Goal: Task Accomplishment & Management: Manage account settings

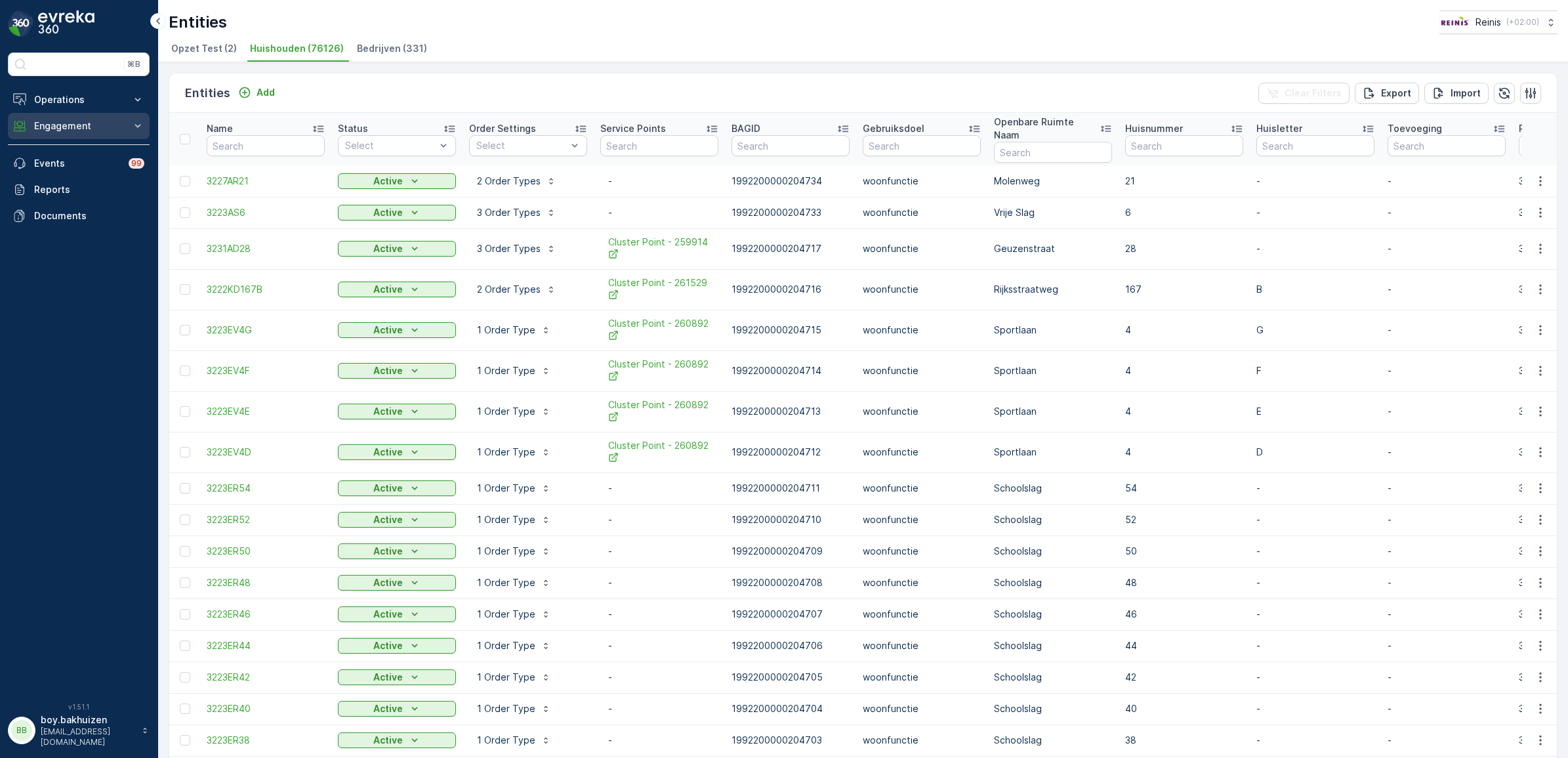
click at [59, 126] on p "Engagement" at bounding box center [79, 126] width 90 height 13
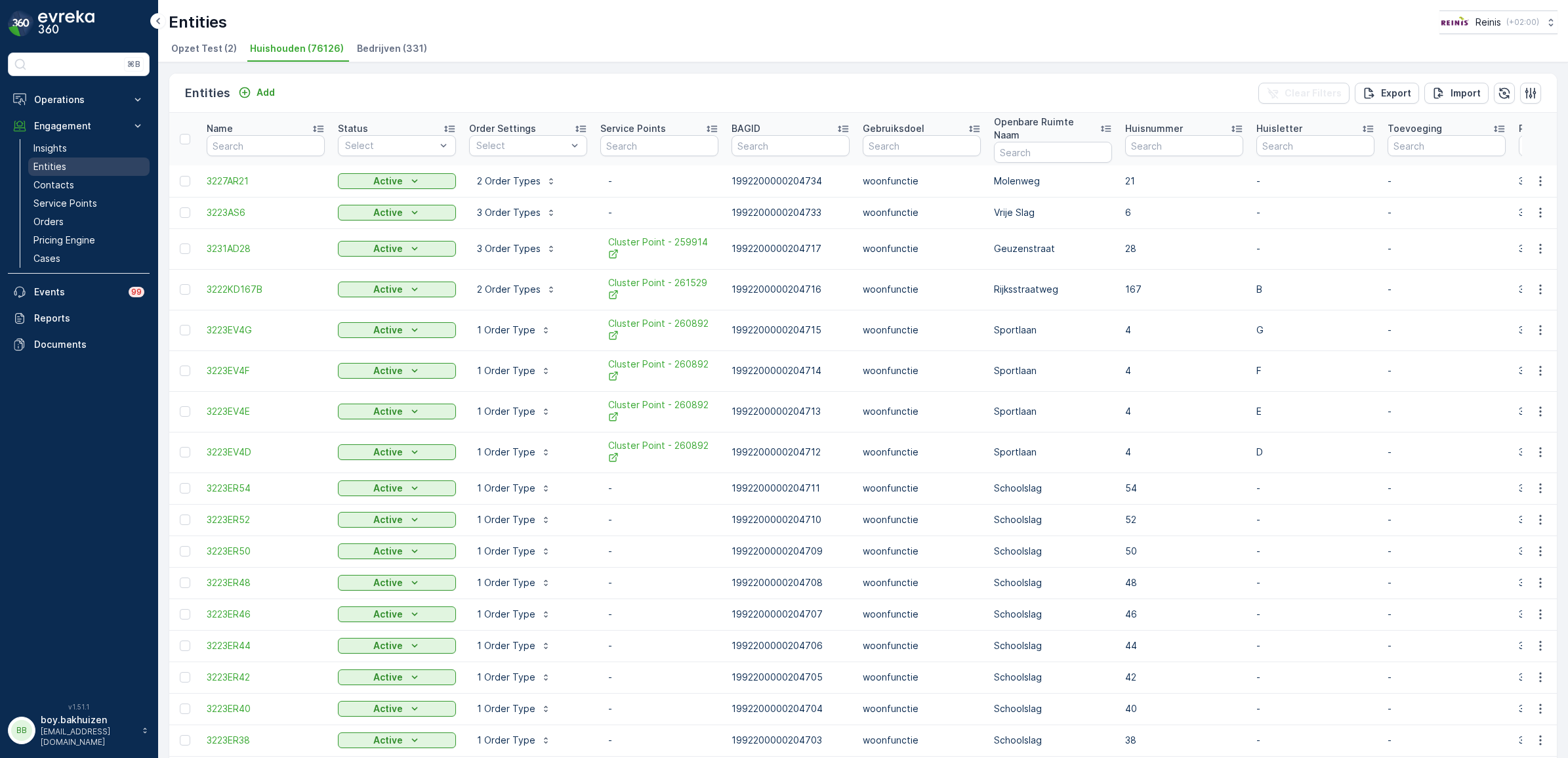
click at [60, 165] on p "Entities" at bounding box center [49, 167] width 33 height 13
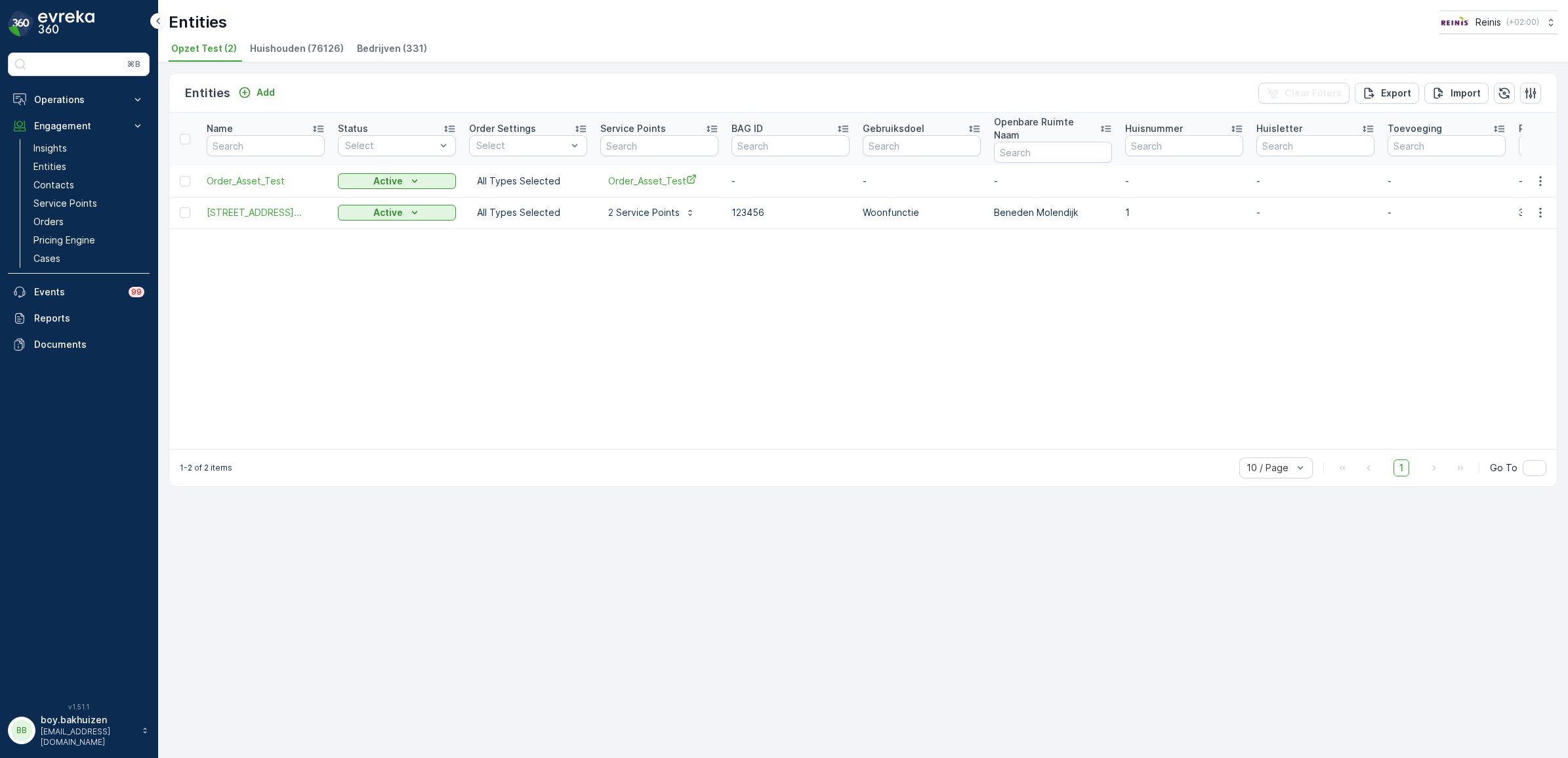
click at [310, 50] on span "Huishouden (76126)" at bounding box center [297, 49] width 94 height 13
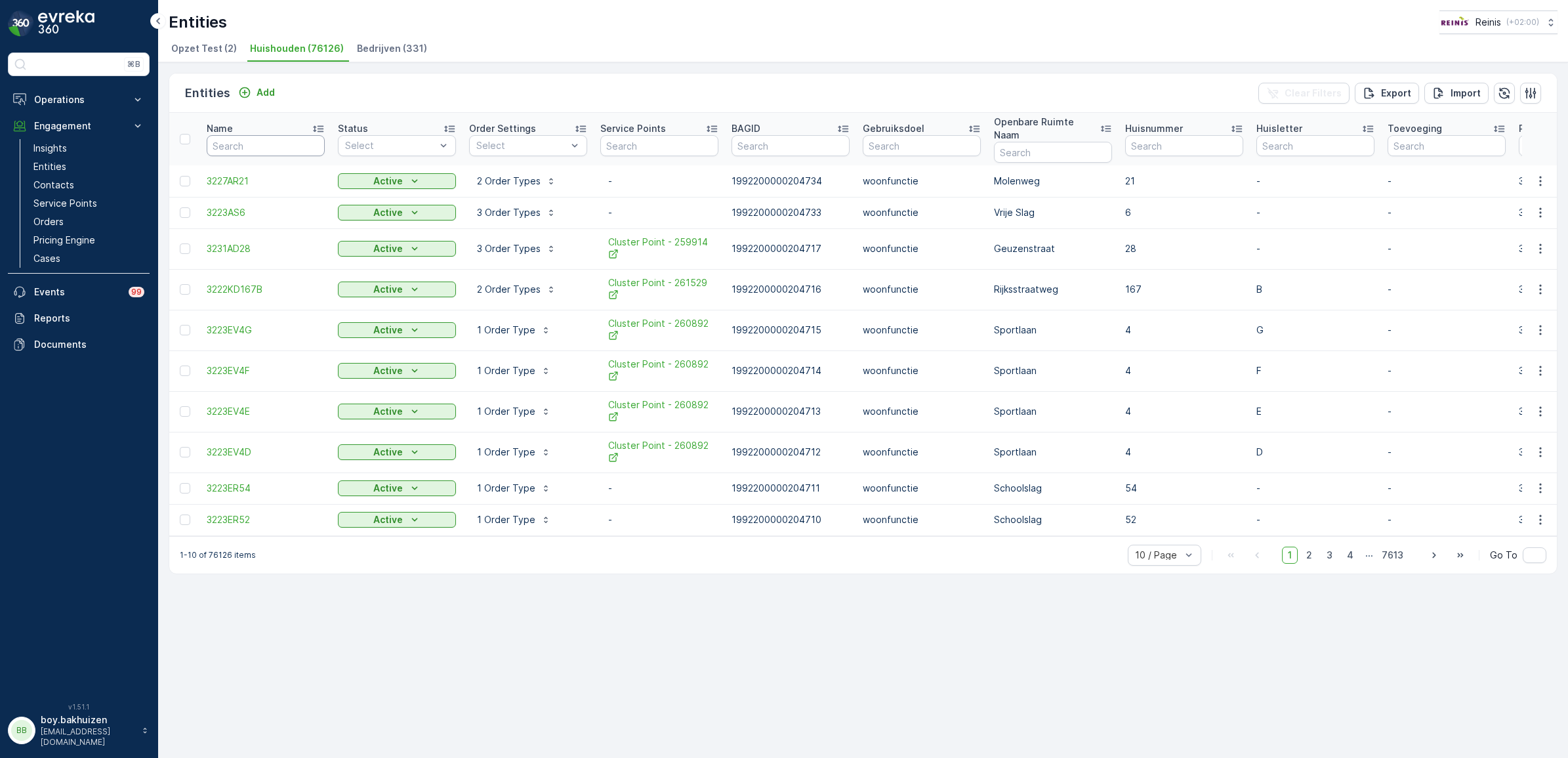
click at [234, 140] on input "text" at bounding box center [266, 145] width 118 height 21
type input "3235"
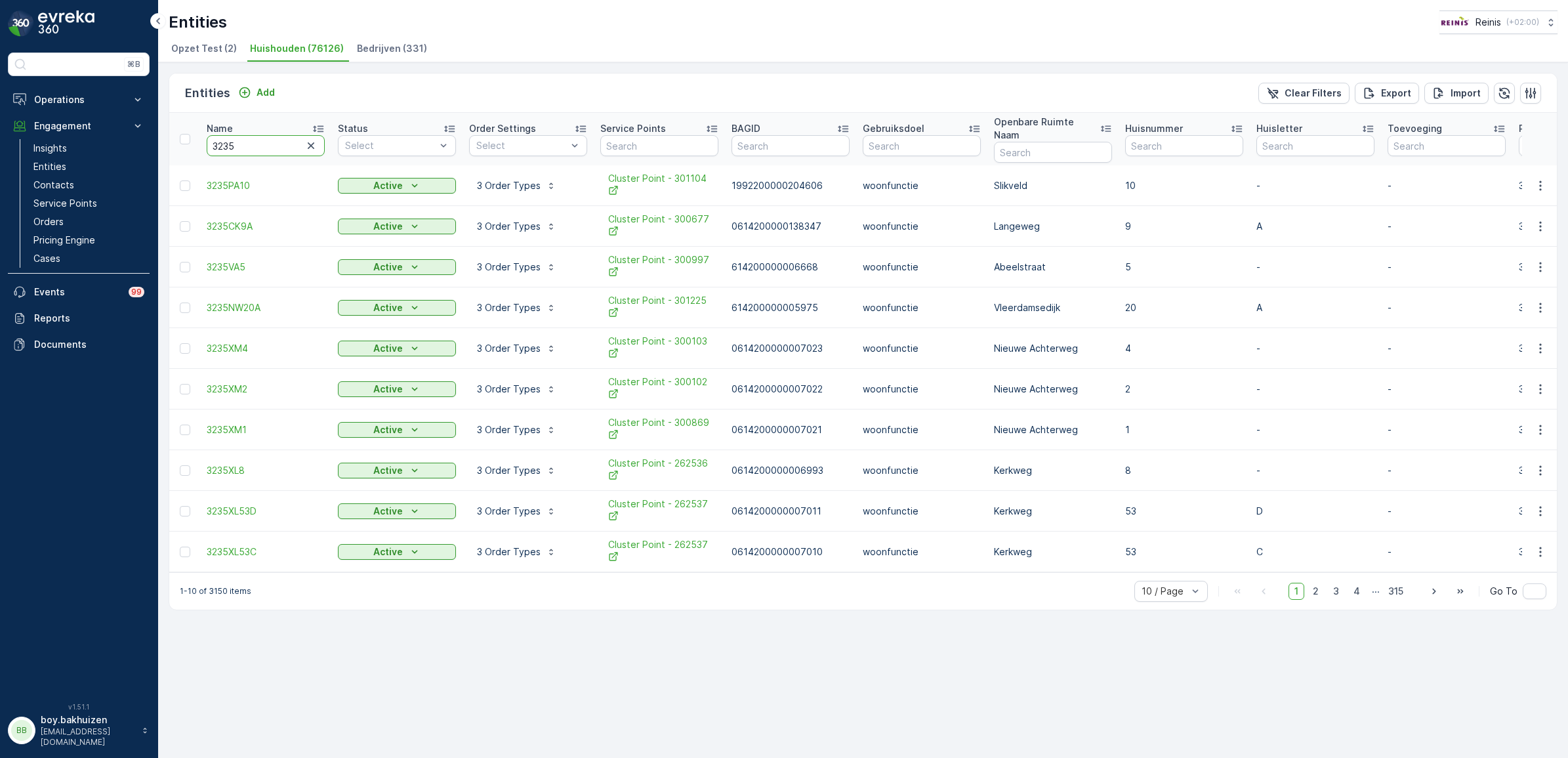
click at [246, 146] on input "3235" at bounding box center [266, 145] width 118 height 21
type input "3235AE"
click at [231, 122] on p "Name" at bounding box center [219, 129] width 26 height 13
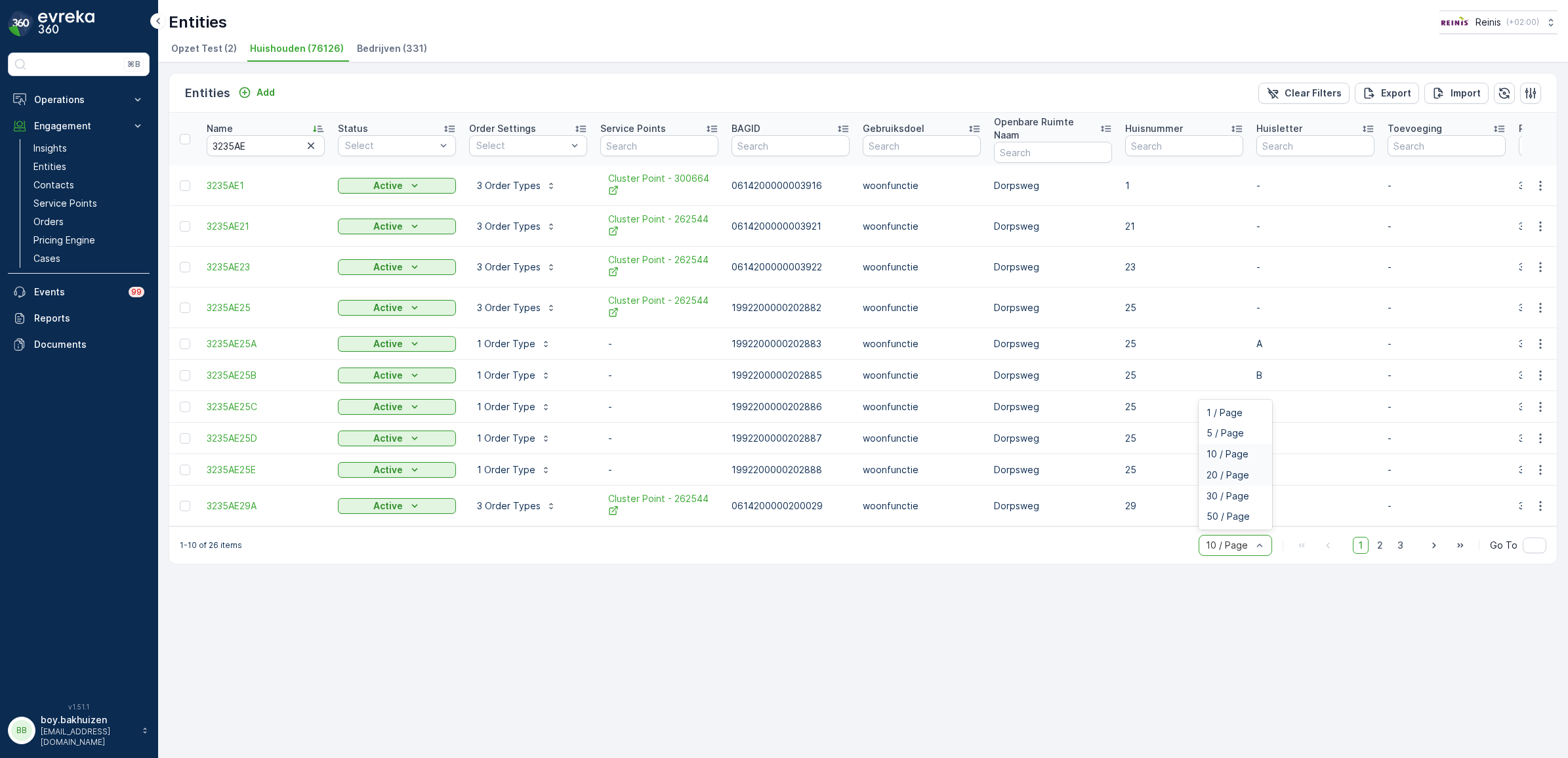
click at [1212, 470] on span "20 / Page" at bounding box center [1227, 475] width 43 height 11
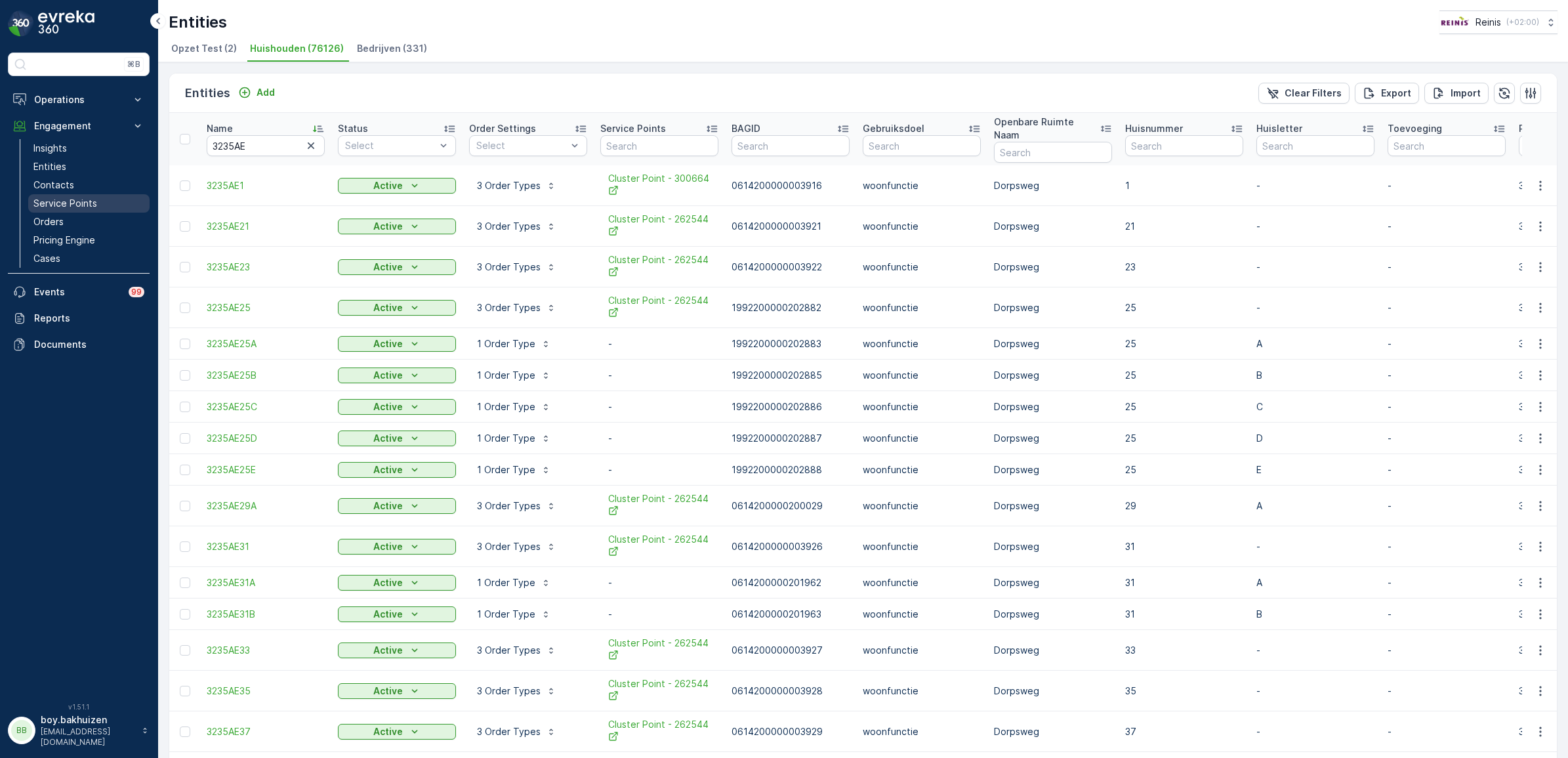
click at [59, 204] on p "Service Points" at bounding box center [65, 204] width 64 height 13
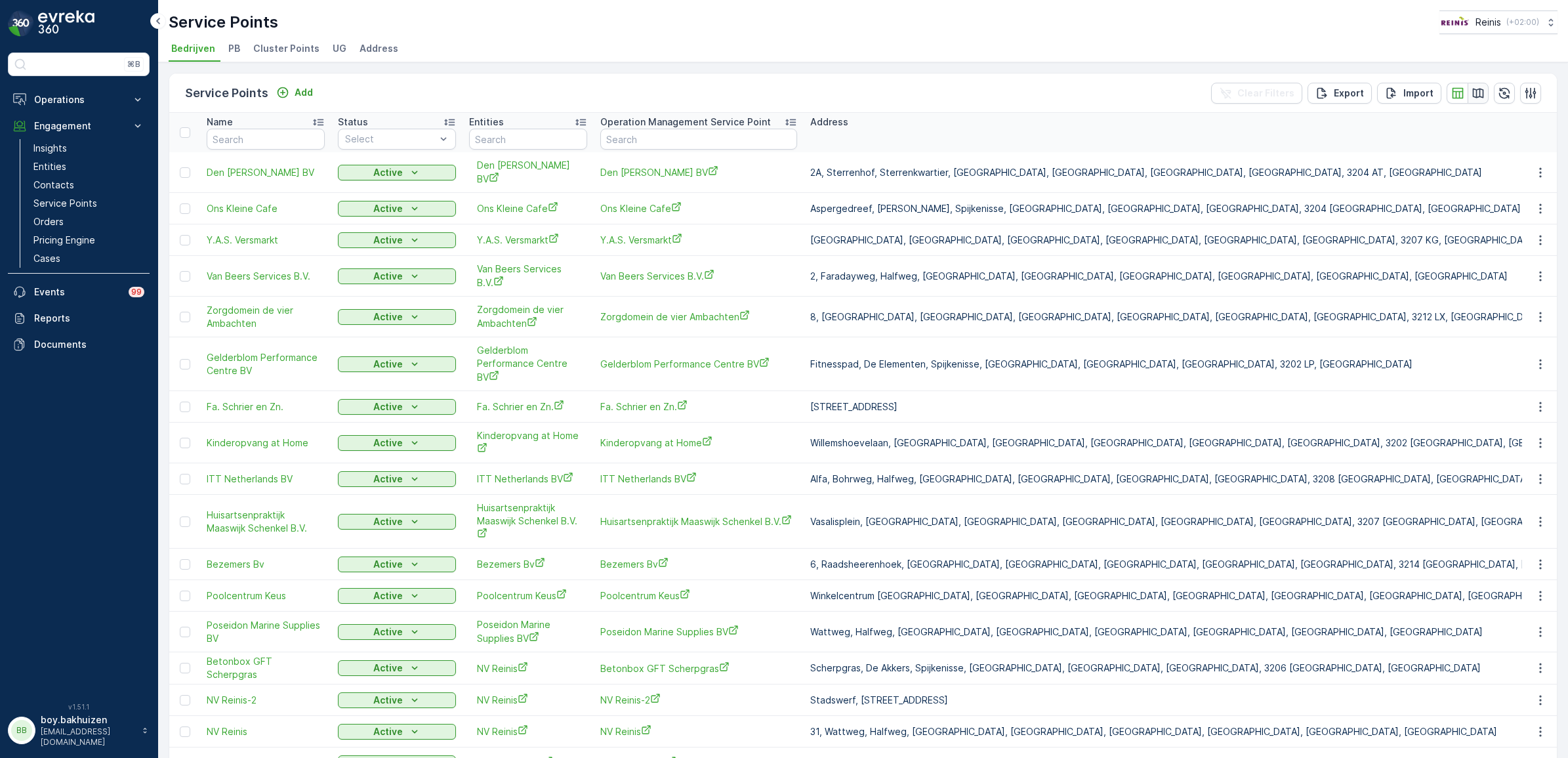
click at [1479, 92] on icon "button" at bounding box center [1478, 93] width 13 height 13
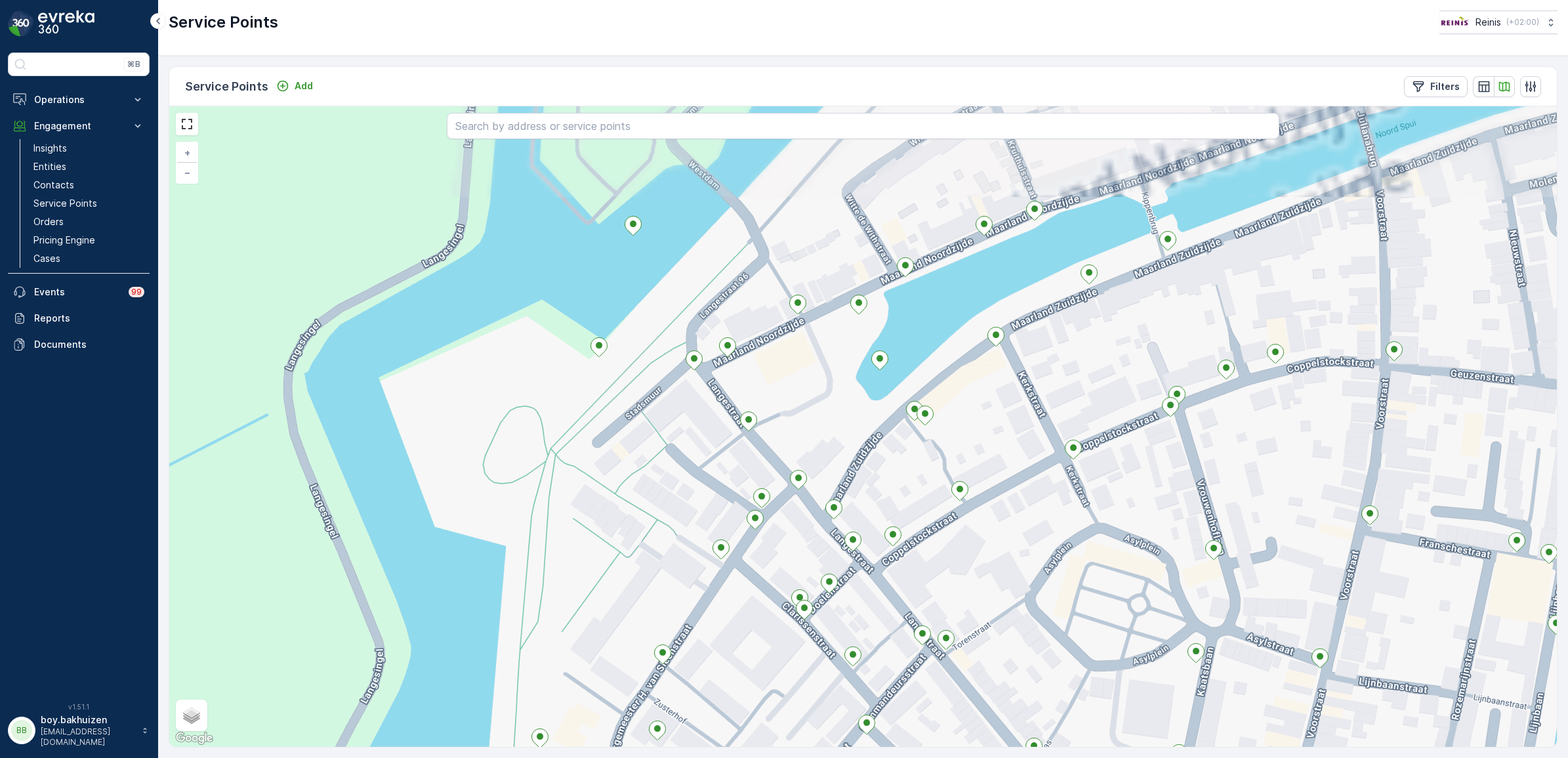
drag, startPoint x: 843, startPoint y: 292, endPoint x: 876, endPoint y: 383, distance: 96.8
click at [874, 437] on div "+ − Satellite Roadmap Terrain Hybrid Leaflet Keyboard shortcuts Map Data Map da…" at bounding box center [863, 426] width 1387 height 640
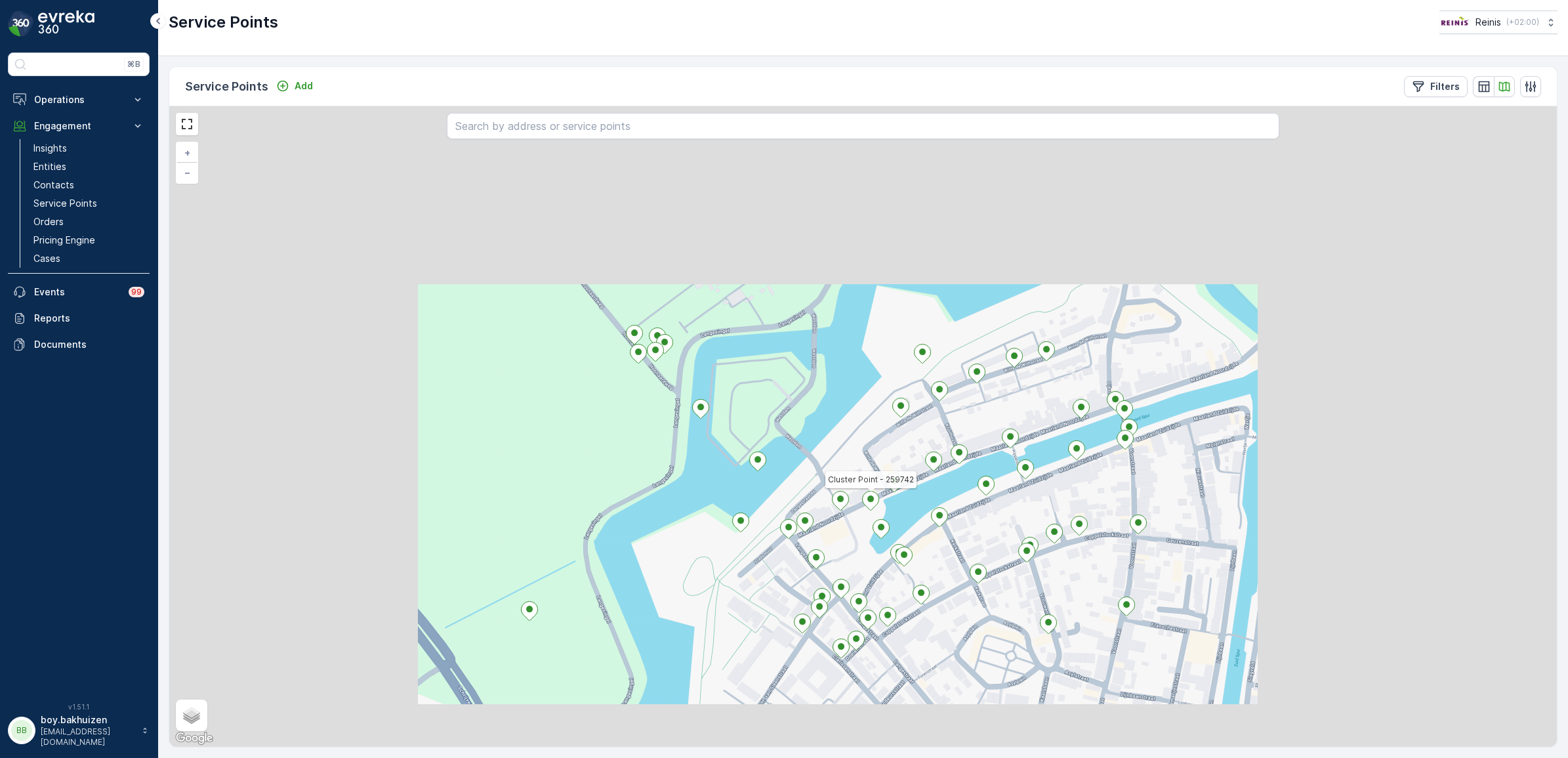
drag, startPoint x: 640, startPoint y: 413, endPoint x: 661, endPoint y: 411, distance: 21.1
click at [645, 405] on div "Cluster Point - 259742 + − Satellite Roadmap Terrain Hybrid Leaflet Keyboard sh…" at bounding box center [863, 426] width 1387 height 640
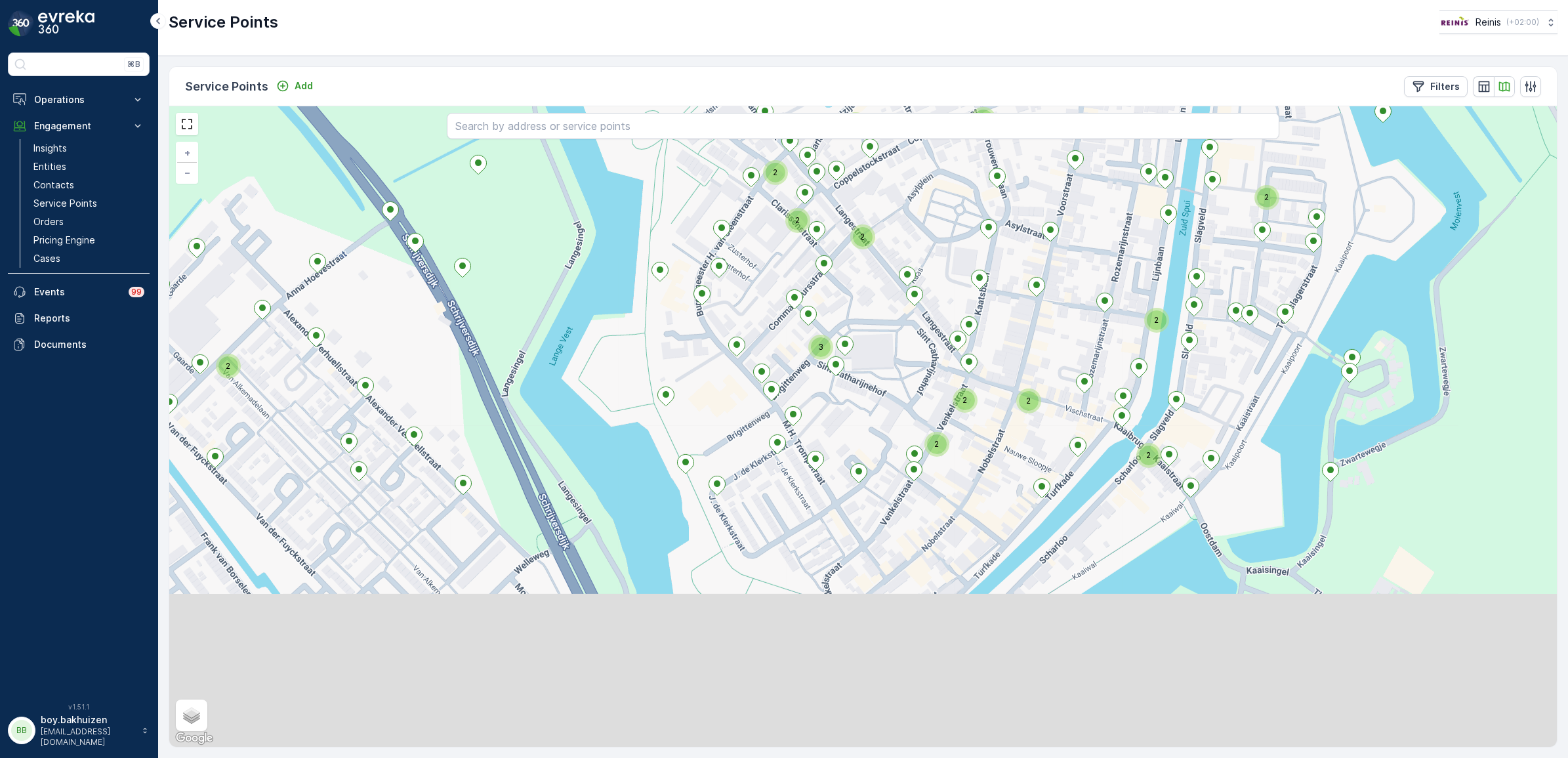
drag, startPoint x: 1046, startPoint y: 554, endPoint x: 922, endPoint y: 168, distance: 405.4
click at [961, 316] on icon at bounding box center [969, 325] width 17 height 19
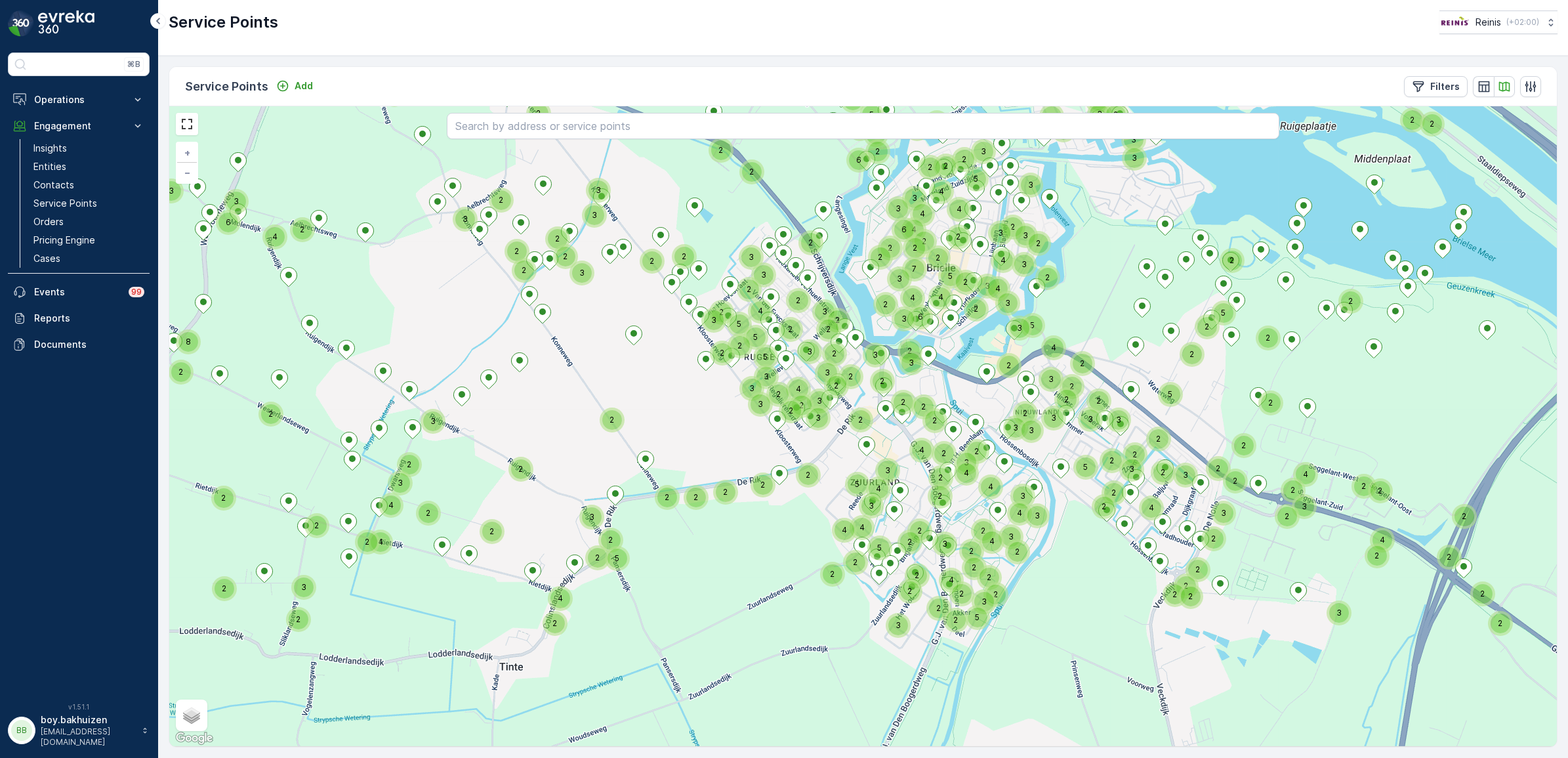
drag, startPoint x: 1021, startPoint y: 477, endPoint x: 1001, endPoint y: 415, distance: 65.1
click at [1001, 415] on div "2 3 4 2 2 3 2 2 2 2 2 2 2 4 2 2 2 5 3 2 3 3 2 2 3 2 2 2 2 2 4 2 2 5 2 2 2 3 2 3…" at bounding box center [863, 426] width 1387 height 640
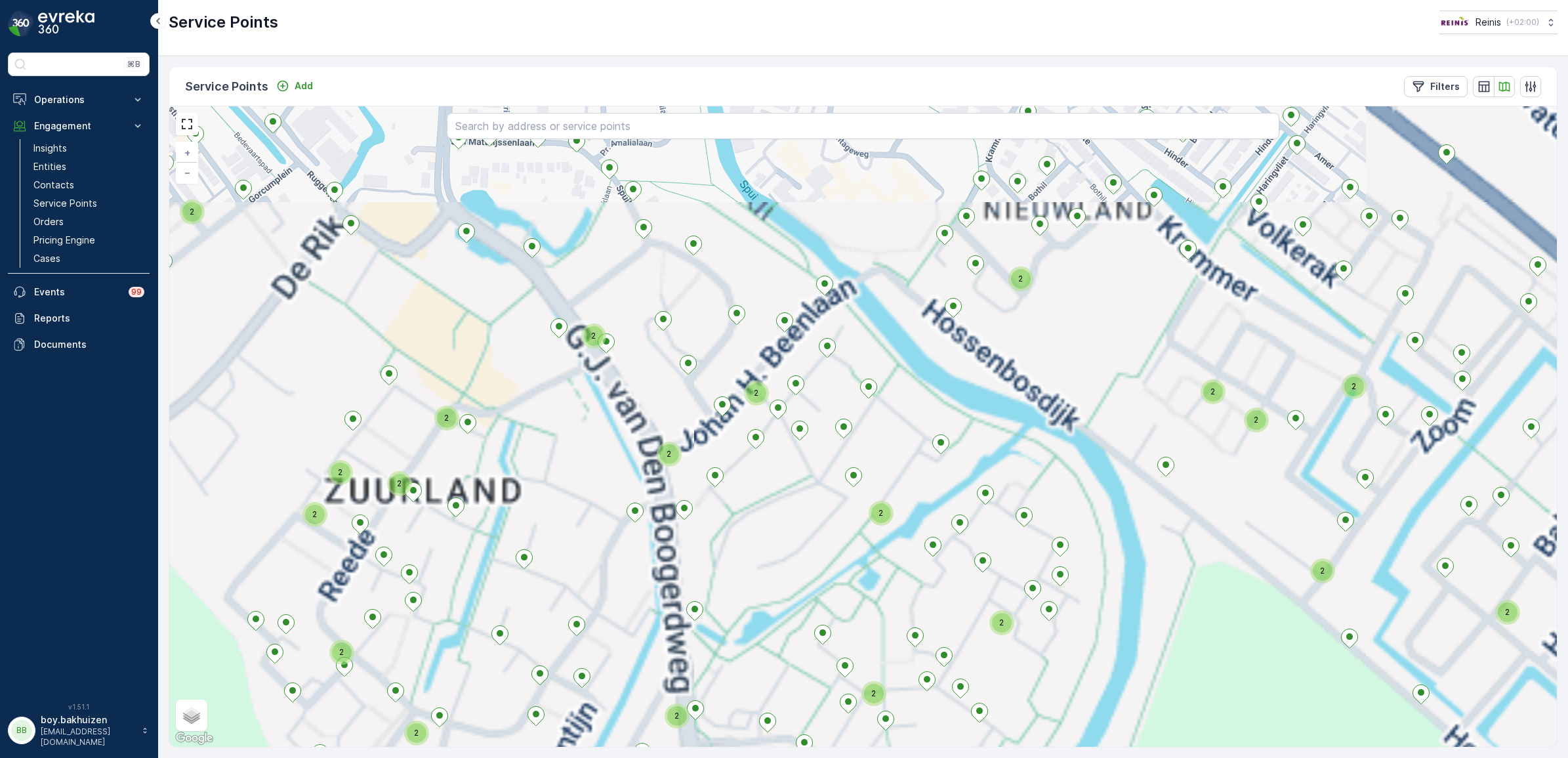
click at [985, 404] on div "2 2 2 2 2 2 2 2 2 2 2 2 2 2 2 2 2 2 3 3 2 2 2 2 2 2 2 2 2 2 4 2 2 3 2 2 2 2 2 2…" at bounding box center [863, 426] width 1387 height 640
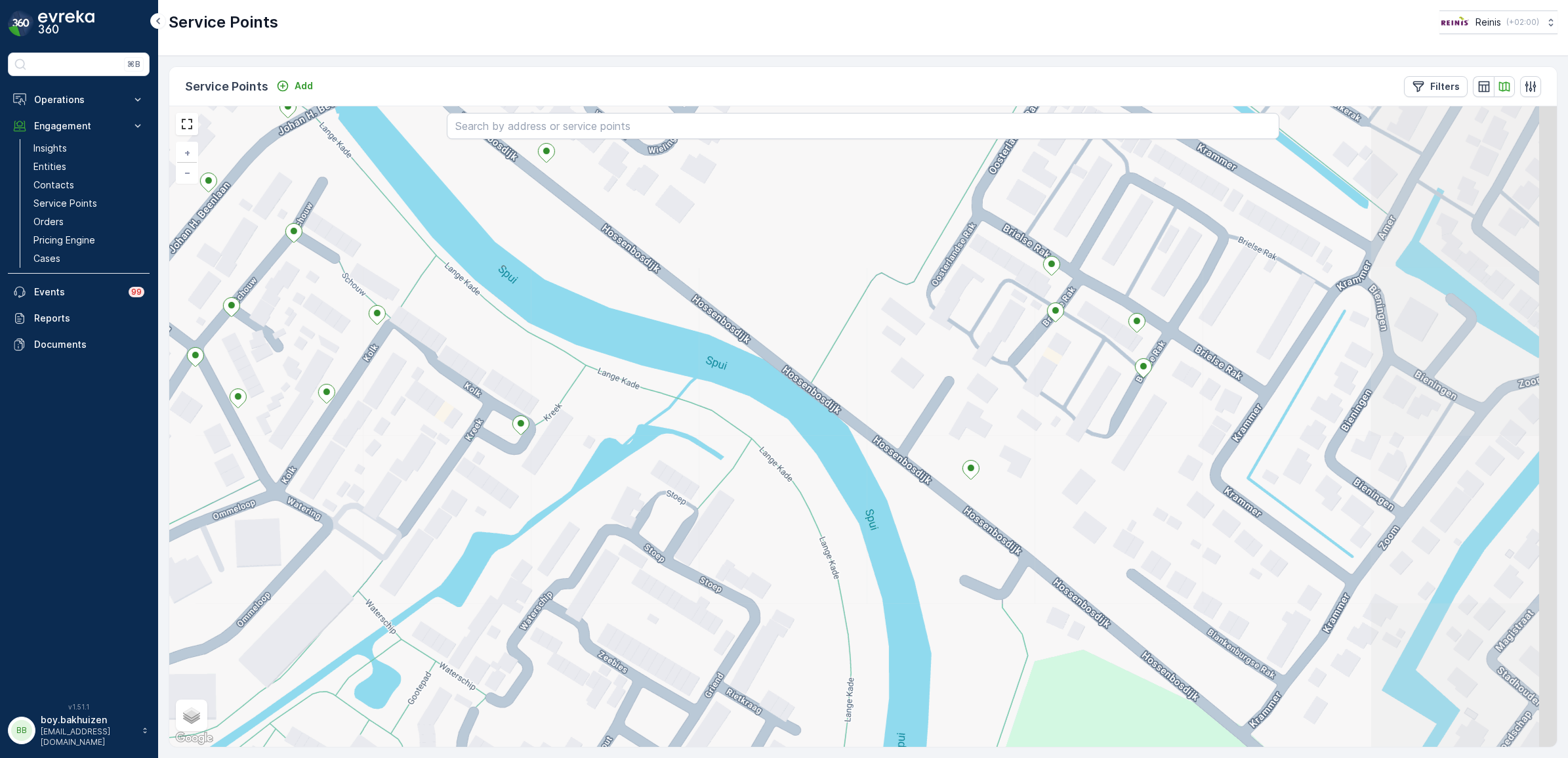
drag, startPoint x: 1149, startPoint y: 467, endPoint x: 791, endPoint y: 250, distance: 418.6
click at [791, 250] on div "+ − Satellite Roadmap Terrain Hybrid Leaflet Keyboard shortcuts Map Data Map da…" at bounding box center [863, 426] width 1387 height 640
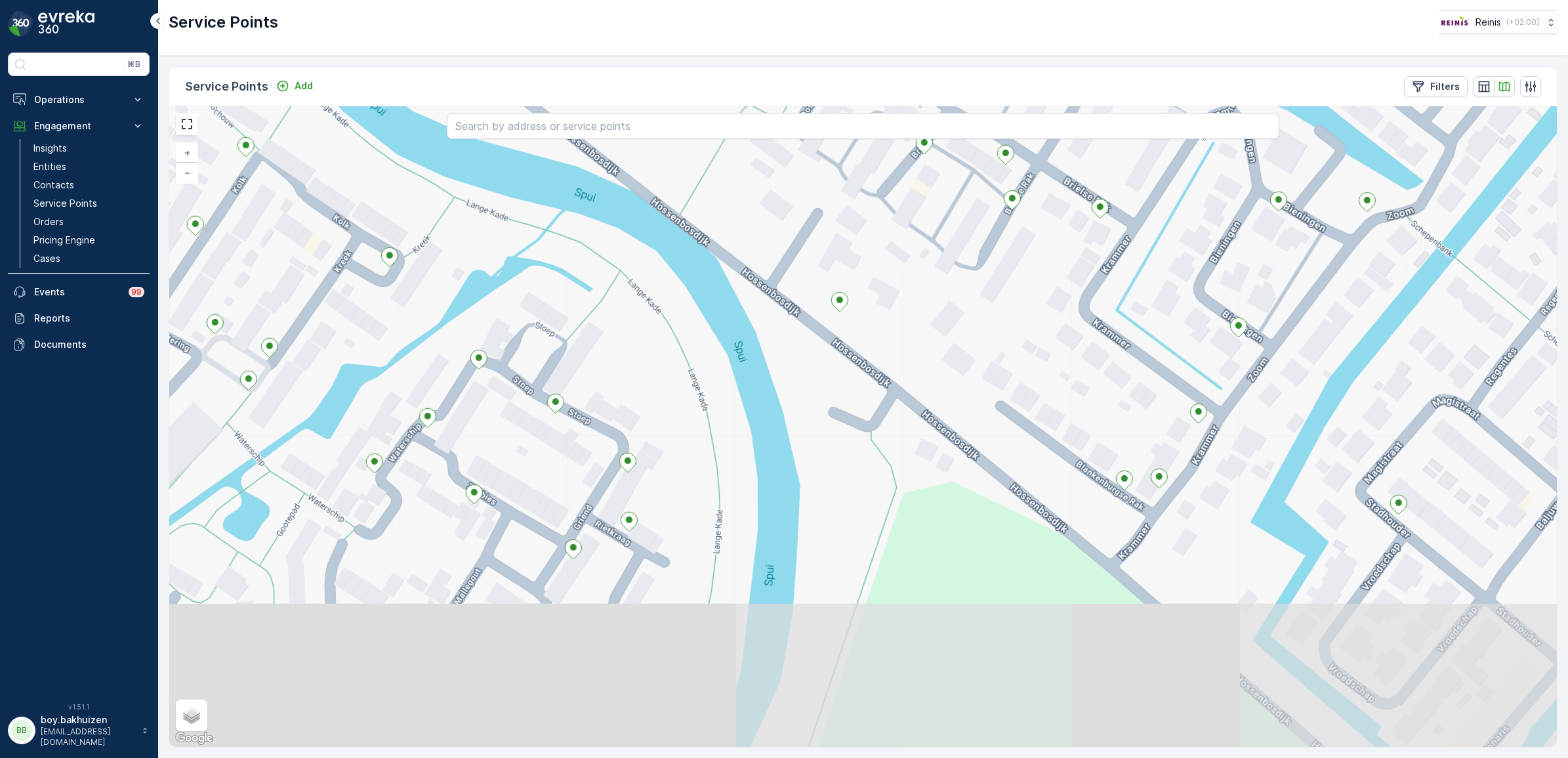
drag, startPoint x: 1021, startPoint y: 433, endPoint x: 888, endPoint y: 269, distance: 211.2
click at [891, 272] on div "+ − Satellite Roadmap Terrain Hybrid Leaflet Keyboard shortcuts Map Data Map da…" at bounding box center [863, 426] width 1387 height 640
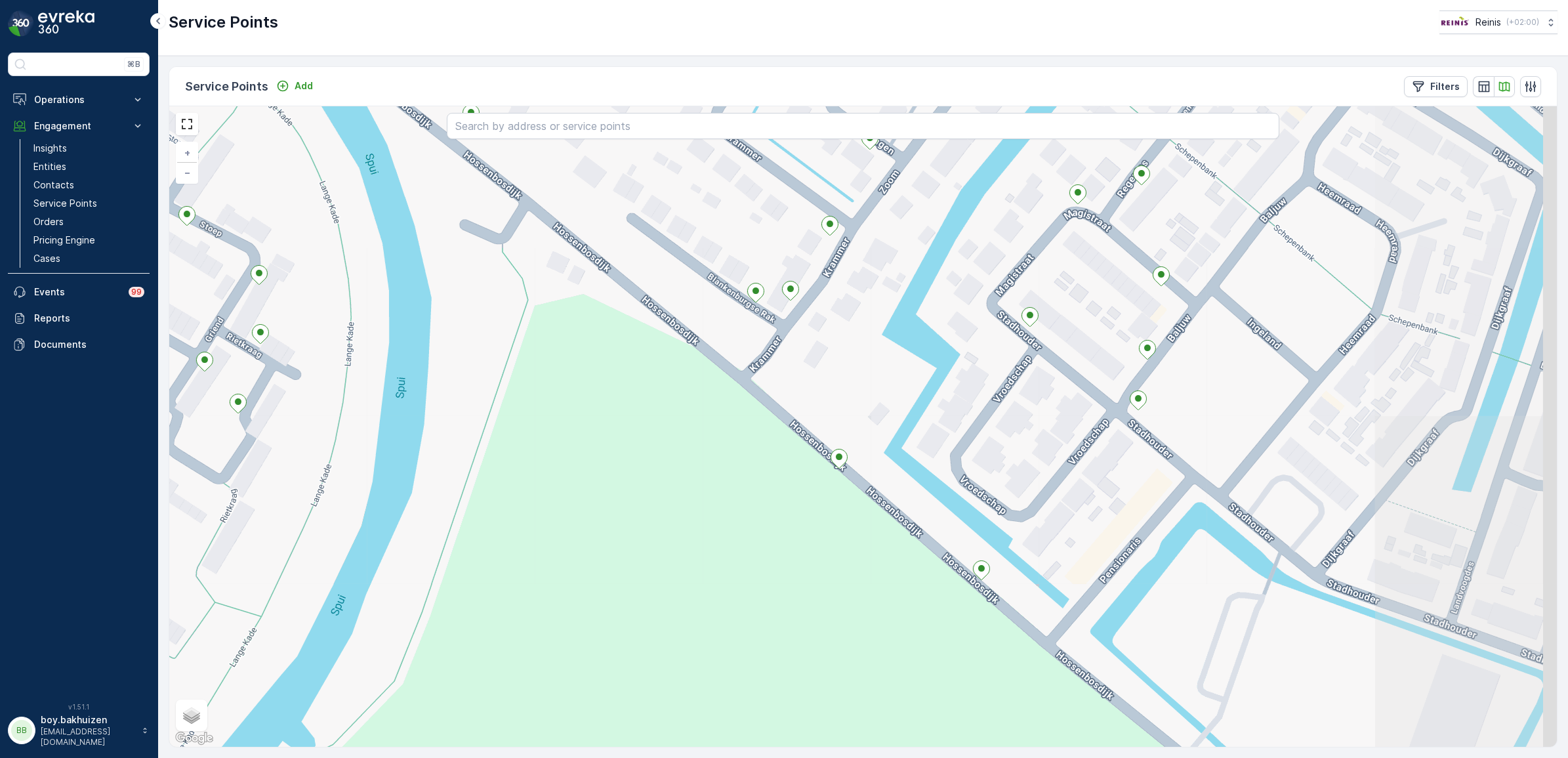
drag, startPoint x: 1460, startPoint y: 657, endPoint x: 1061, endPoint y: 507, distance: 426.3
click at [1133, 513] on div "+ − Satellite Roadmap Terrain Hybrid Leaflet Keyboard shortcuts Map Data Map da…" at bounding box center [863, 426] width 1387 height 640
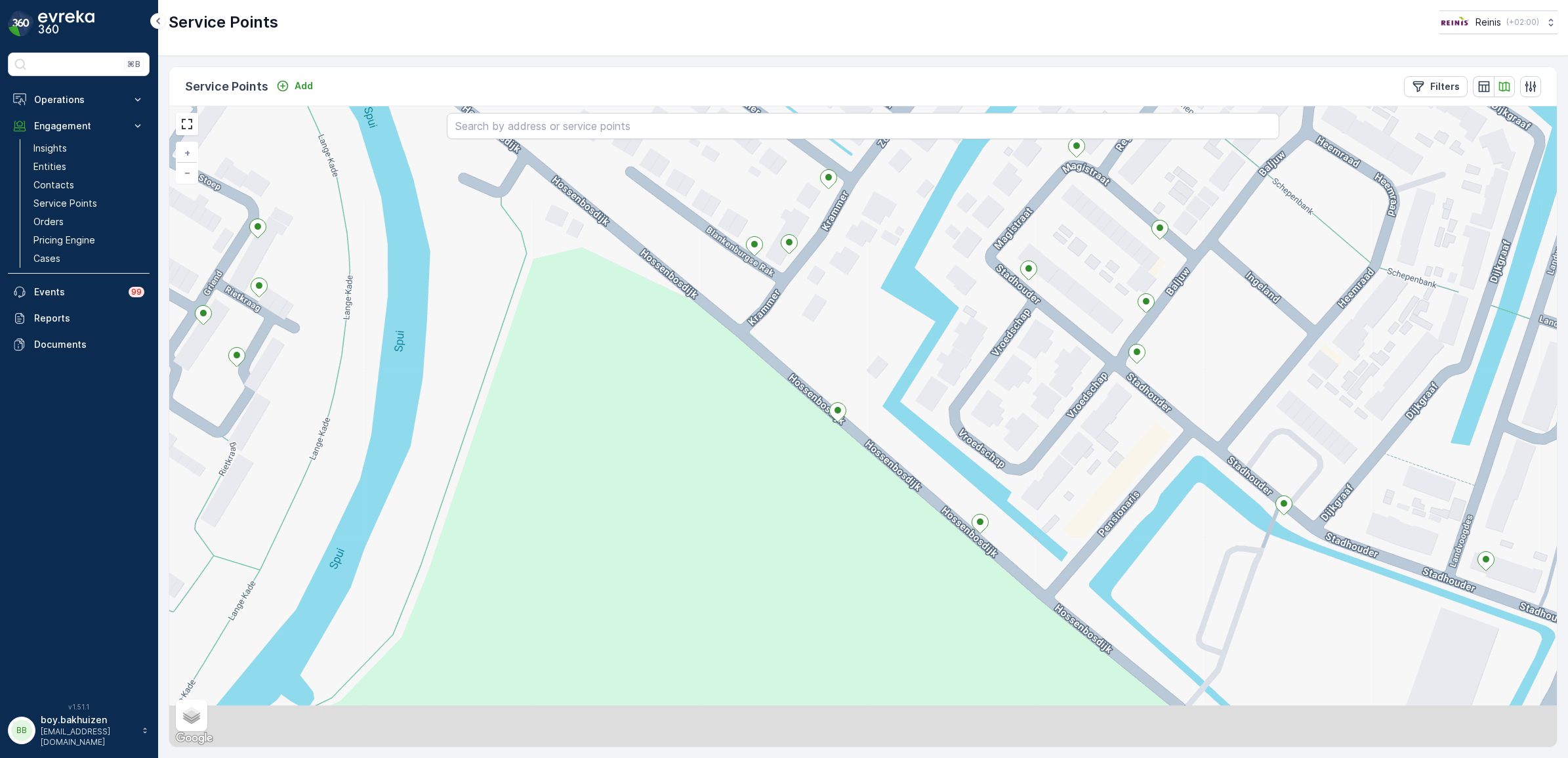
drag, startPoint x: 792, startPoint y: 585, endPoint x: 813, endPoint y: 528, distance: 60.7
click at [812, 525] on div "+ − Satellite Roadmap Terrain Hybrid Leaflet Keyboard shortcuts Map Data Map da…" at bounding box center [863, 426] width 1387 height 640
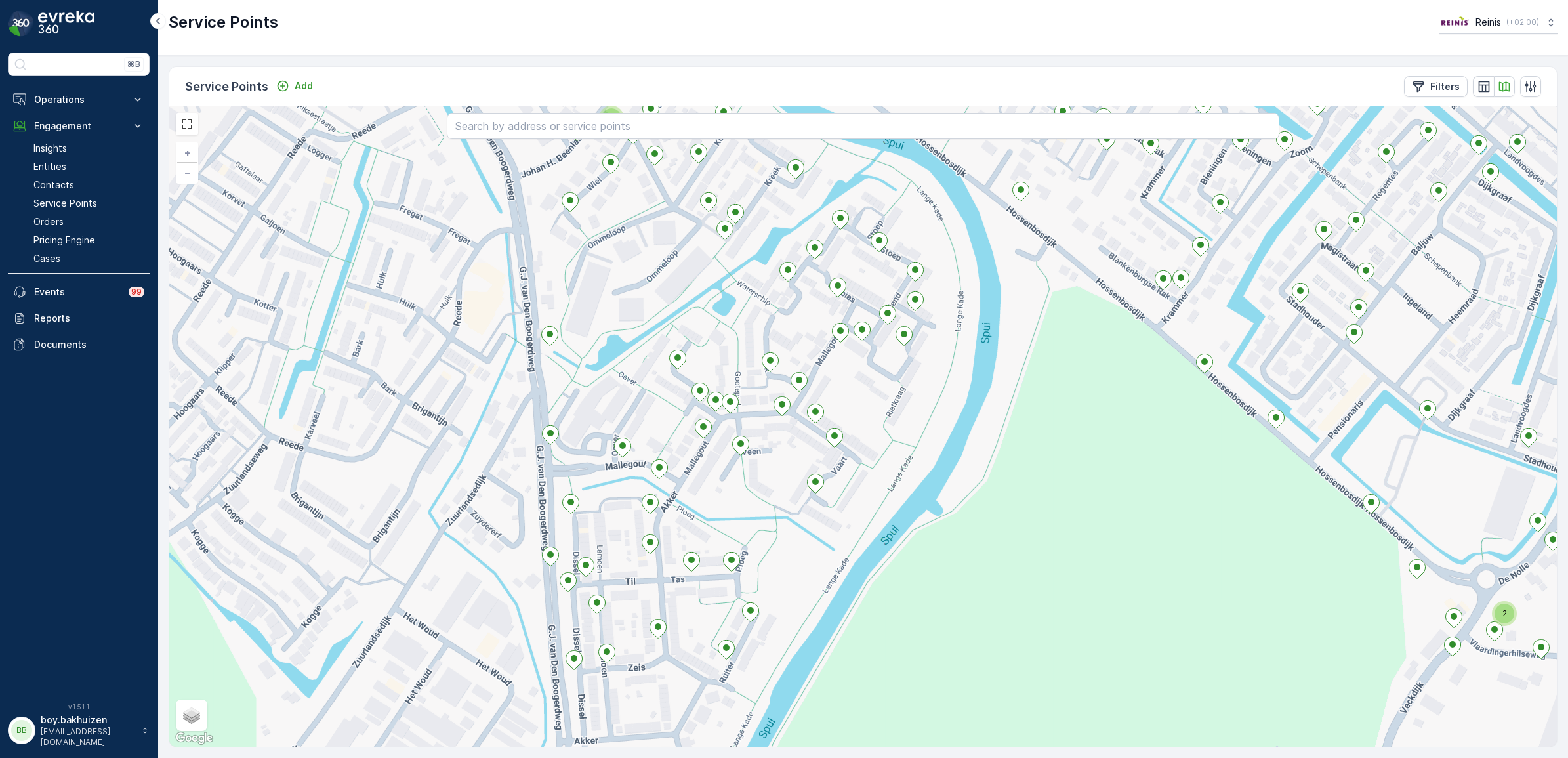
drag, startPoint x: 792, startPoint y: 578, endPoint x: 1153, endPoint y: 510, distance: 367.3
click at [1153, 510] on div "2 2 2 2 + − Satellite Roadmap Terrain Hybrid Leaflet Keyboard shortcuts Map Dat…" at bounding box center [863, 426] width 1387 height 640
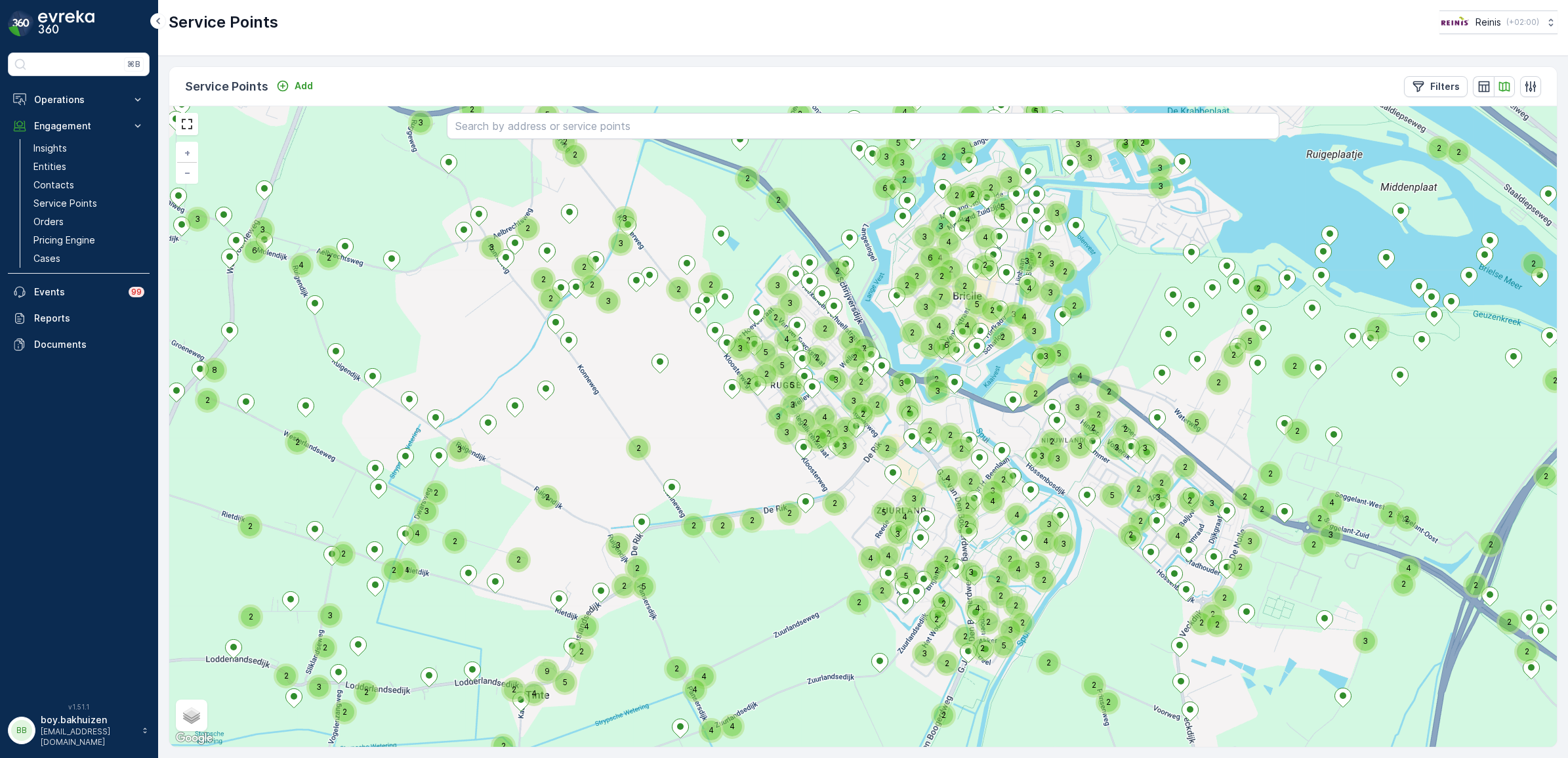
drag, startPoint x: 548, startPoint y: 460, endPoint x: 582, endPoint y: 384, distance: 83.3
click at [589, 328] on div "2 2 2 2 2 2 2 2 2 2 2 2 2 2 2 2 2 2 2 3 4 2 2 3 2 2 2 2 2 2 4 2 2 2 2 5 3 3 3 2…" at bounding box center [863, 426] width 1387 height 640
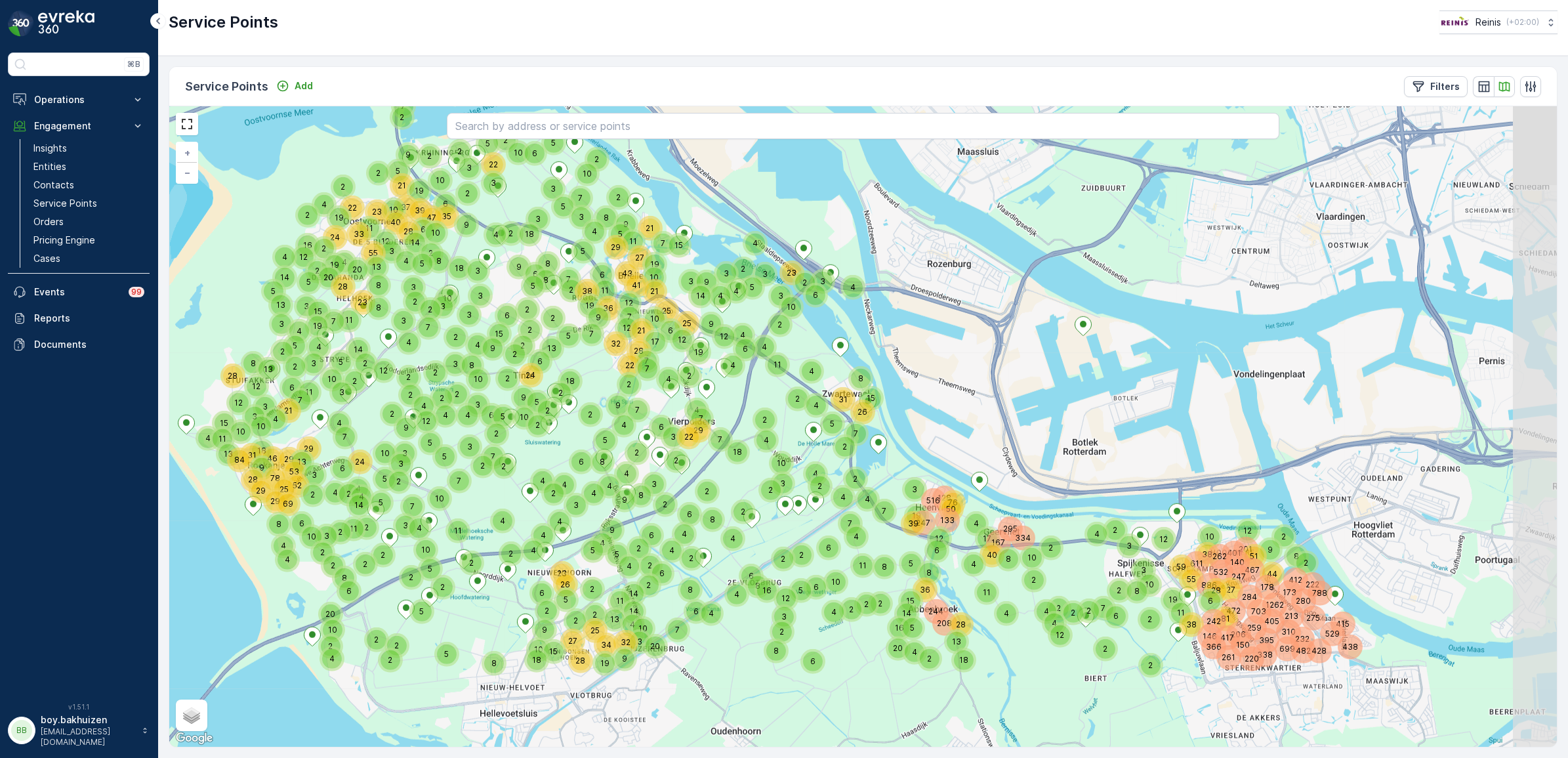
drag, startPoint x: 1073, startPoint y: 294, endPoint x: 931, endPoint y: 369, distance: 160.6
click at [864, 208] on div "2 2 2 2 2 2 2 2 2 2 2 3 2 4 2 6 4 2 4 4 2 3 4 4 6 7 2 2 3 2 7 5 4 2 3 5 2 7 4 5…" at bounding box center [863, 426] width 1387 height 640
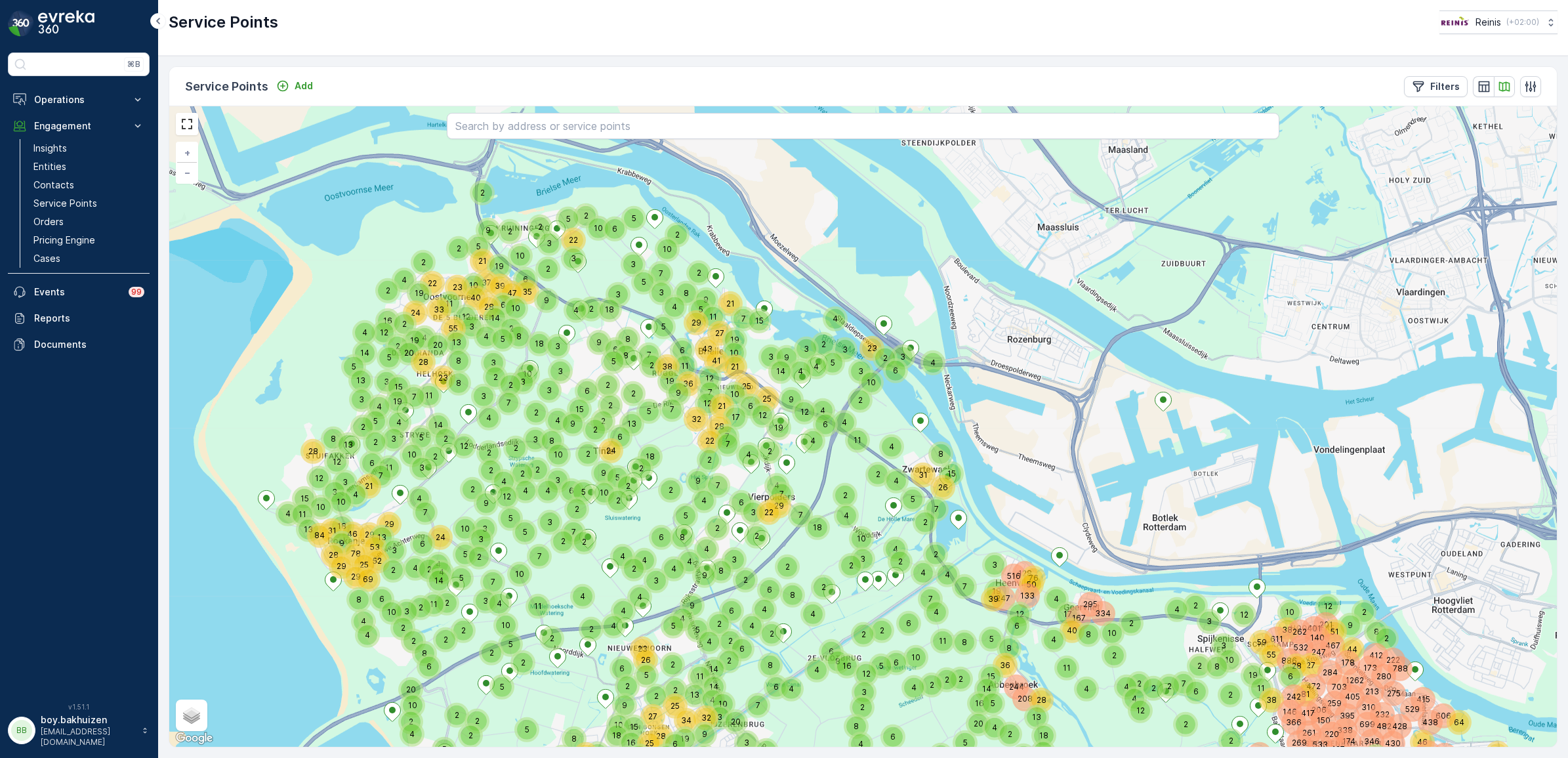
drag, startPoint x: 812, startPoint y: 190, endPoint x: 897, endPoint y: 266, distance: 114.0
click at [897, 266] on div "2 2 2 2 2 2 2 2 2 2 2 3 2 4 2 6 4 2 4 4 2 3 4 4 6 7 2 2 3 2 7 5 4 2 3 5 2 7 4 5…" at bounding box center [863, 426] width 1387 height 640
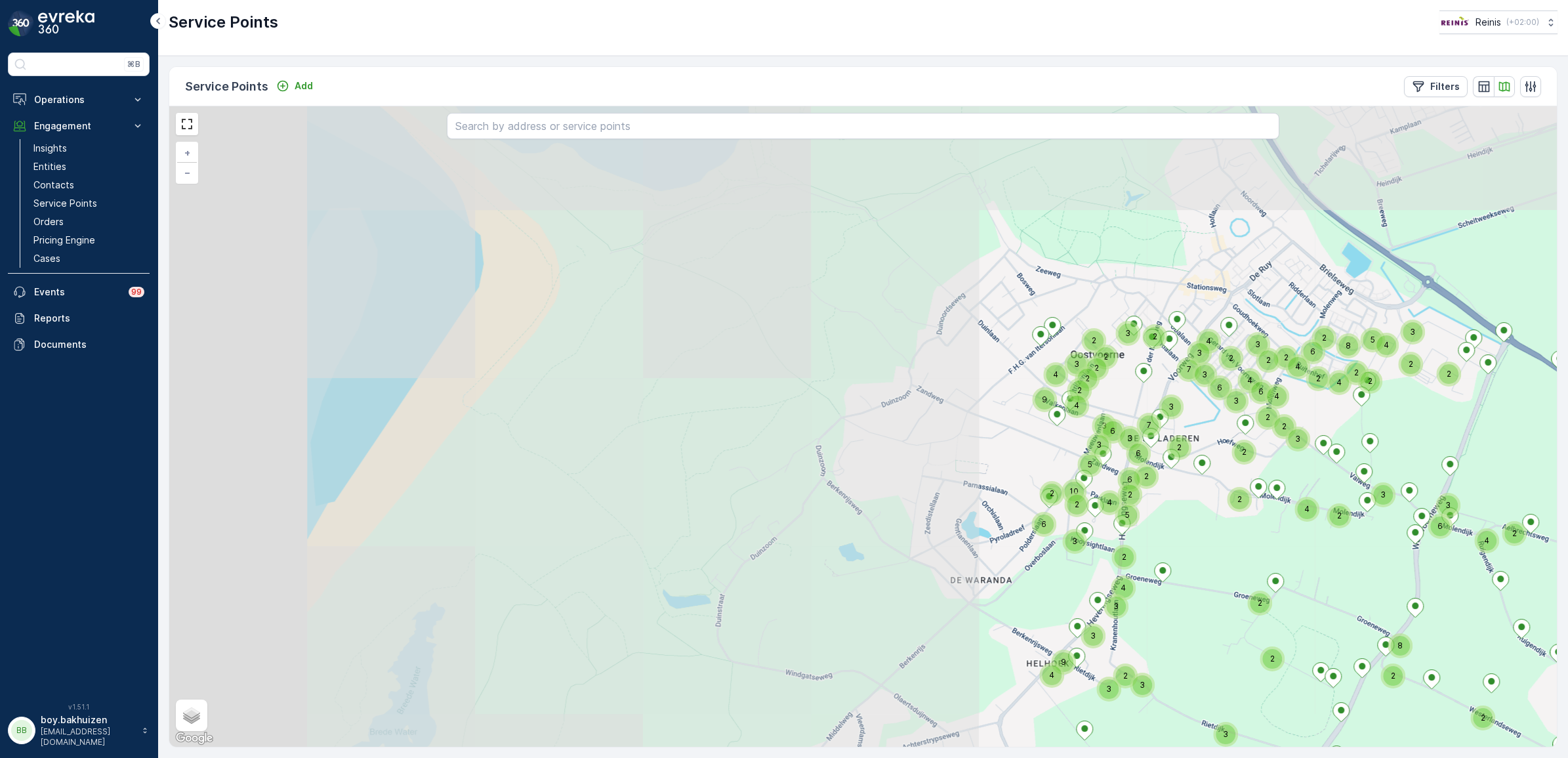
drag, startPoint x: 404, startPoint y: 335, endPoint x: 1263, endPoint y: 549, distance: 885.3
click at [1263, 549] on div "2 2 2 2 4 2 2 2 3 2 2 2 2 3 3 2 2 3 4 2 2 2 2 4 2 2 2 2 3 3 2 2 3 2 2 5 2 4 3 3…" at bounding box center [863, 426] width 1387 height 640
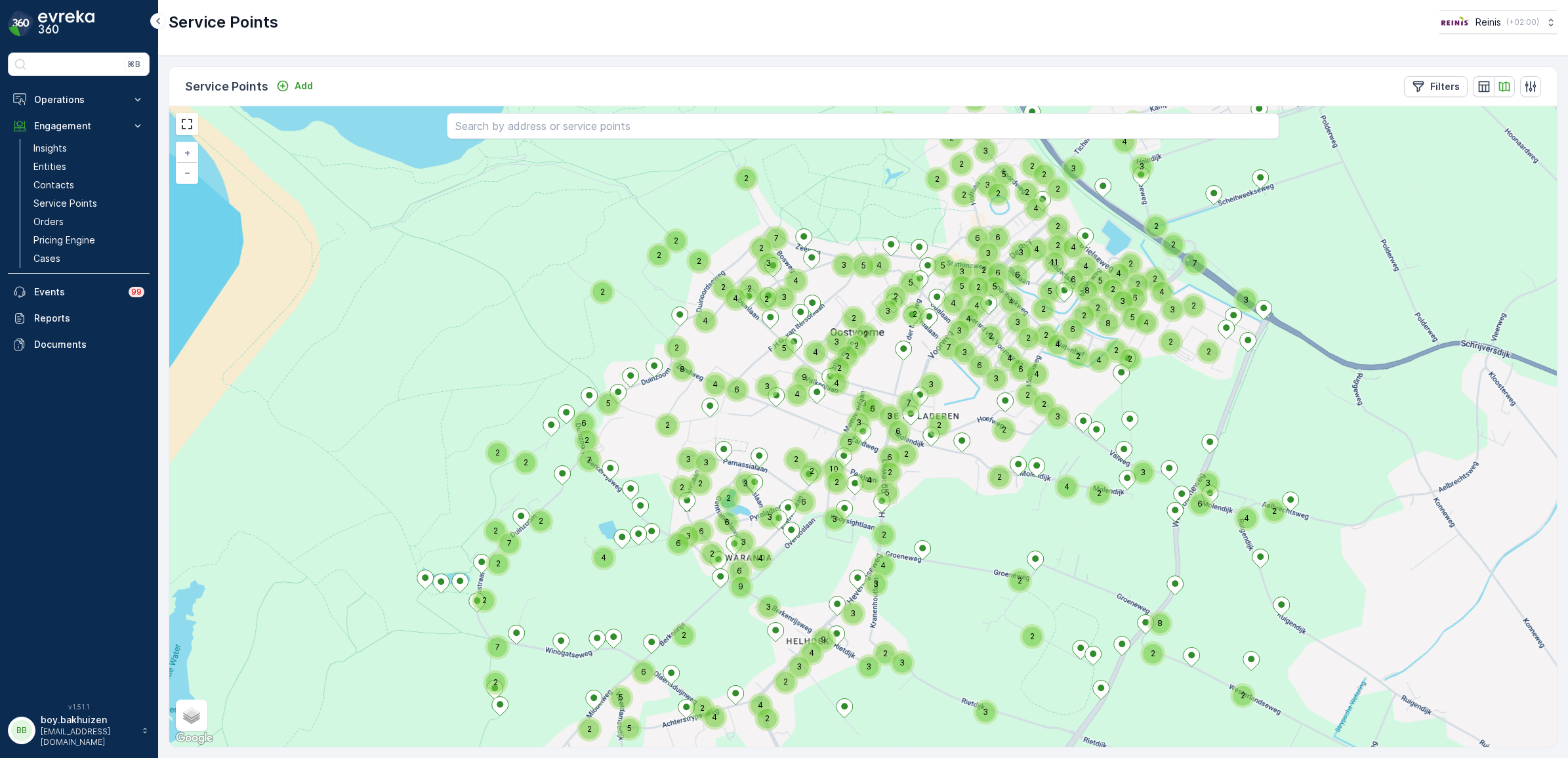
drag, startPoint x: 556, startPoint y: 441, endPoint x: 420, endPoint y: 421, distance: 137.5
click at [420, 421] on div "2 2 8 9 4 3 4 3 3 2 2 3 3 2 2 2 5 4 3 2 3 4 6 3 2 2 2 6 2 2 2 4 2 6 2 4 4 2 3 2…" at bounding box center [863, 426] width 1387 height 640
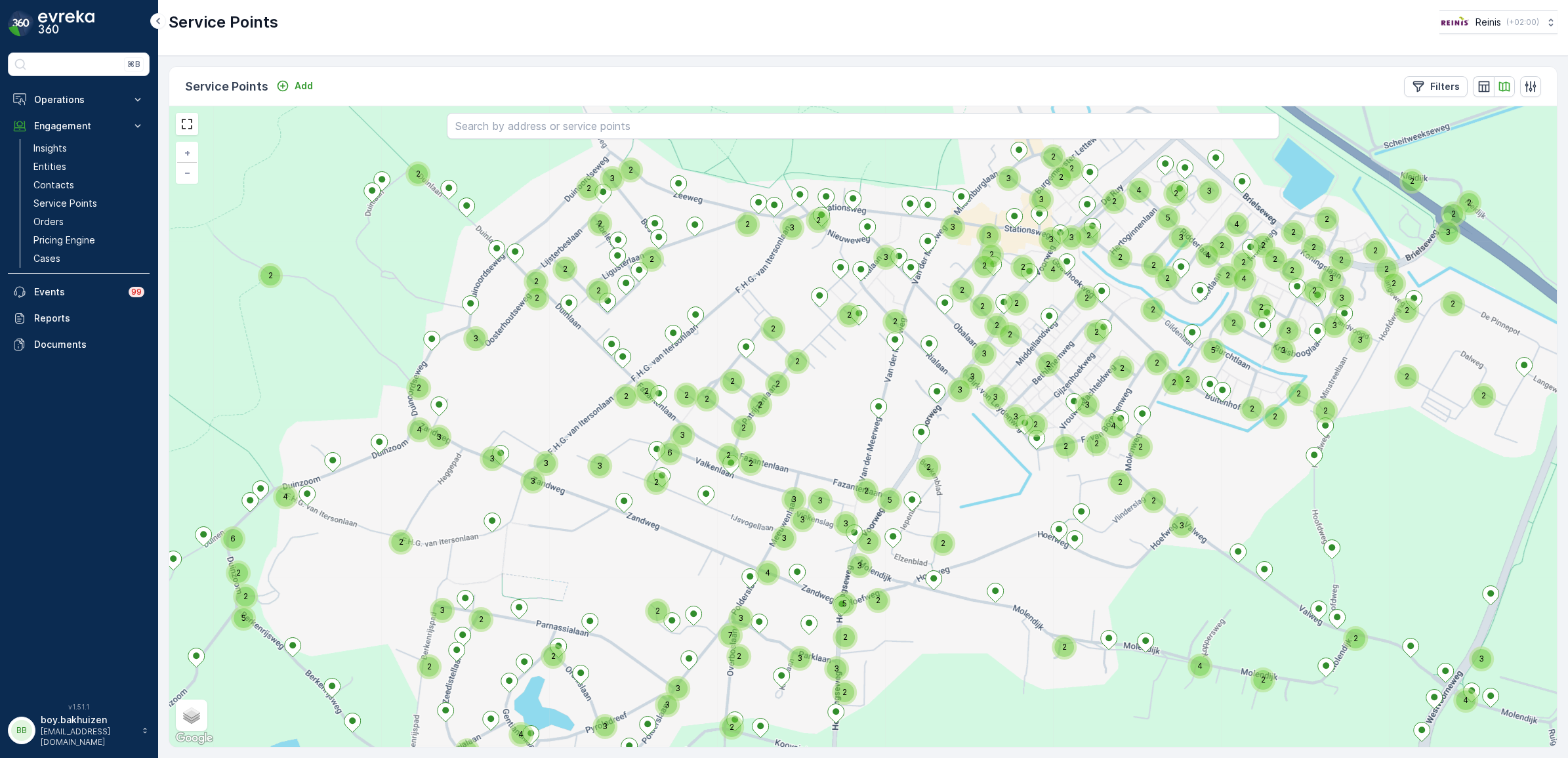
drag, startPoint x: 856, startPoint y: 338, endPoint x: 848, endPoint y: 379, distance: 41.8
click at [822, 404] on div "2 2 2 3 2 2 2 2 2 2 2 2 3 4 2 2 2 2 3 3 3 2 2 2 2 3 3 2 2 2 2 3 3 2 2 2 2 2 2 2…" at bounding box center [863, 426] width 1387 height 640
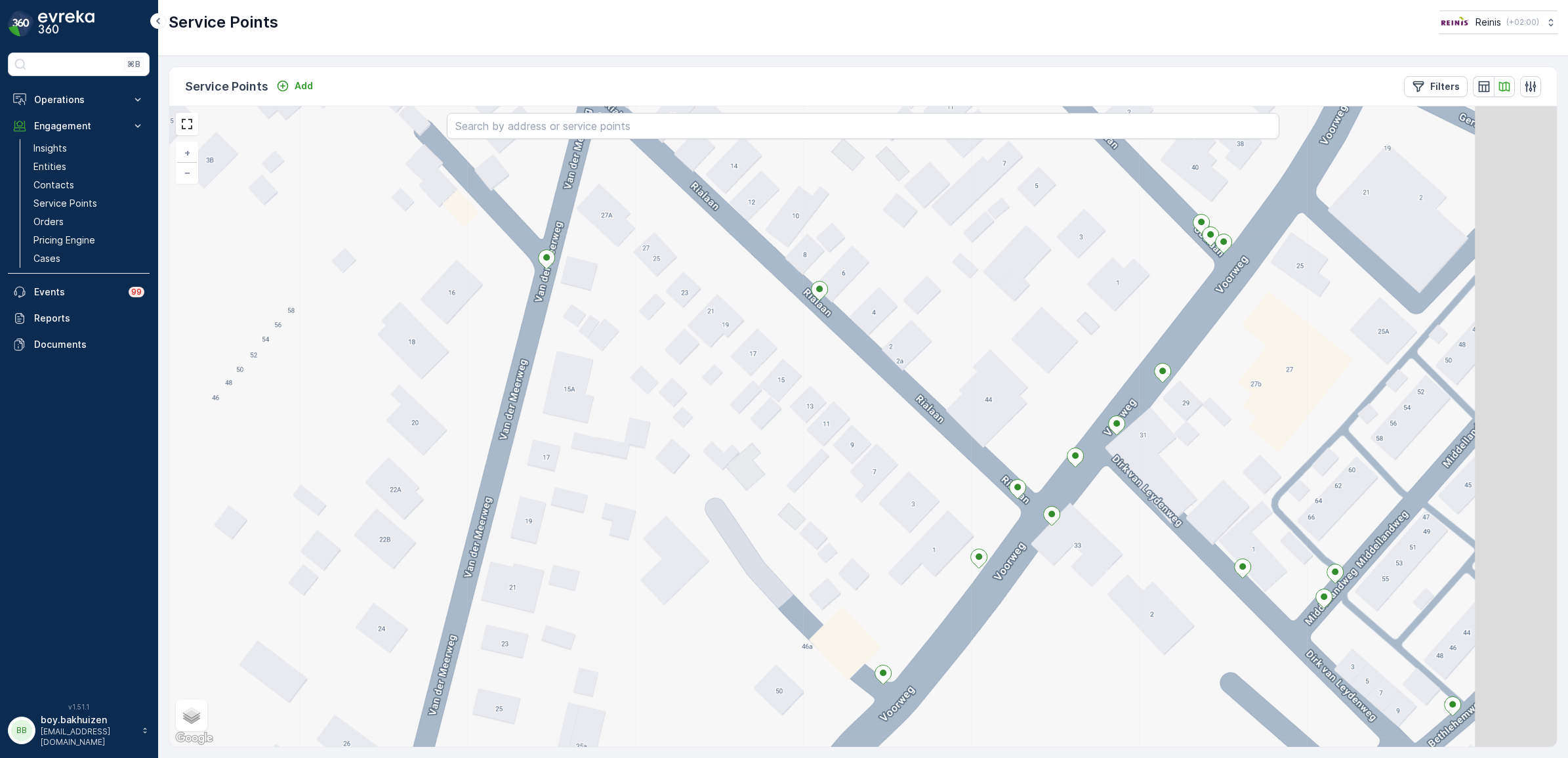
drag, startPoint x: 741, startPoint y: 266, endPoint x: 691, endPoint y: 322, distance: 75.1
click at [637, 328] on div "+ − Satellite Roadmap Terrain Hybrid Leaflet Keyboard shortcuts Map Data Map da…" at bounding box center [863, 426] width 1387 height 640
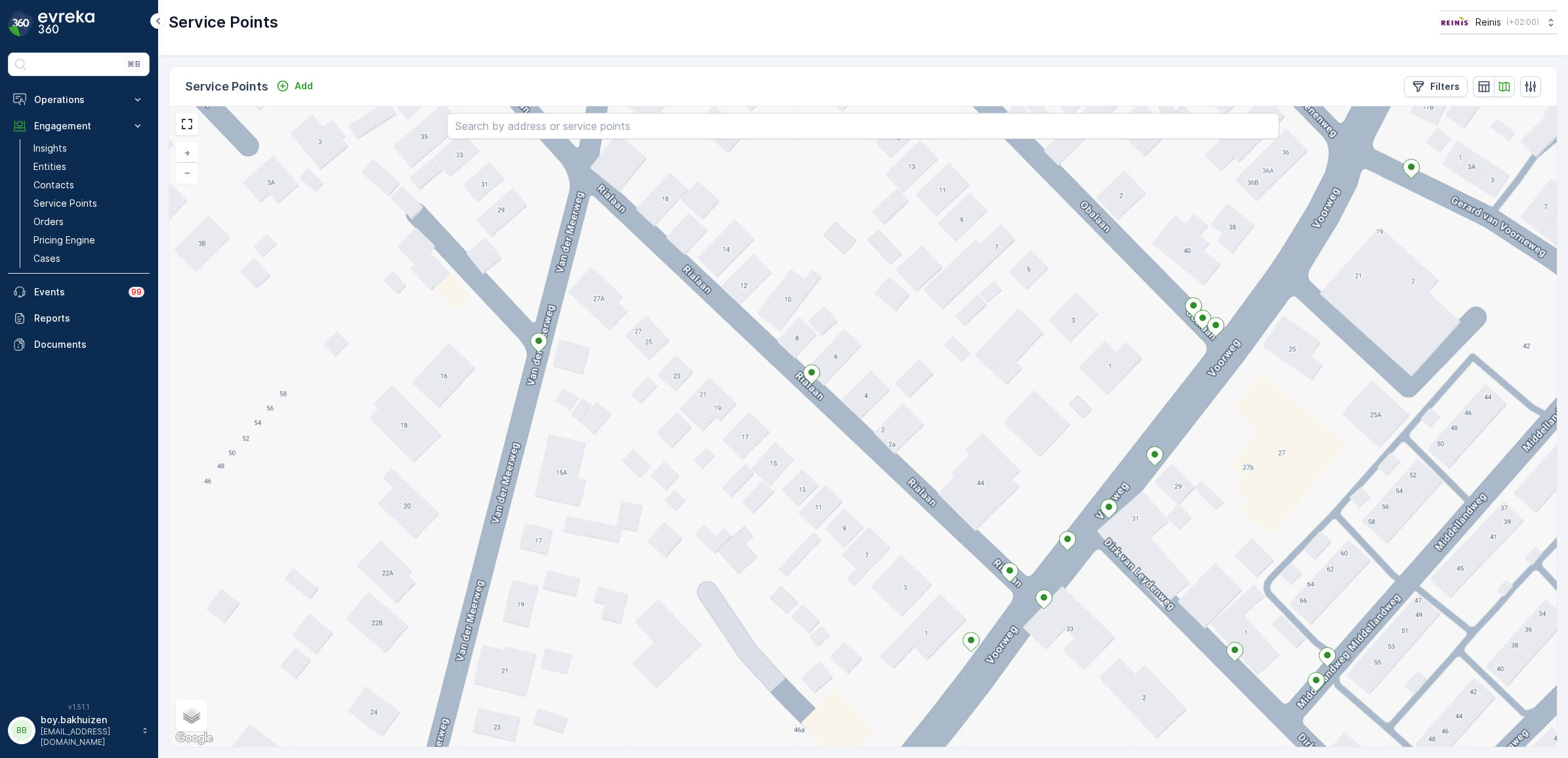
drag, startPoint x: 749, startPoint y: 375, endPoint x: 766, endPoint y: 410, distance: 38.9
click at [771, 445] on div "+ − Satellite Roadmap Terrain Hybrid Leaflet Keyboard shortcuts Map Data Map da…" at bounding box center [863, 426] width 1387 height 640
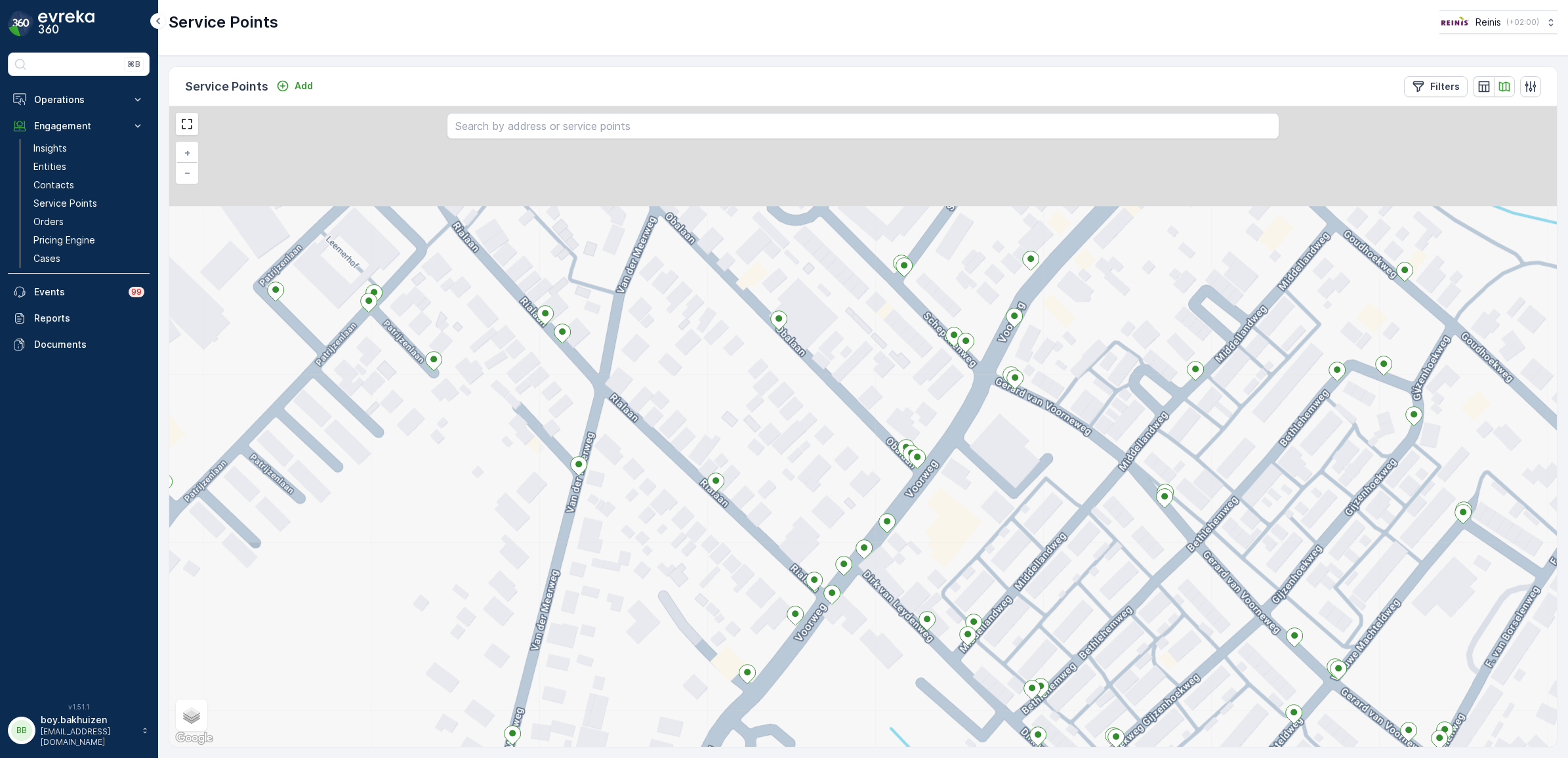
drag, startPoint x: 529, startPoint y: 255, endPoint x: 522, endPoint y: 373, distance: 118.2
click at [525, 375] on div "+ − Satellite Roadmap Terrain Hybrid Leaflet Keyboard shortcuts Map Data Map da…" at bounding box center [863, 426] width 1387 height 640
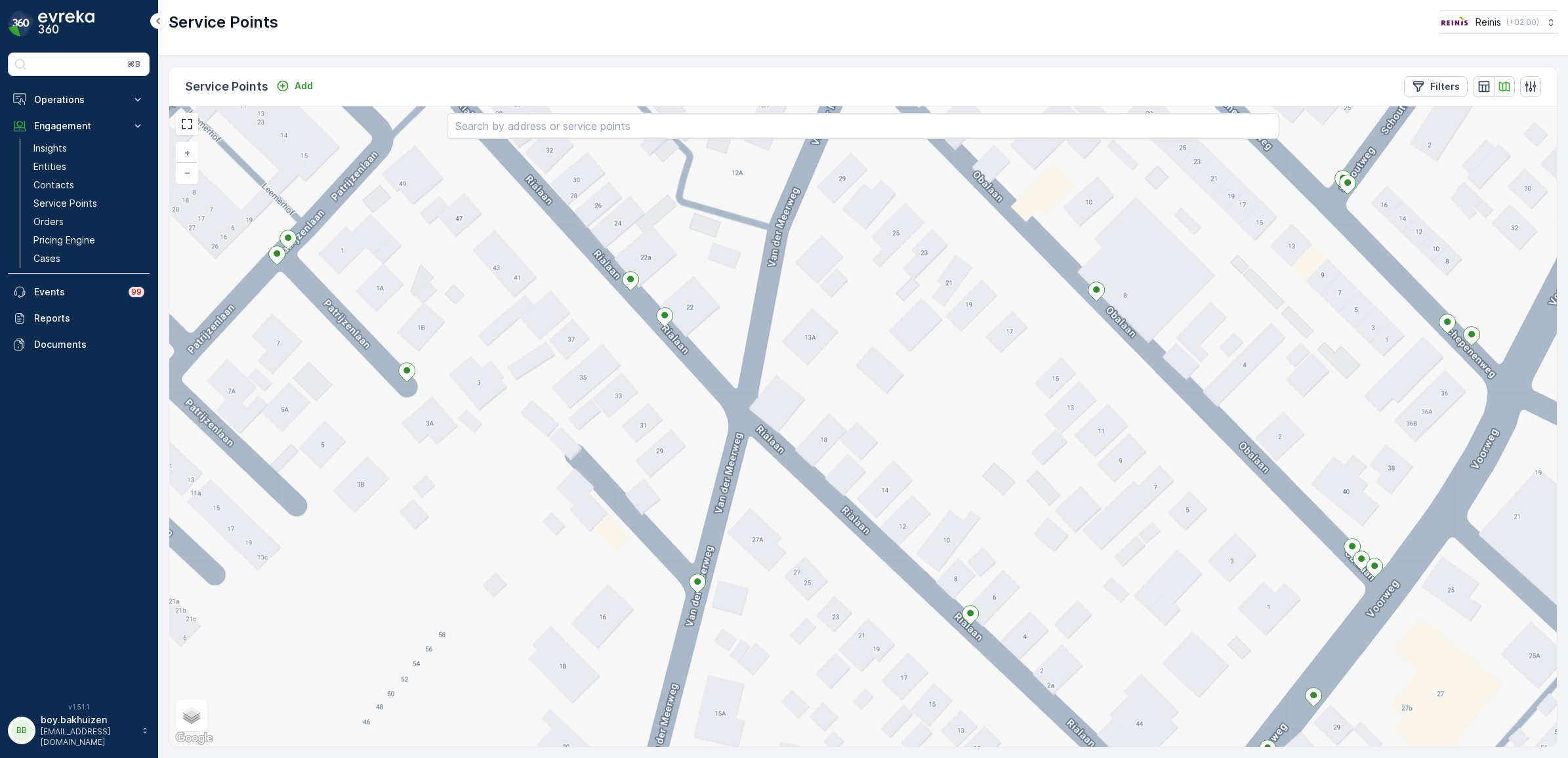
drag, startPoint x: 464, startPoint y: 428, endPoint x: 487, endPoint y: 461, distance: 40.2
click at [462, 450] on div "+ − Satellite Roadmap Terrain Hybrid Leaflet Keyboard shortcuts Map Data Map da…" at bounding box center [863, 426] width 1387 height 640
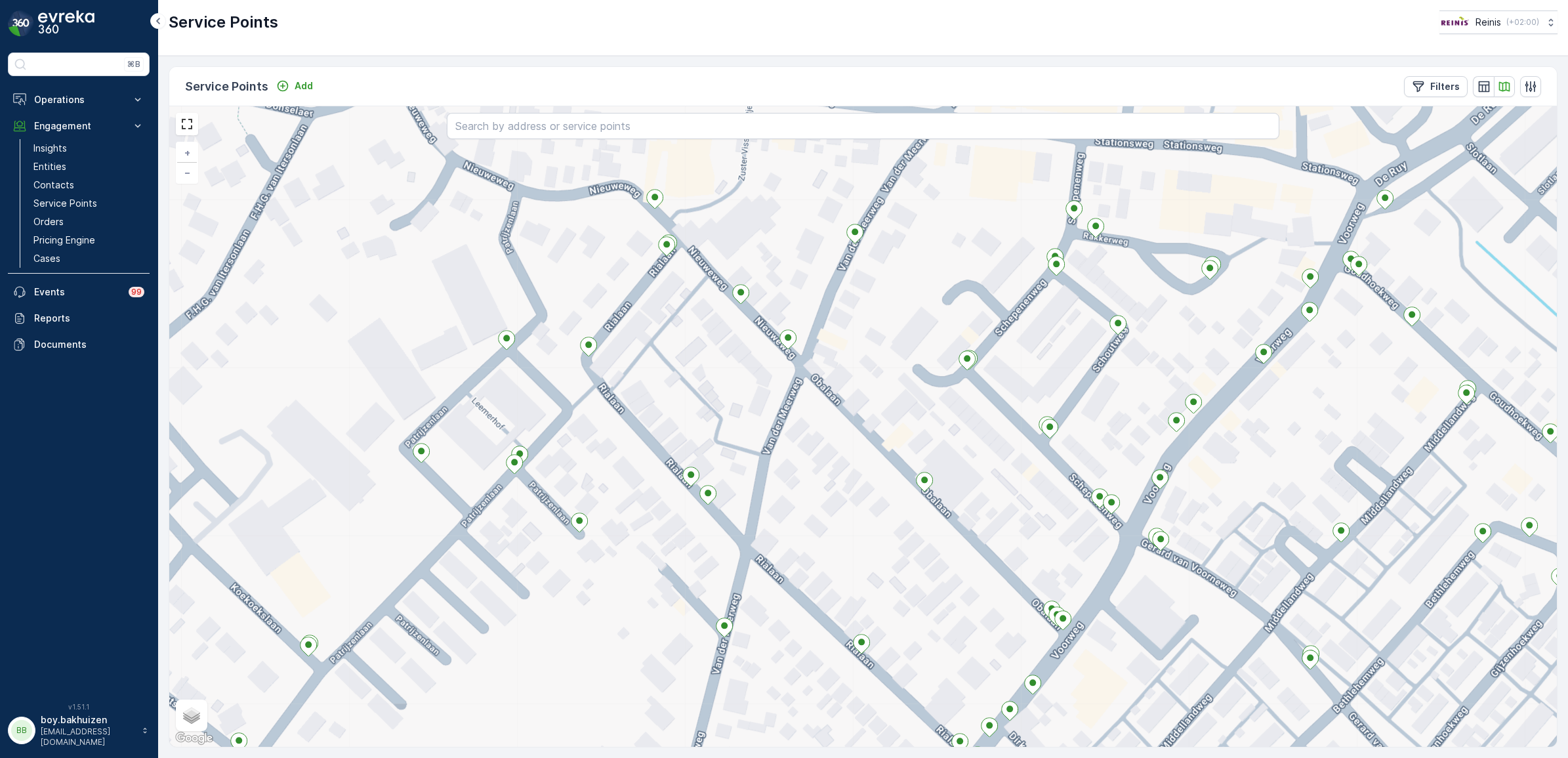
drag, startPoint x: 495, startPoint y: 561, endPoint x: 555, endPoint y: 647, distance: 104.9
click at [555, 647] on div "+ − Satellite Roadmap Terrain Hybrid Leaflet Keyboard shortcuts Map Data Map da…" at bounding box center [863, 426] width 1387 height 640
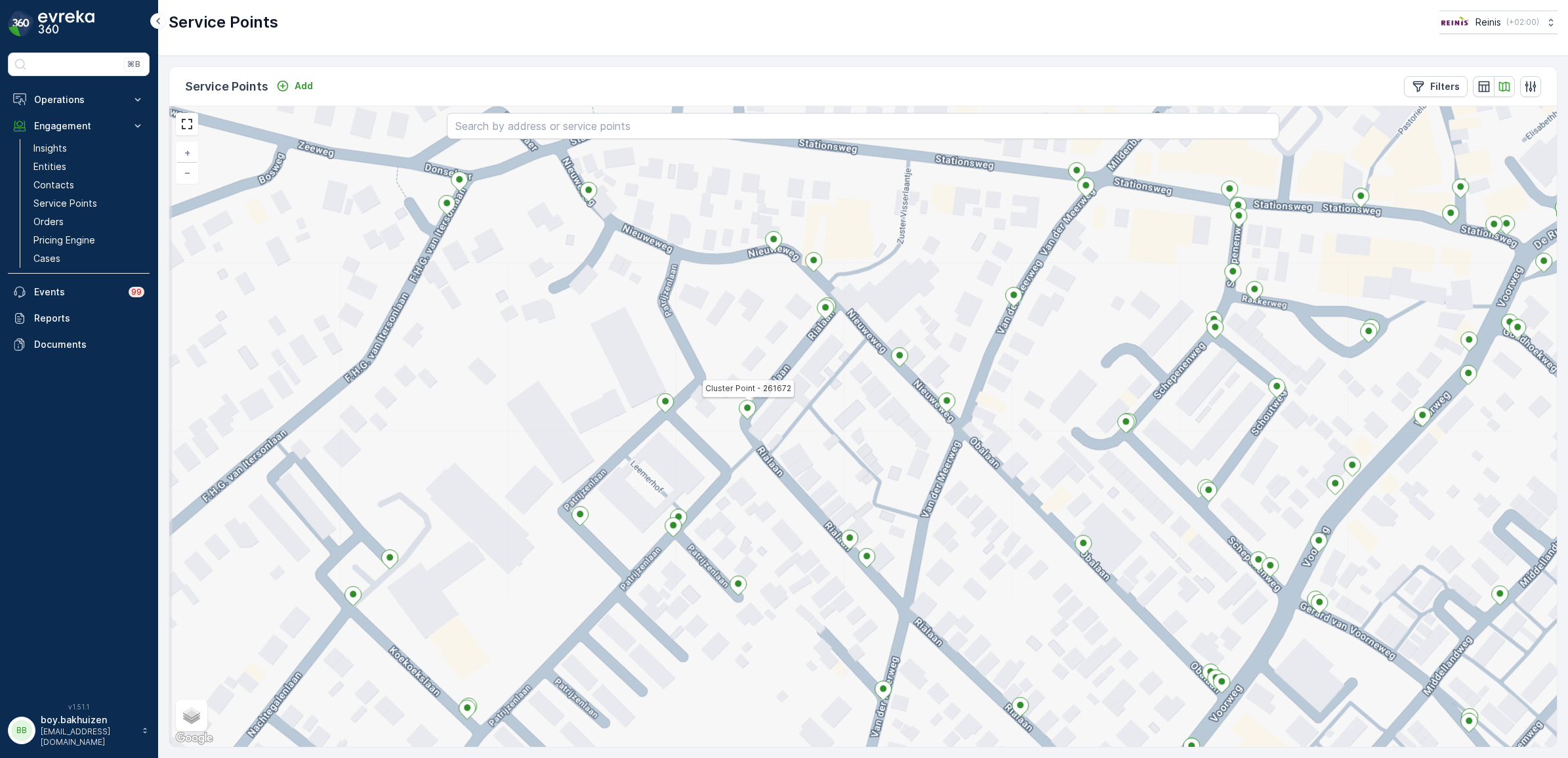
drag, startPoint x: 828, startPoint y: 591, endPoint x: 972, endPoint y: 643, distance: 153.1
click at [972, 643] on div "Cluster Point - 261672 + − Satellite Roadmap Terrain Hybrid Leaflet Keyboard sh…" at bounding box center [863, 426] width 1387 height 640
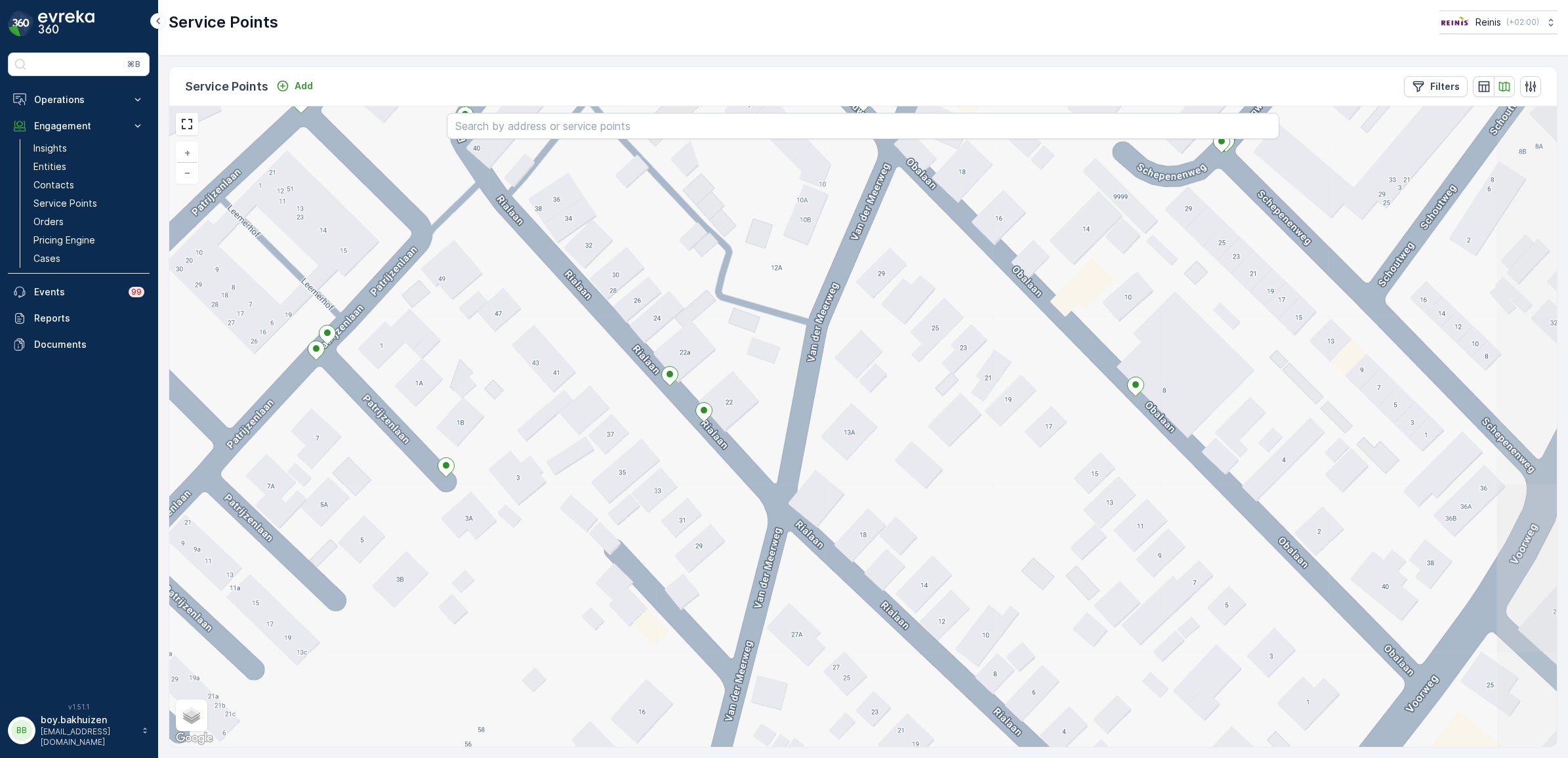
drag, startPoint x: 907, startPoint y: 513, endPoint x: 622, endPoint y: 355, distance: 325.9
click at [599, 320] on div "Cluster Point - 261672 + − Satellite Roadmap Terrain Hybrid Leaflet Keyboard sh…" at bounding box center [863, 426] width 1387 height 640
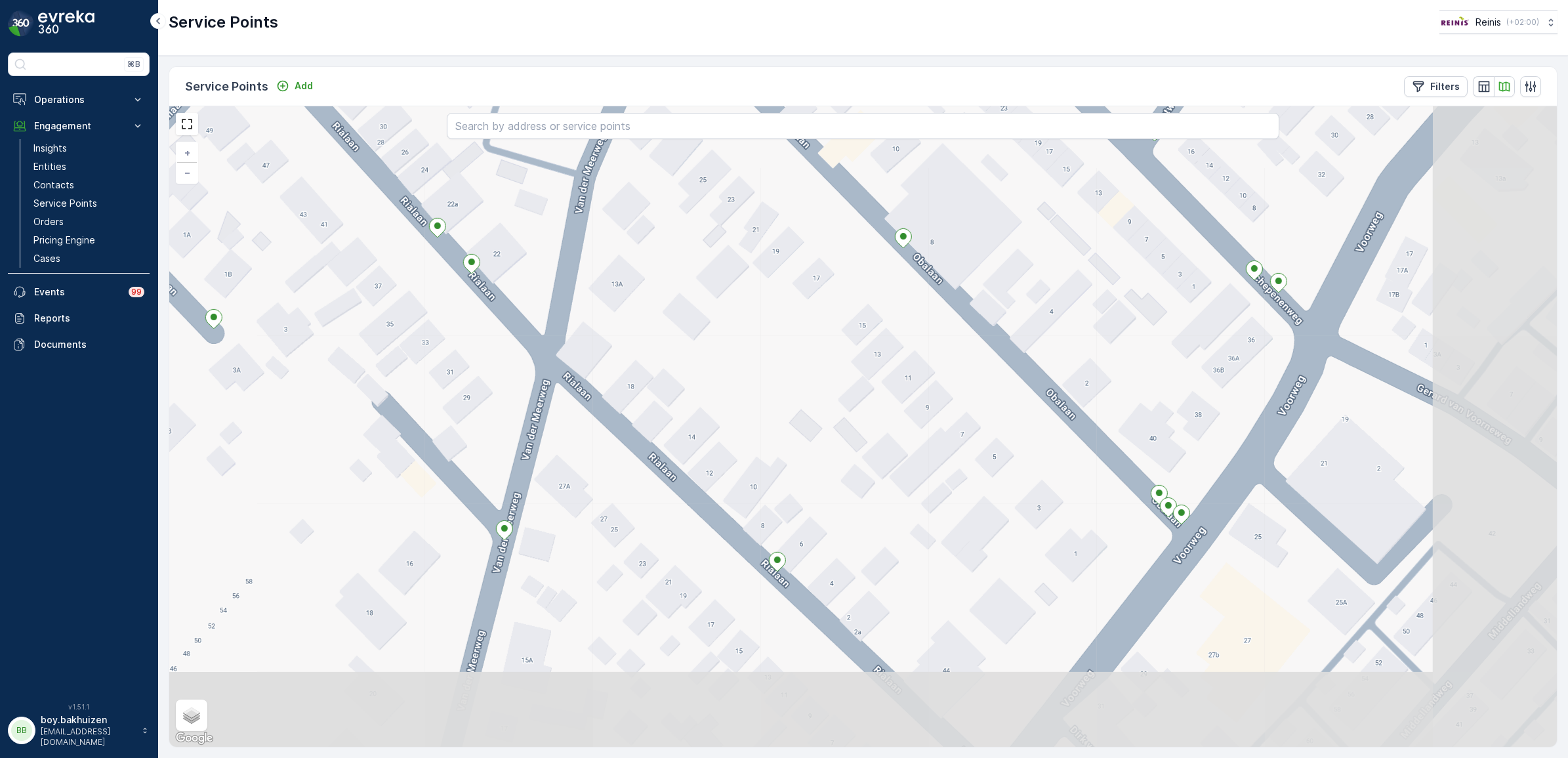
drag, startPoint x: 794, startPoint y: 480, endPoint x: 604, endPoint y: 402, distance: 205.4
click at [510, 296] on div "Cluster Point - 261672 + − Satellite Roadmap Terrain Hybrid Leaflet Keyboard sh…" at bounding box center [863, 426] width 1387 height 640
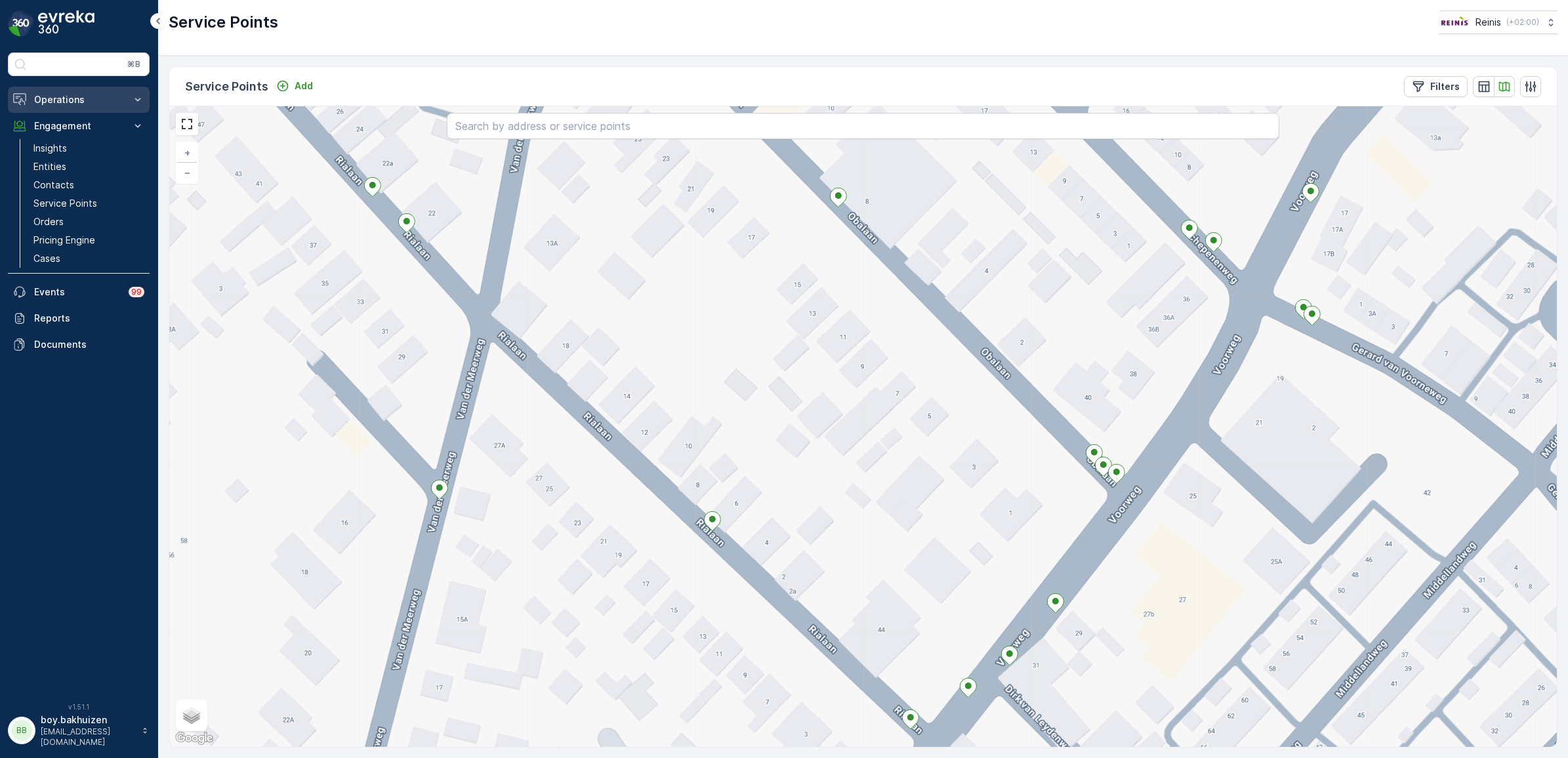
click at [59, 99] on p "Operations" at bounding box center [79, 100] width 90 height 13
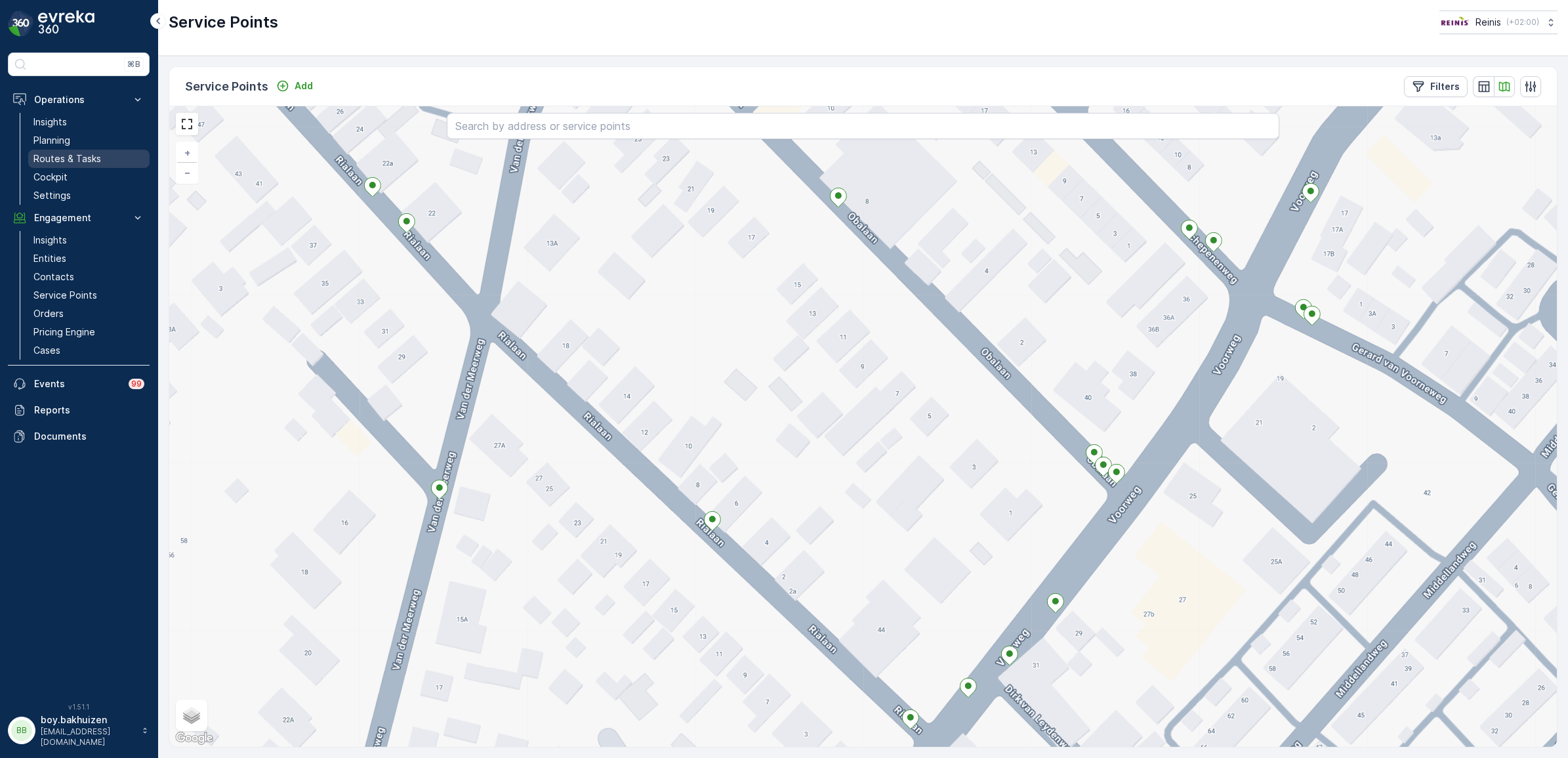
click at [63, 156] on p "Routes & Tasks" at bounding box center [67, 159] width 68 height 13
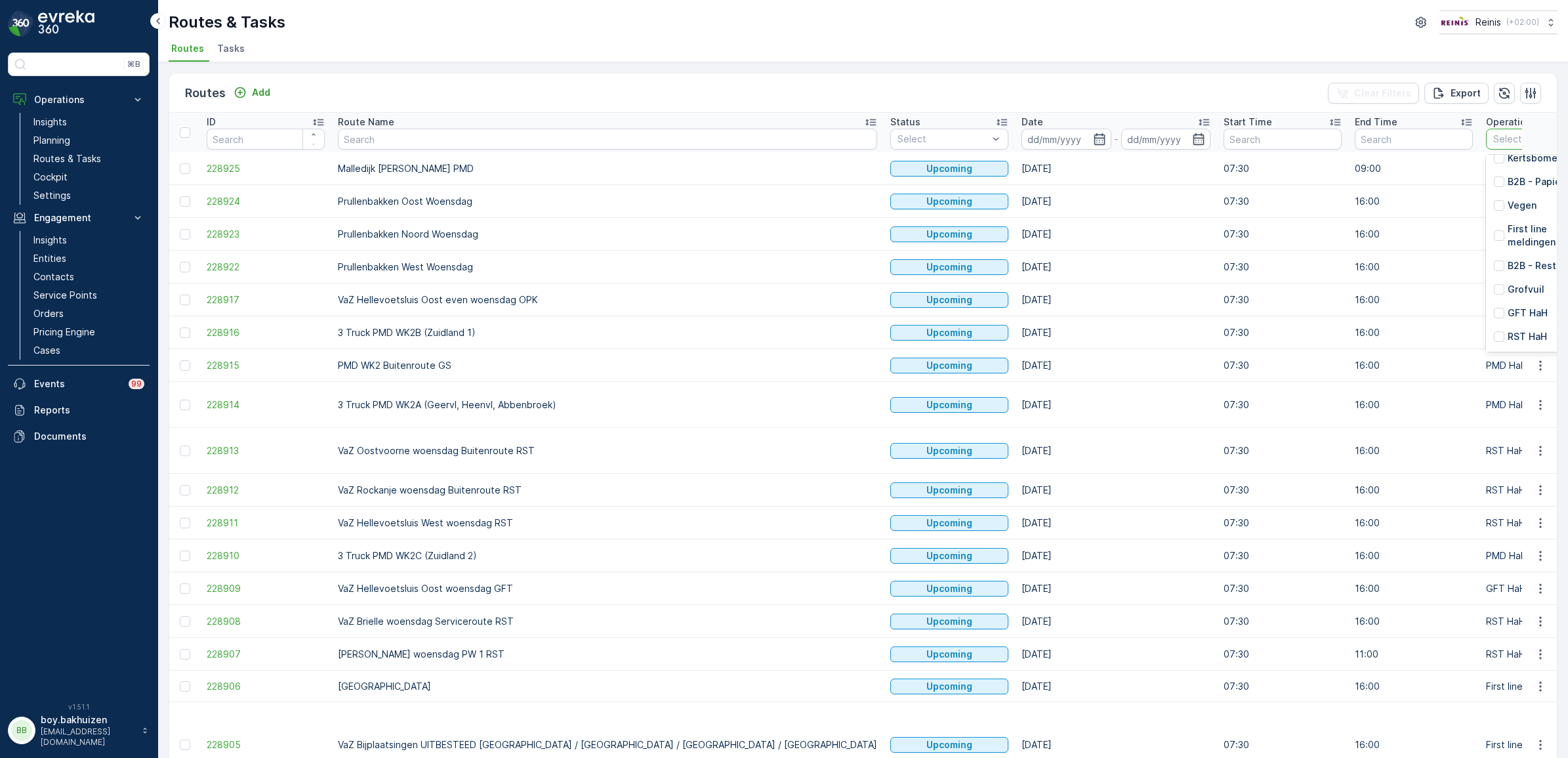
scroll to position [296, 0]
click at [1508, 286] on p "PMD HaH" at bounding box center [1529, 291] width 42 height 13
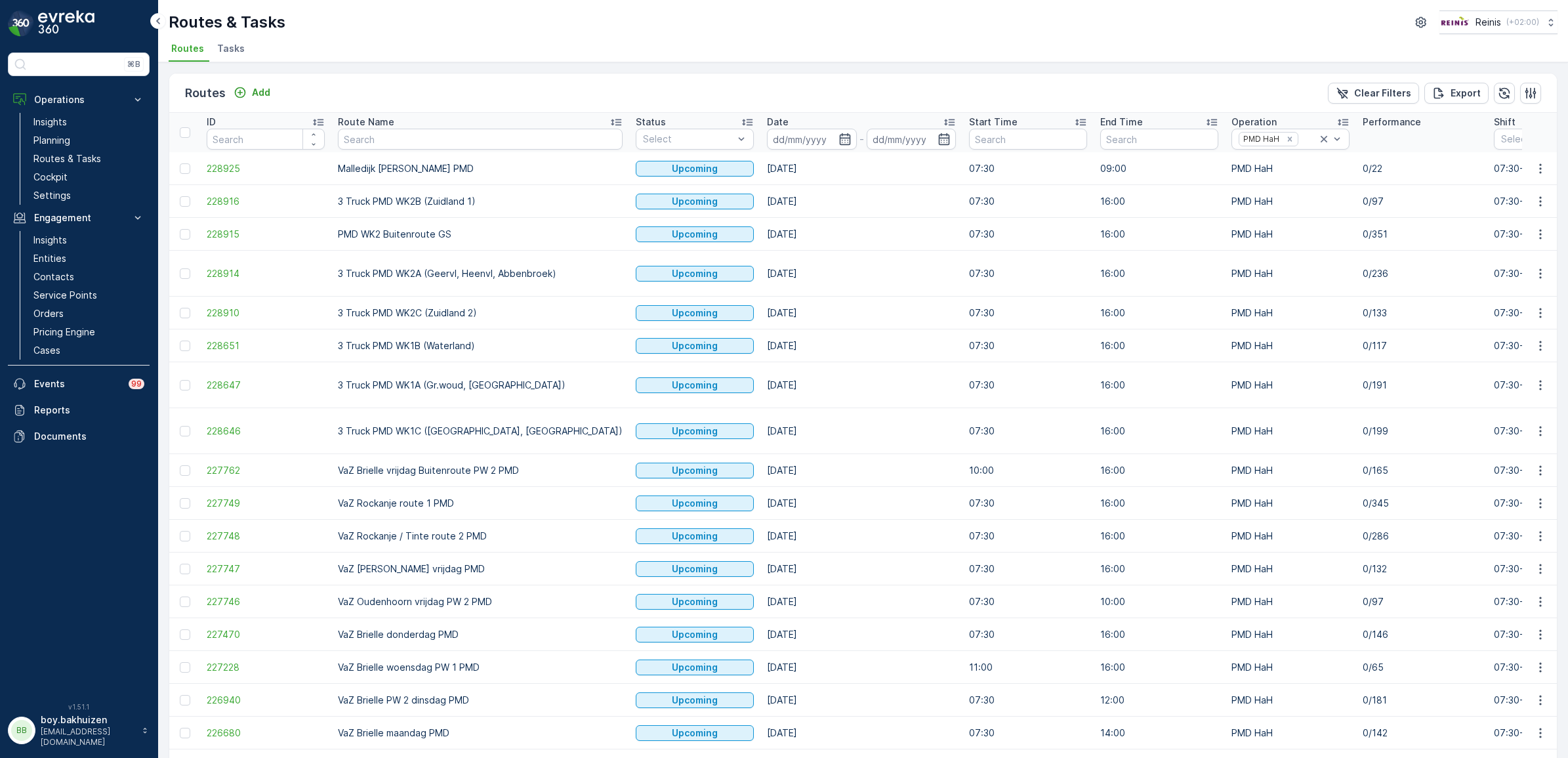
click at [414, 136] on input "text" at bounding box center [480, 139] width 285 height 21
type input "oostv"
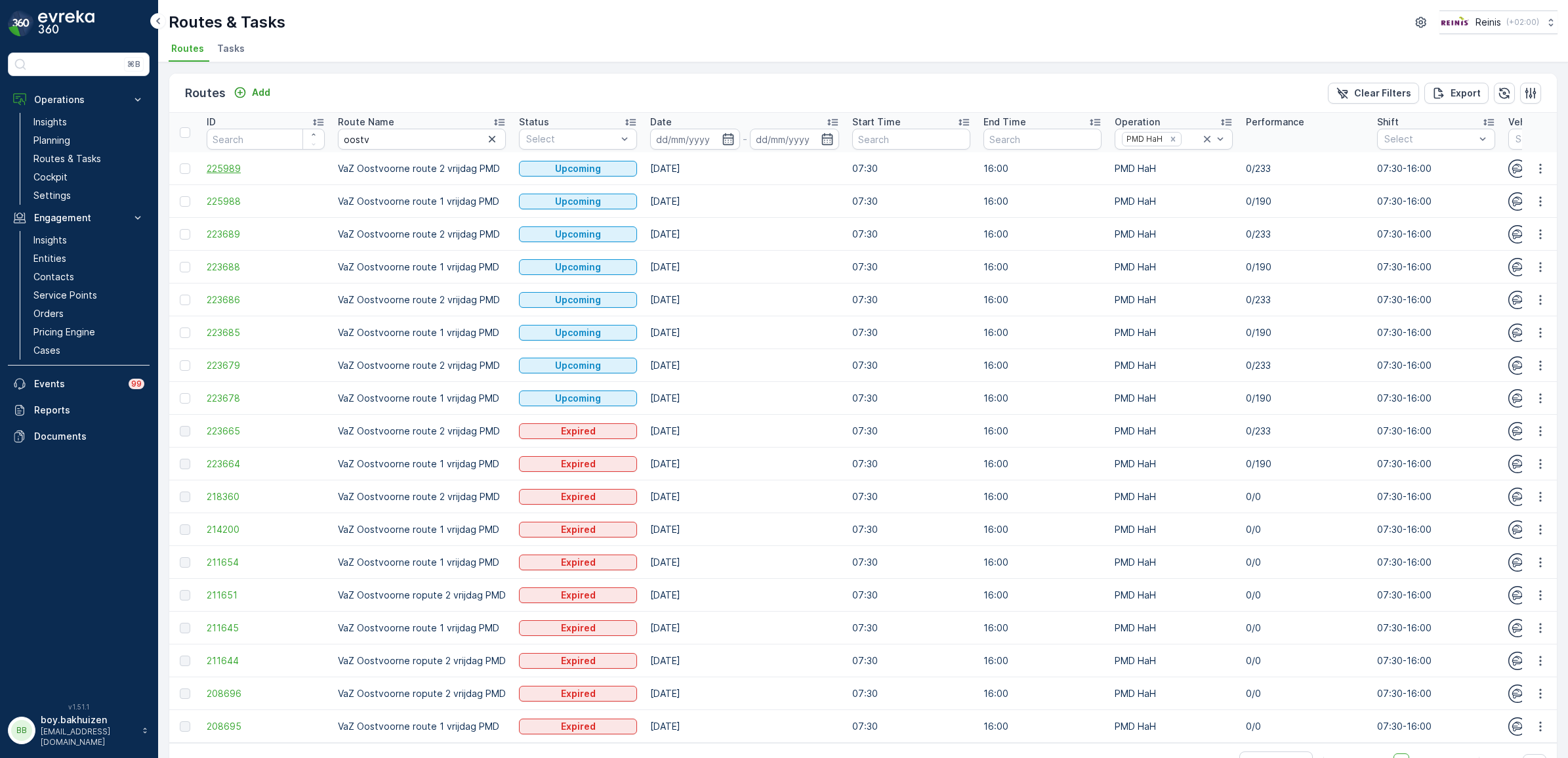
click at [219, 166] on span "225989" at bounding box center [266, 168] width 118 height 13
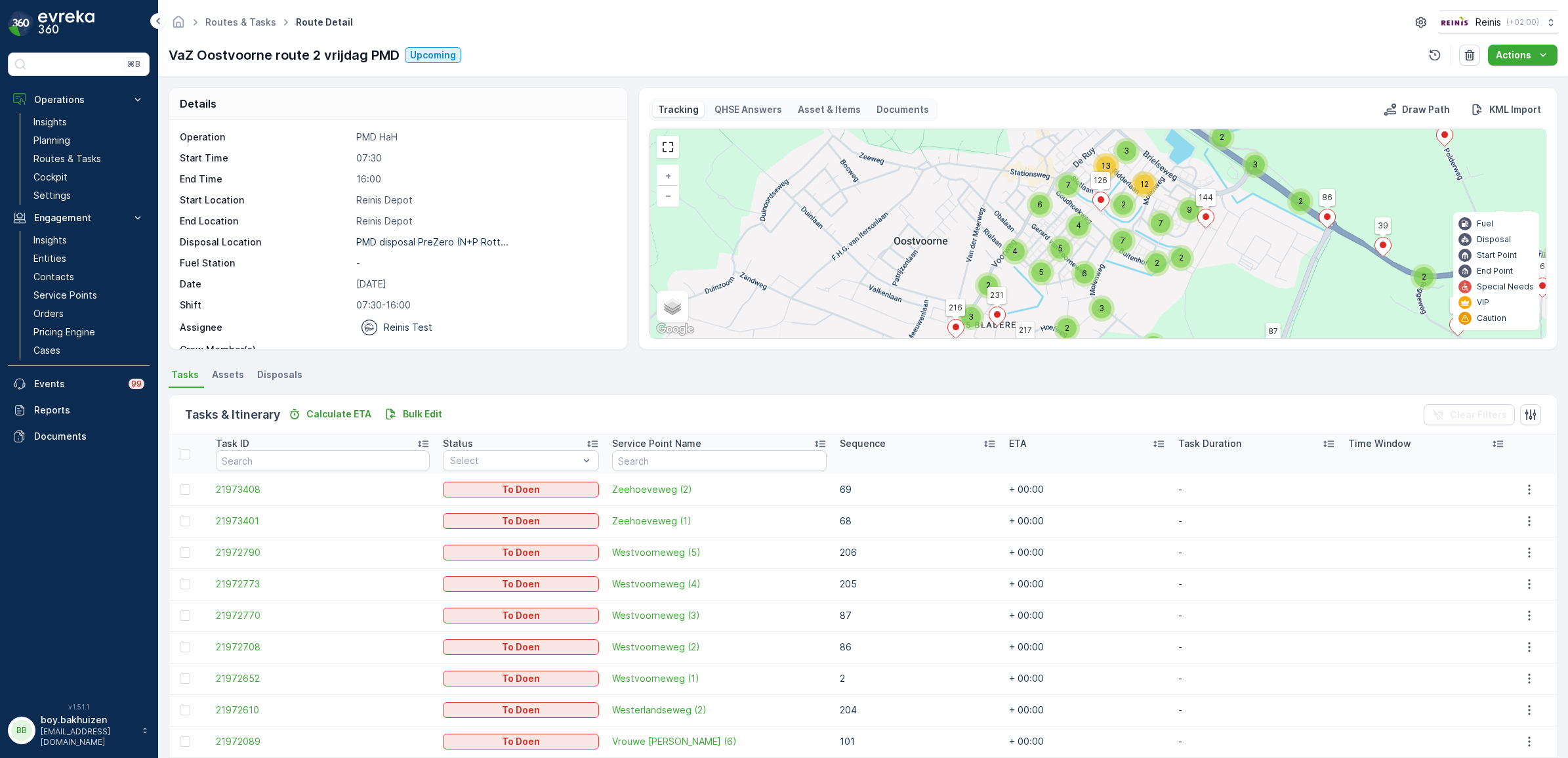
drag, startPoint x: 1183, startPoint y: 251, endPoint x: 1190, endPoint y: 277, distance: 26.9
click at [1190, 294] on div "2 2 2 4 2 2 2 4 3 3 3 2 2 5 2 2 2 3 2 2 2 3 4 2 3 5 2 7 5 4 6 2 9 3 13 7 12 2 4…" at bounding box center [1097, 233] width 895 height 209
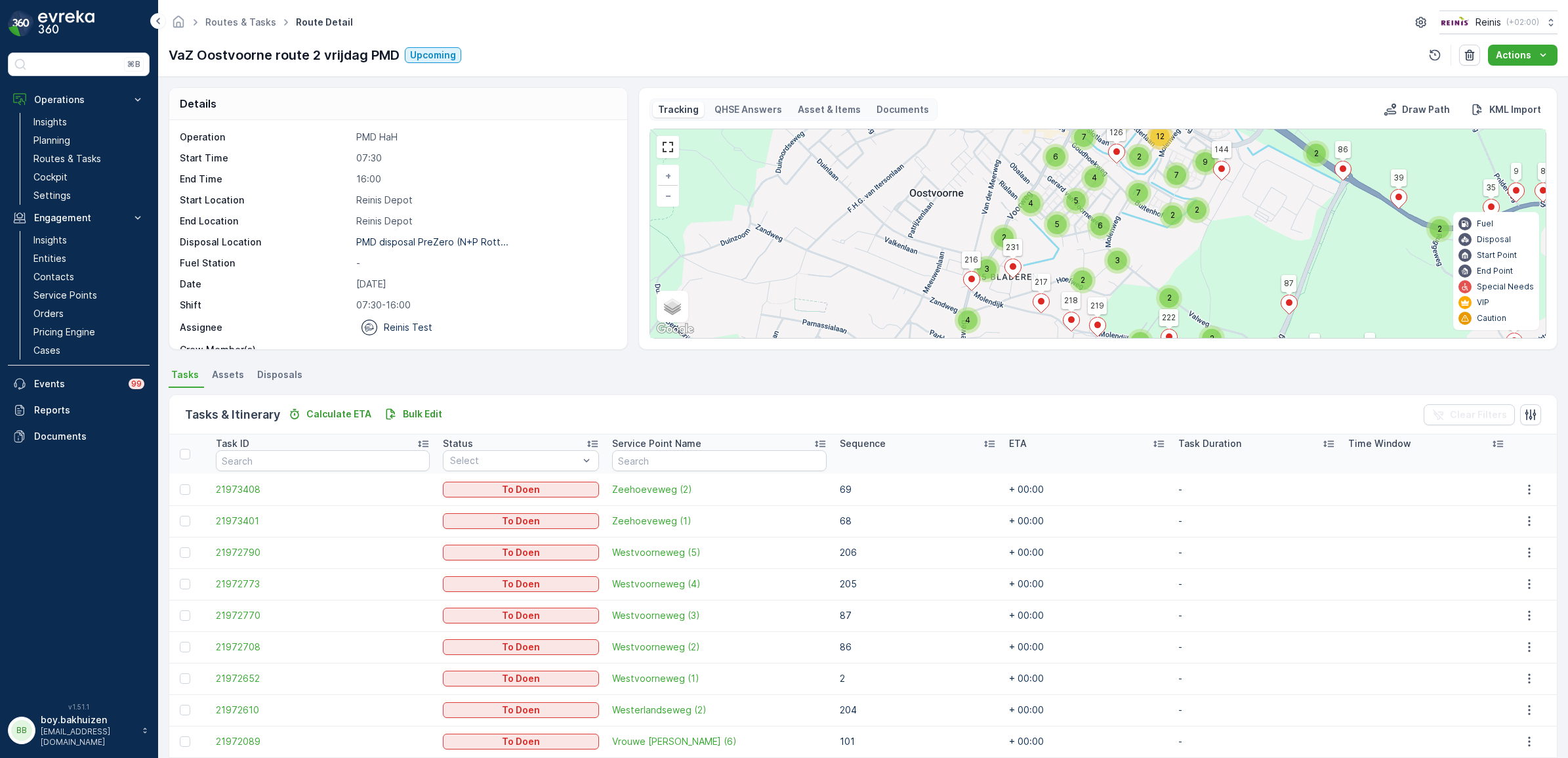
drag, startPoint x: 1189, startPoint y: 290, endPoint x: 1209, endPoint y: 221, distance: 71.8
click at [1209, 221] on div "2 2 2 4 2 2 2 4 3 3 3 2 2 5 2 2 2 3 2 2 2 3 4 2 3 5 2 7 5 4 6 2 9 3 13 7 12 2 4…" at bounding box center [1097, 233] width 895 height 209
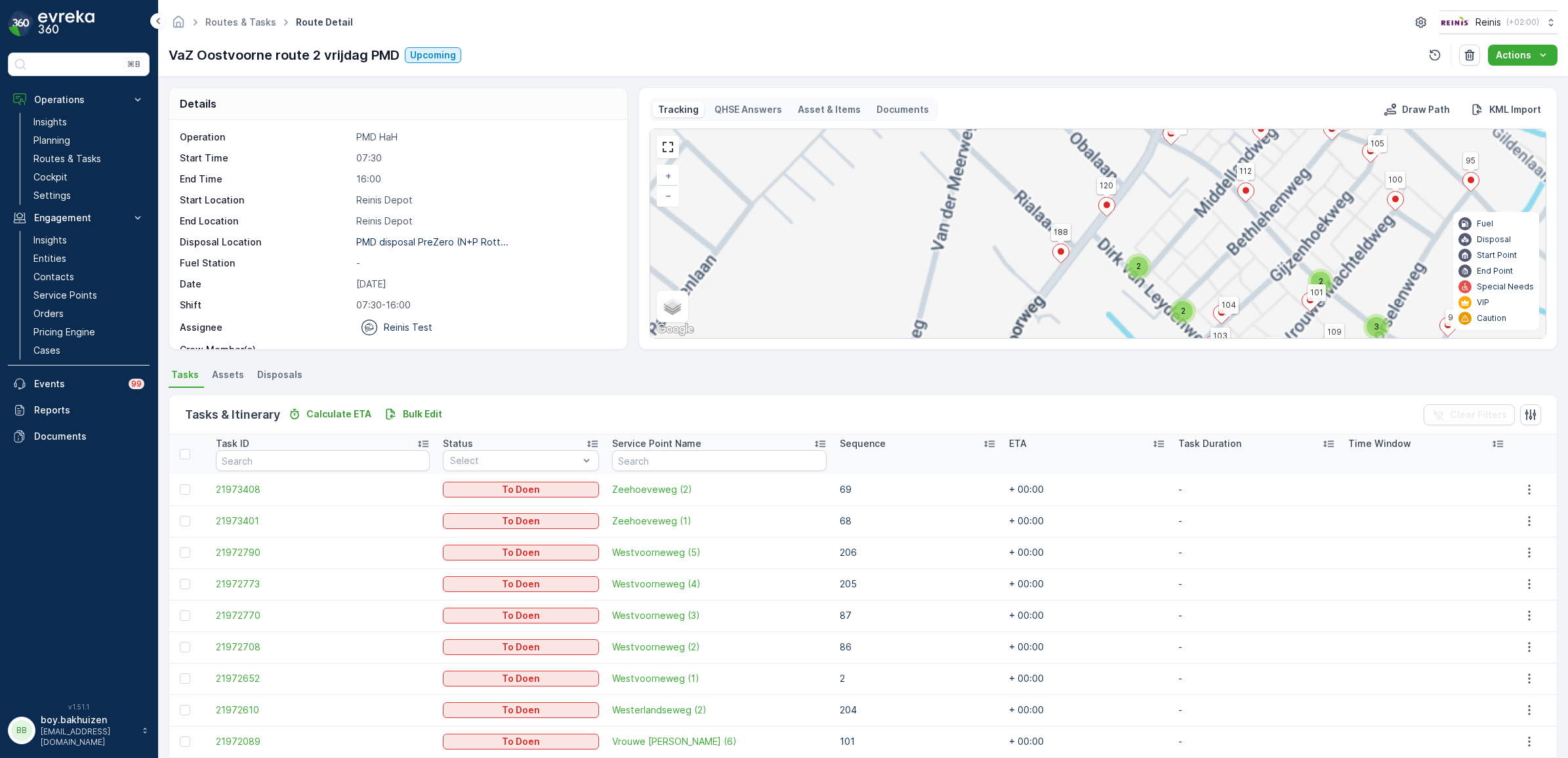
click at [993, 269] on div "2 3 2 2 2 2 2 2 2 2 2 2 2 4 2 2 3 3 3 3 4 3 3 2 3 7 4 5 6 2 2 3 2 2 3 3 2 2 2 2…" at bounding box center [1097, 233] width 895 height 209
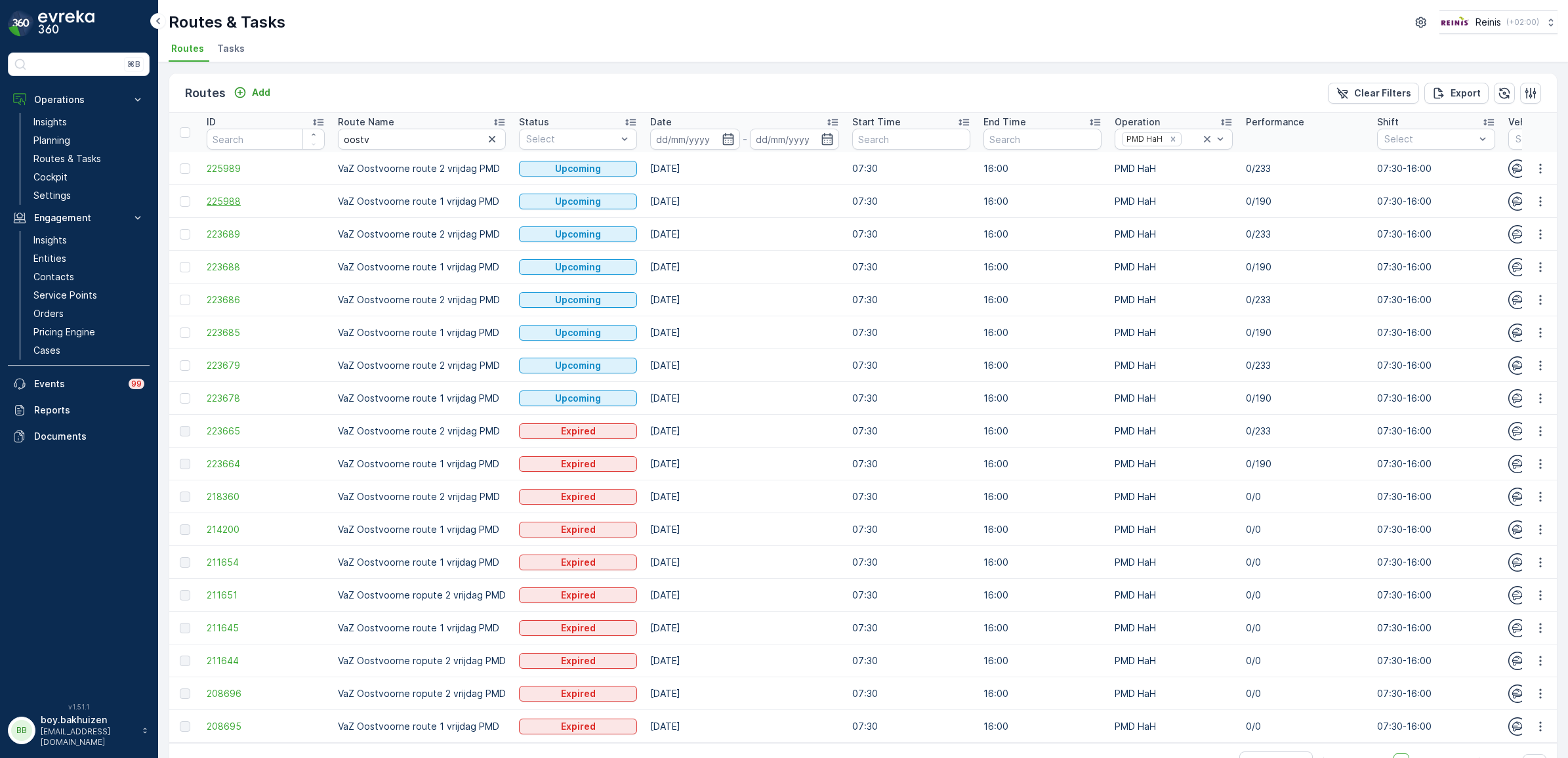
click at [218, 195] on span "225988" at bounding box center [266, 202] width 118 height 13
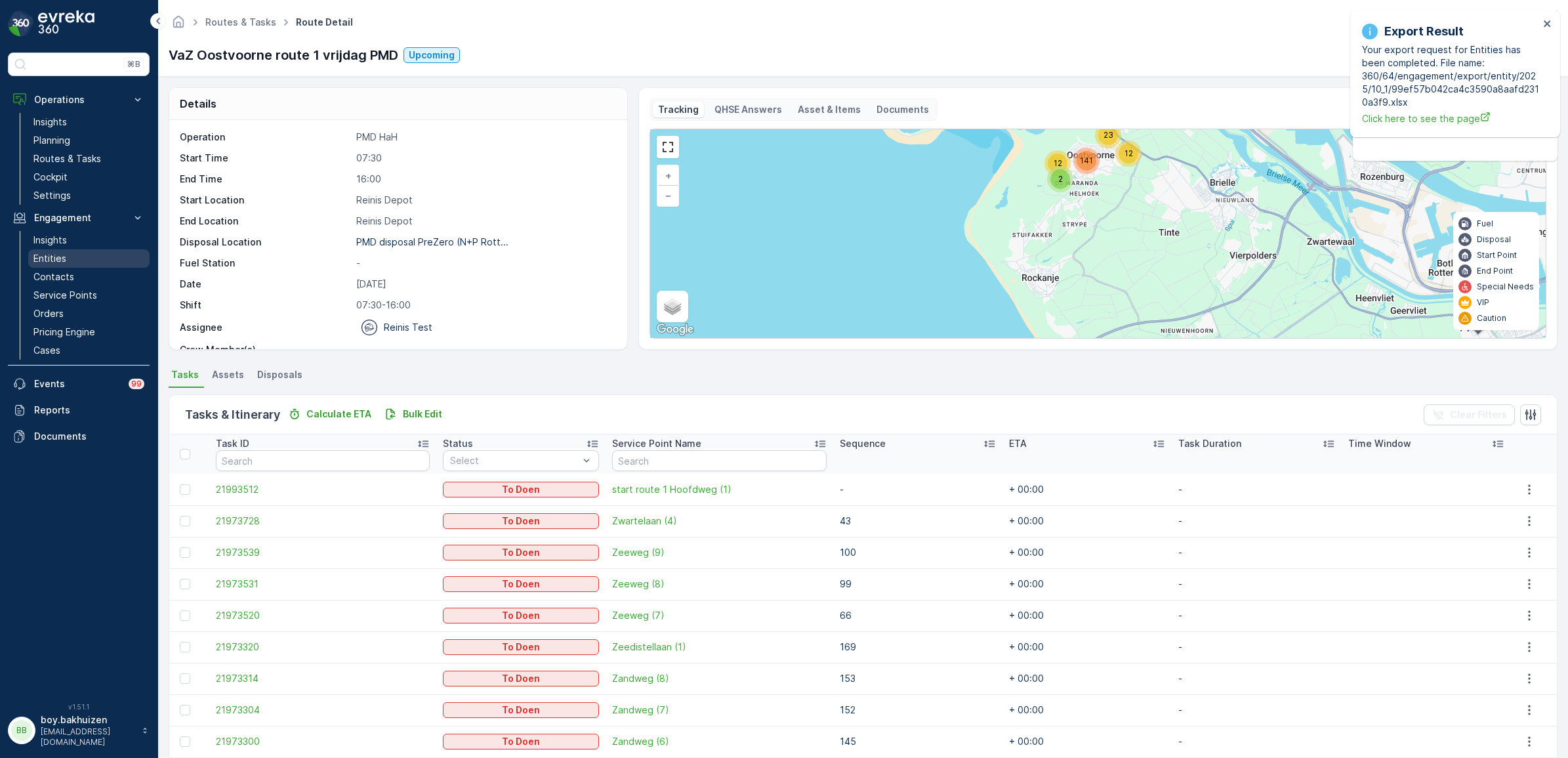
drag, startPoint x: 56, startPoint y: 259, endPoint x: 64, endPoint y: 258, distance: 8.1
click at [56, 259] on p "Entities" at bounding box center [49, 259] width 33 height 13
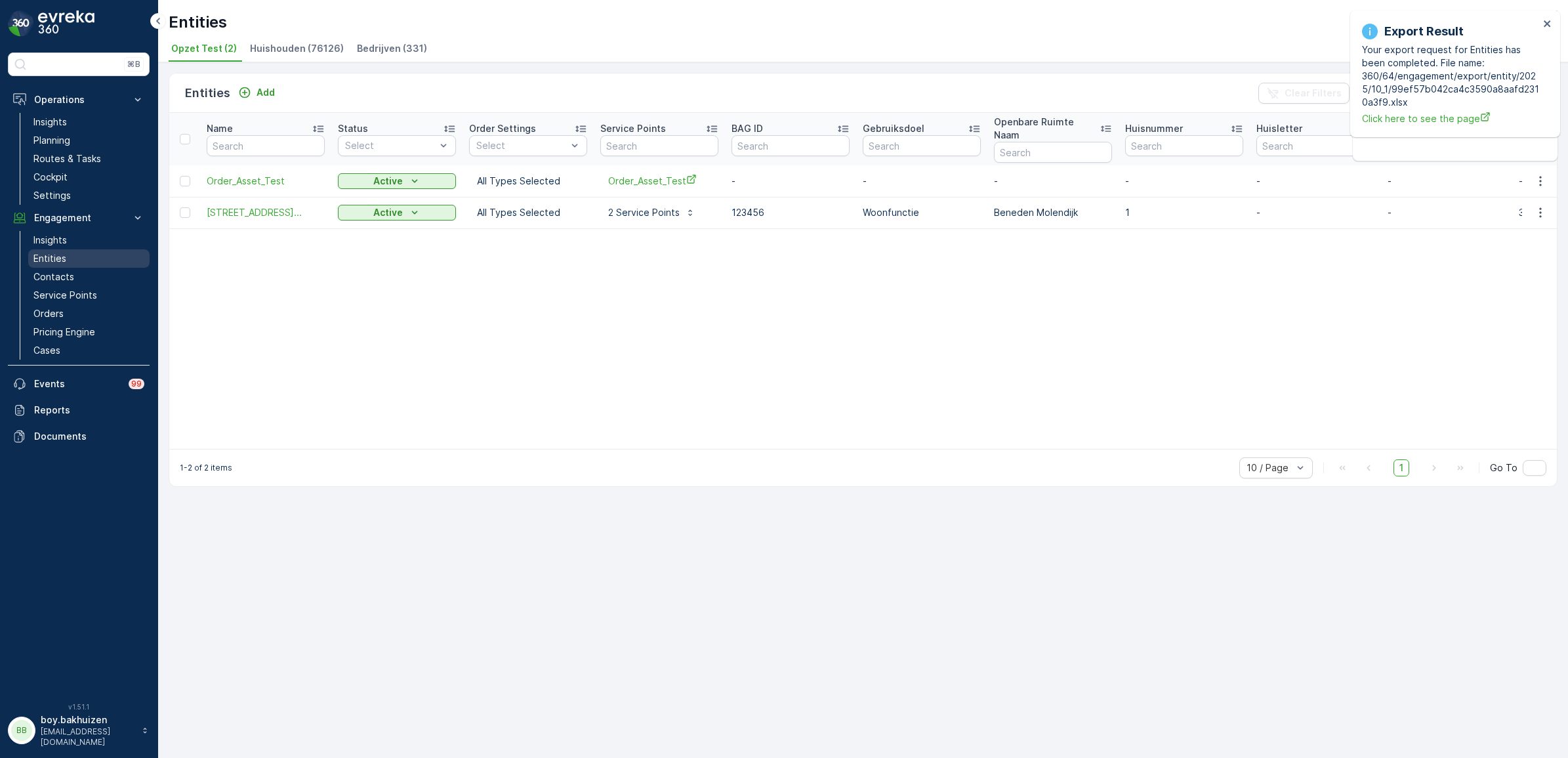
drag, startPoint x: 61, startPoint y: 258, endPoint x: 113, endPoint y: 261, distance: 52.1
click at [61, 258] on p "Entities" at bounding box center [49, 259] width 33 height 13
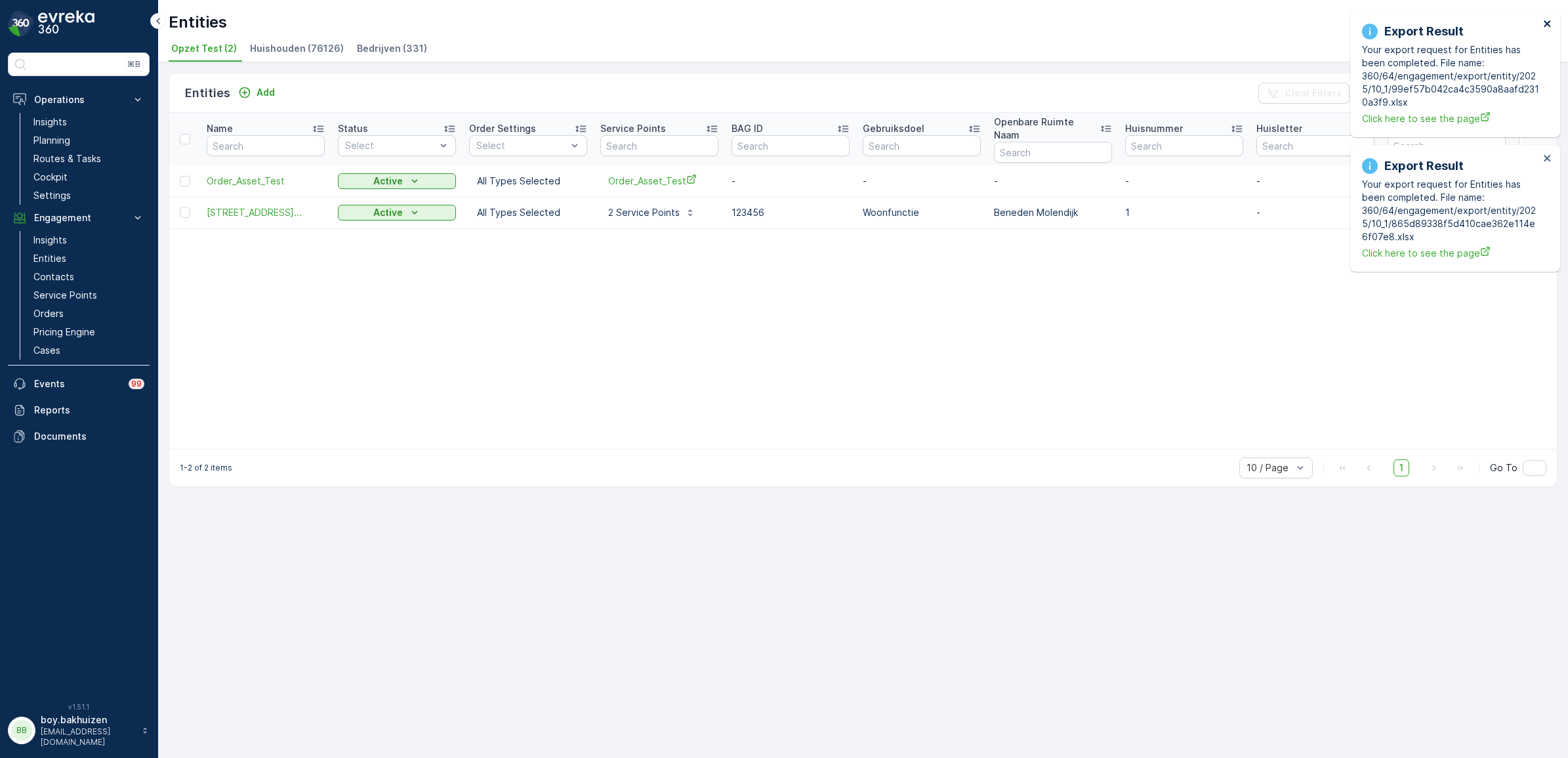
click at [1548, 20] on icon "close" at bounding box center [1547, 23] width 9 height 11
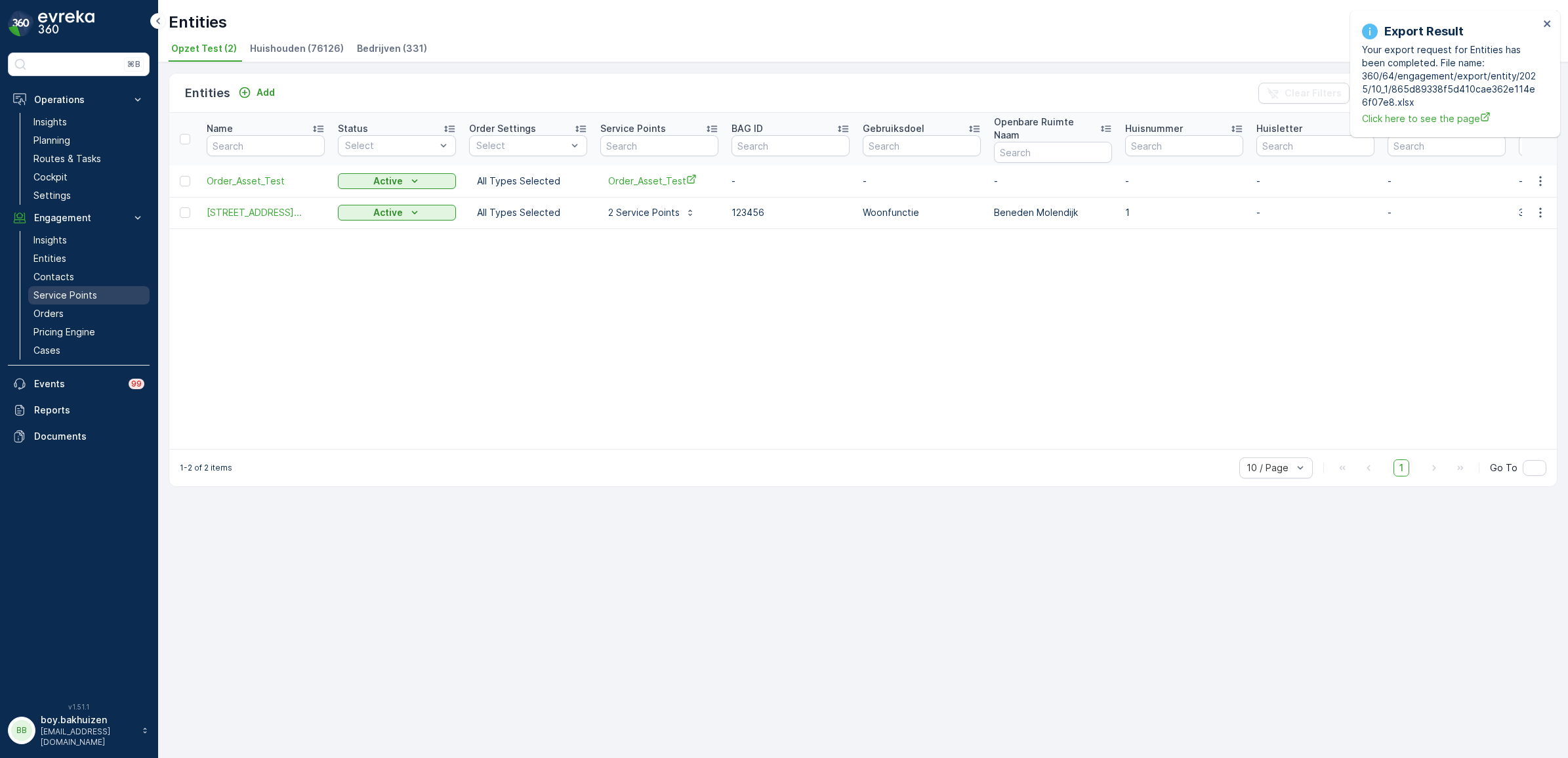
click at [83, 297] on p "Service Points" at bounding box center [65, 296] width 64 height 13
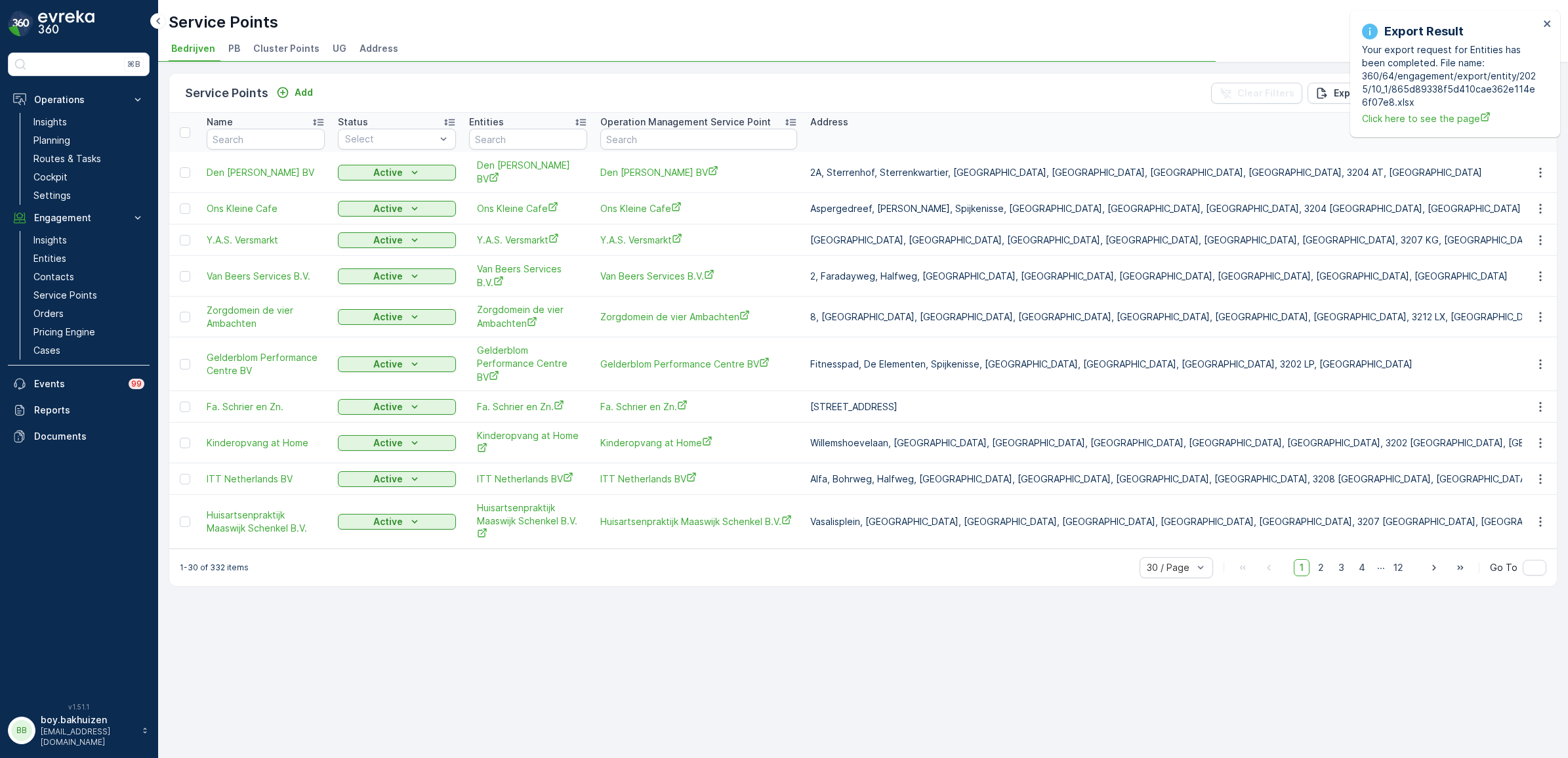
click at [286, 50] on span "Cluster Points" at bounding box center [286, 49] width 66 height 13
click at [1548, 19] on icon "close" at bounding box center [1547, 23] width 9 height 11
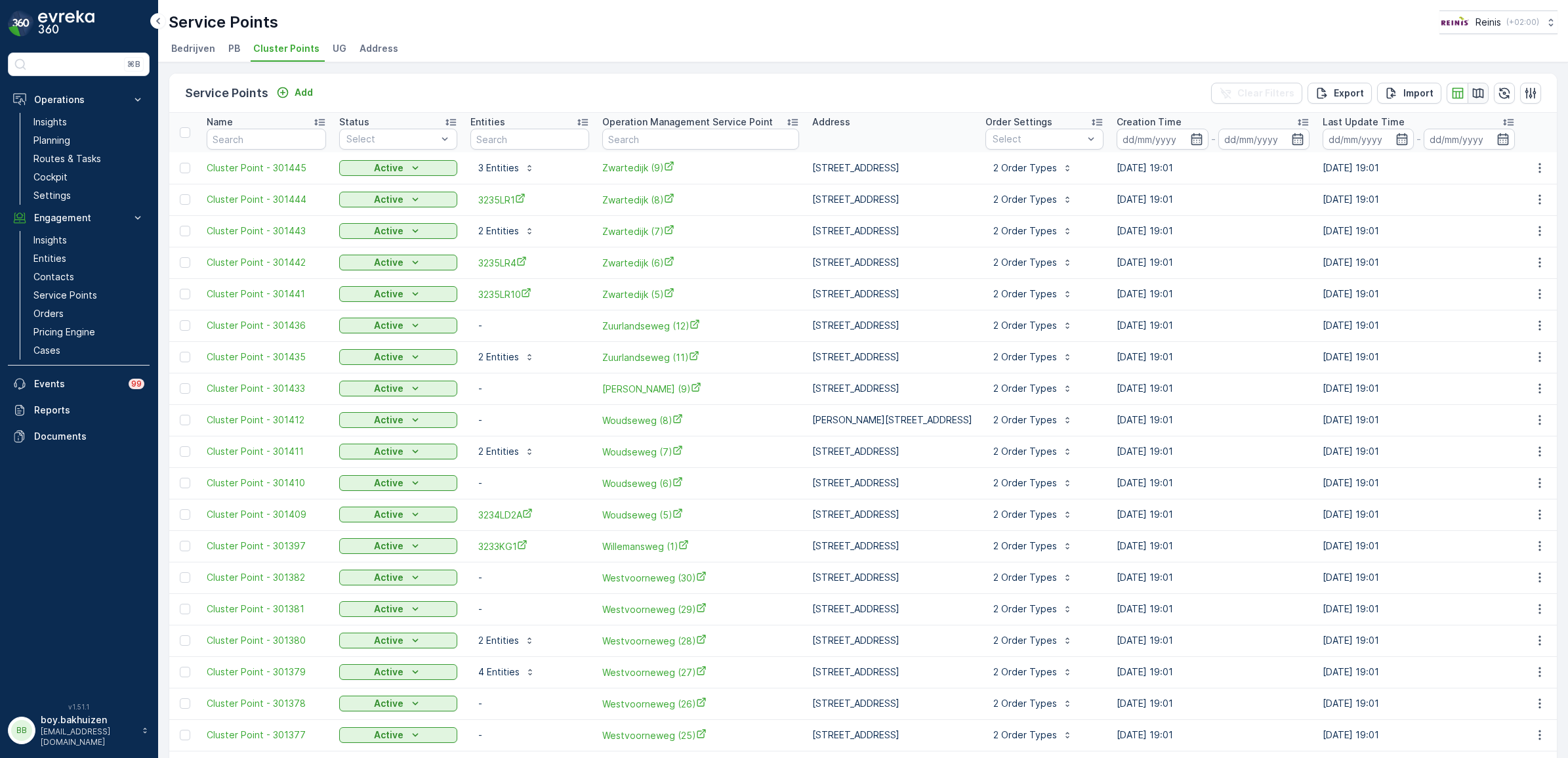
click at [1475, 90] on icon "button" at bounding box center [1478, 93] width 11 height 10
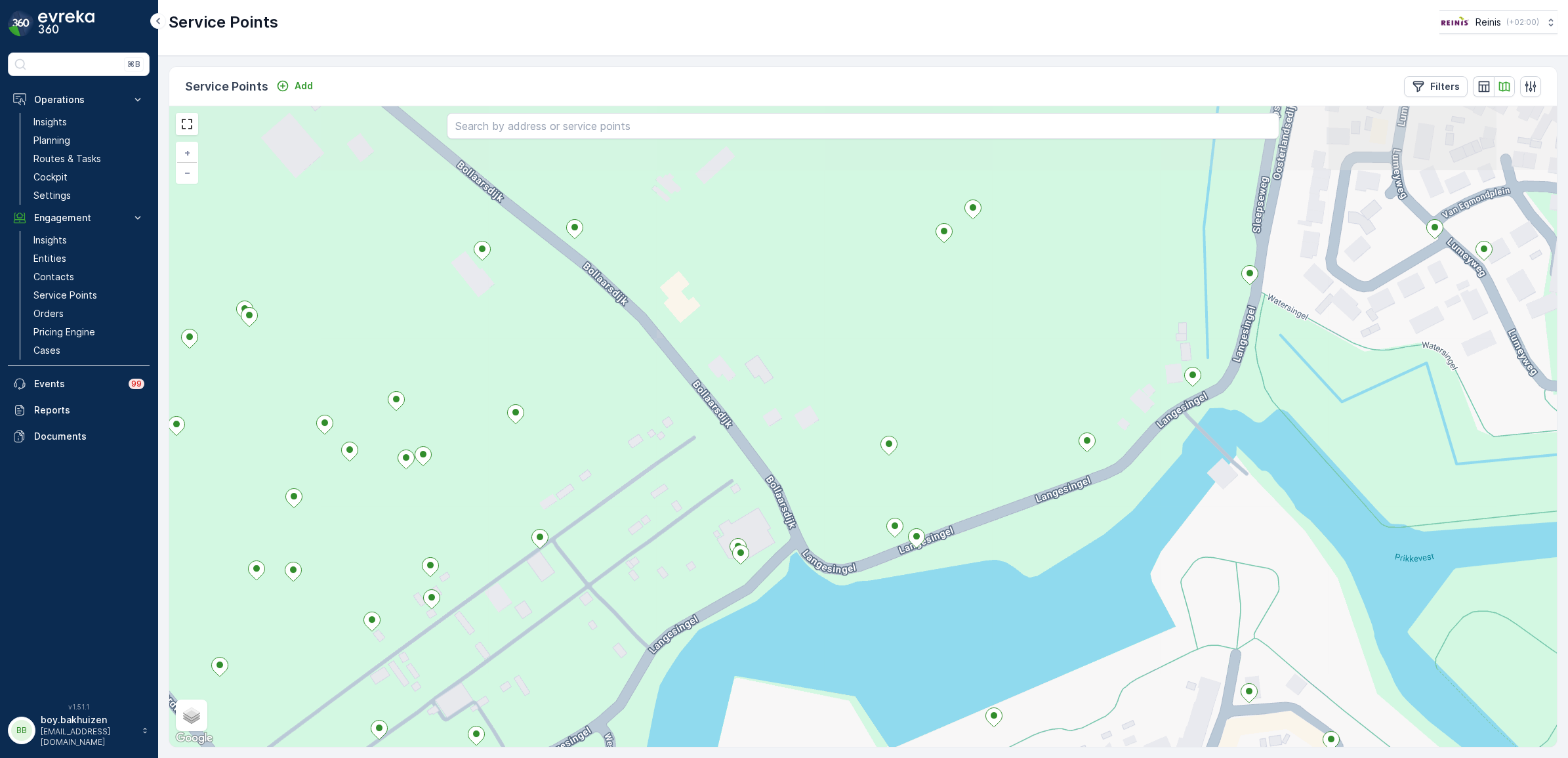
drag, startPoint x: 738, startPoint y: 309, endPoint x: 697, endPoint y: 413, distance: 111.8
click at [689, 421] on div "+ − Satellite Roadmap Terrain Hybrid Leaflet Keyboard shortcuts Map Data Map da…" at bounding box center [863, 426] width 1387 height 640
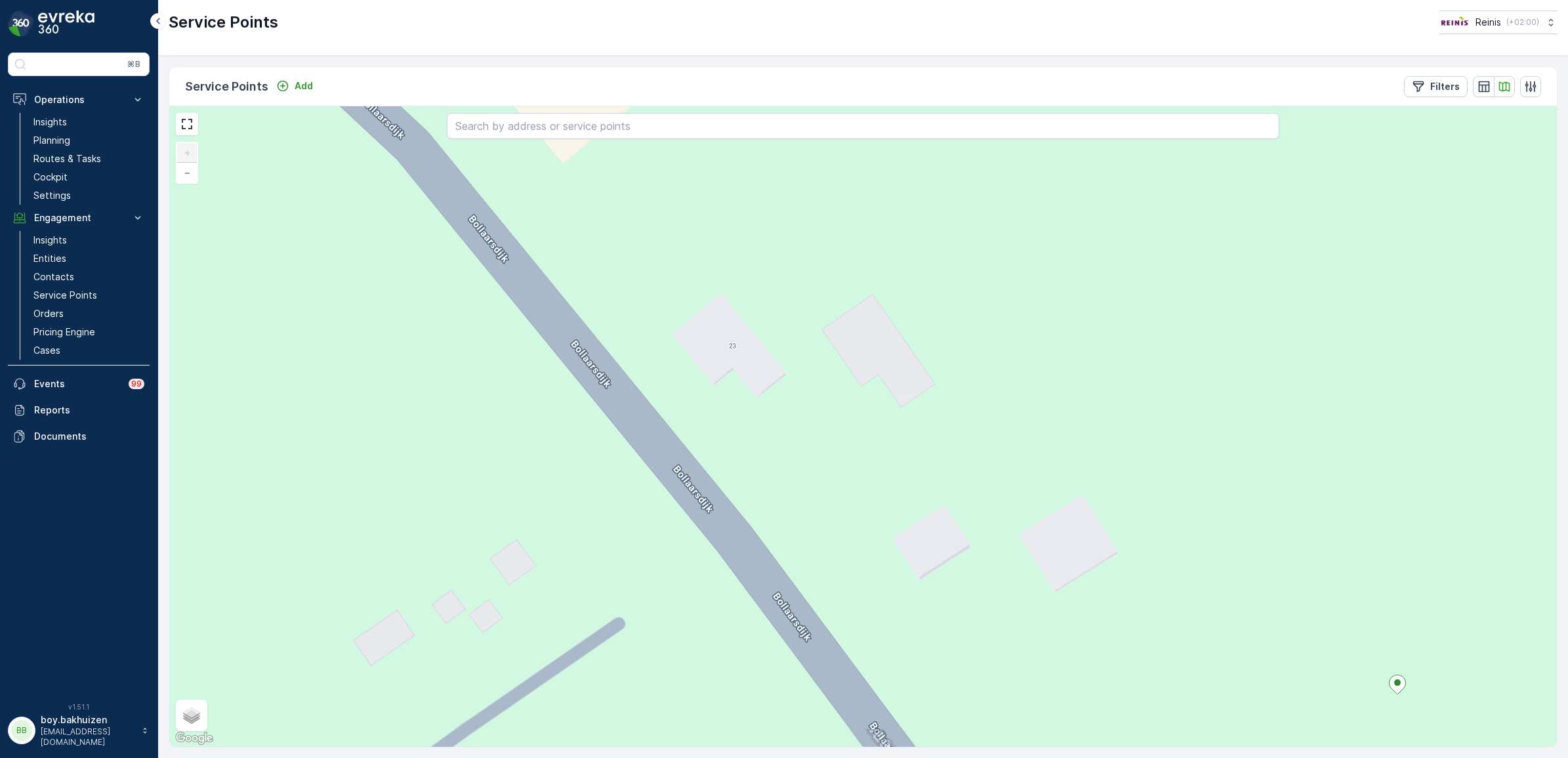
click at [734, 348] on div "+ − Satellite Roadmap Terrain Hybrid Leaflet Keyboard shortcuts Map Data Map da…" at bounding box center [863, 426] width 1387 height 640
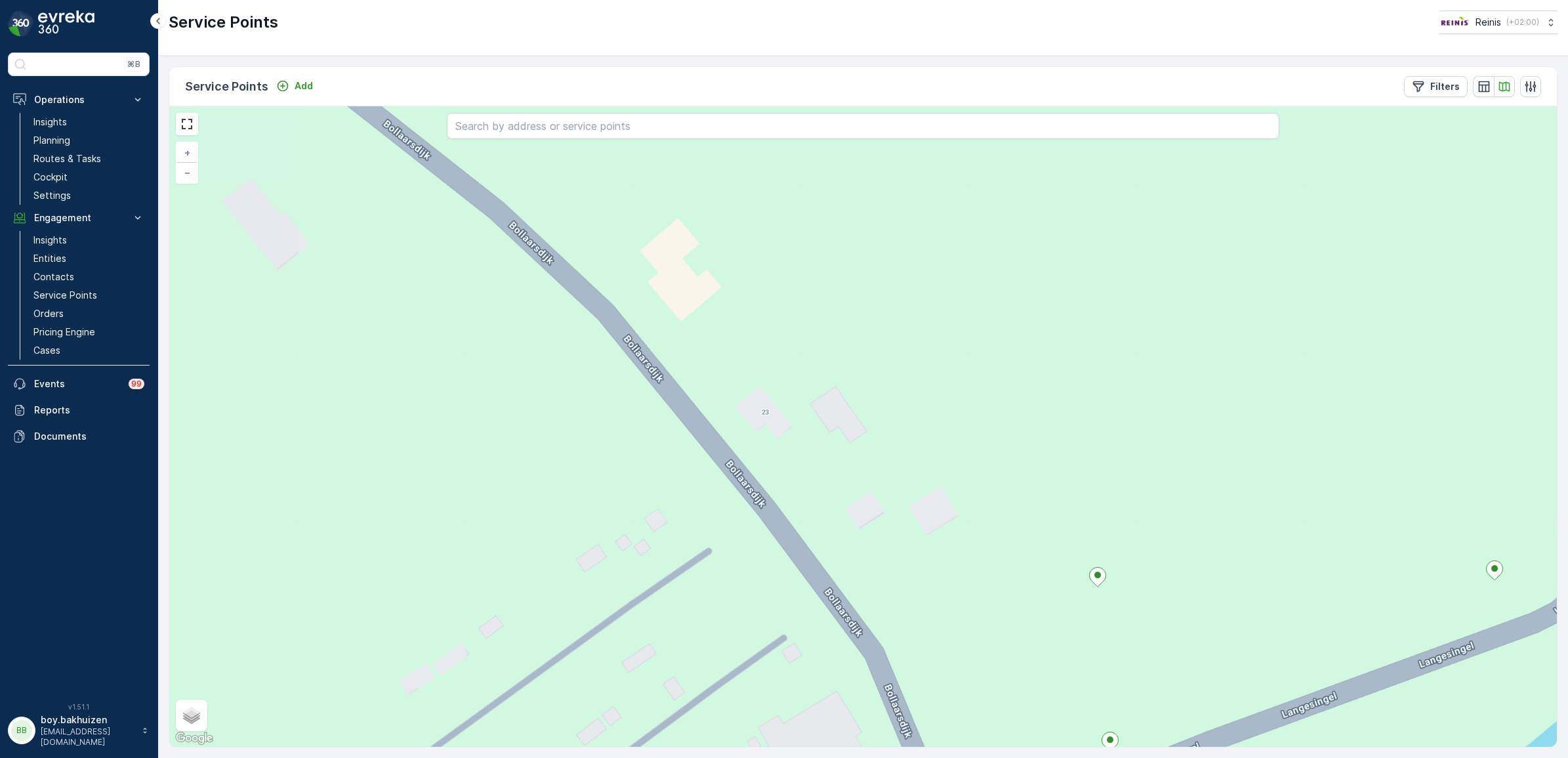
drag, startPoint x: 591, startPoint y: 418, endPoint x: 868, endPoint y: 563, distance: 312.7
click at [868, 563] on div "+ − Satellite Roadmap Terrain Hybrid Leaflet Keyboard shortcuts Map Data Map da…" at bounding box center [863, 426] width 1387 height 640
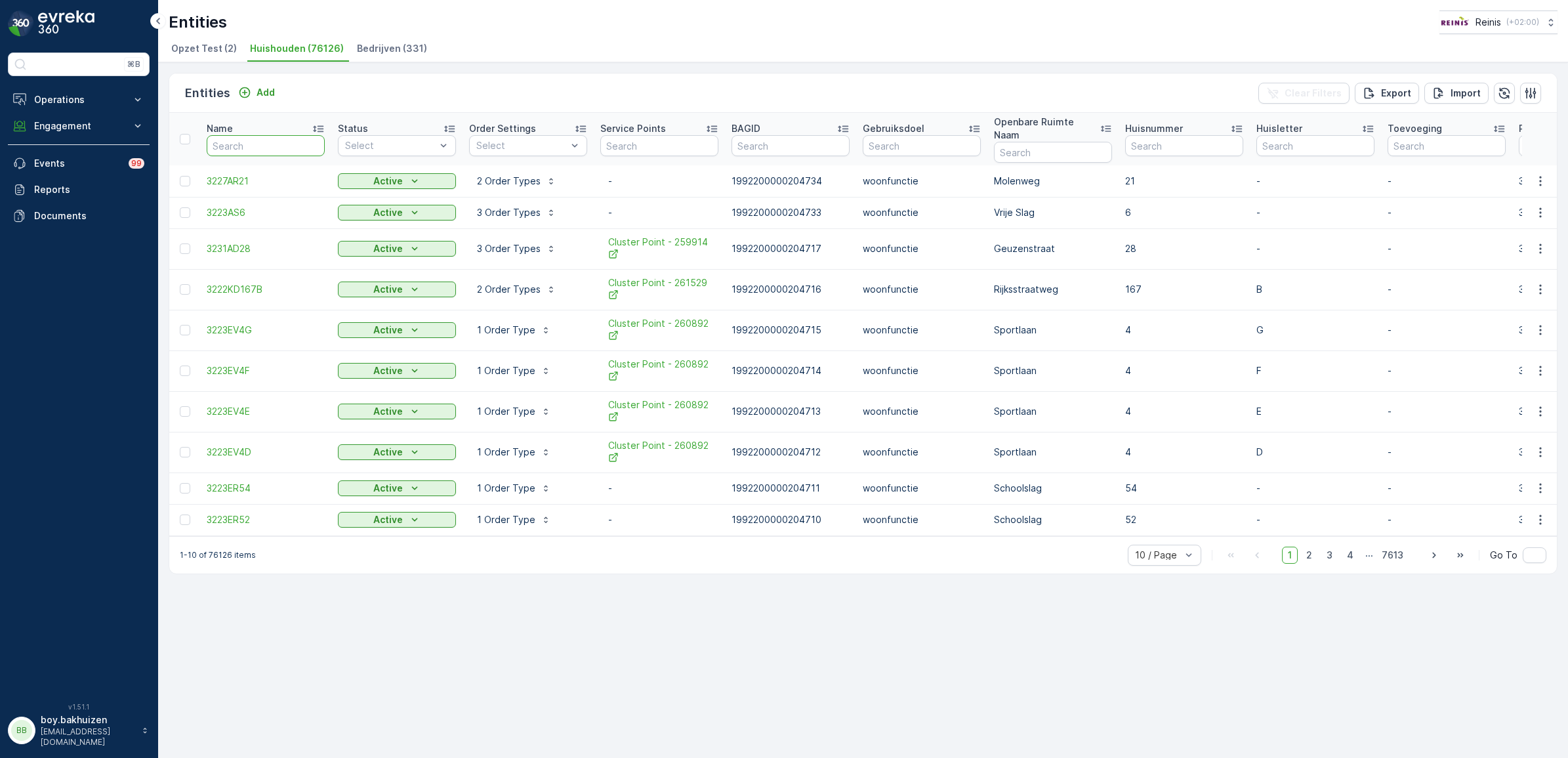
click at [279, 139] on input "text" at bounding box center [266, 145] width 118 height 21
type input "3233bs"
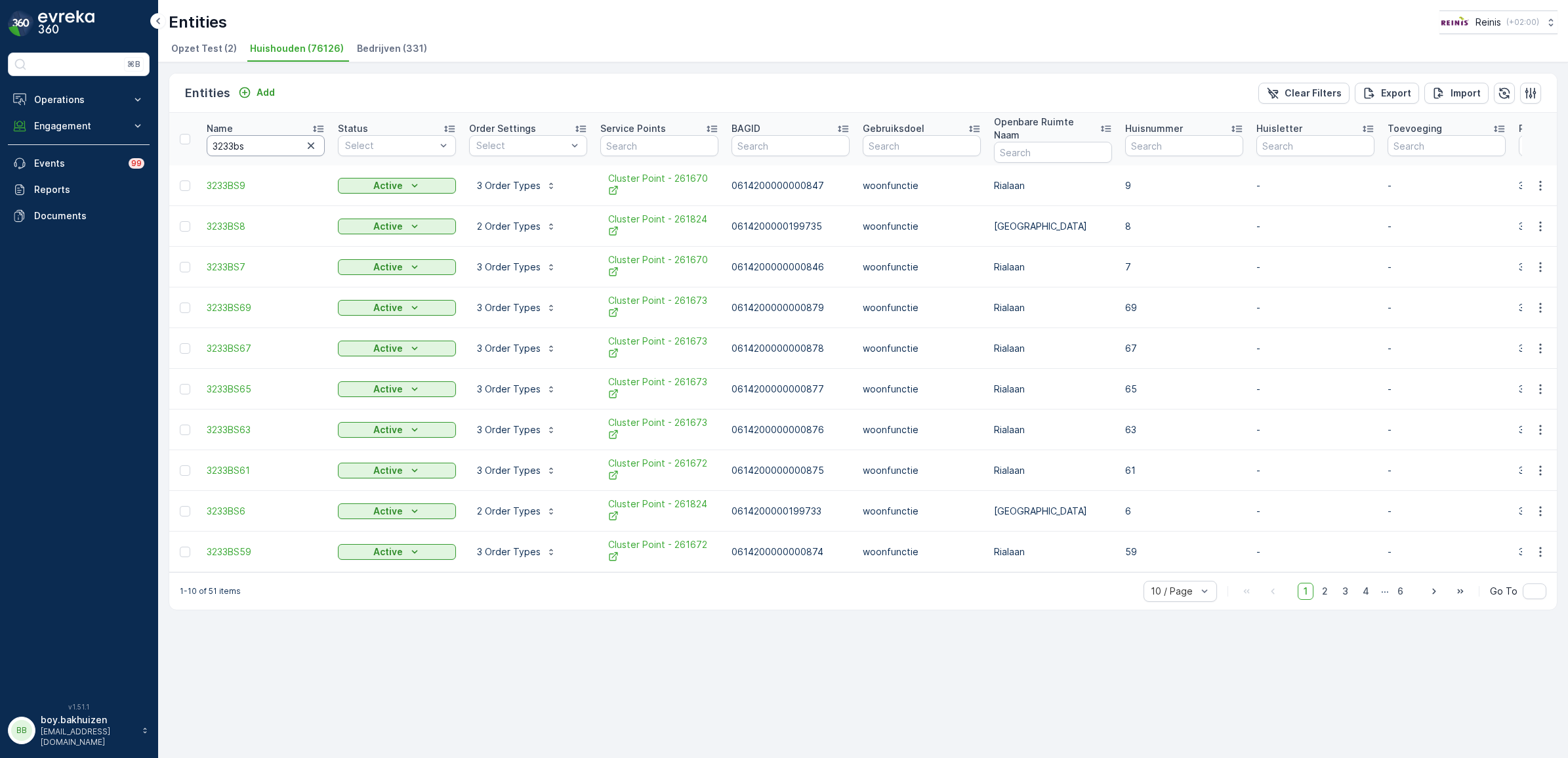
click at [258, 135] on input "3233bs" at bounding box center [266, 145] width 118 height 21
type input "3233bs13"
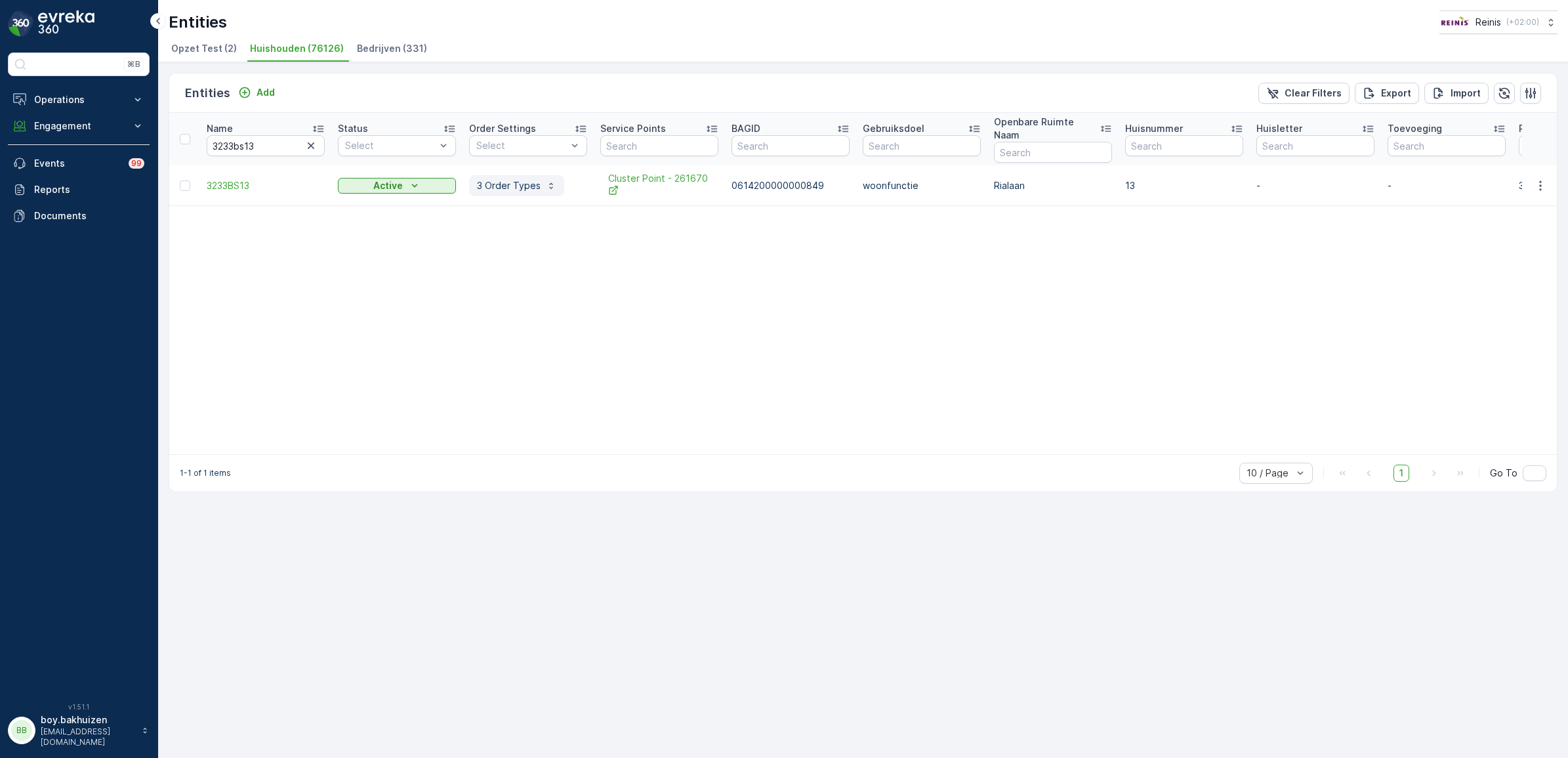
click at [534, 182] on button "3 Order Types" at bounding box center [517, 185] width 95 height 21
click at [1541, 184] on td at bounding box center [1540, 185] width 35 height 41
click at [1542, 179] on icon "button" at bounding box center [1540, 186] width 13 height 13
click at [1512, 204] on span "Edit Entity" at bounding box center [1494, 211] width 45 height 13
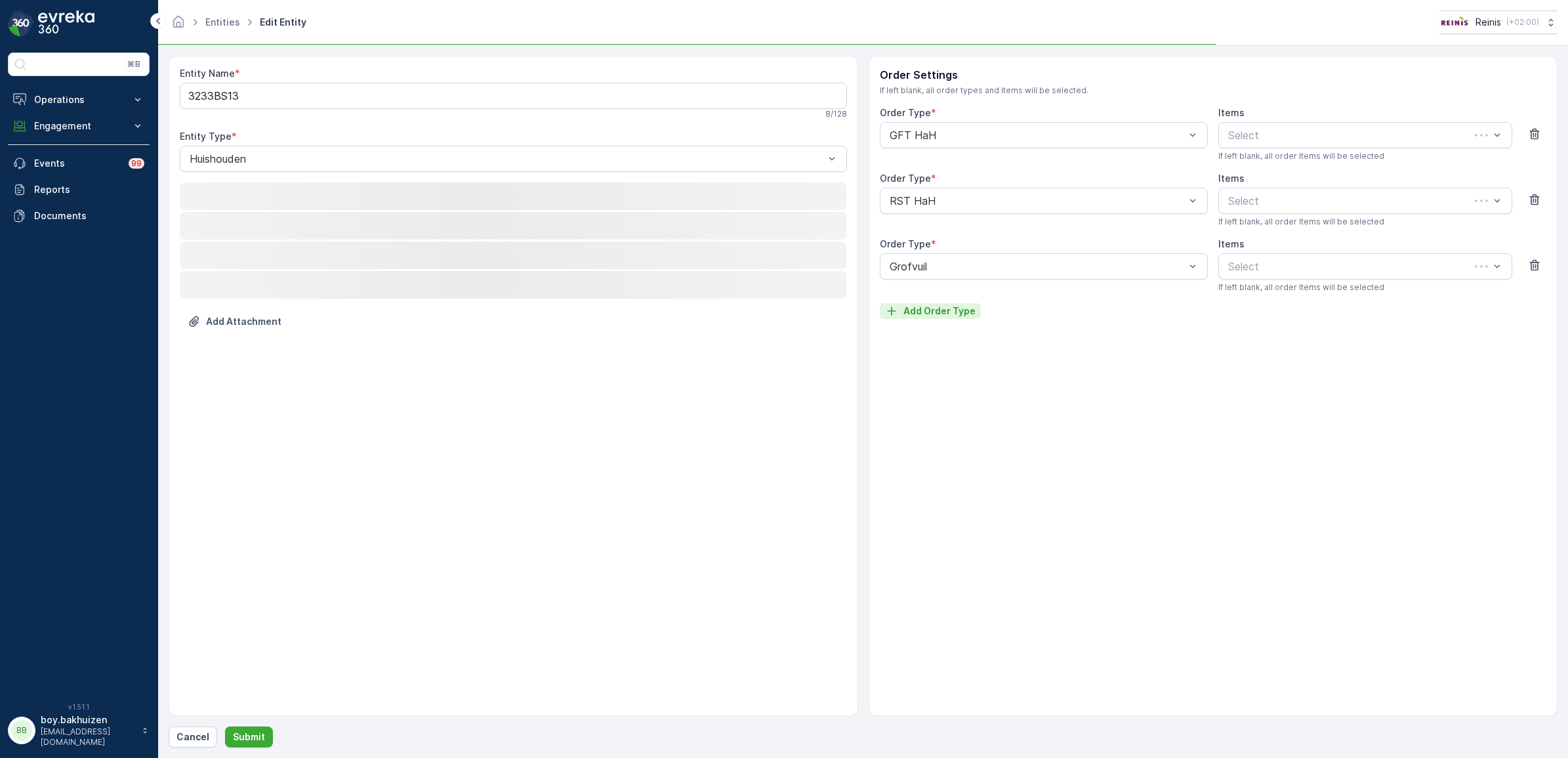
click at [927, 313] on p "Add Order Type" at bounding box center [939, 311] width 72 height 13
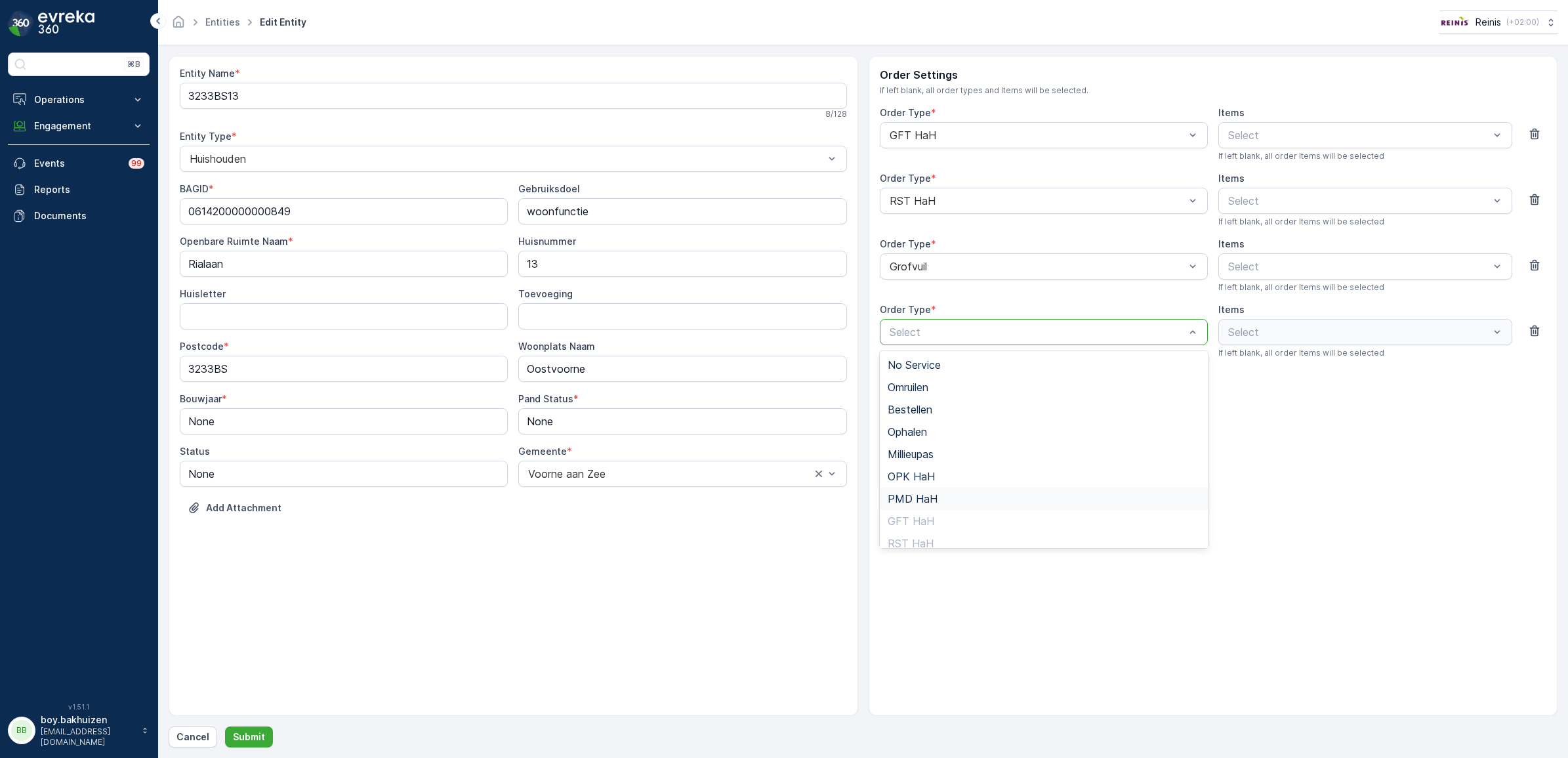
click at [920, 499] on span "PMD HaH" at bounding box center [913, 498] width 50 height 12
click at [253, 732] on p "Submit" at bounding box center [249, 737] width 32 height 13
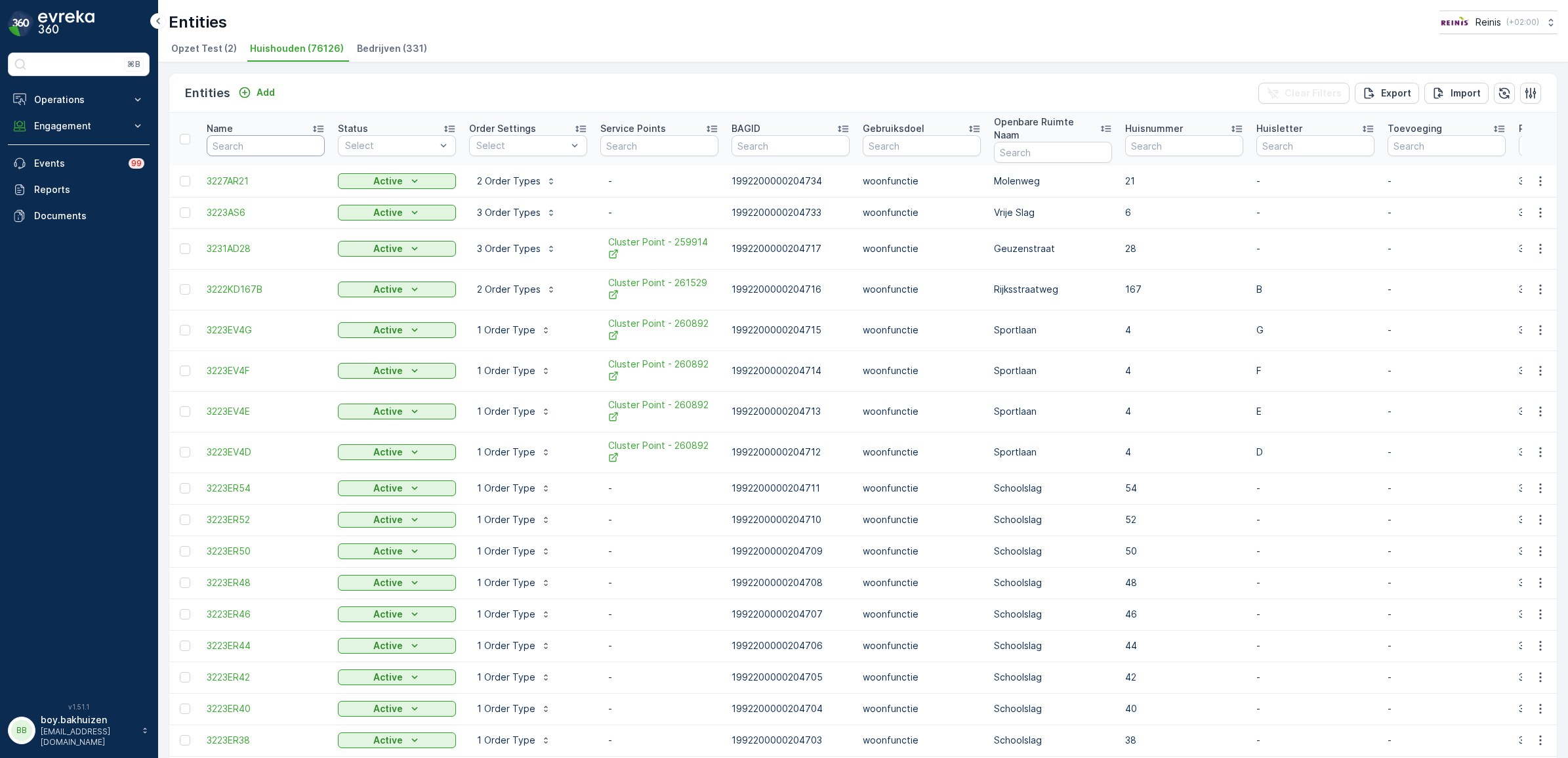
click at [270, 139] on input "text" at bounding box center [266, 145] width 118 height 21
type input "3233BE"
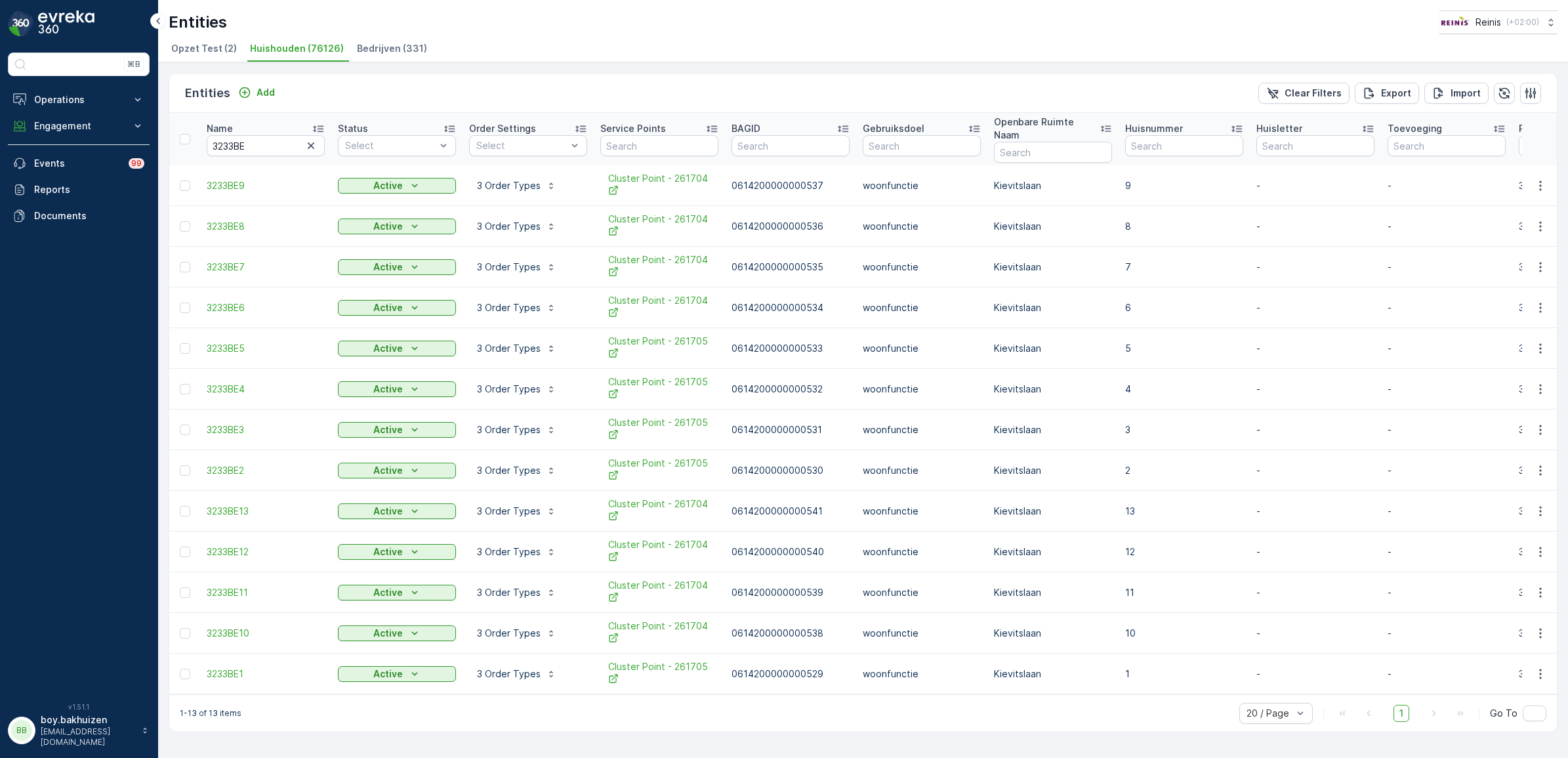
click at [224, 122] on p "Name" at bounding box center [219, 129] width 26 height 13
click at [523, 179] on p "3 Order Types" at bounding box center [508, 186] width 64 height 13
click at [502, 219] on p "3 Order Types" at bounding box center [508, 226] width 64 height 13
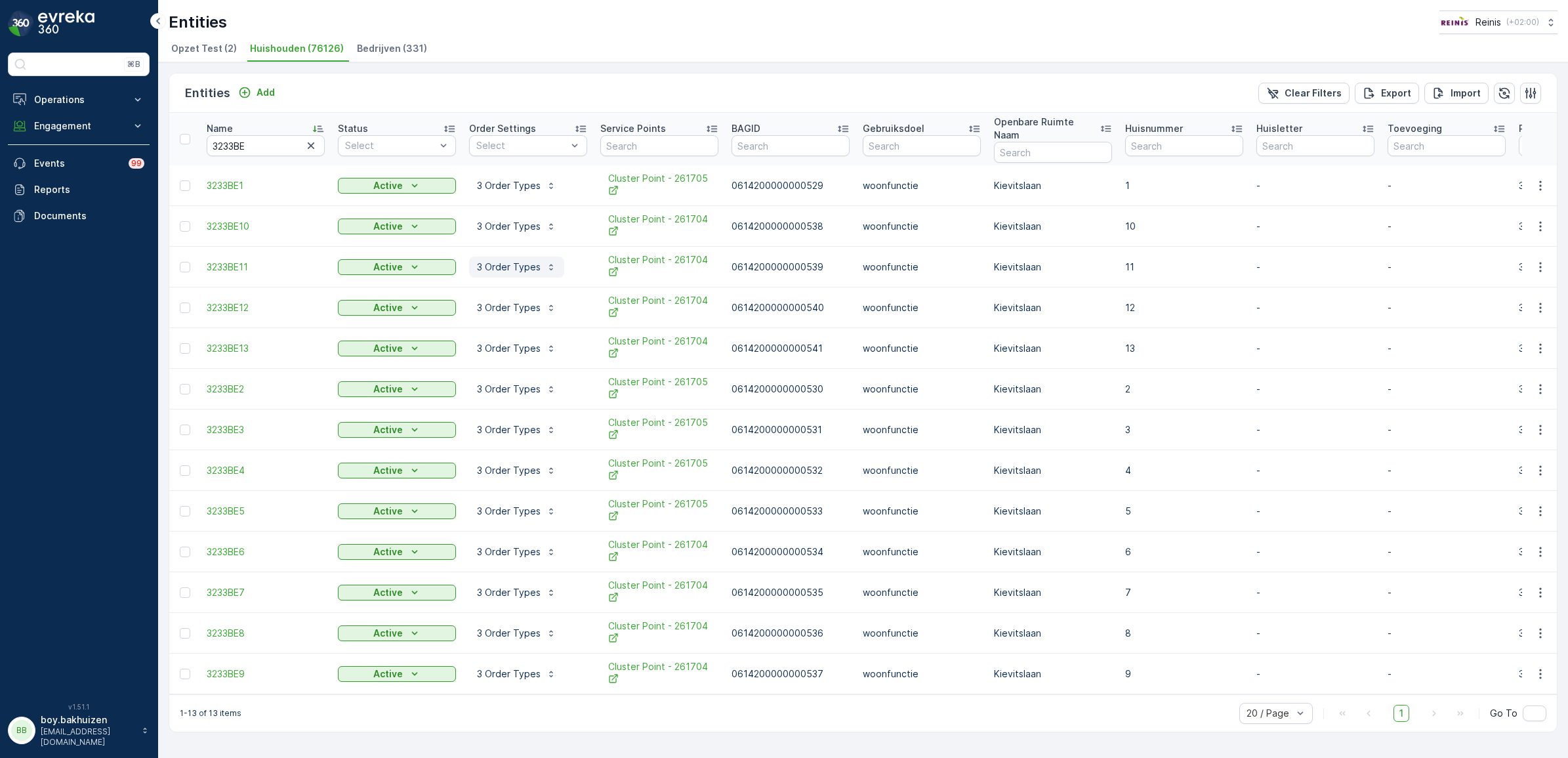
click at [496, 260] on p "3 Order Types" at bounding box center [508, 267] width 64 height 13
click at [499, 301] on p "3 Order Types" at bounding box center [508, 307] width 64 height 13
click at [1544, 179] on icon "button" at bounding box center [1540, 186] width 13 height 13
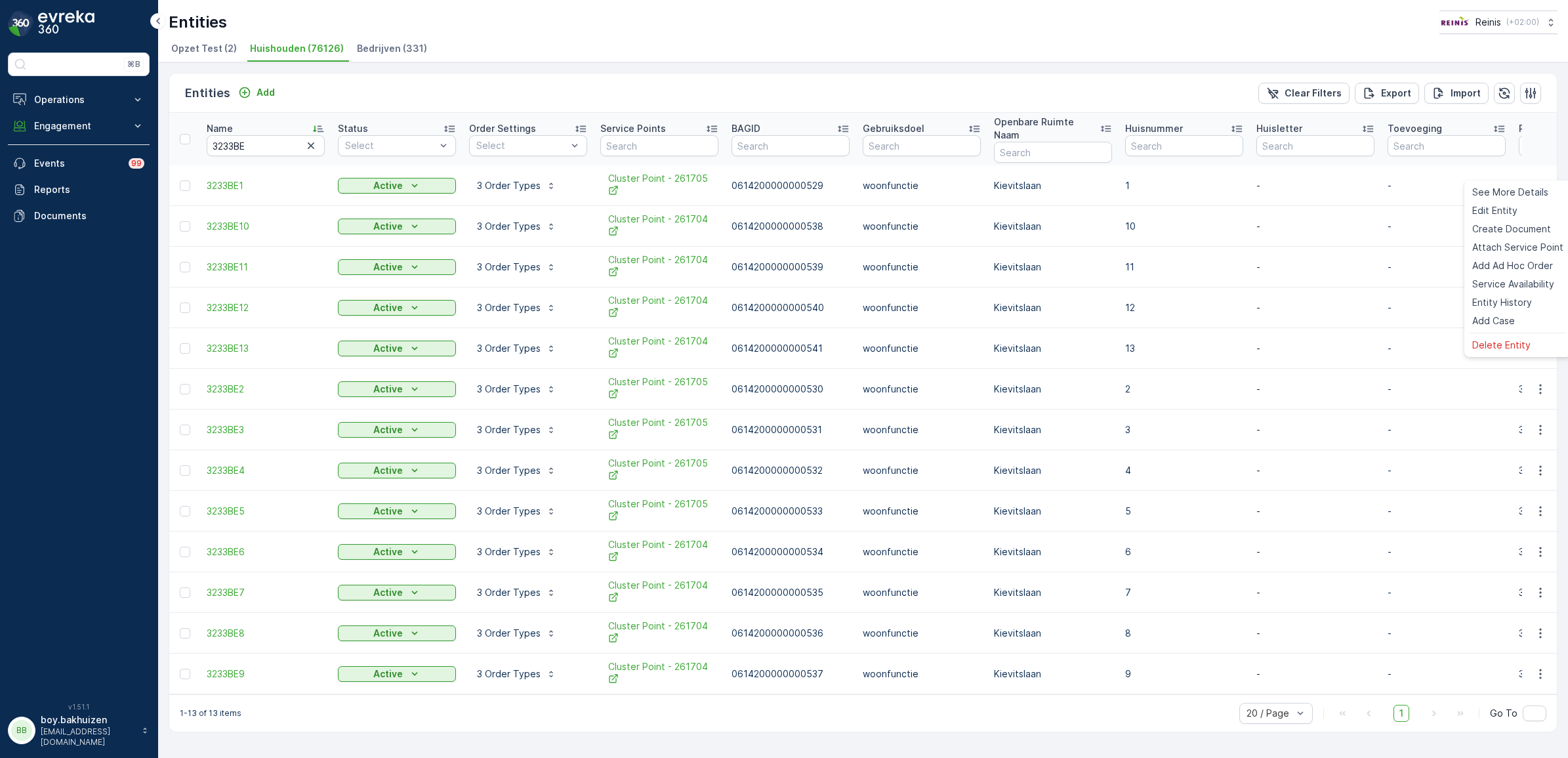
click at [946, 48] on ul "Opzet Test (2) Huishouden (76126) Bedrijven (331)" at bounding box center [857, 50] width 1378 height 23
click at [1543, 179] on icon "button" at bounding box center [1540, 186] width 13 height 13
drag, startPoint x: 1539, startPoint y: 215, endPoint x: 1024, endPoint y: 26, distance: 548.6
click at [1024, 26] on div "Entities Reinis ( +02:00 )" at bounding box center [863, 23] width 1389 height 23
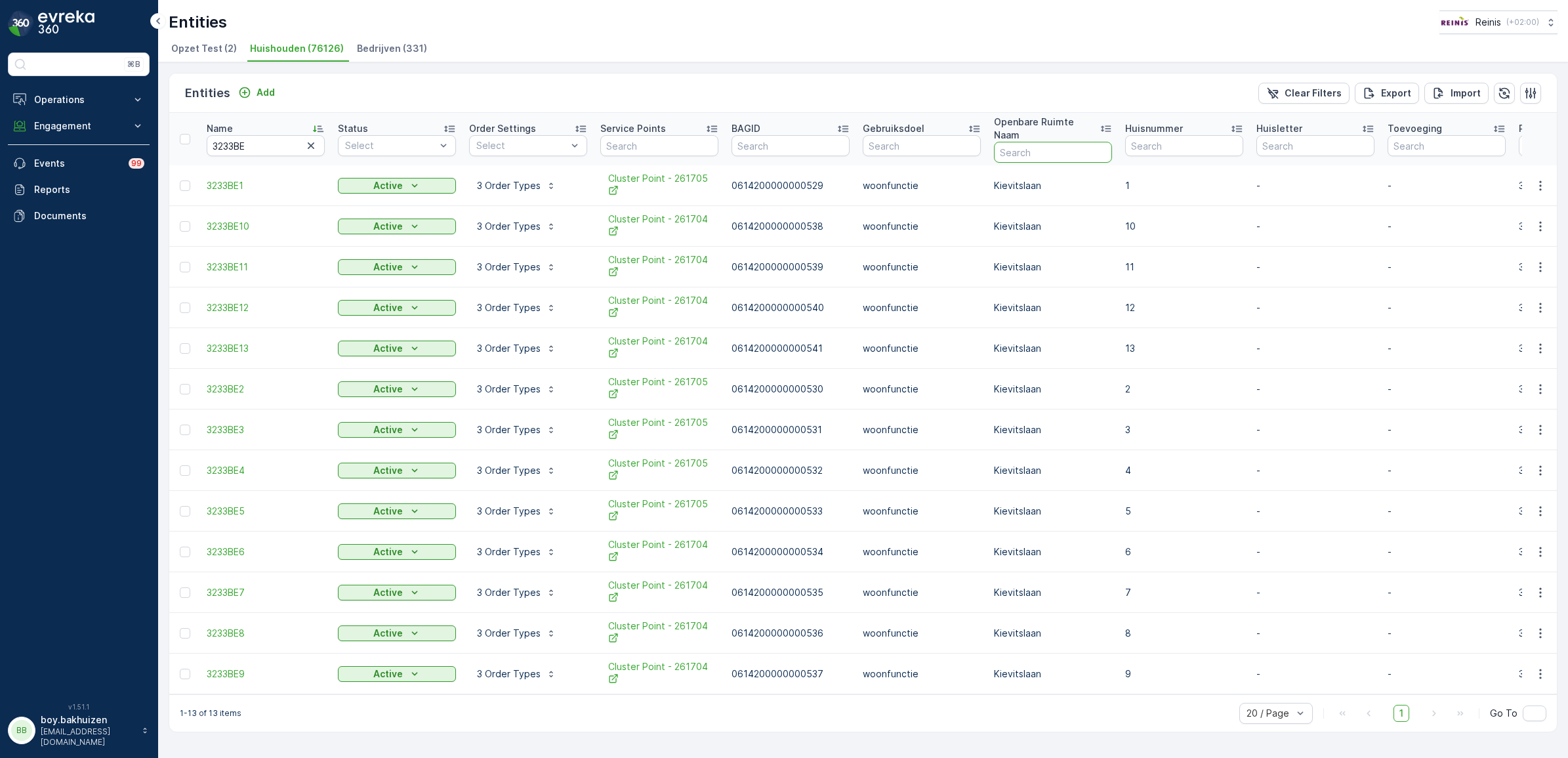
click at [1037, 142] on input "text" at bounding box center [1053, 152] width 118 height 21
drag, startPoint x: 255, startPoint y: 143, endPoint x: 272, endPoint y: 137, distance: 18.0
click at [255, 143] on input "3233BE" at bounding box center [266, 145] width 118 height 21
type input "3233BS"
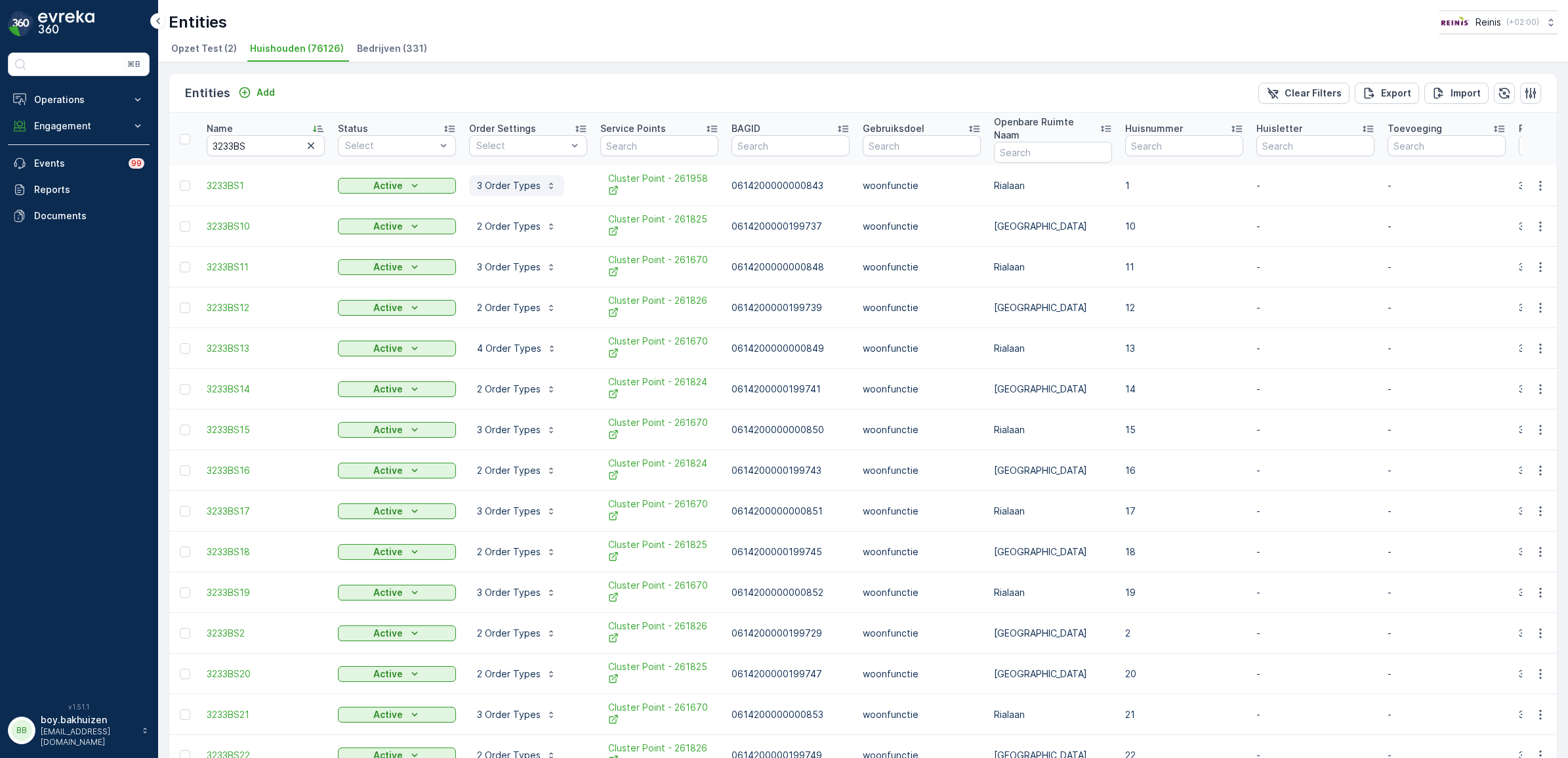
click at [515, 179] on p "3 Order Types" at bounding box center [508, 186] width 64 height 13
drag, startPoint x: 1535, startPoint y: 168, endPoint x: 1209, endPoint y: 94, distance: 334.3
click at [1204, 86] on div "Entities Add Clear Filters Export Import" at bounding box center [863, 93] width 1387 height 39
drag, startPoint x: 1537, startPoint y: 174, endPoint x: 1188, endPoint y: 86, distance: 359.9
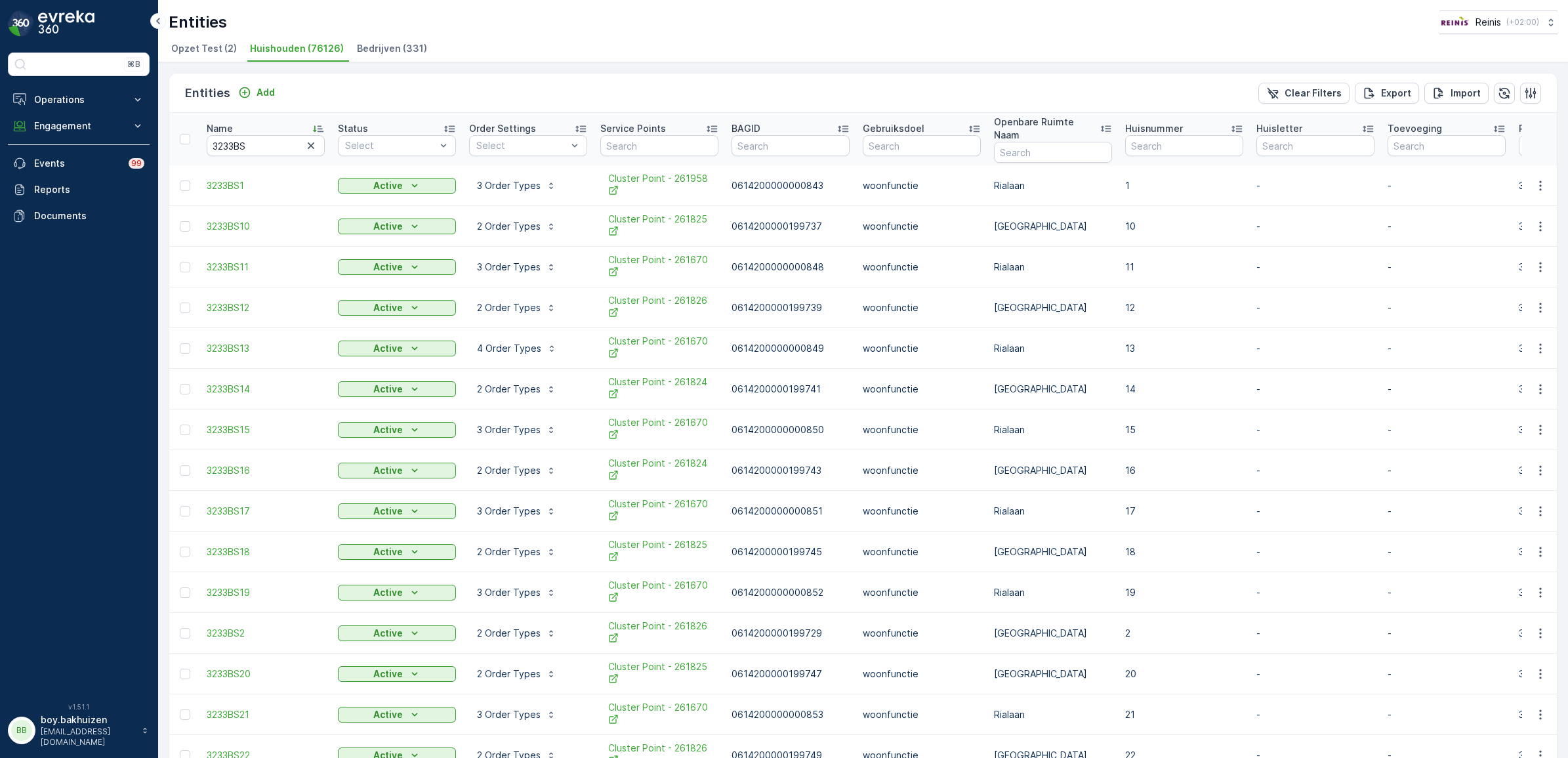
click at [1188, 86] on div "Entities Add Clear Filters Export Import" at bounding box center [863, 93] width 1387 height 39
click at [210, 179] on span "3233BS1" at bounding box center [266, 186] width 118 height 13
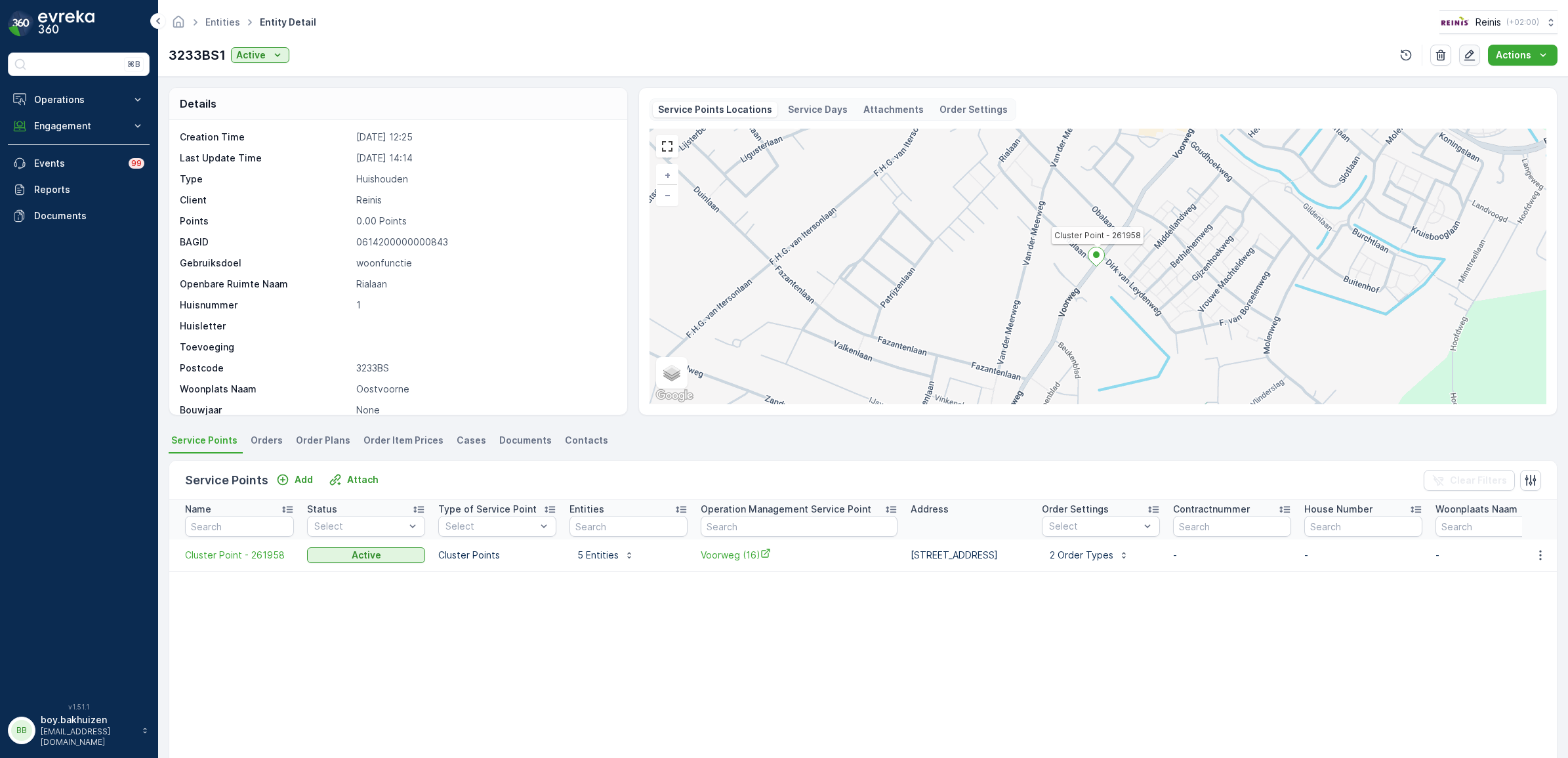
click at [1473, 53] on icon "button" at bounding box center [1469, 55] width 11 height 11
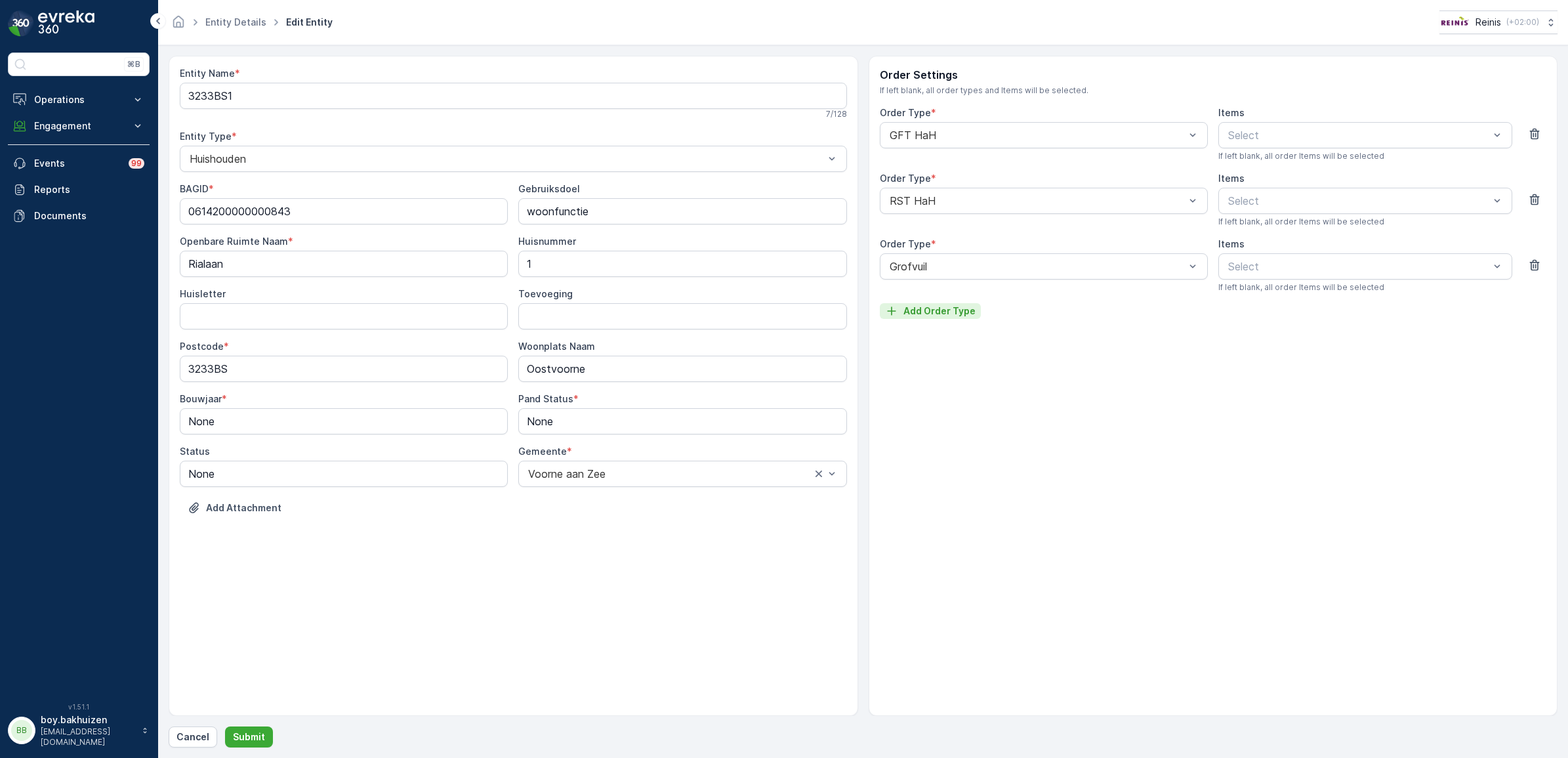
click at [913, 313] on p "Add Order Type" at bounding box center [939, 311] width 72 height 13
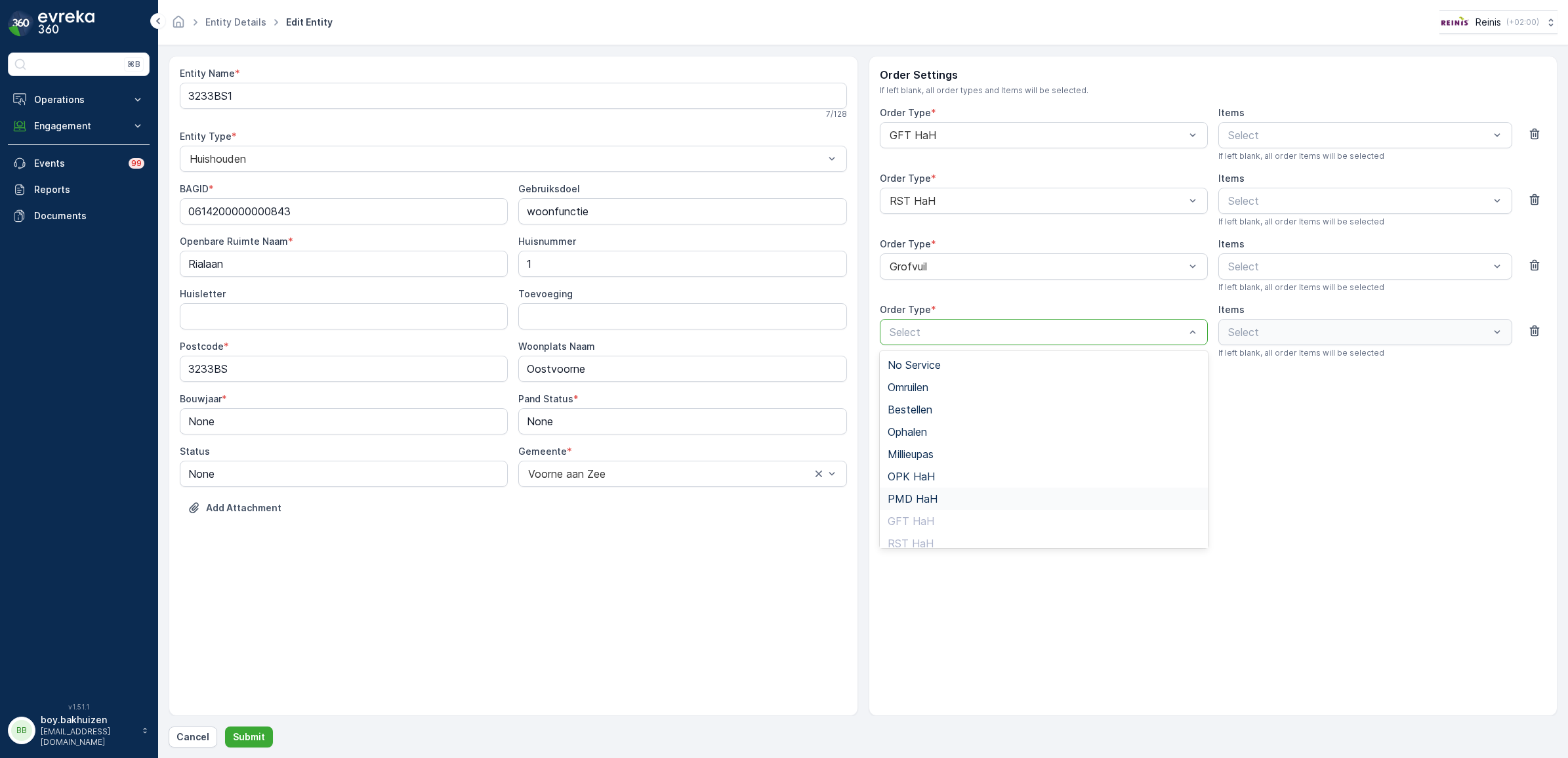
click at [910, 492] on span "PMD HaH" at bounding box center [913, 498] width 50 height 12
click at [255, 737] on p "Submit" at bounding box center [249, 737] width 32 height 13
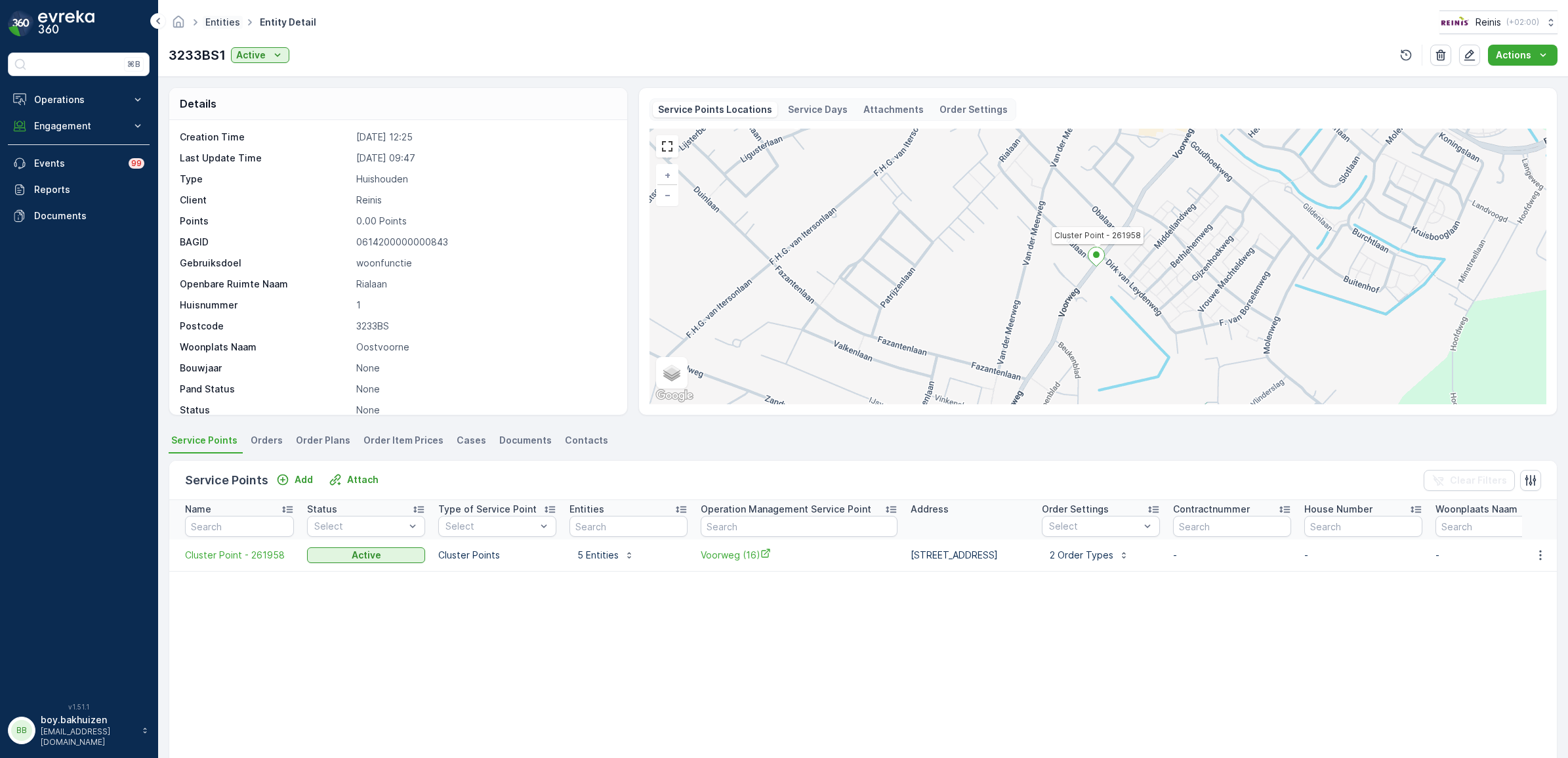
click at [226, 26] on link "Entities" at bounding box center [223, 22] width 35 height 11
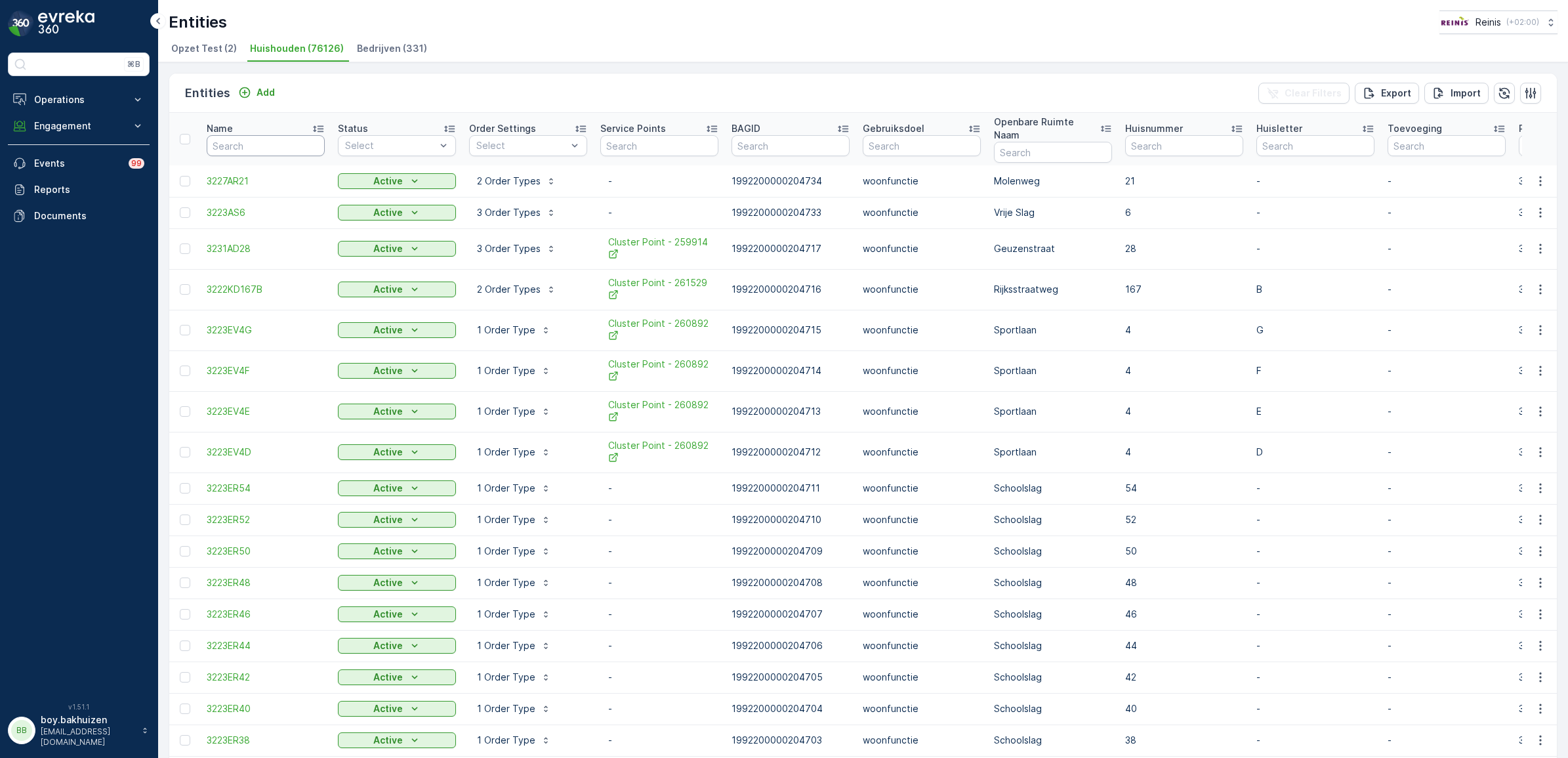
click at [240, 138] on input "text" at bounding box center [266, 145] width 118 height 21
type input "3233bs"
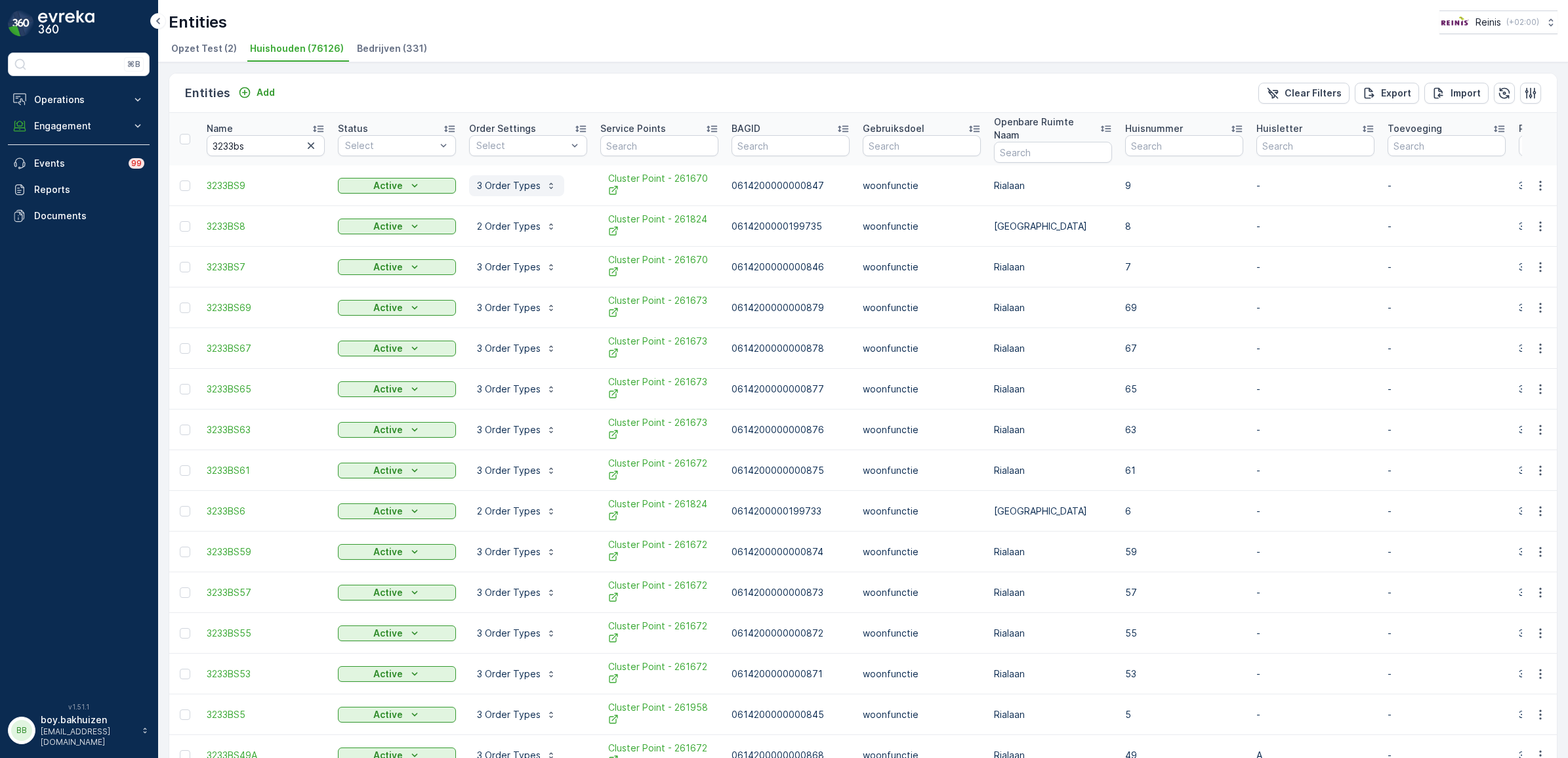
click at [513, 179] on p "3 Order Types" at bounding box center [508, 186] width 64 height 13
click at [523, 181] on button "3 Order Types" at bounding box center [517, 185] width 95 height 21
click at [1541, 179] on icon "button" at bounding box center [1540, 186] width 13 height 13
click at [1497, 212] on span "Edit Entity" at bounding box center [1494, 211] width 45 height 13
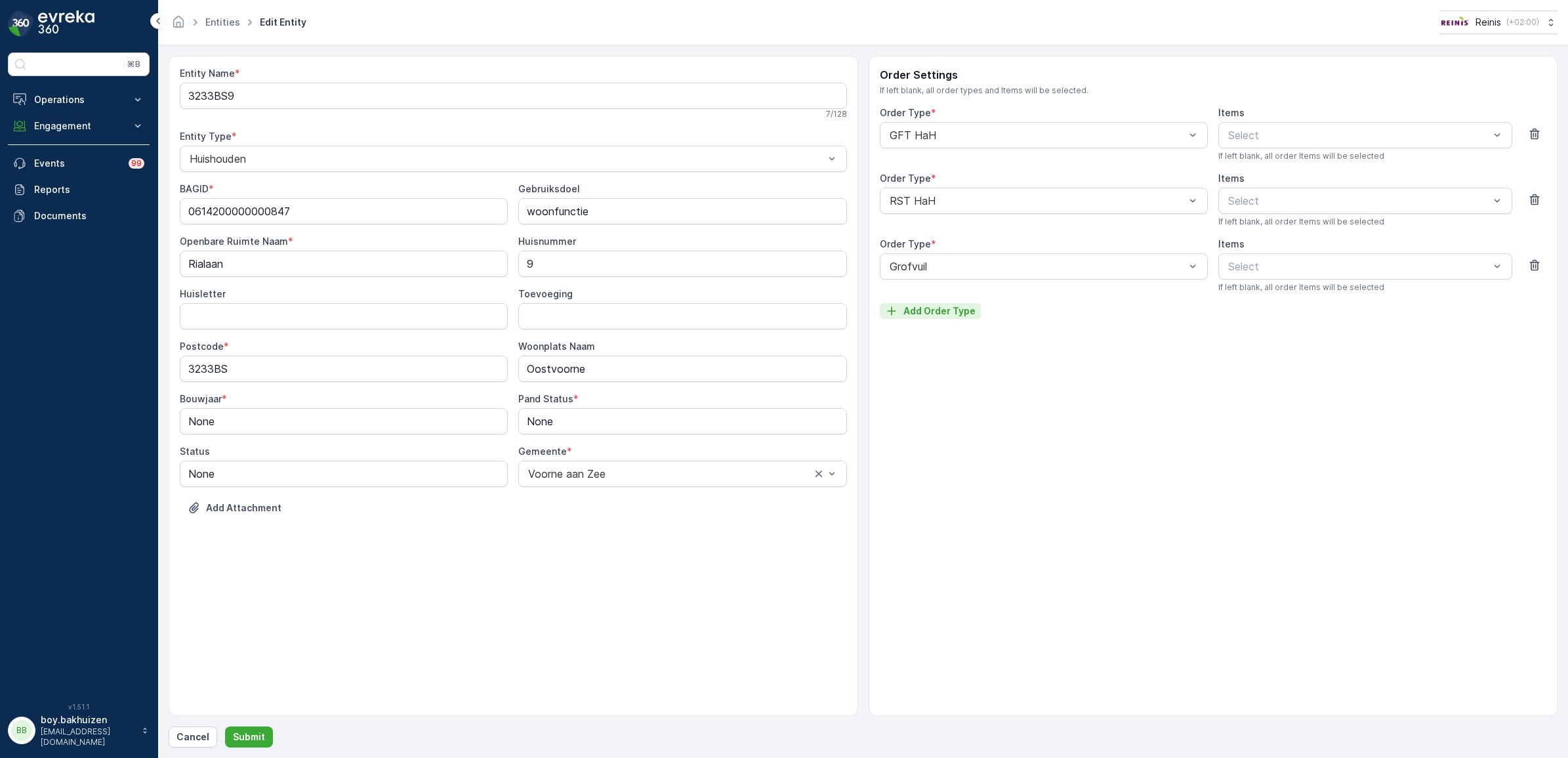
click at [948, 313] on p "Add Order Type" at bounding box center [939, 311] width 72 height 13
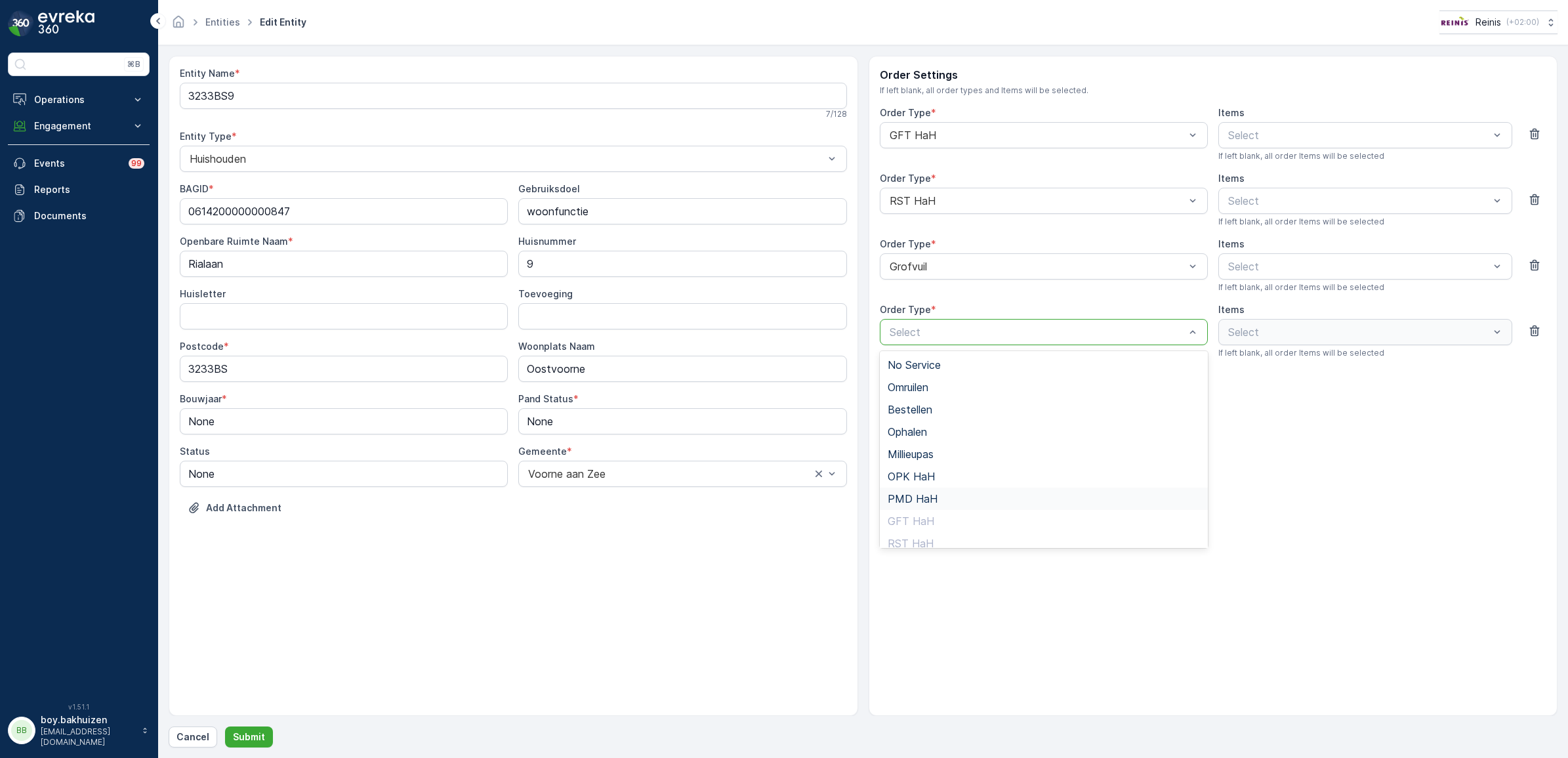
click at [906, 490] on div "PMD HaH" at bounding box center [1044, 498] width 328 height 23
click at [243, 735] on p "Submit" at bounding box center [249, 737] width 32 height 13
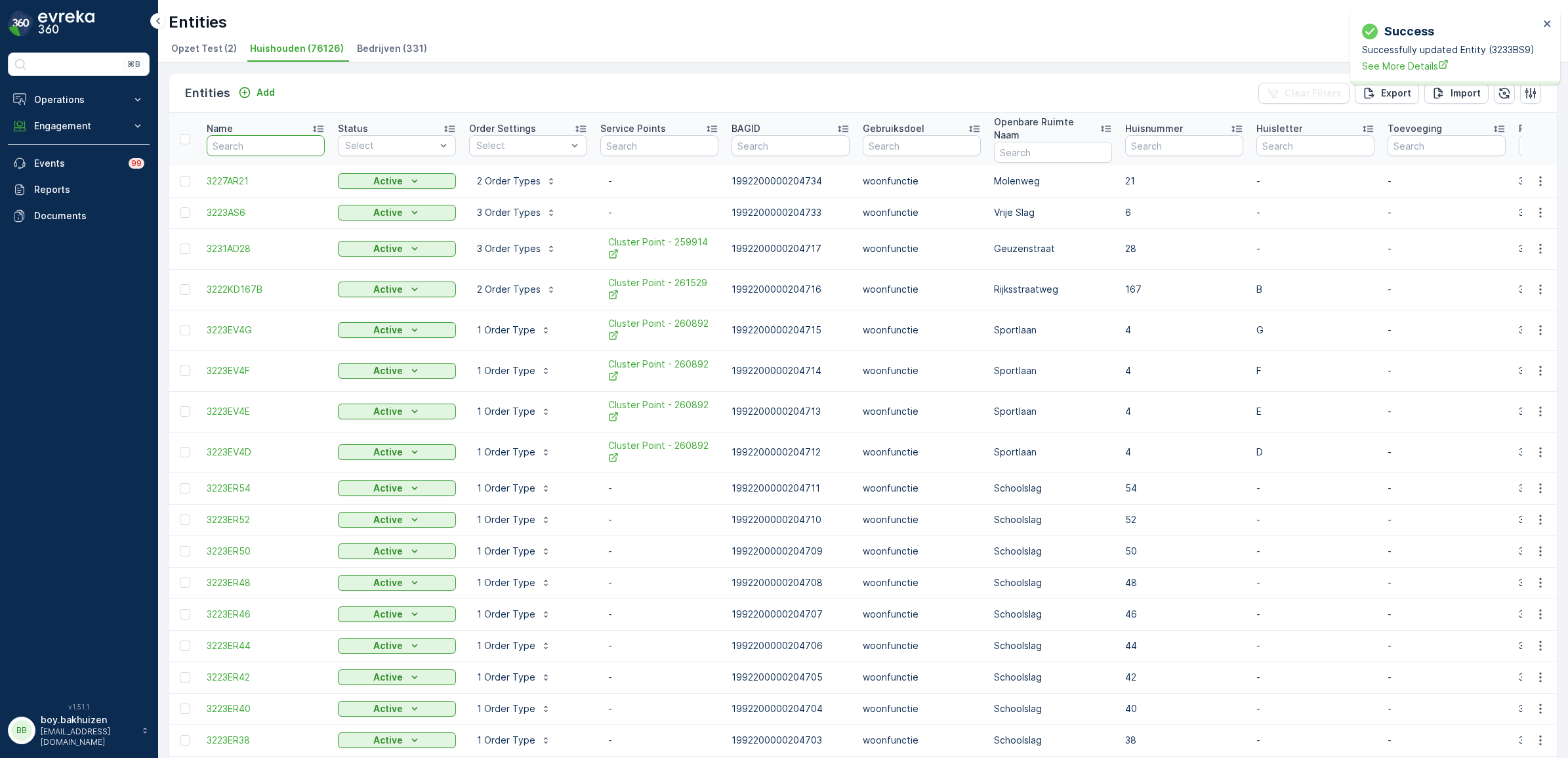
click at [251, 135] on input "text" at bounding box center [266, 145] width 118 height 21
type input "3233bs"
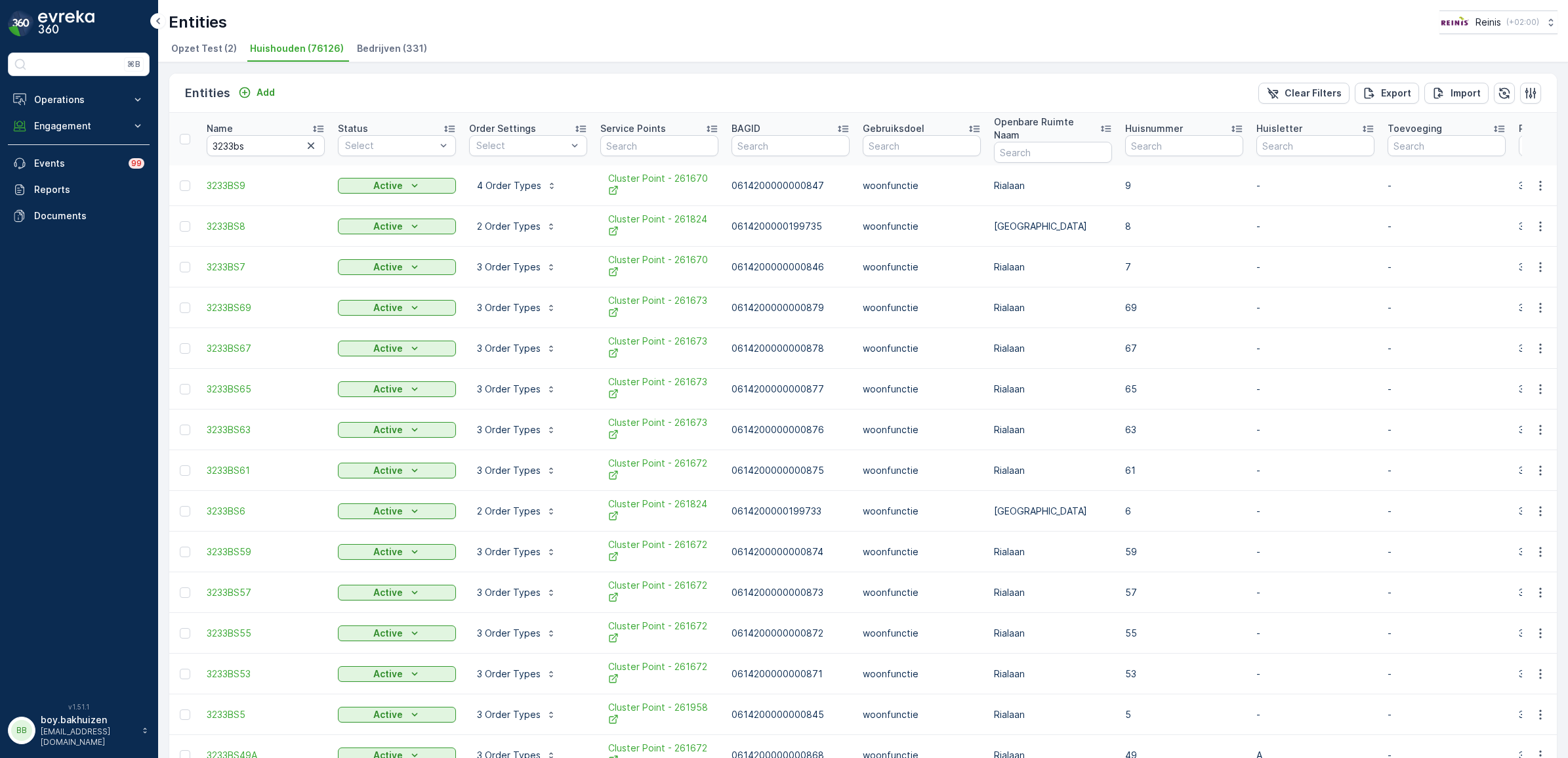
click at [515, 122] on p "Order Settings" at bounding box center [503, 129] width 67 height 13
click at [1539, 179] on icon "button" at bounding box center [1540, 186] width 13 height 13
click at [1505, 214] on span "Edit Entity" at bounding box center [1494, 211] width 45 height 13
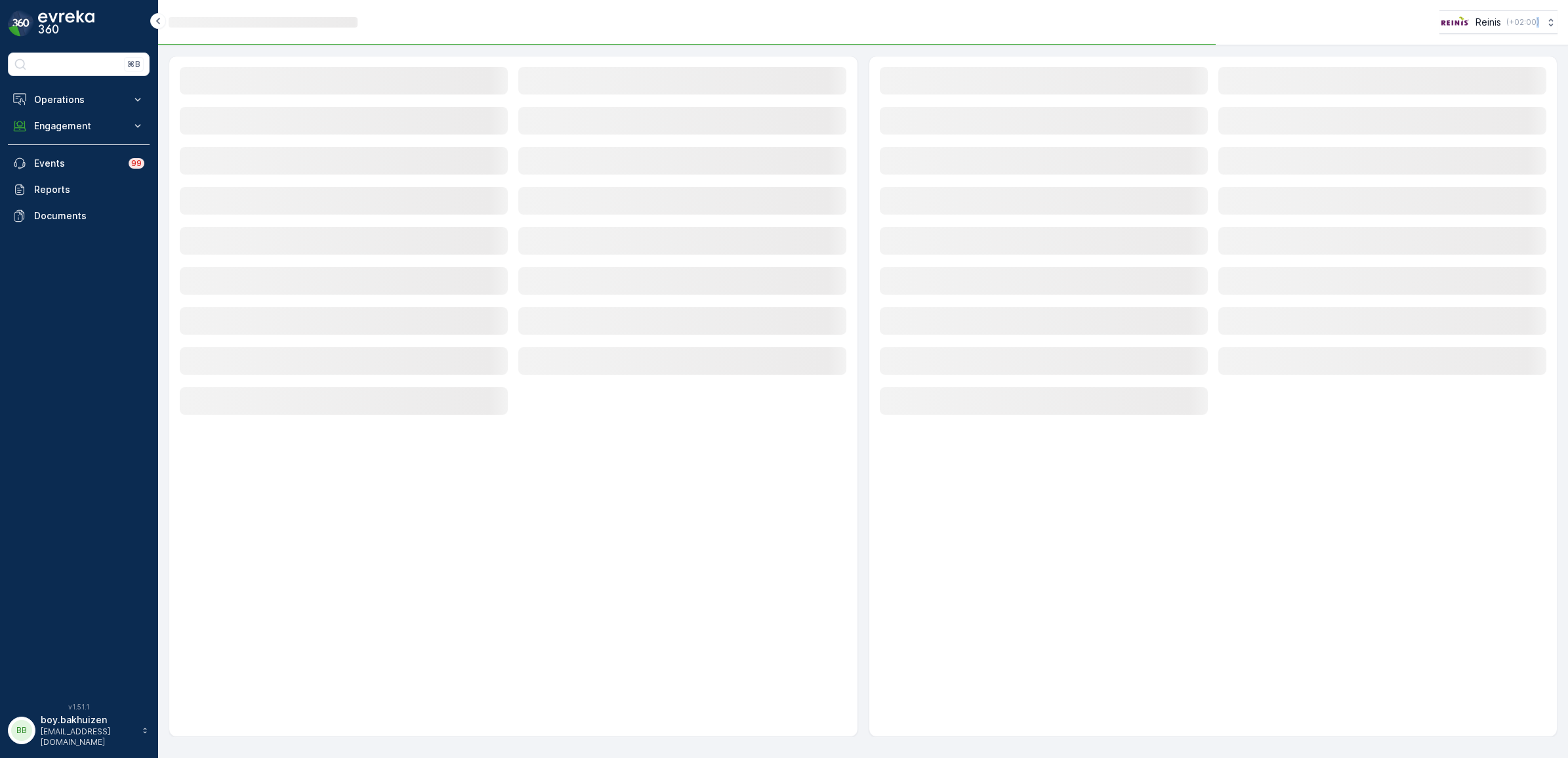
click at [1505, 214] on rect at bounding box center [1382, 200] width 328 height 28
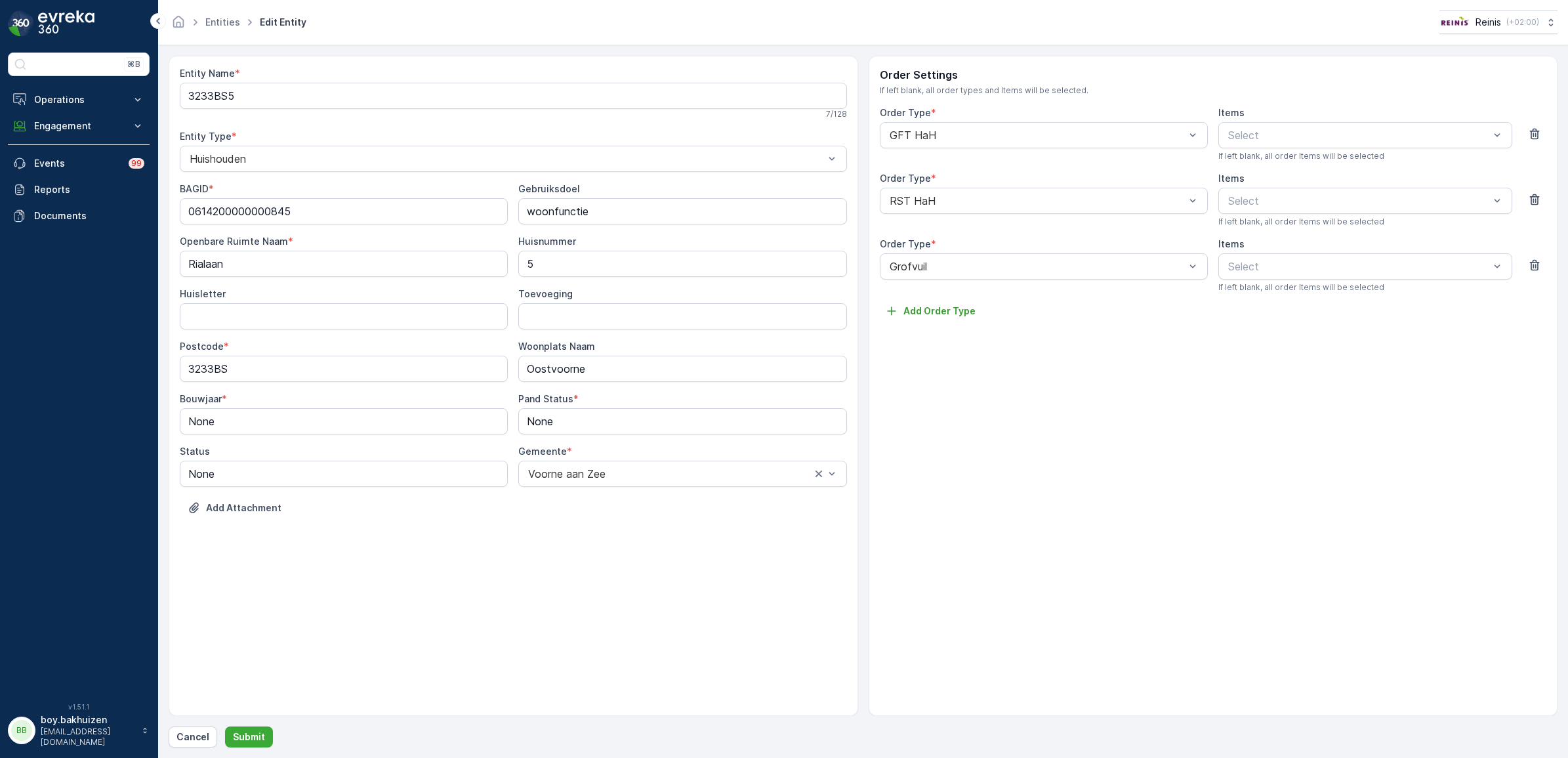
click at [917, 322] on div "Order Settings If left blank, all order types and Items will be selected. Order…" at bounding box center [1213, 386] width 689 height 660
click at [925, 312] on p "Add Order Type" at bounding box center [939, 311] width 72 height 13
click at [933, 343] on div "Select" at bounding box center [1044, 332] width 328 height 26
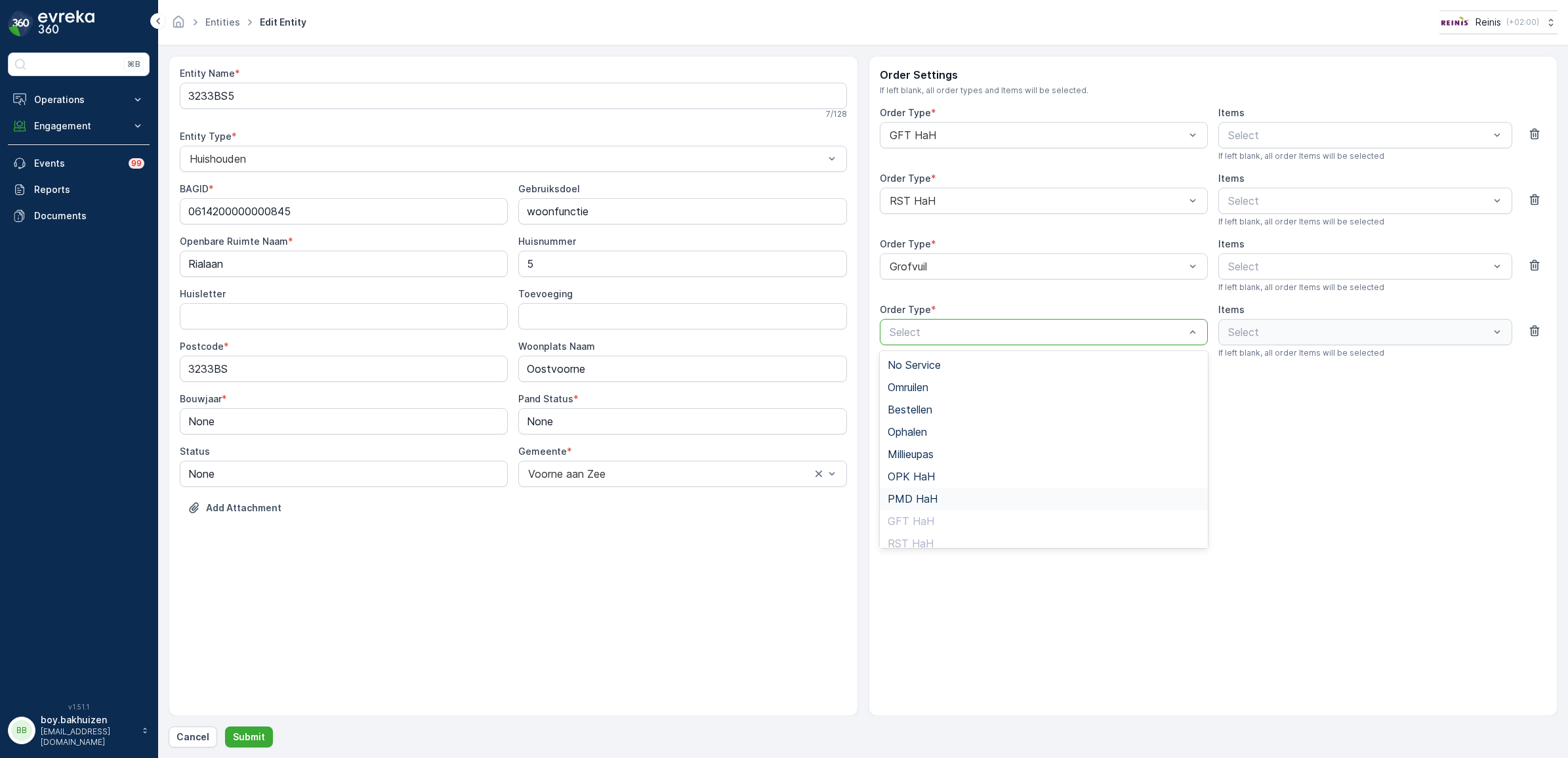
click at [918, 492] on span "PMD HaH" at bounding box center [913, 498] width 50 height 12
click at [245, 730] on p "Submit" at bounding box center [249, 737] width 32 height 13
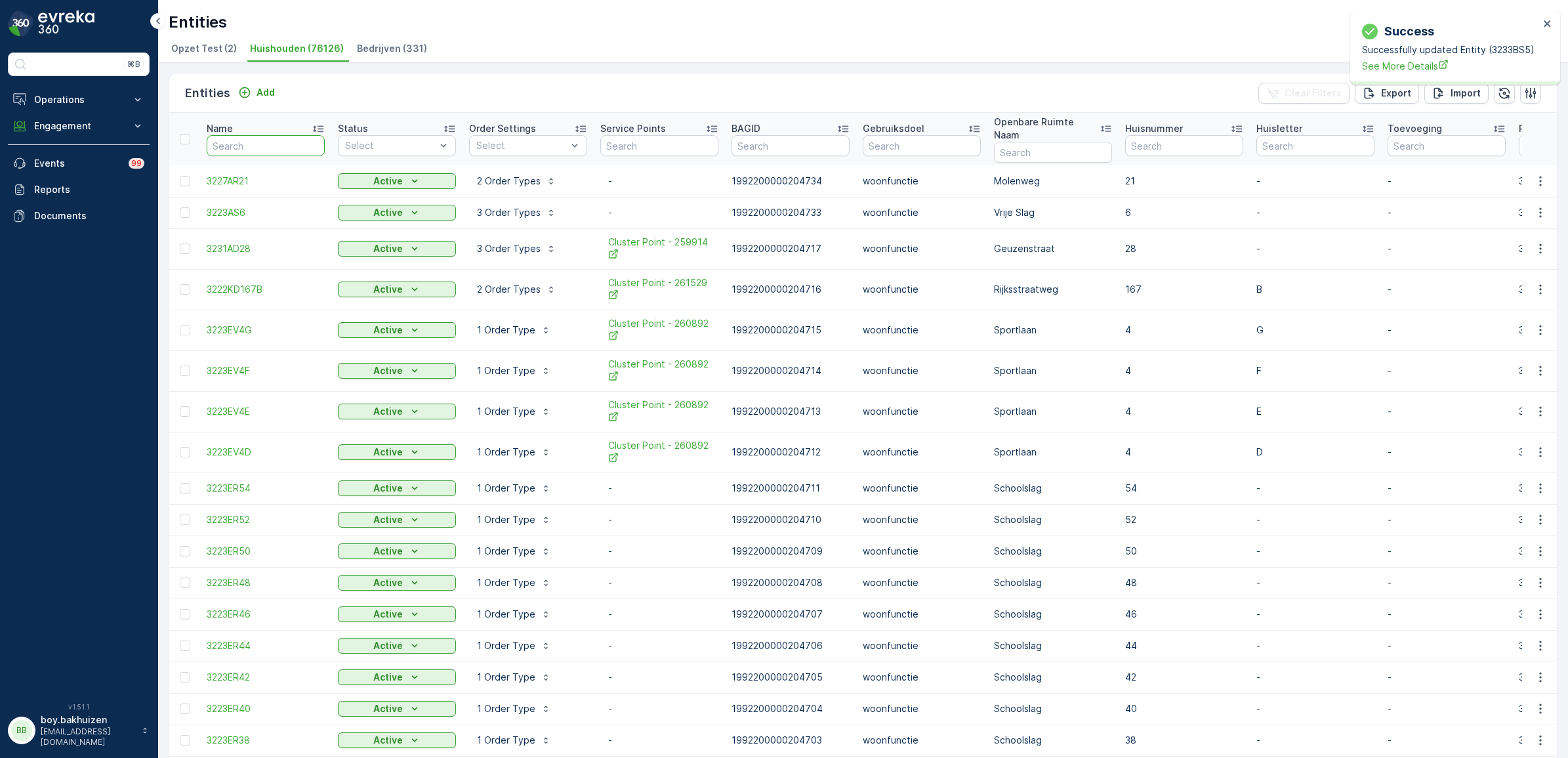
click at [248, 136] on input "text" at bounding box center [266, 145] width 118 height 21
type input "3233bs"
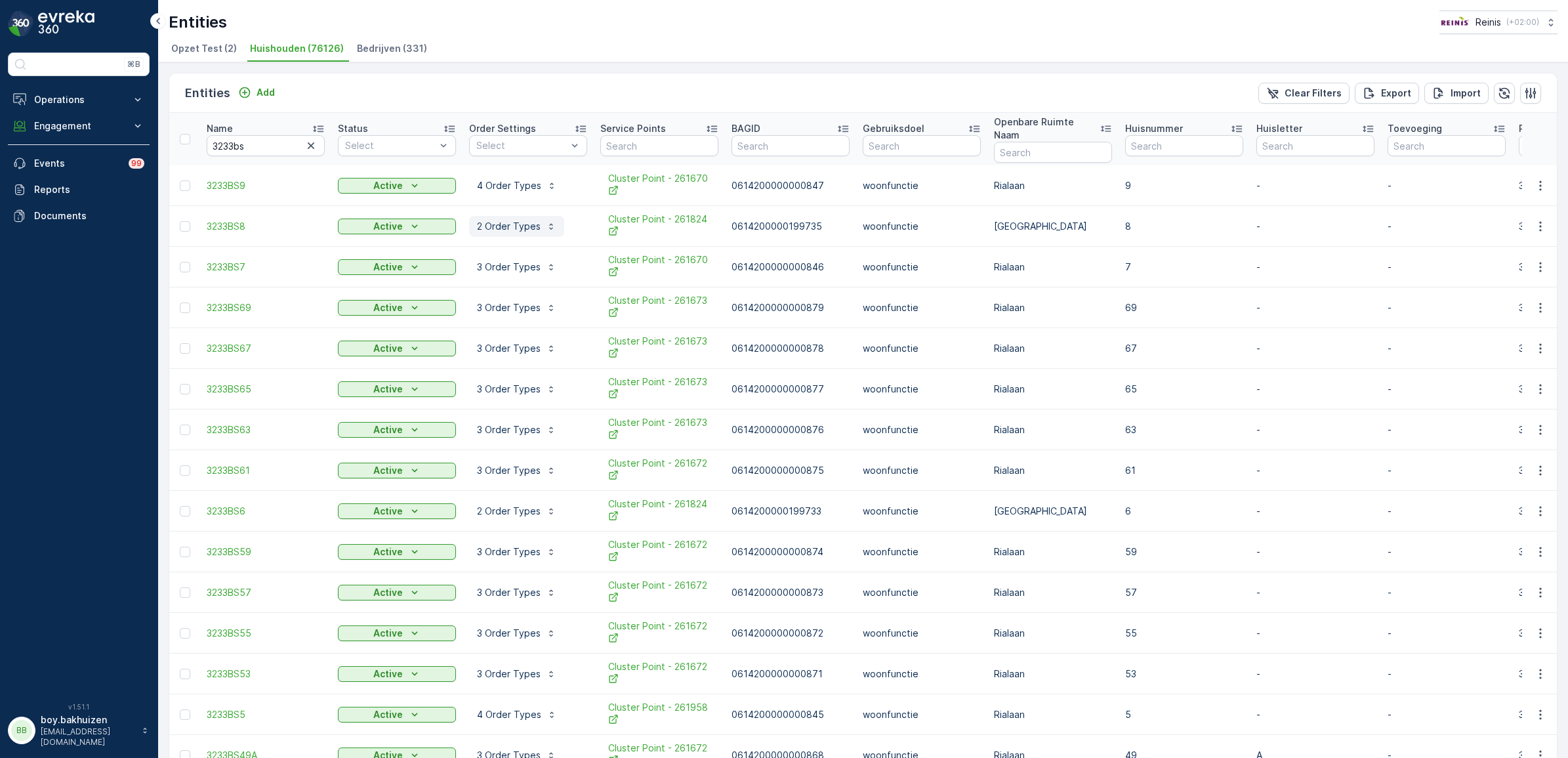
click at [507, 219] on p "2 Order Types" at bounding box center [508, 226] width 64 height 13
click at [509, 179] on p "4 Order Types" at bounding box center [508, 186] width 64 height 13
click at [495, 219] on p "2 Order Types" at bounding box center [508, 226] width 64 height 13
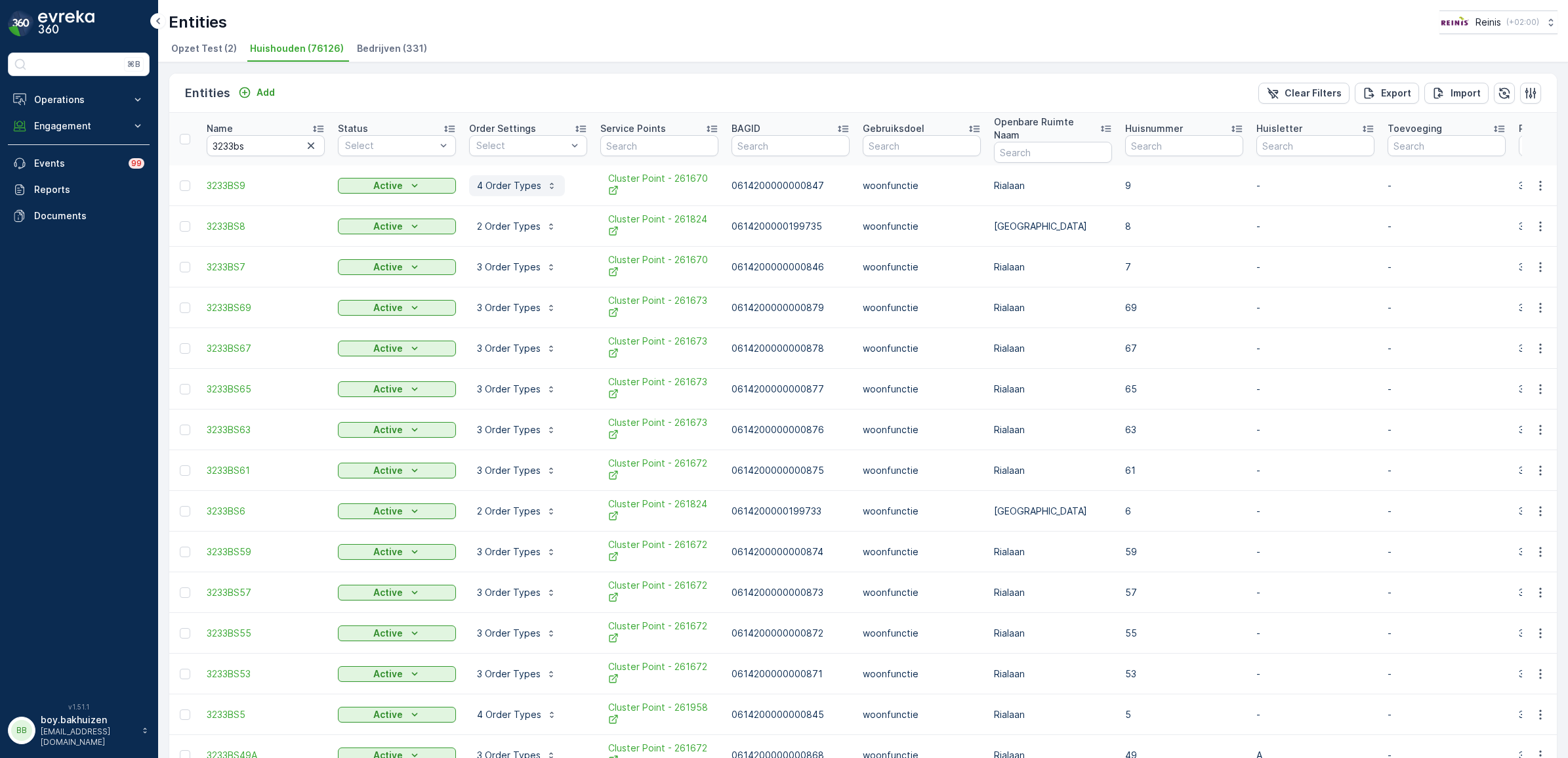
click at [503, 179] on p "4 Order Types" at bounding box center [508, 186] width 64 height 13
click at [264, 143] on input "3233bs" at bounding box center [266, 145] width 118 height 21
click at [220, 122] on p "Name" at bounding box center [219, 129] width 26 height 13
click at [1539, 261] on icon "button" at bounding box center [1540, 266] width 2 height 10
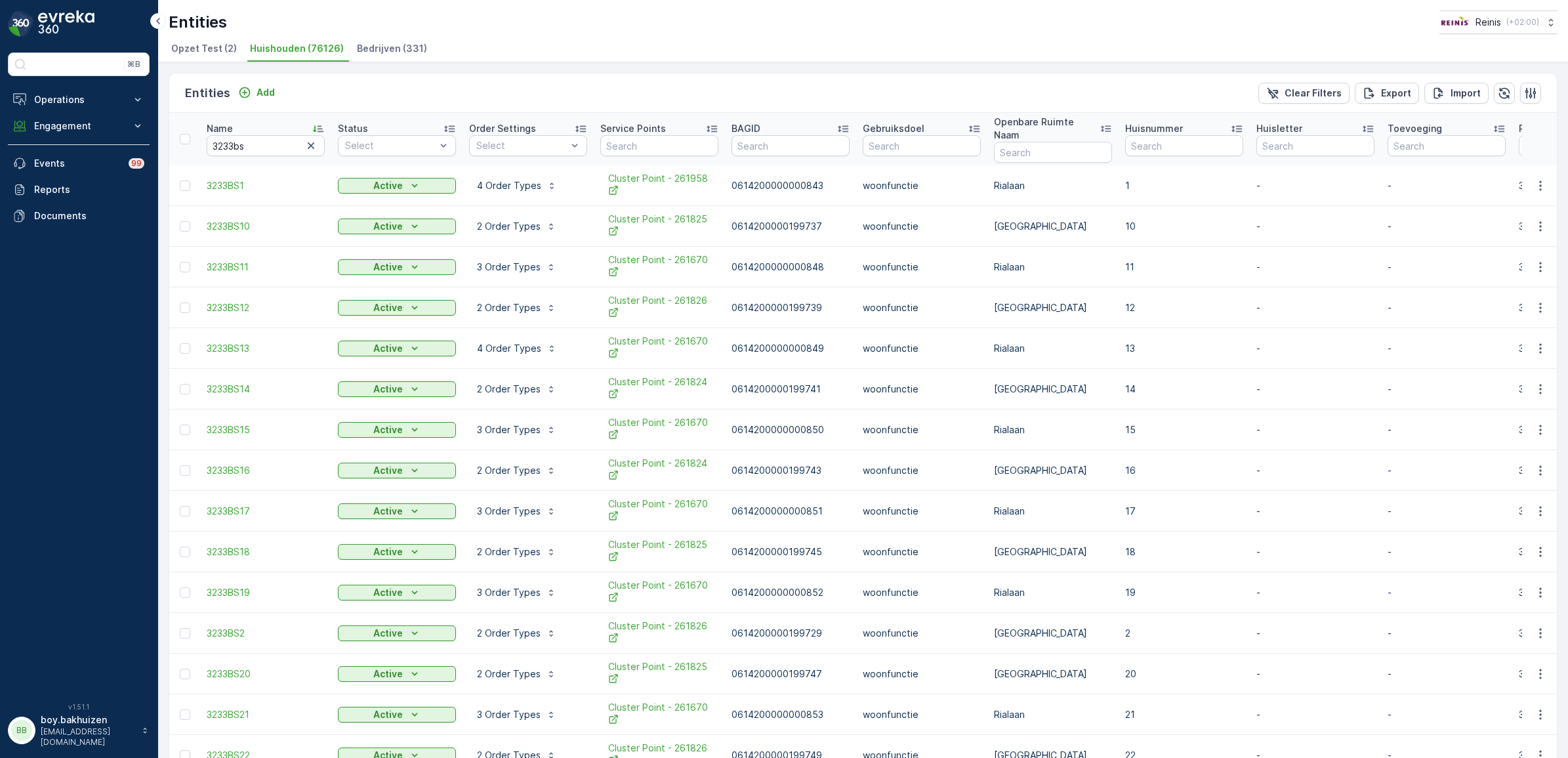
click at [245, 122] on div "Name" at bounding box center [266, 129] width 118 height 13
click at [228, 122] on p "Name" at bounding box center [219, 129] width 26 height 13
click at [214, 122] on p "Name" at bounding box center [219, 129] width 26 height 13
click at [517, 260] on p "3 Order Types" at bounding box center [508, 267] width 64 height 13
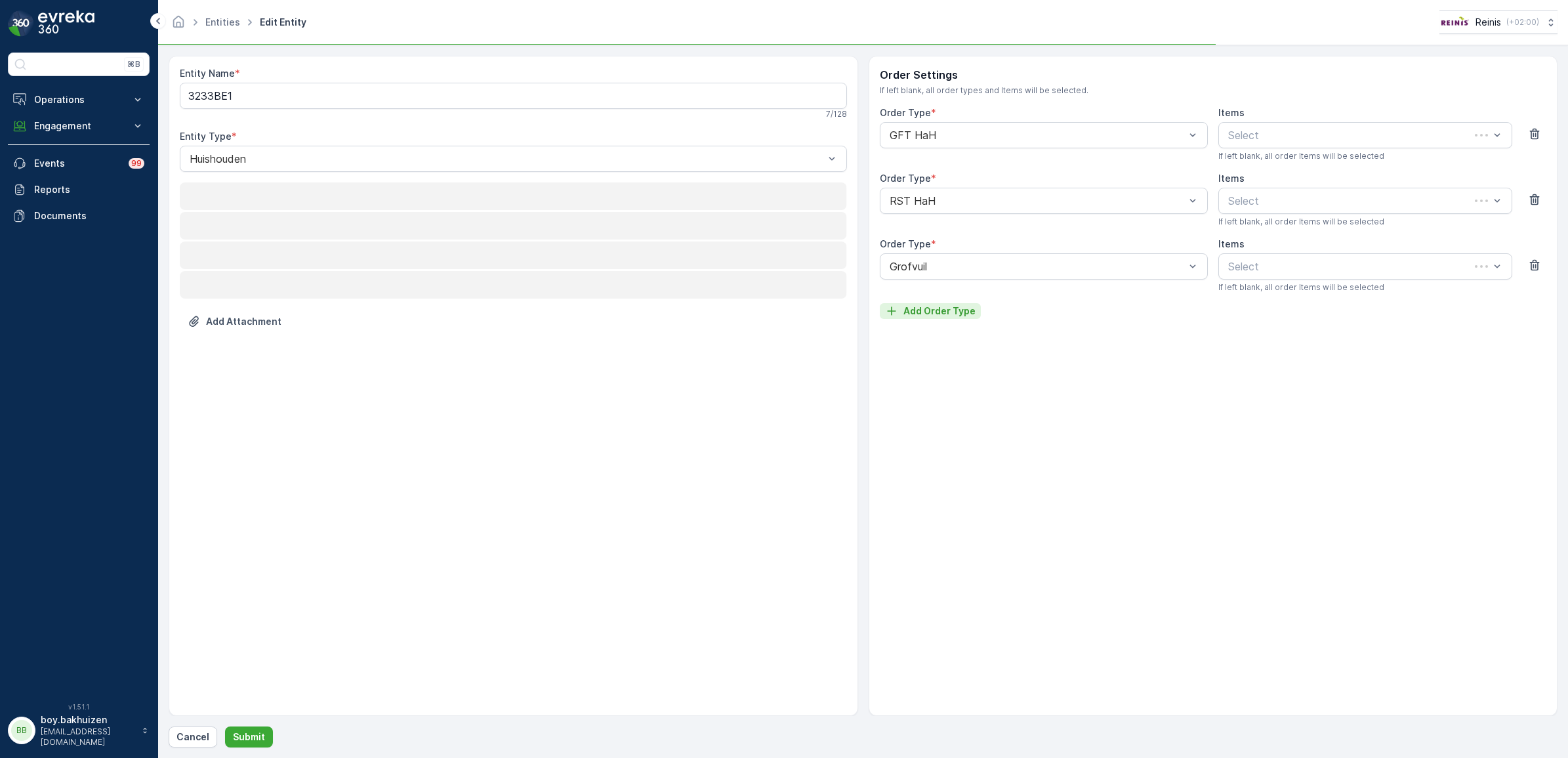
click at [945, 309] on p "Add Order Type" at bounding box center [939, 311] width 72 height 13
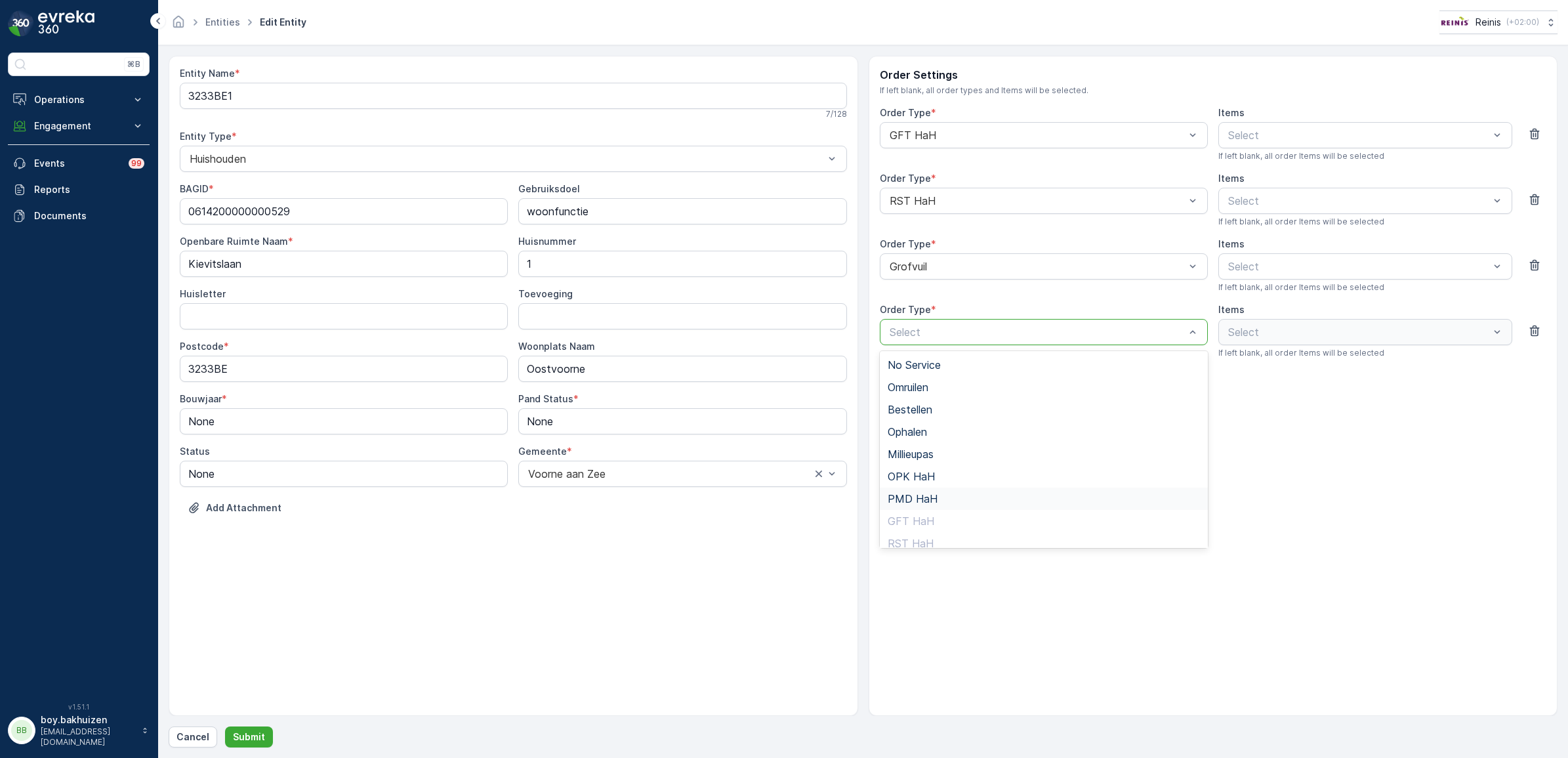
click at [921, 495] on span "PMD HaH" at bounding box center [913, 498] width 50 height 12
click at [945, 371] on p "Add Order Type" at bounding box center [939, 377] width 72 height 13
click at [920, 536] on span "OPK HaH" at bounding box center [911, 542] width 47 height 12
click at [253, 729] on button "Submit" at bounding box center [249, 736] width 48 height 21
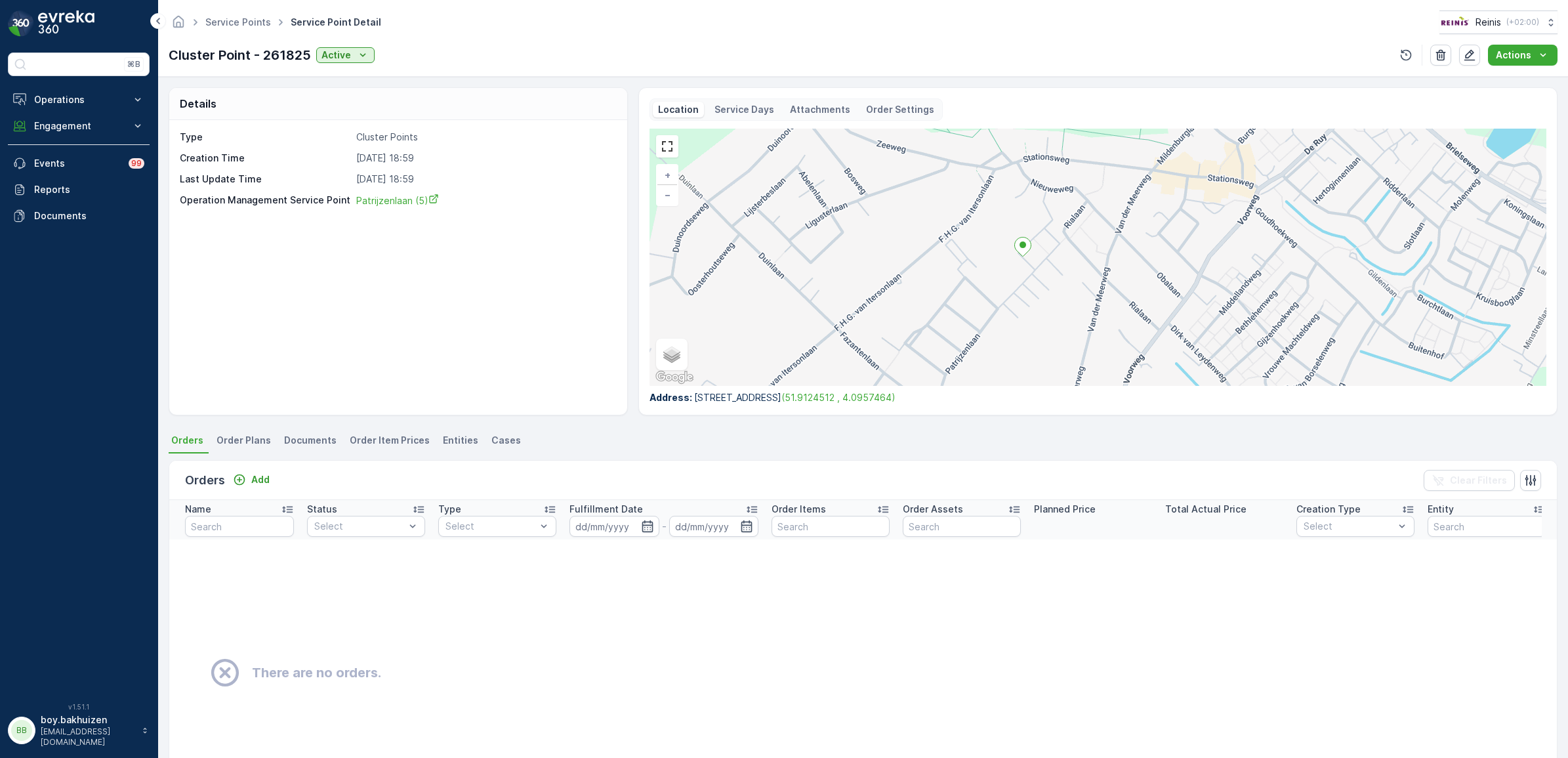
drag, startPoint x: 1133, startPoint y: 305, endPoint x: 1066, endPoint y: 299, distance: 67.3
click at [1066, 299] on div "+ − Satellite Roadmap Terrain Hybrid Leaflet Keyboard shortcuts Map Data Map da…" at bounding box center [1097, 257] width 897 height 257
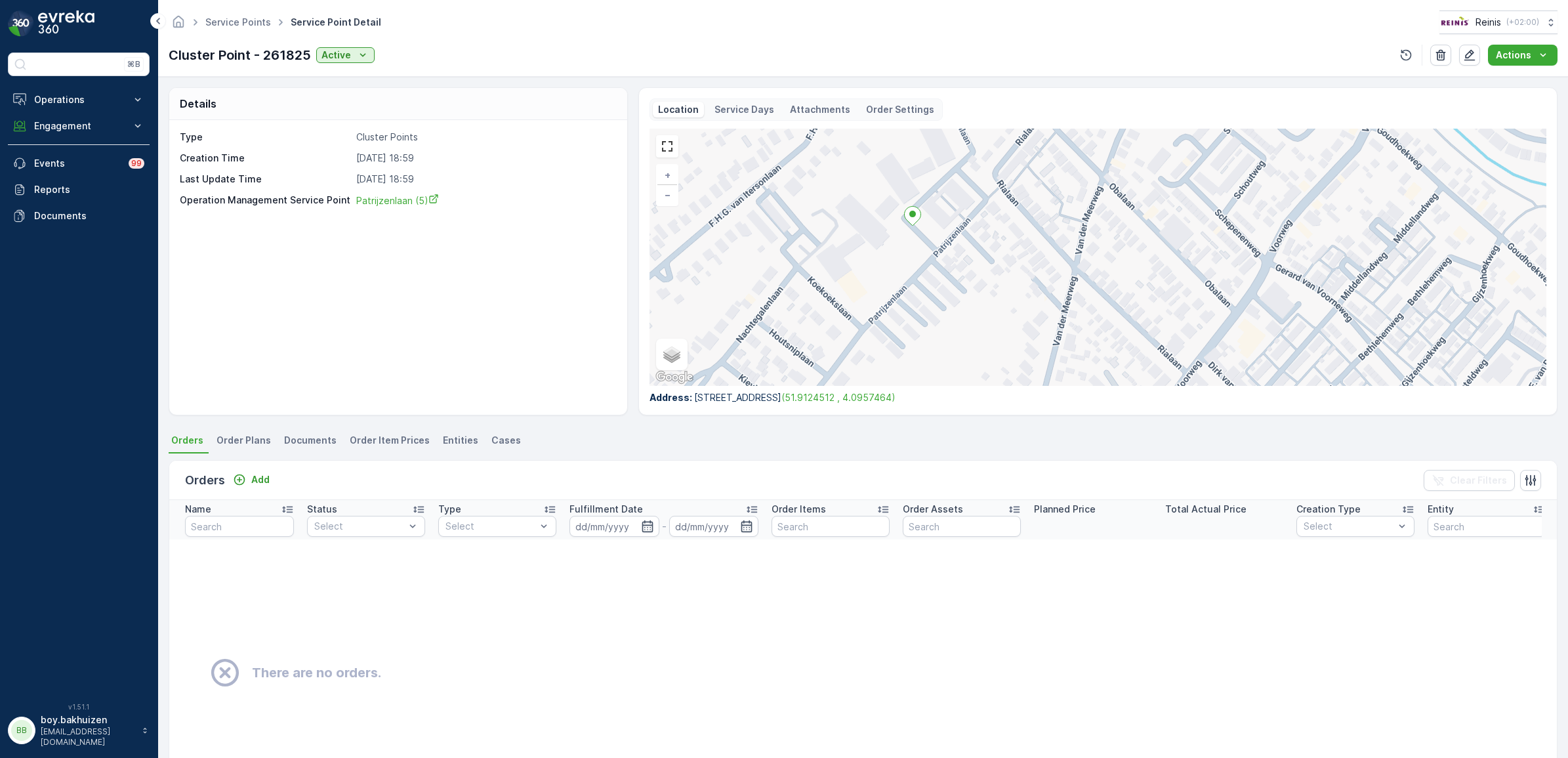
drag, startPoint x: 1045, startPoint y: 286, endPoint x: 982, endPoint y: 273, distance: 64.3
click at [982, 273] on div "+ − Satellite Roadmap Terrain Hybrid Leaflet Keyboard shortcuts Map Data Map da…" at bounding box center [1097, 257] width 897 height 257
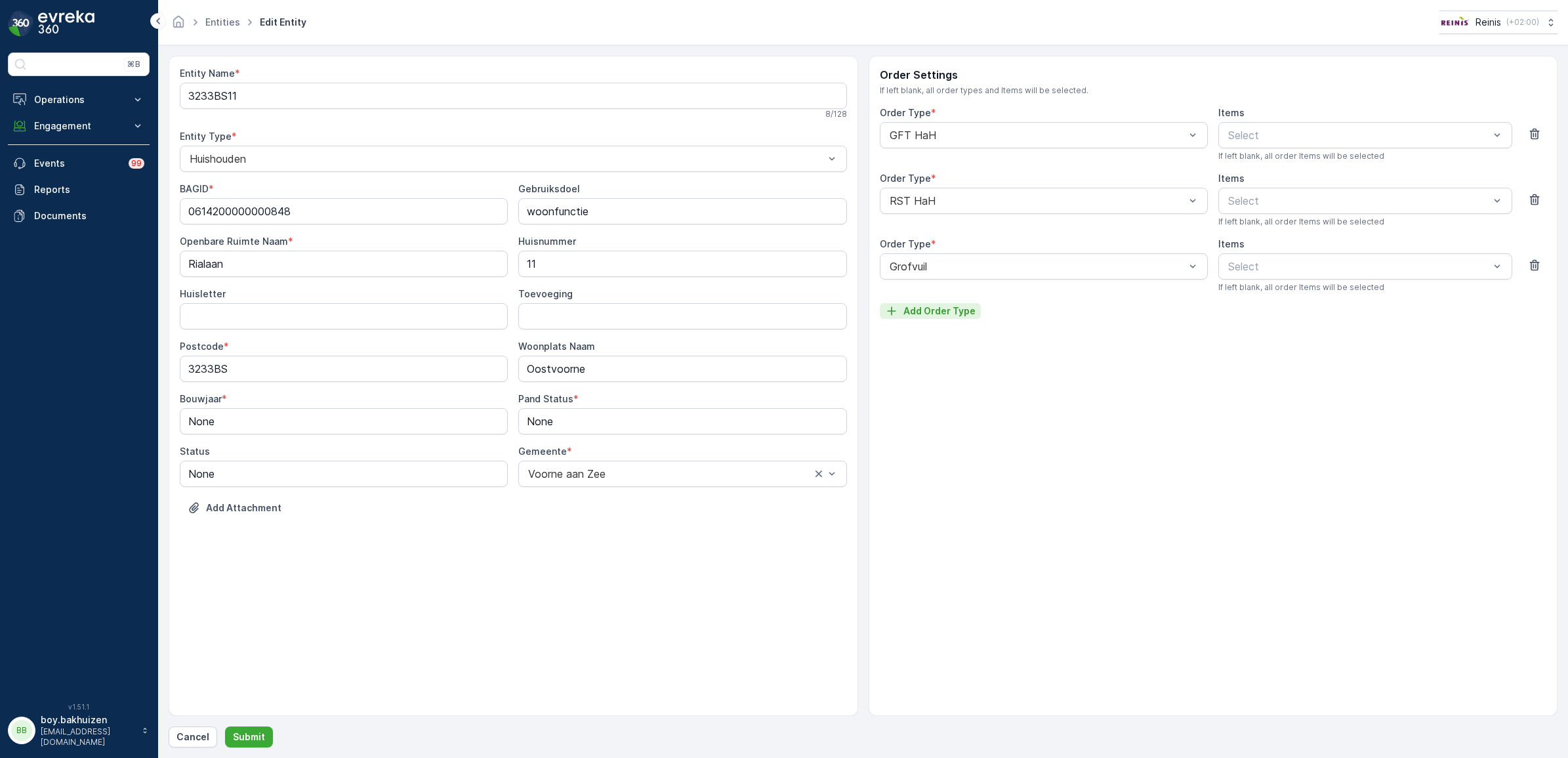
click at [938, 312] on p "Add Order Type" at bounding box center [939, 311] width 72 height 13
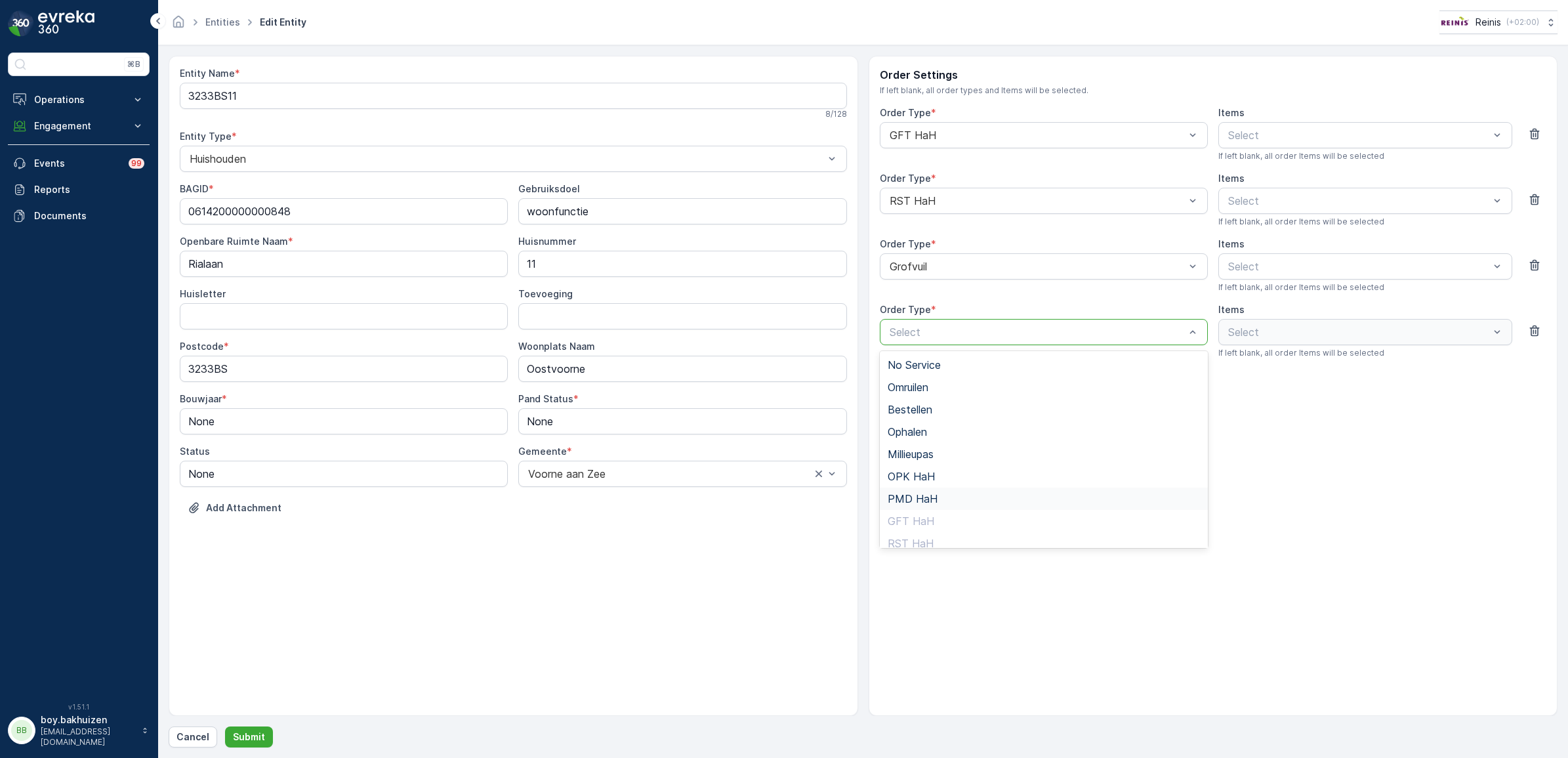
click at [927, 487] on div "PMD HaH" at bounding box center [1044, 498] width 328 height 23
click at [255, 731] on p "Submit" at bounding box center [249, 737] width 32 height 13
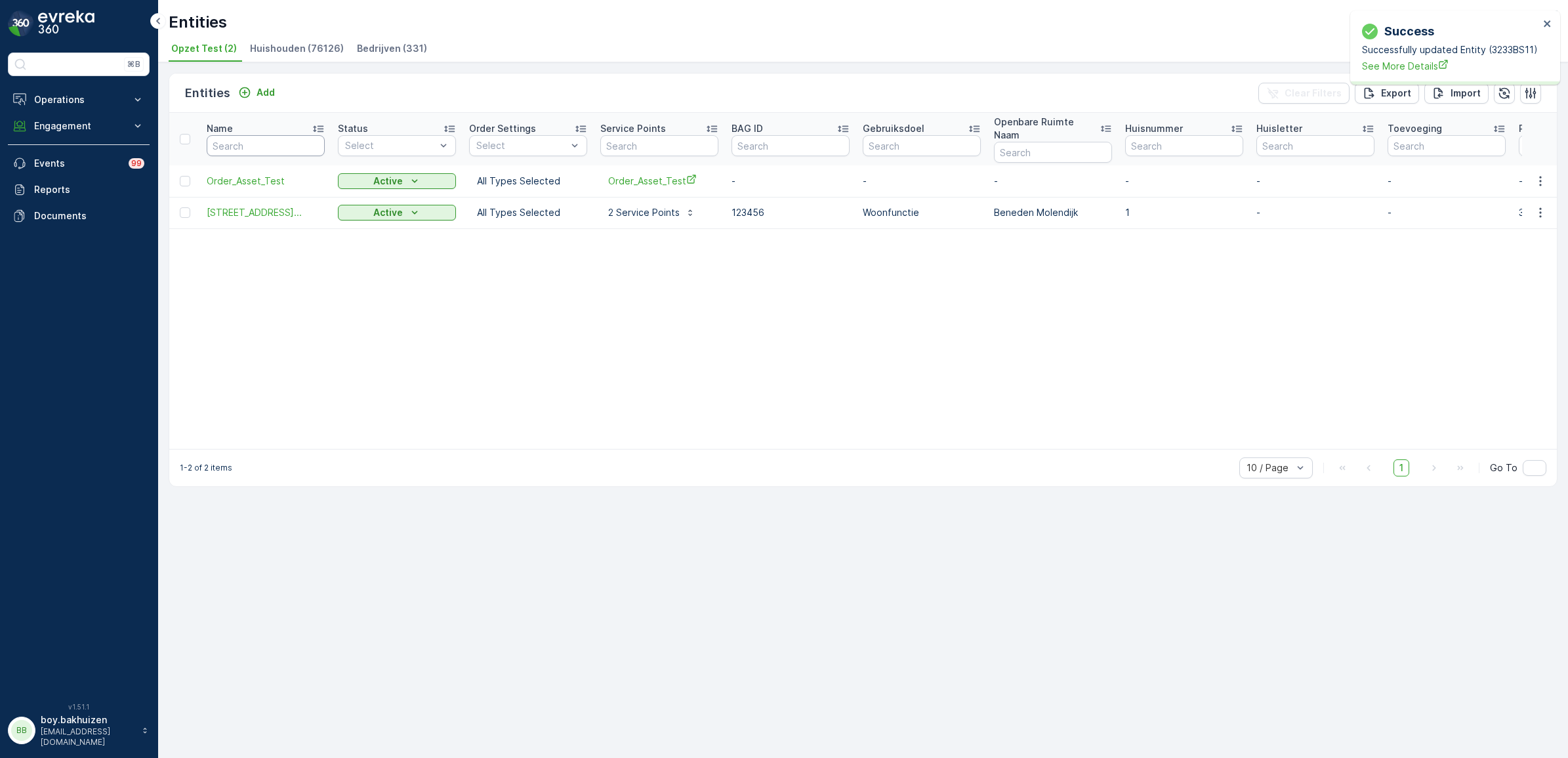
click at [231, 135] on input "text" at bounding box center [266, 145] width 118 height 21
type input "3233bs"
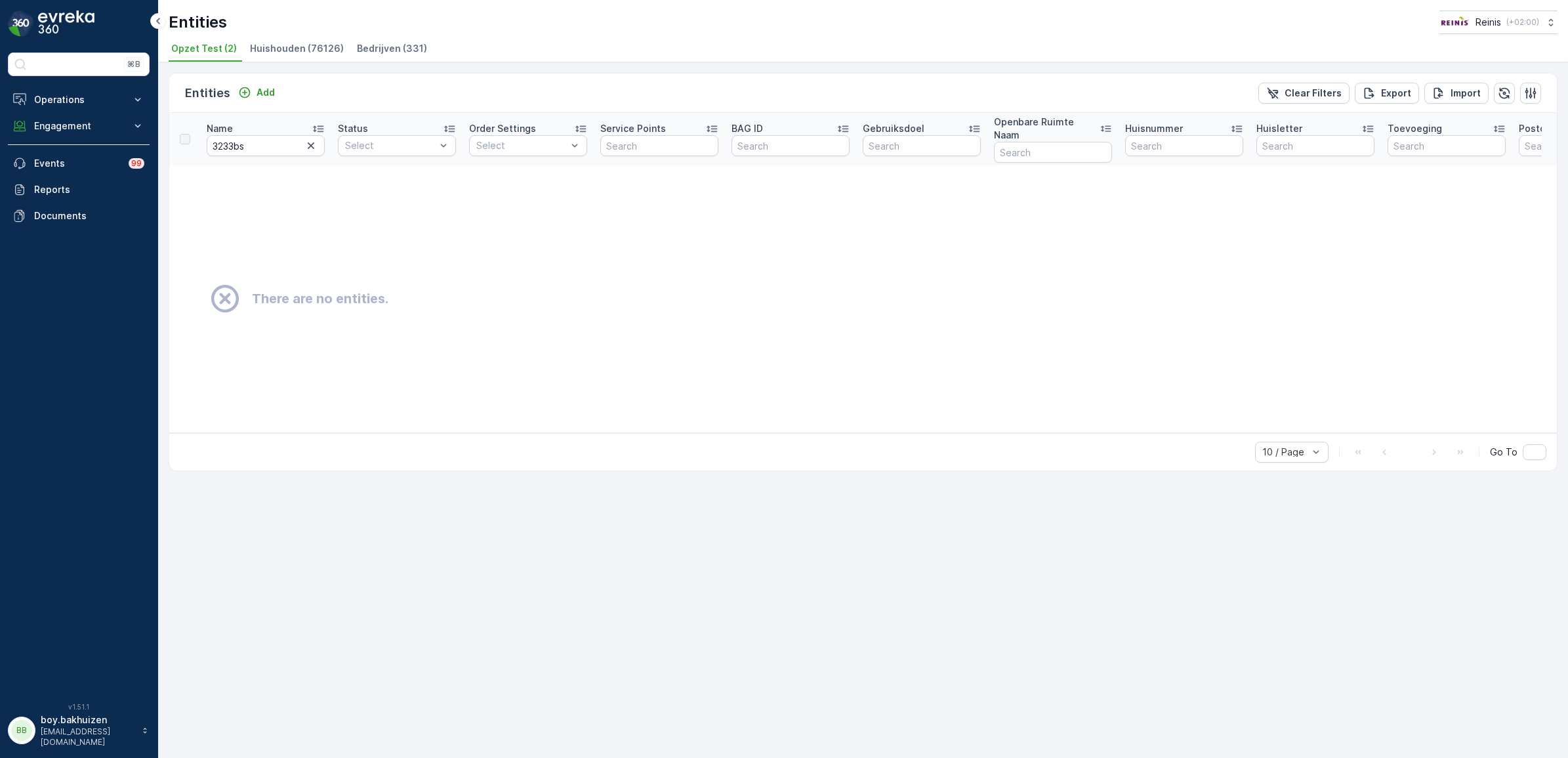
click at [266, 53] on span "Huishouden (76126)" at bounding box center [297, 49] width 94 height 13
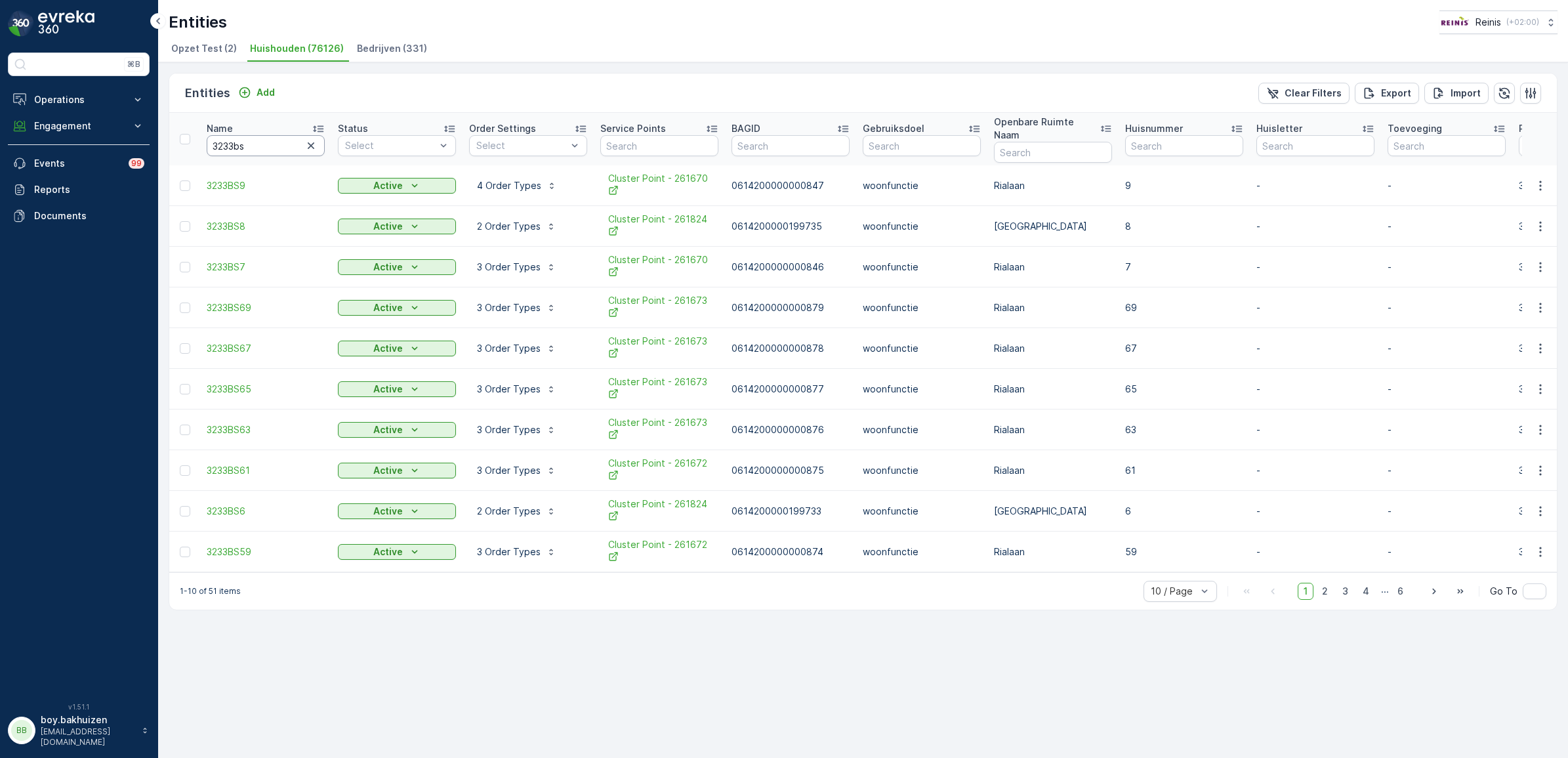
click at [255, 136] on input "3233bs" at bounding box center [266, 145] width 118 height 21
click at [231, 122] on p "Name" at bounding box center [219, 129] width 26 height 13
click at [1543, 423] on icon "button" at bounding box center [1540, 430] width 13 height 13
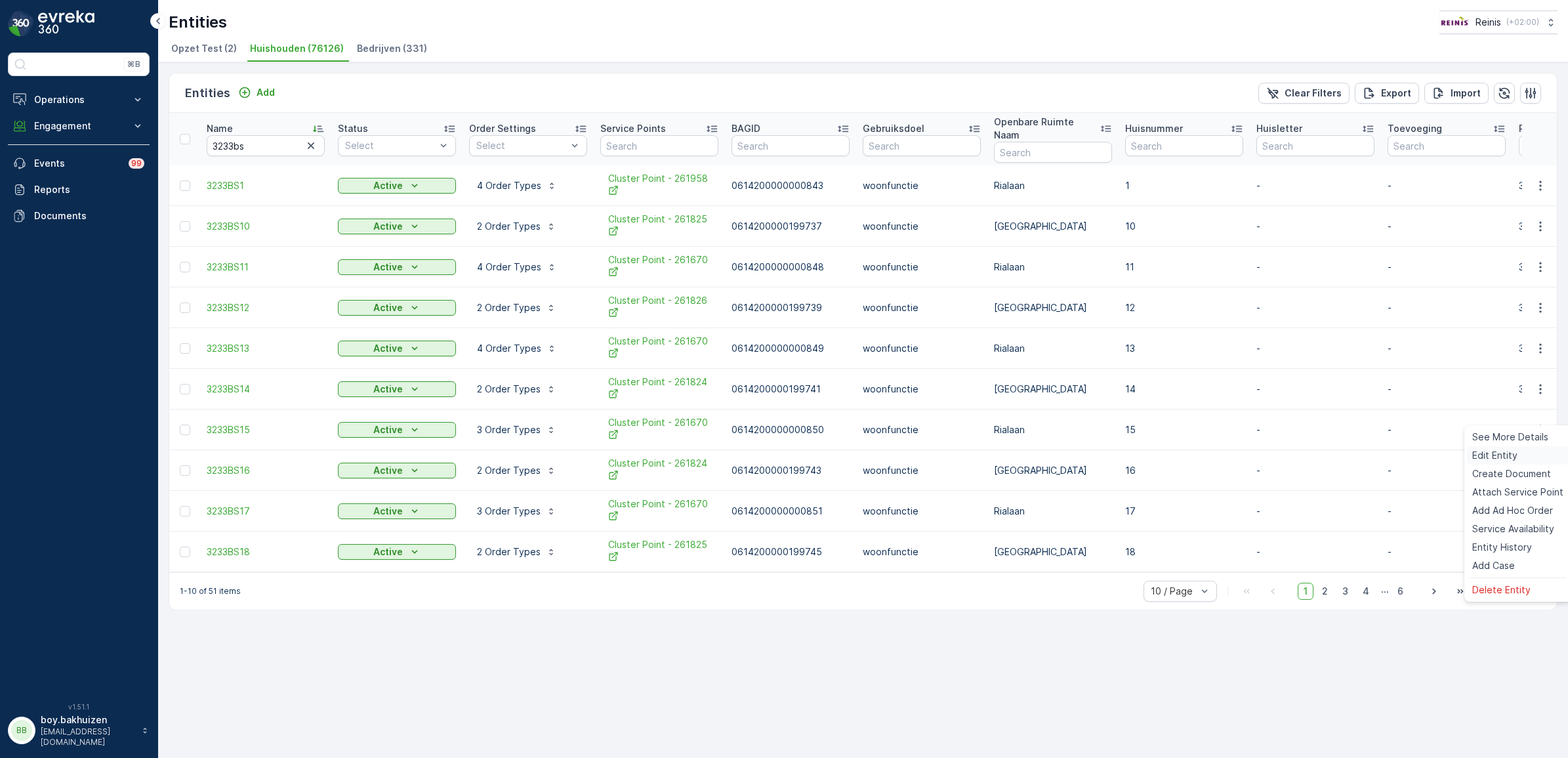
click at [1513, 456] on span "Edit Entity" at bounding box center [1494, 456] width 45 height 13
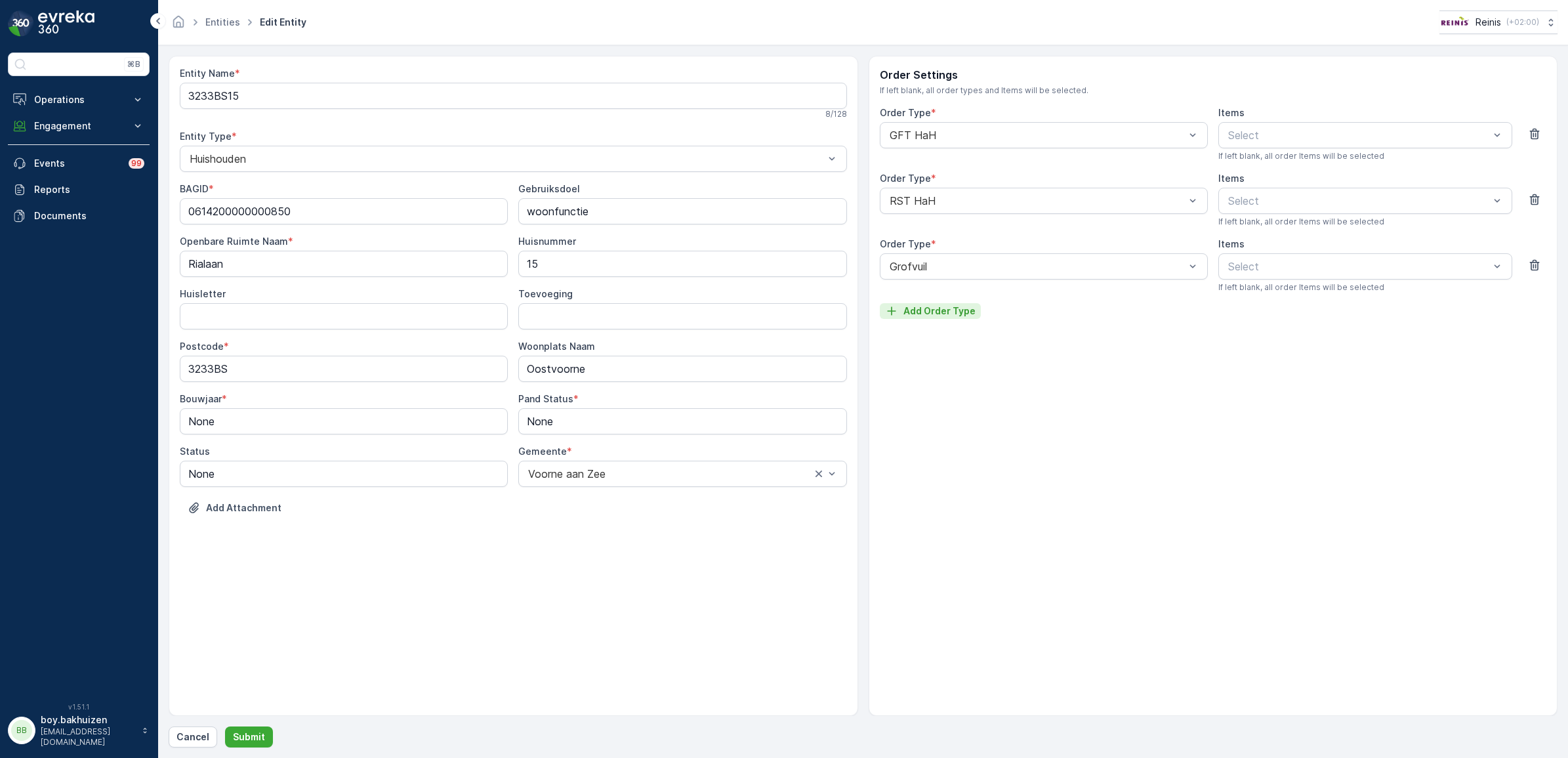
click at [950, 313] on p "Add Order Type" at bounding box center [939, 311] width 72 height 13
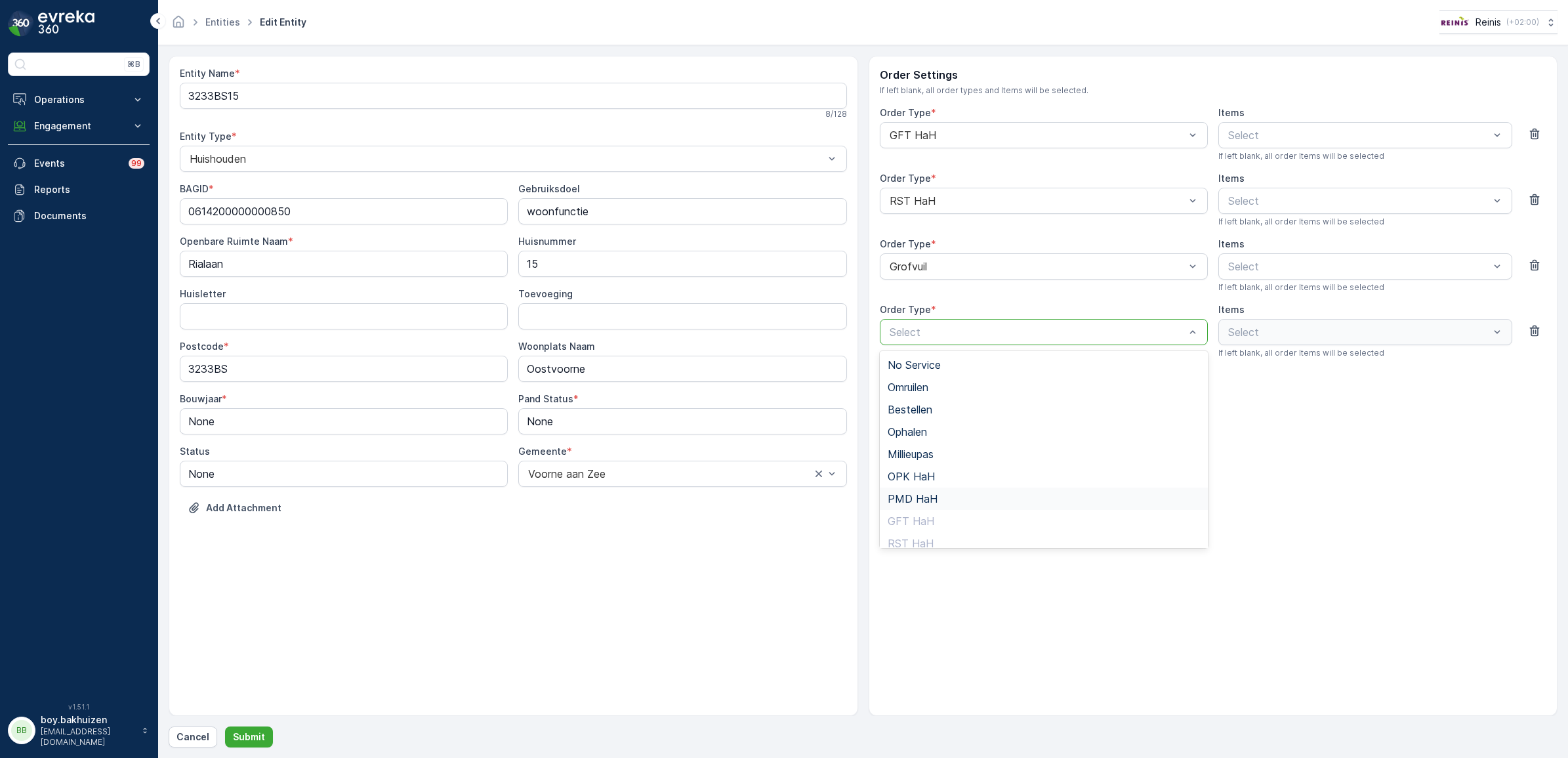
click at [921, 500] on span "PMD HaH" at bounding box center [913, 498] width 50 height 12
click at [244, 734] on p "Submit" at bounding box center [249, 737] width 32 height 13
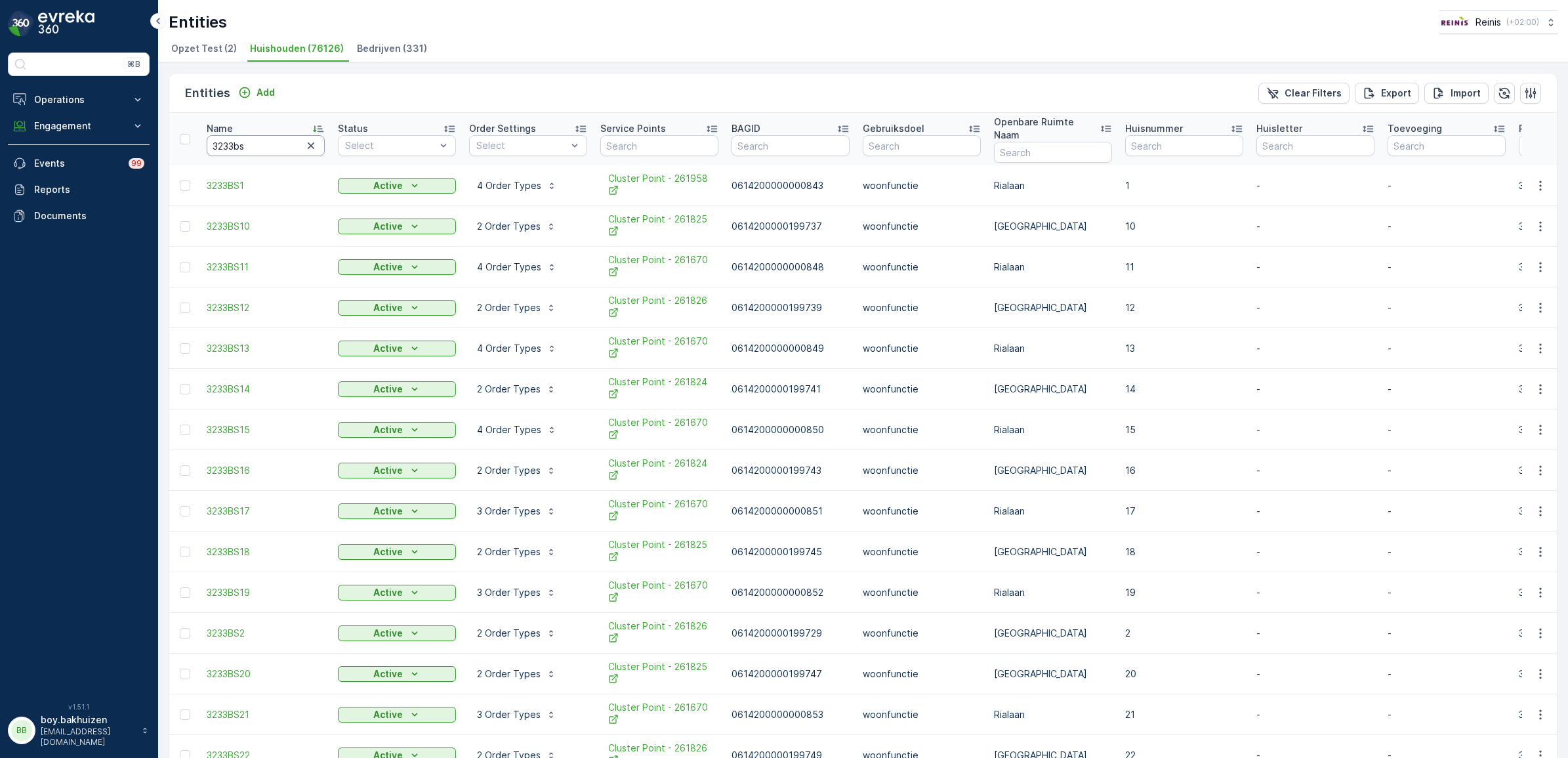
click at [237, 135] on input "3233bs" at bounding box center [266, 145] width 118 height 21
click at [657, 144] on input "text" at bounding box center [659, 145] width 118 height 21
type input "261670"
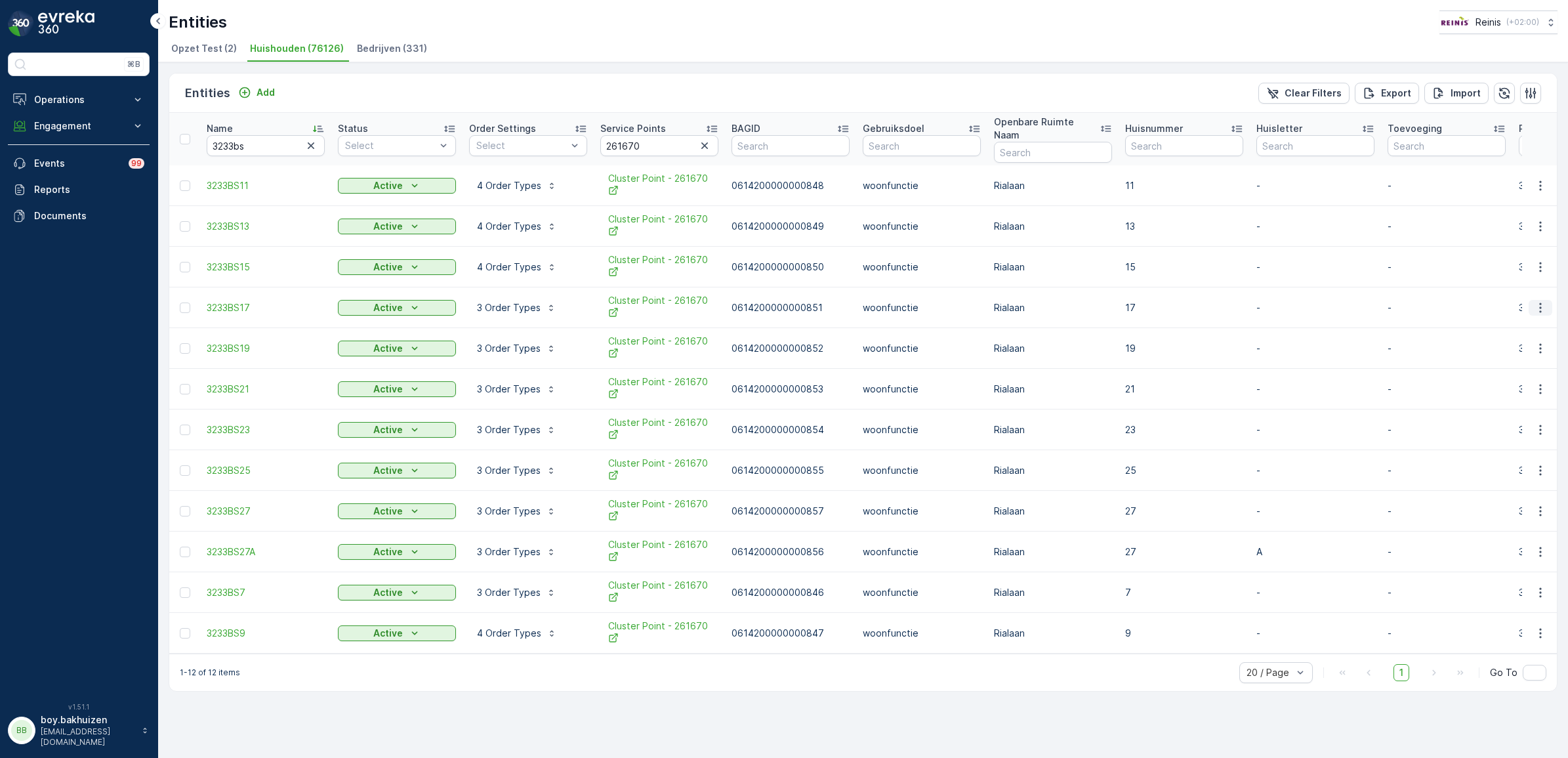
click at [1541, 301] on icon "button" at bounding box center [1540, 307] width 13 height 13
click at [1545, 342] on icon "button" at bounding box center [1540, 348] width 13 height 13
click at [1542, 383] on icon "button" at bounding box center [1540, 389] width 13 height 13
click at [1539, 423] on icon "button" at bounding box center [1540, 430] width 13 height 13
click at [1545, 423] on icon "button" at bounding box center [1540, 430] width 13 height 13
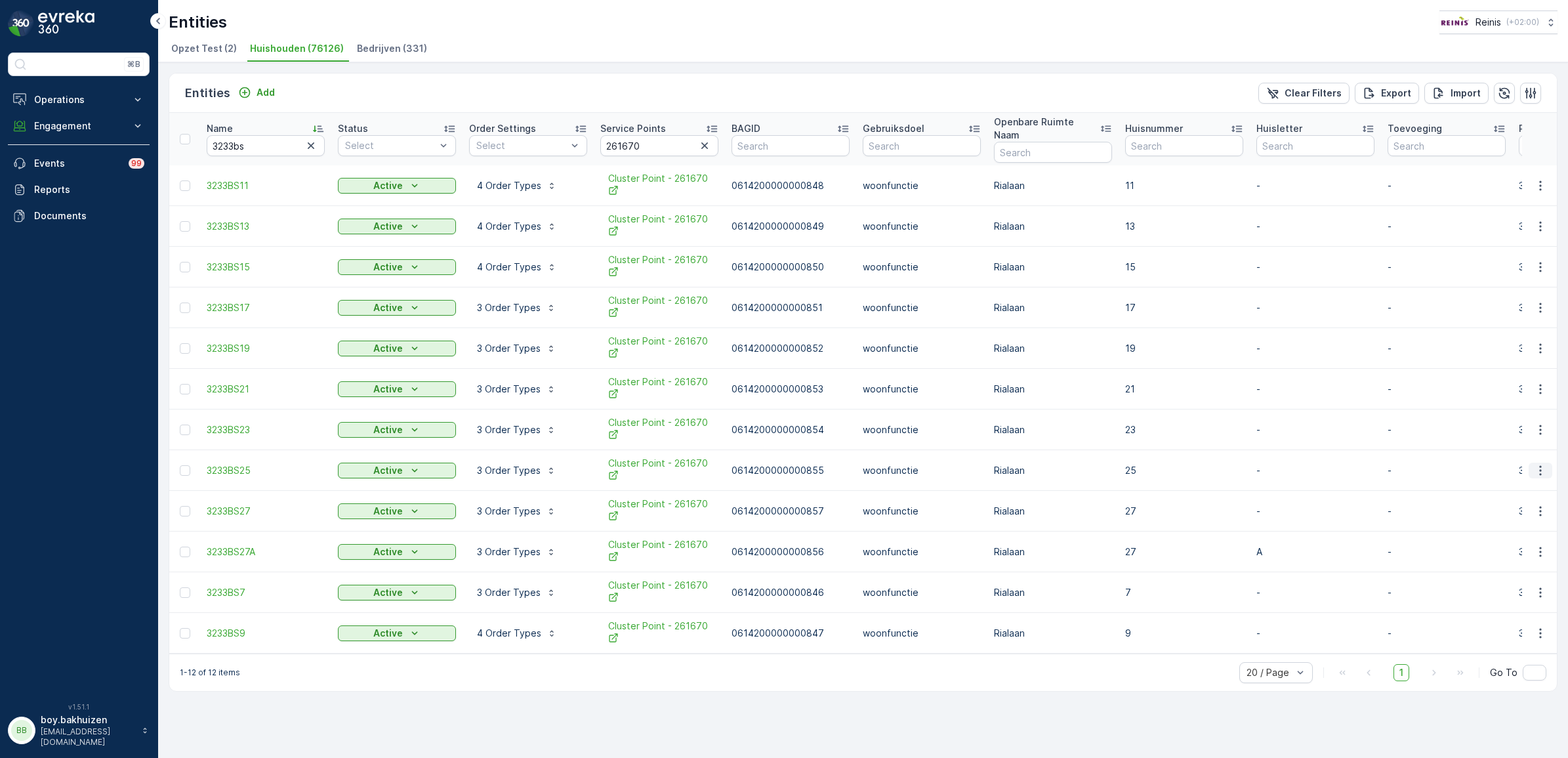
click at [1540, 465] on icon "button" at bounding box center [1540, 470] width 2 height 10
click at [1539, 504] on icon "button" at bounding box center [1540, 511] width 13 height 13
click at [1541, 585] on icon "button" at bounding box center [1540, 592] width 13 height 13
click at [1499, 430] on span "Edit Entity" at bounding box center [1494, 426] width 45 height 13
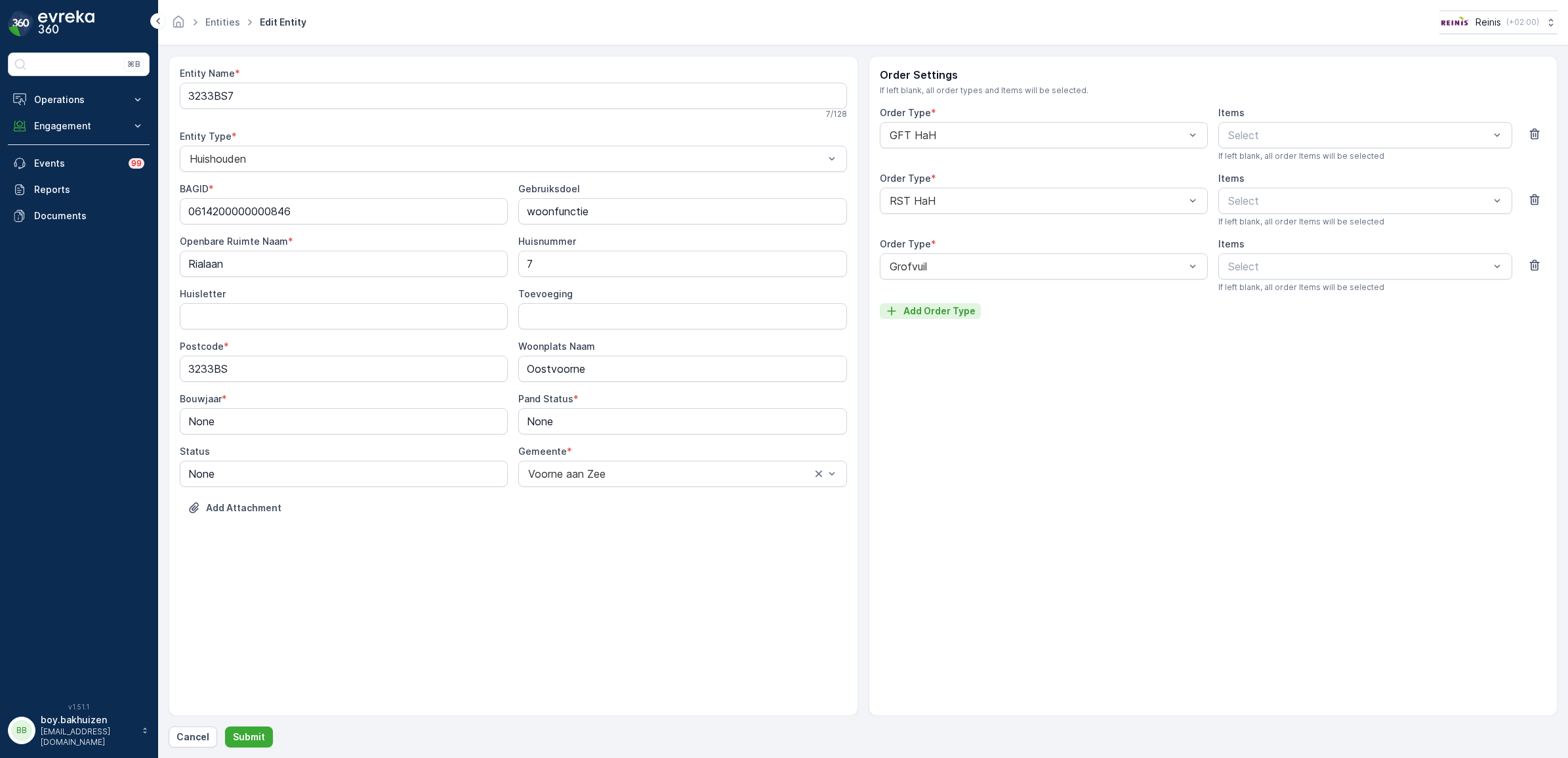
click at [942, 304] on p "Add Order Type" at bounding box center [939, 311] width 72 height 13
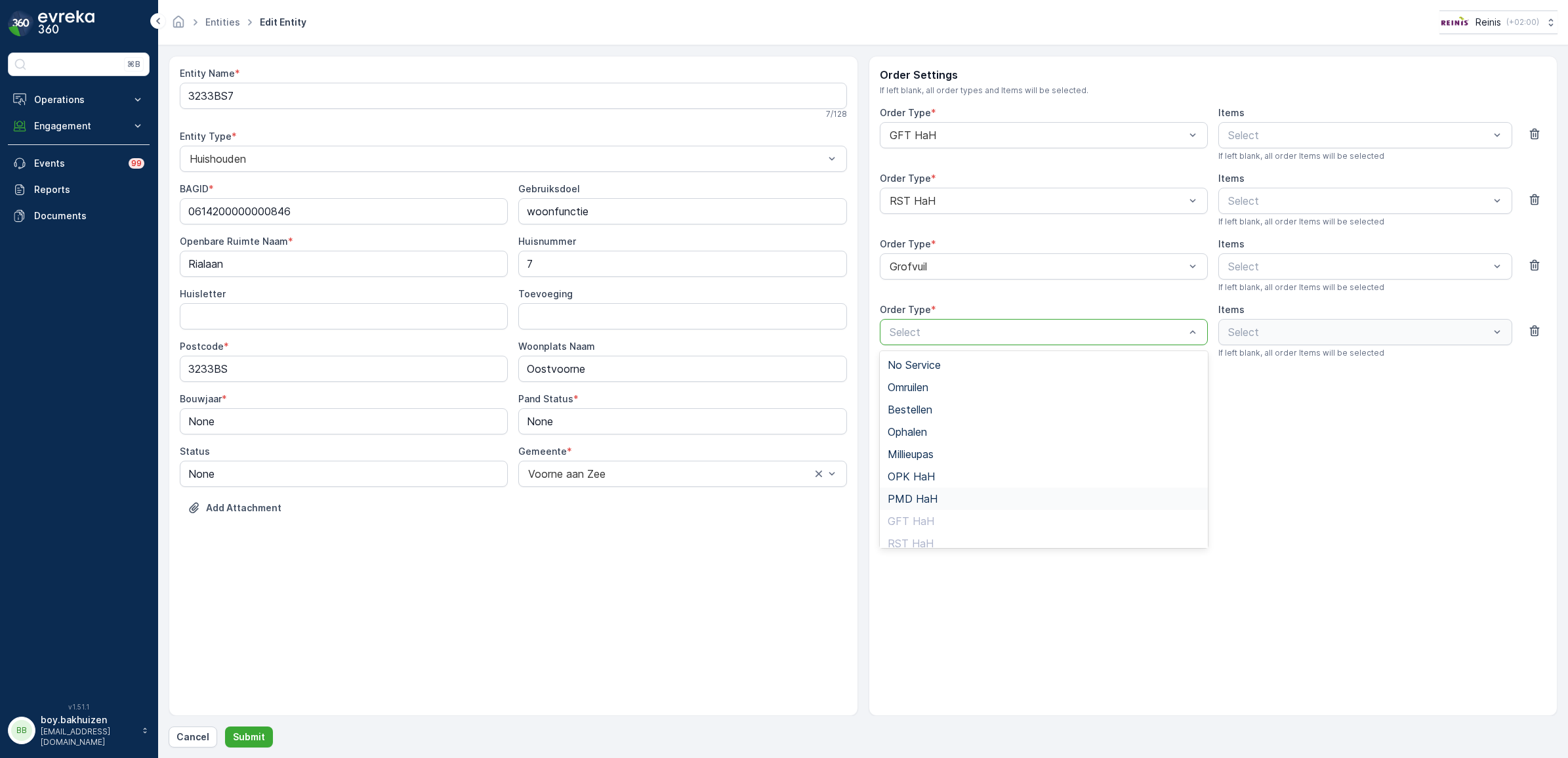
click at [925, 495] on span "PMD HaH" at bounding box center [913, 498] width 50 height 12
click at [238, 735] on p "Submit" at bounding box center [249, 737] width 32 height 13
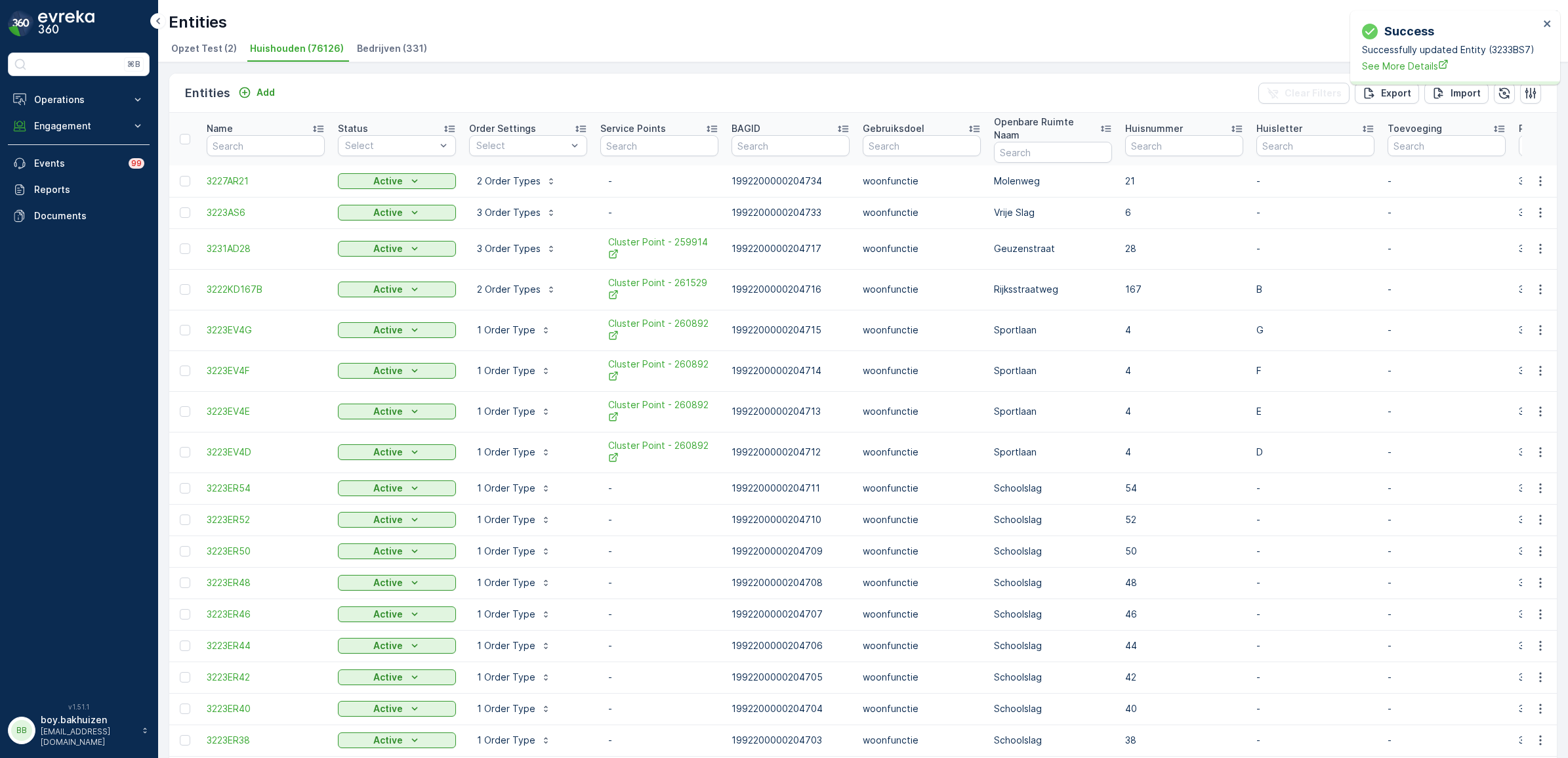
click at [286, 49] on span "Huishouden (76126)" at bounding box center [297, 49] width 94 height 13
click at [240, 147] on input "text" at bounding box center [266, 145] width 118 height 21
type input "3233BS"
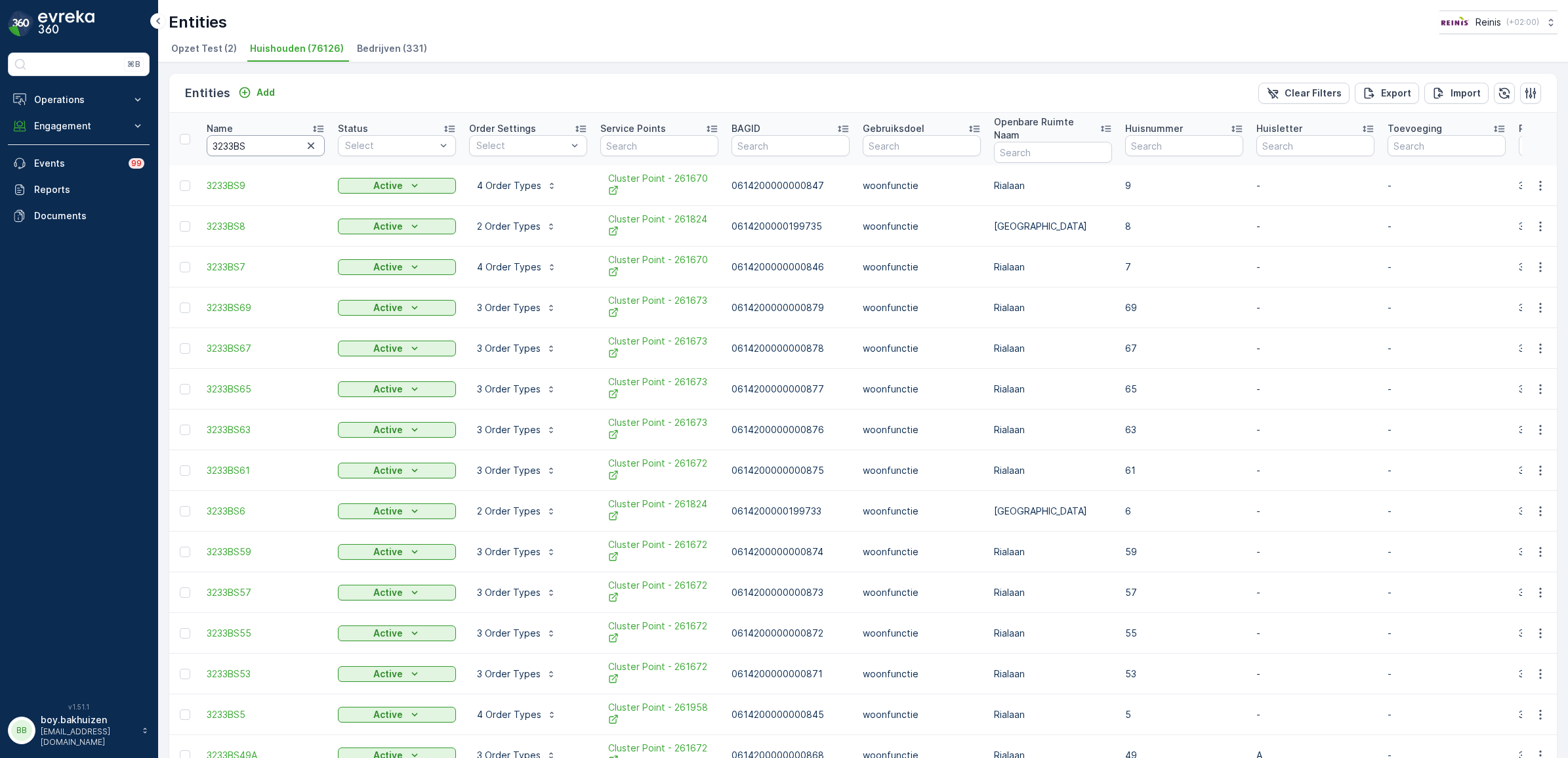
click at [265, 135] on input "3233BS" at bounding box center [266, 145] width 118 height 21
type input "3233BT"
click at [689, 143] on input "text" at bounding box center [659, 145] width 118 height 21
type input "261670"
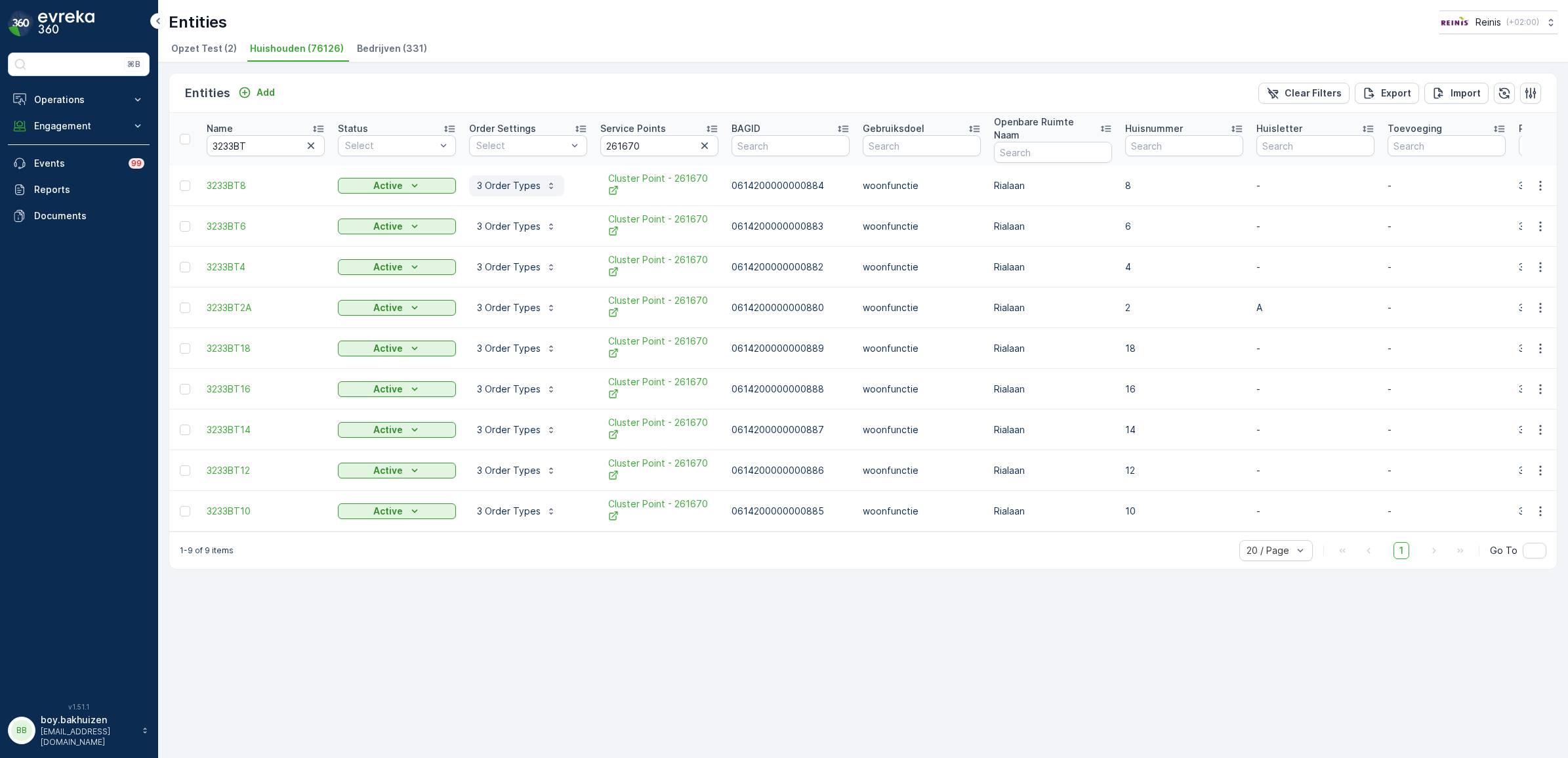
click at [496, 175] on button "3 Order Types" at bounding box center [517, 185] width 95 height 21
click at [502, 179] on p "3 Order Types" at bounding box center [508, 186] width 64 height 13
click at [1539, 179] on icon "button" at bounding box center [1540, 186] width 13 height 13
click at [1483, 207] on span "Edit Entity" at bounding box center [1494, 211] width 45 height 13
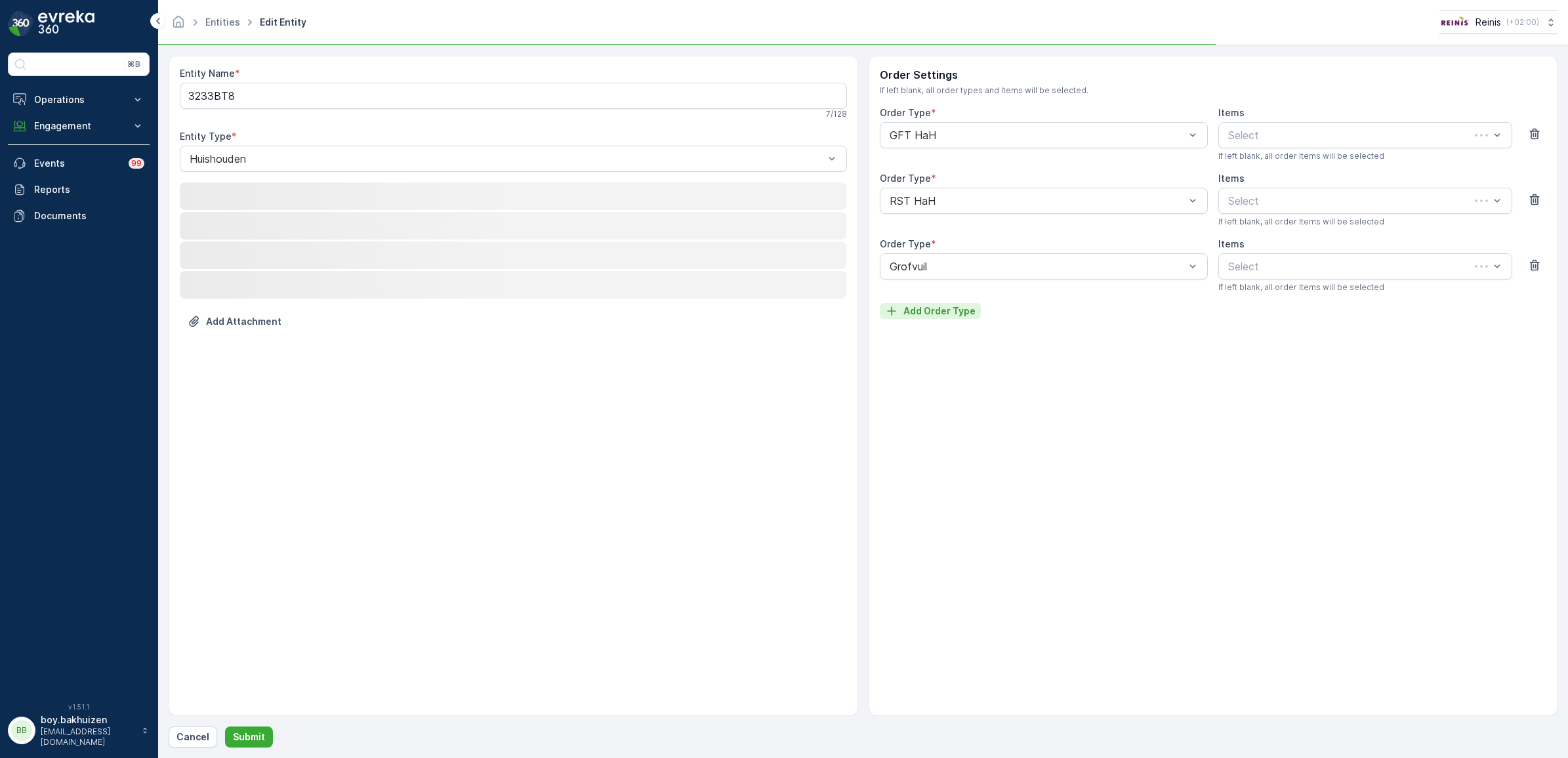
click at [955, 307] on p "Add Order Type" at bounding box center [939, 311] width 72 height 13
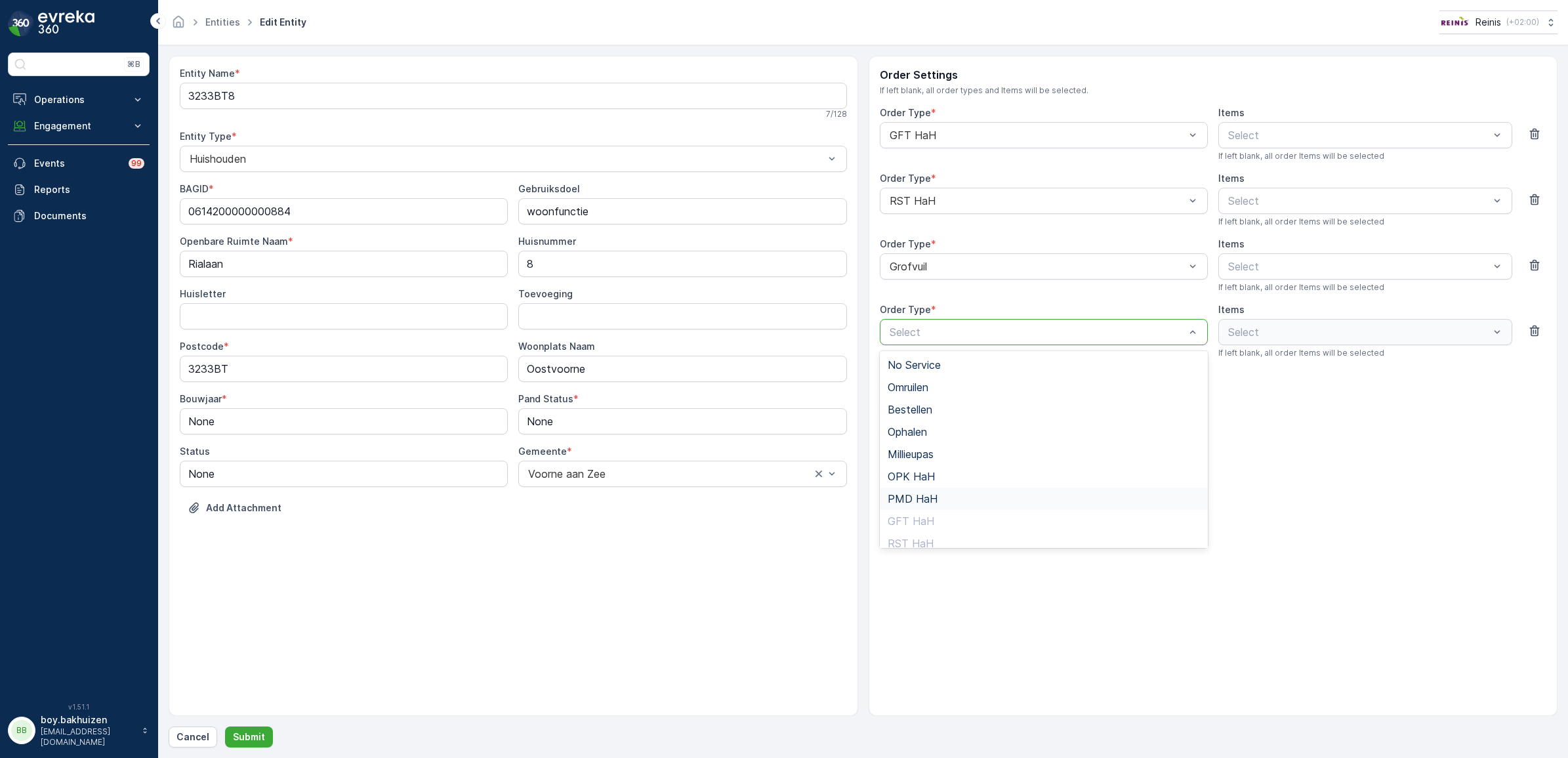
click at [918, 492] on span "PMD HaH" at bounding box center [913, 498] width 50 height 12
click at [235, 732] on p "Submit" at bounding box center [249, 737] width 32 height 13
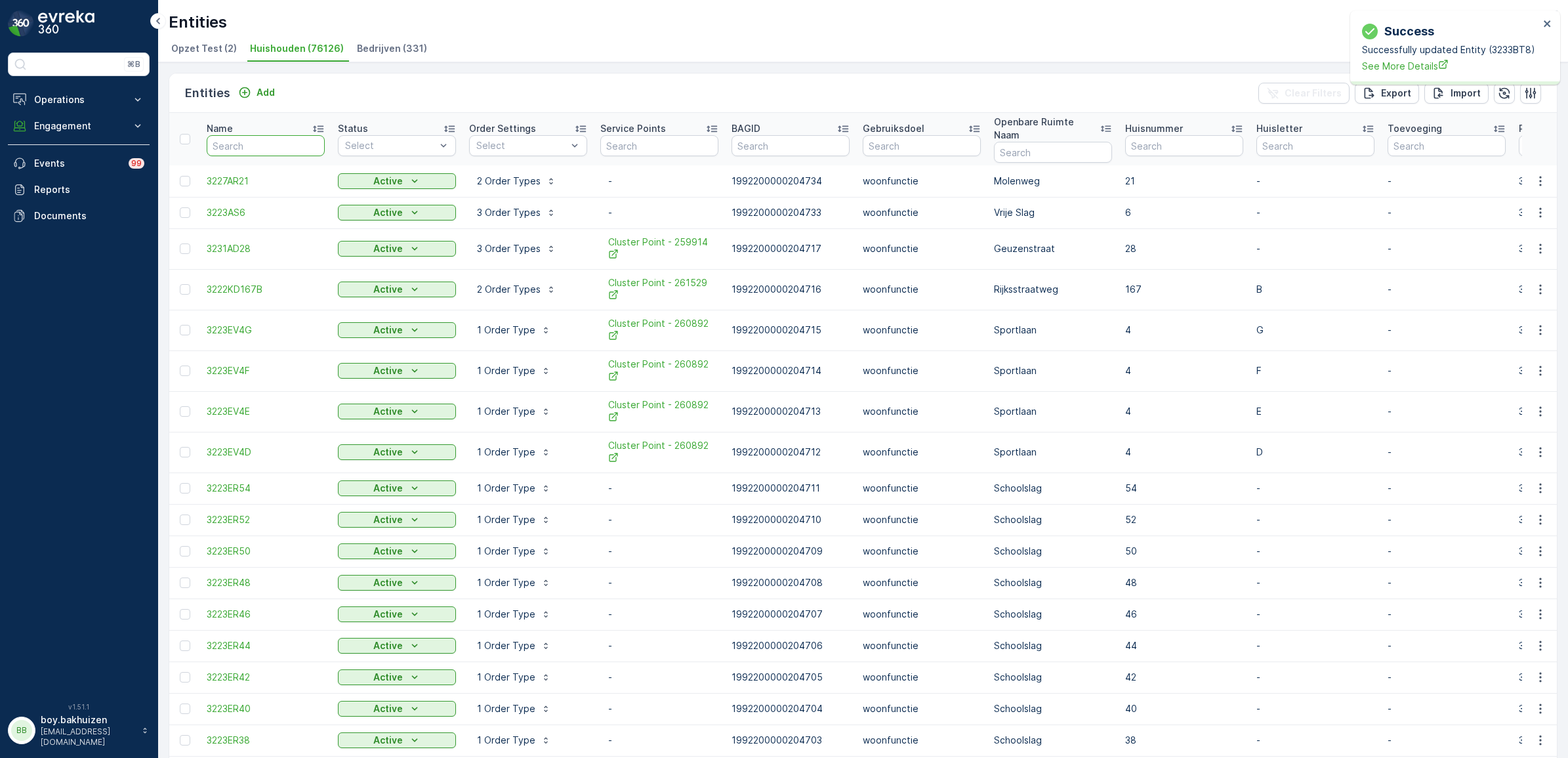
click at [240, 135] on input "text" at bounding box center [266, 145] width 118 height 21
type input "3233BT"
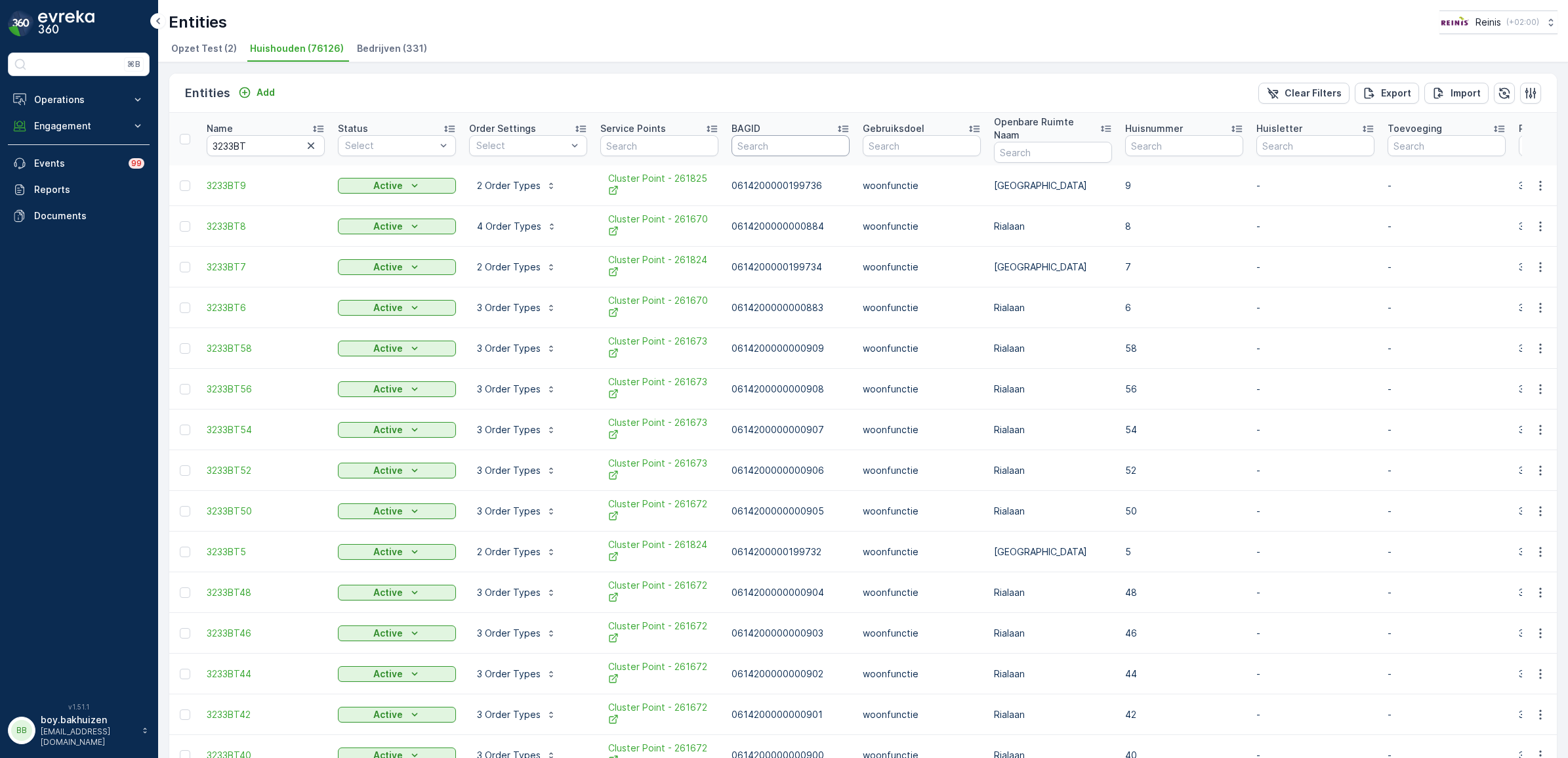
click at [753, 138] on input "text" at bounding box center [790, 145] width 118 height 21
click at [670, 142] on input "text" at bounding box center [659, 145] width 118 height 21
type input "261670"
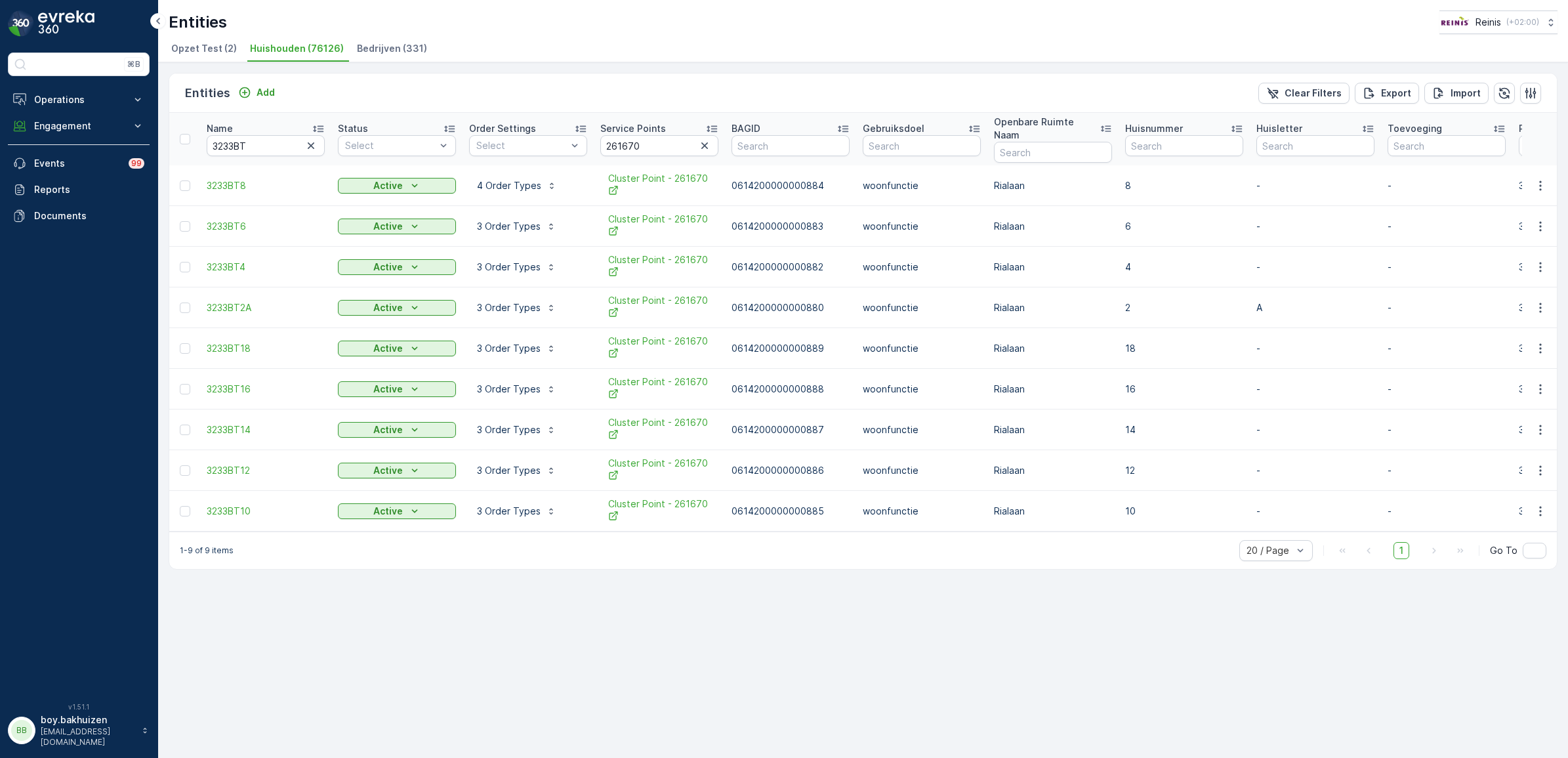
drag, startPoint x: 1543, startPoint y: 210, endPoint x: 1453, endPoint y: 364, distance: 178.4
click at [1164, 627] on div "Entities Add Clear Filters Export Import Name 3233BT Status Select Order Settin…" at bounding box center [863, 410] width 1410 height 695
click at [1535, 219] on icon "button" at bounding box center [1540, 226] width 13 height 13
click at [1478, 714] on div "Entities Add Clear Filters Export Import Name 3233BT Status Select Order Settin…" at bounding box center [863, 410] width 1410 height 695
click at [1539, 260] on icon "button" at bounding box center [1540, 267] width 13 height 13
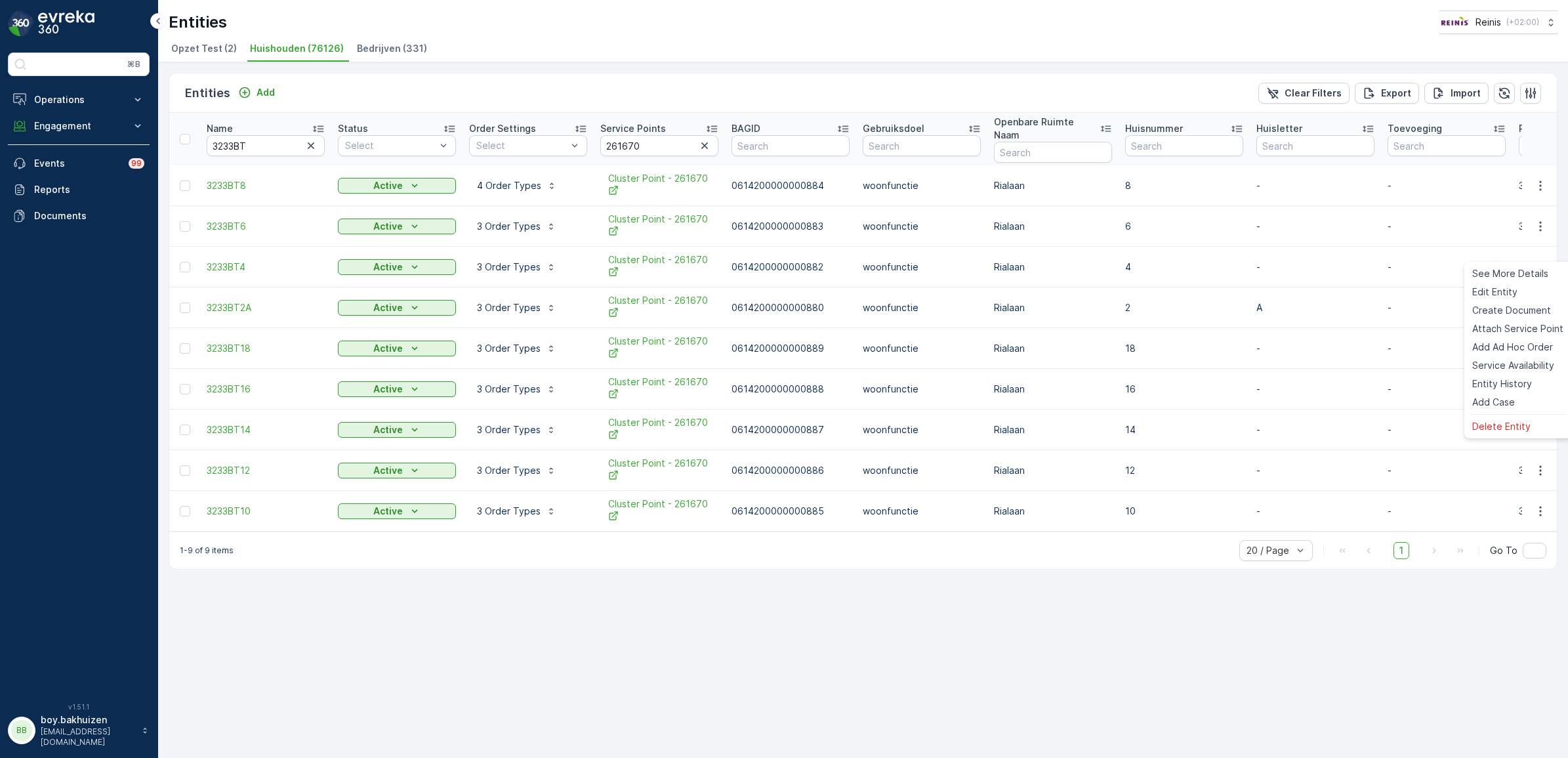
drag, startPoint x: 1411, startPoint y: 709, endPoint x: 1411, endPoint y: 700, distance: 9.0
click at [1411, 703] on div "Entities Add Clear Filters Export Import Name 3233BT Status Select Order Settin…" at bounding box center [863, 410] width 1410 height 695
click at [1540, 301] on icon "button" at bounding box center [1540, 307] width 13 height 13
drag, startPoint x: 1425, startPoint y: 650, endPoint x: 1487, endPoint y: 488, distance: 173.5
click at [1425, 650] on div "Entities Add Clear Filters Export Import Name 3233BT Status Select Order Settin…" at bounding box center [863, 410] width 1410 height 695
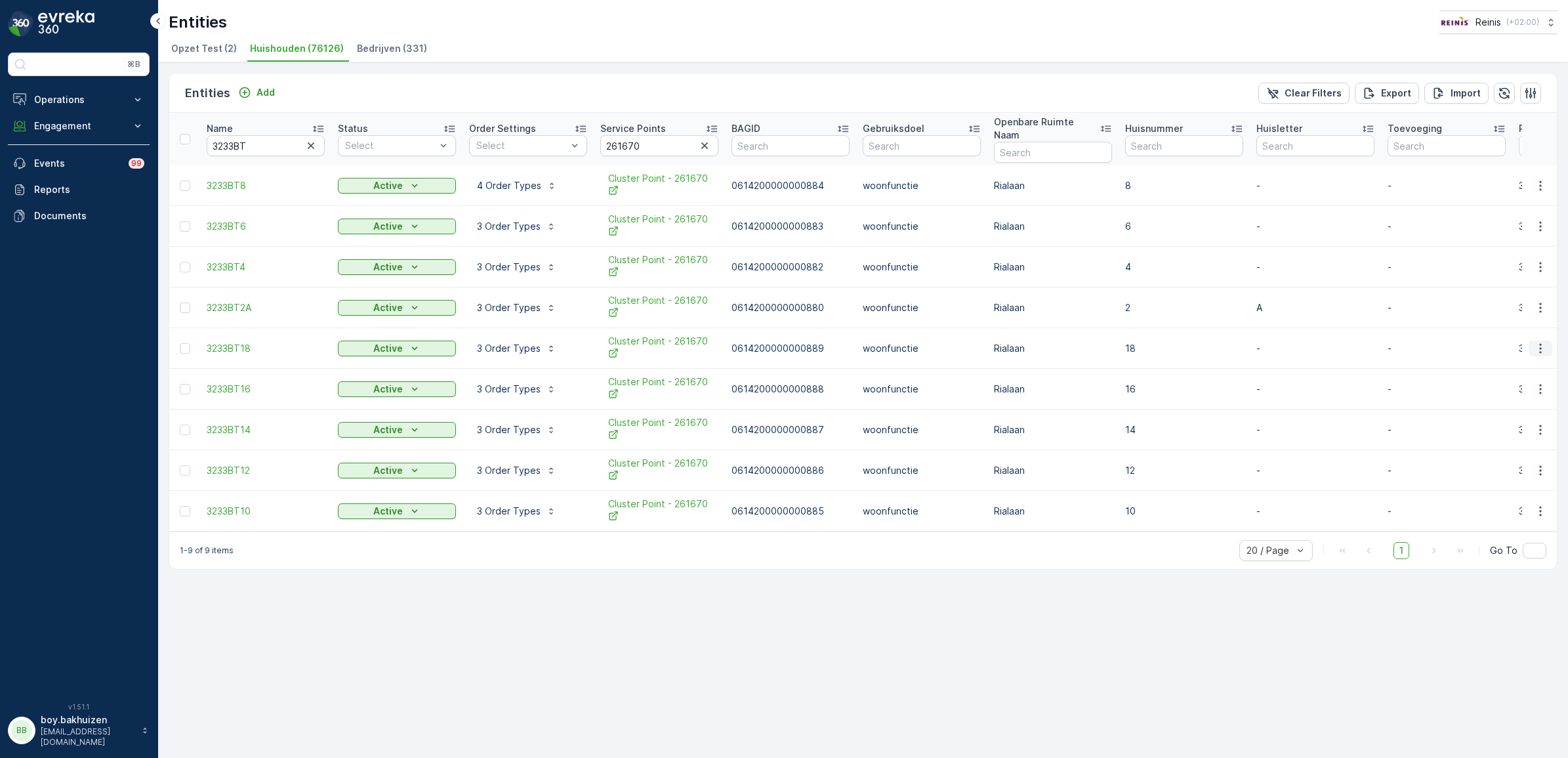
click at [1539, 343] on icon "button" at bounding box center [1540, 348] width 2 height 10
drag, startPoint x: 1467, startPoint y: 681, endPoint x: 1518, endPoint y: 539, distance: 150.9
click at [1469, 674] on div "Entities Add Clear Filters Export Import Name 3233BT Status Select Order Settin…" at bounding box center [863, 410] width 1410 height 695
click at [1502, 94] on icon "button" at bounding box center [1504, 93] width 13 height 13
click at [1544, 383] on icon "button" at bounding box center [1540, 389] width 13 height 13
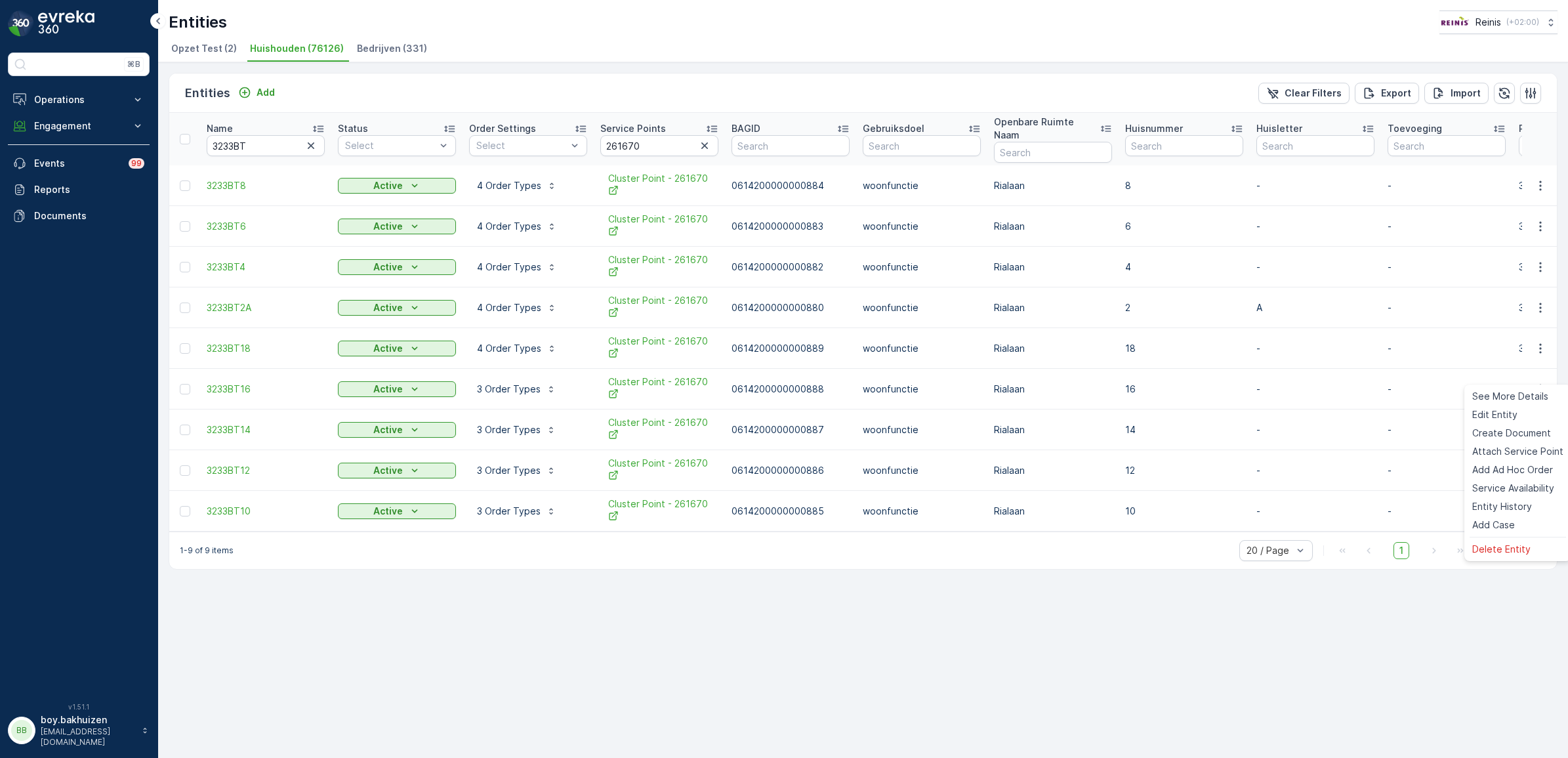
click at [1463, 686] on div "Entities Add Clear Filters Export Import Name 3233BT Status Select Order Settin…" at bounding box center [863, 410] width 1410 height 695
click at [1545, 423] on icon "button" at bounding box center [1540, 430] width 13 height 13
click at [1427, 630] on div "Entities Add Clear Filters Export Import Name 3233BT Status Select Order Settin…" at bounding box center [863, 410] width 1410 height 695
click at [1537, 464] on icon "button" at bounding box center [1540, 471] width 13 height 13
drag, startPoint x: 1335, startPoint y: 663, endPoint x: 1354, endPoint y: 647, distance: 24.8
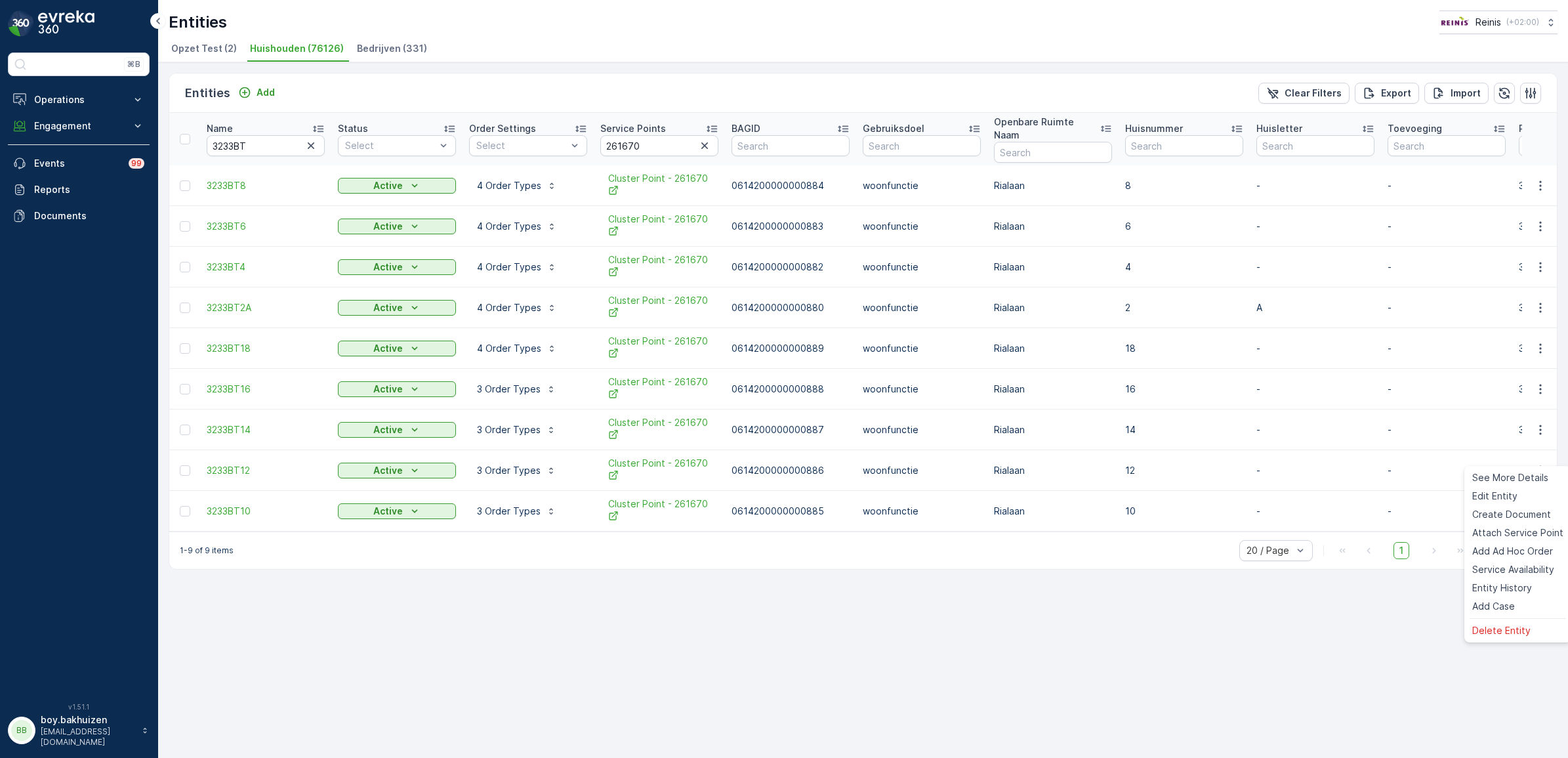
click at [1339, 658] on div "Entities Add Clear Filters Export Import Name 3233BT Status Select Order Settin…" at bounding box center [863, 410] width 1410 height 695
drag, startPoint x: 1520, startPoint y: 482, endPoint x: 1537, endPoint y: 498, distance: 23.3
click at [1540, 504] on icon "button" at bounding box center [1540, 511] width 13 height 13
drag, startPoint x: 1506, startPoint y: 94, endPoint x: 1512, endPoint y: 106, distance: 13.4
click at [1506, 94] on icon "button" at bounding box center [1504, 93] width 13 height 13
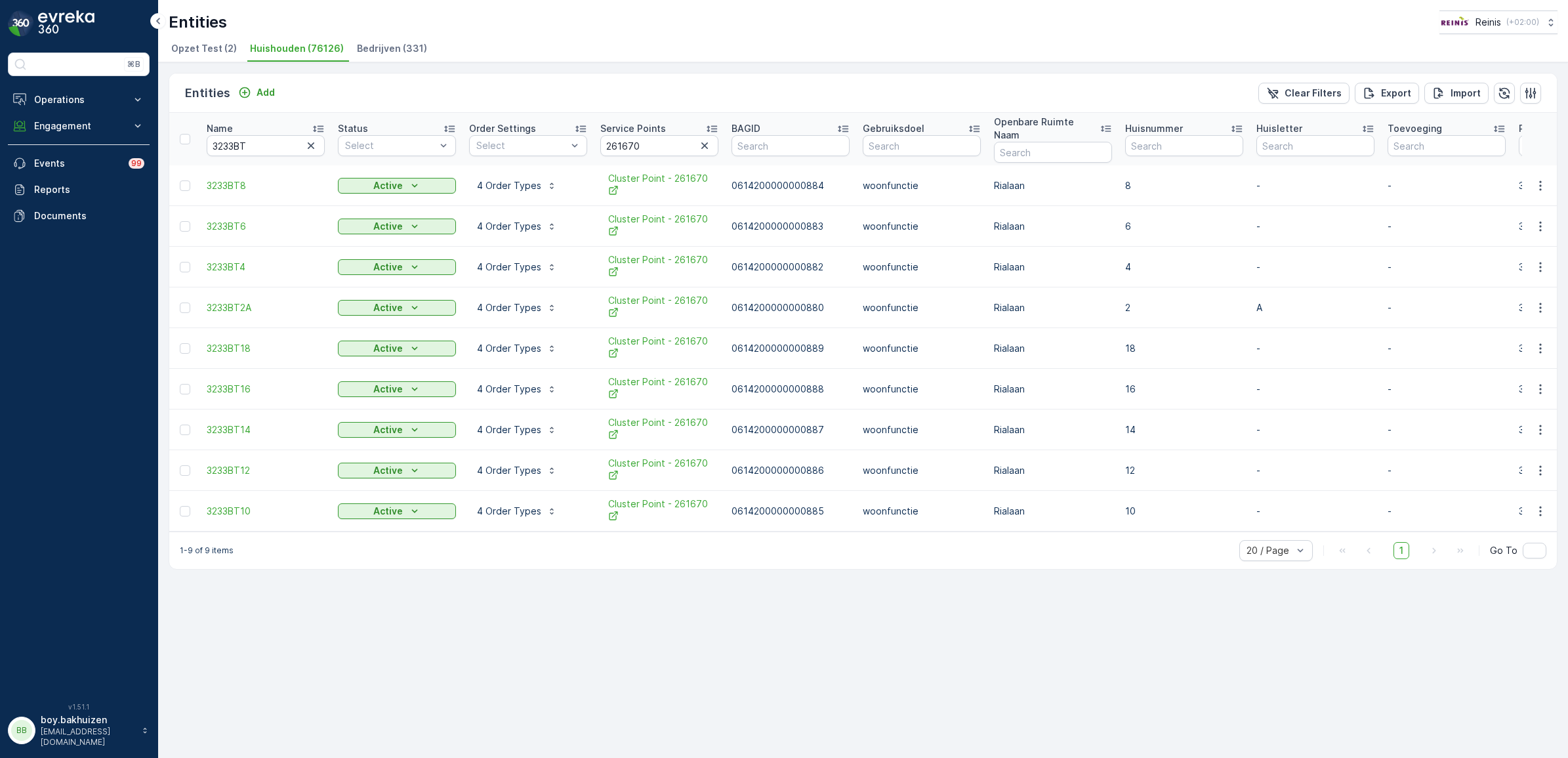
click at [1017, 692] on div "Entities Add Clear Filters Export Import Name 3233BT Status Select Order Settin…" at bounding box center [863, 410] width 1410 height 695
click at [882, 683] on div "Entities Add Clear Filters Export Import Name 3233BT Status Select Order Settin…" at bounding box center [863, 410] width 1410 height 695
drag, startPoint x: 1273, startPoint y: 290, endPoint x: 1241, endPoint y: 279, distance: 33.8
click at [1241, 287] on tr "3233BT2A Active 4 Order Types Cluster Point - 261670 0614200000000880 woonfunct…" at bounding box center [1454, 307] width 2570 height 41
drag, startPoint x: 1241, startPoint y: 279, endPoint x: 1316, endPoint y: 378, distance: 124.2
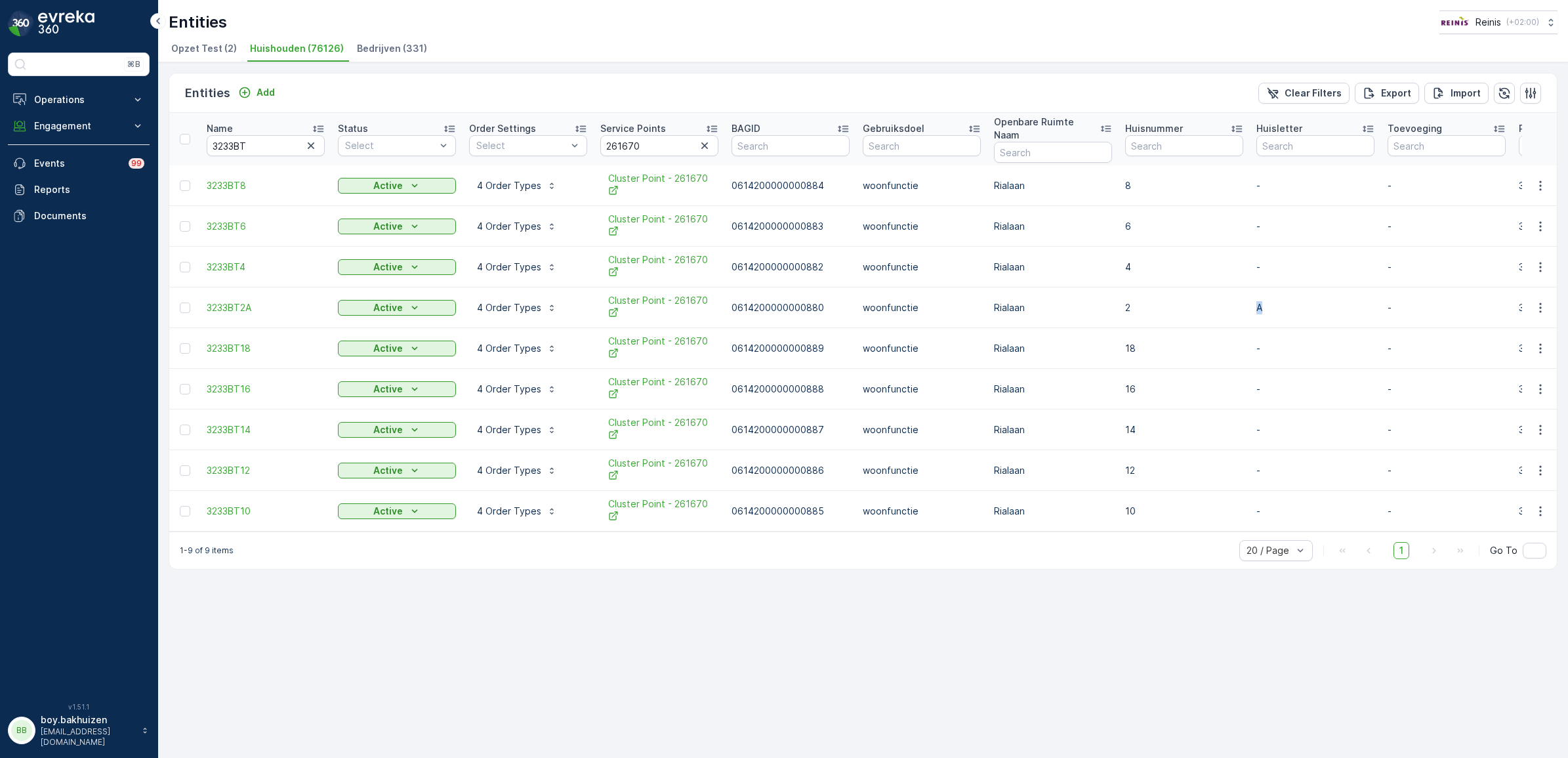
click at [1316, 383] on p "-" at bounding box center [1315, 389] width 118 height 13
drag, startPoint x: 219, startPoint y: 140, endPoint x: 84, endPoint y: 133, distance: 135.2
click at [84, 133] on div "⌘B Operations Insights Planning Routes & Tasks Cockpit Settings Engagement Insi…" at bounding box center [784, 379] width 1568 height 758
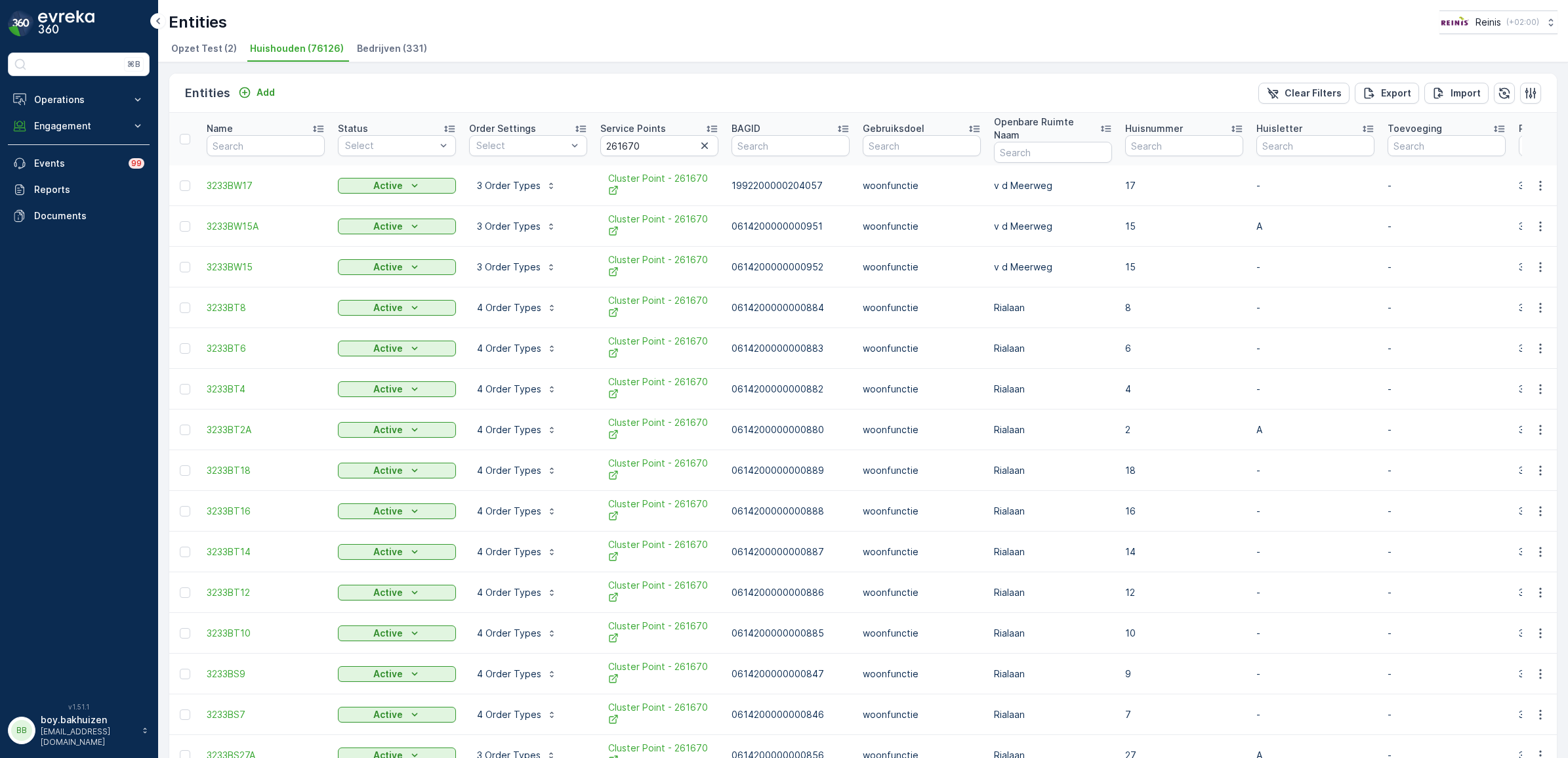
scroll to position [266, 0]
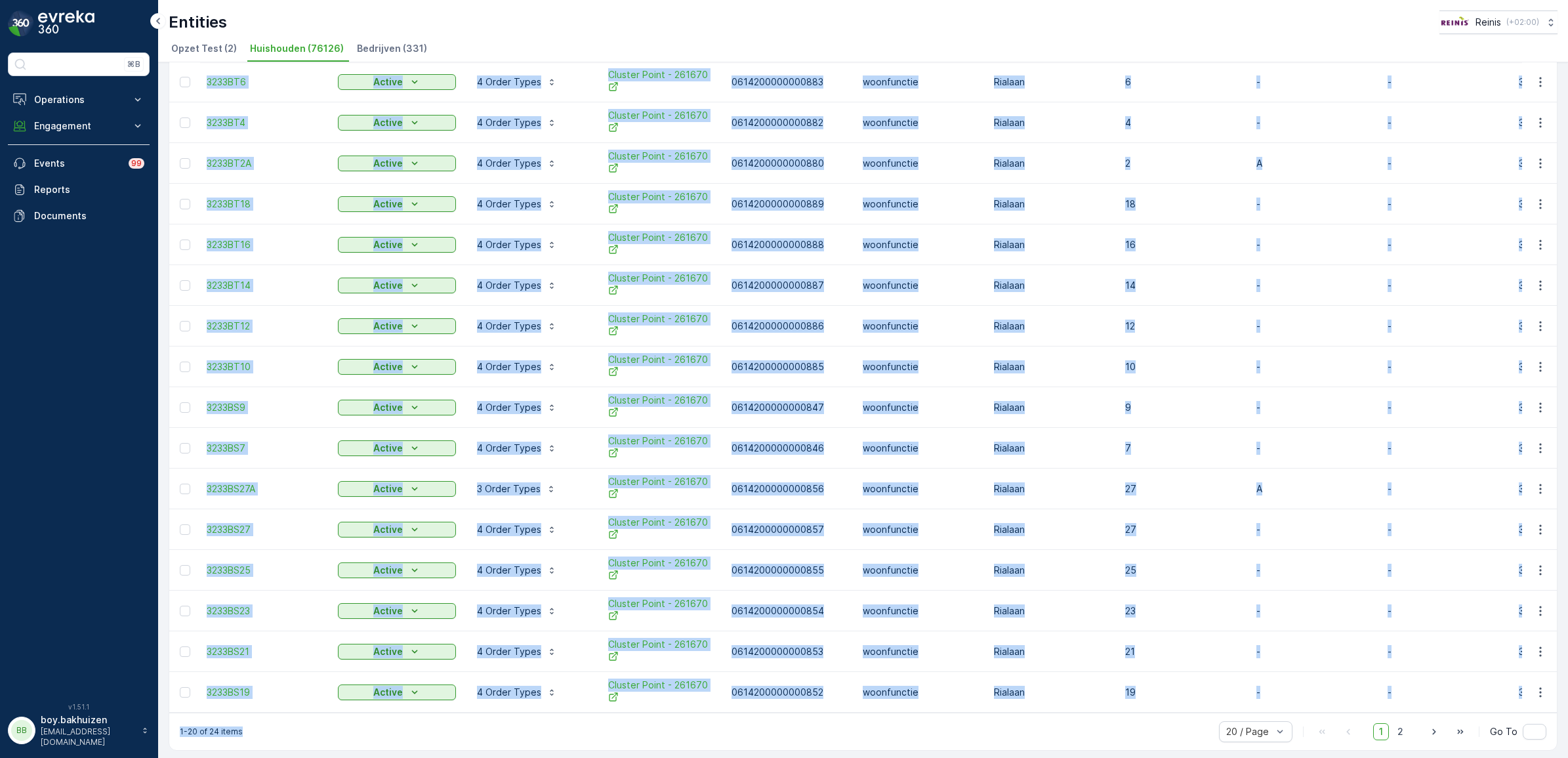
drag, startPoint x: 322, startPoint y: 707, endPoint x: 395, endPoint y: 704, distance: 73.1
click at [395, 704] on div "Entities Add Clear Filters Export Import Name Status Select Order Settings Sele…" at bounding box center [863, 278] width 1389 height 944
click at [446, 722] on div "1-20 of 24 items 20 / Page 1 2 Go To" at bounding box center [863, 731] width 1387 height 38
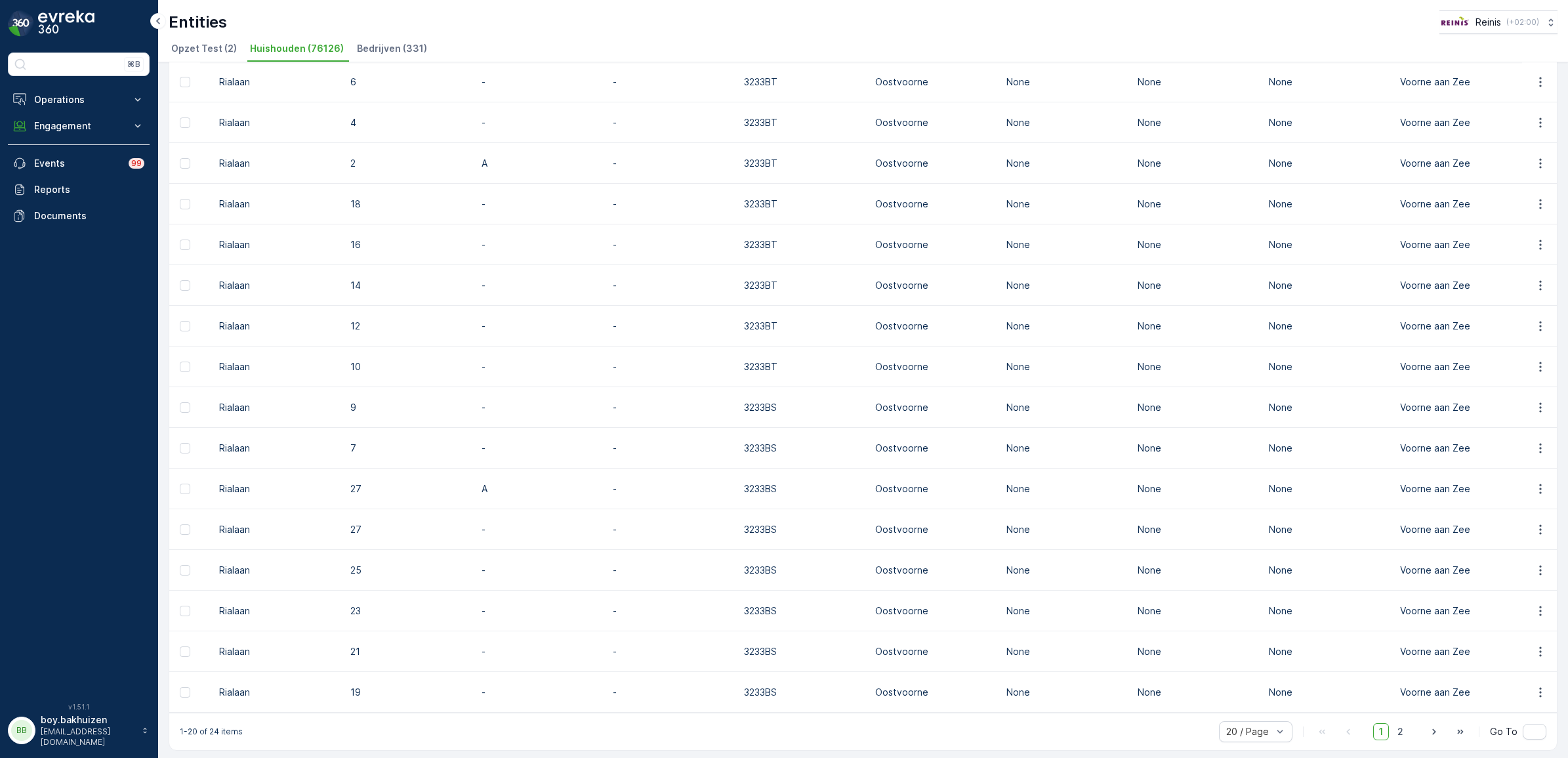
scroll to position [0, 0]
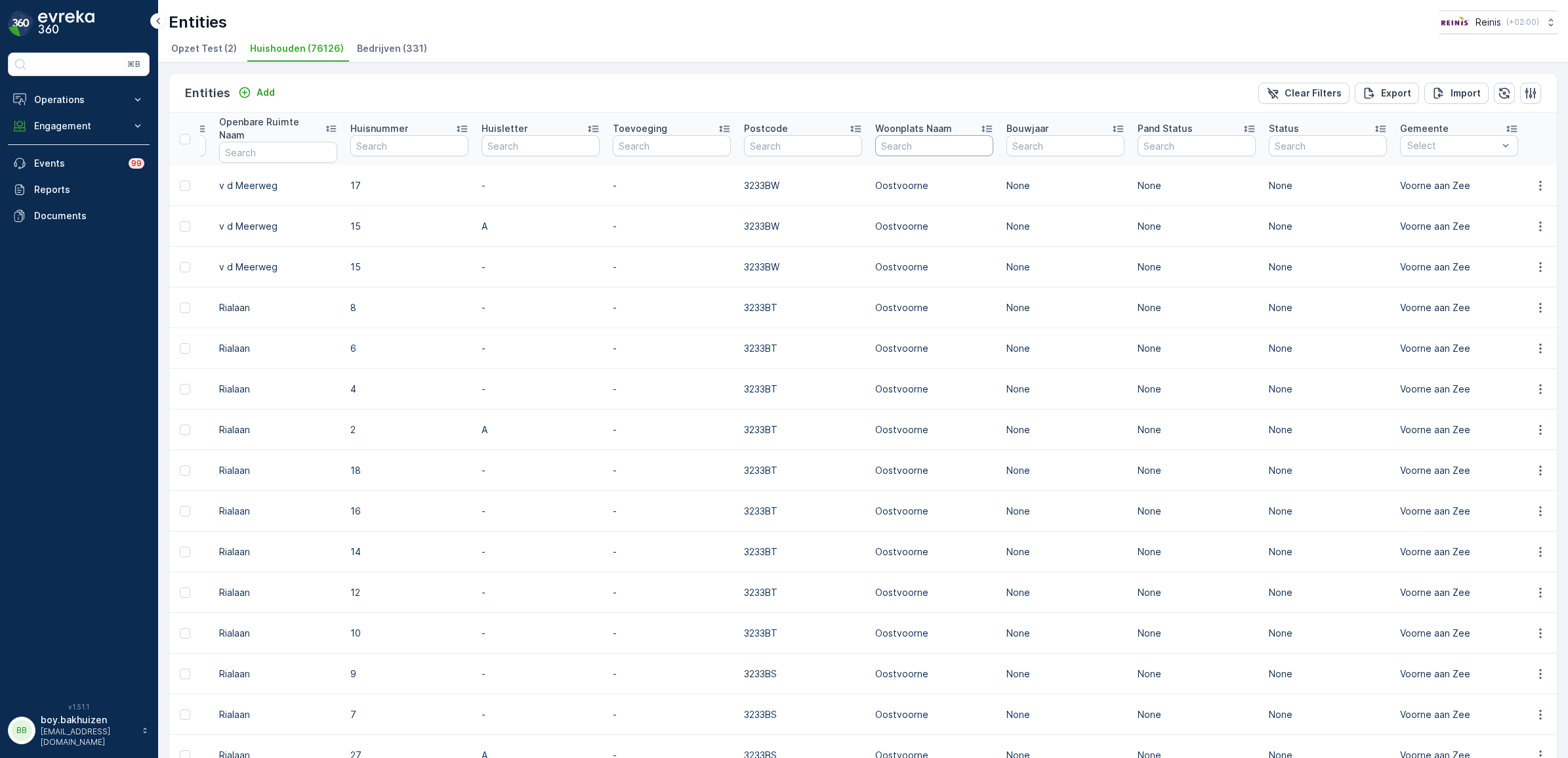
click at [969, 144] on input "text" at bounding box center [934, 145] width 118 height 21
type input "oostvoorne"
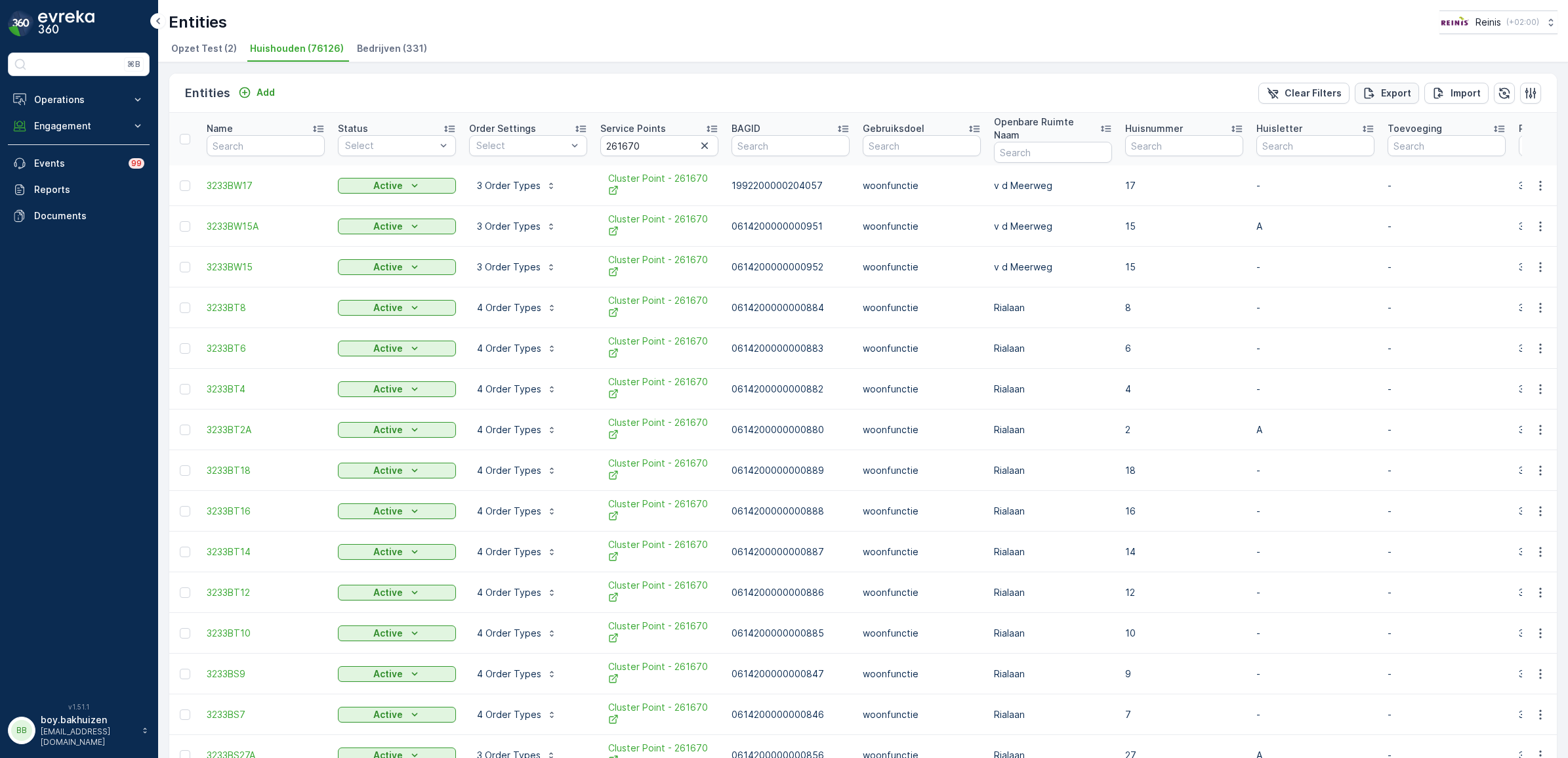
click at [1402, 90] on p "Export" at bounding box center [1396, 93] width 30 height 13
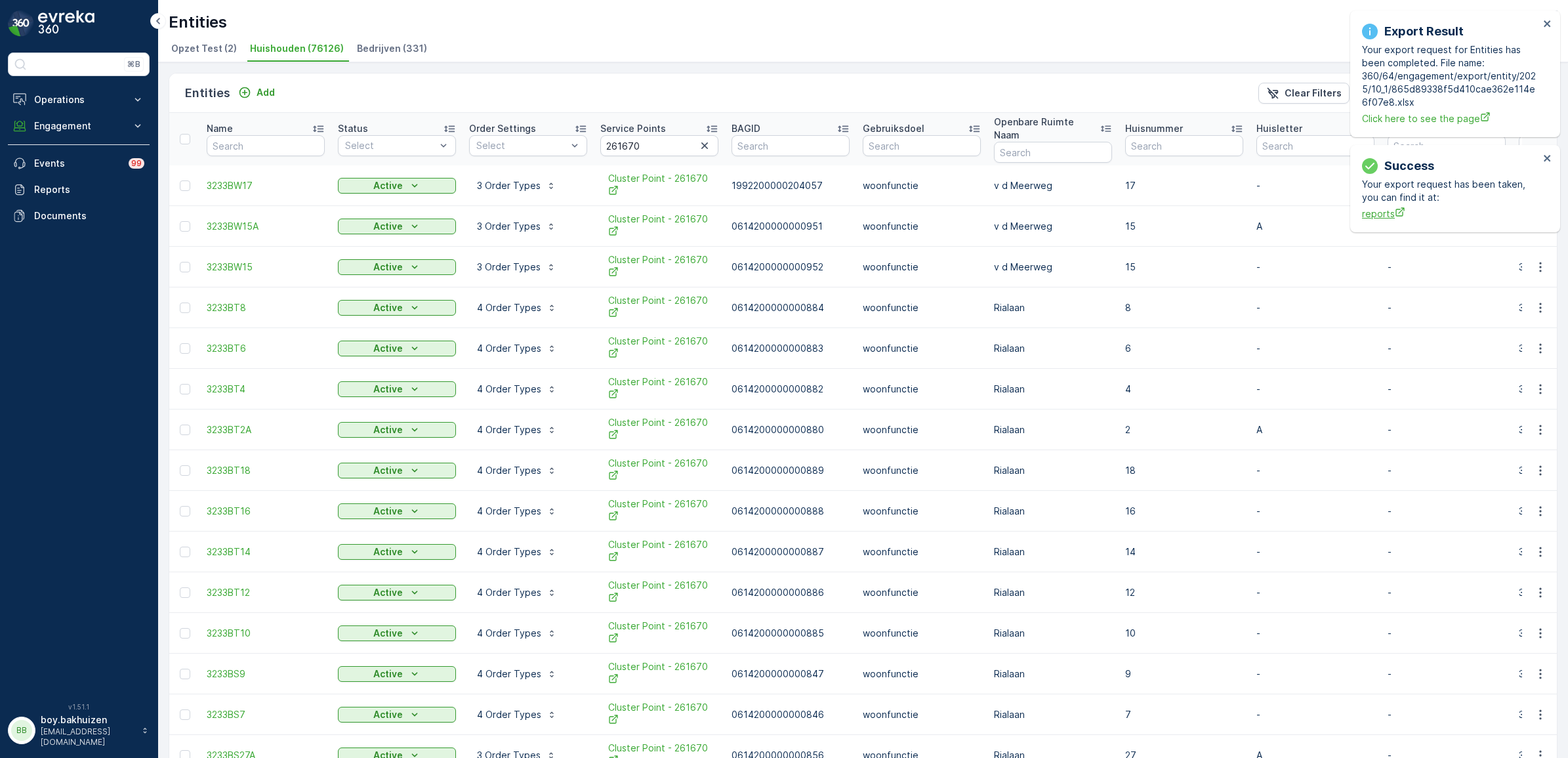
click at [1389, 214] on span "reports" at bounding box center [1450, 214] width 177 height 13
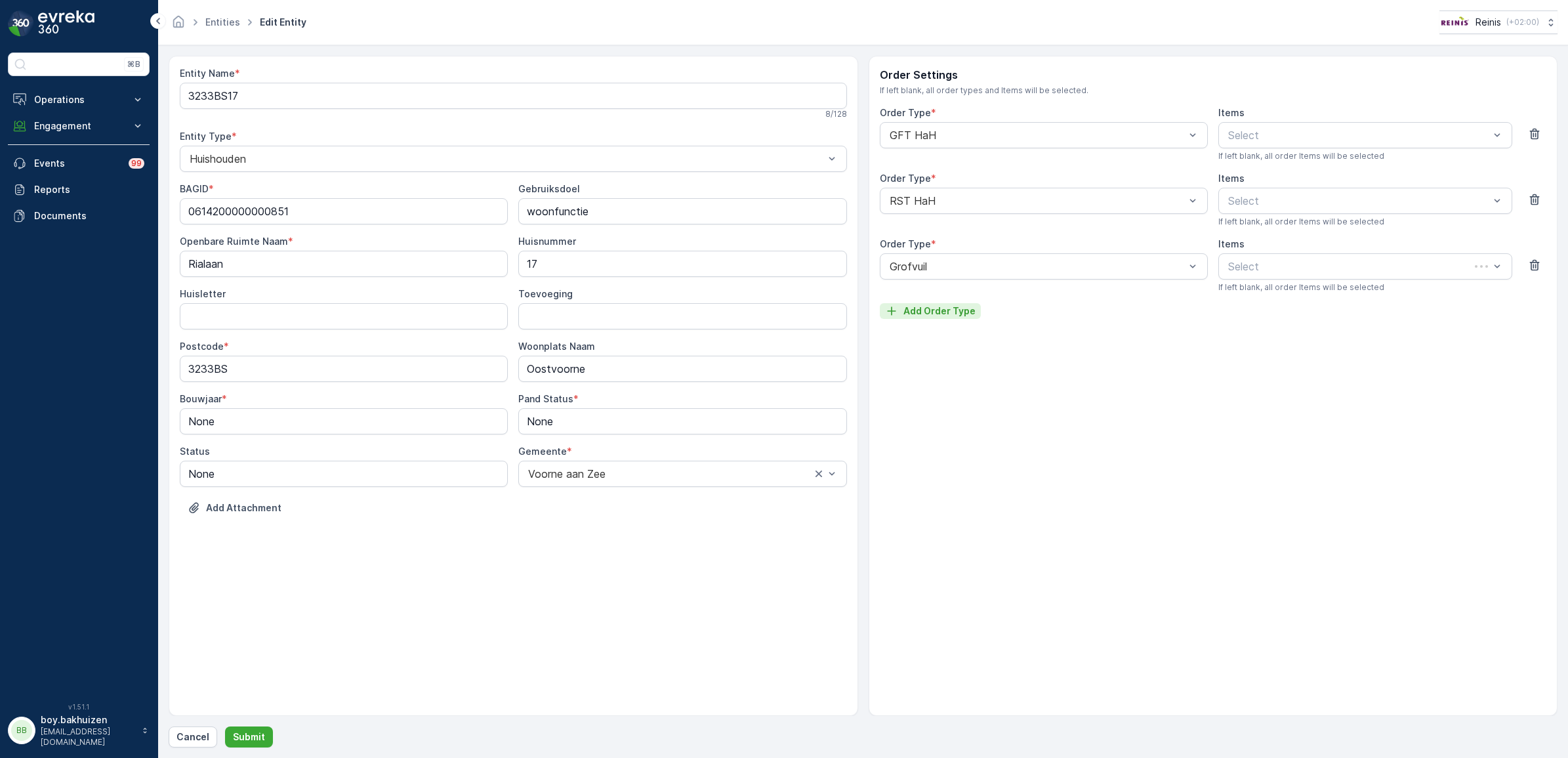
click at [946, 303] on button "Add Order Type" at bounding box center [930, 311] width 101 height 16
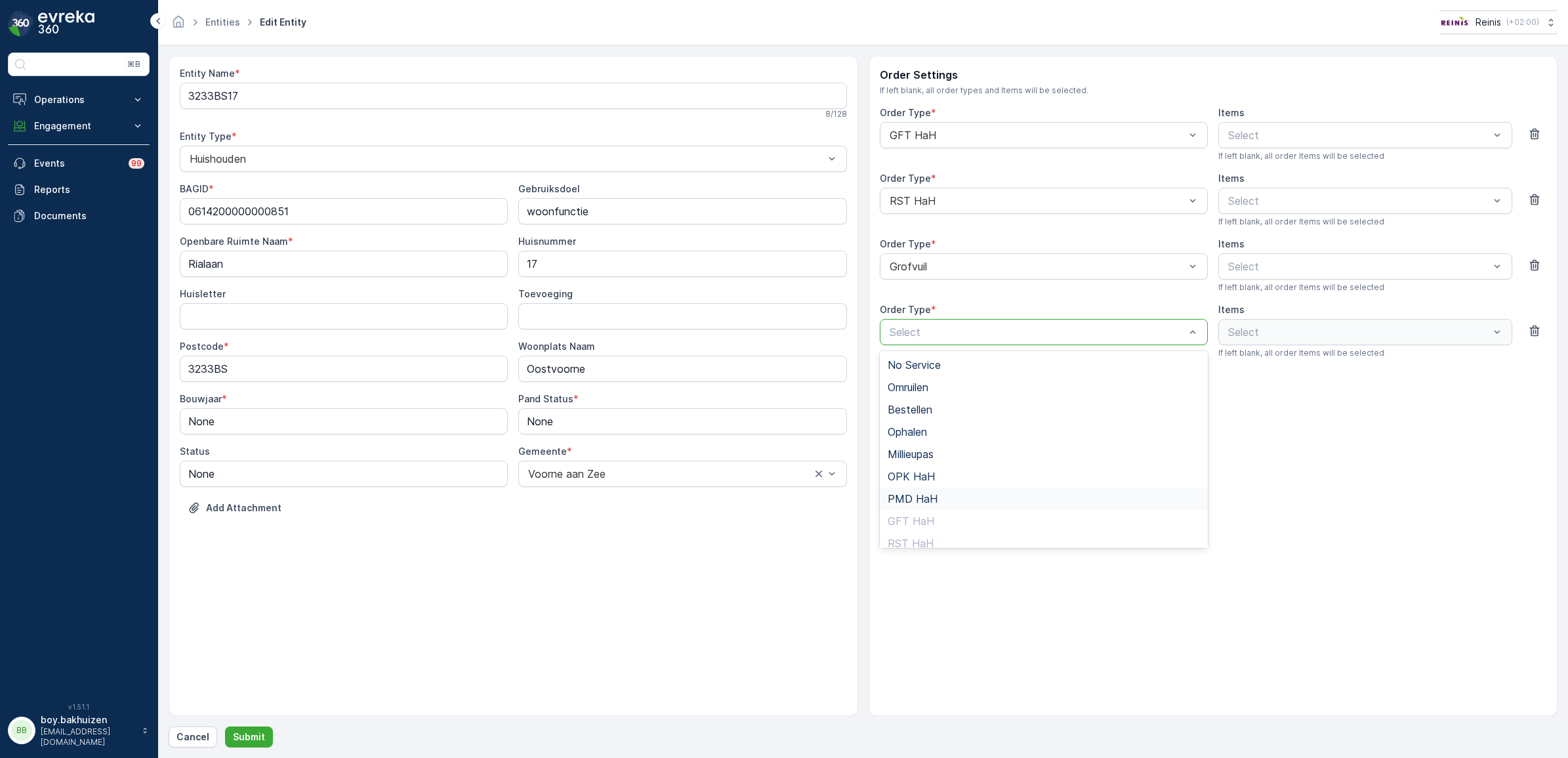
click at [918, 497] on span "PMD HaH" at bounding box center [913, 498] width 50 height 12
click at [255, 740] on p "Submit" at bounding box center [249, 737] width 32 height 13
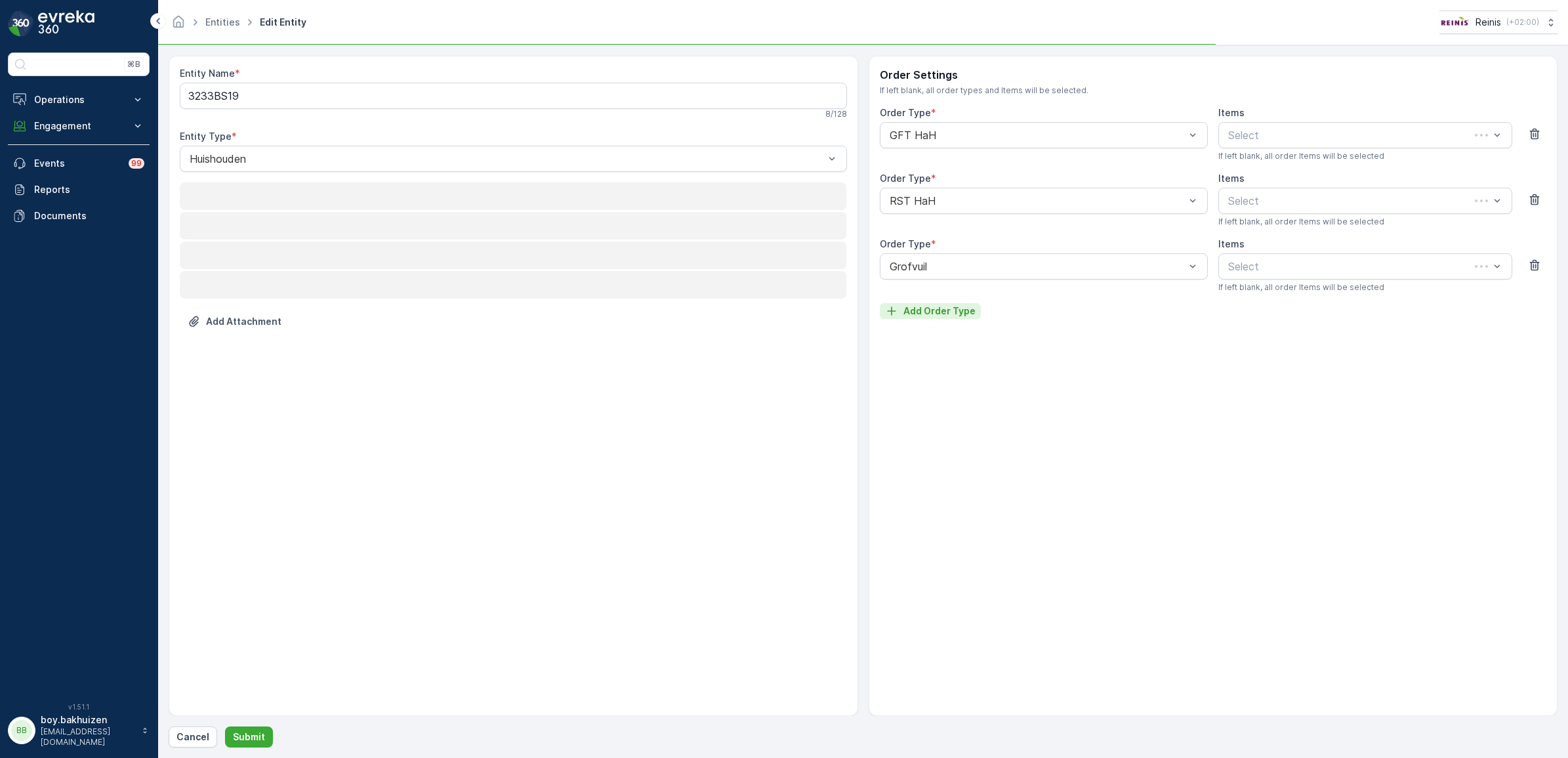
click at [950, 319] on button "Add Order Type" at bounding box center [930, 311] width 101 height 16
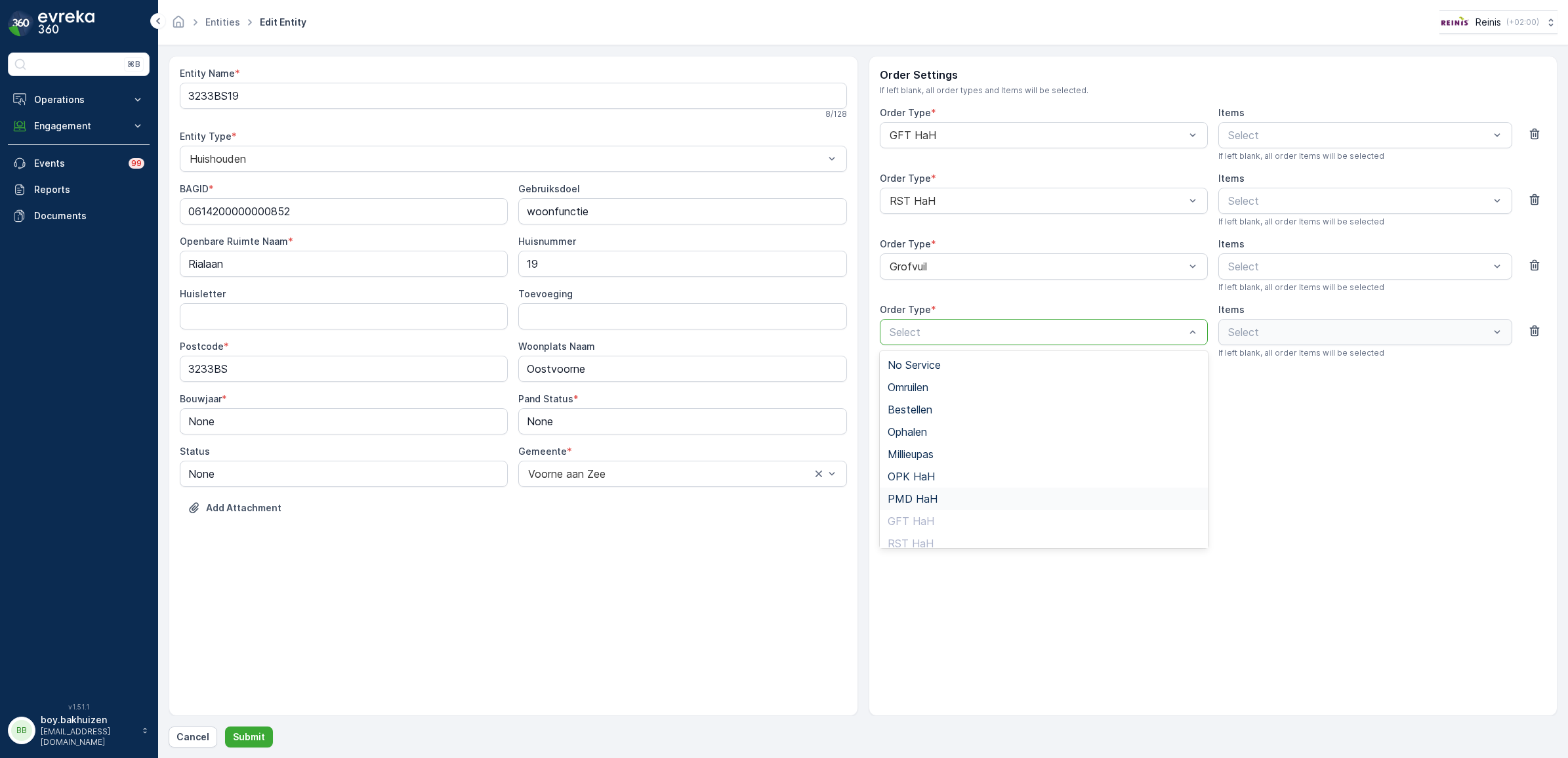
click at [926, 498] on span "PMD HaH" at bounding box center [913, 498] width 50 height 12
click at [259, 739] on p "Submit" at bounding box center [249, 737] width 32 height 13
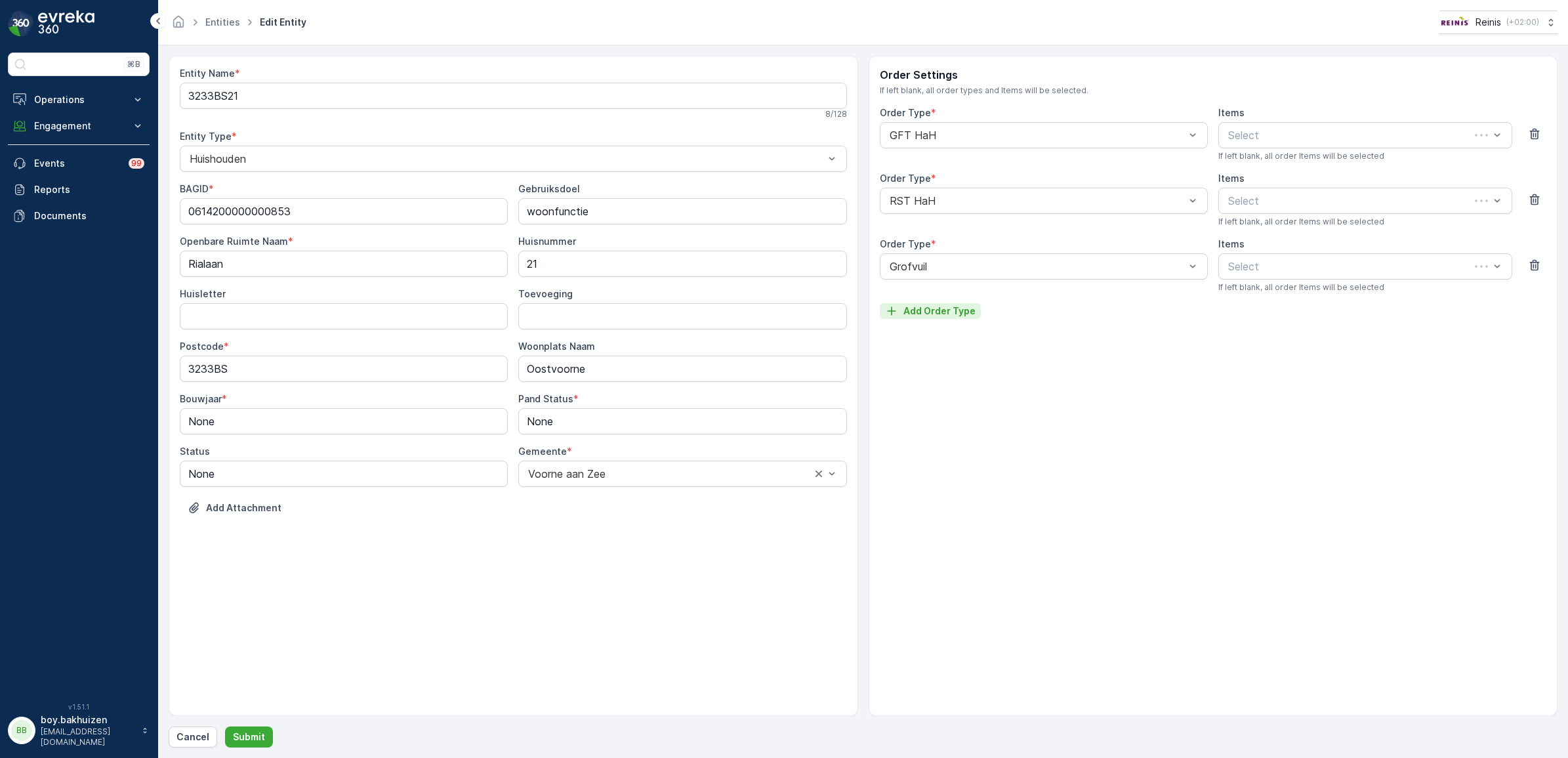
click at [955, 307] on p "Add Order Type" at bounding box center [939, 311] width 72 height 13
click at [918, 343] on div "Select" at bounding box center [1044, 332] width 328 height 26
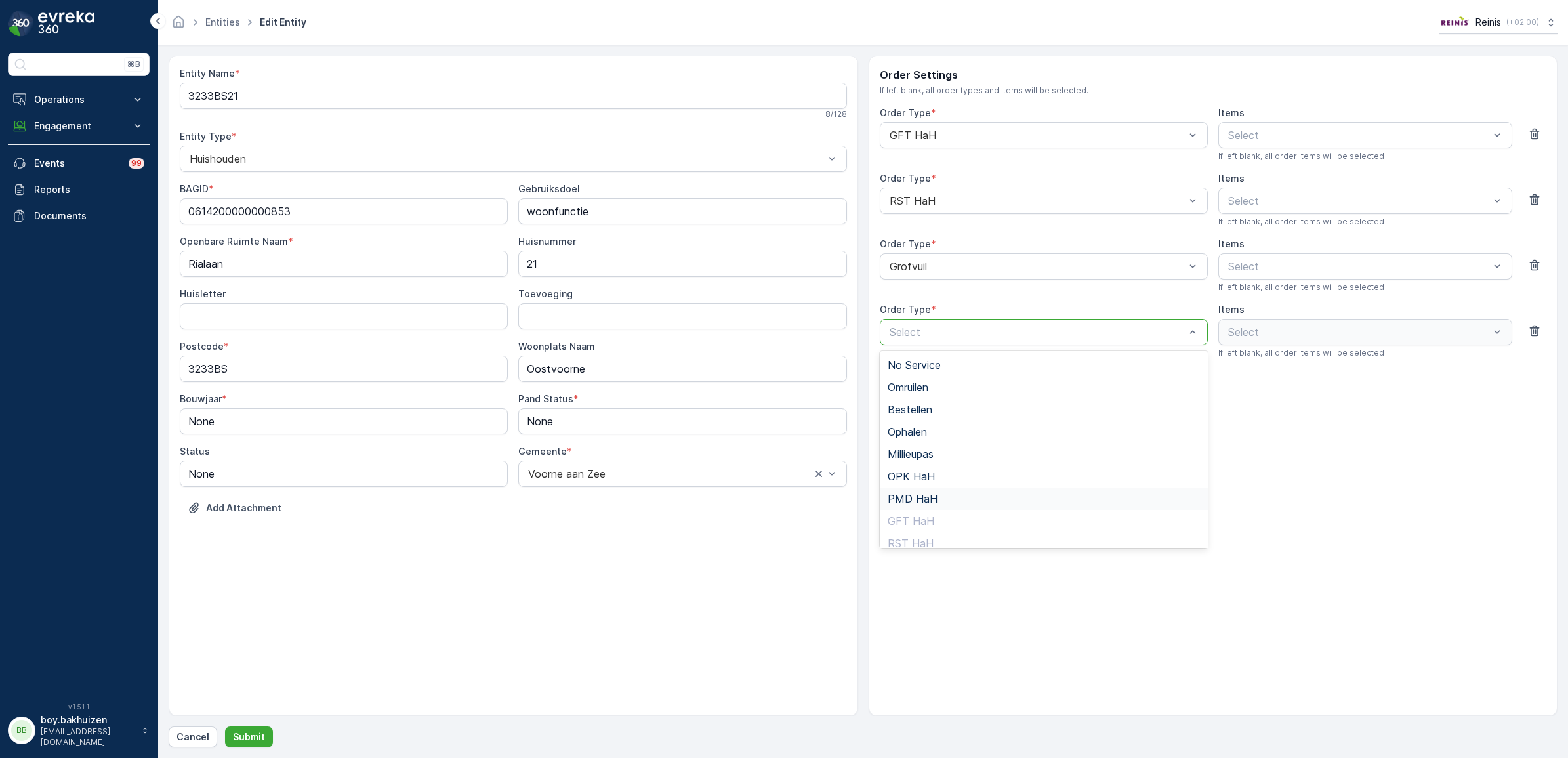
click at [924, 498] on span "PMD HaH" at bounding box center [913, 498] width 50 height 12
click at [256, 743] on button "Submit" at bounding box center [249, 736] width 48 height 21
click at [985, 268] on div at bounding box center [1037, 266] width 298 height 12
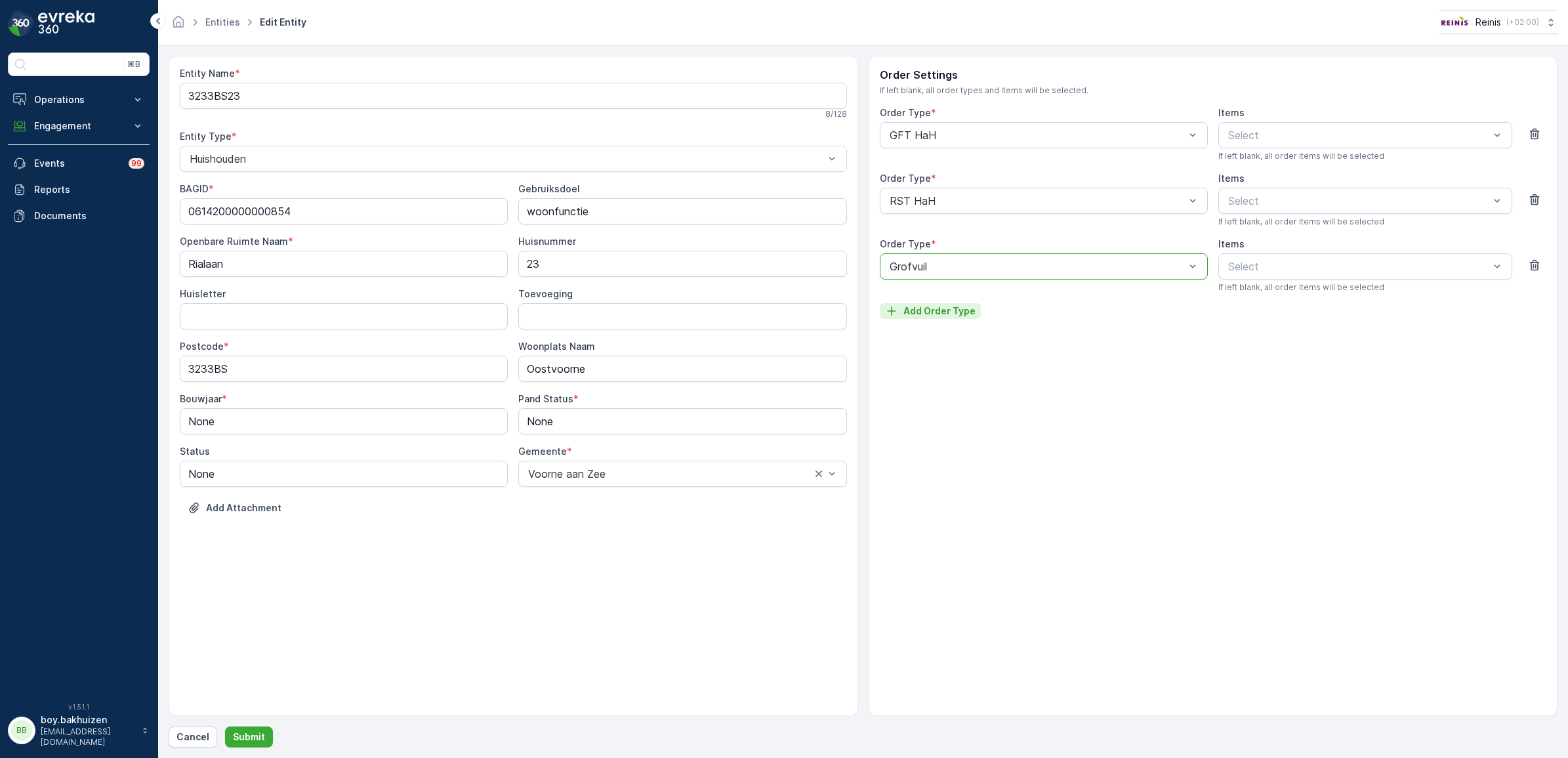
click at [946, 315] on p "Add Order Type" at bounding box center [939, 311] width 72 height 13
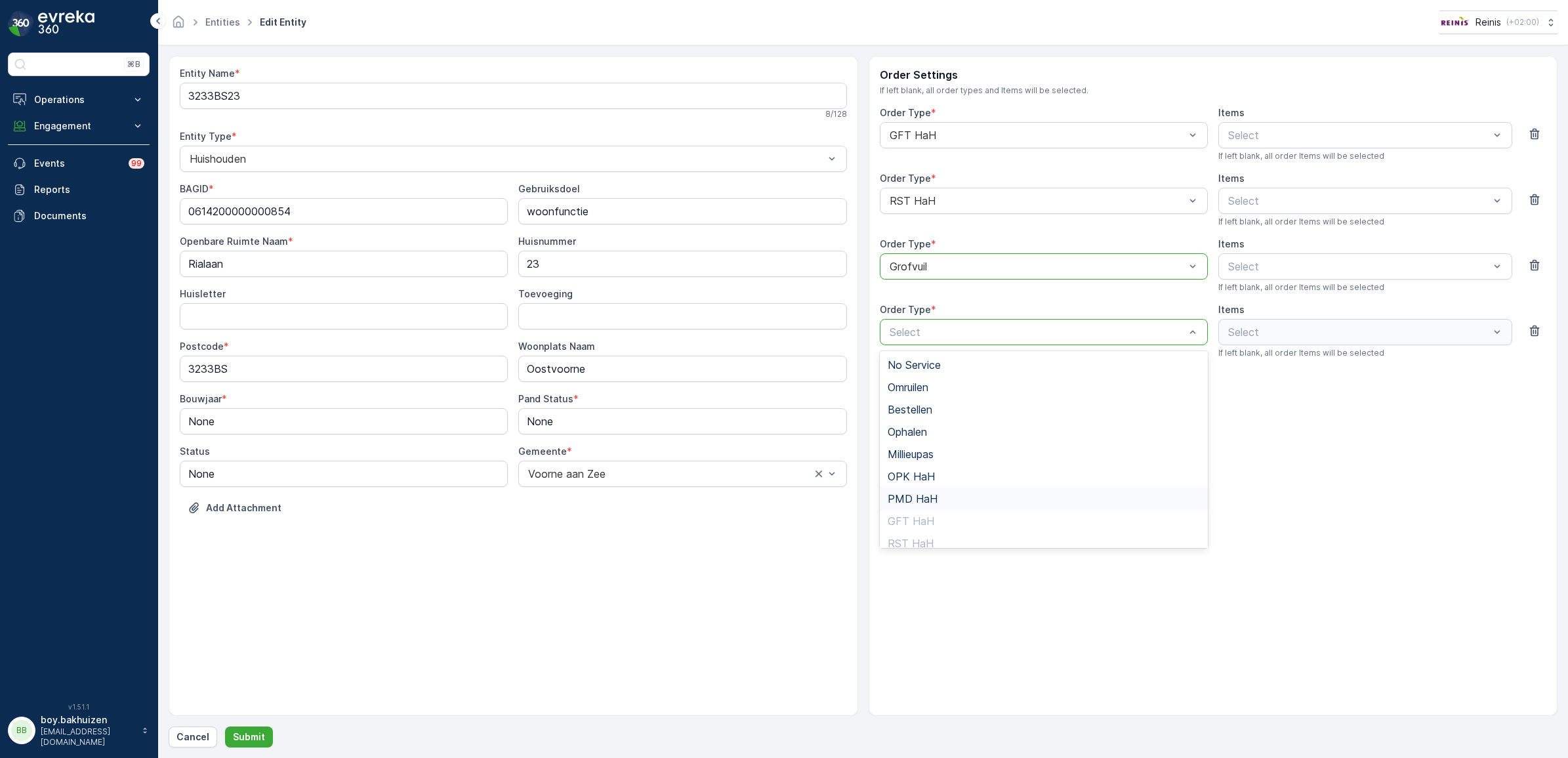
click at [931, 492] on span "PMD HaH" at bounding box center [913, 498] width 50 height 12
click at [246, 740] on p "Submit" at bounding box center [249, 737] width 32 height 13
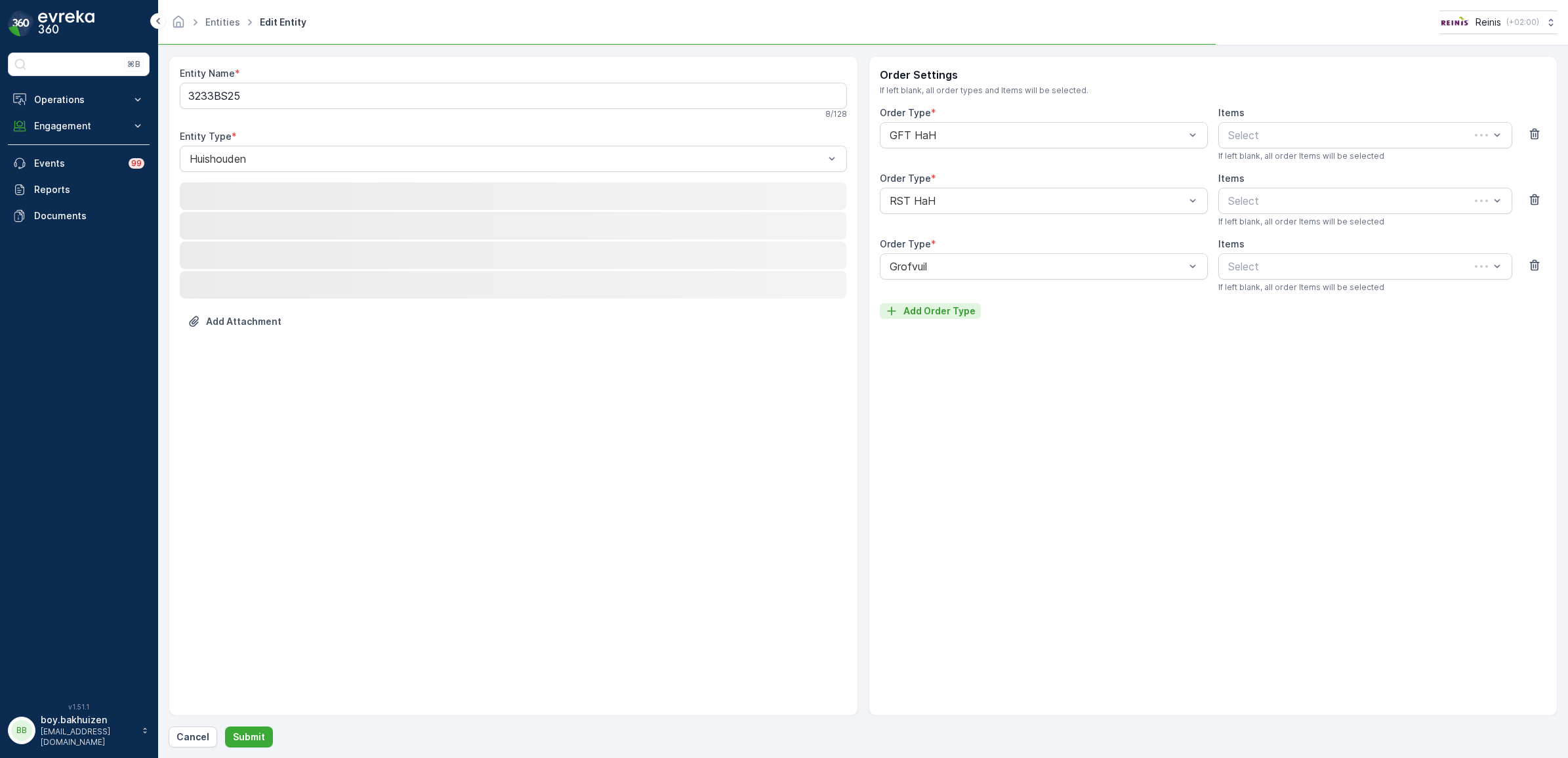
click at [946, 309] on p "Add Order Type" at bounding box center [939, 311] width 72 height 13
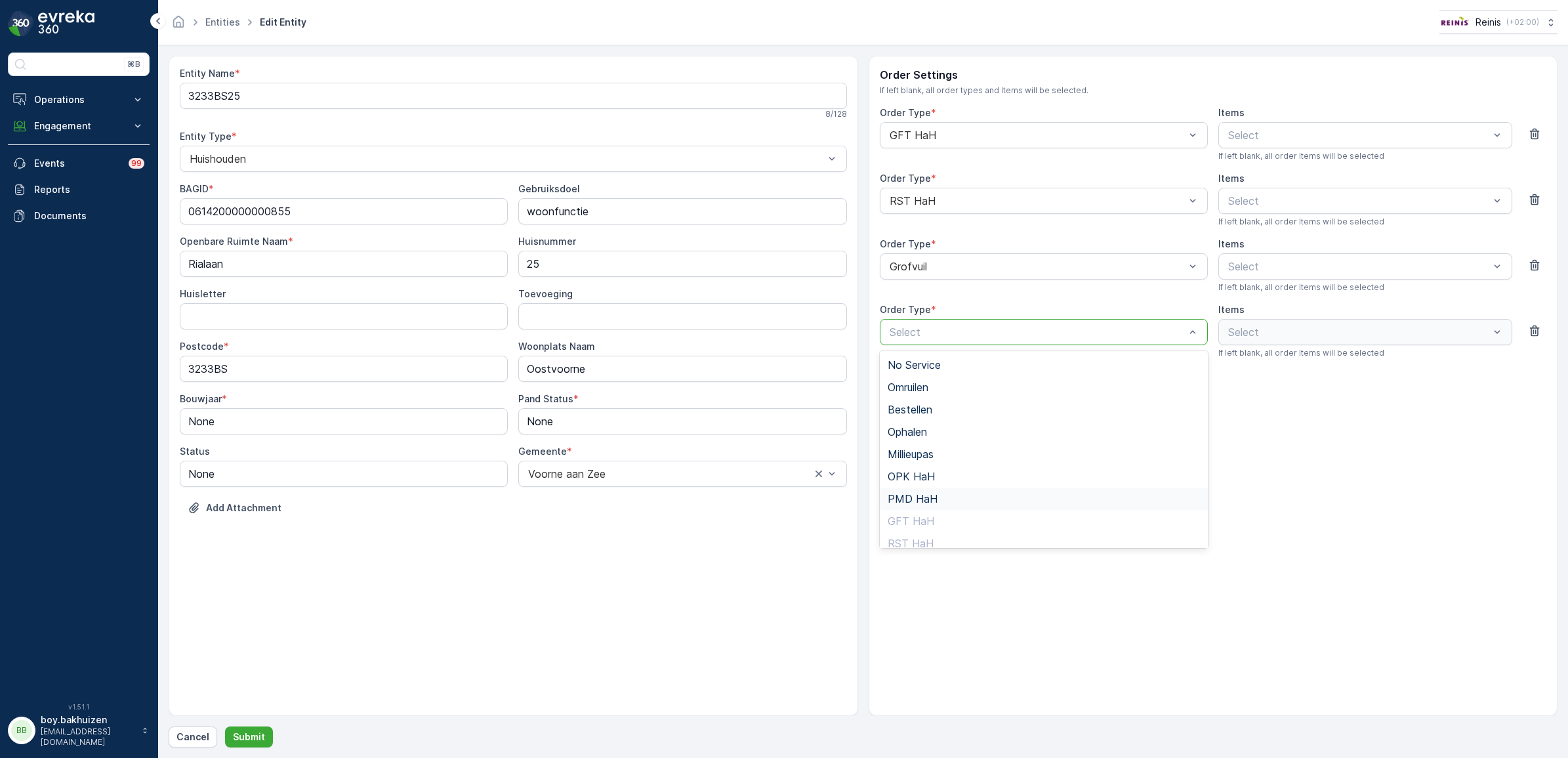
click at [909, 489] on div "PMD HaH" at bounding box center [1044, 498] width 328 height 23
click at [251, 739] on p "Submit" at bounding box center [249, 737] width 32 height 13
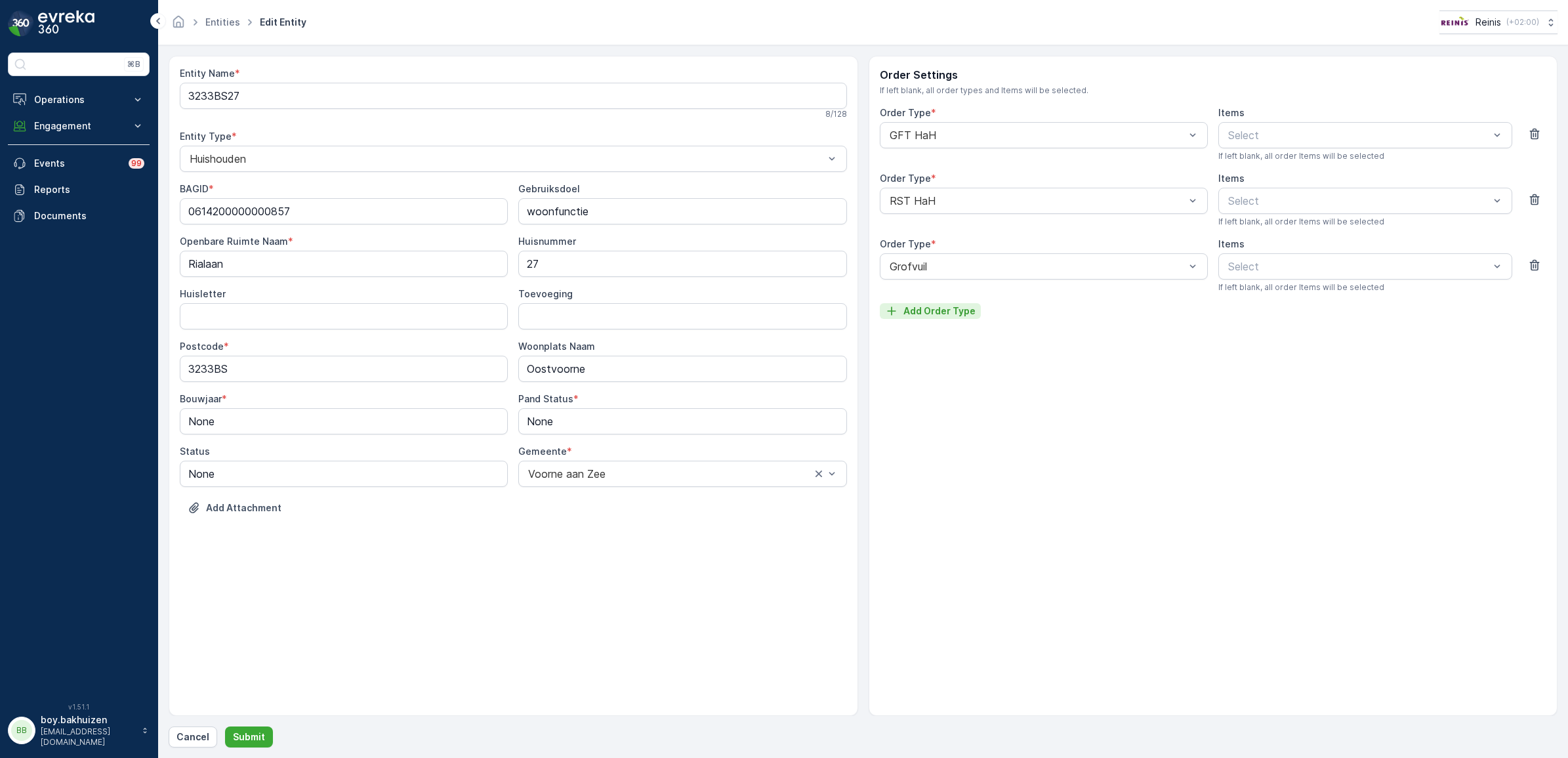
click at [958, 306] on p "Add Order Type" at bounding box center [939, 311] width 72 height 13
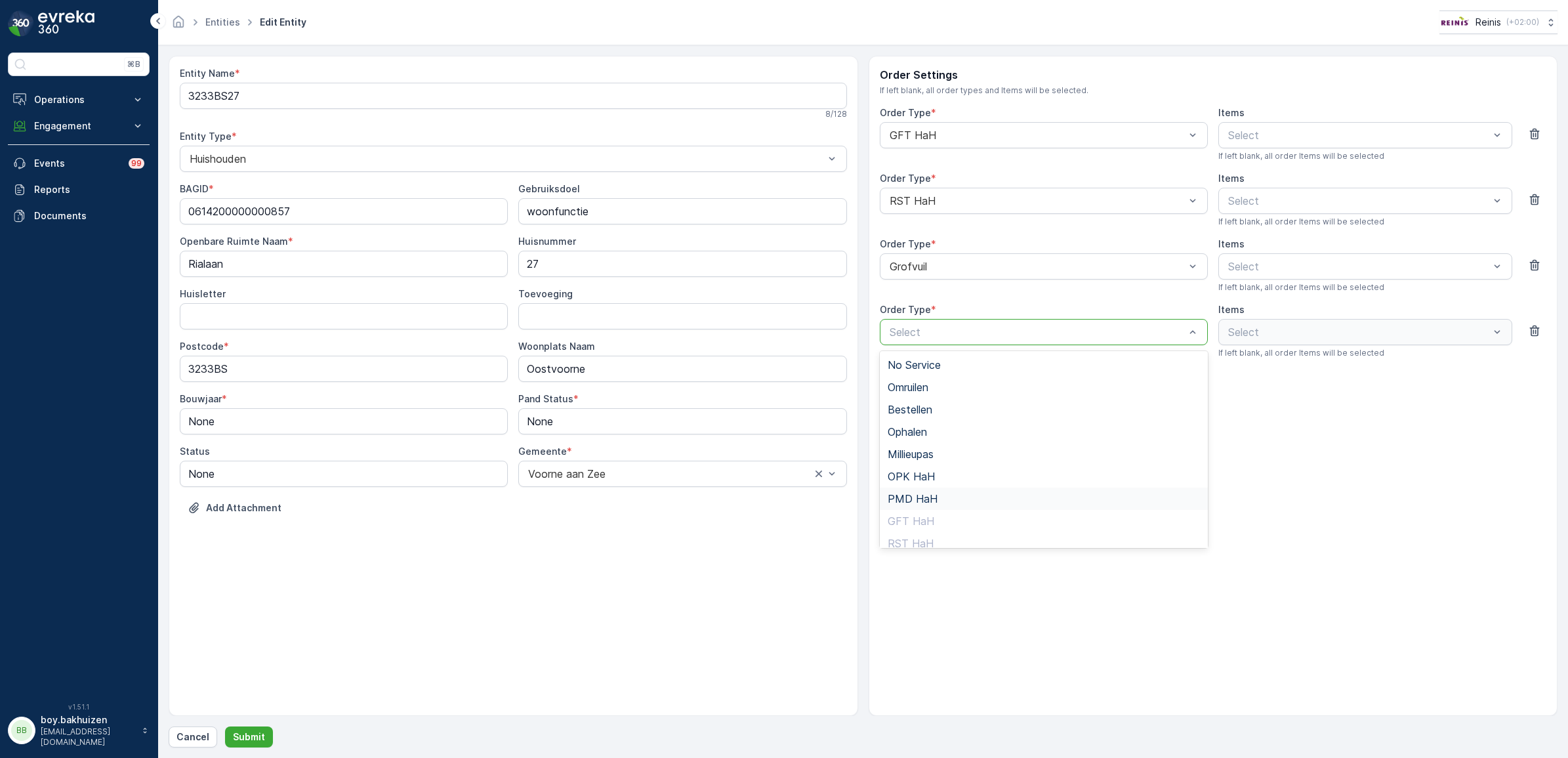
click at [921, 500] on span "PMD HaH" at bounding box center [913, 498] width 50 height 12
click at [244, 731] on p "Submit" at bounding box center [249, 737] width 32 height 13
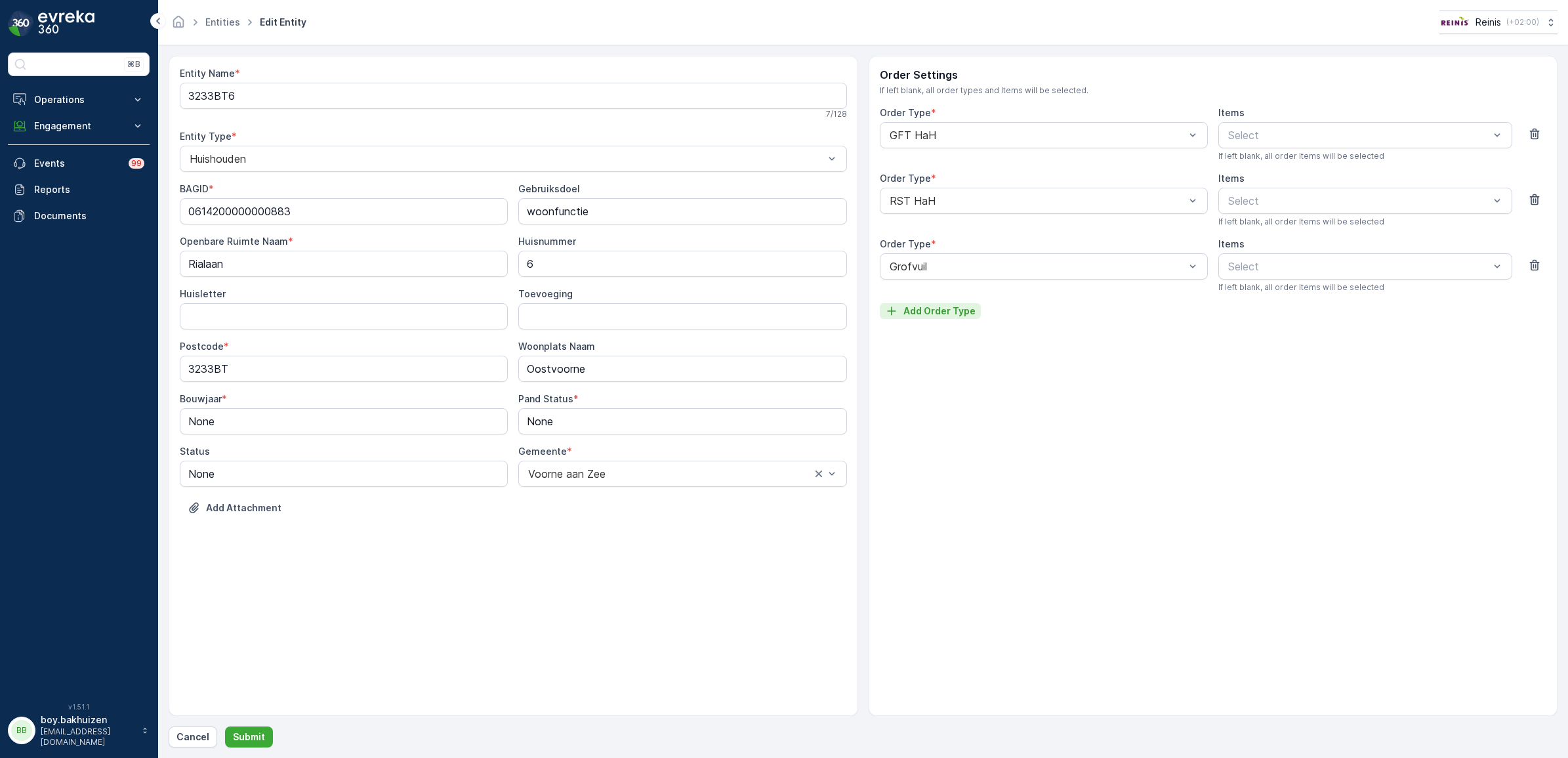
click at [955, 304] on p "Add Order Type" at bounding box center [939, 311] width 72 height 13
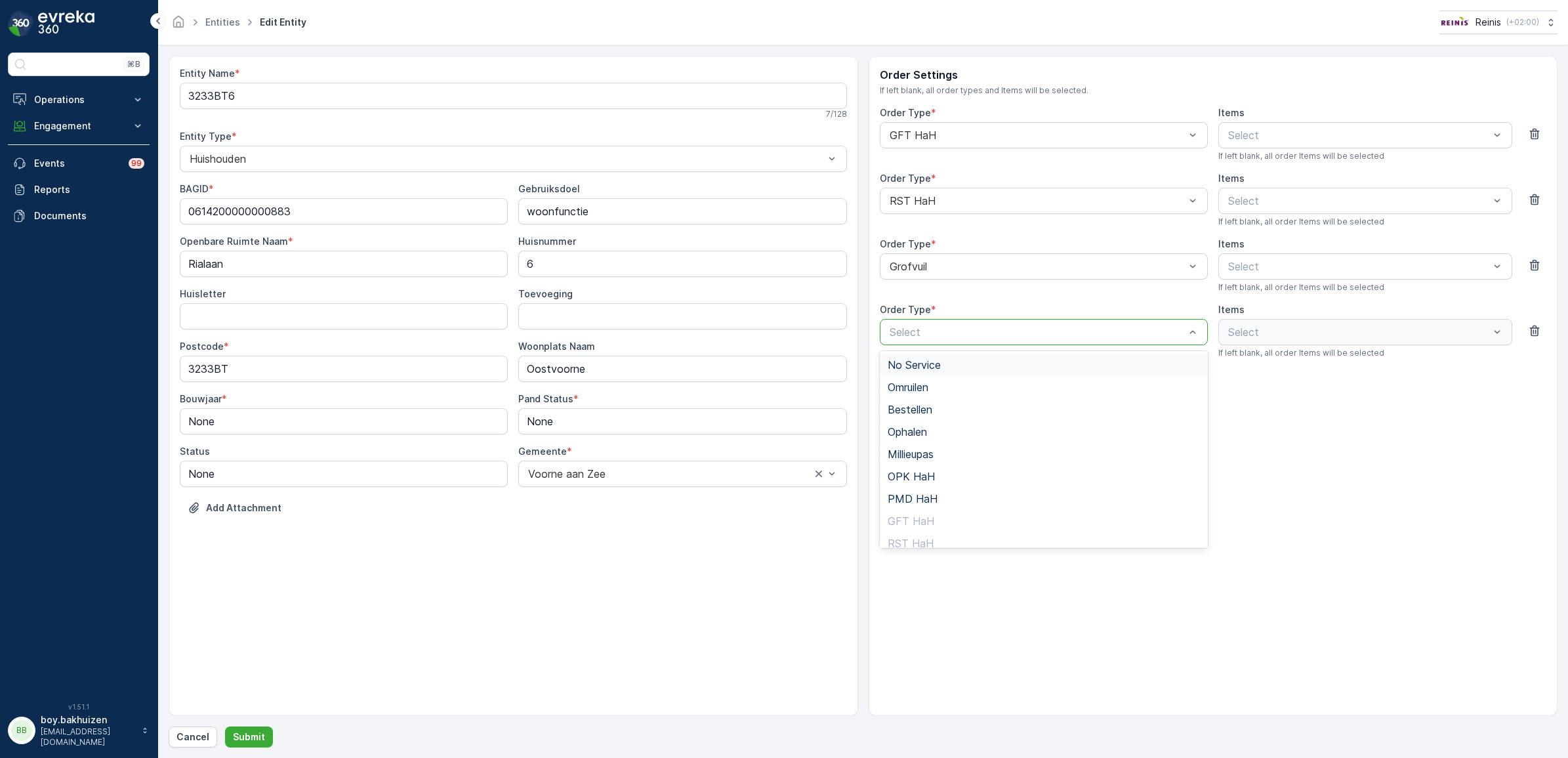
click at [945, 341] on div "Select" at bounding box center [1044, 332] width 328 height 26
click at [913, 495] on span "PMD HaH" at bounding box center [913, 498] width 50 height 12
click at [246, 737] on p "Submit" at bounding box center [249, 737] width 32 height 13
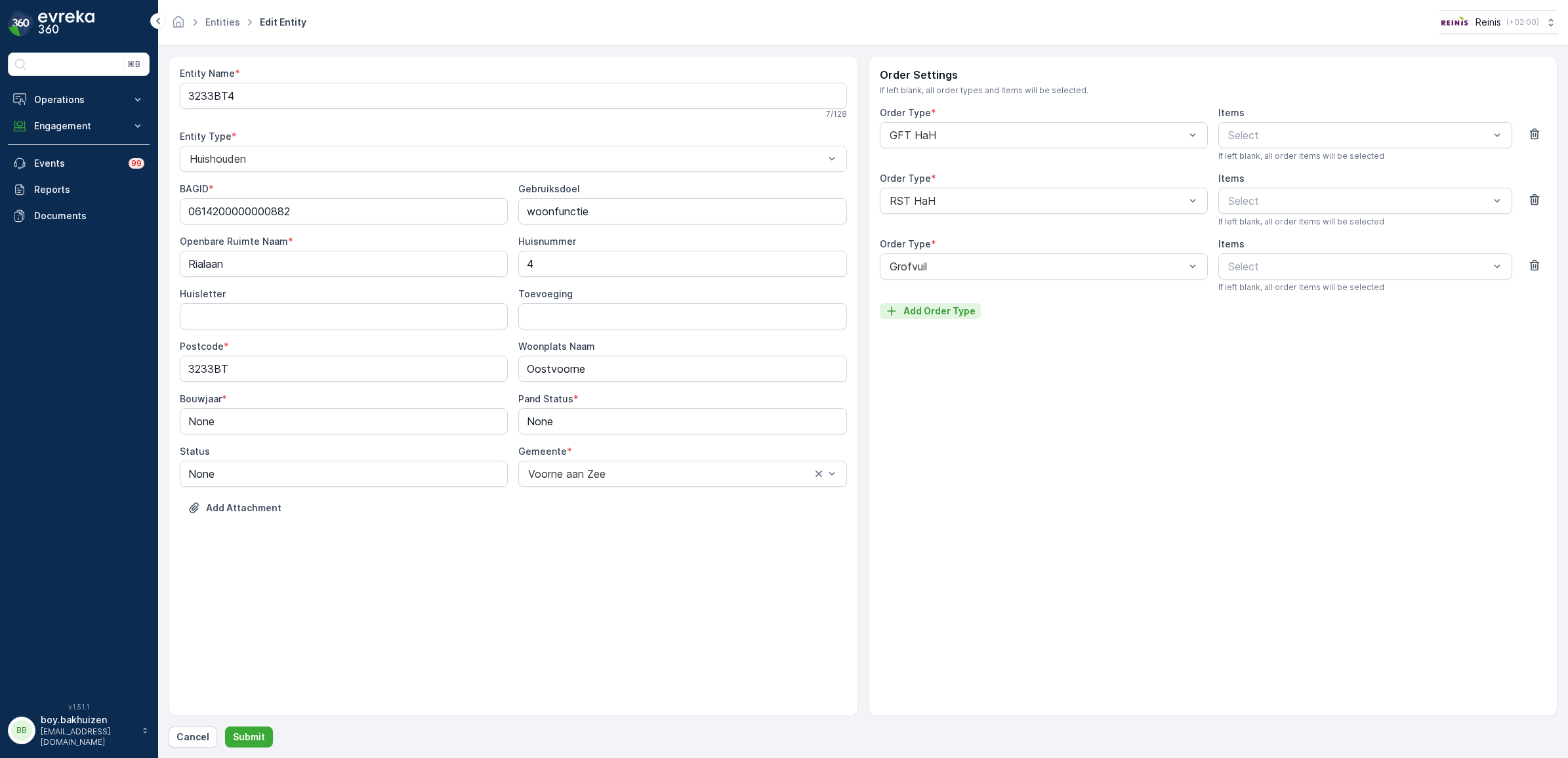
click at [946, 310] on p "Add Order Type" at bounding box center [939, 311] width 72 height 13
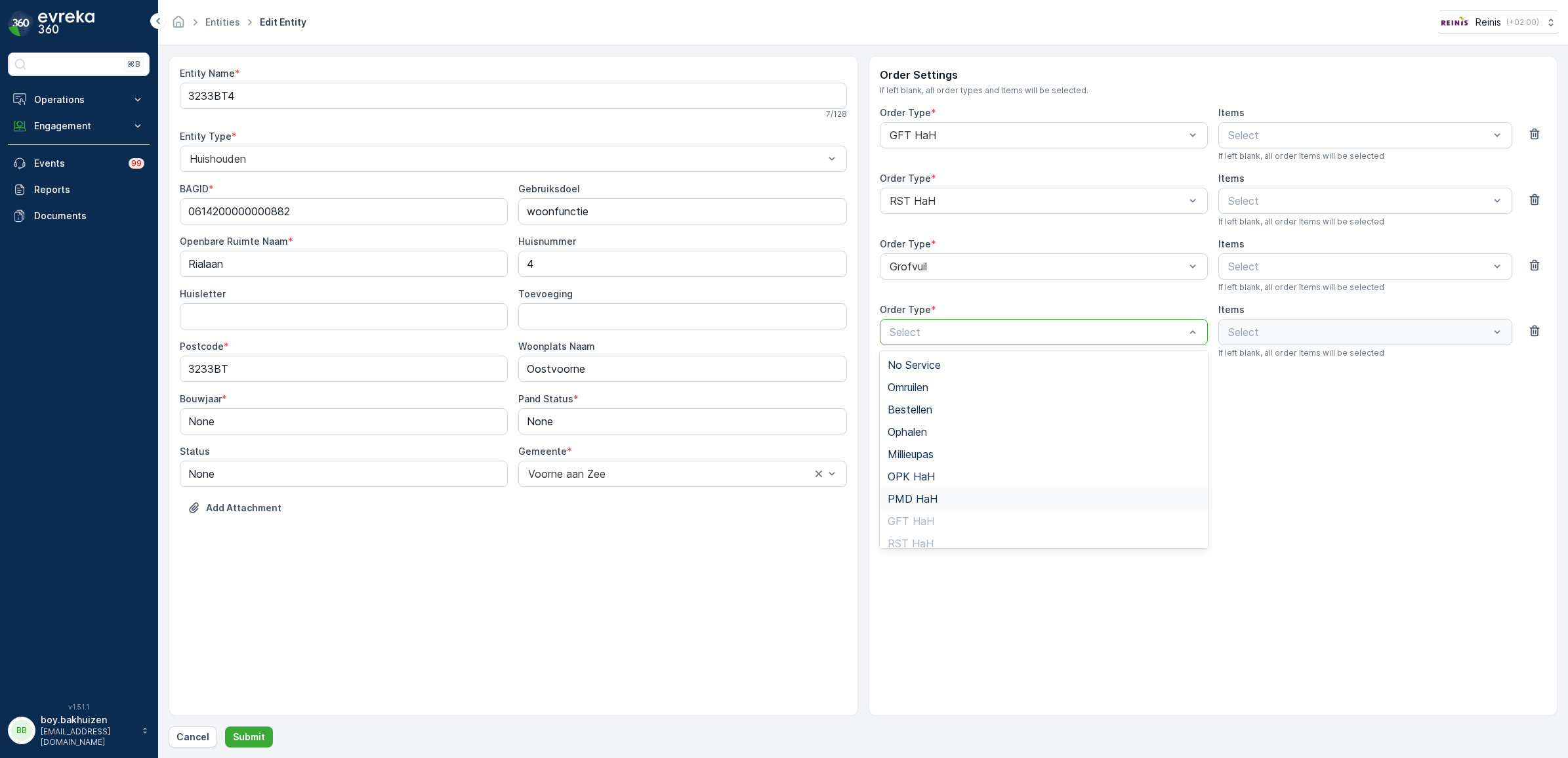
click at [928, 494] on span "PMD HaH" at bounding box center [913, 498] width 50 height 12
click at [254, 735] on p "Submit" at bounding box center [249, 737] width 32 height 13
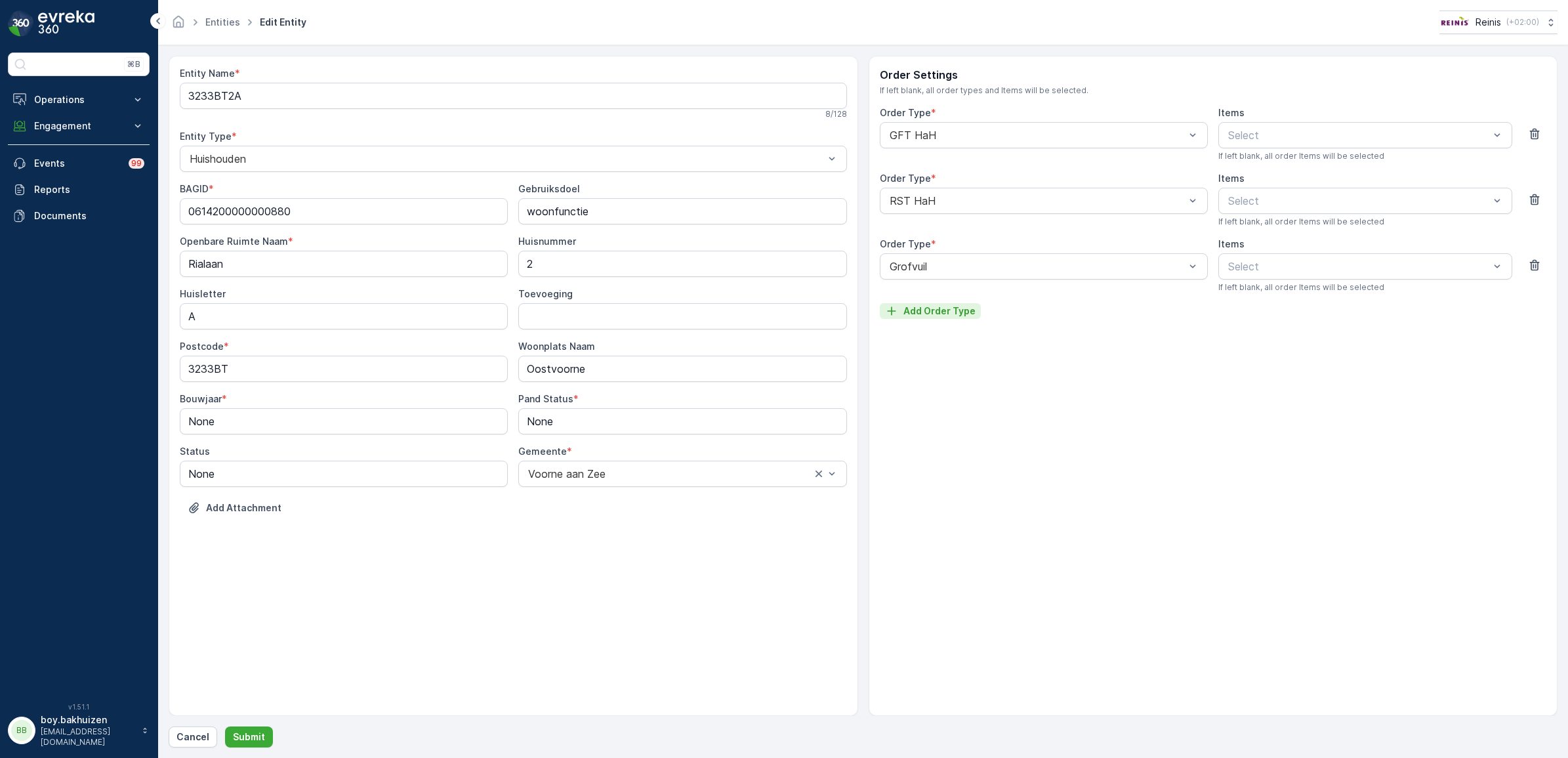
click at [942, 307] on p "Add Order Type" at bounding box center [939, 311] width 72 height 13
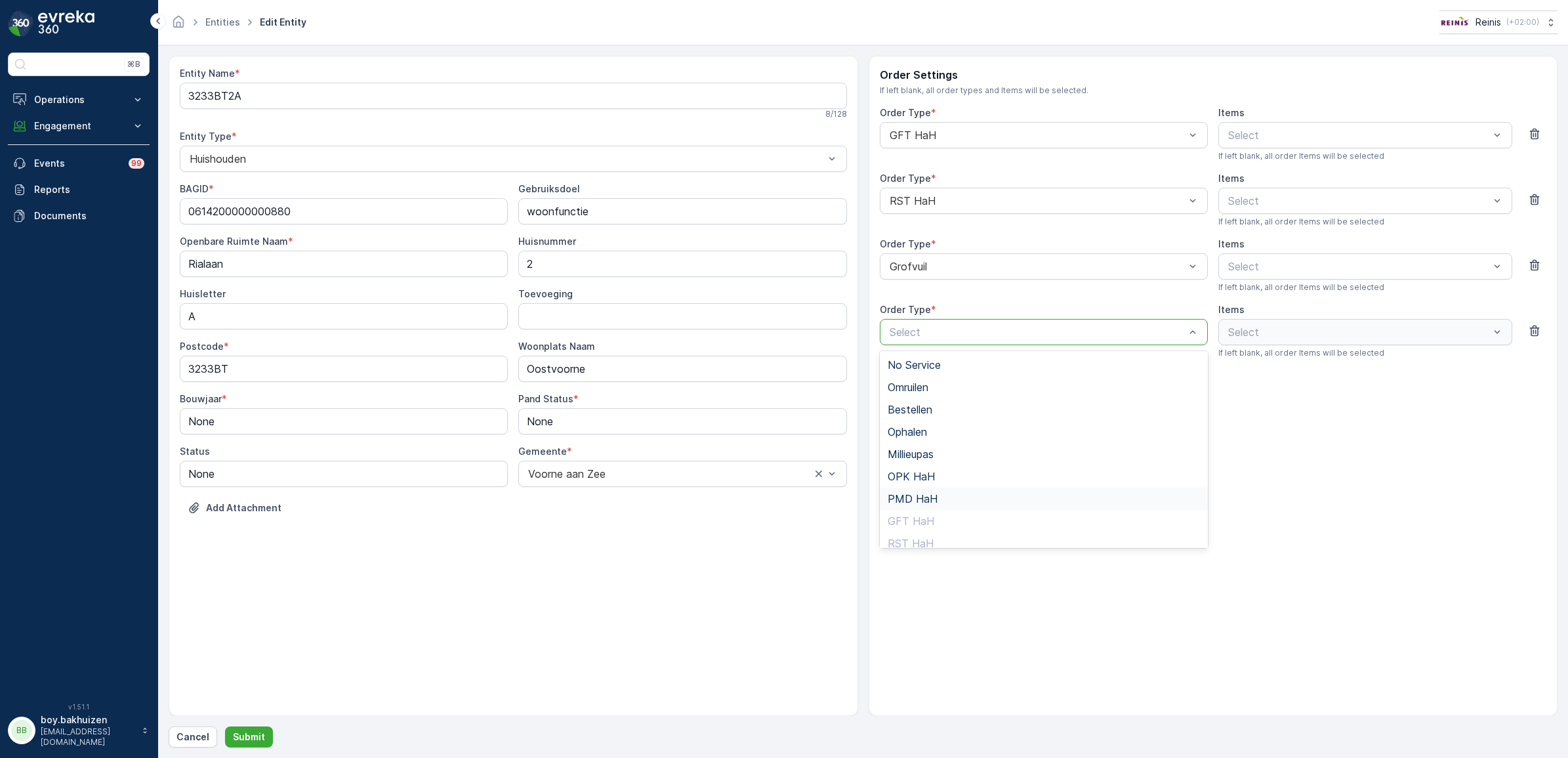
click at [926, 492] on span "PMD HaH" at bounding box center [913, 498] width 50 height 12
click at [254, 734] on p "Submit" at bounding box center [249, 737] width 32 height 13
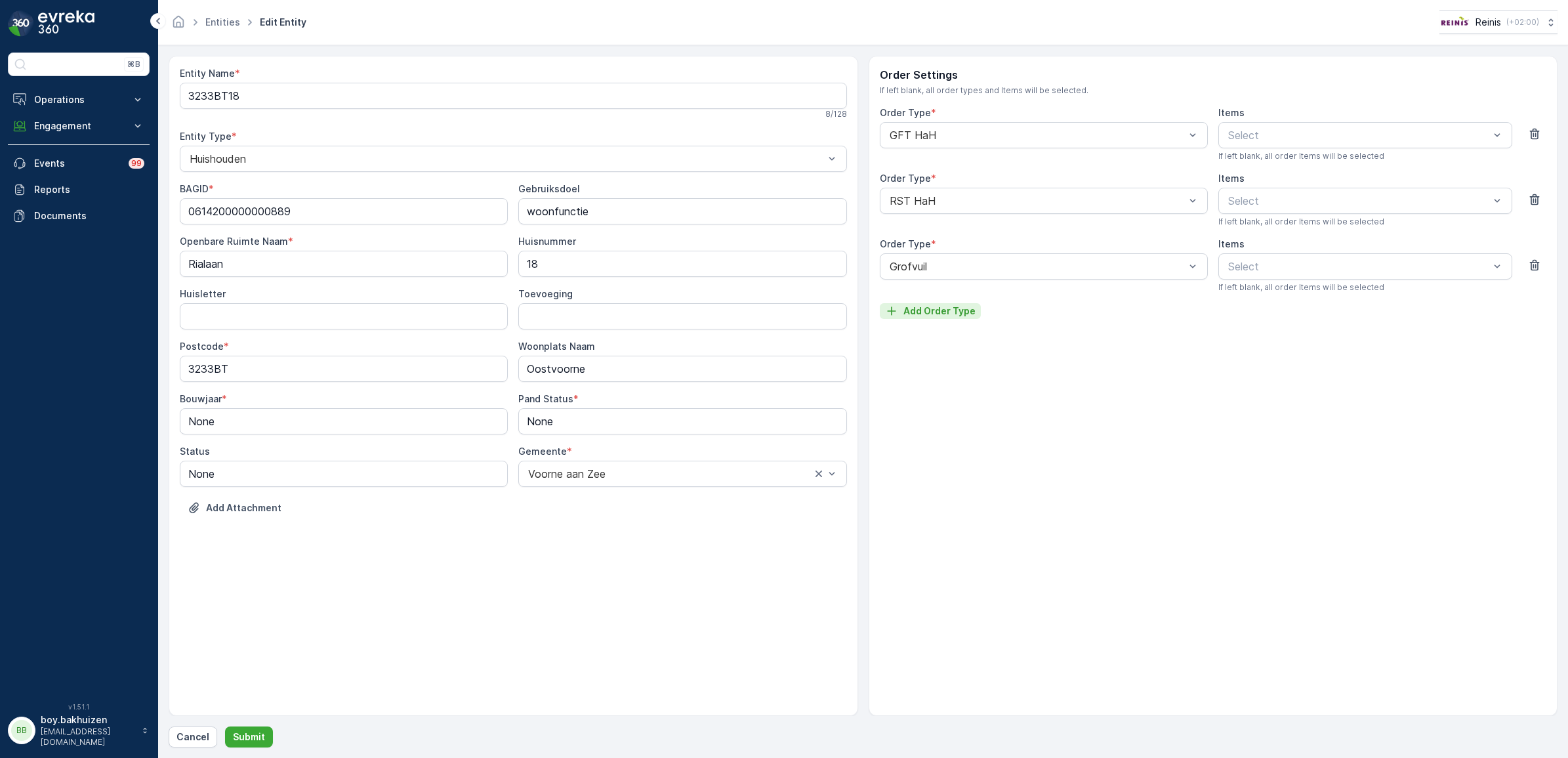
click at [923, 305] on p "Add Order Type" at bounding box center [939, 311] width 72 height 13
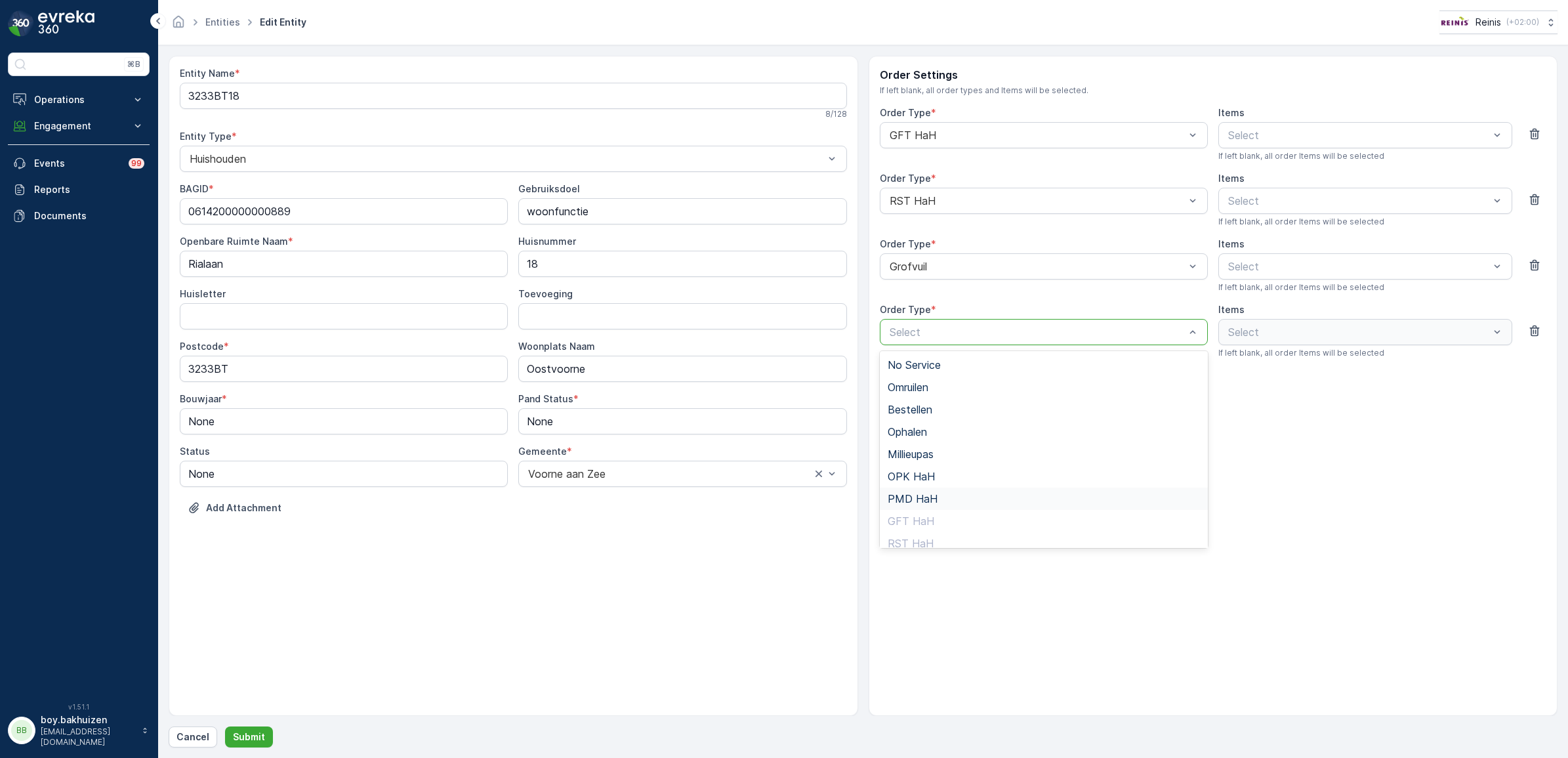
click at [917, 492] on span "PMD HaH" at bounding box center [913, 498] width 50 height 12
click at [253, 733] on p "Submit" at bounding box center [249, 737] width 32 height 13
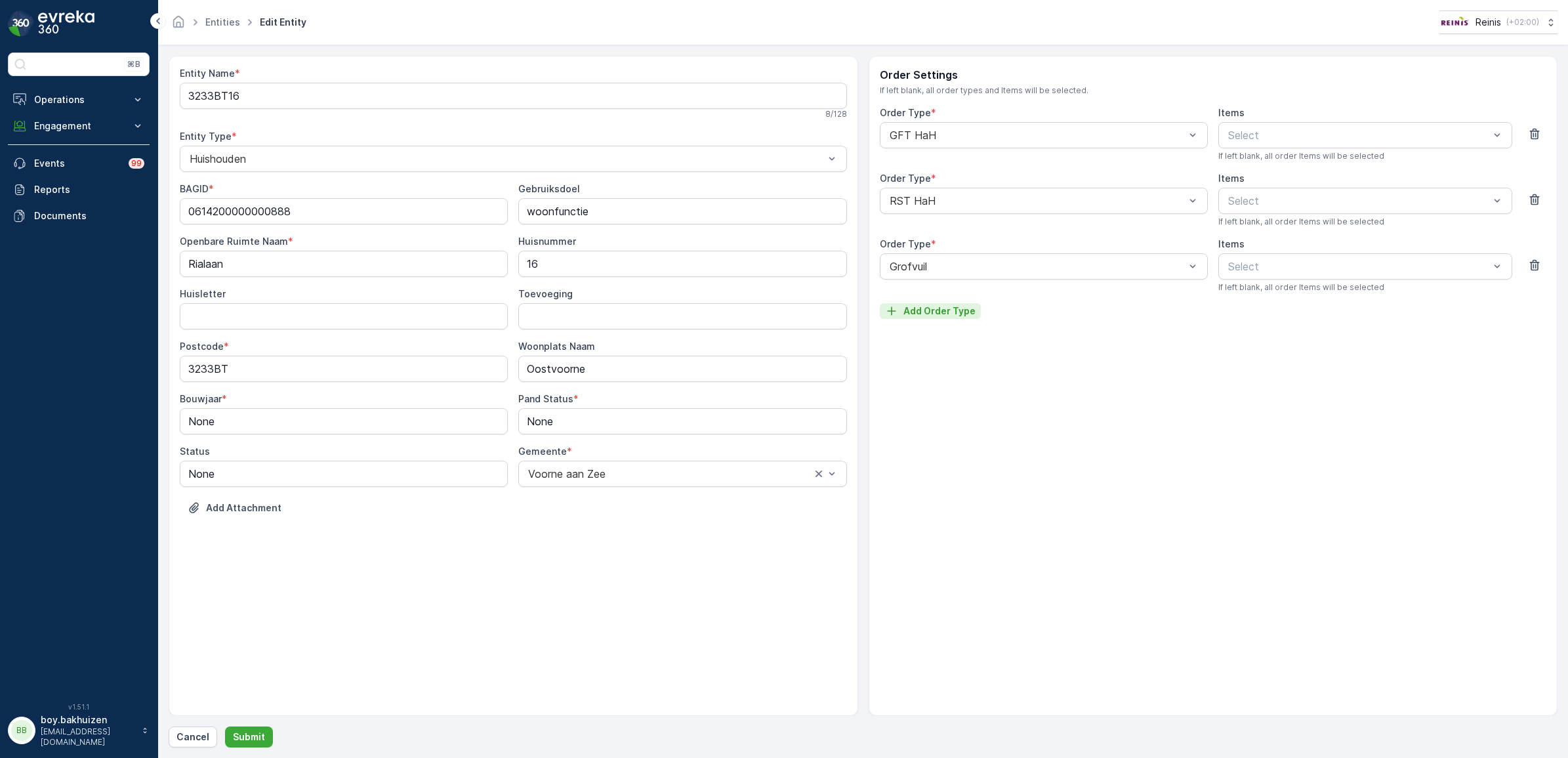
click at [961, 312] on p "Add Order Type" at bounding box center [939, 311] width 72 height 13
click at [957, 322] on div "Select" at bounding box center [1044, 332] width 328 height 26
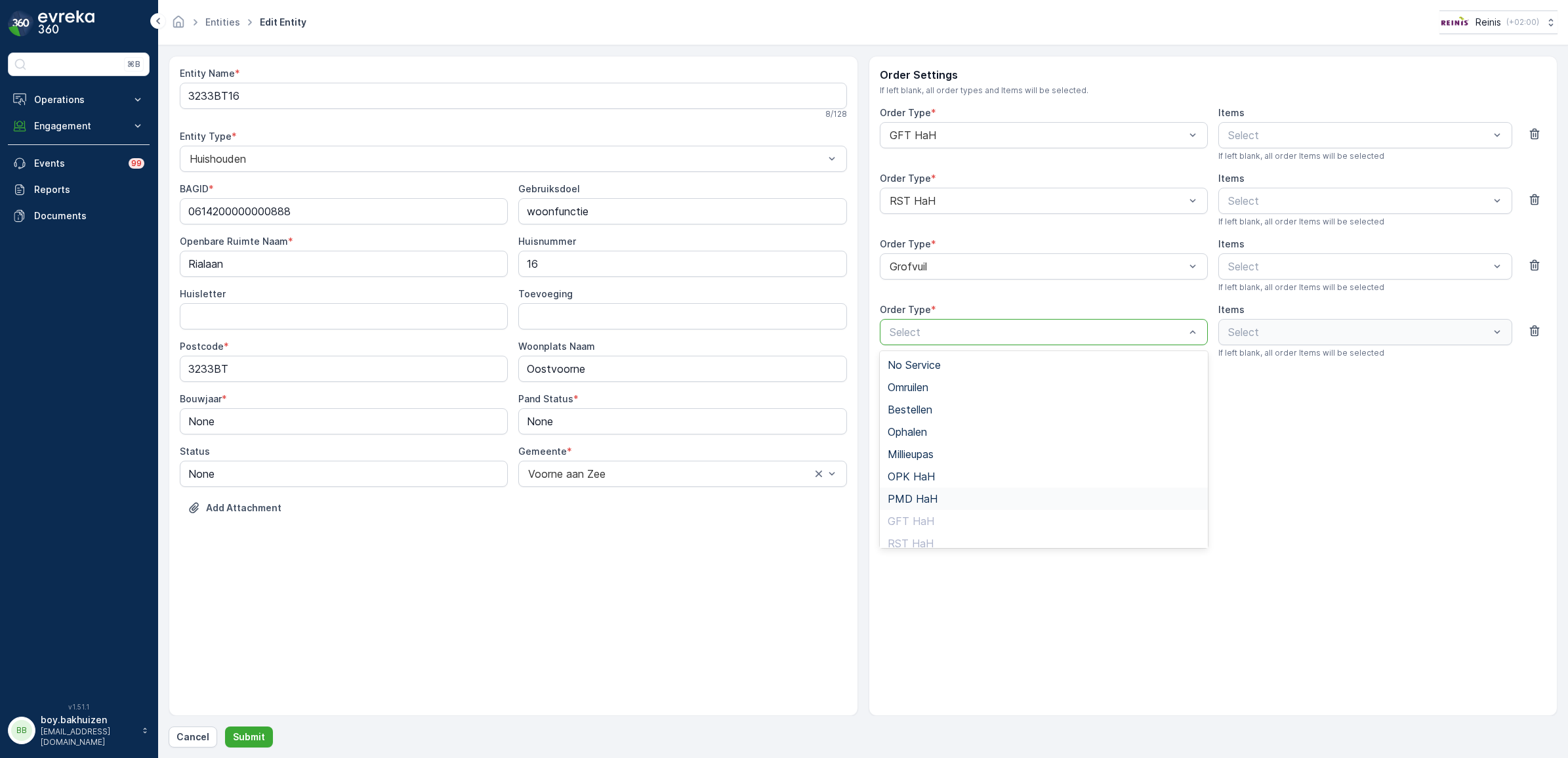
click at [926, 496] on span "PMD HaH" at bounding box center [913, 498] width 50 height 12
click at [253, 745] on button "Submit" at bounding box center [249, 736] width 48 height 21
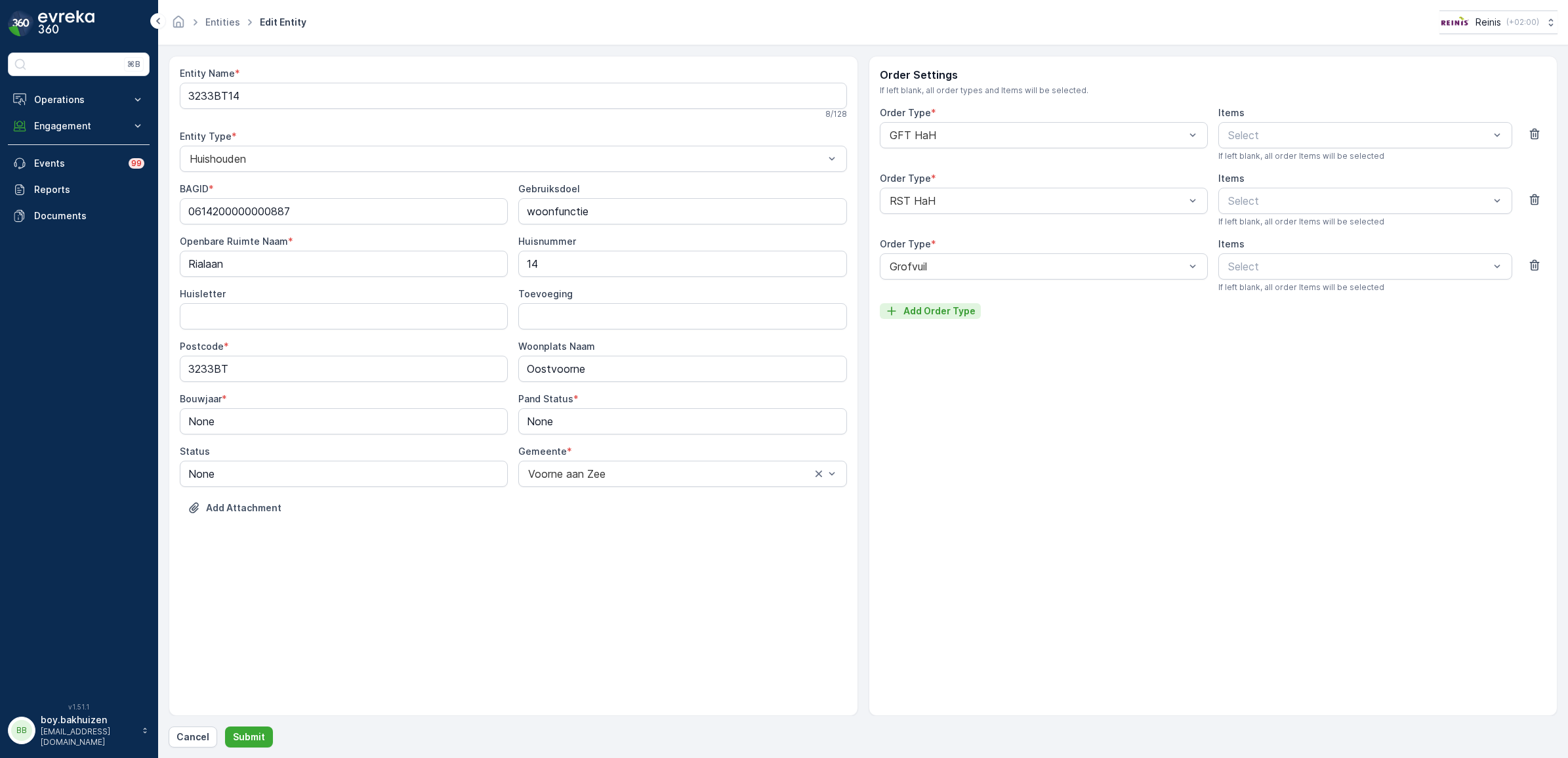
click at [925, 316] on p "Add Order Type" at bounding box center [939, 311] width 72 height 13
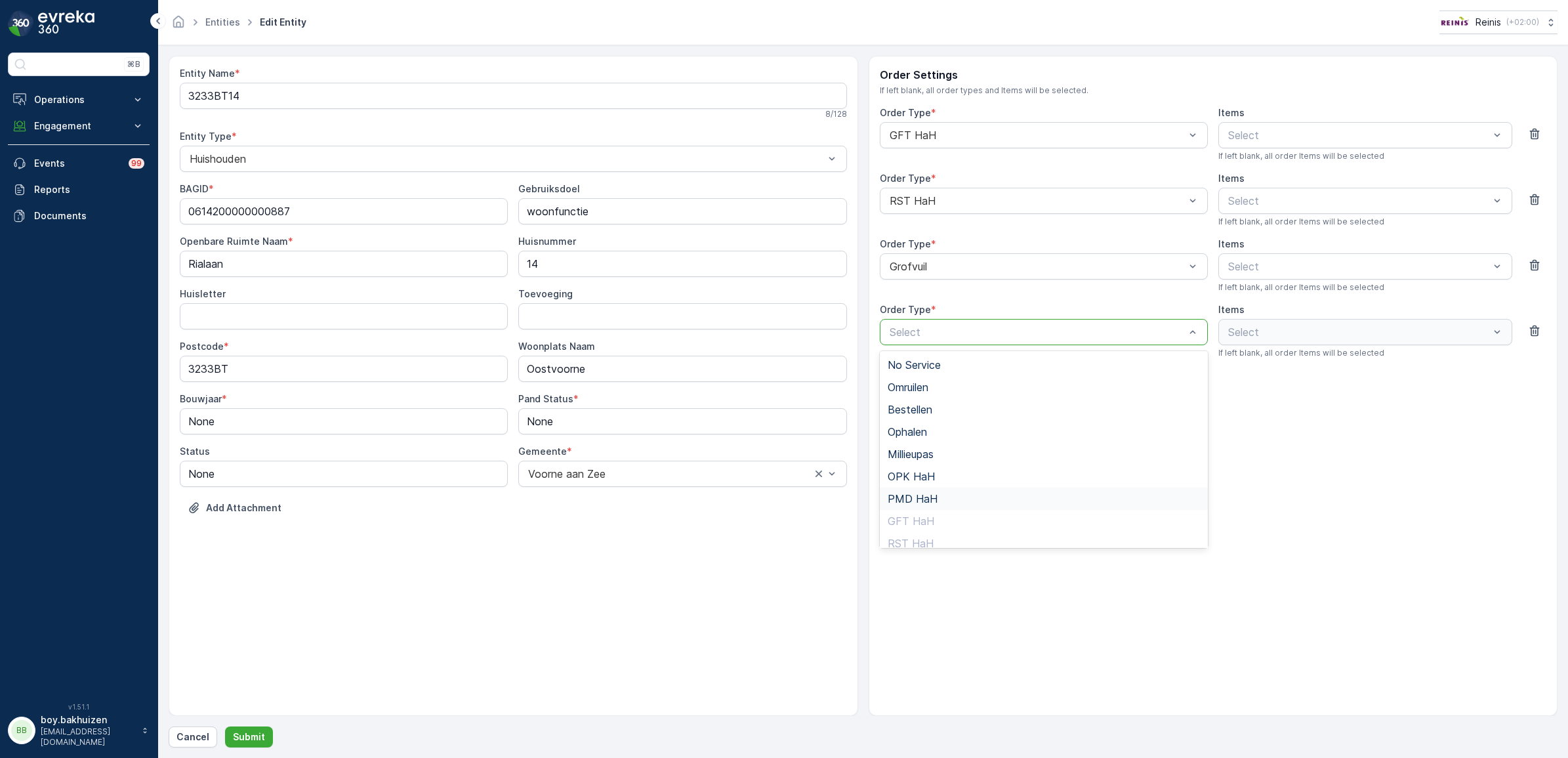
click at [922, 496] on span "PMD HaH" at bounding box center [913, 498] width 50 height 12
click at [254, 733] on p "Submit" at bounding box center [249, 737] width 32 height 13
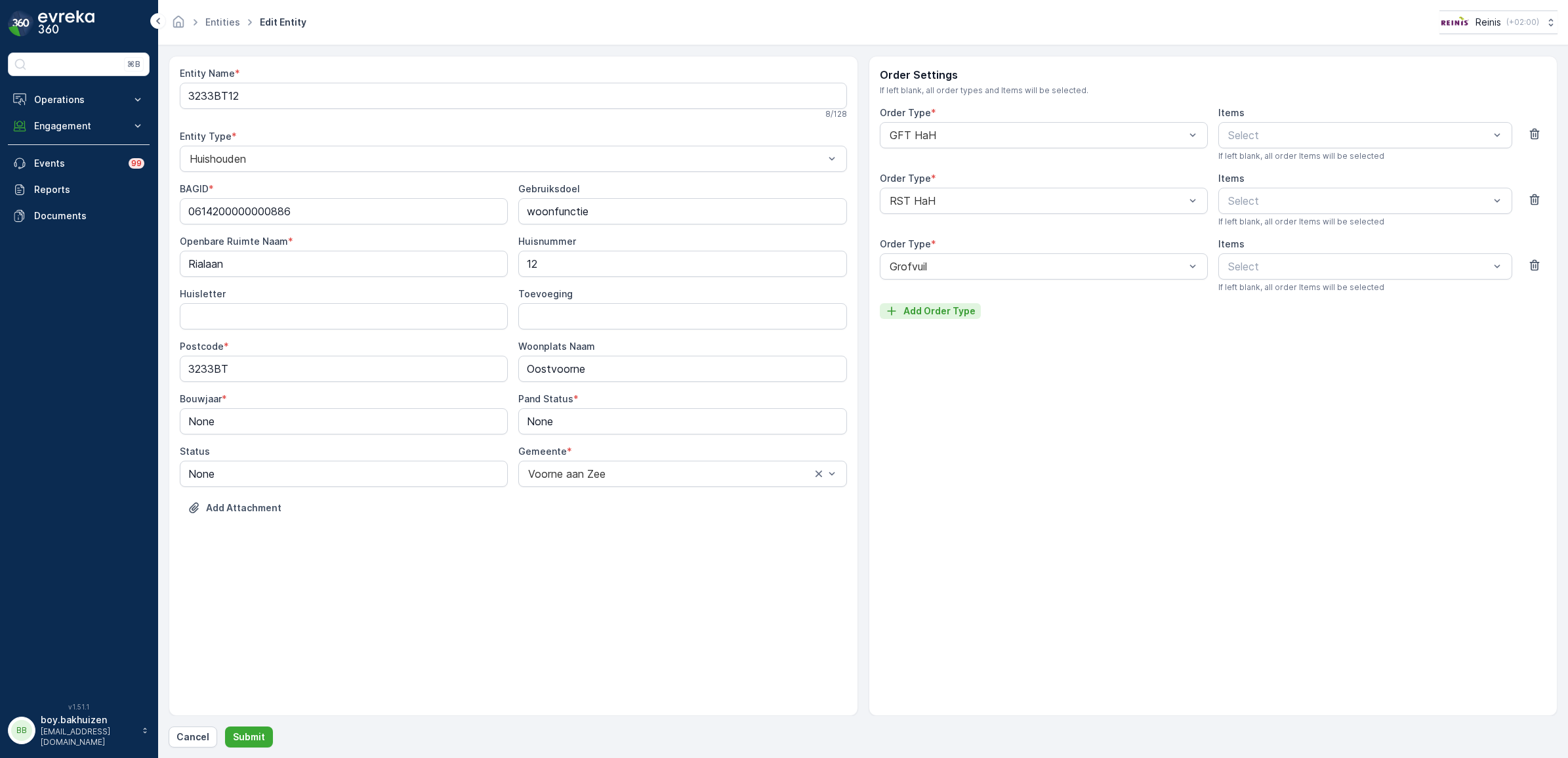
click at [933, 309] on p "Add Order Type" at bounding box center [939, 311] width 72 height 13
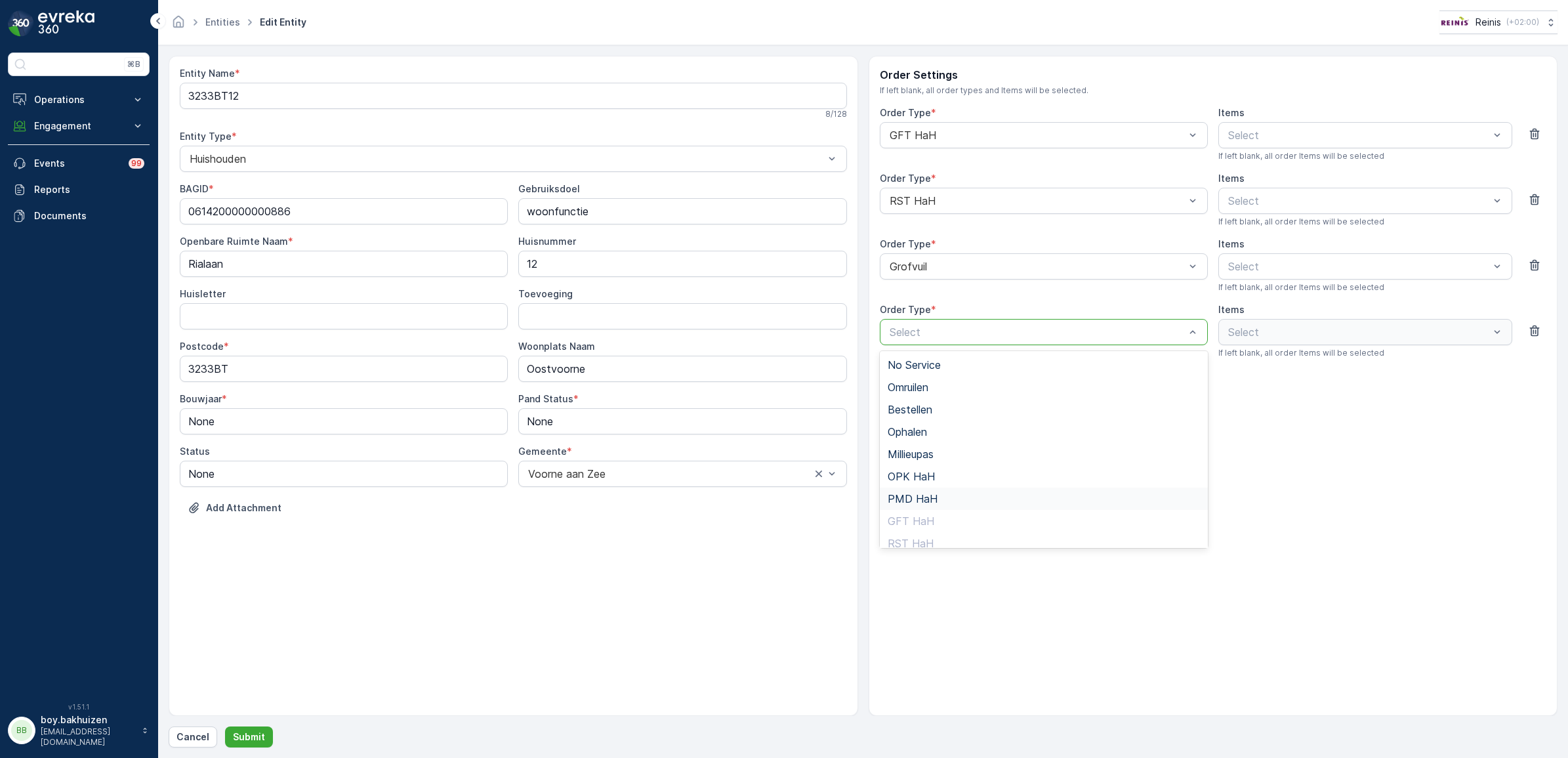
click at [926, 498] on span "PMD HaH" at bounding box center [913, 498] width 50 height 12
click at [246, 737] on p "Submit" at bounding box center [249, 737] width 32 height 13
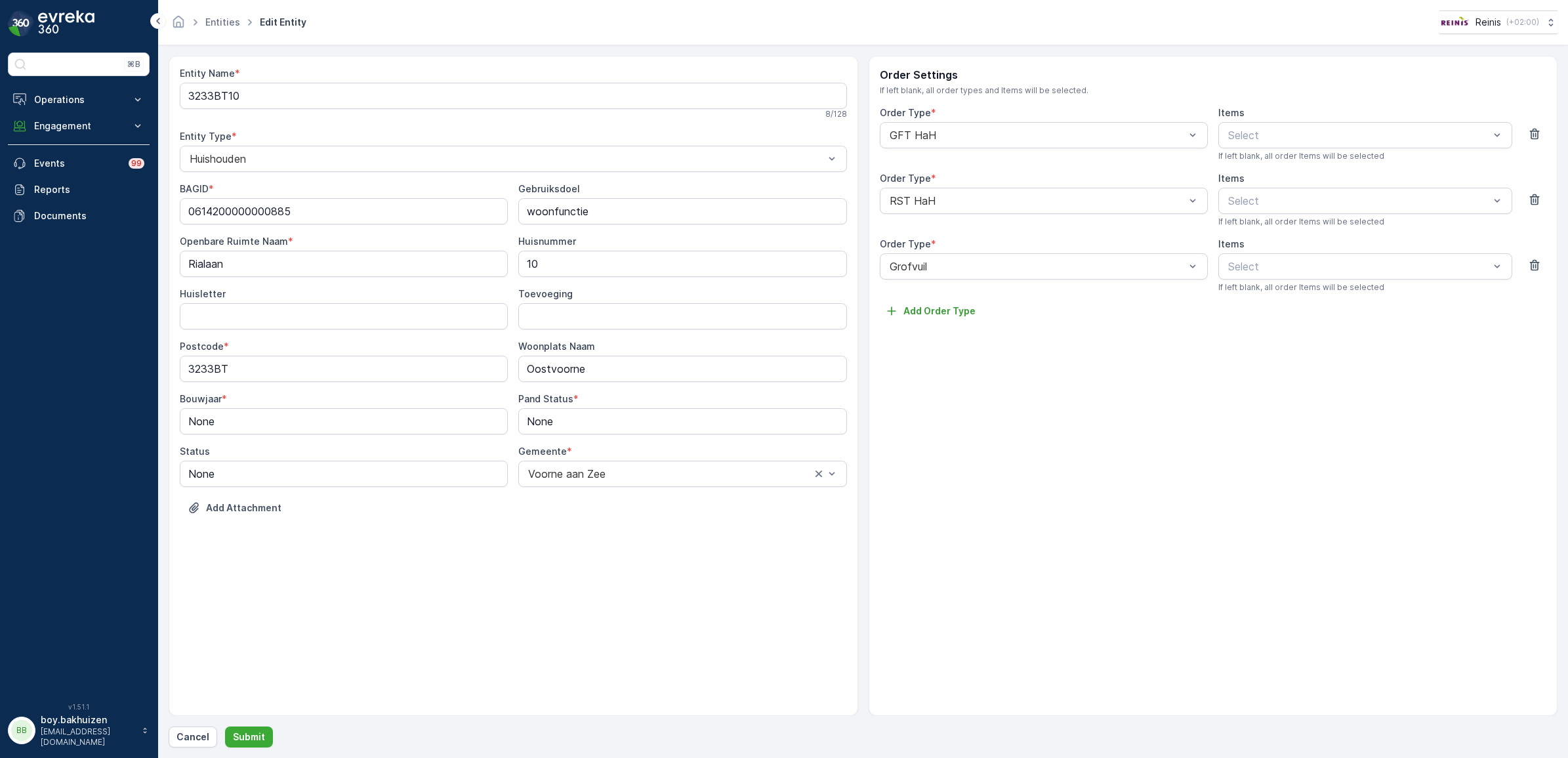
click at [927, 286] on div "Order Type * Grofvuil" at bounding box center [1044, 266] width 328 height 55
click at [924, 307] on p "Add Order Type" at bounding box center [939, 311] width 72 height 13
click at [916, 315] on label "Order Type" at bounding box center [905, 309] width 51 height 11
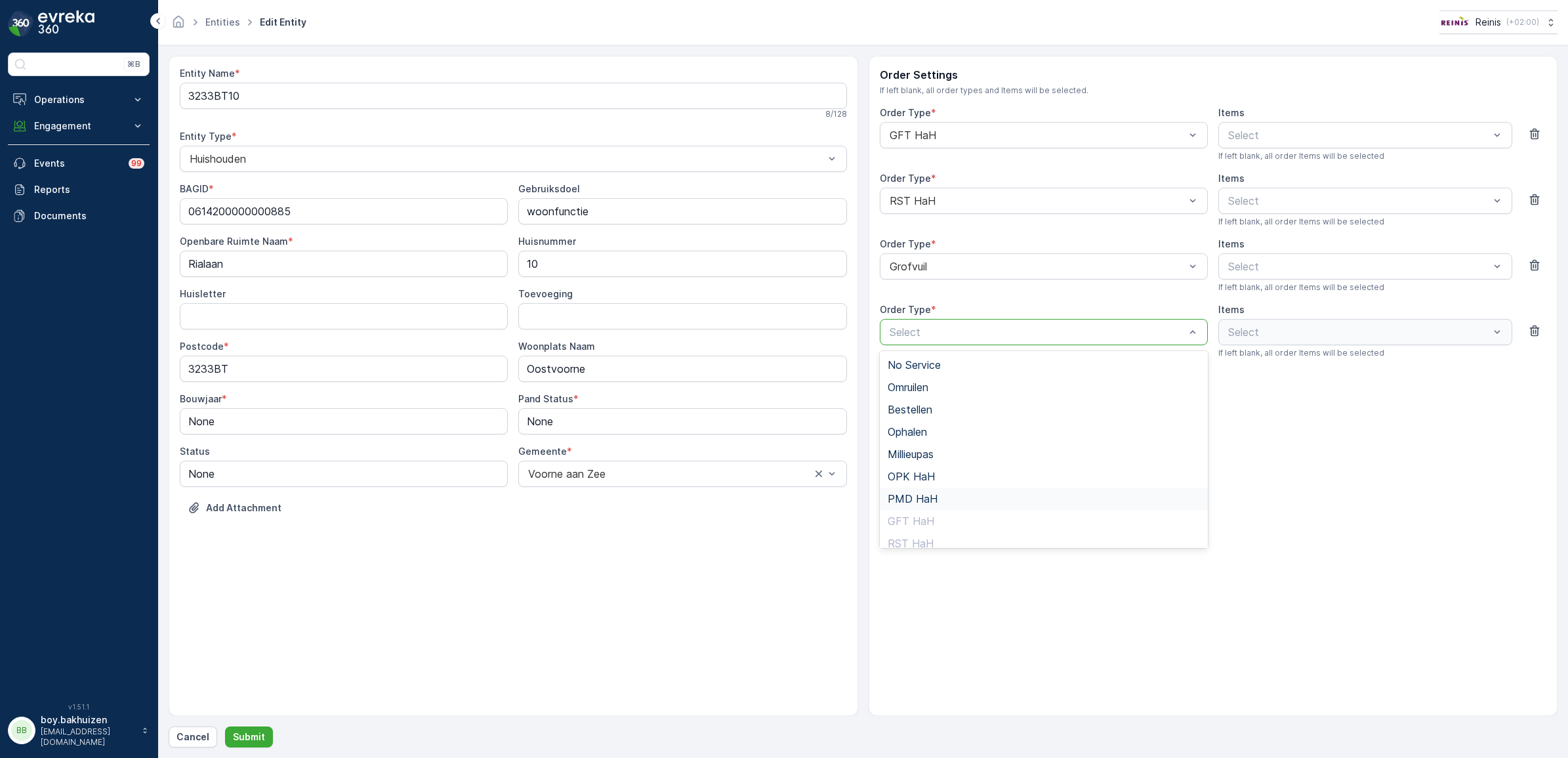
click at [921, 493] on span "PMD HaH" at bounding box center [913, 498] width 50 height 12
click at [243, 740] on p "Submit" at bounding box center [249, 737] width 32 height 13
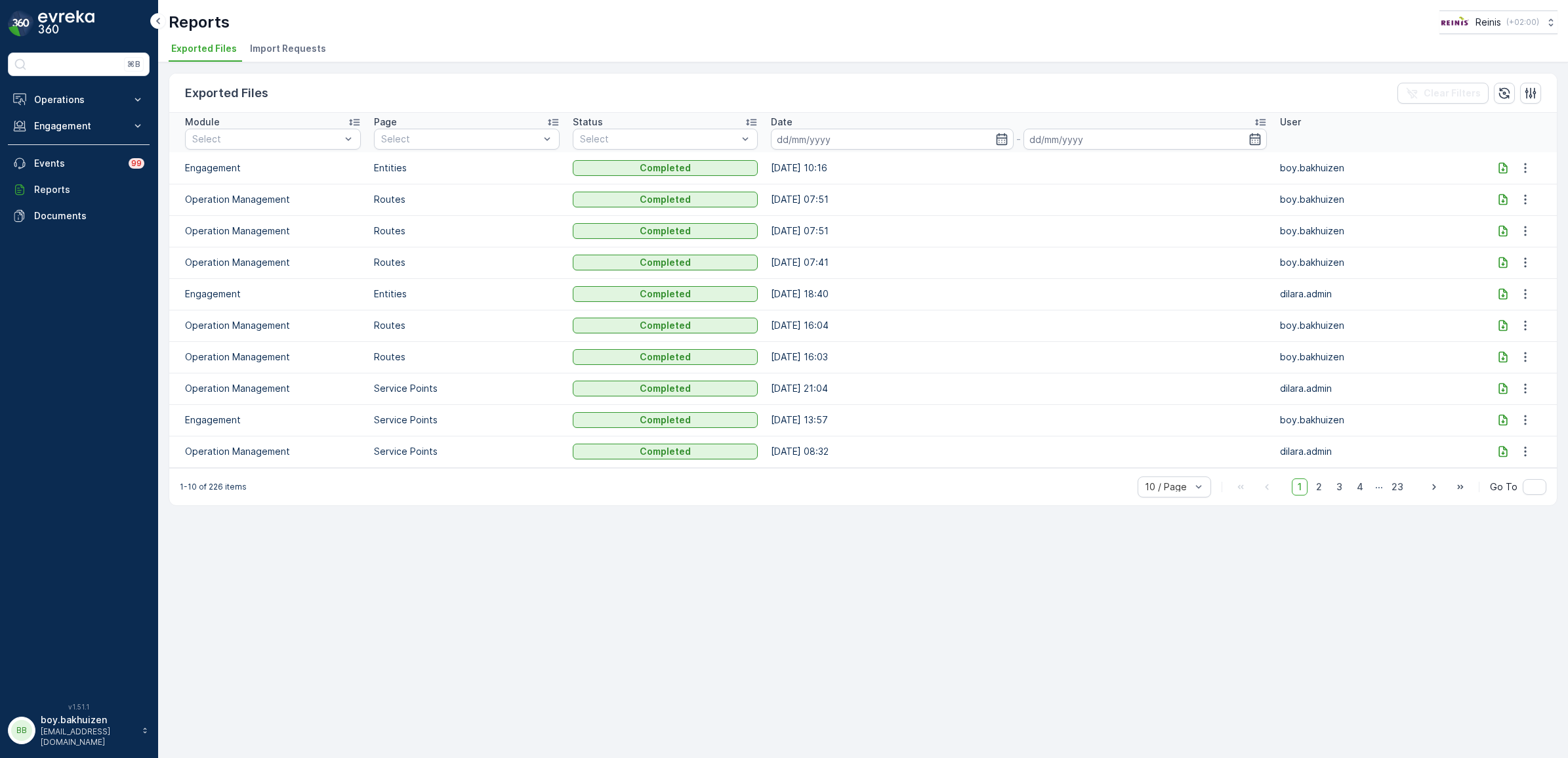
click at [1504, 165] on icon at bounding box center [1503, 167] width 8 height 11
click at [466, 528] on div "Exported Files Clear Filters Module Select Page Select Status Select Date - Use…" at bounding box center [863, 410] width 1410 height 695
click at [65, 122] on p "Engagement" at bounding box center [79, 126] width 90 height 13
click at [70, 168] on link "Entities" at bounding box center [89, 167] width 121 height 18
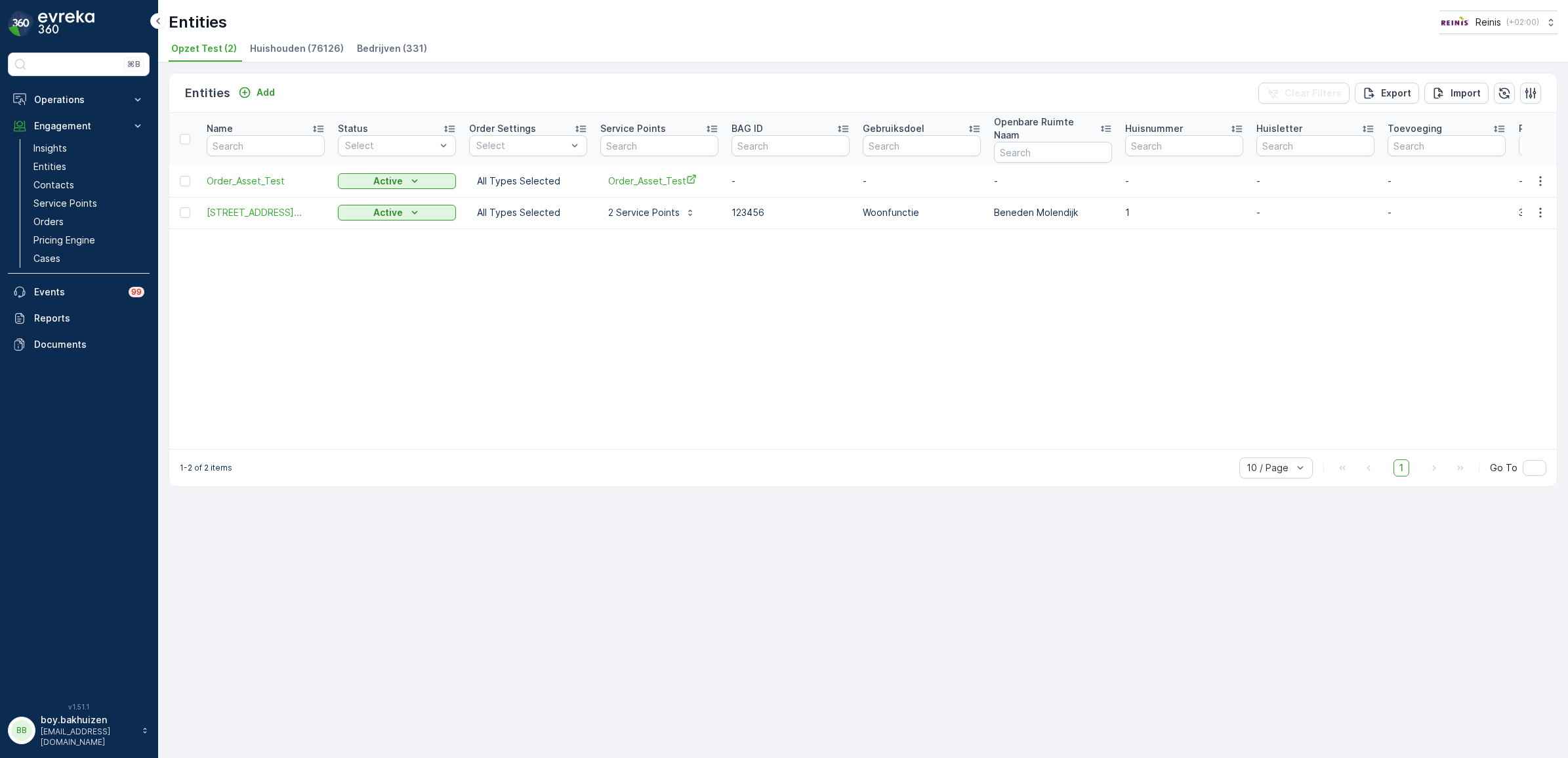
click at [289, 49] on span "Huishouden (76126)" at bounding box center [297, 49] width 94 height 13
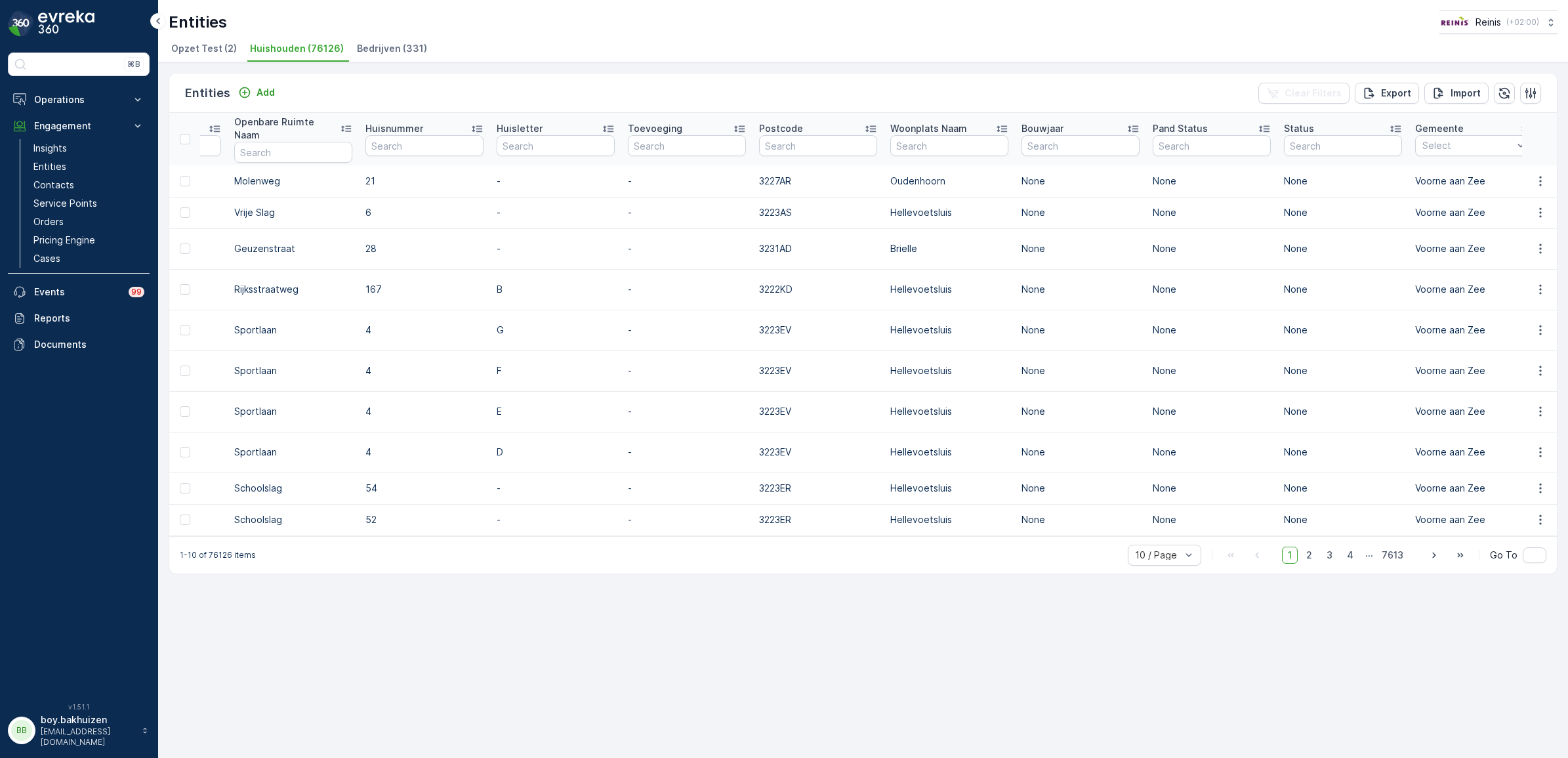
scroll to position [0, 785]
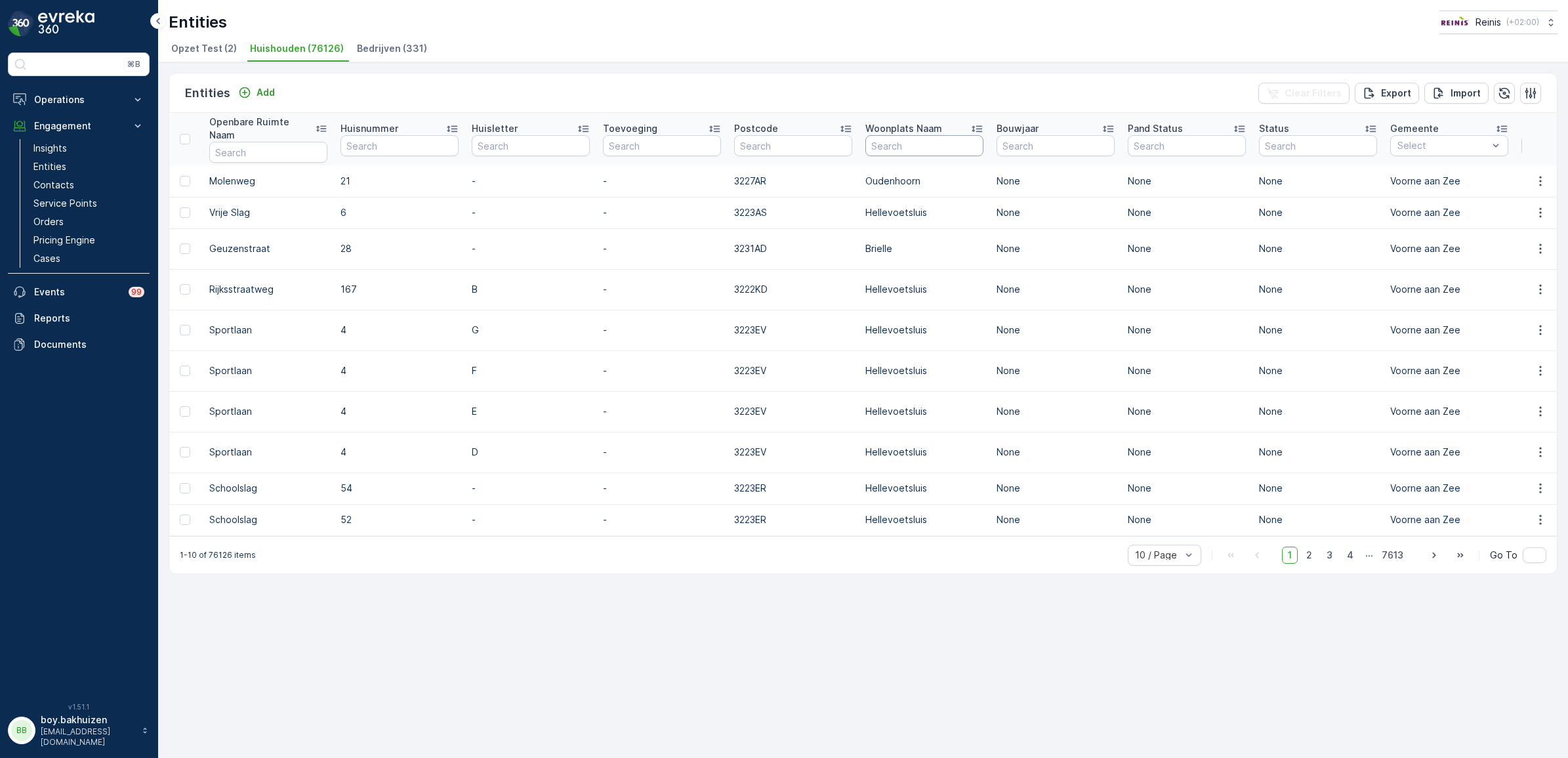
click at [912, 139] on input "text" at bounding box center [924, 145] width 118 height 21
type input "oostvoorne"
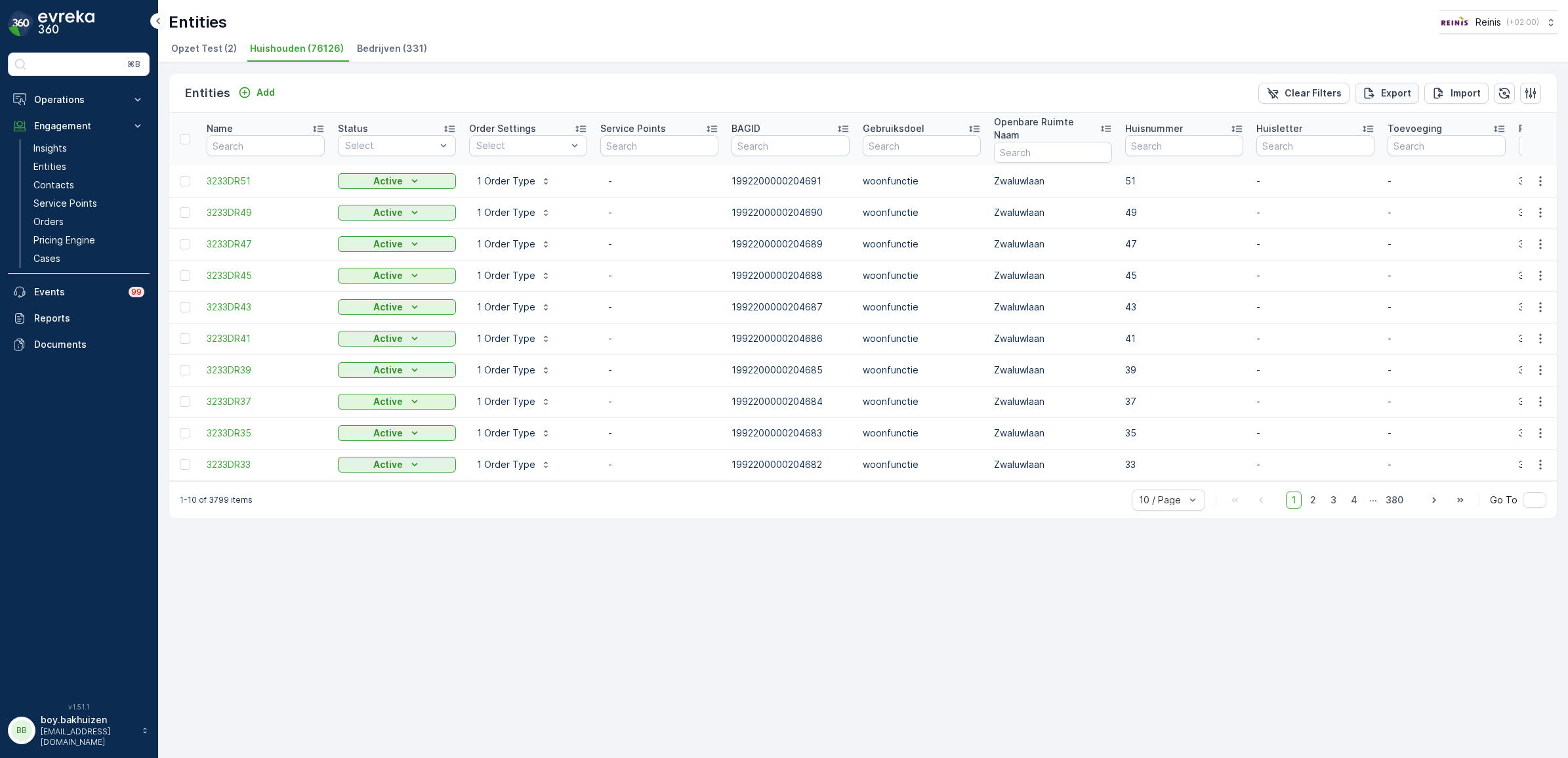
click at [1387, 92] on p "Export" at bounding box center [1396, 93] width 30 height 13
click at [530, 174] on p "1 Order Type" at bounding box center [506, 181] width 59 height 13
click at [611, 566] on div "Entities Add Clear Filters Export Import Name Status Select Order Settings Sele…" at bounding box center [863, 410] width 1410 height 695
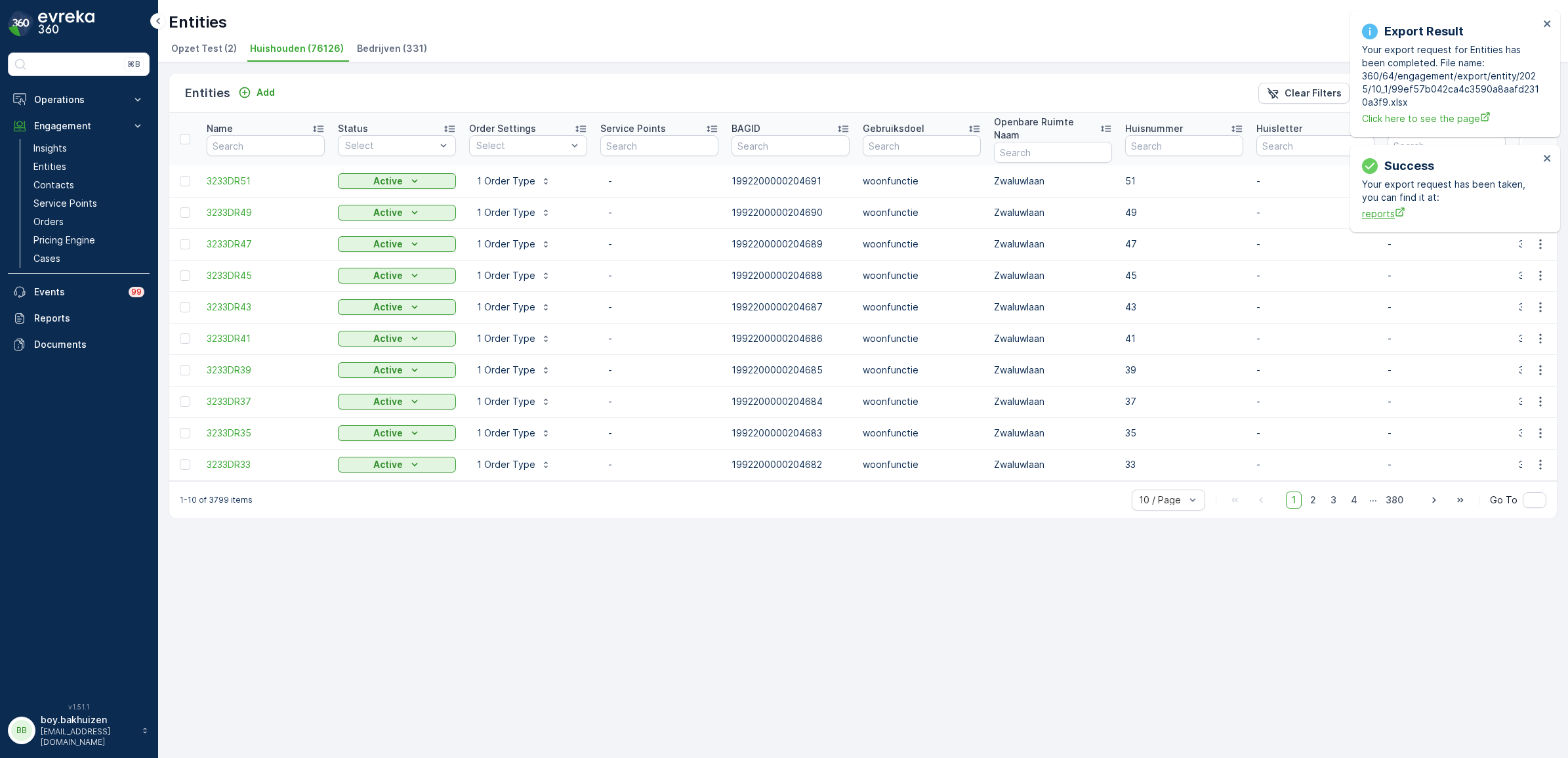
click at [1372, 210] on span "reports" at bounding box center [1450, 214] width 177 height 13
click at [502, 123] on p "Order Settings" at bounding box center [503, 129] width 67 height 13
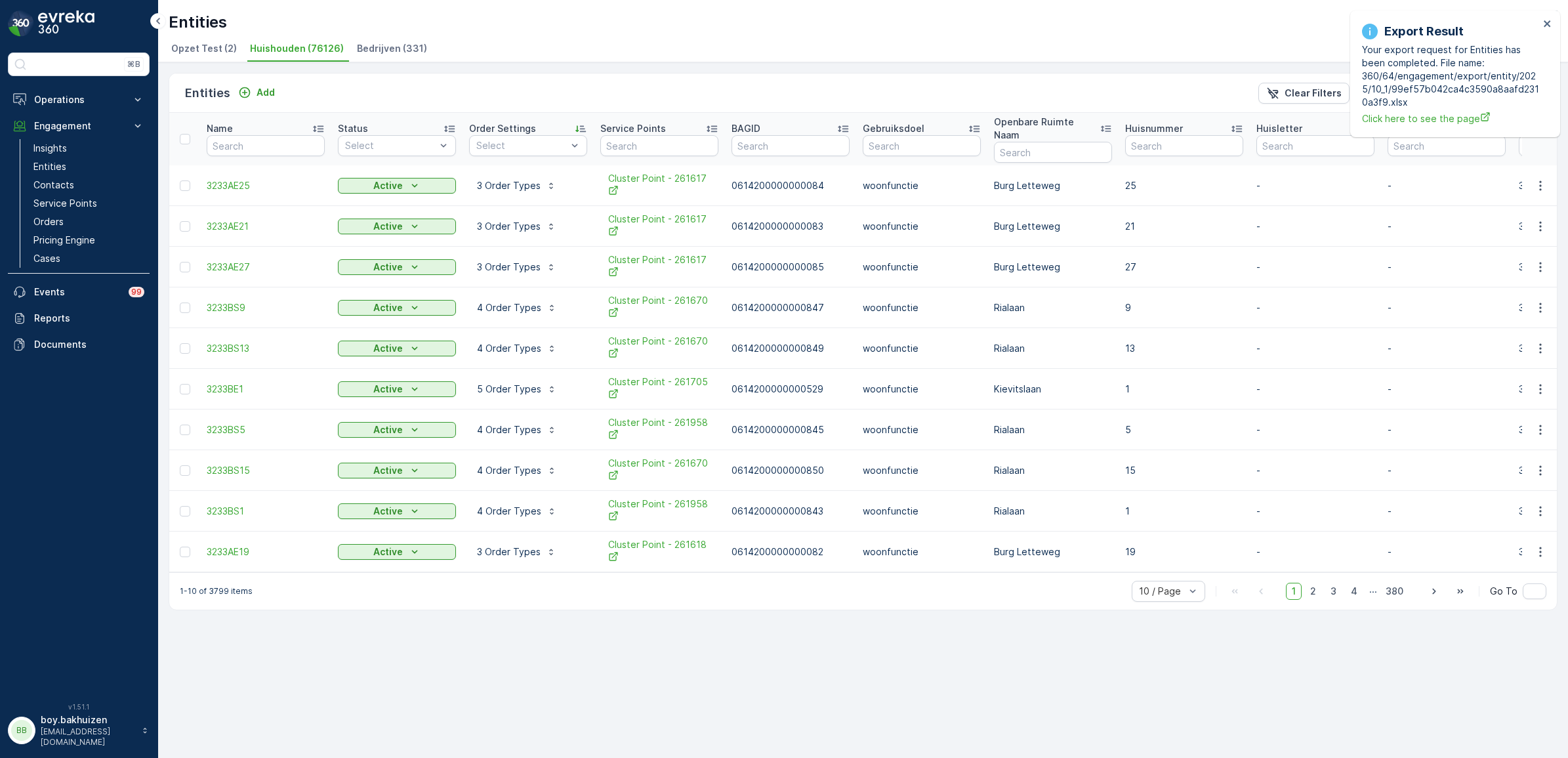
click at [505, 122] on p "Order Settings" at bounding box center [503, 129] width 67 height 13
click at [513, 179] on p "5 Order Types" at bounding box center [508, 186] width 64 height 13
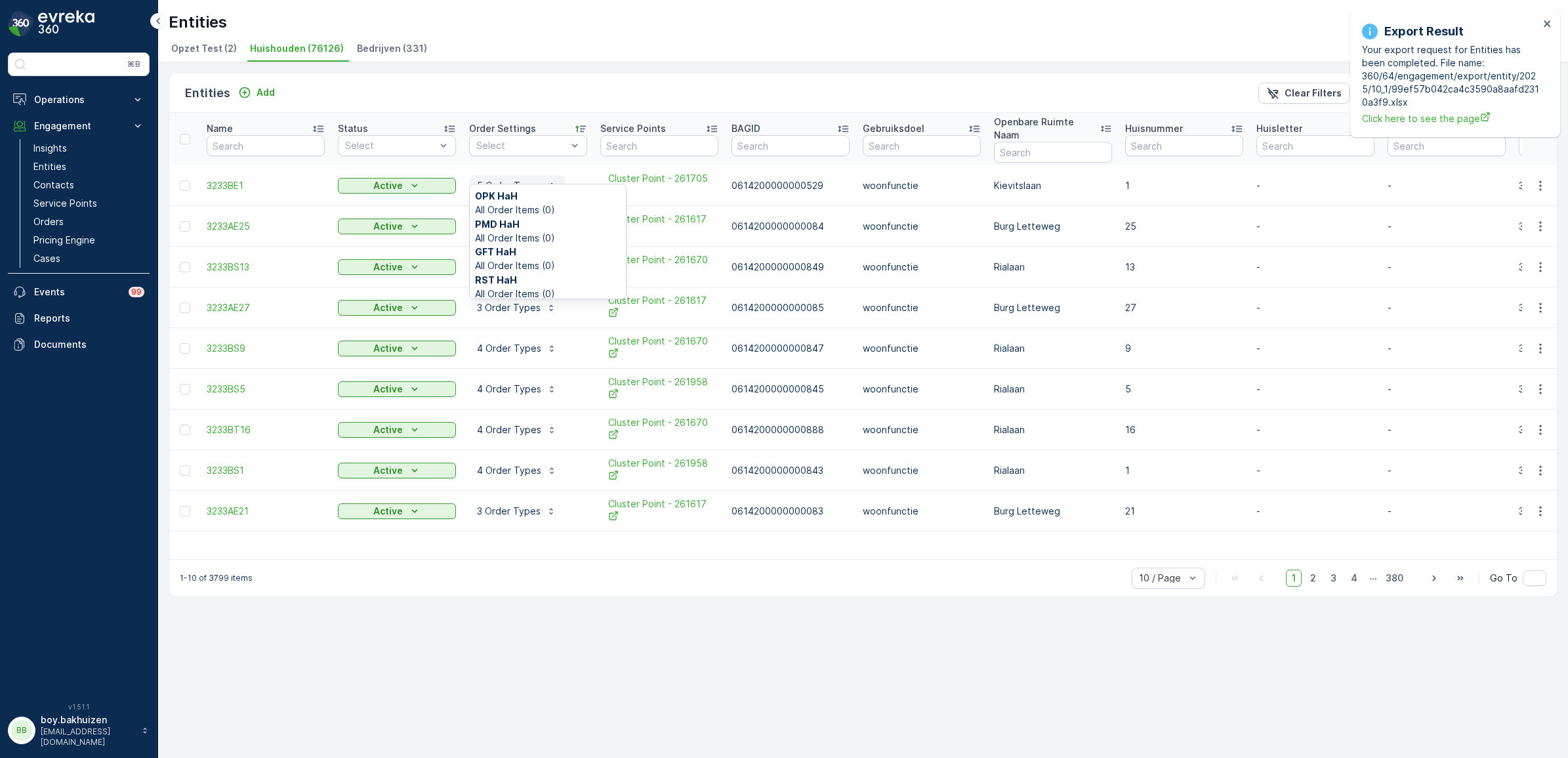
click at [513, 179] on p "5 Order Types" at bounding box center [508, 186] width 64 height 13
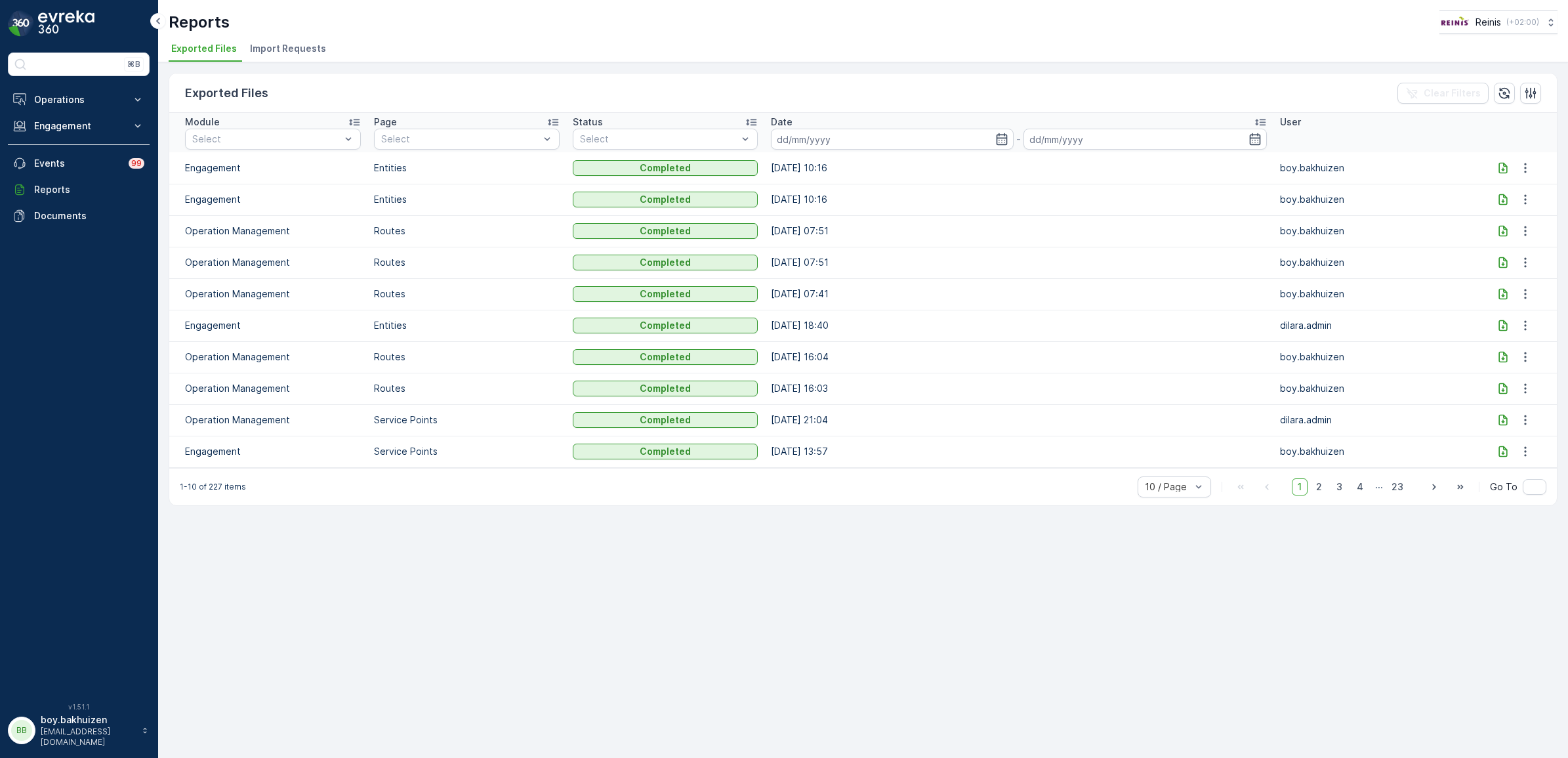
click at [1498, 165] on icon at bounding box center [1503, 167] width 8 height 11
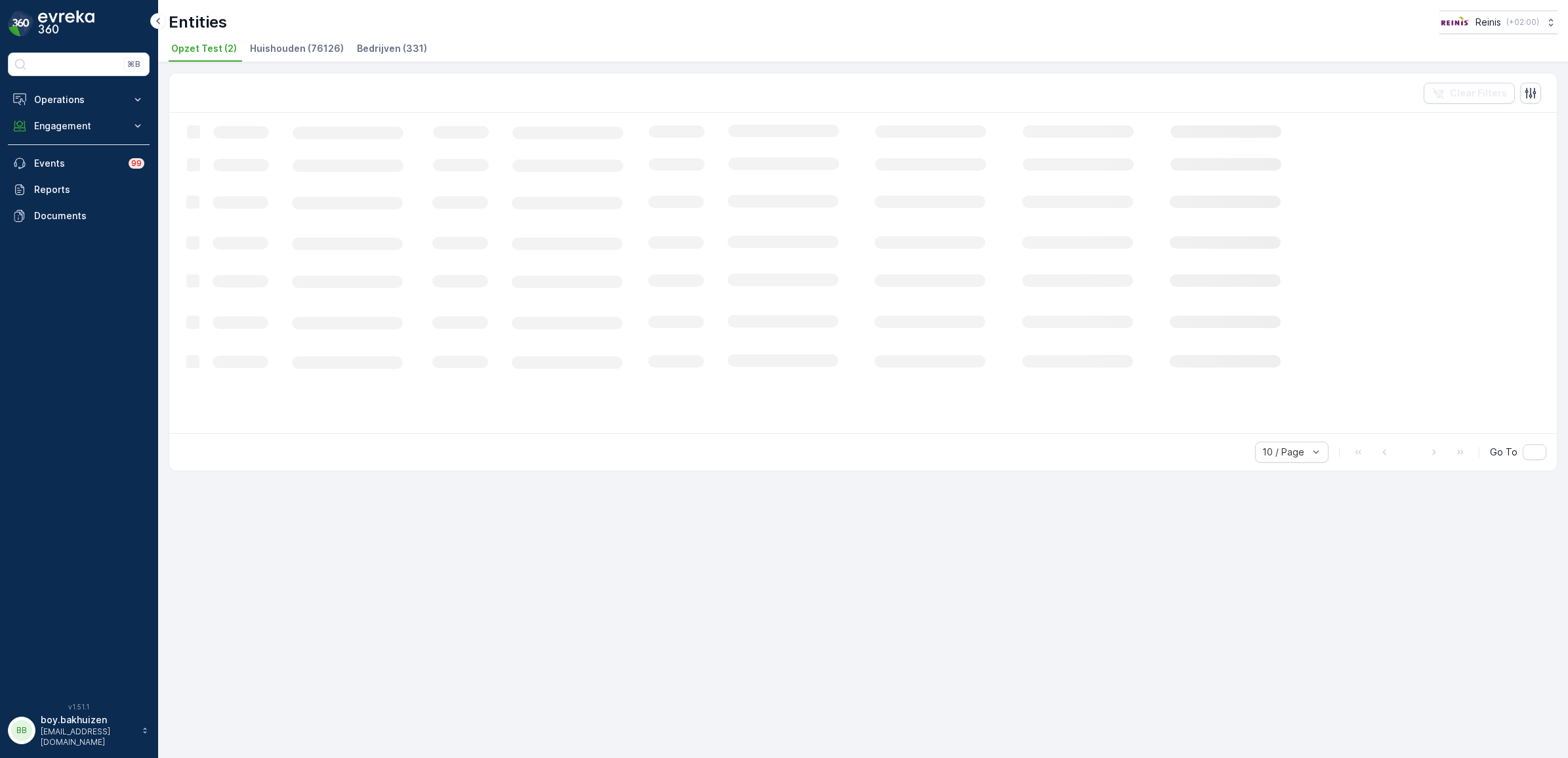
click at [295, 46] on span "Huishouden (76126)" at bounding box center [297, 49] width 94 height 13
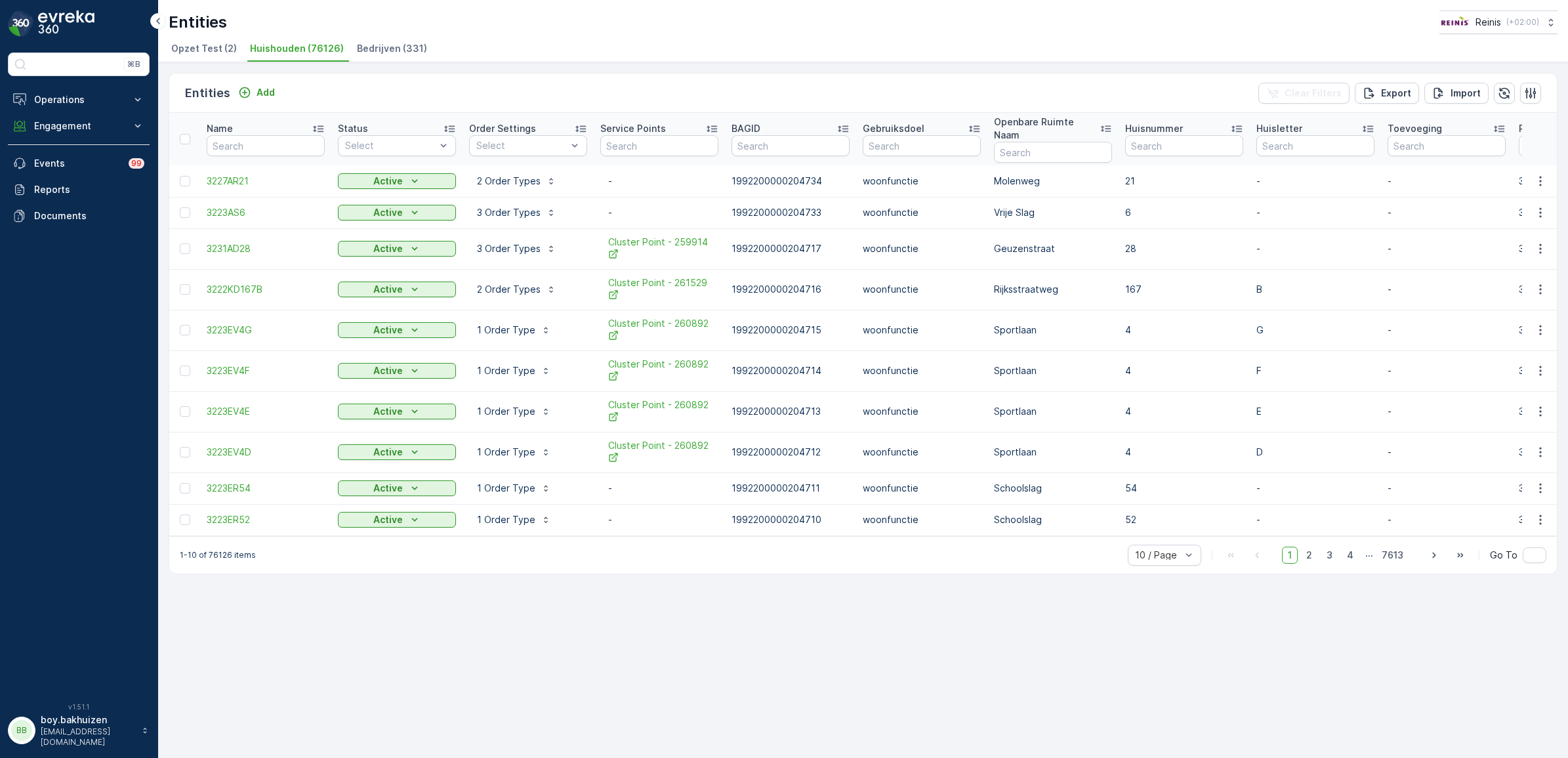
click at [266, 139] on input "text" at bounding box center [266, 145] width 118 height 21
type input "3231LA"
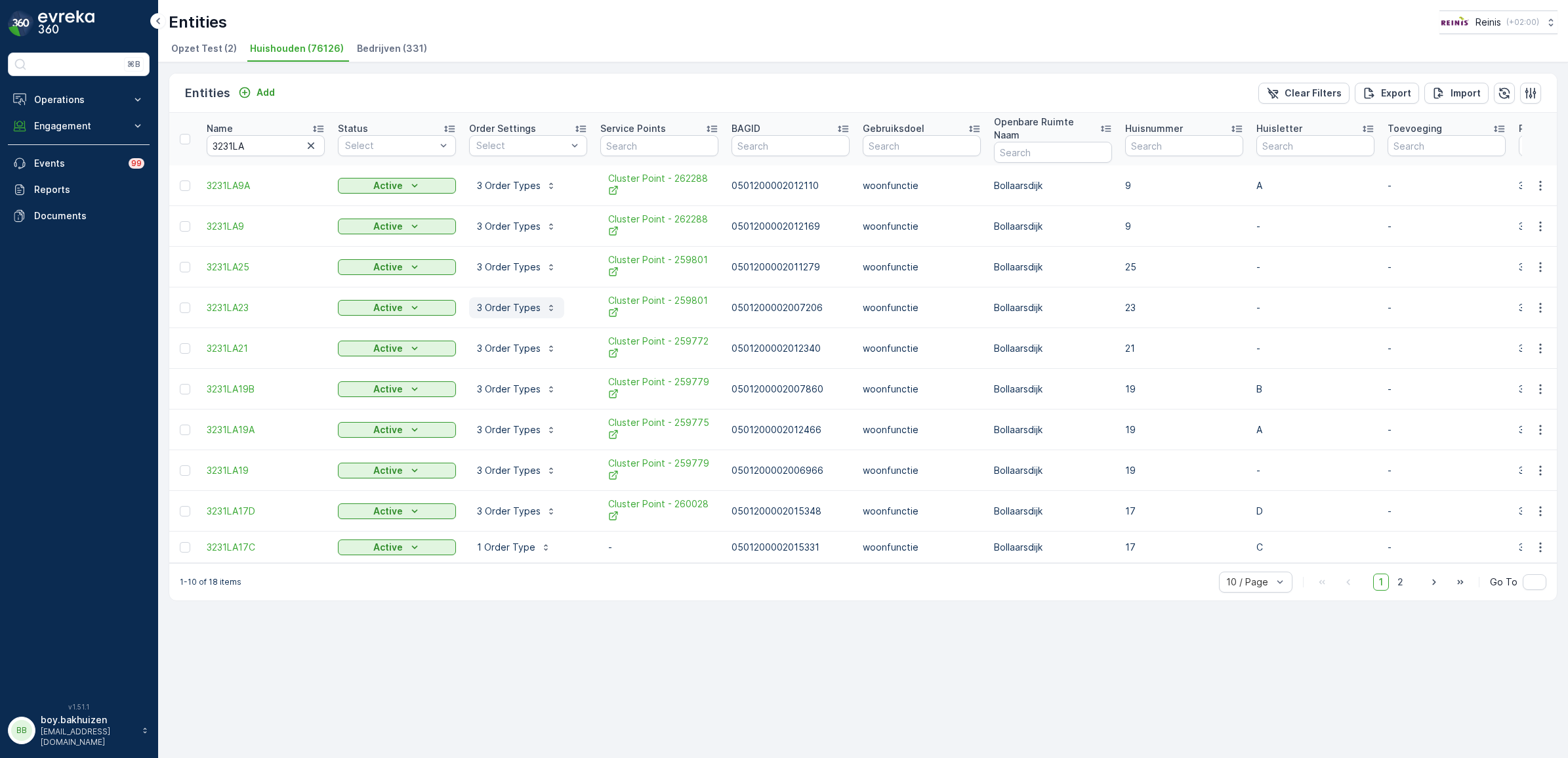
click at [518, 301] on p "3 Order Types" at bounding box center [508, 307] width 64 height 13
click at [100, 104] on p "Operations" at bounding box center [79, 100] width 90 height 13
click at [74, 157] on p "Routes & Tasks" at bounding box center [67, 159] width 68 height 13
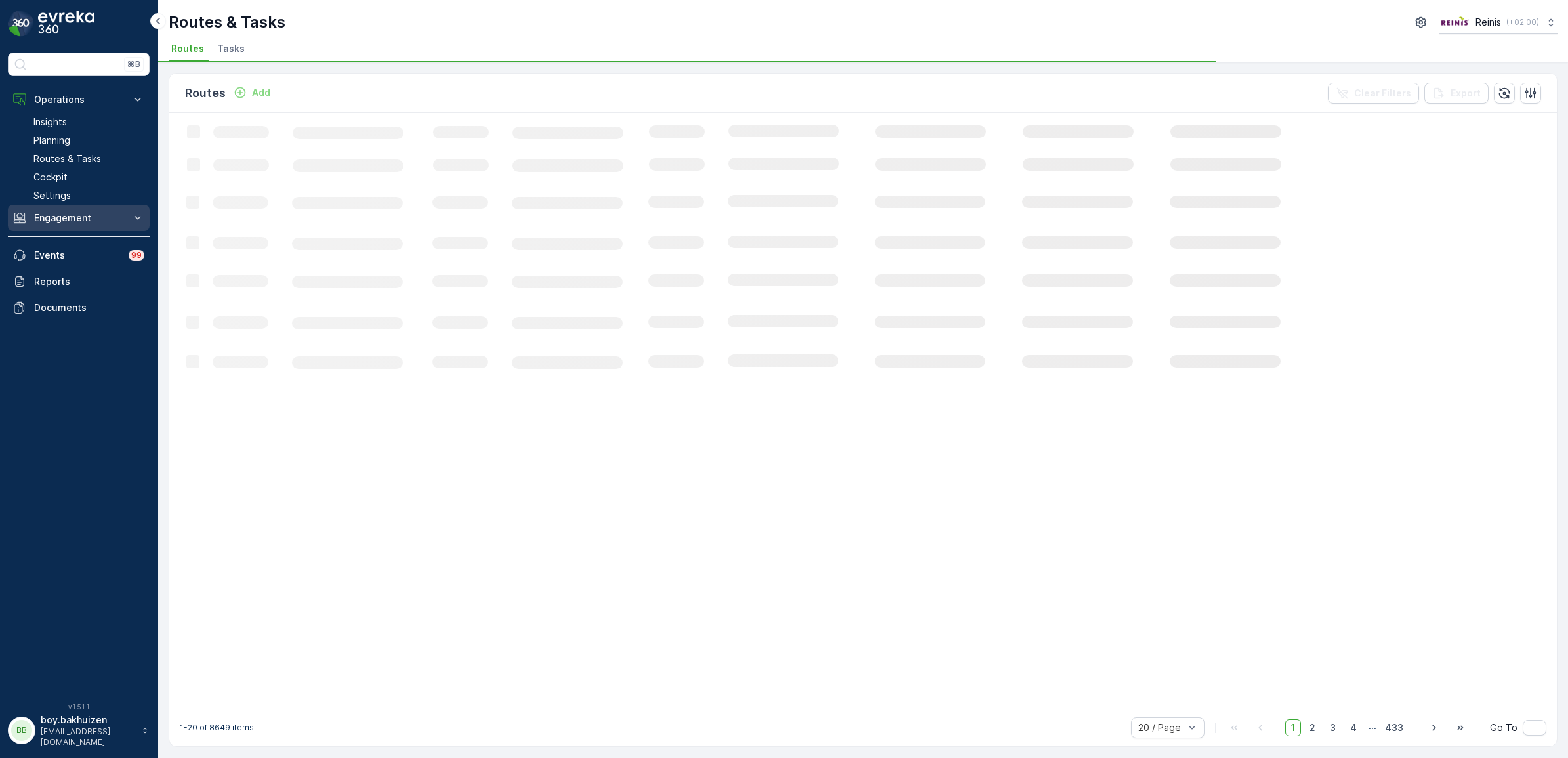
click at [62, 217] on p "Engagement" at bounding box center [79, 218] width 90 height 13
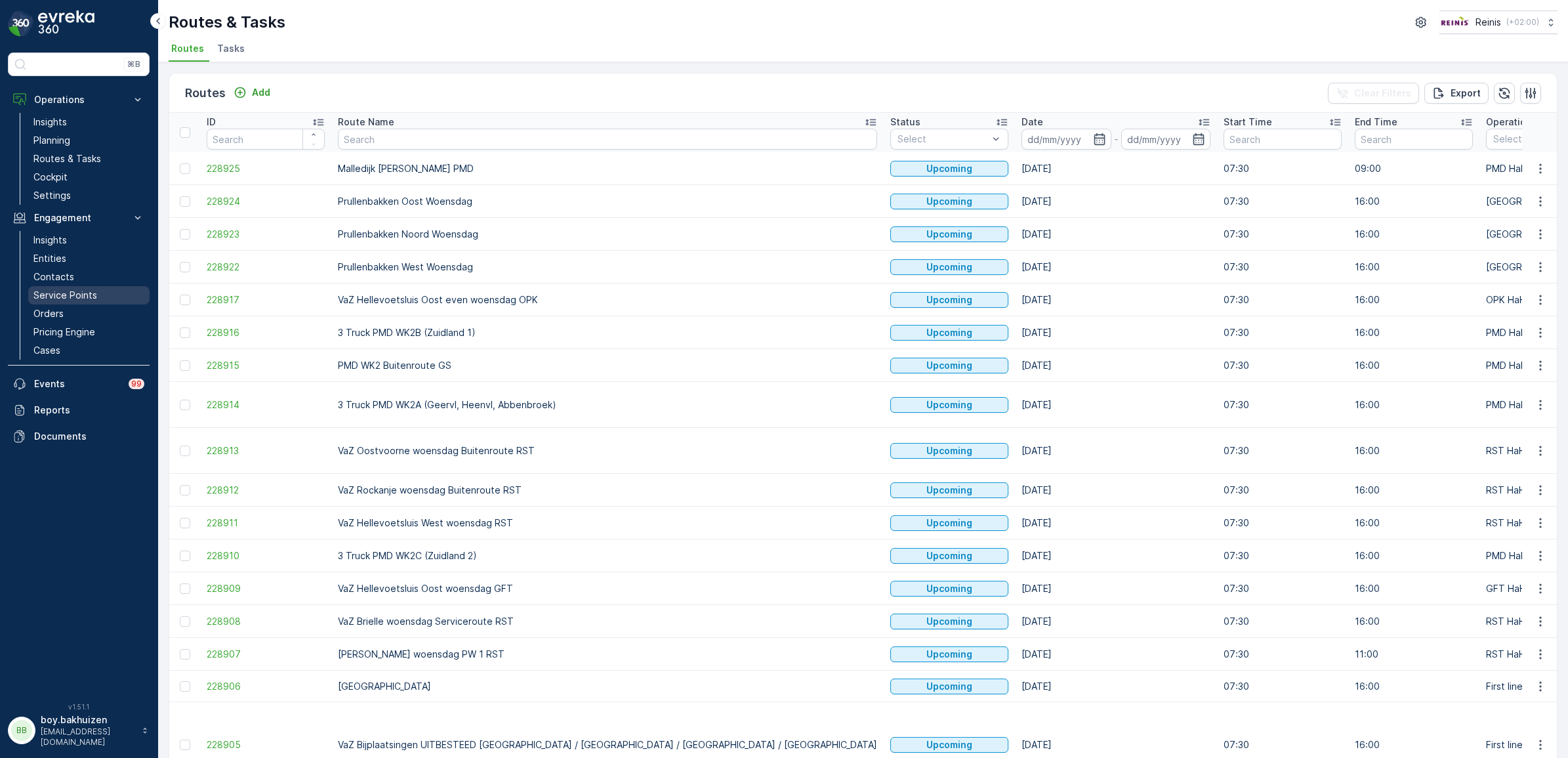
click at [54, 297] on p "Service Points" at bounding box center [65, 296] width 64 height 13
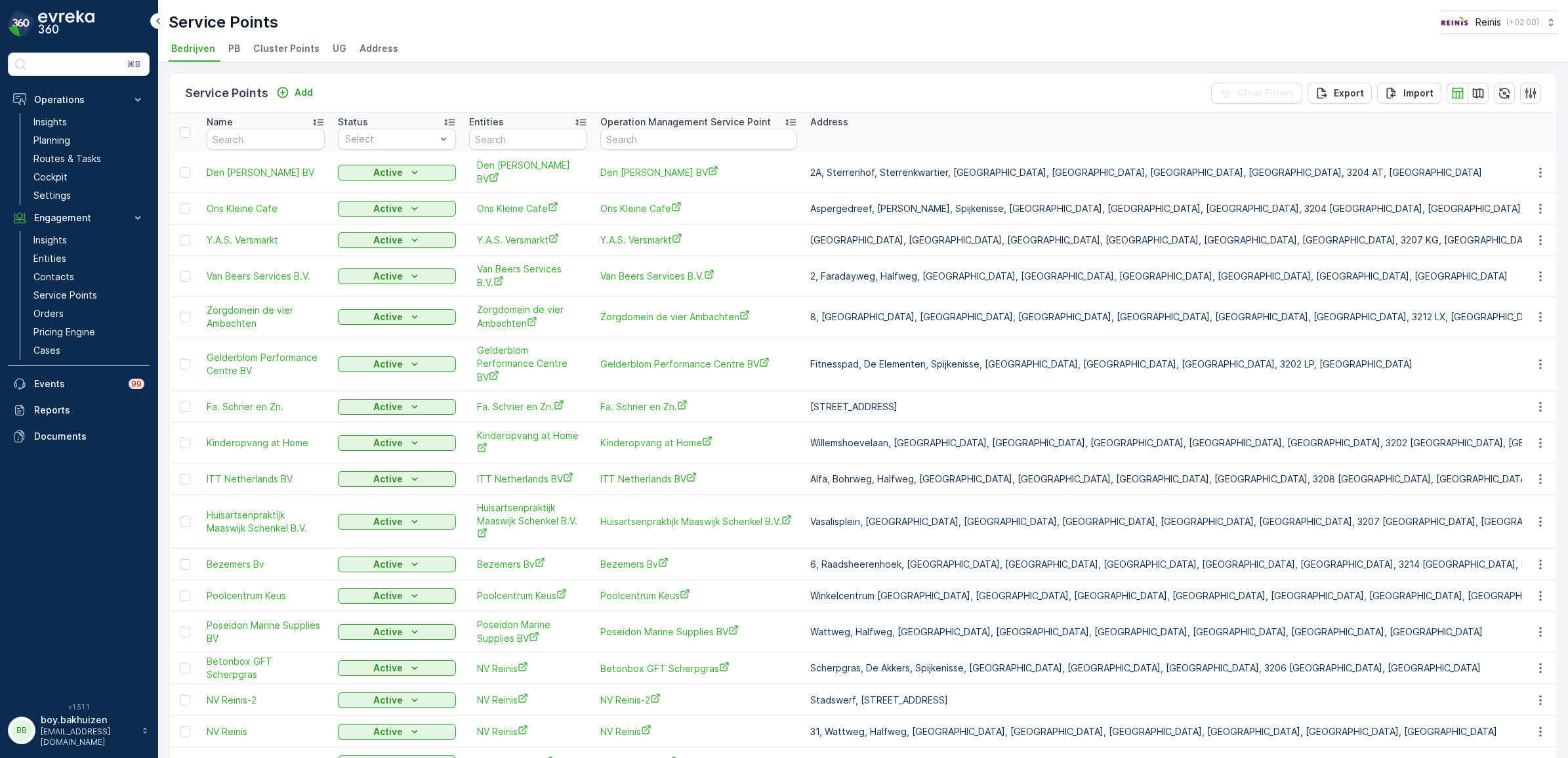
click at [271, 46] on span "Cluster Points" at bounding box center [286, 49] width 66 height 13
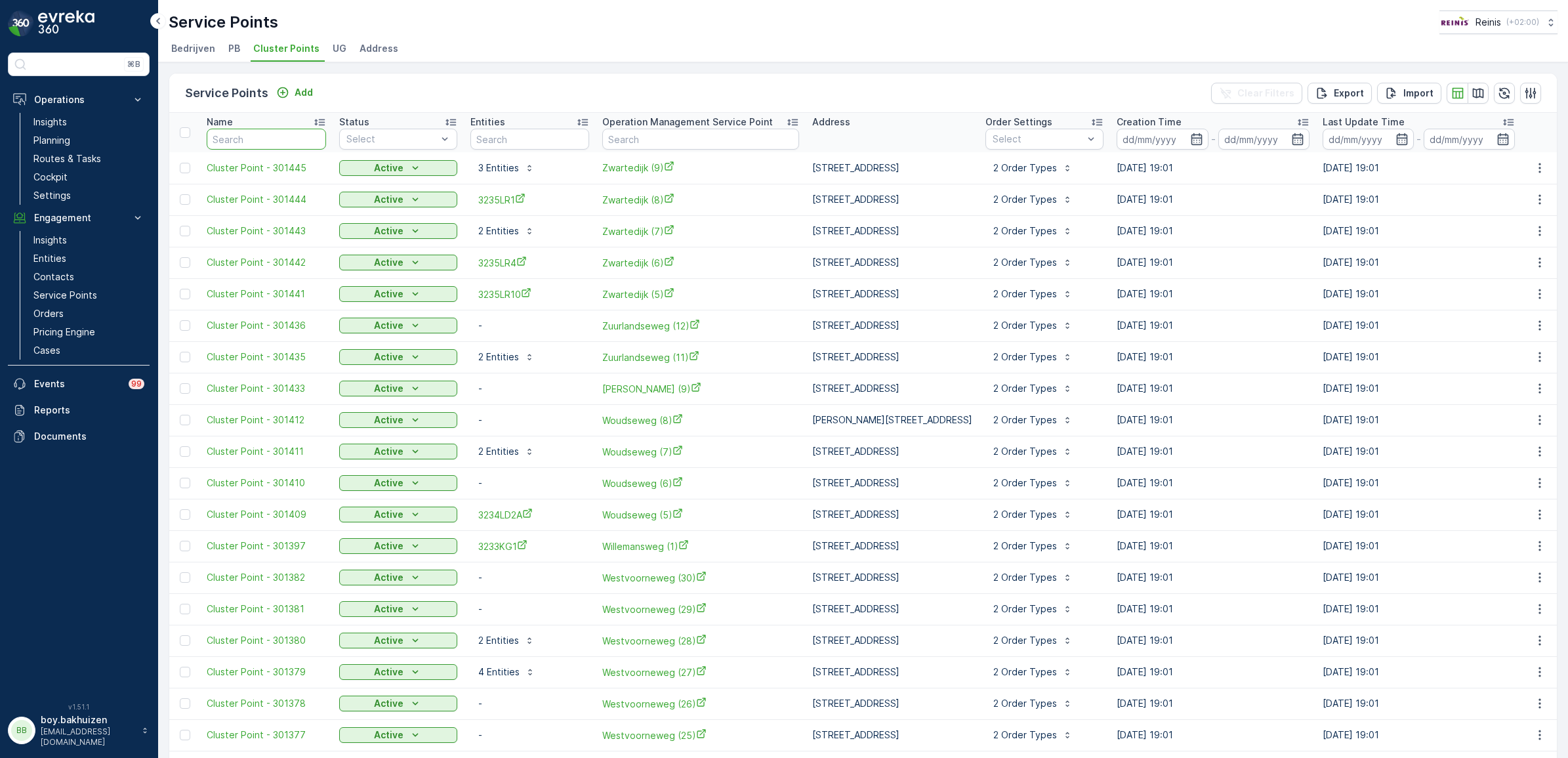
click at [297, 140] on input "text" at bounding box center [266, 139] width 120 height 21
type input "259"
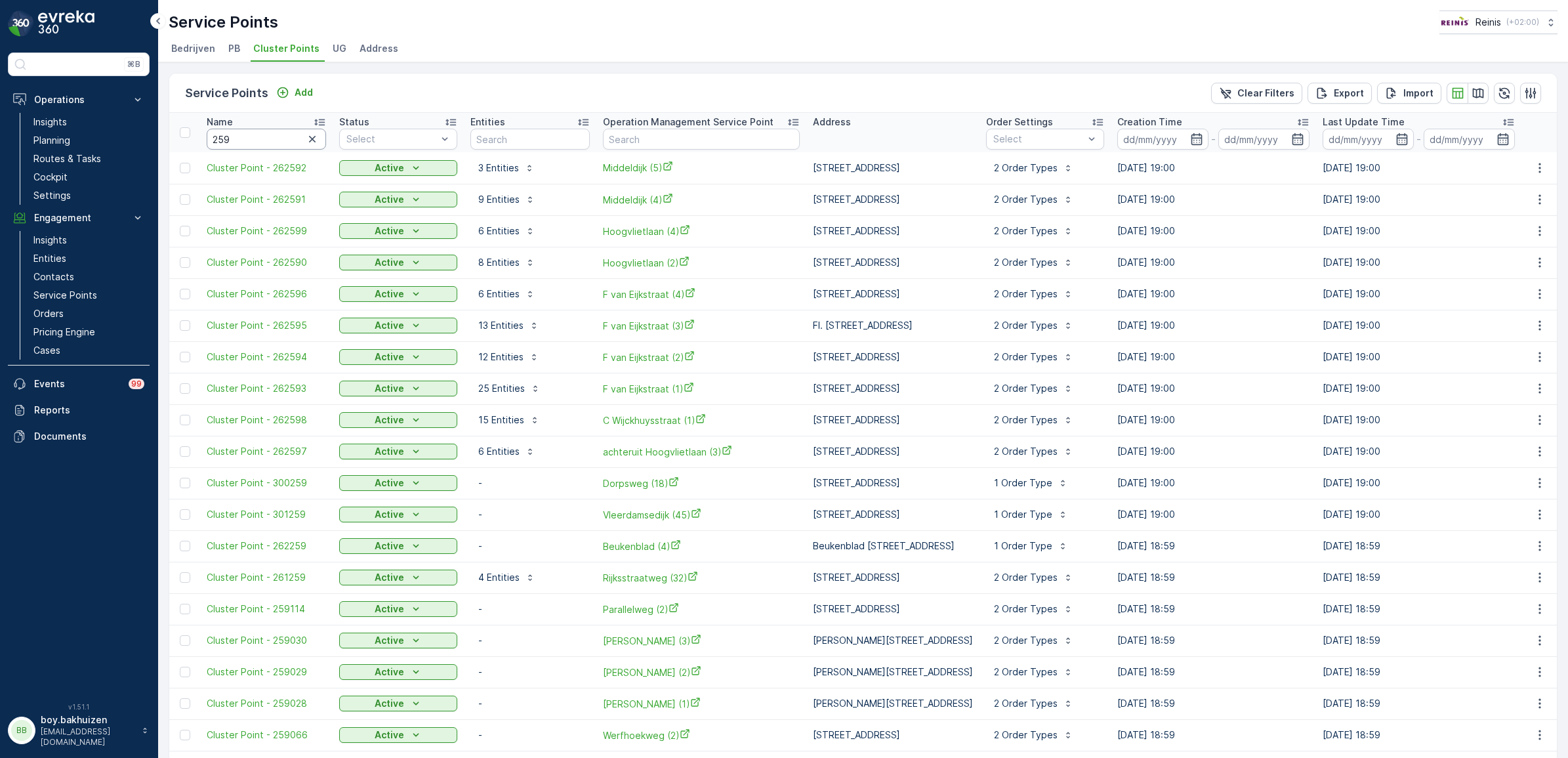
click at [280, 135] on input "259" at bounding box center [266, 139] width 120 height 21
type input "259801"
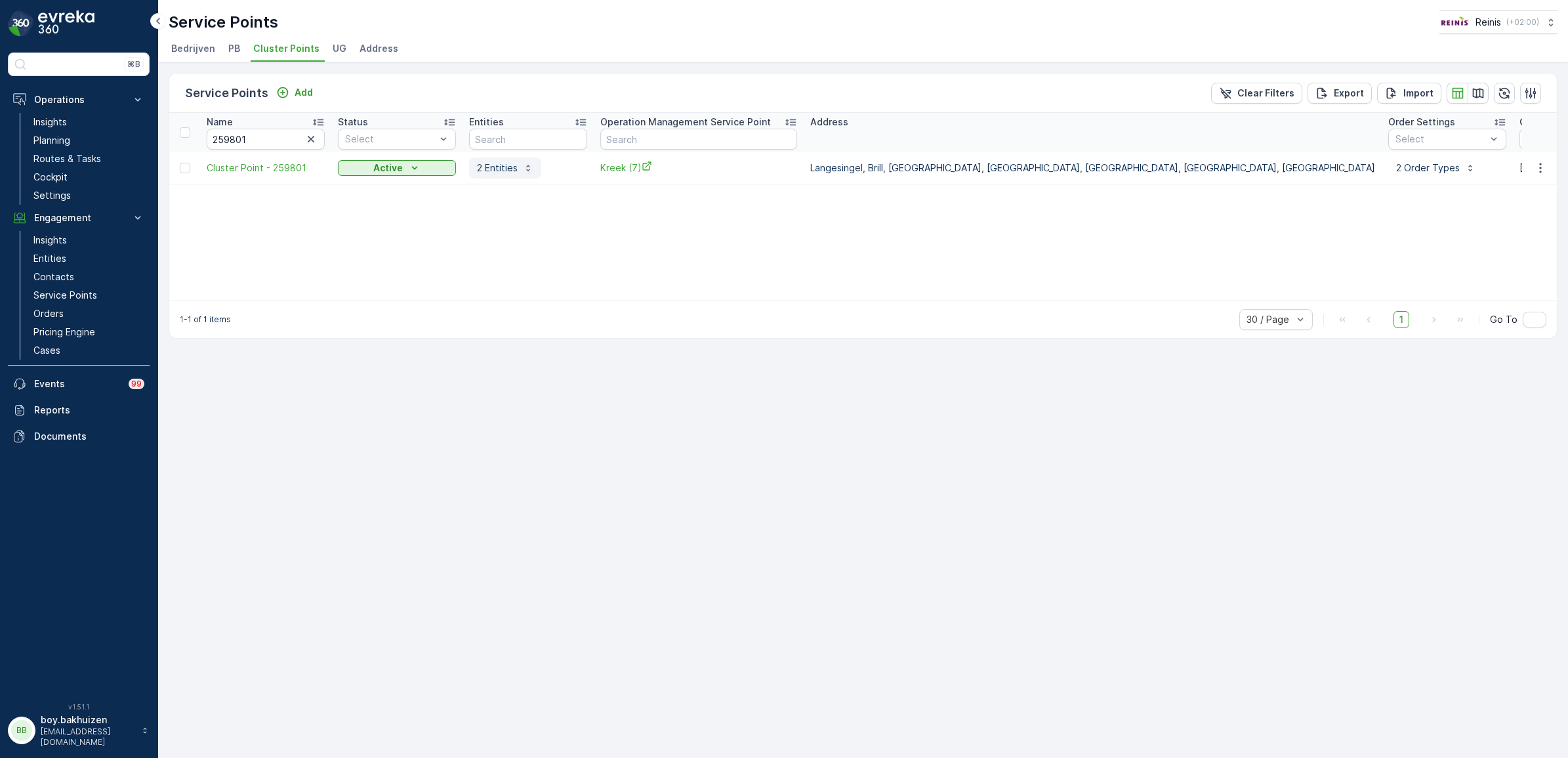
click at [510, 168] on p "2 Entities" at bounding box center [497, 168] width 41 height 13
drag, startPoint x: 250, startPoint y: 142, endPoint x: 113, endPoint y: 147, distance: 137.1
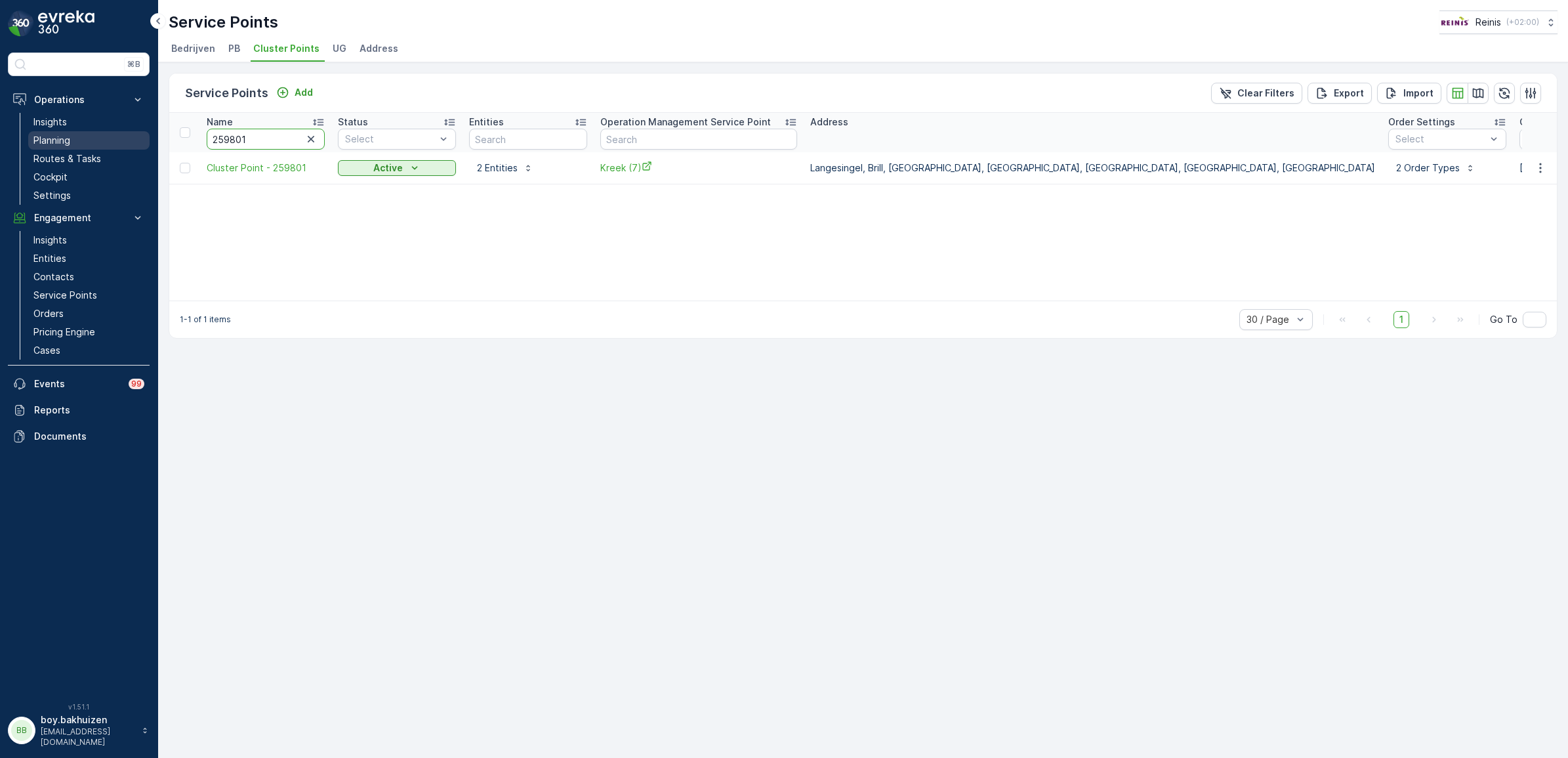
click at [113, 144] on div "⌘B Operations Insights Planning Routes & Tasks Cockpit Settings Engagement Insi…" at bounding box center [784, 379] width 1568 height 758
type input "259772"
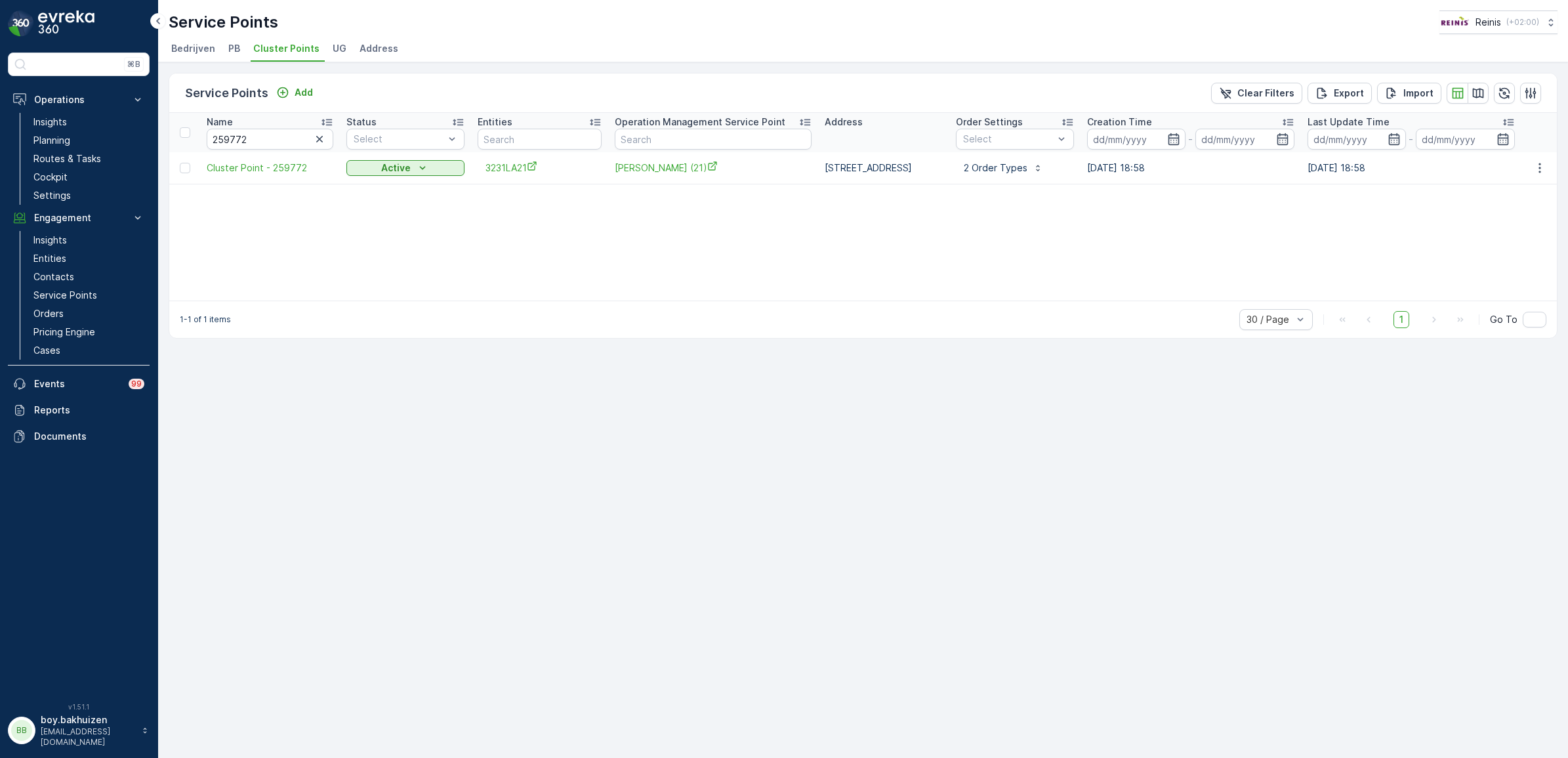
click at [302, 251] on div "Name 259772 Status Select Entities Operation Management Service Point Address O…" at bounding box center [863, 207] width 1387 height 188
drag, startPoint x: 262, startPoint y: 135, endPoint x: 208, endPoint y: 162, distance: 60.4
click at [128, 128] on div "⌘B Operations Insights Planning Routes & Tasks Cockpit Settings Engagement Insi…" at bounding box center [784, 379] width 1568 height 758
type input "259801"
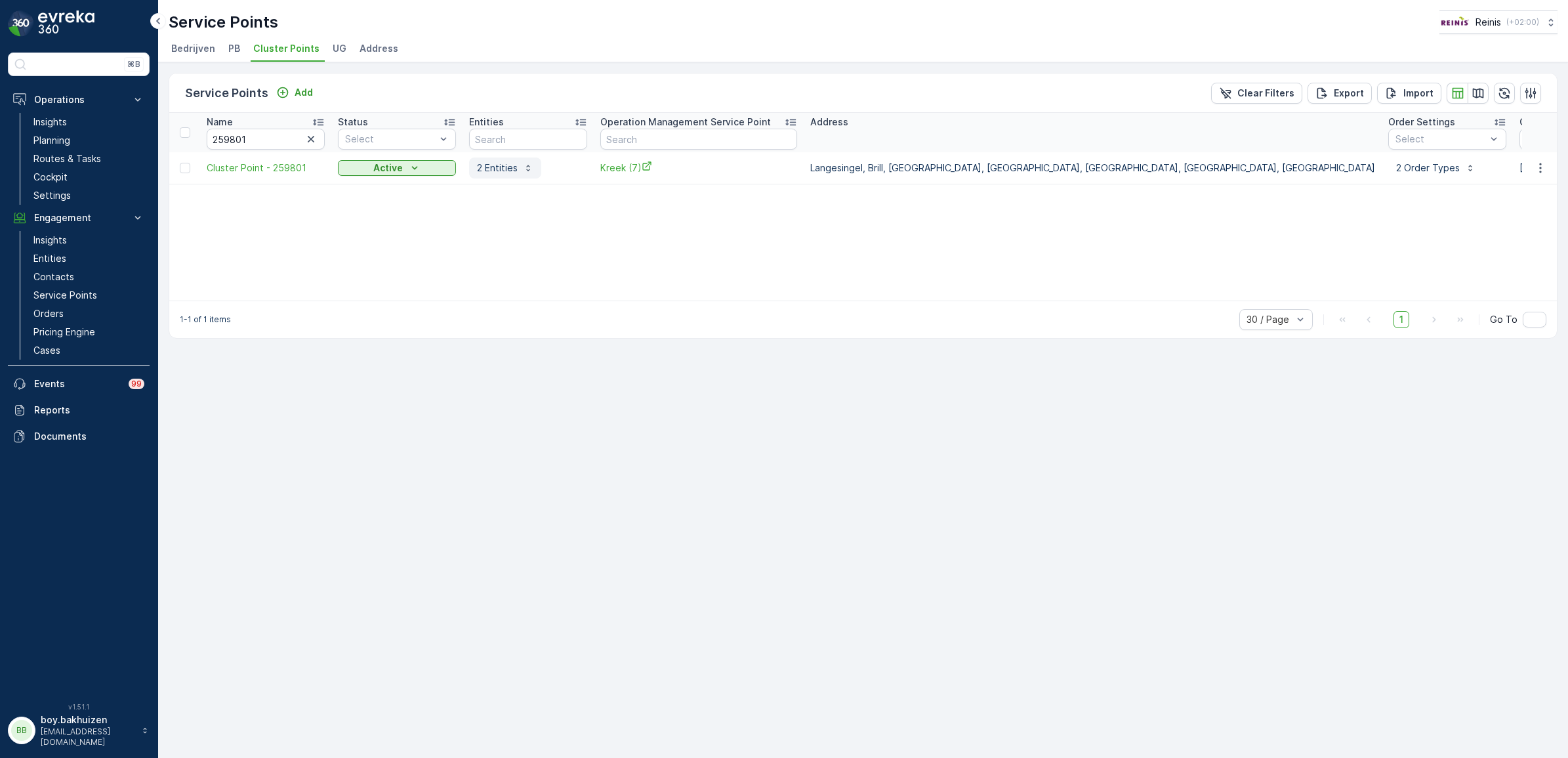
click at [523, 165] on icon "button" at bounding box center [528, 168] width 11 height 11
click at [332, 197] on div "Name 259801 Status Select Entities Operation Management Service Point Address O…" at bounding box center [863, 207] width 1387 height 188
click at [290, 164] on span "Cluster Point - 259801" at bounding box center [266, 168] width 118 height 13
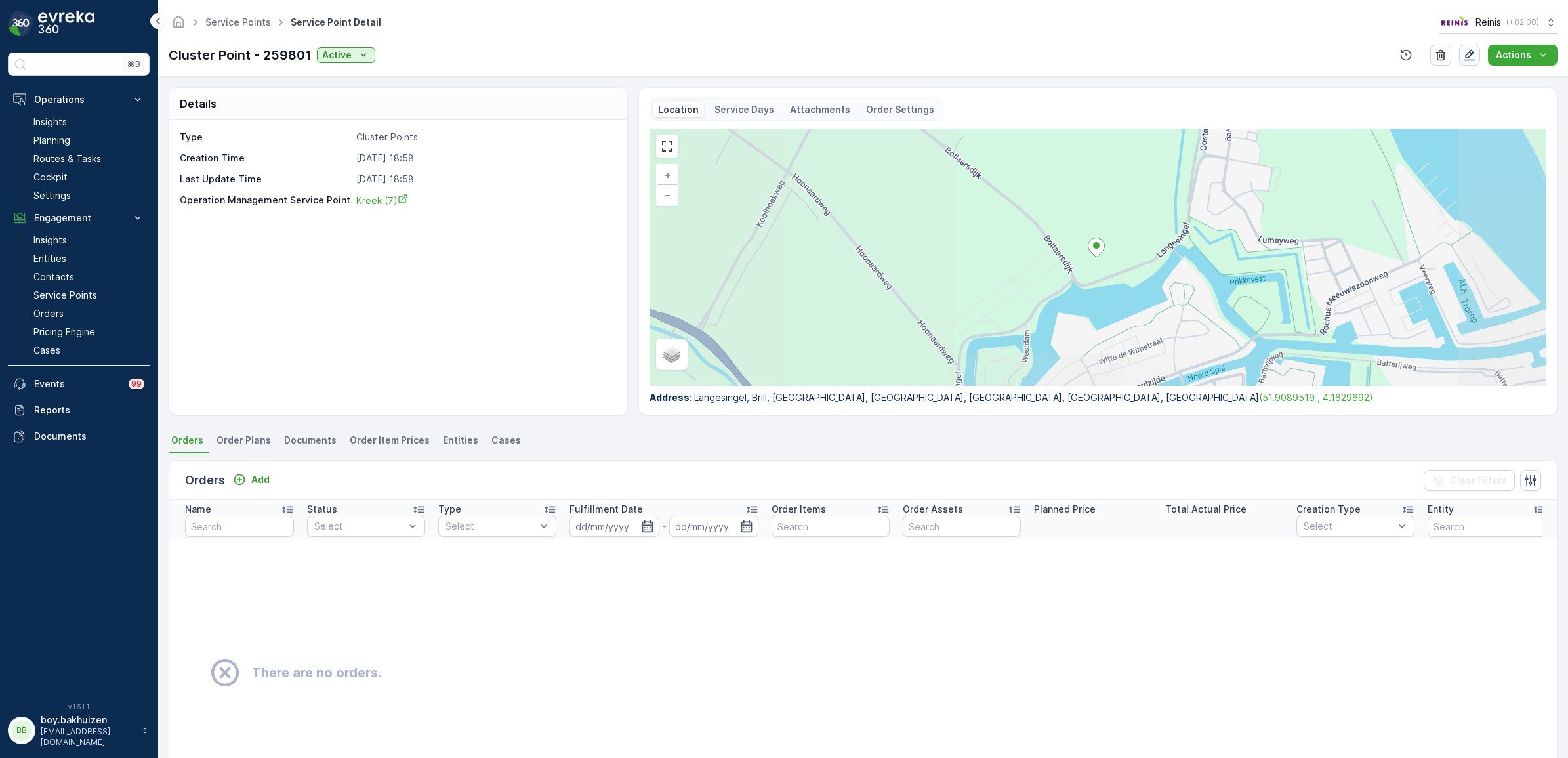
click at [1469, 56] on icon "button" at bounding box center [1469, 55] width 13 height 13
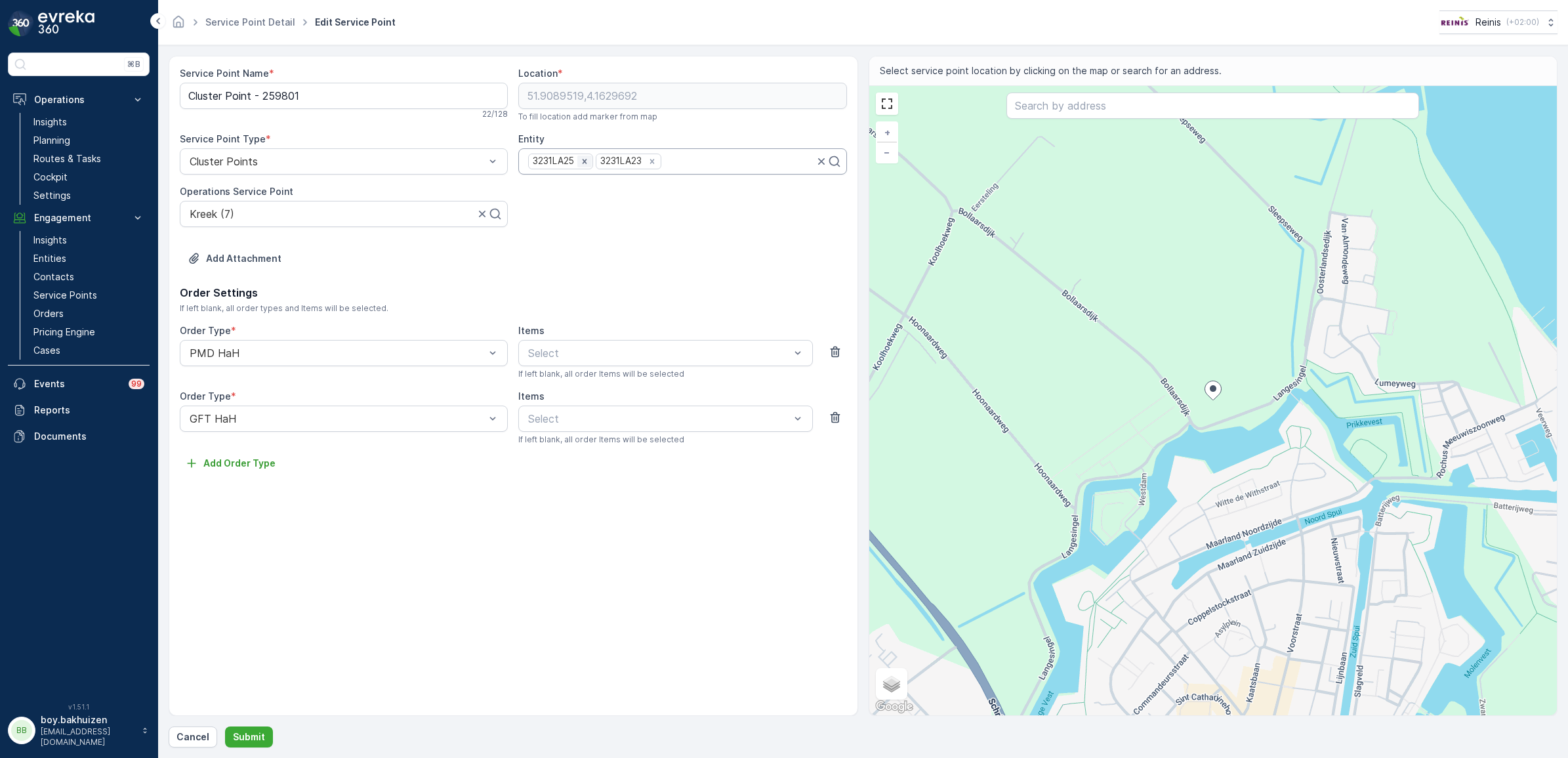
click at [585, 159] on icon "Remove 3231LA25" at bounding box center [584, 161] width 9 height 9
click at [584, 164] on icon "Remove 3231LA23" at bounding box center [584, 161] width 9 height 9
click at [244, 742] on button "Submit" at bounding box center [249, 736] width 48 height 21
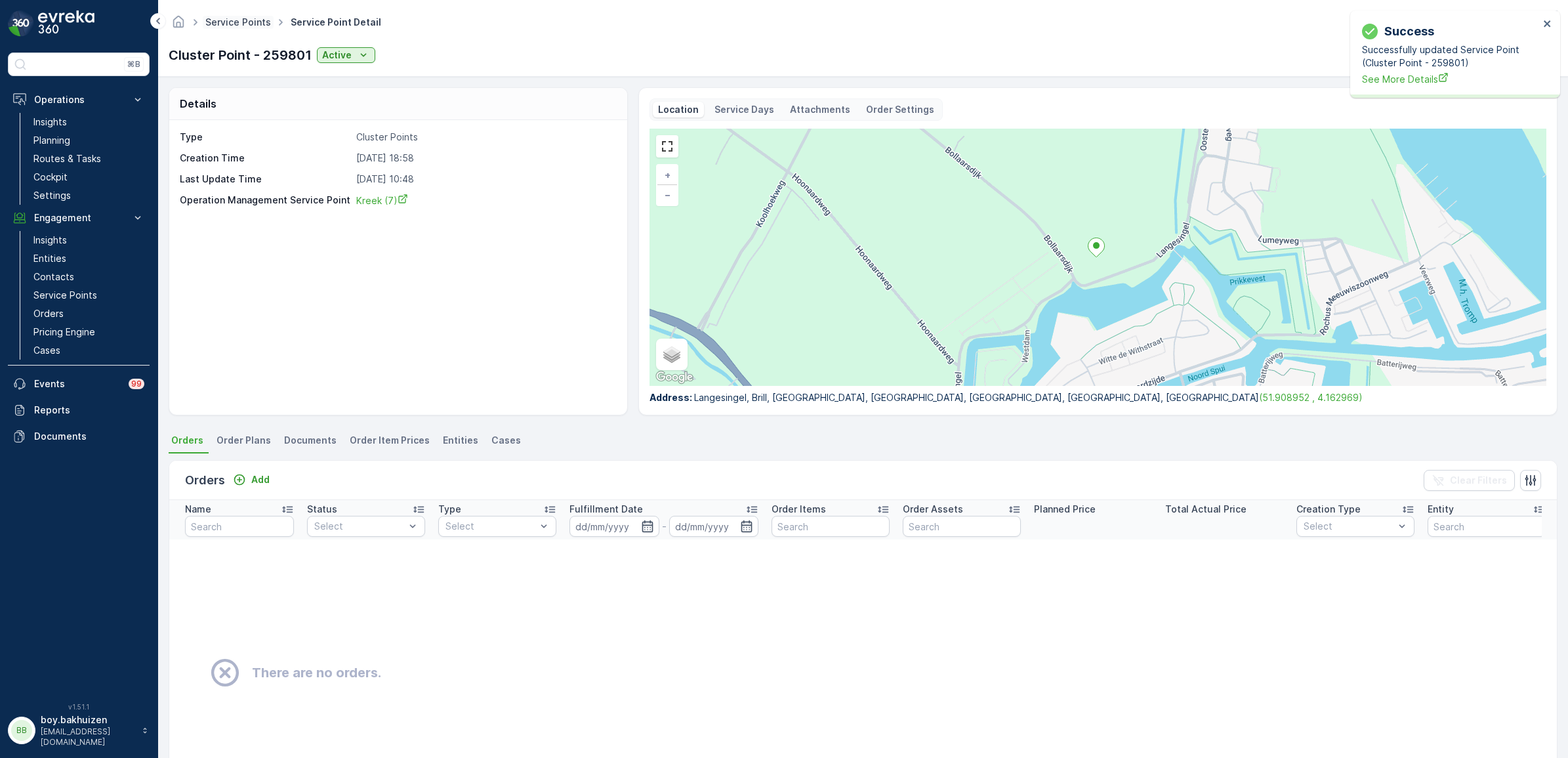
click at [258, 18] on link "Service Points" at bounding box center [238, 22] width 65 height 11
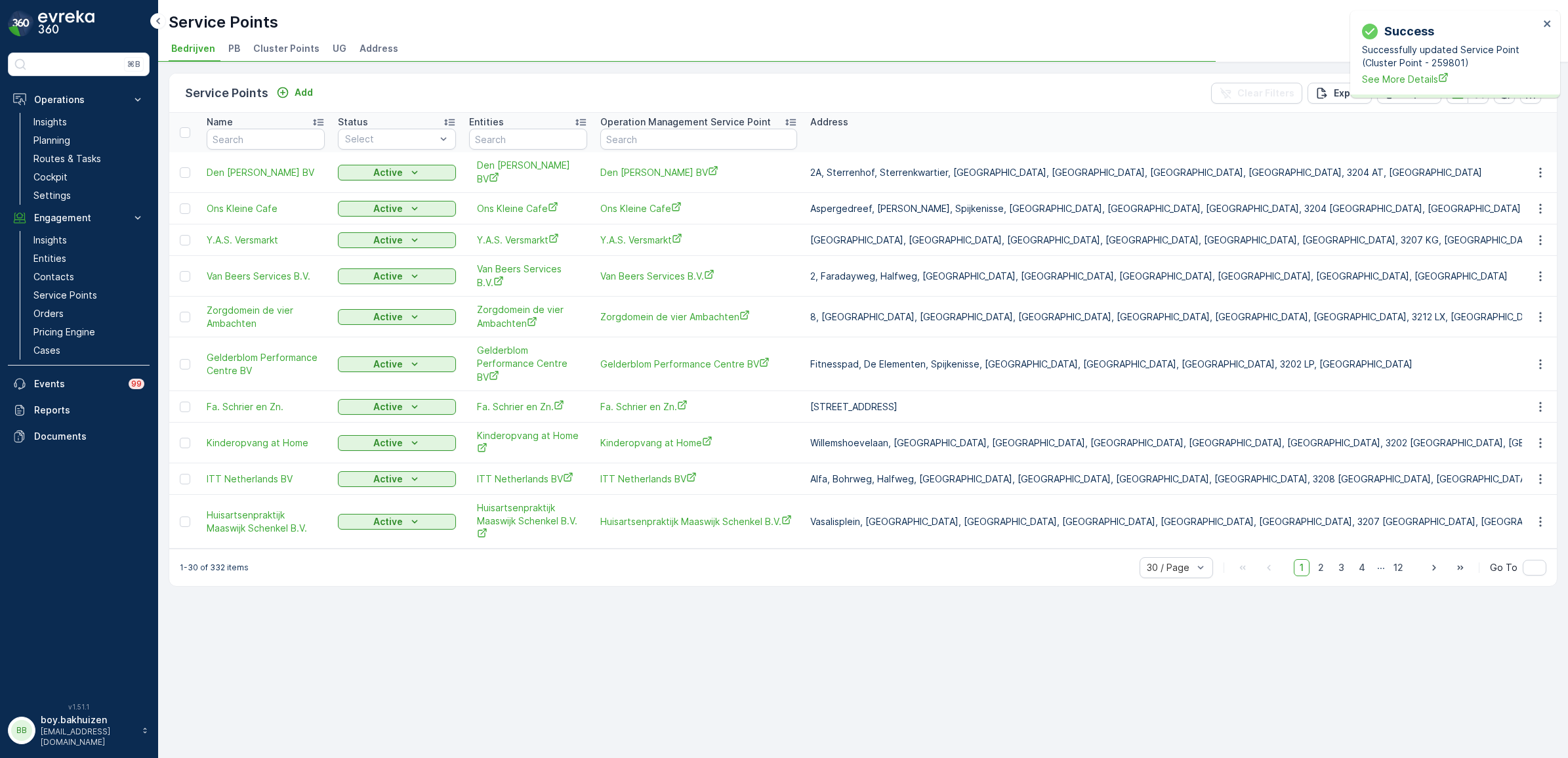
click at [274, 42] on span "Cluster Points" at bounding box center [286, 49] width 66 height 13
click at [243, 144] on input "text" at bounding box center [266, 139] width 118 height 21
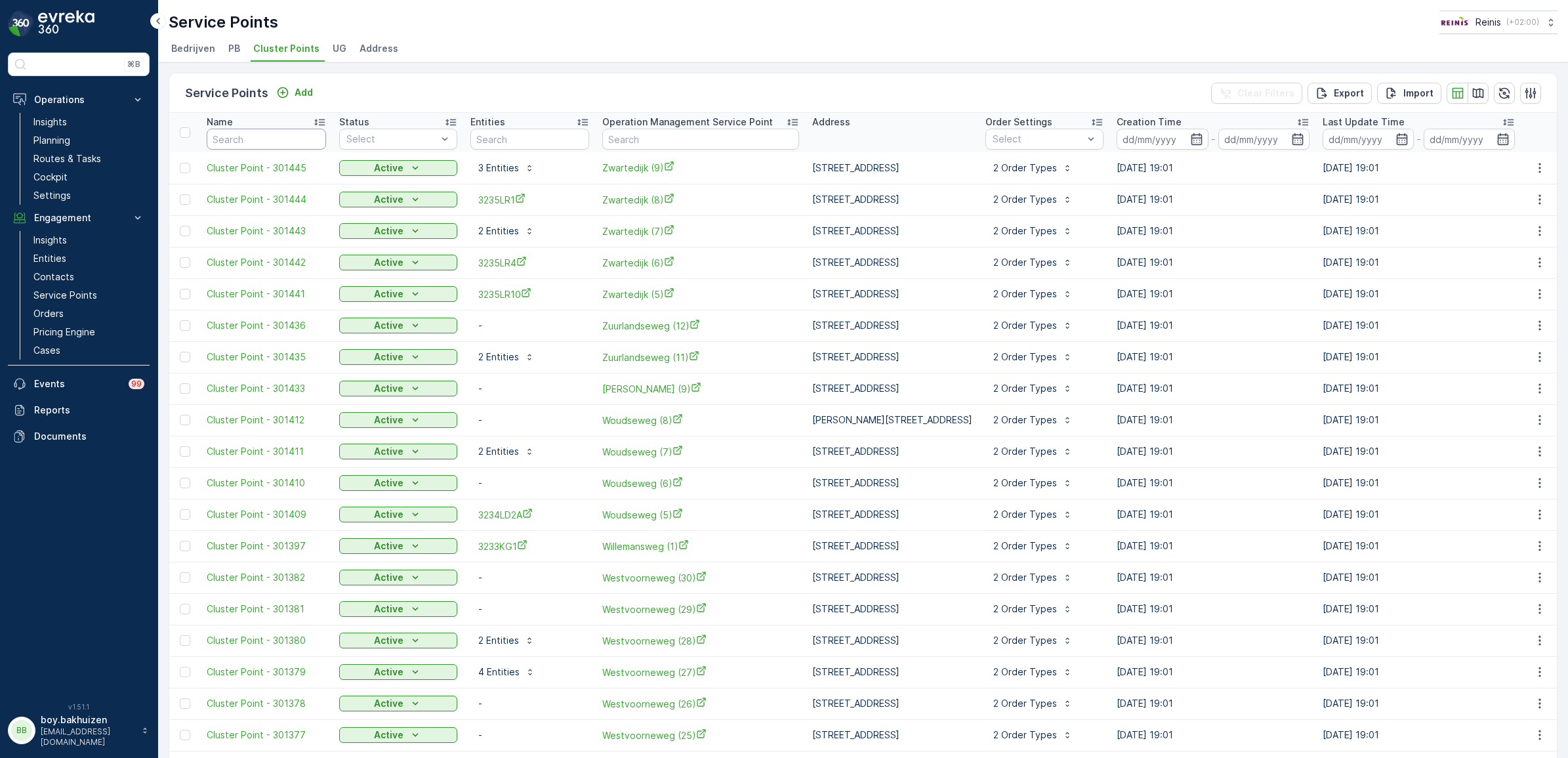
click at [243, 144] on input "text" at bounding box center [266, 139] width 120 height 21
type input "259772"
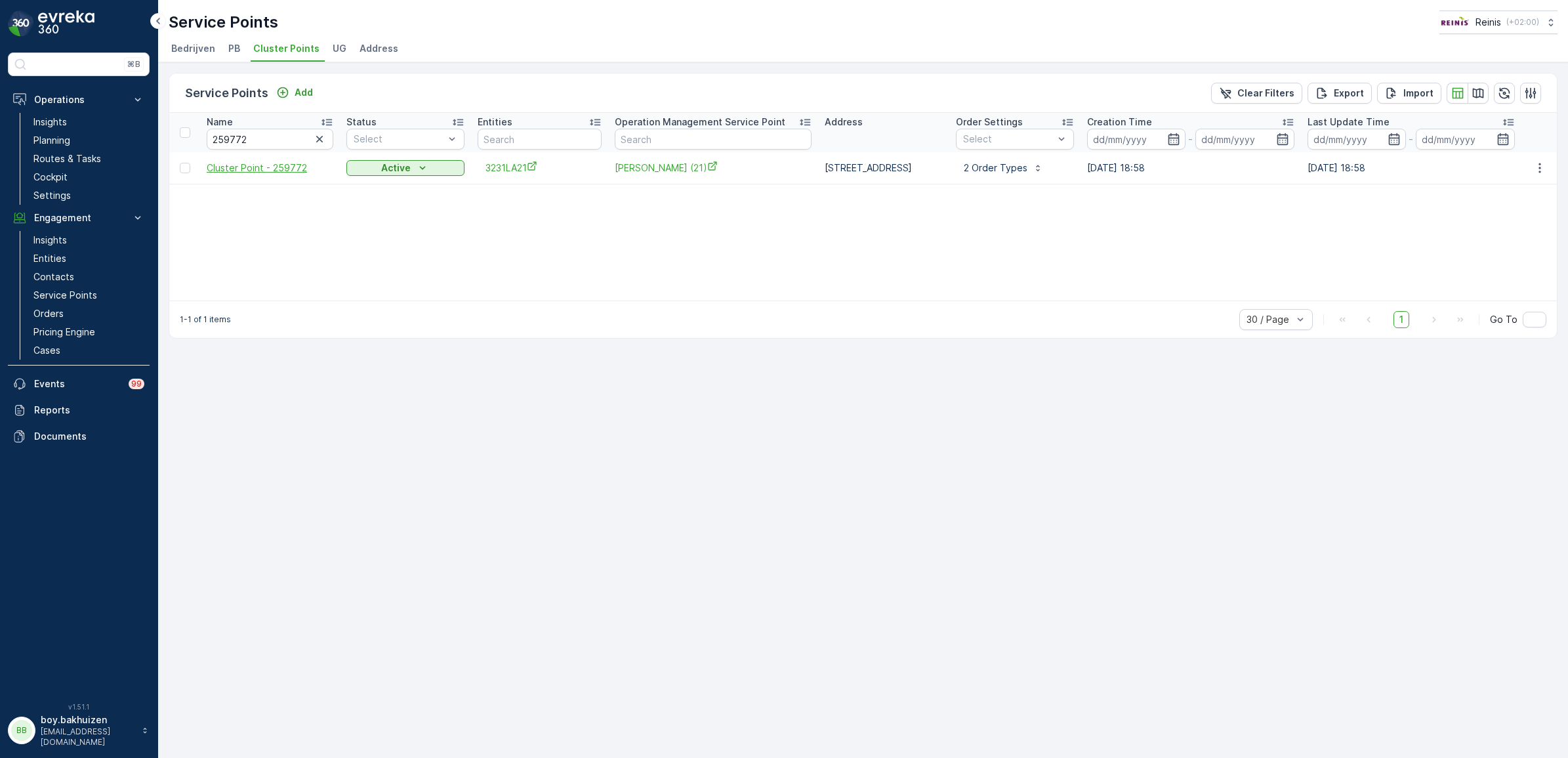
click at [255, 165] on span "Cluster Point - 259772" at bounding box center [270, 168] width 126 height 13
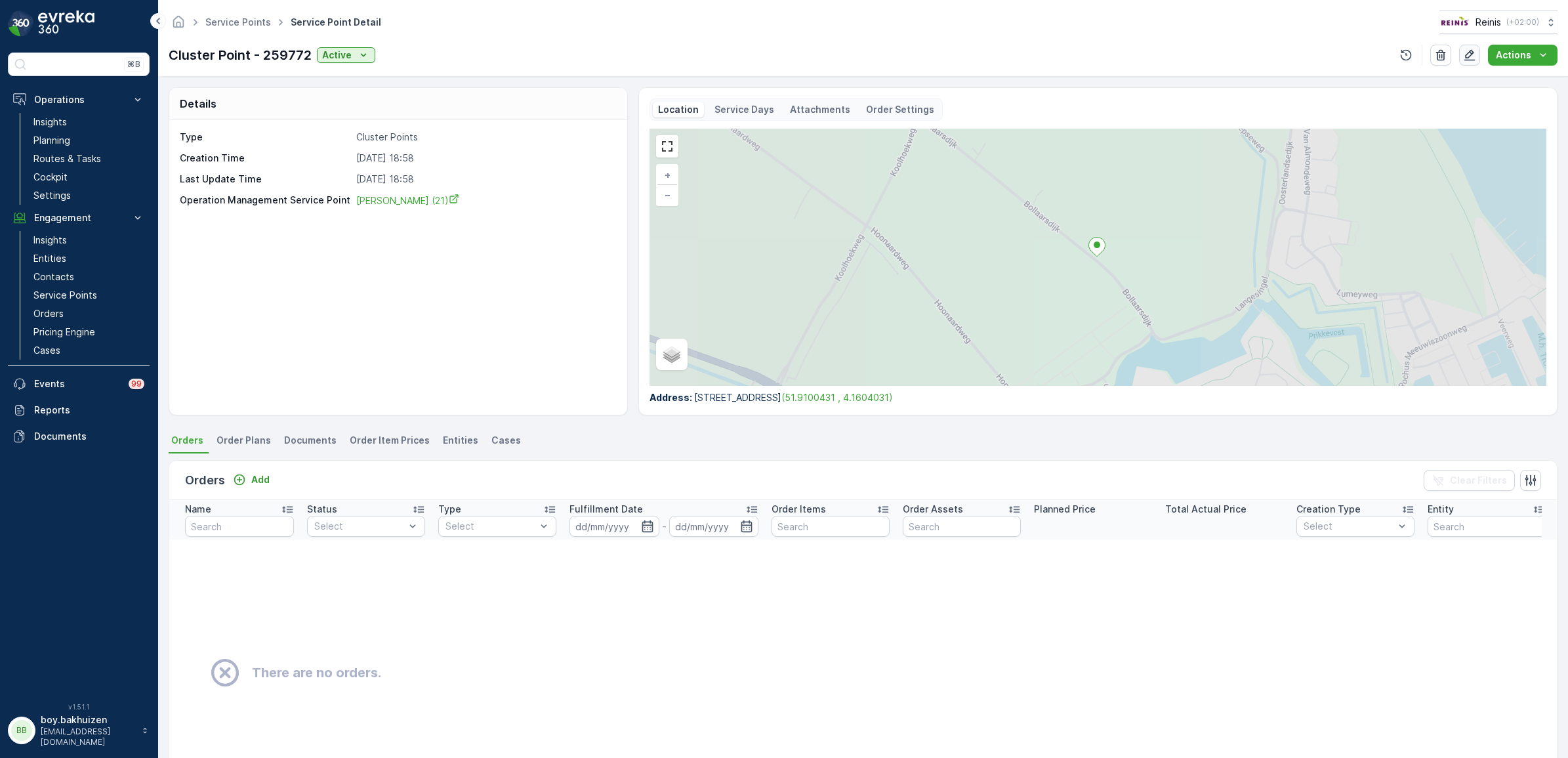
click at [1472, 59] on icon "button" at bounding box center [1469, 55] width 13 height 13
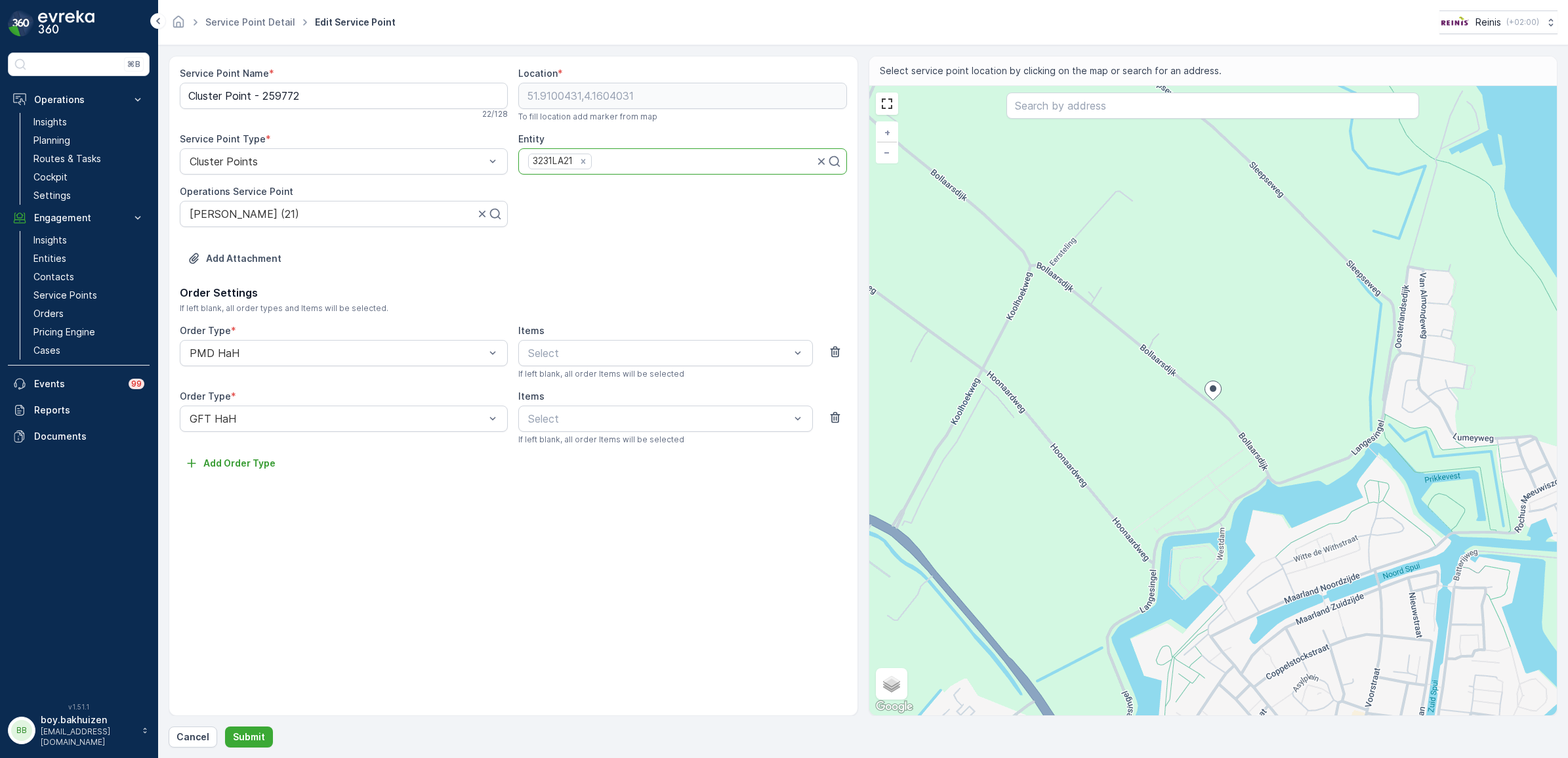
click at [617, 165] on div at bounding box center [704, 162] width 221 height 12
type input "3231la3"
click at [225, 726] on button "Submit" at bounding box center [249, 736] width 48 height 21
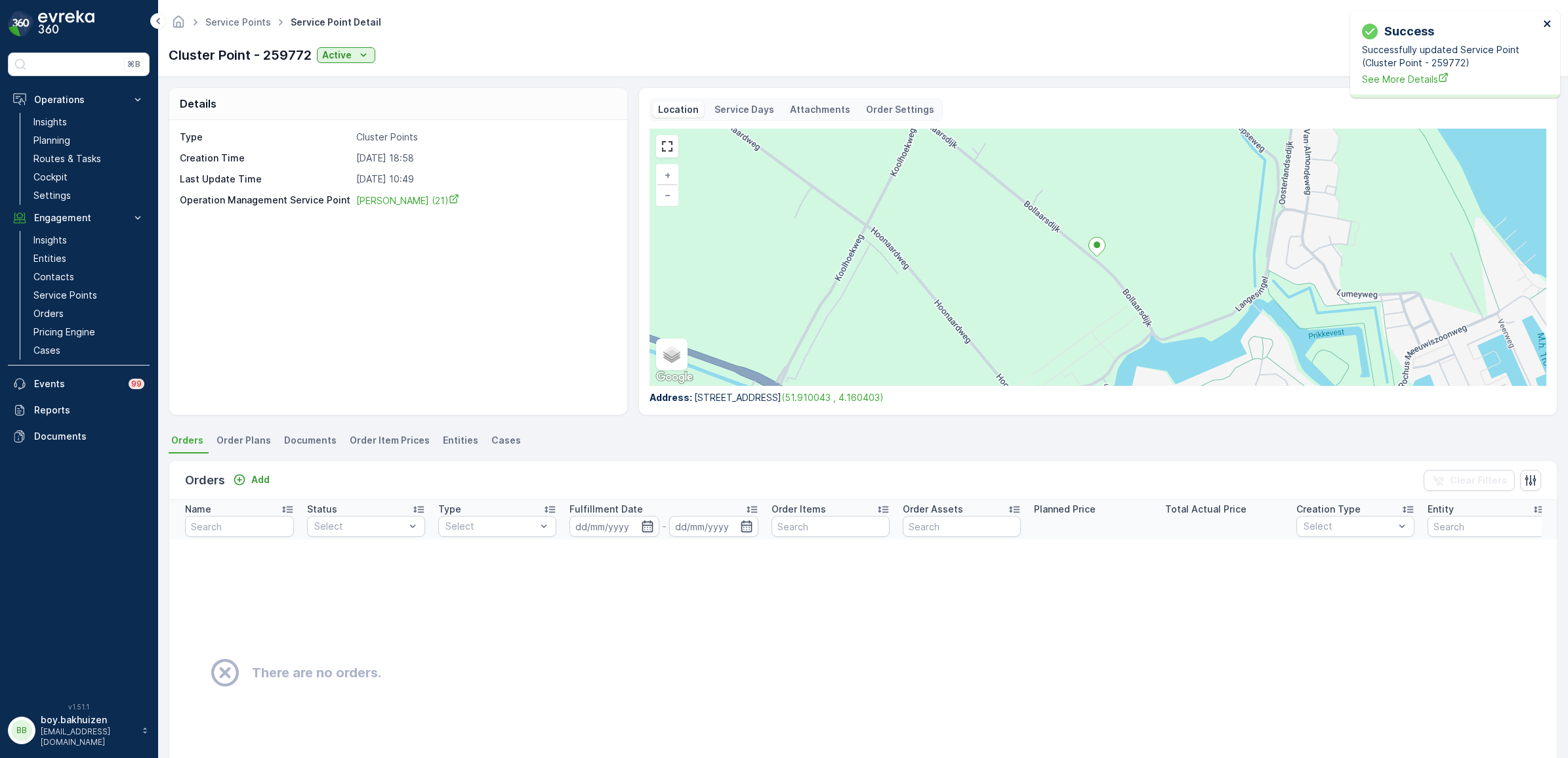
click at [1550, 19] on icon "close" at bounding box center [1547, 23] width 9 height 11
click at [456, 434] on span "Entities" at bounding box center [461, 441] width 35 height 13
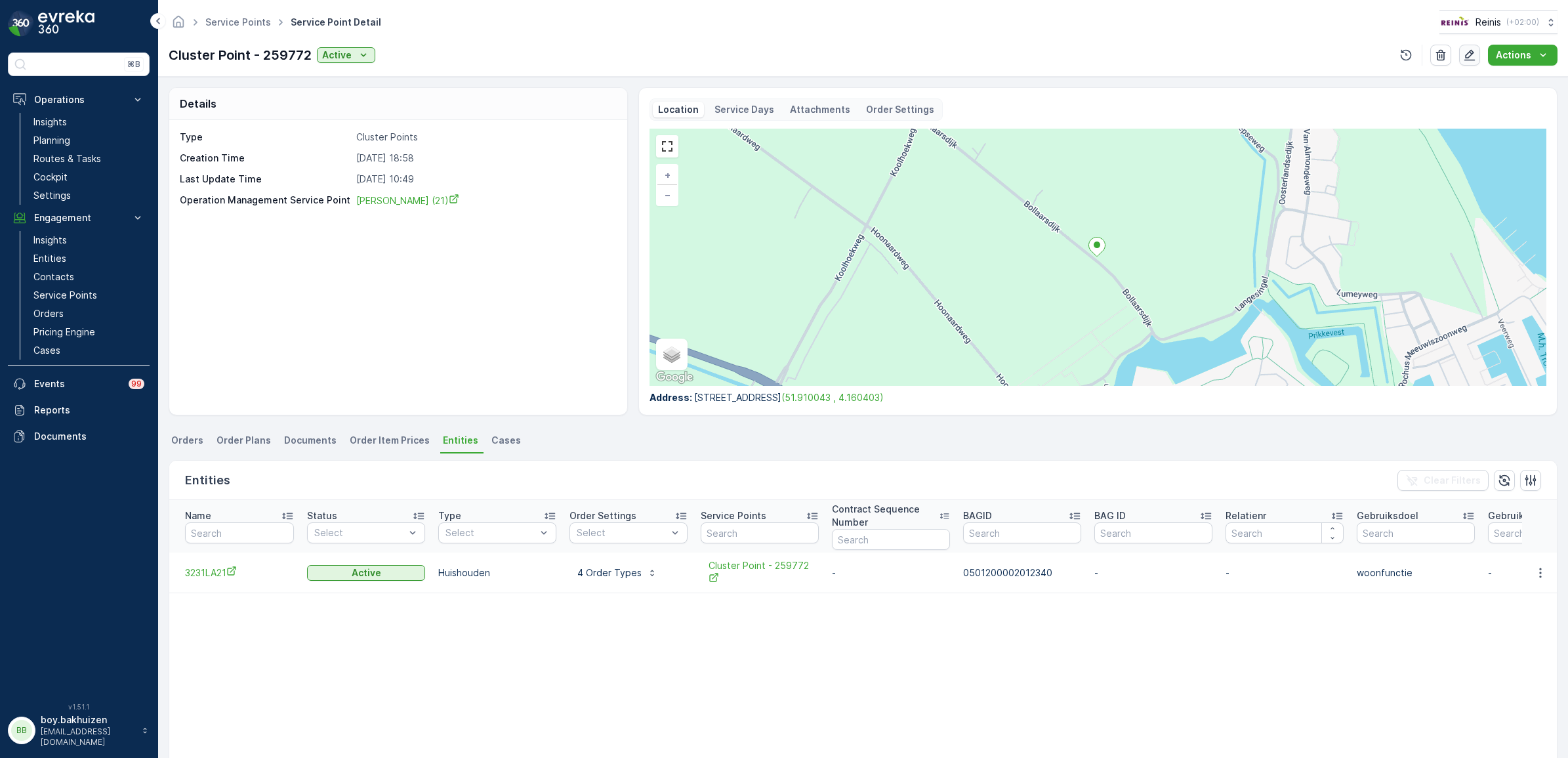
click at [1466, 53] on icon "button" at bounding box center [1469, 55] width 13 height 13
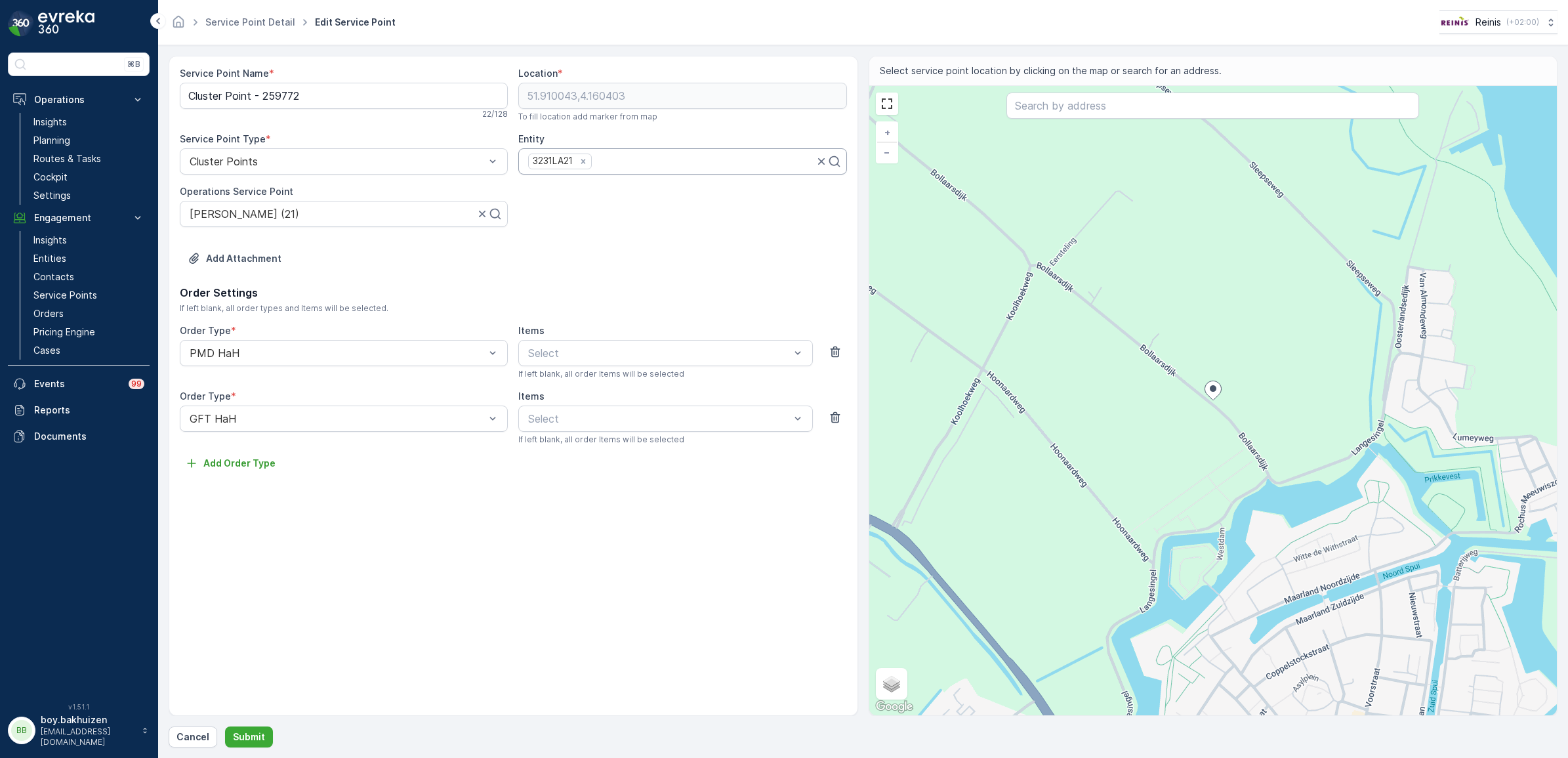
click at [638, 165] on div at bounding box center [704, 162] width 221 height 12
type input "3231la23"
click at [555, 197] on span "3231LA23" at bounding box center [551, 193] width 50 height 12
type input "3231la25"
click at [595, 189] on div "3231LA25" at bounding box center [682, 193] width 312 height 12
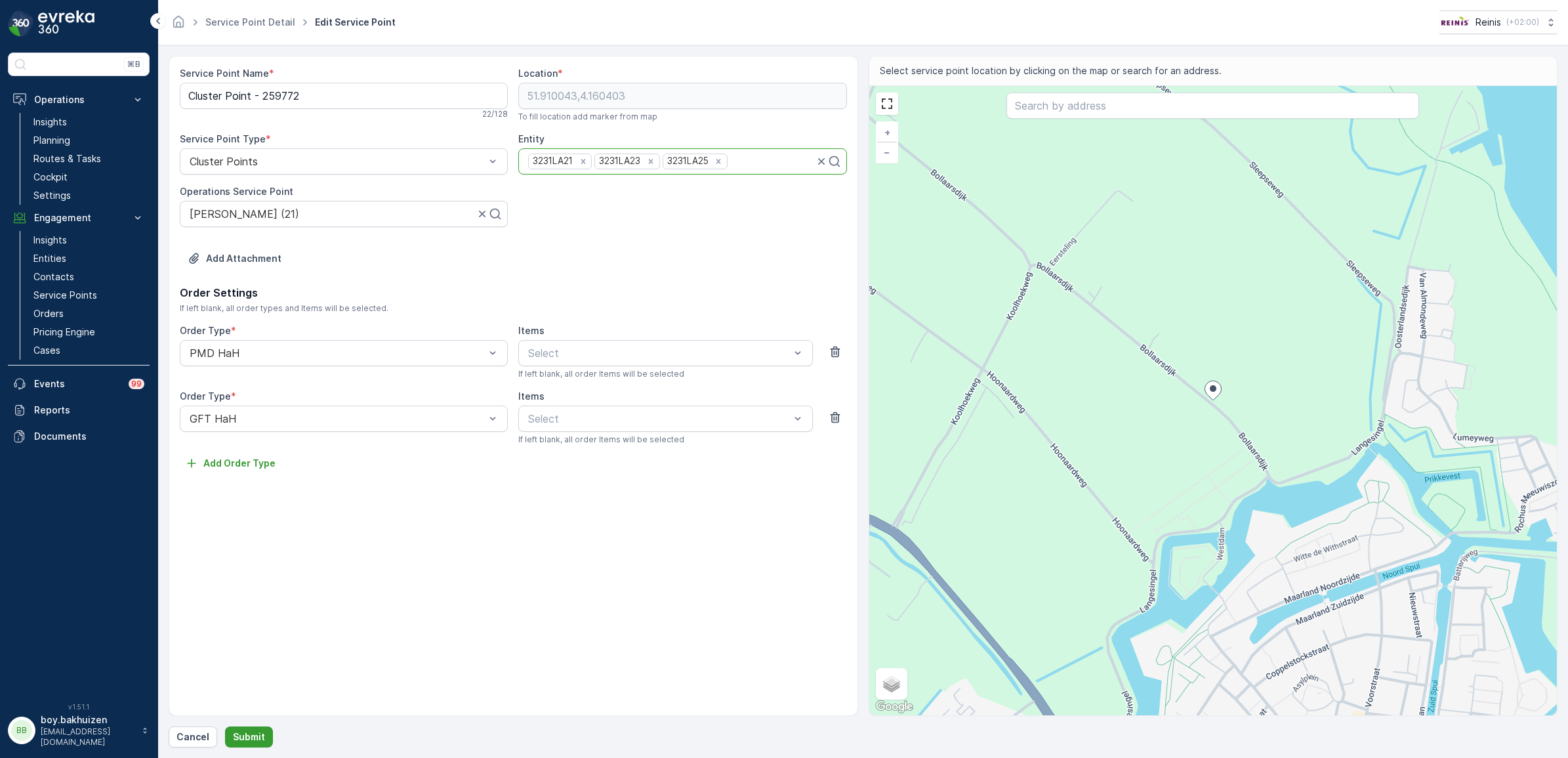
click at [246, 736] on p "Submit" at bounding box center [249, 737] width 32 height 13
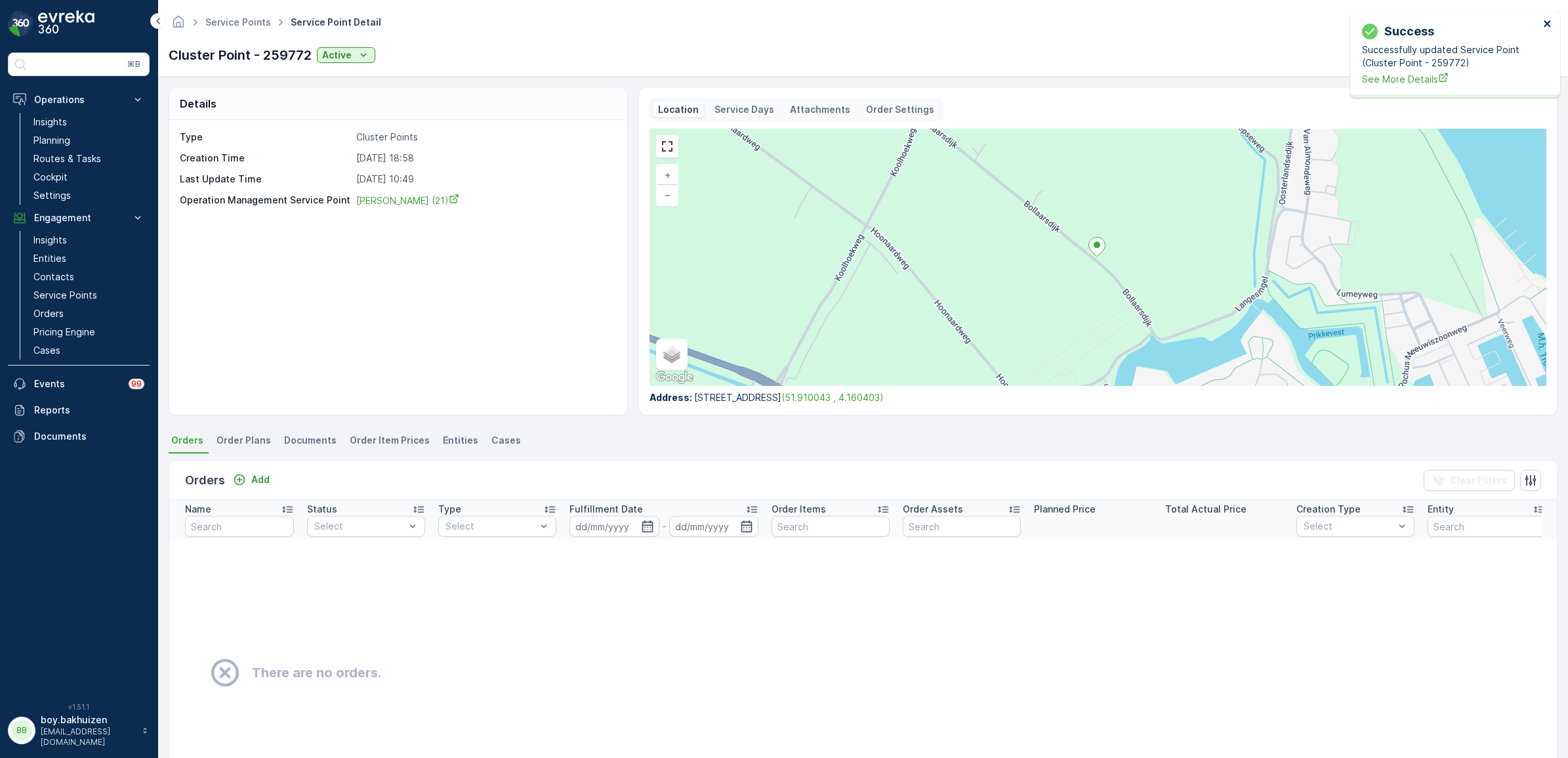
click at [1549, 23] on icon "close" at bounding box center [1547, 23] width 9 height 11
click at [1469, 53] on icon "button" at bounding box center [1469, 55] width 11 height 11
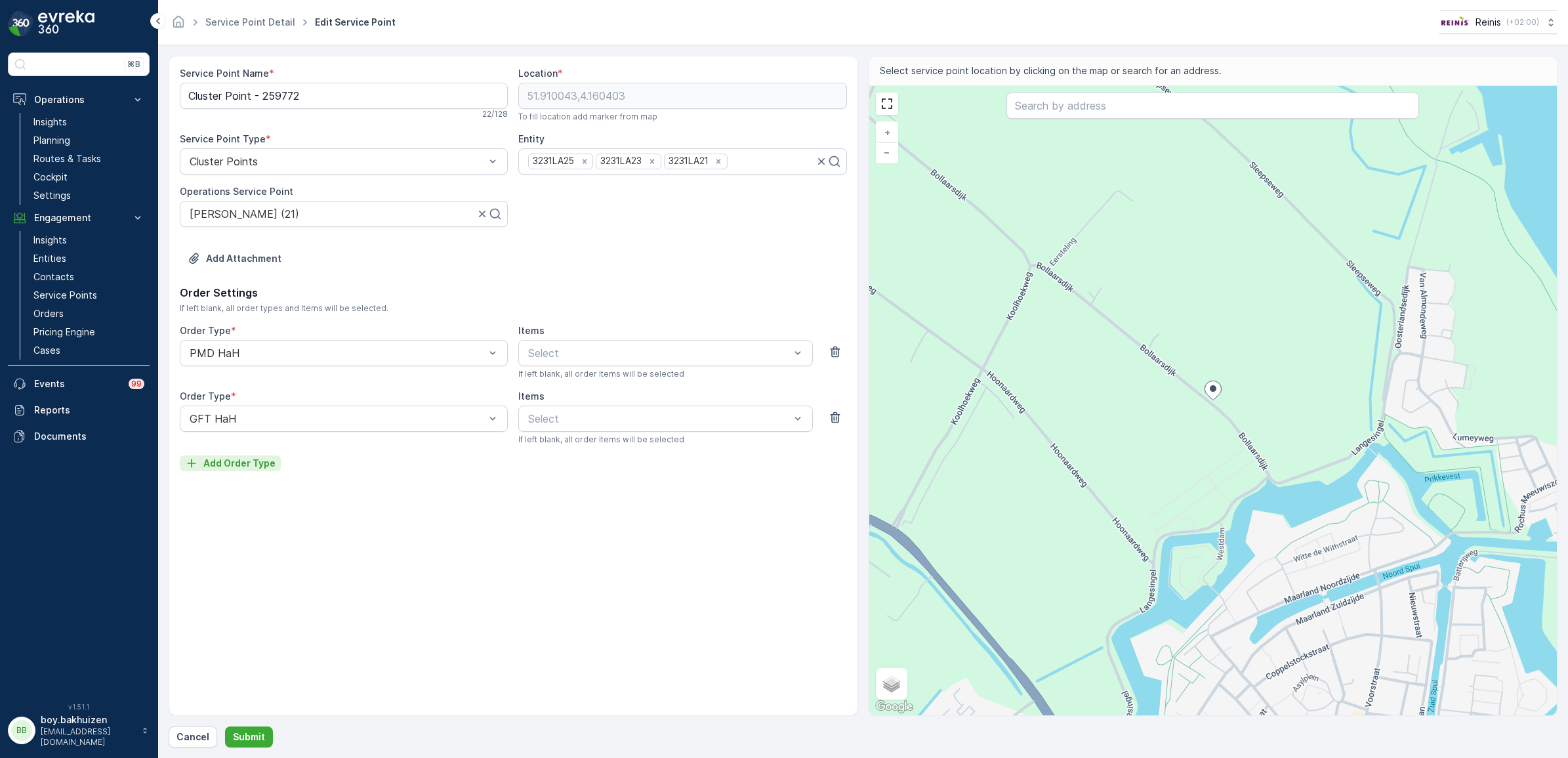
click at [265, 464] on p "Add Order Type" at bounding box center [240, 463] width 72 height 13
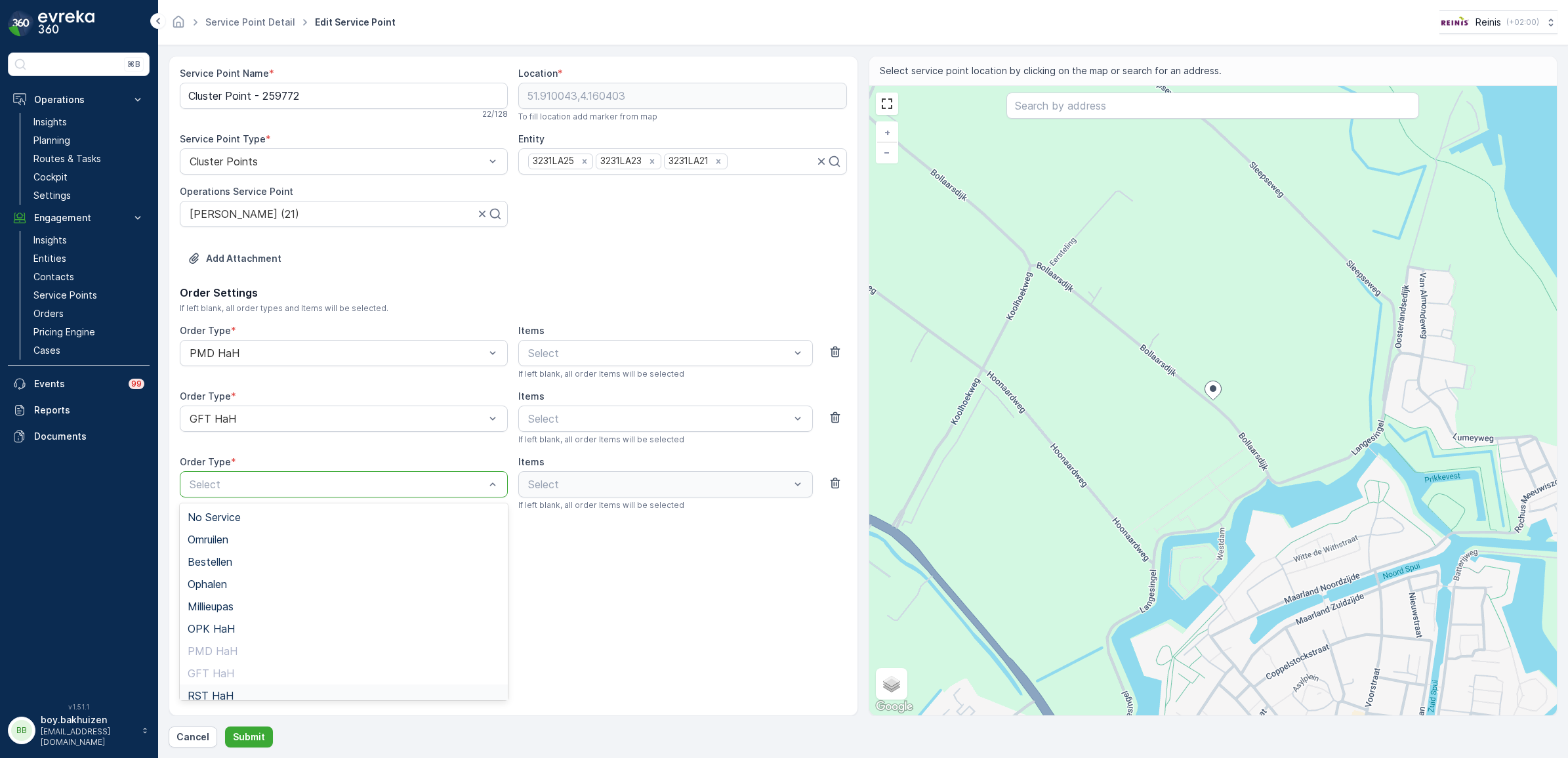
click at [251, 693] on div "RST HaH" at bounding box center [343, 695] width 312 height 12
click at [246, 737] on p "Submit" at bounding box center [249, 737] width 32 height 13
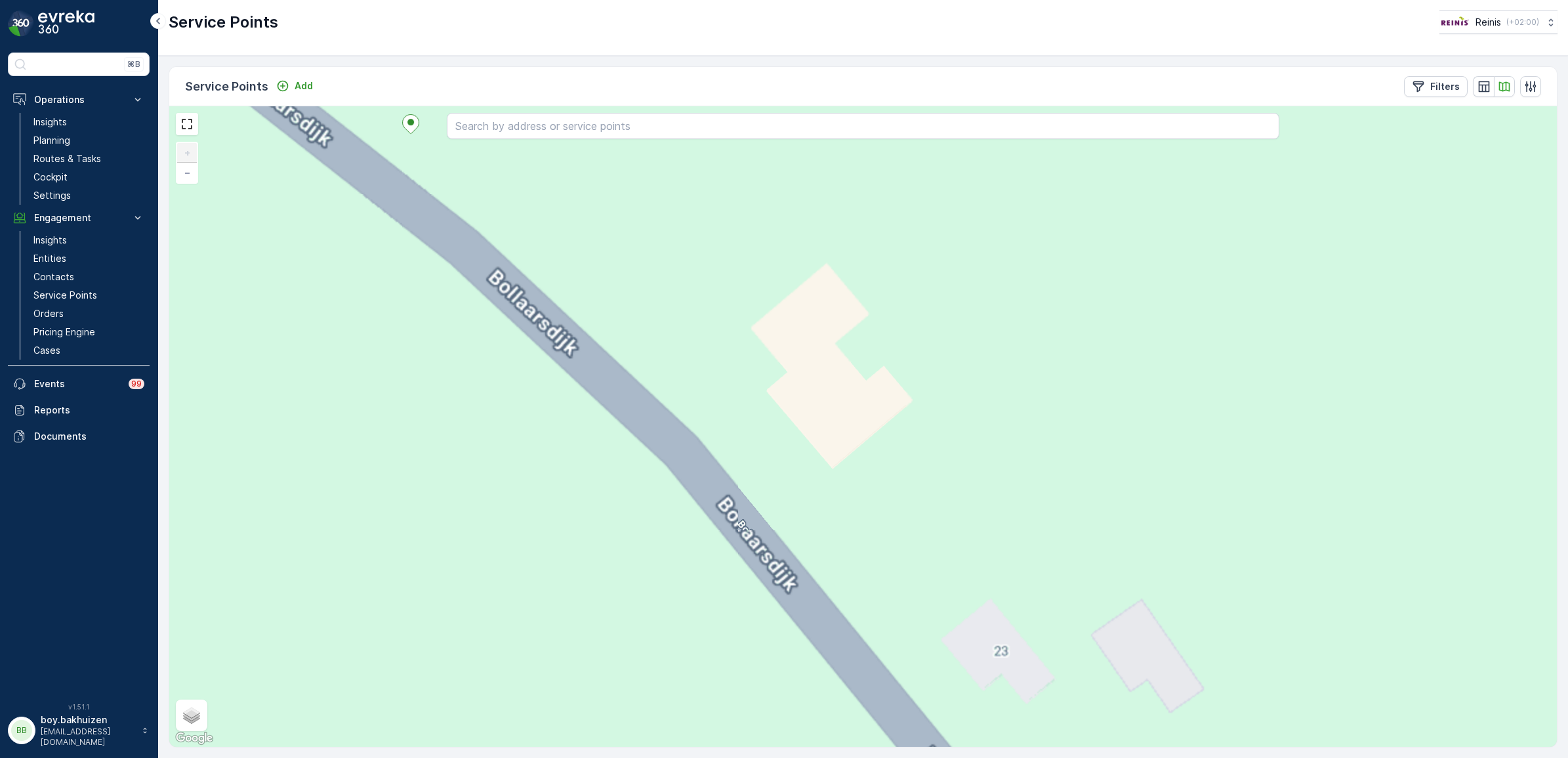
drag, startPoint x: 518, startPoint y: 269, endPoint x: 545, endPoint y: 328, distance: 64.9
click at [545, 328] on div "+ − Satellite Roadmap Terrain Hybrid Leaflet Keyboard shortcuts Map Data Map da…" at bounding box center [863, 426] width 1387 height 640
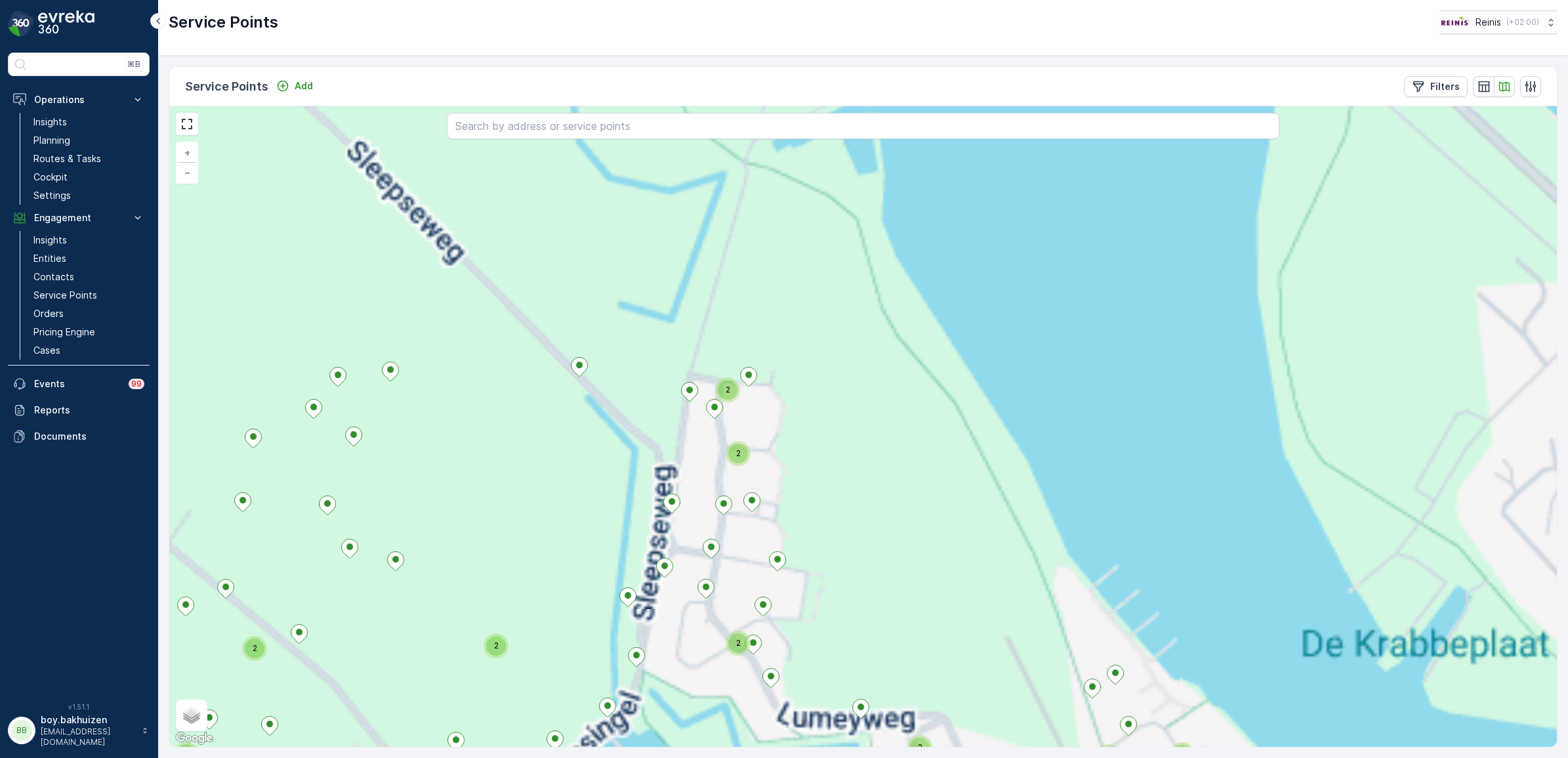
click at [1003, 219] on div "2 2 4 2 2 2 2 2 2 2 2 2 2 2 2 2 2 2 2 2 2 2 2 2 2 2 2 2 3 2 3 2 2 2 2 2 2 2 2 2…" at bounding box center [863, 426] width 1387 height 640
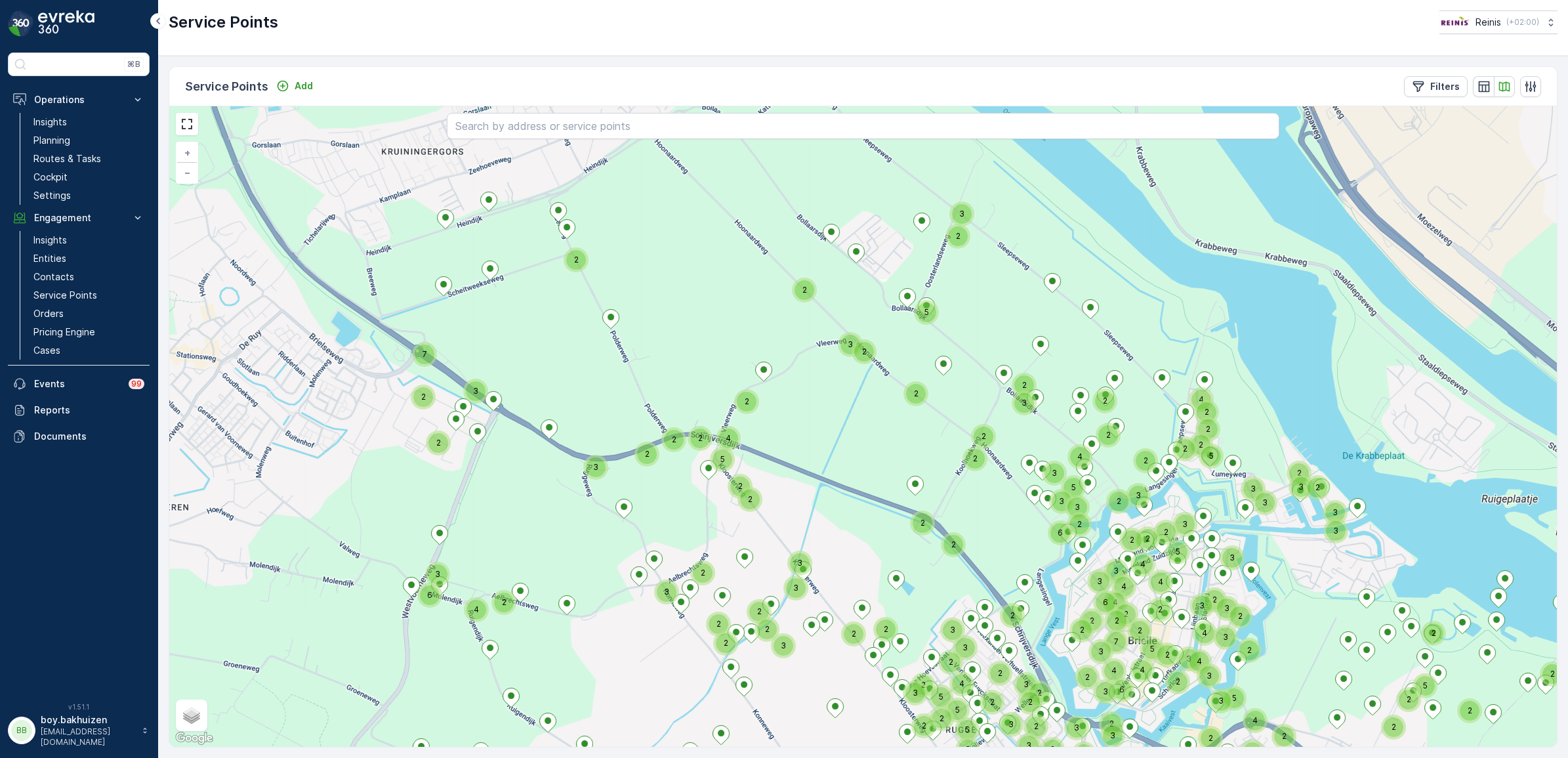
drag, startPoint x: 700, startPoint y: 392, endPoint x: 1001, endPoint y: 467, distance: 310.2
click at [931, 477] on div "3 4 3 3 2 2 3 2 2 4 2 2 5 2 2 4 3 2 3 2 3 3 2 3 2 2 2 5 3 2 2 2 2 3 2 2 2 2 4 2…" at bounding box center [863, 426] width 1387 height 640
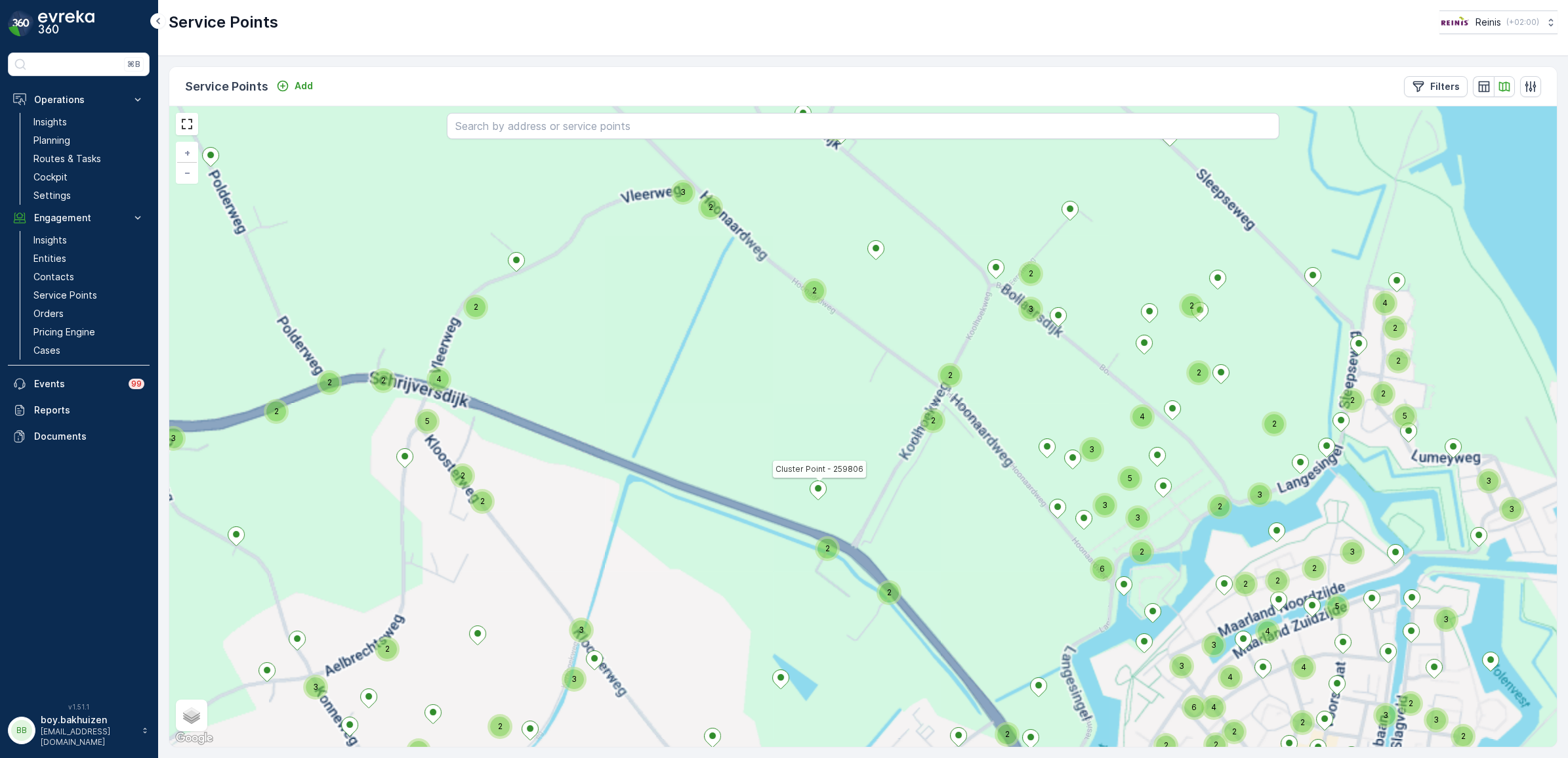
drag, startPoint x: 1018, startPoint y: 498, endPoint x: 938, endPoint y: 361, distance: 158.6
click at [1018, 498] on div "3 2 3 2 2 2 2 2 3 3 4 3 4 2 2 5 2 2 2 2 5 2 2 3 2 2 3 6 5 4 4 3 4 2 7 3 2 4 2 2…" at bounding box center [863, 426] width 1387 height 640
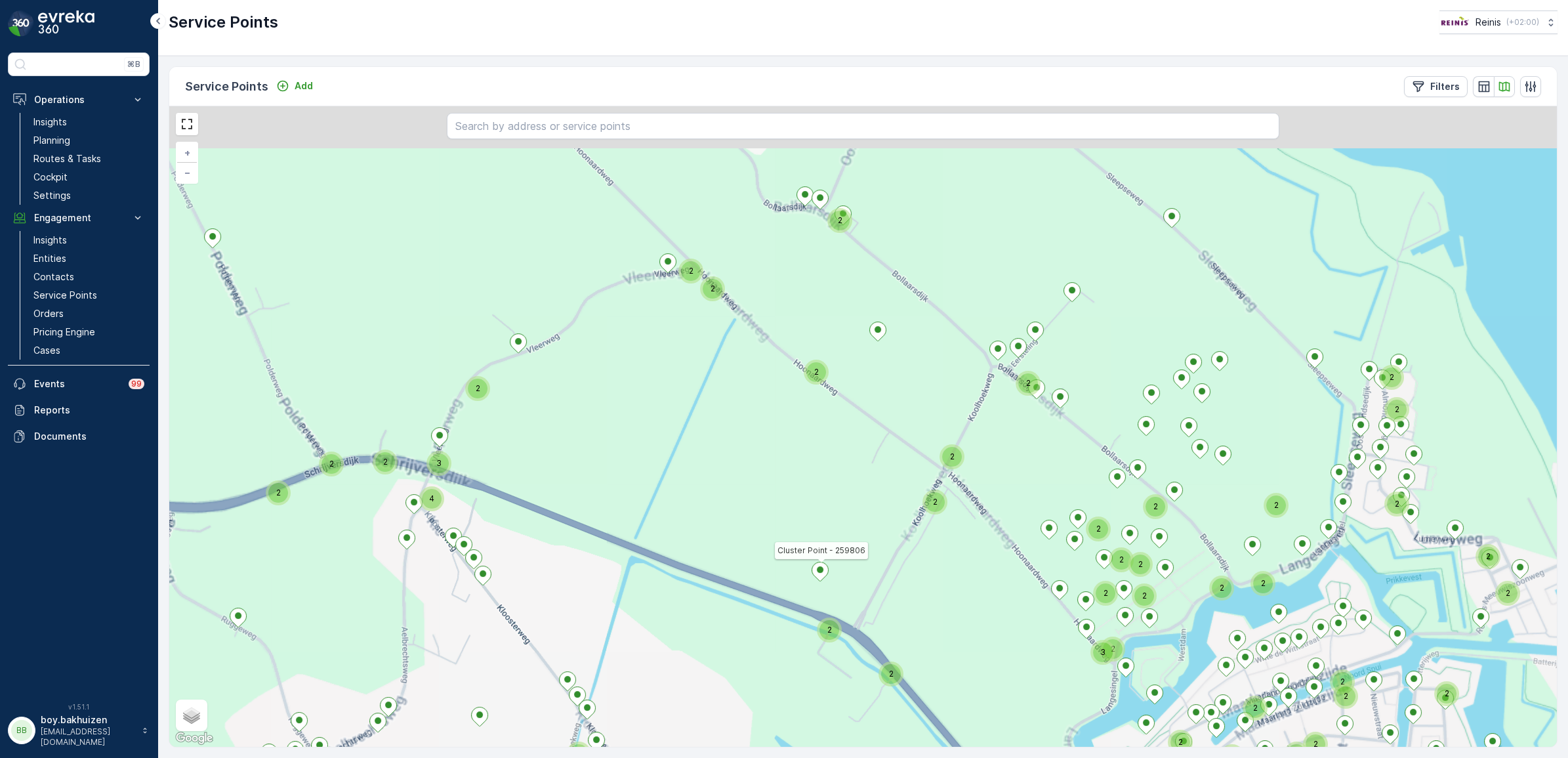
drag, startPoint x: 945, startPoint y: 302, endPoint x: 940, endPoint y: 276, distance: 26.5
click at [946, 343] on div "2 2 2 4 2 2 2 2 2 2 2 2 2 2 2 2 2 2 2 2 2 2 2 2 2 2 2 2 2 2 2 2 3 2 3 2 2 2 2 2…" at bounding box center [863, 426] width 1387 height 640
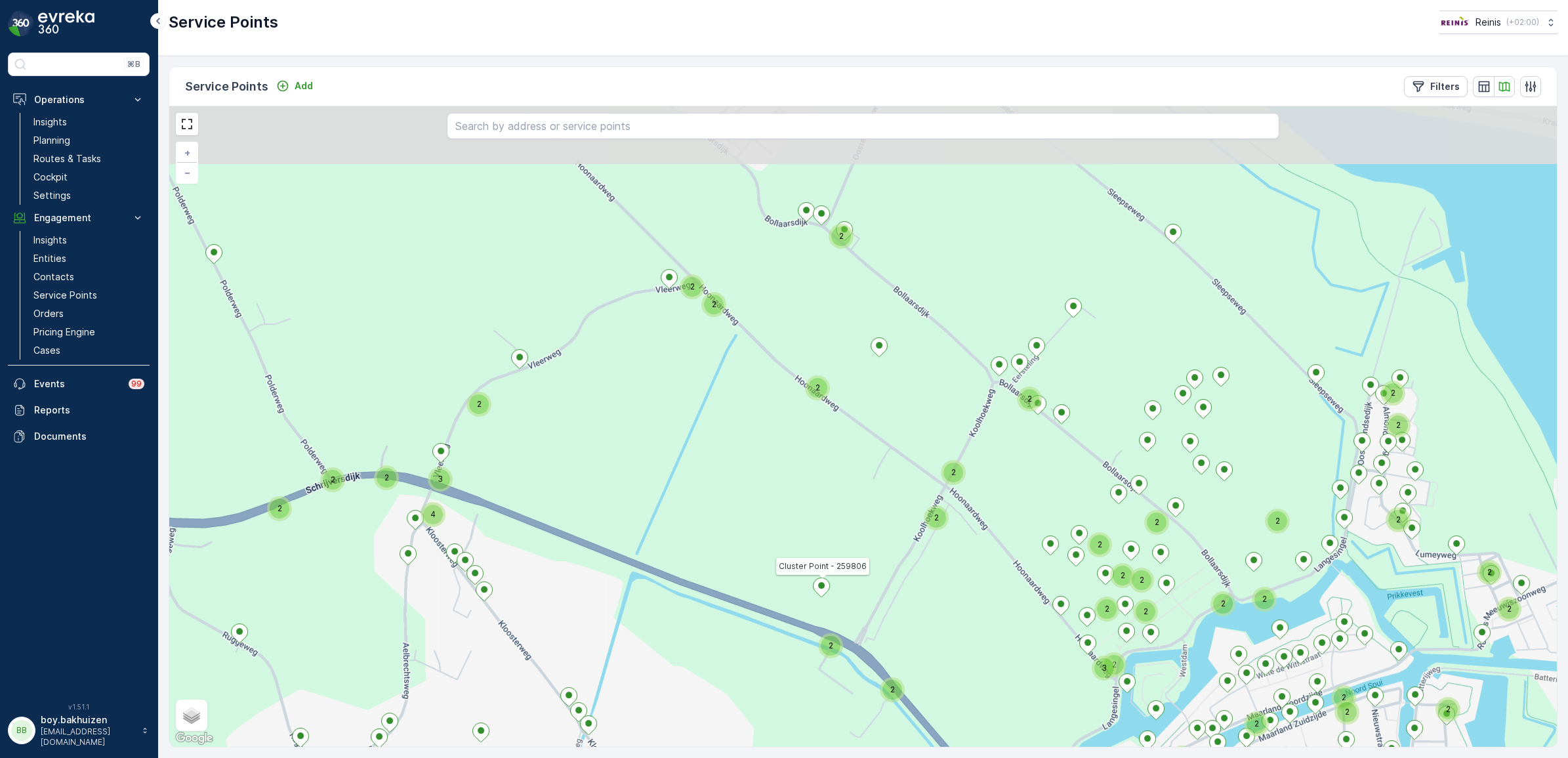
drag, startPoint x: 939, startPoint y: 286, endPoint x: 795, endPoint y: 301, distance: 144.8
click at [946, 313] on div "2 2 2 4 2 2 2 2 2 2 2 2 2 2 2 2 2 2 2 2 2 2 2 2 2 2 2 2 2 2 2 2 3 2 3 2 2 2 2 2…" at bounding box center [863, 426] width 1387 height 640
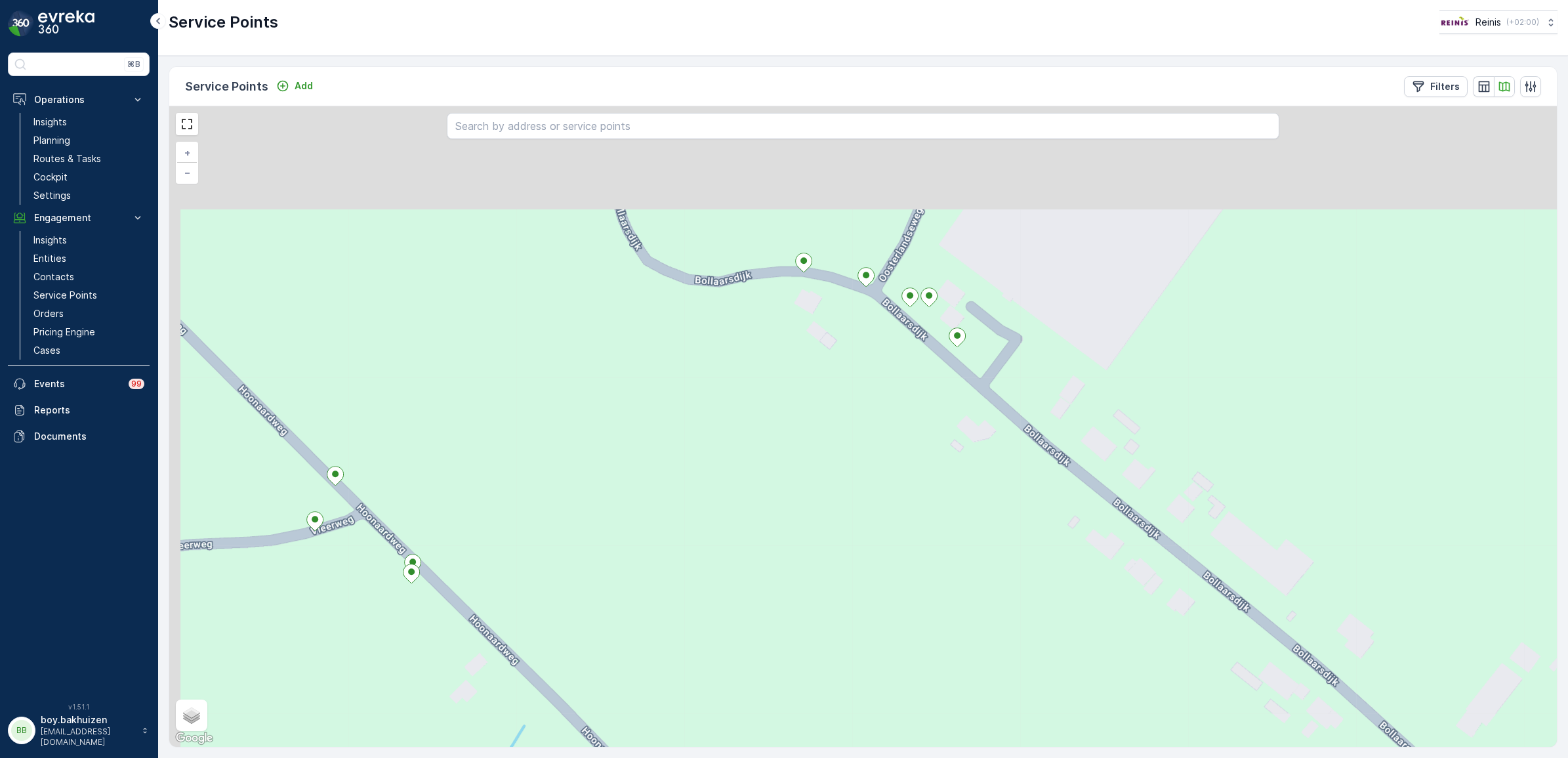
drag, startPoint x: 910, startPoint y: 430, endPoint x: 1079, endPoint y: 592, distance: 234.1
click at [1100, 634] on div "+ − Satellite Roadmap Terrain Hybrid Leaflet Keyboard shortcuts Map Data Map da…" at bounding box center [863, 426] width 1387 height 640
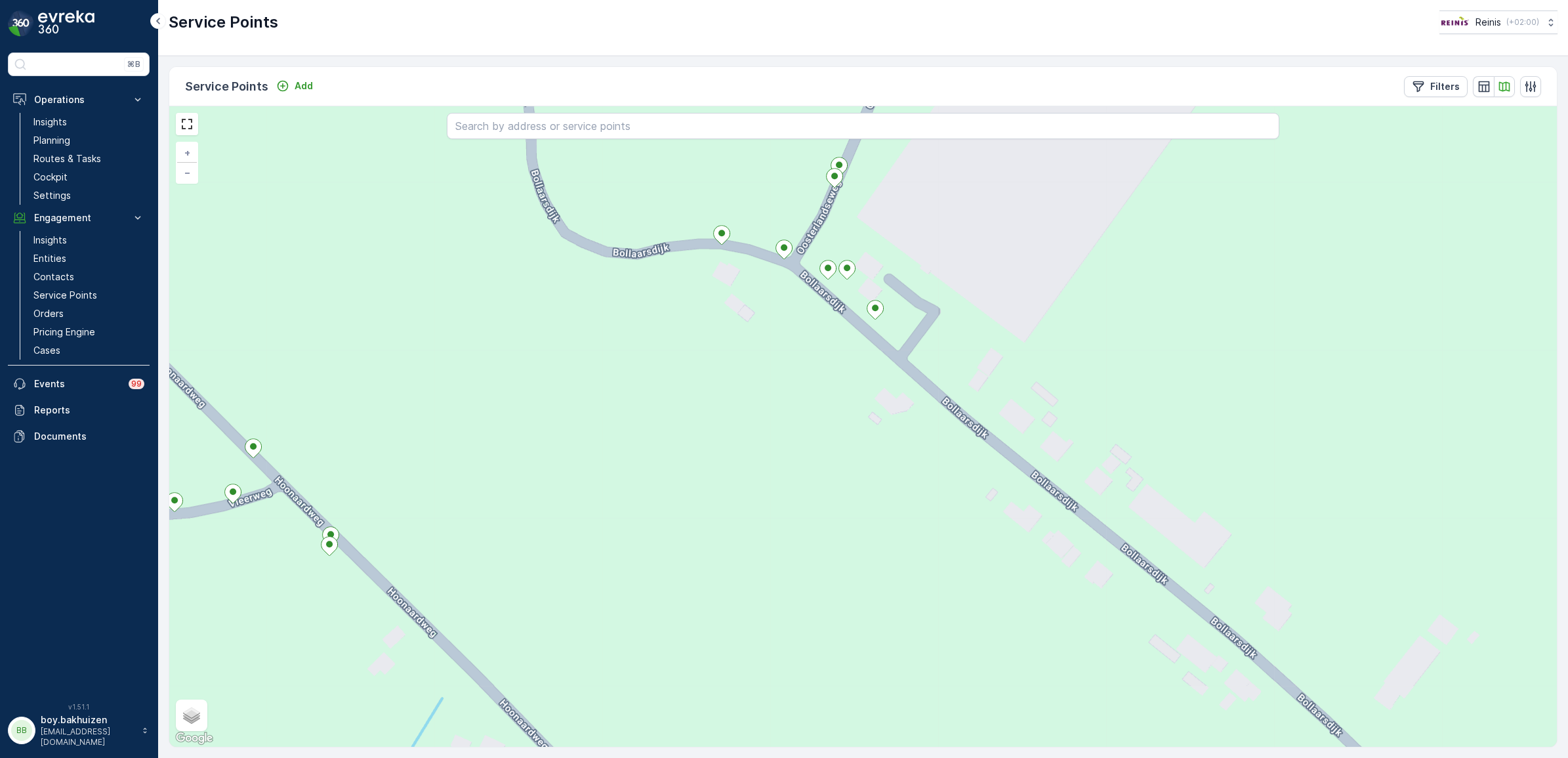
drag, startPoint x: 1153, startPoint y: 555, endPoint x: 861, endPoint y: 355, distance: 353.9
click at [861, 355] on div "+ − Satellite Roadmap Terrain Hybrid Leaflet Keyboard shortcuts Map Data Map da…" at bounding box center [863, 426] width 1387 height 640
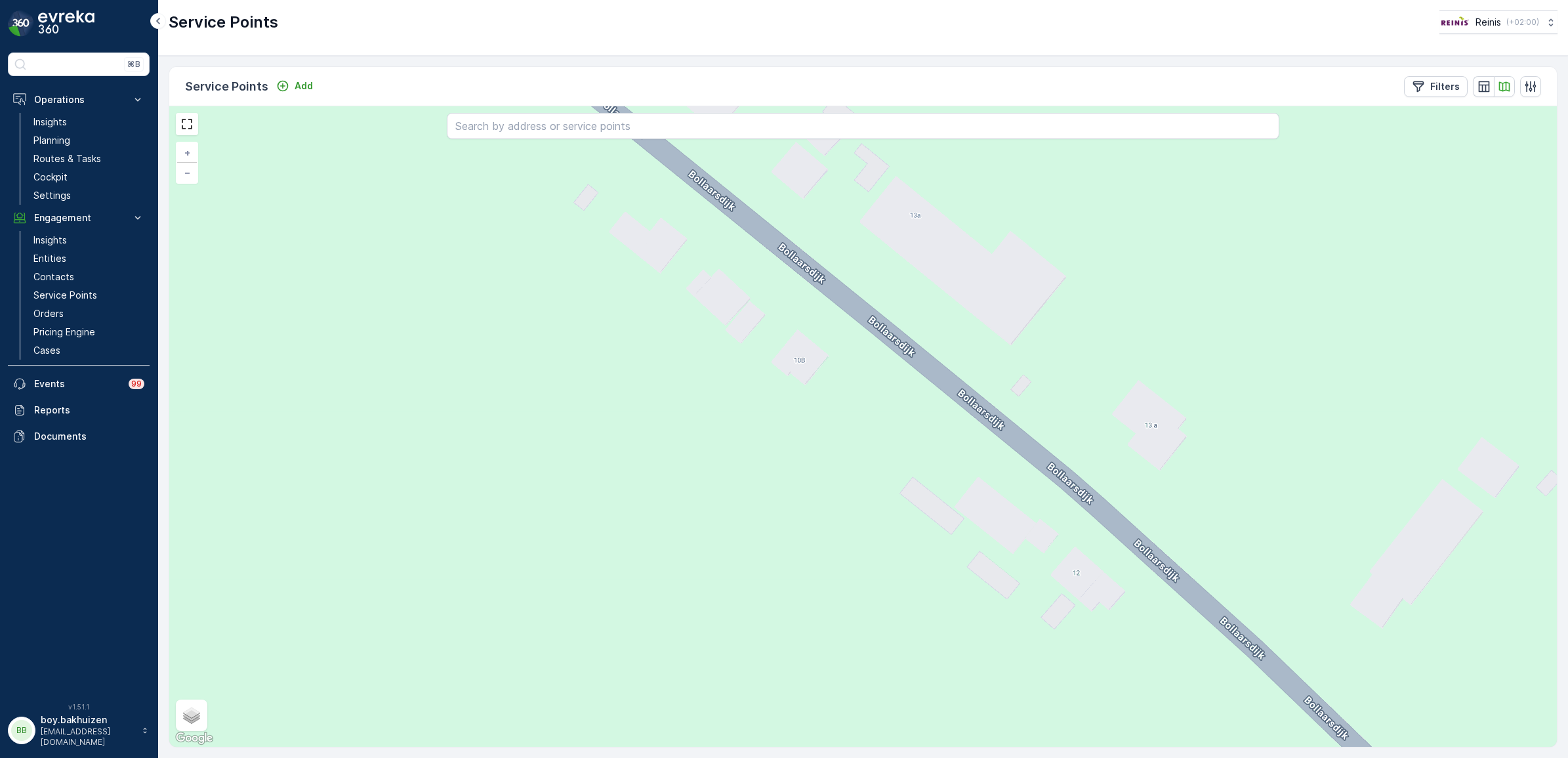
drag, startPoint x: 1166, startPoint y: 559, endPoint x: 1002, endPoint y: 368, distance: 251.7
click at [1002, 368] on div "+ − Satellite Roadmap Terrain Hybrid Leaflet Keyboard shortcuts Map Data Map da…" at bounding box center [863, 426] width 1387 height 640
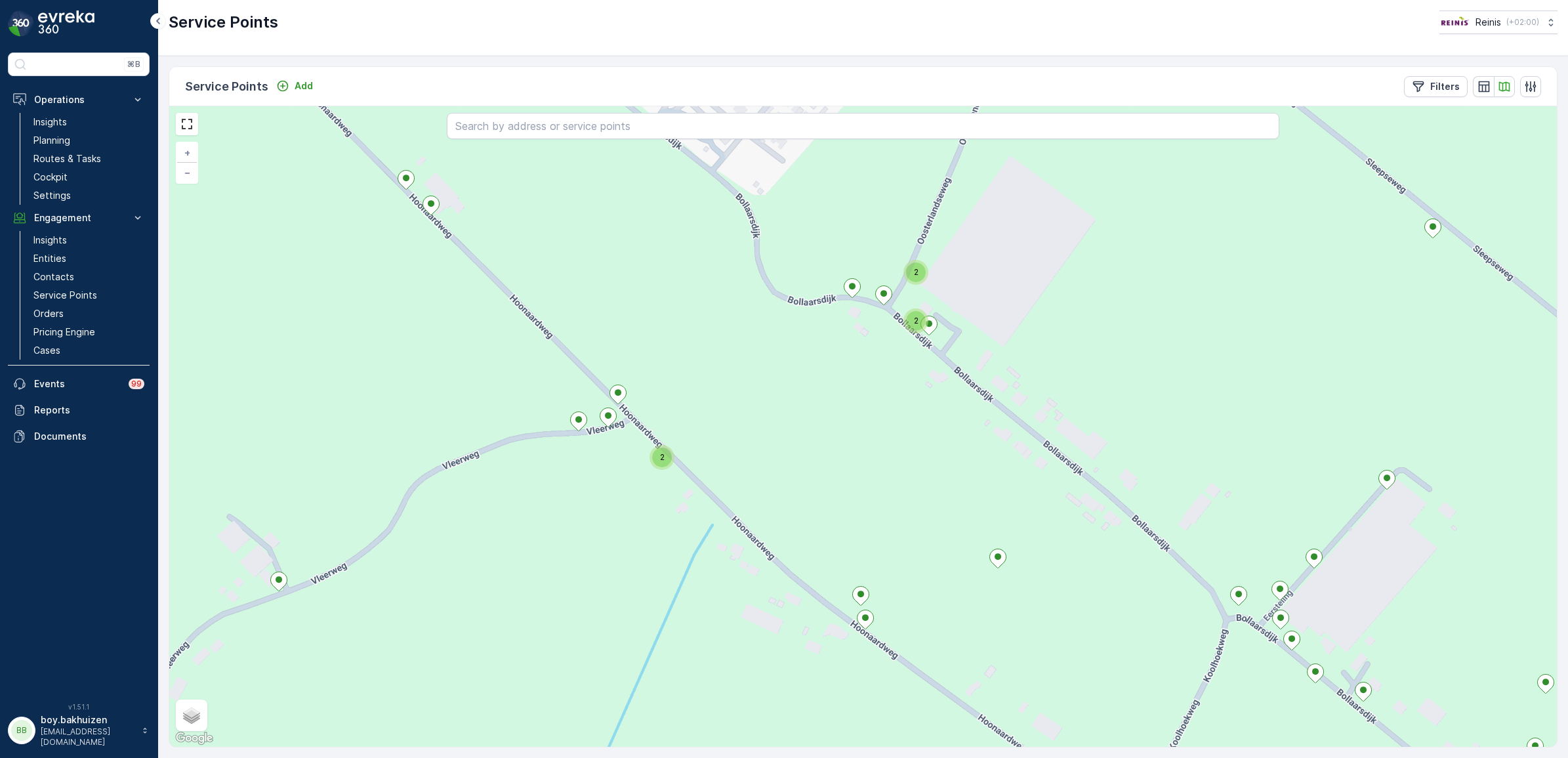
drag, startPoint x: 912, startPoint y: 444, endPoint x: 967, endPoint y: 424, distance: 58.5
click at [1009, 515] on div "2 2 2 + − Satellite Roadmap Terrain Hybrid Leaflet Keyboard shortcuts Map Data …" at bounding box center [863, 426] width 1387 height 640
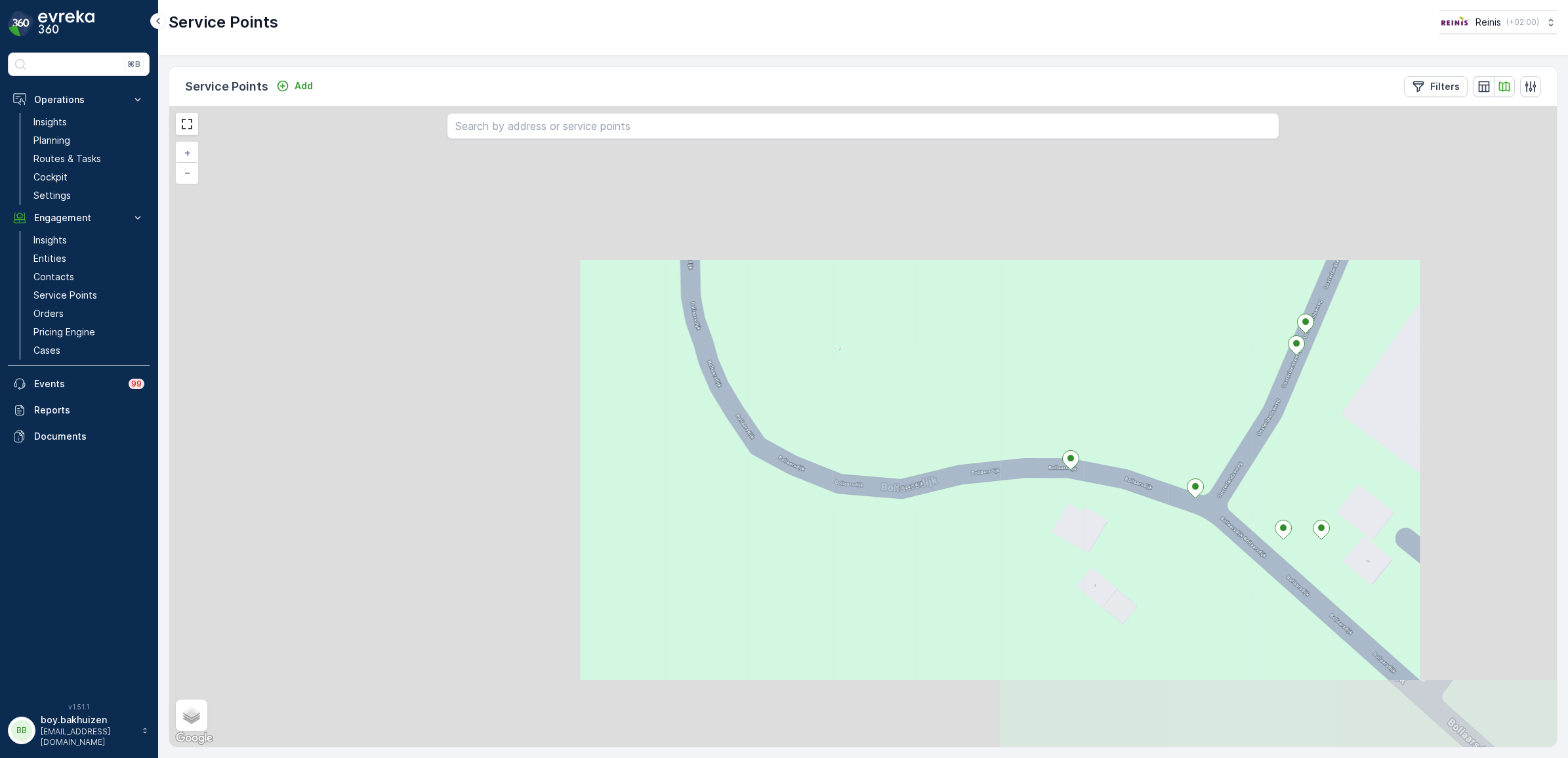
drag, startPoint x: 1287, startPoint y: 632, endPoint x: 853, endPoint y: 481, distance: 459.5
click at [854, 482] on div "+ − Satellite Roadmap Terrain Hybrid Leaflet Keyboard shortcuts Map Data Map da…" at bounding box center [863, 426] width 1387 height 640
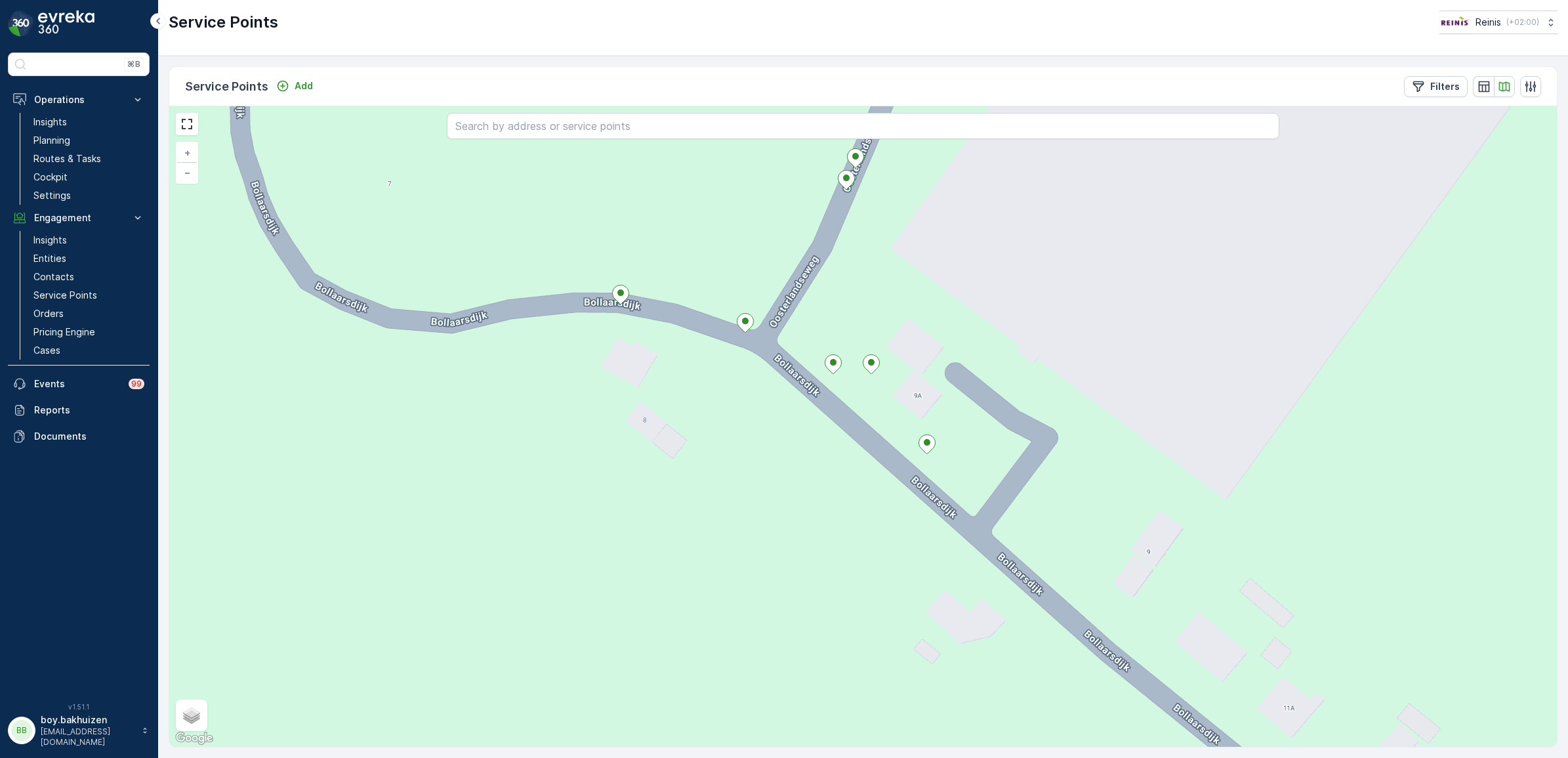
drag, startPoint x: 1185, startPoint y: 581, endPoint x: 998, endPoint y: 400, distance: 260.2
click at [935, 346] on div "+ − Satellite Roadmap Terrain Hybrid Leaflet Keyboard shortcuts Map Data Map da…" at bounding box center [863, 426] width 1387 height 640
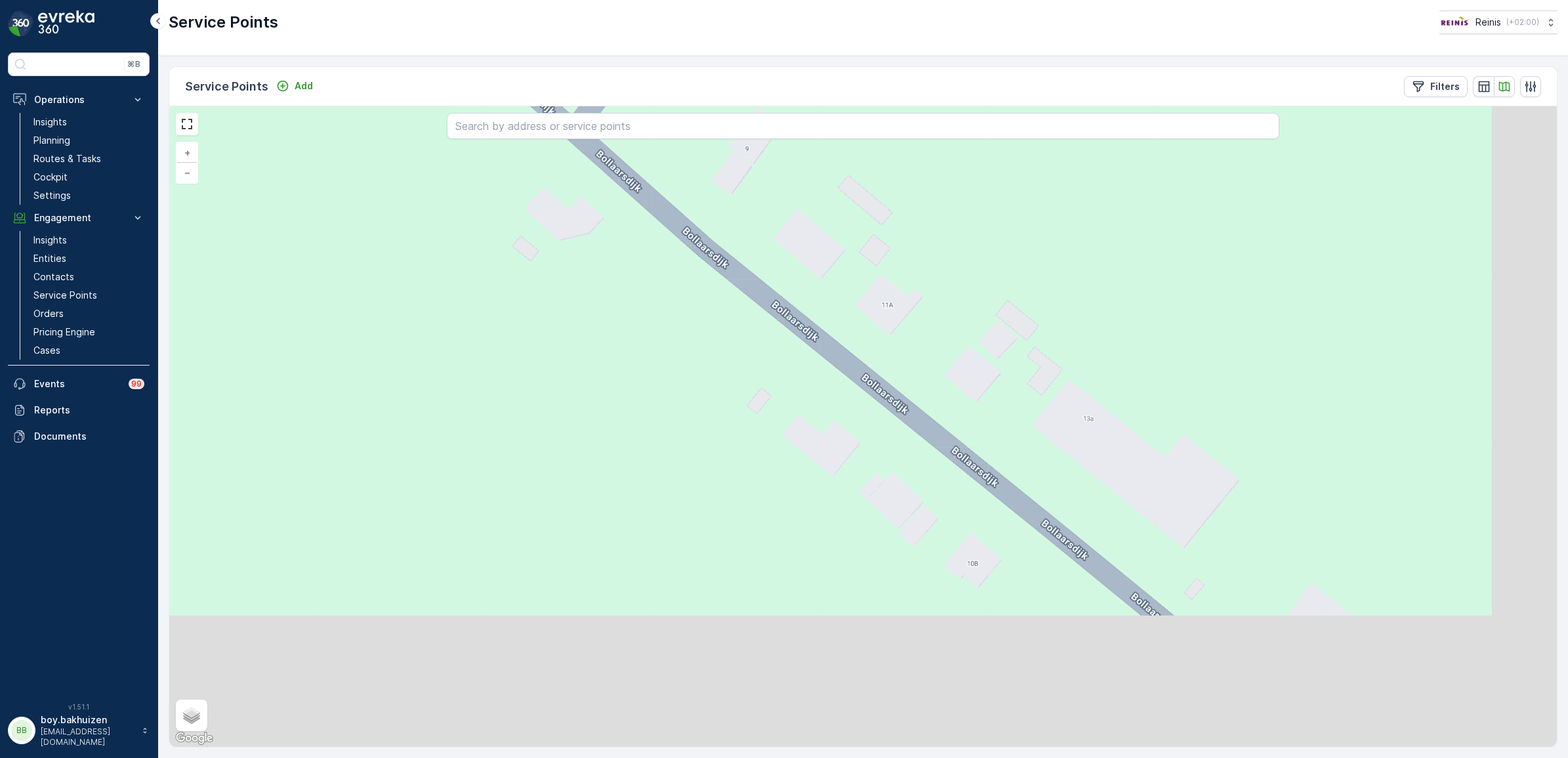
drag, startPoint x: 1024, startPoint y: 389, endPoint x: 960, endPoint y: 328, distance: 88.4
click at [948, 312] on div "+ − Satellite Roadmap Terrain Hybrid Leaflet Keyboard shortcuts Map Data Map da…" at bounding box center [863, 426] width 1387 height 640
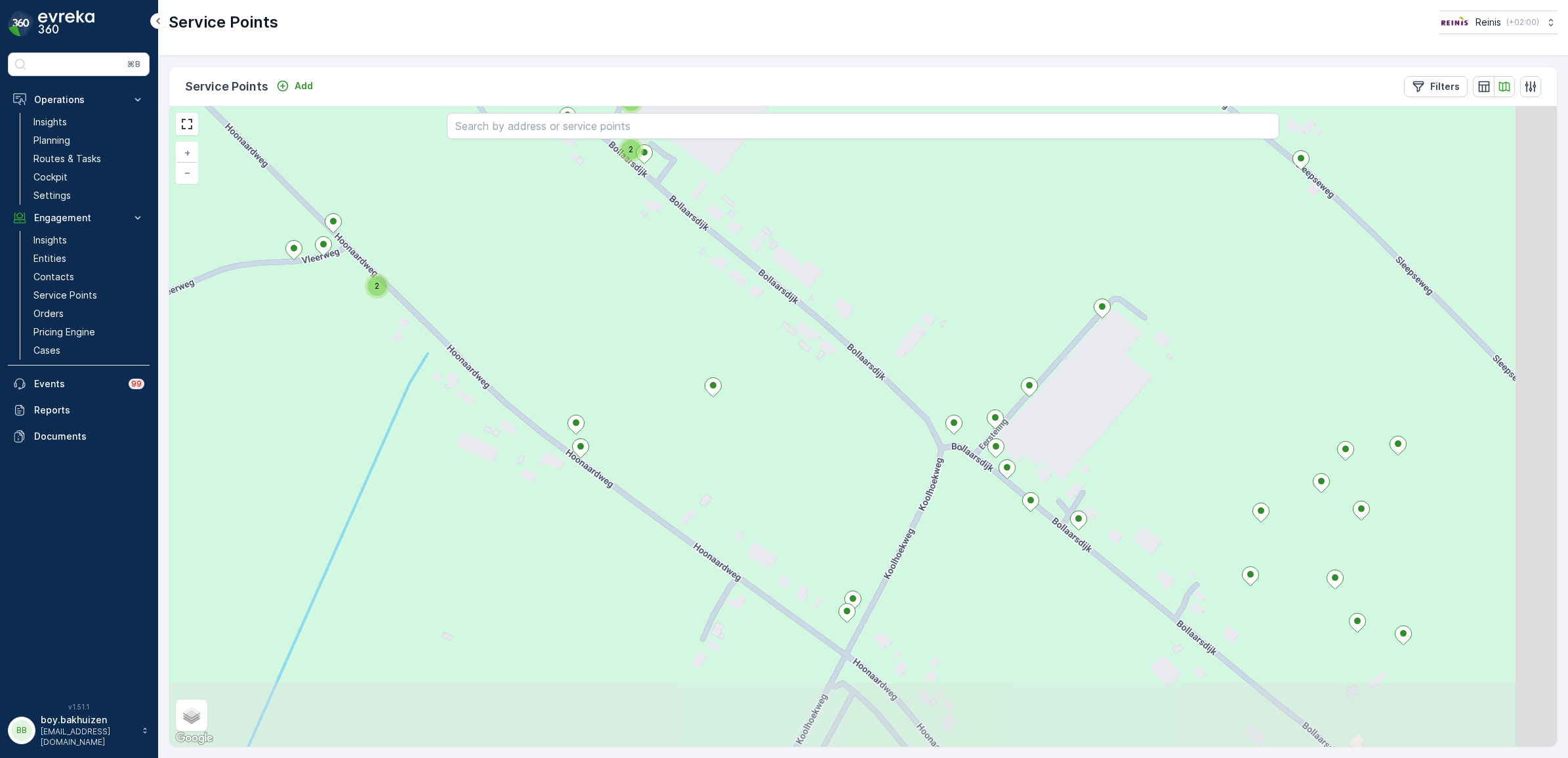
drag, startPoint x: 827, startPoint y: 384, endPoint x: 883, endPoint y: 370, distance: 57.7
click at [673, 250] on div "2 2 2 + − Satellite Roadmap Terrain Hybrid Leaflet Keyboard shortcuts Map Data …" at bounding box center [863, 426] width 1387 height 640
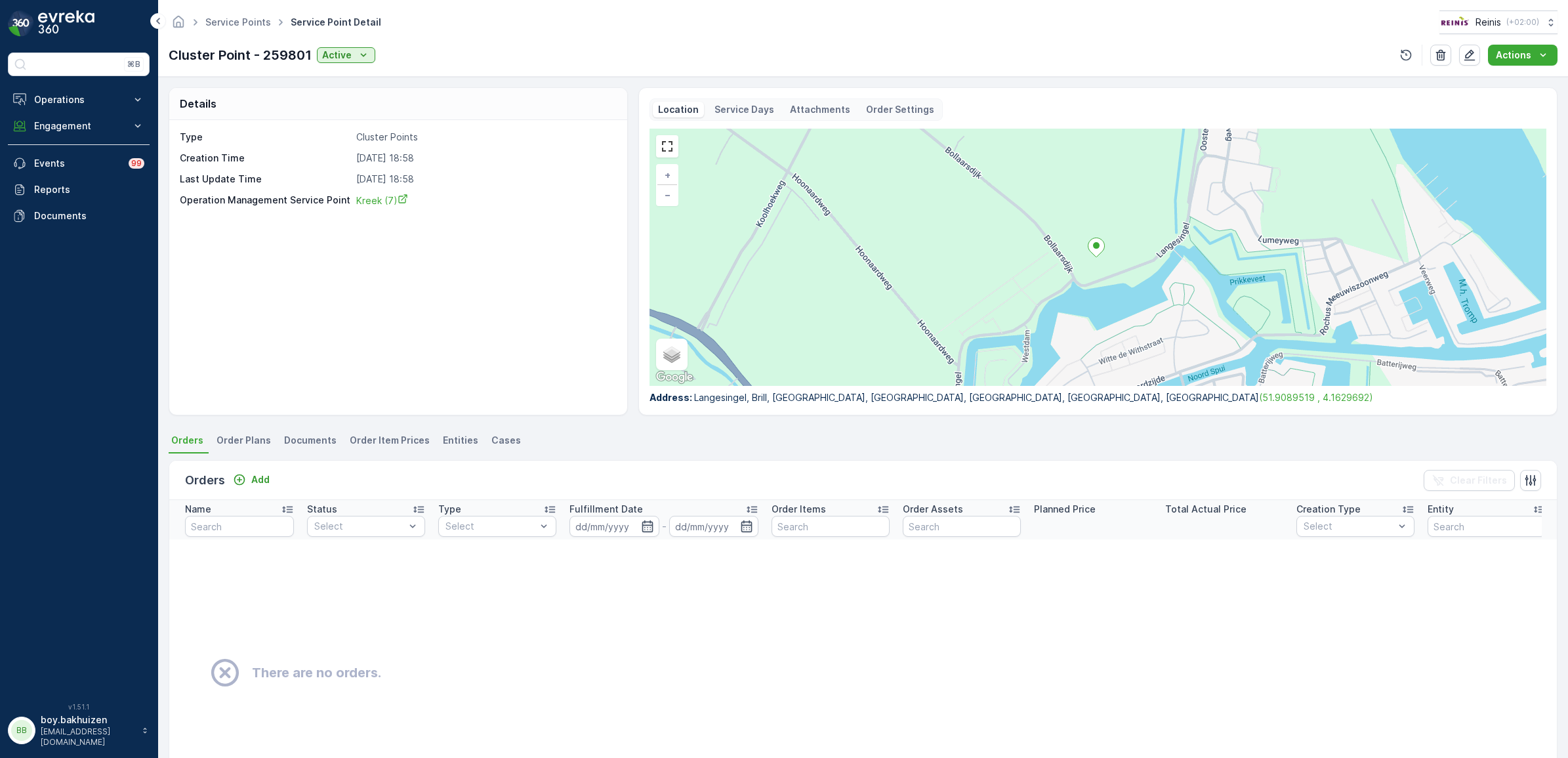
drag, startPoint x: 234, startPoint y: 437, endPoint x: 343, endPoint y: 446, distance: 109.4
click at [234, 437] on span "Order Plans" at bounding box center [243, 441] width 54 height 13
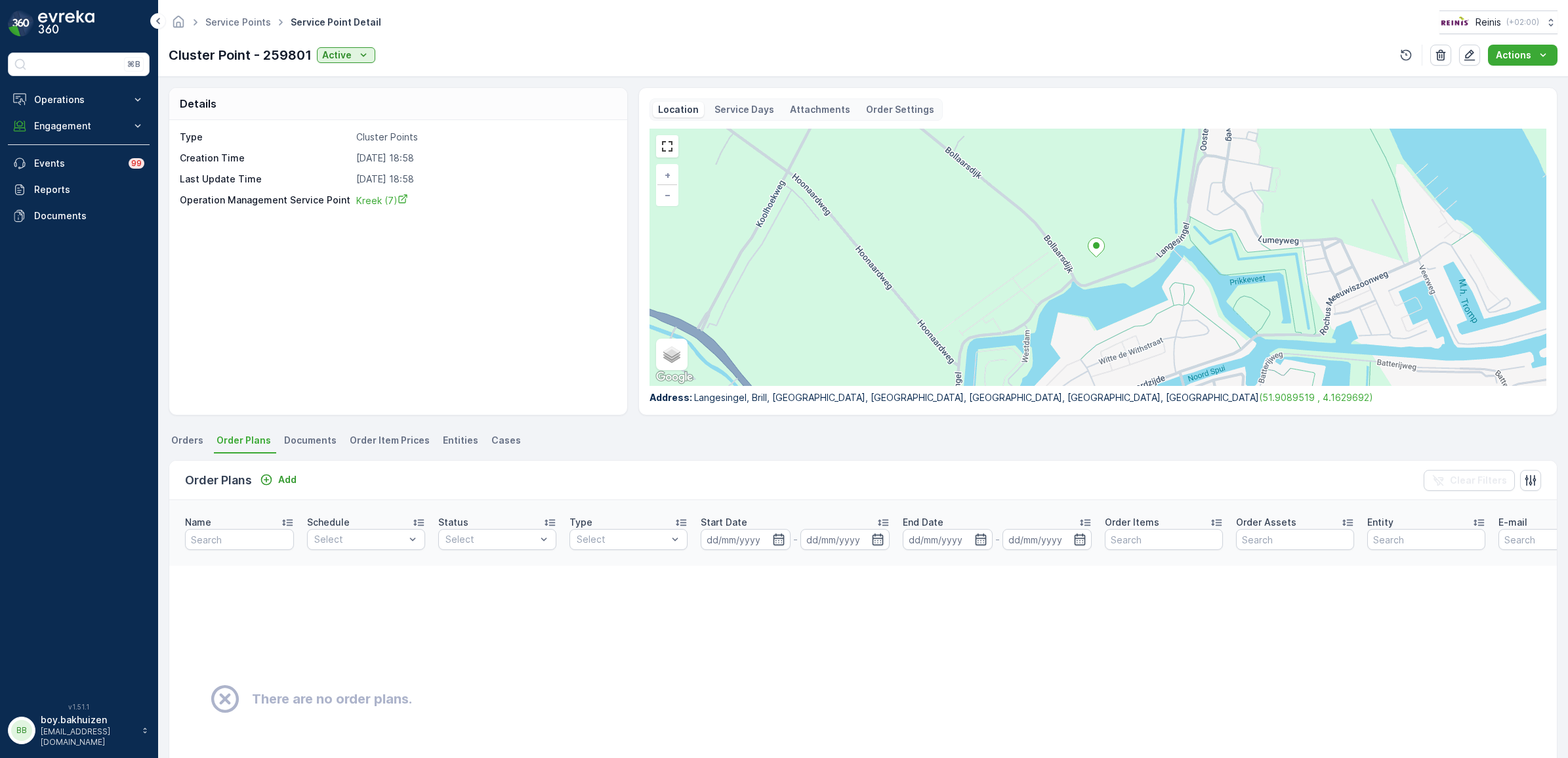
click at [298, 445] on span "Documents" at bounding box center [310, 441] width 53 height 13
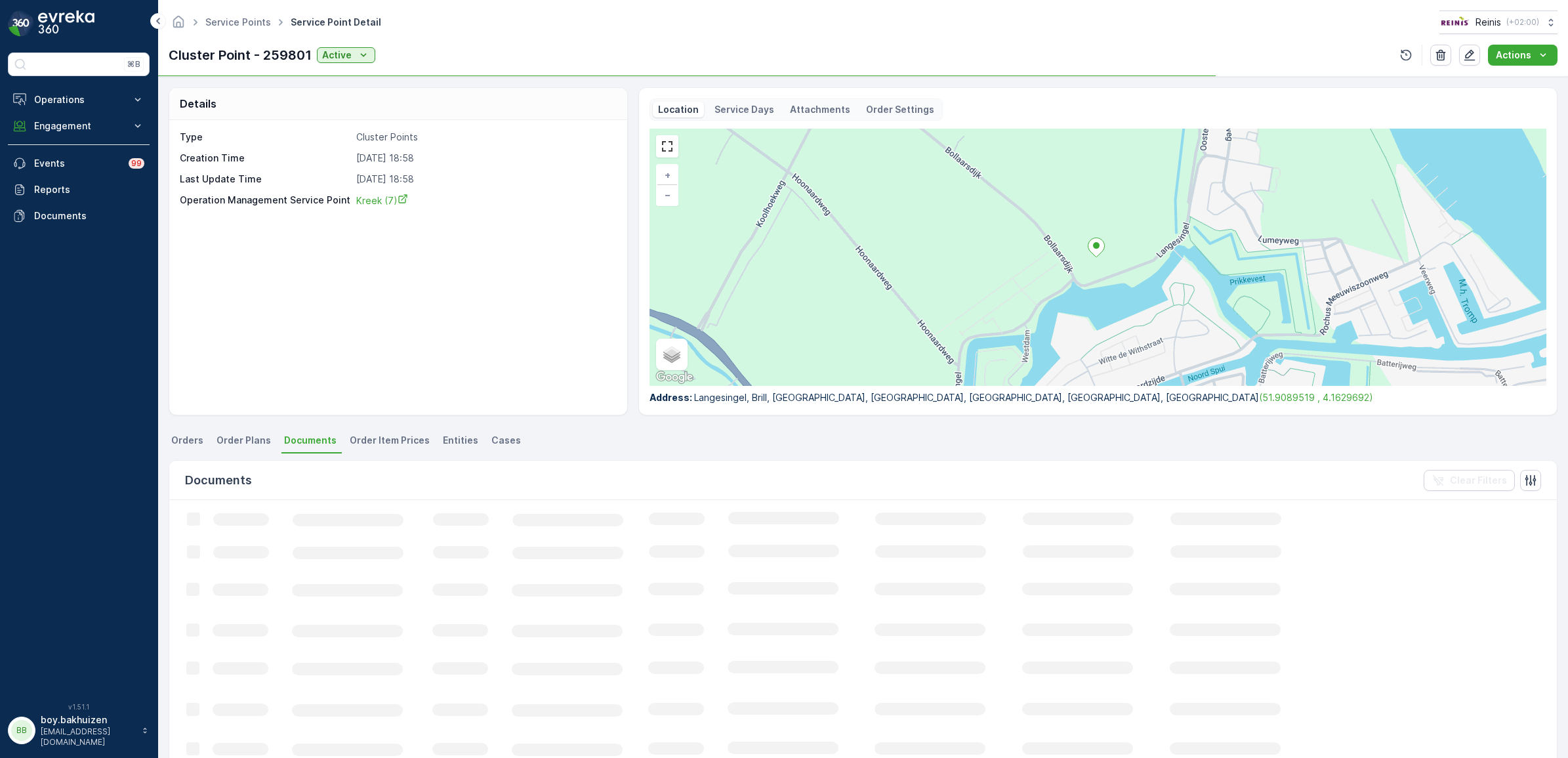
click at [392, 443] on span "Order Item Prices" at bounding box center [389, 441] width 80 height 13
click at [451, 446] on span "Entities" at bounding box center [461, 441] width 35 height 13
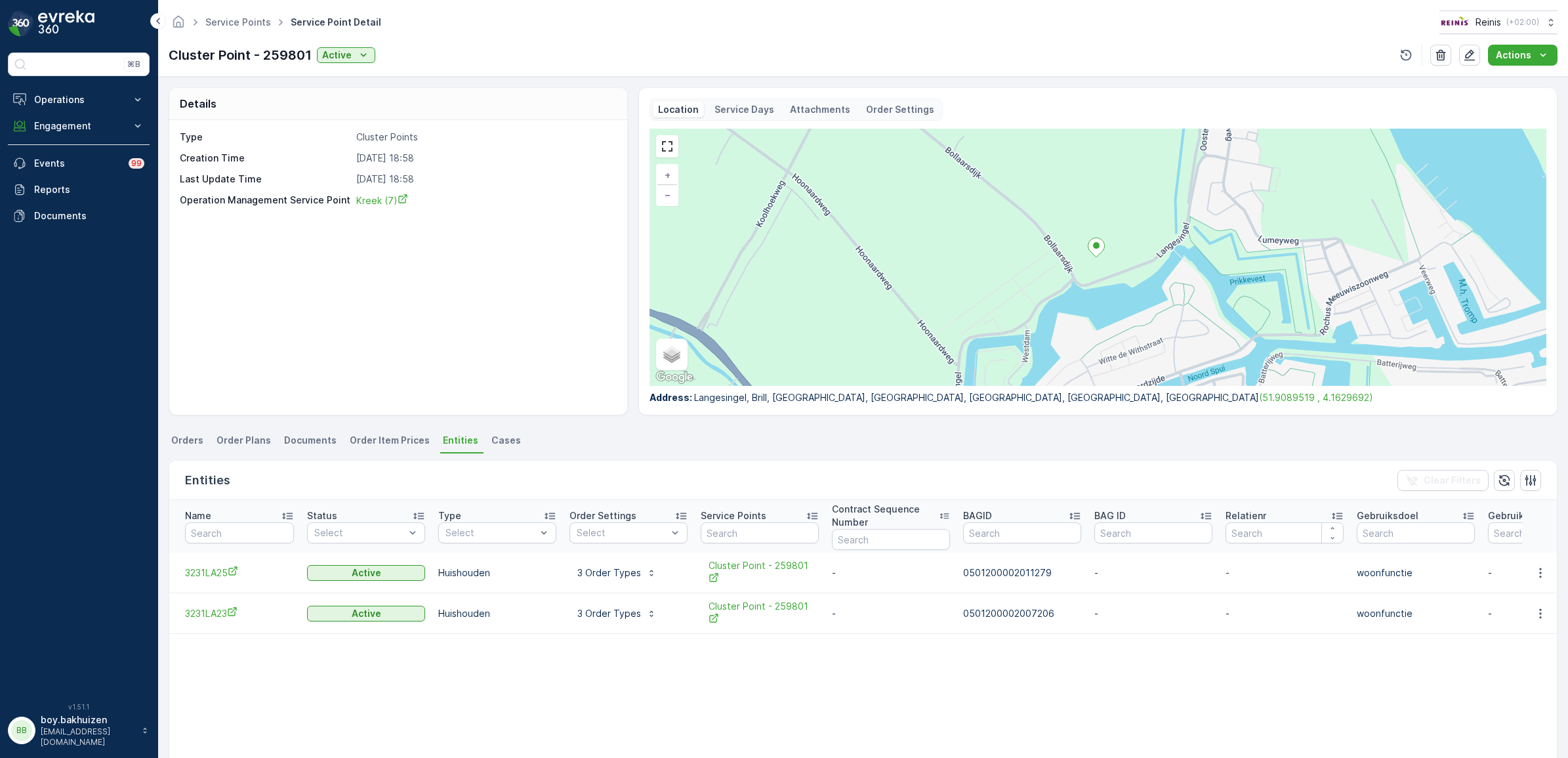
click at [495, 436] on span "Cases" at bounding box center [506, 441] width 29 height 13
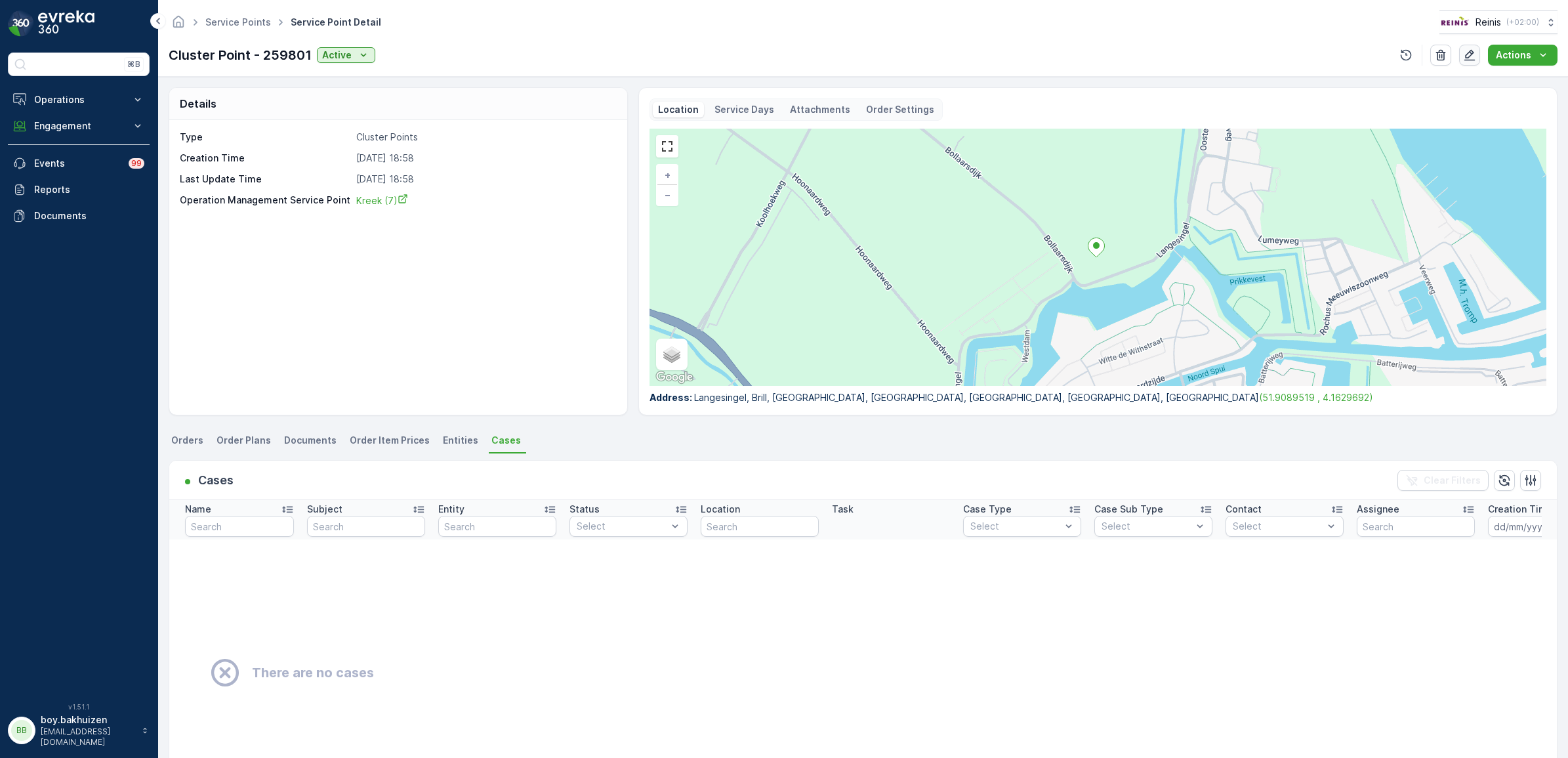
click at [1470, 56] on icon "button" at bounding box center [1469, 55] width 13 height 13
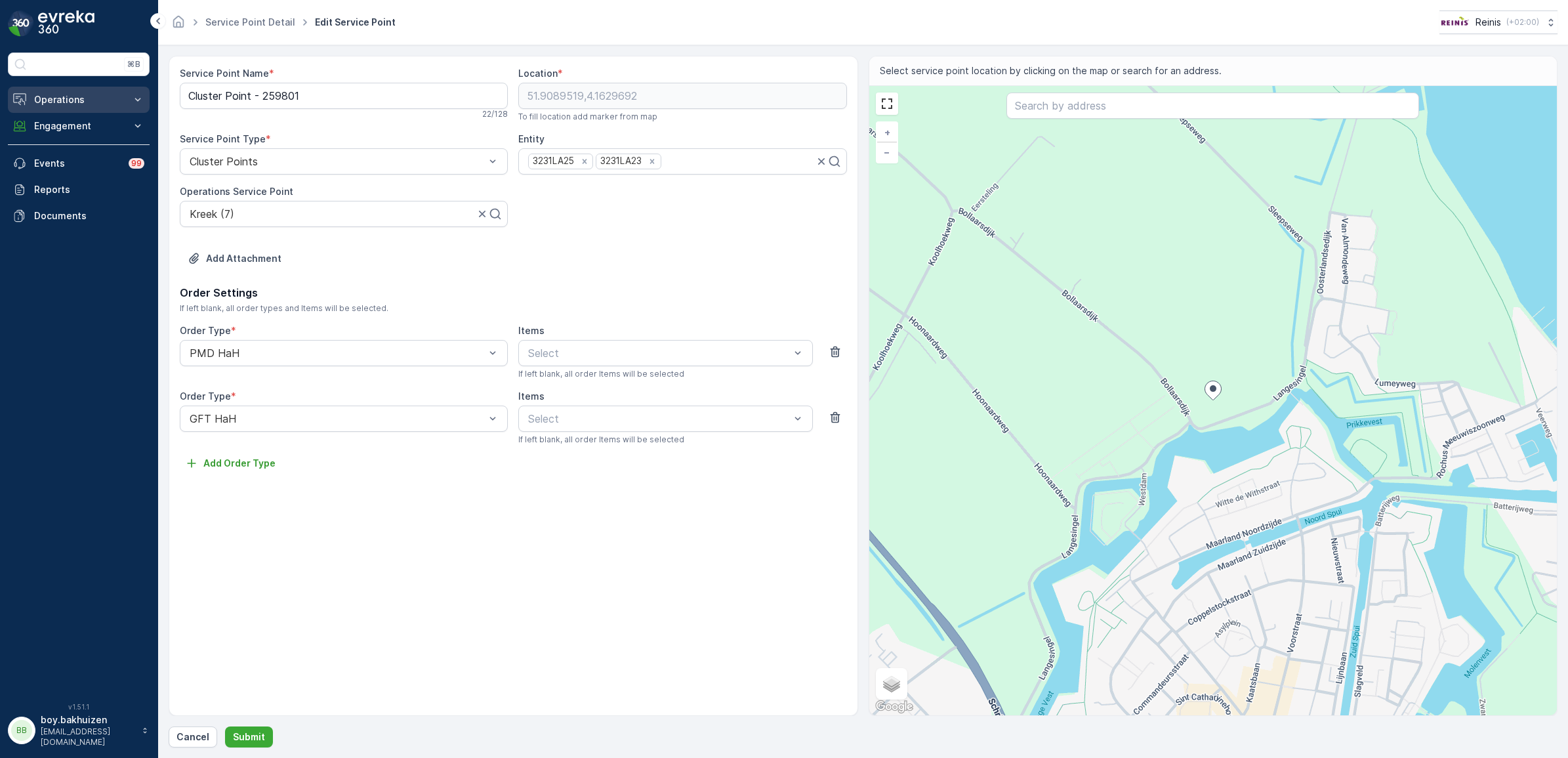
click at [84, 93] on p "Operations" at bounding box center [79, 100] width 90 height 13
click at [90, 154] on p "Routes & Tasks" at bounding box center [67, 159] width 68 height 13
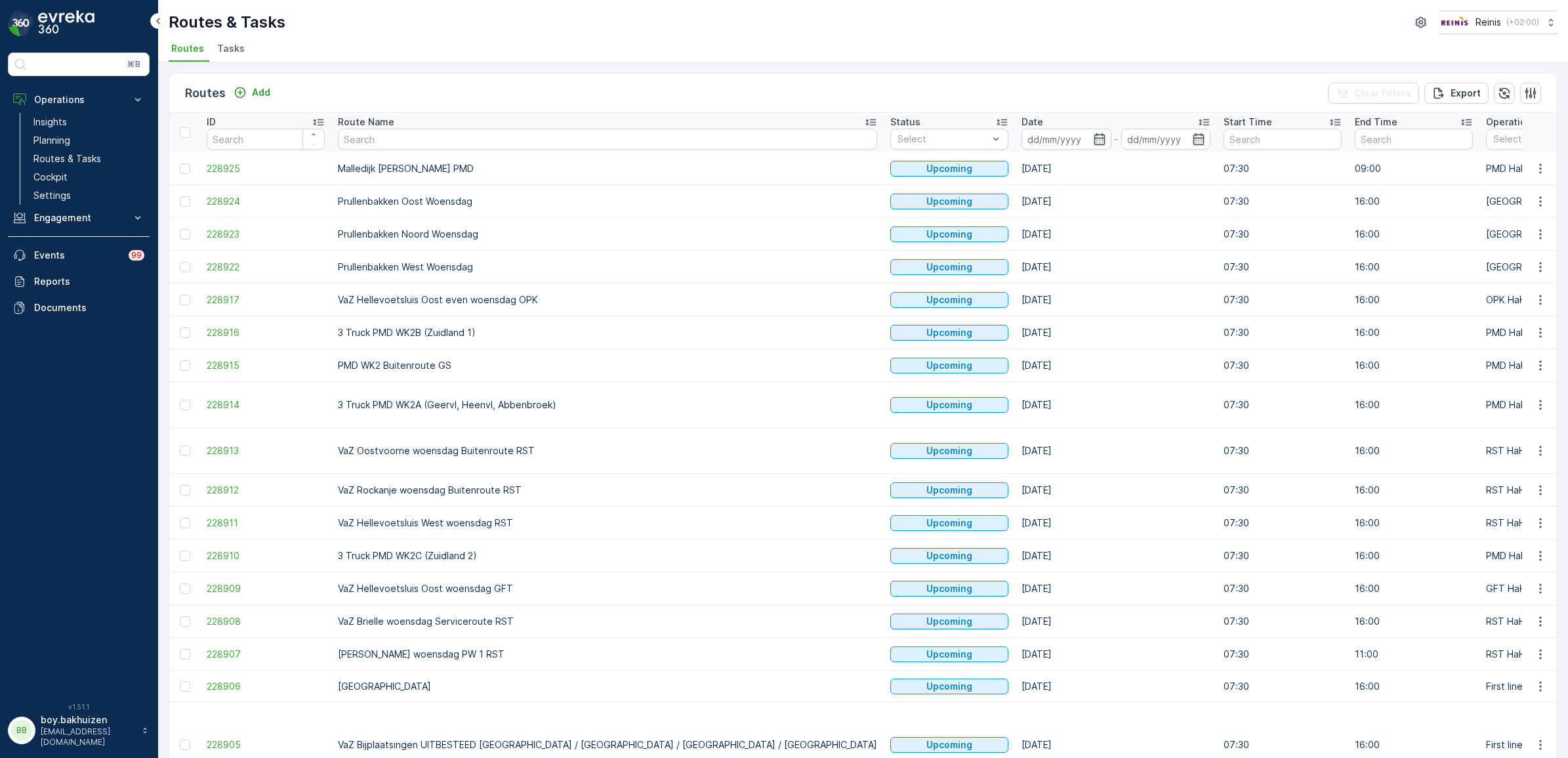
click at [229, 50] on span "Tasks" at bounding box center [230, 49] width 28 height 13
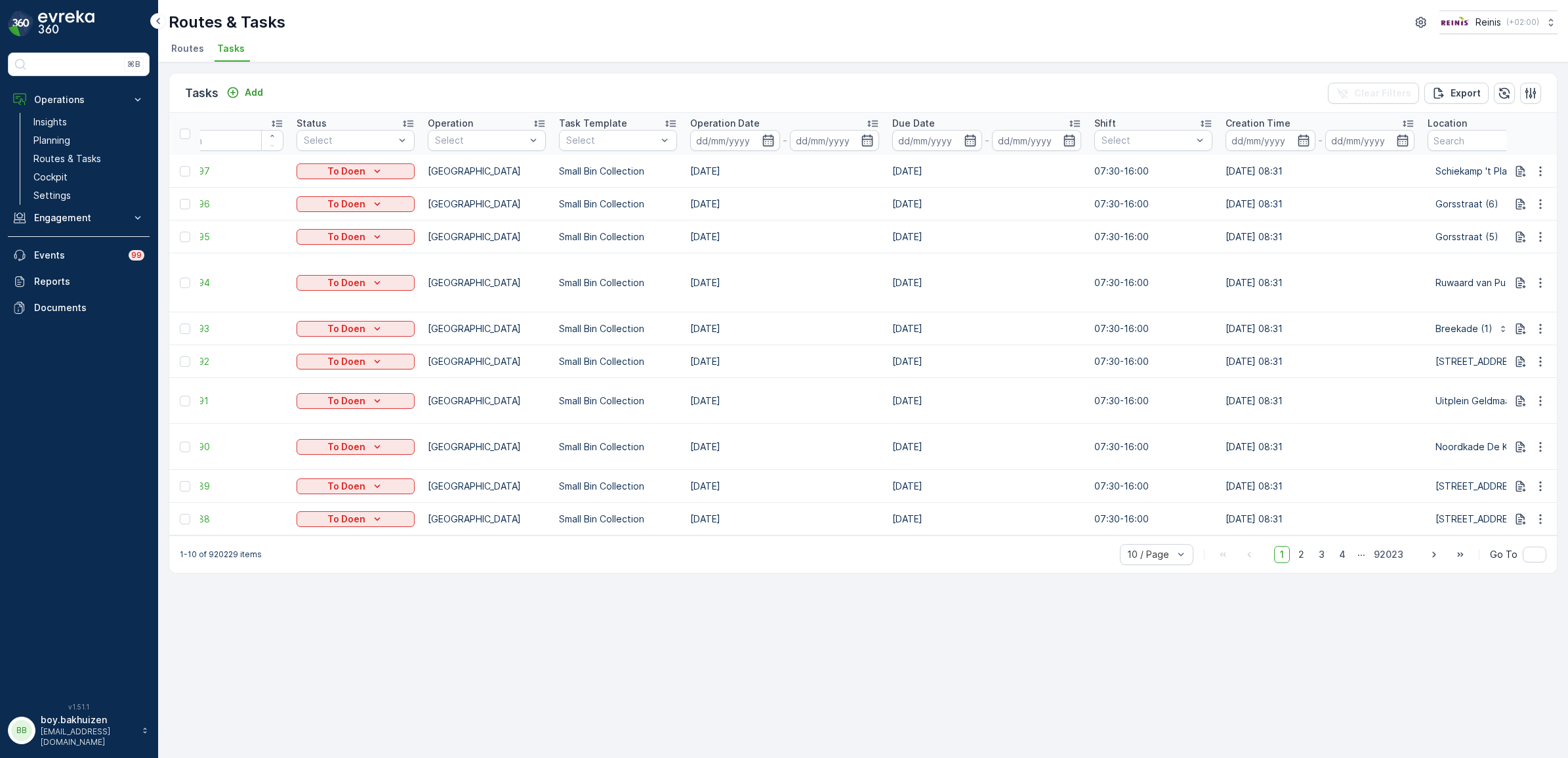
scroll to position [0, 27]
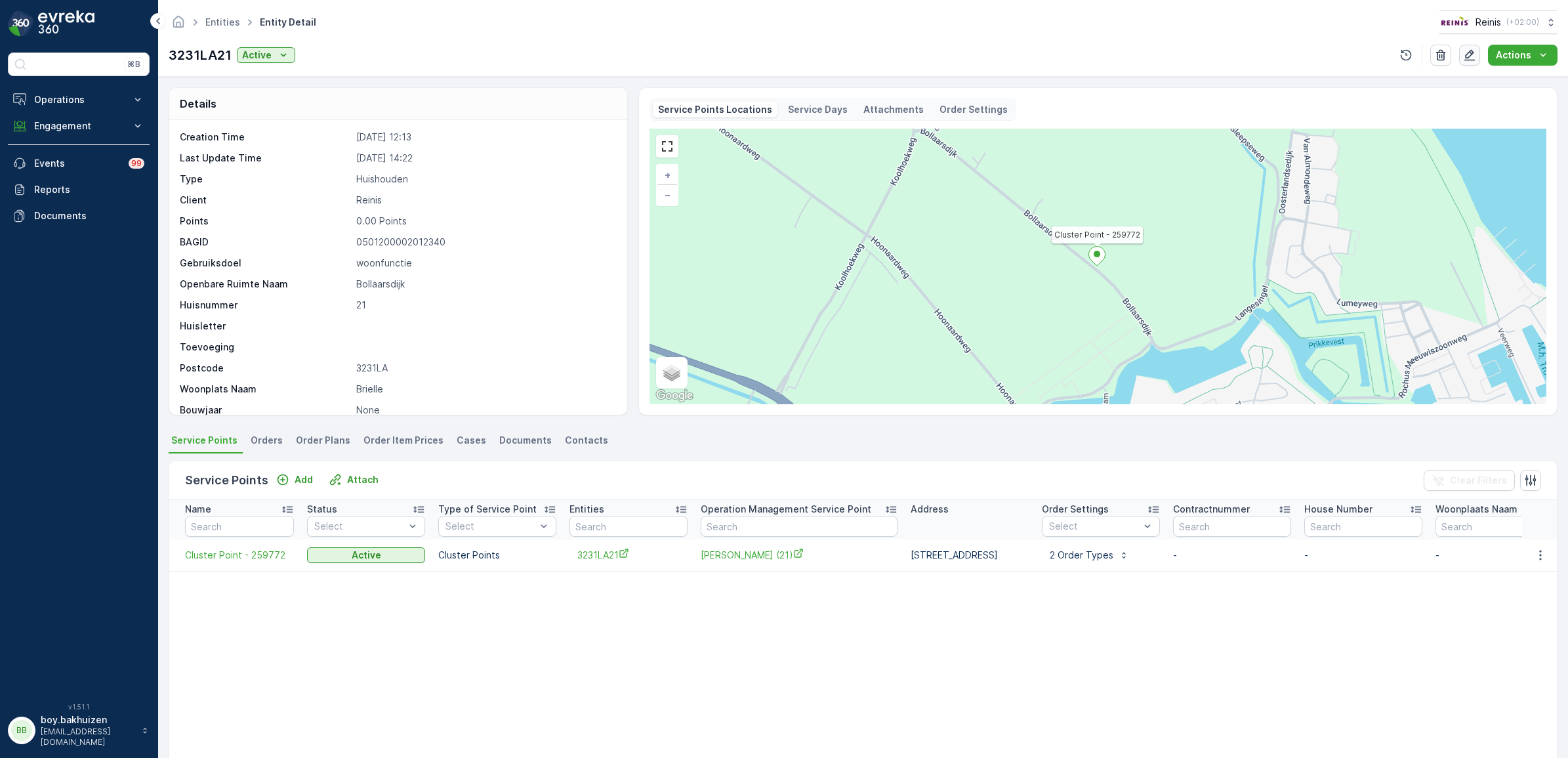
click at [1472, 53] on icon "button" at bounding box center [1469, 55] width 13 height 13
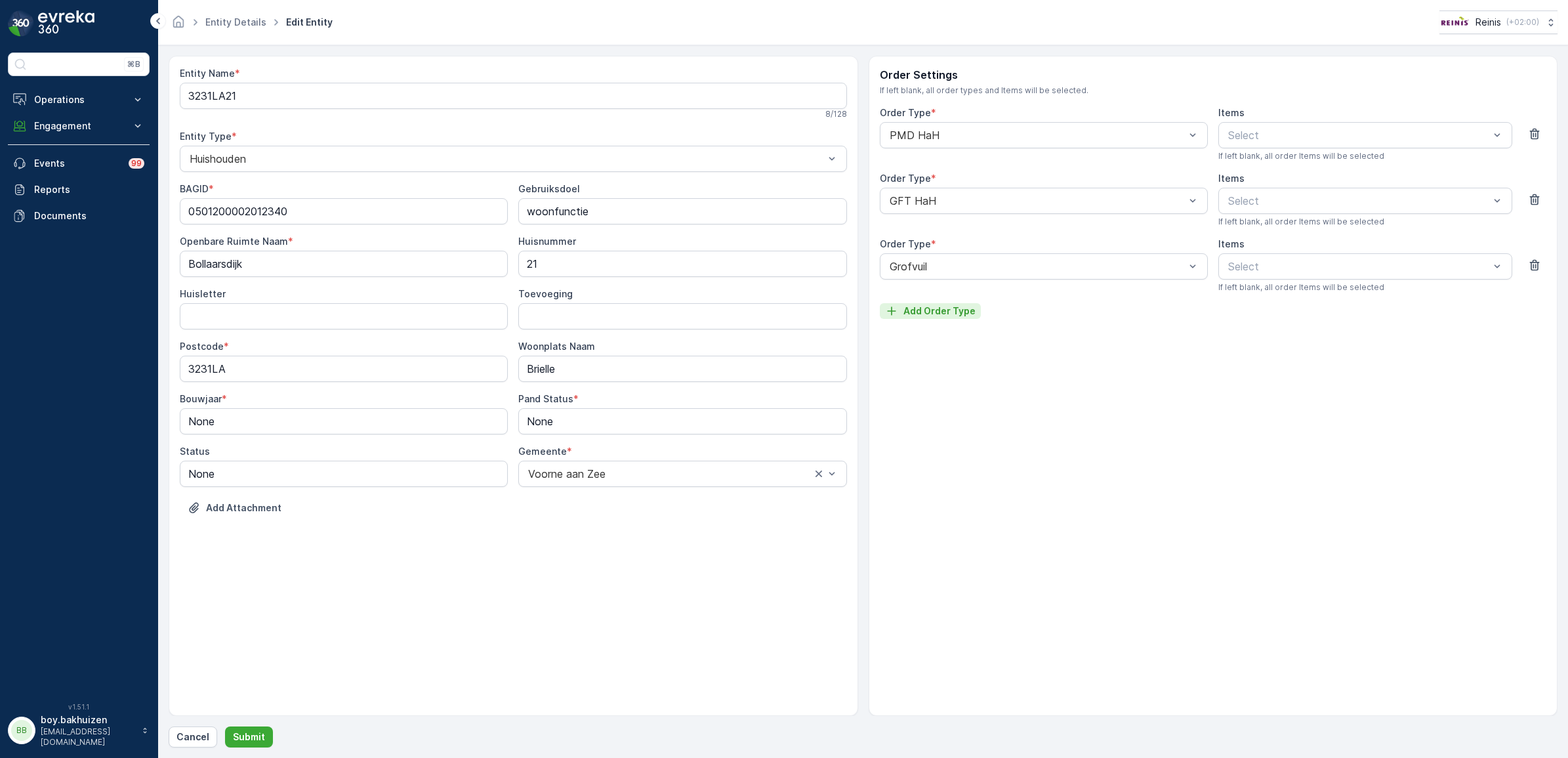
click at [942, 308] on p "Add Order Type" at bounding box center [939, 311] width 72 height 13
click at [941, 319] on div "Select" at bounding box center [1044, 332] width 328 height 26
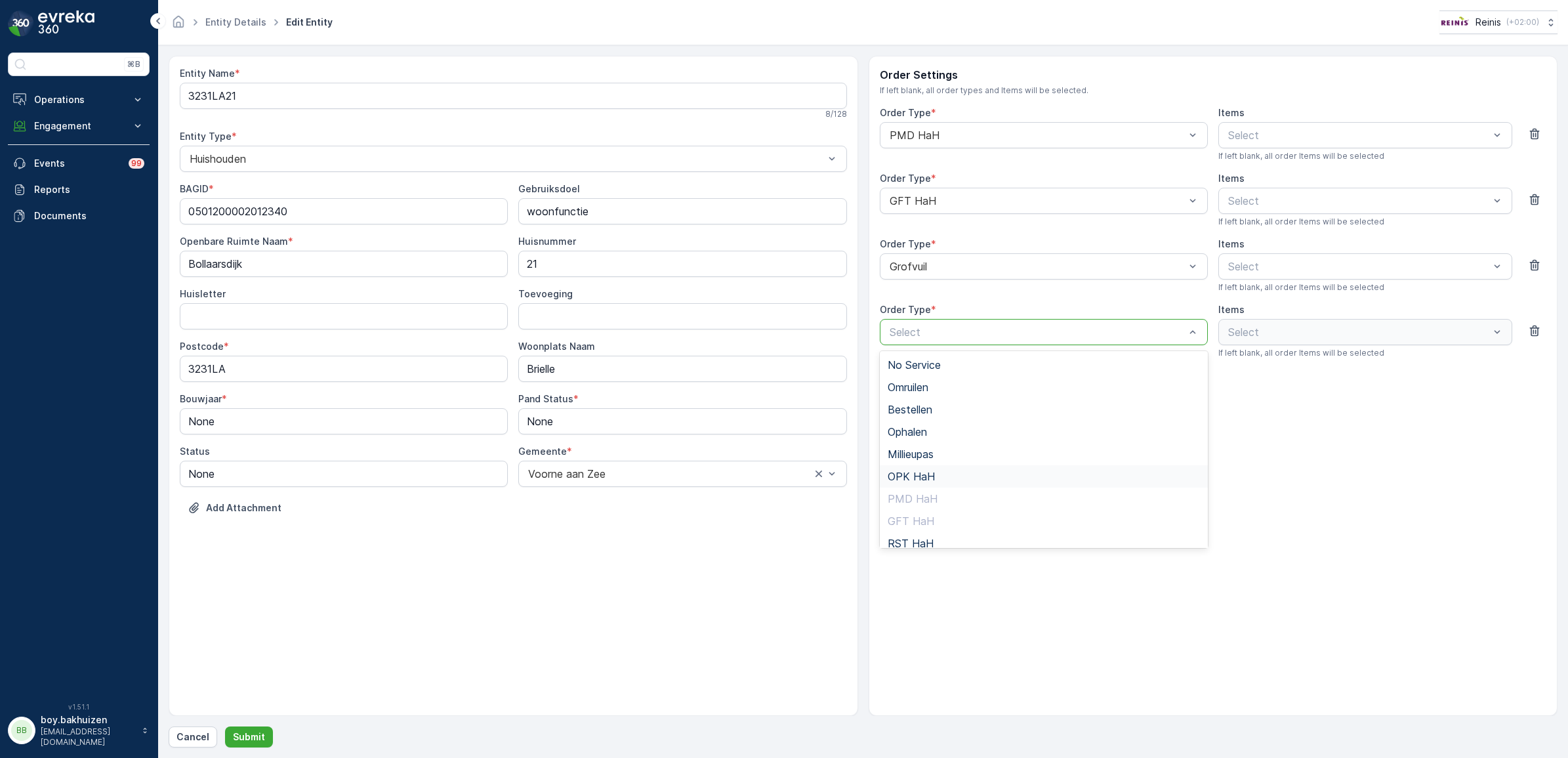
scroll to position [142, 0]
click at [931, 405] on span "RST HaH" at bounding box center [910, 400] width 46 height 12
click at [243, 731] on p "Submit" at bounding box center [249, 737] width 32 height 13
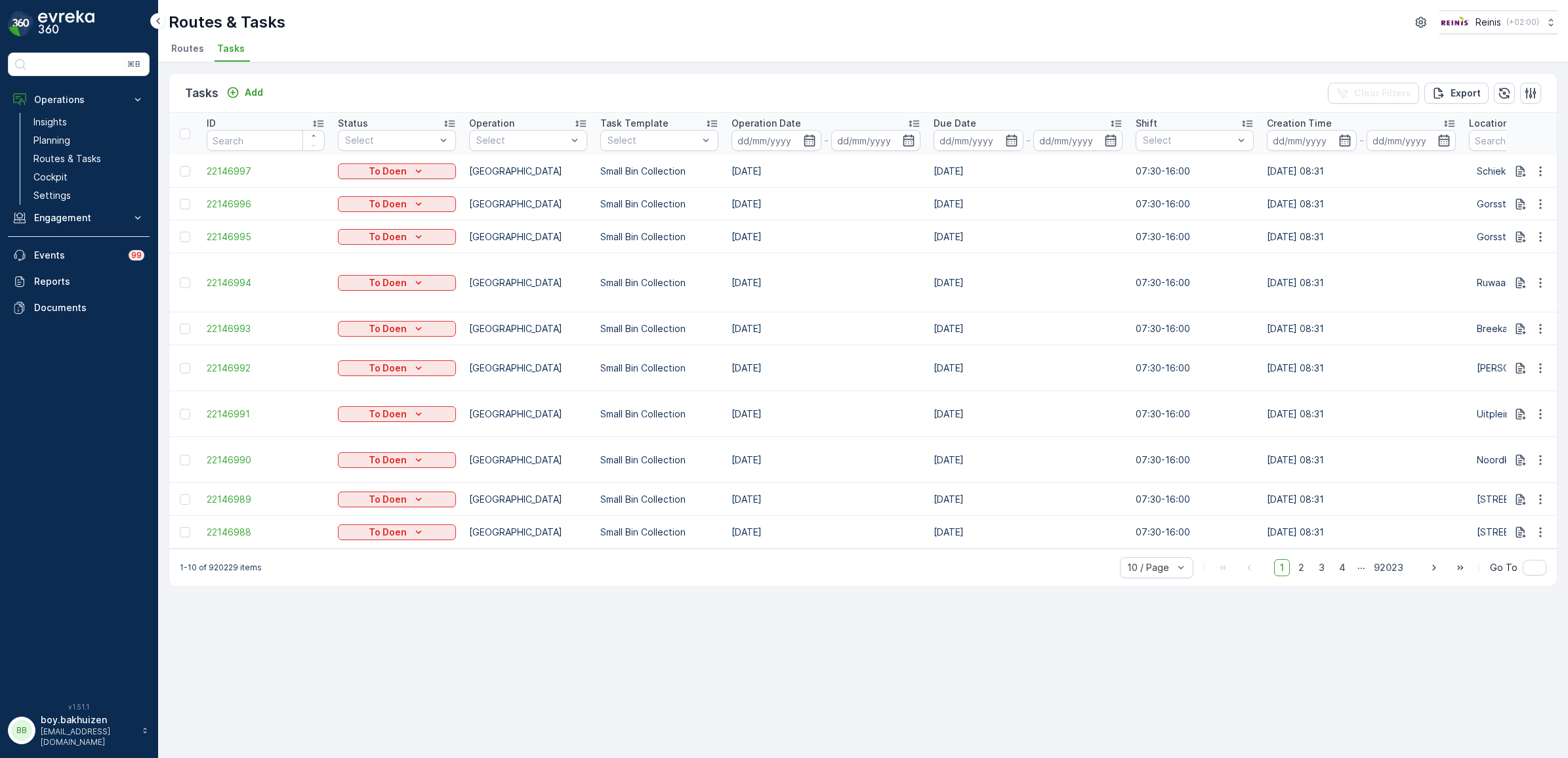
scroll to position [0, 27]
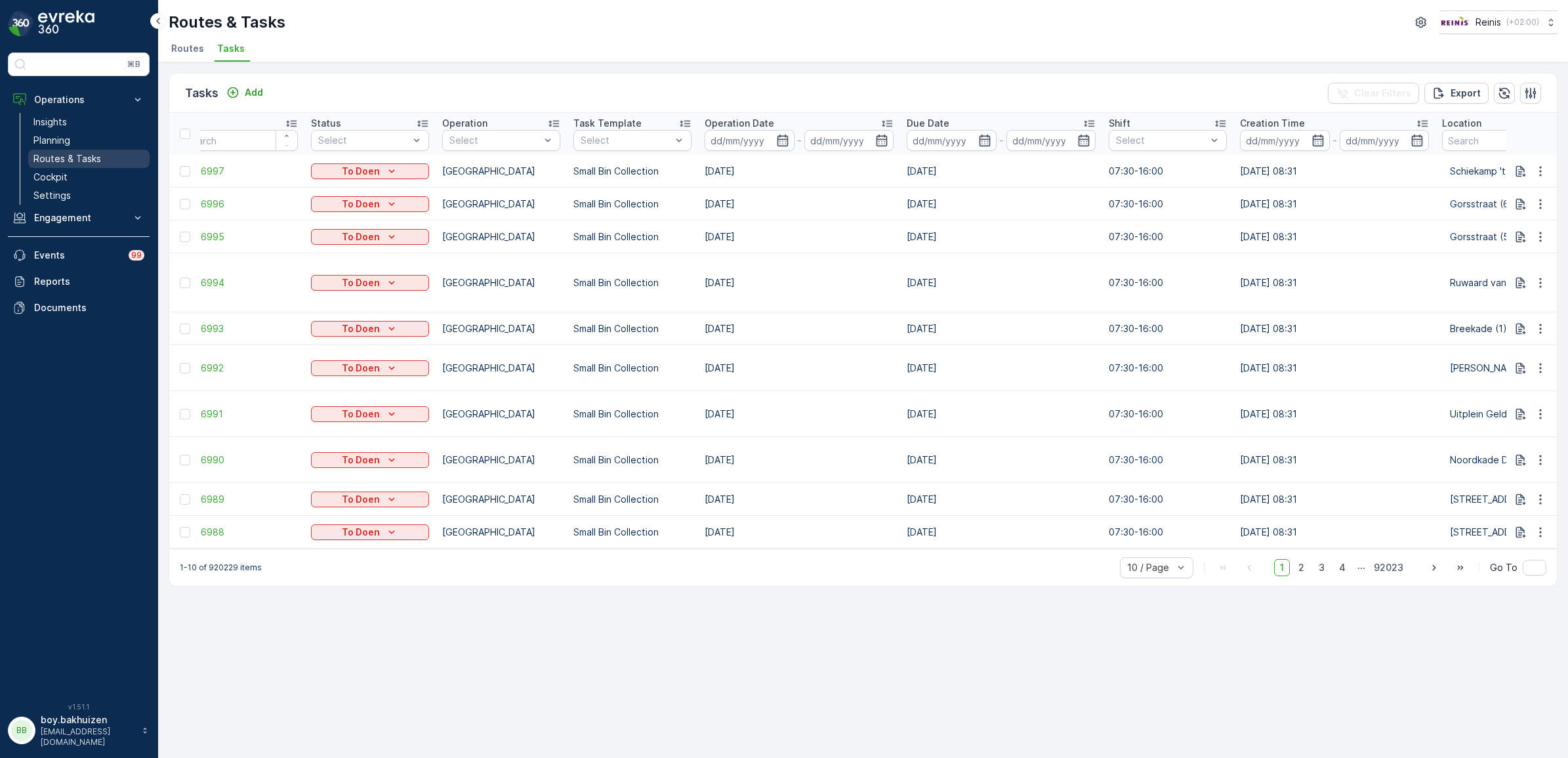
click at [68, 156] on p "Routes & Tasks" at bounding box center [67, 159] width 68 height 13
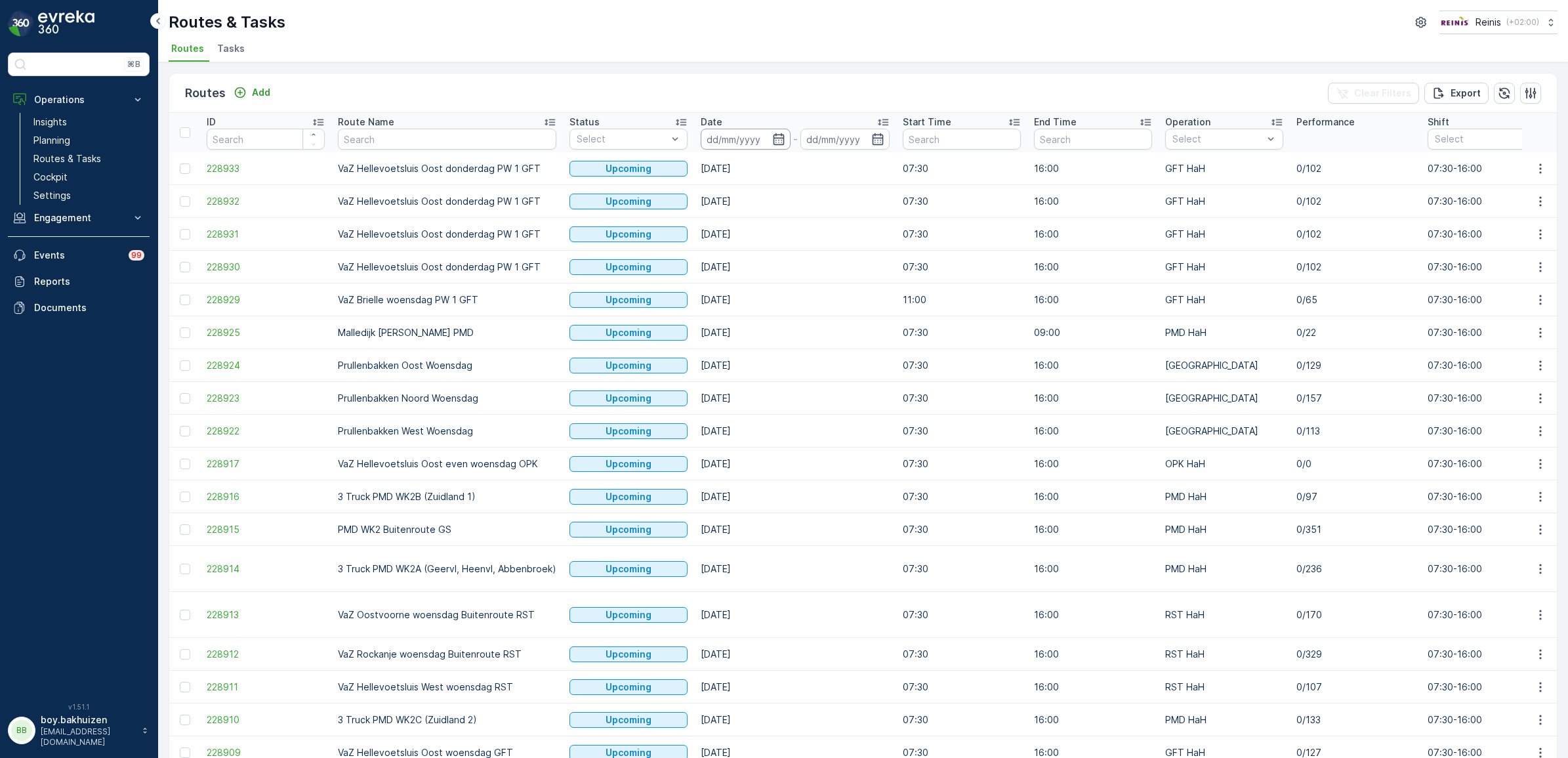
click at [782, 138] on input at bounding box center [745, 139] width 90 height 21
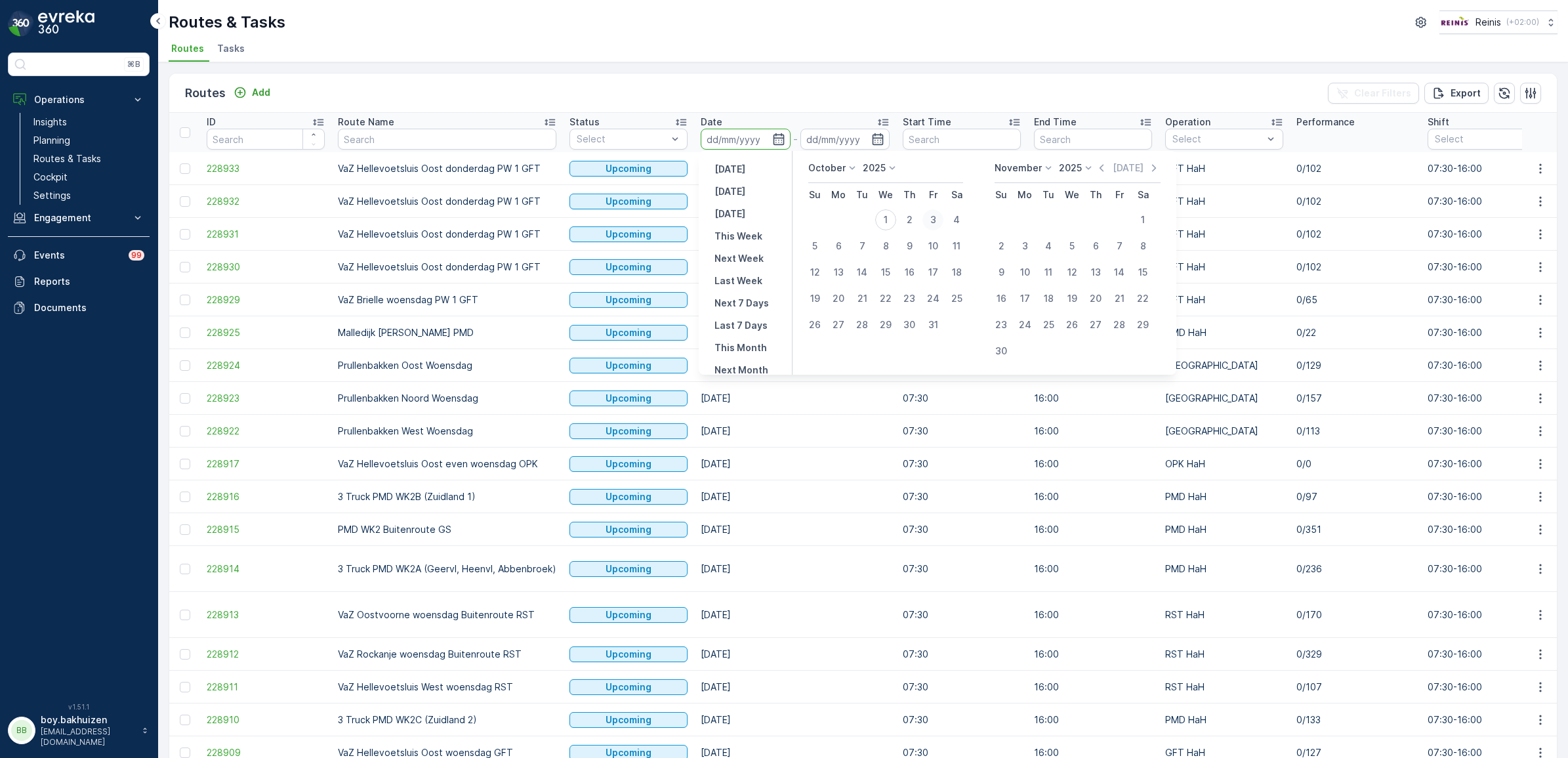
click at [940, 216] on div "3" at bounding box center [932, 219] width 21 height 21
type input "03.10.2025"
click at [935, 219] on div "3" at bounding box center [932, 219] width 21 height 21
type input "03.10.2025"
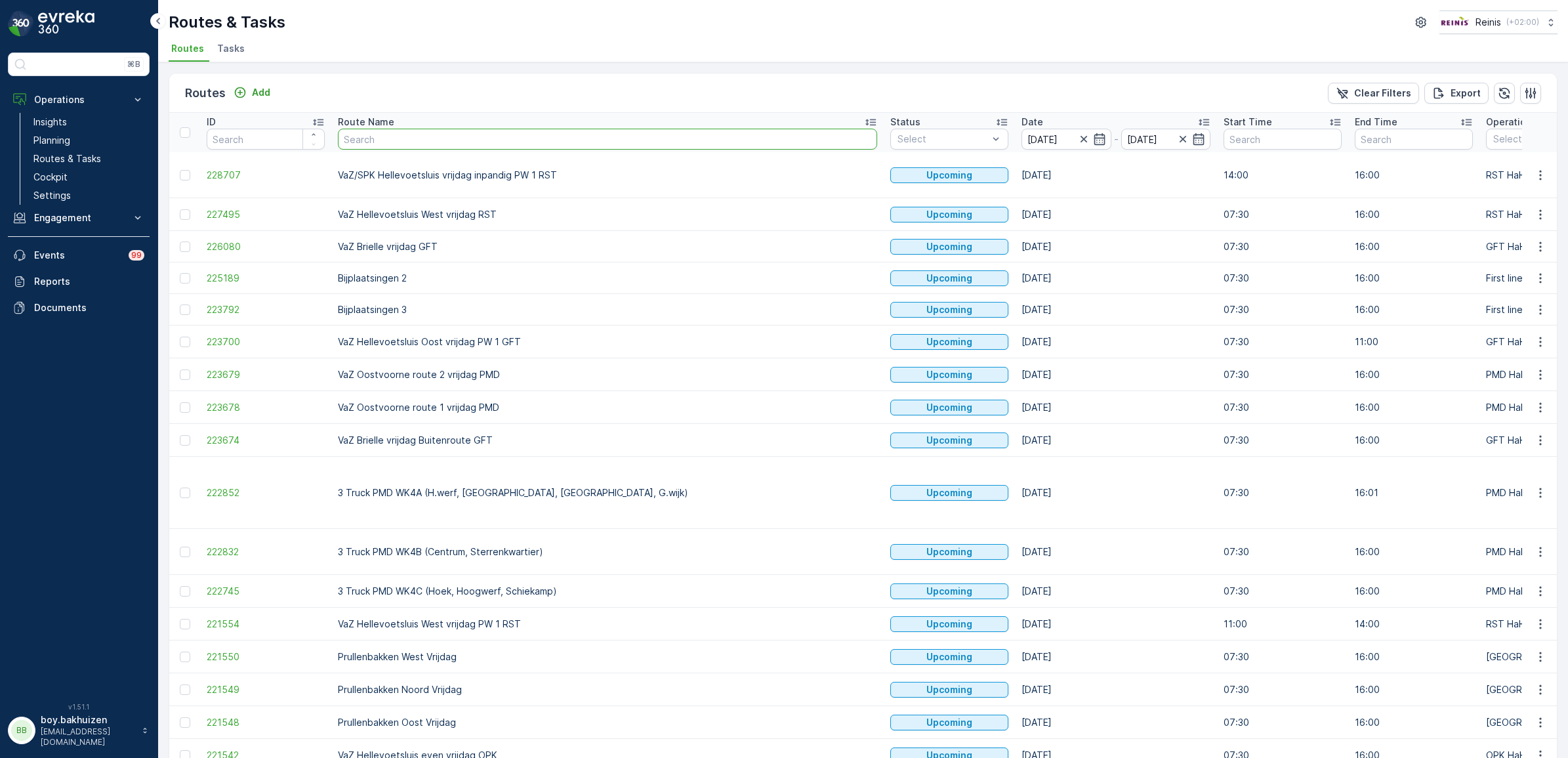
click at [374, 146] on input "text" at bounding box center [607, 139] width 539 height 21
type input "vaz"
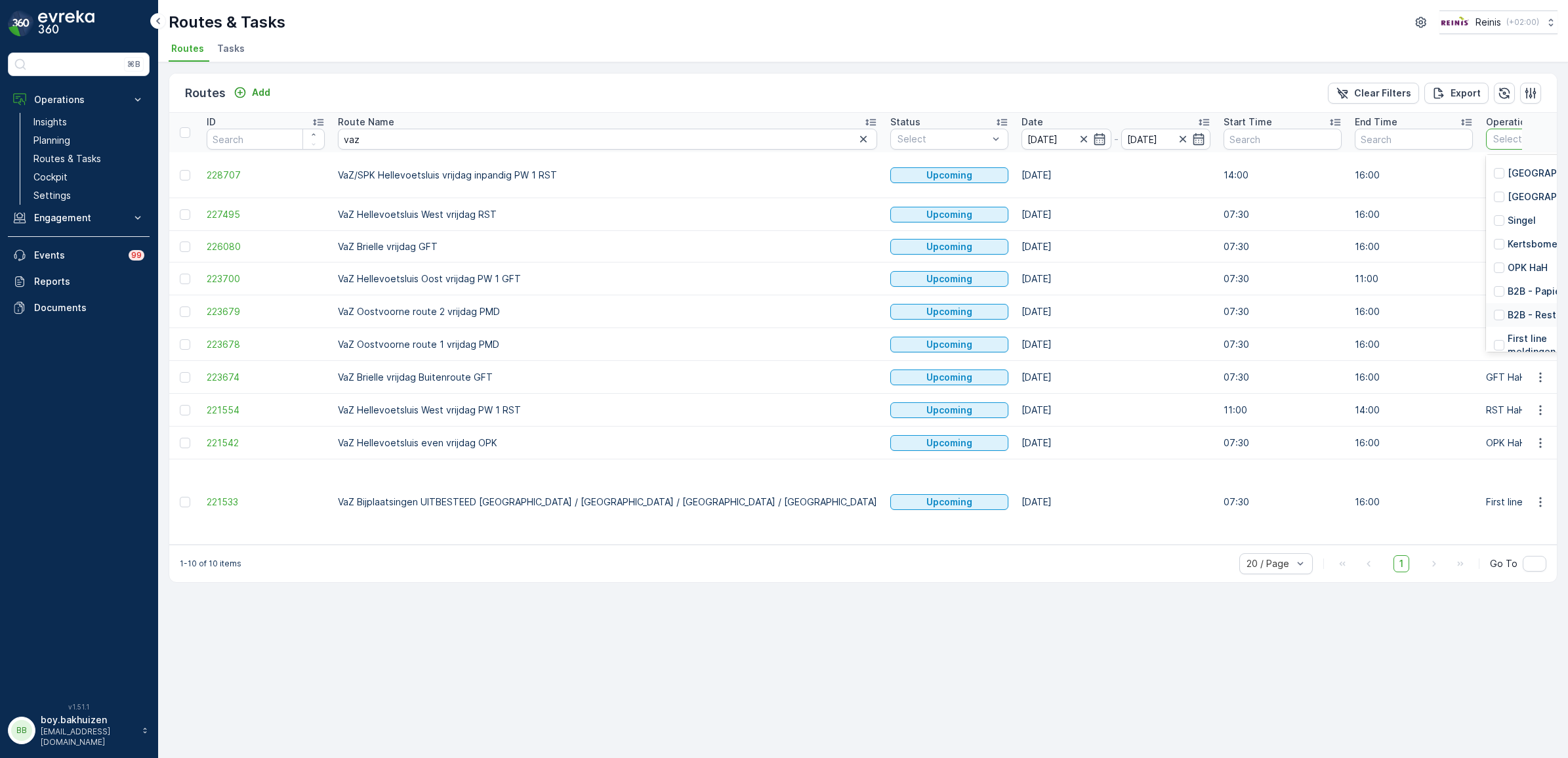
scroll to position [296, 0]
click at [1508, 286] on p "GFT HaH" at bounding box center [1528, 291] width 40 height 13
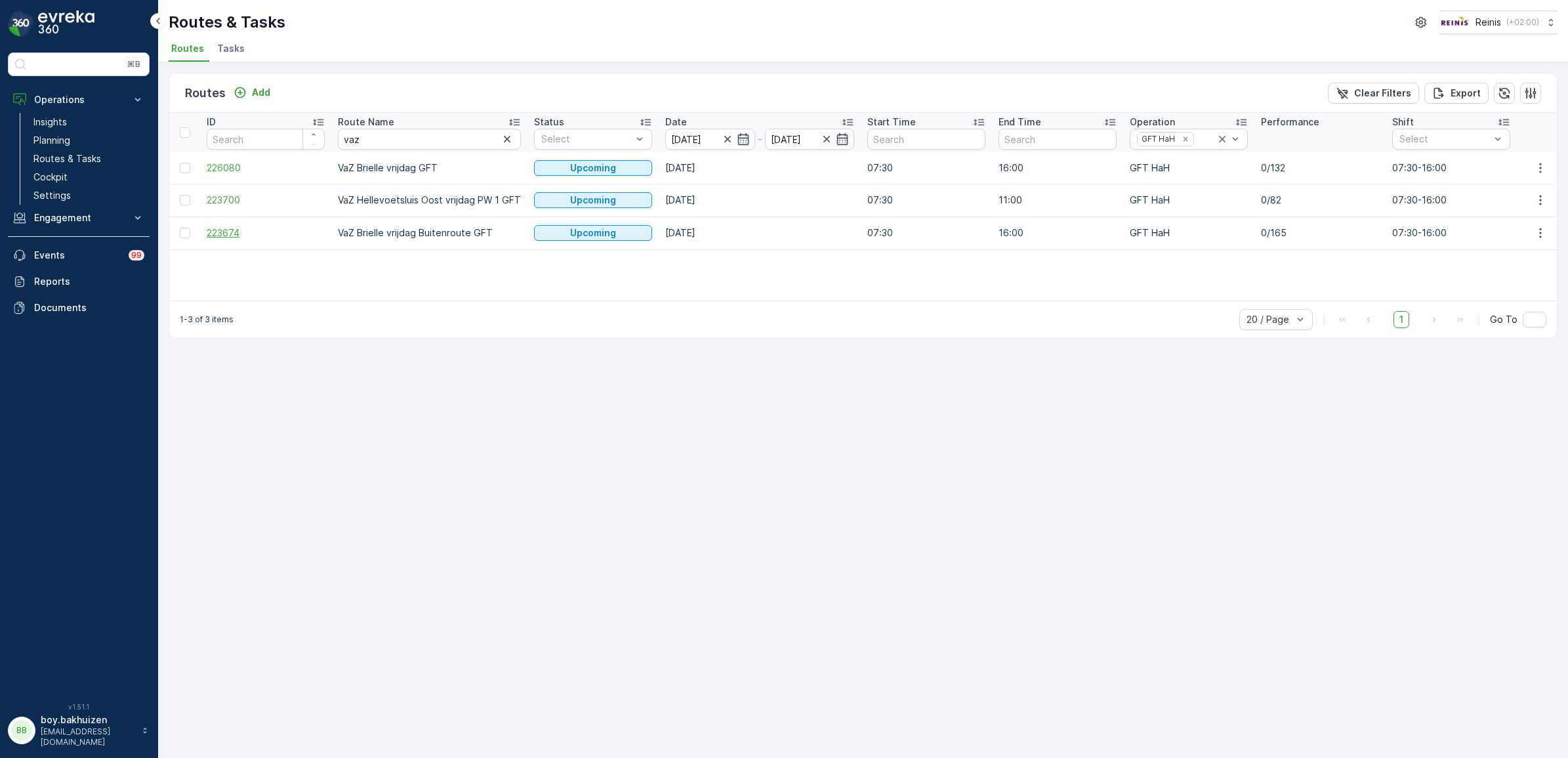
click at [235, 231] on span "223674" at bounding box center [266, 233] width 118 height 13
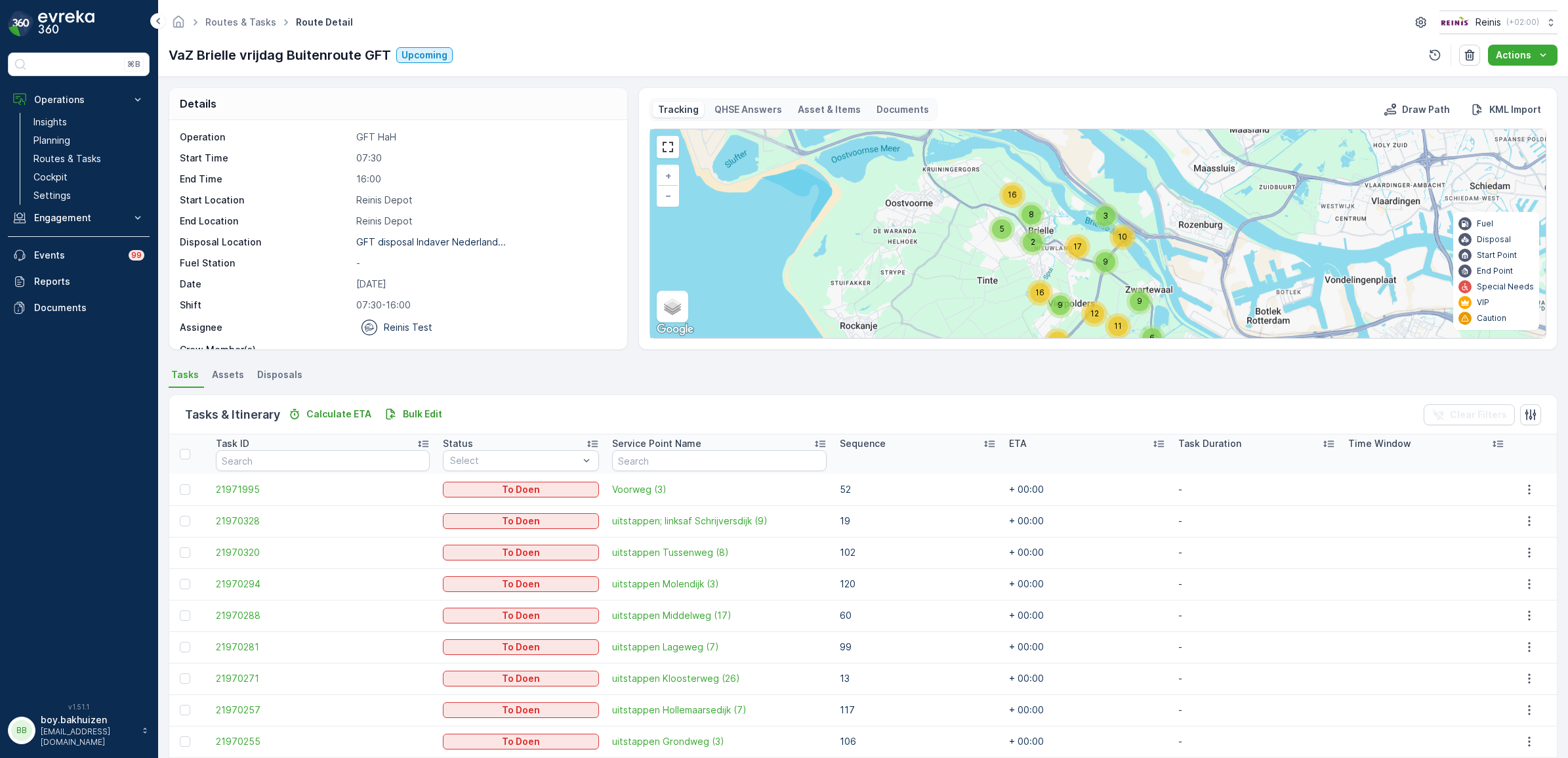
drag, startPoint x: 1022, startPoint y: 192, endPoint x: 1015, endPoint y: 241, distance: 49.5
click at [1014, 264] on div "3 3 6 10 16 9 17 16 5 6 2 12 11 9 9 3 2 17 8 2 + − Satellite Roadmap Terrain Hy…" at bounding box center [1097, 233] width 895 height 209
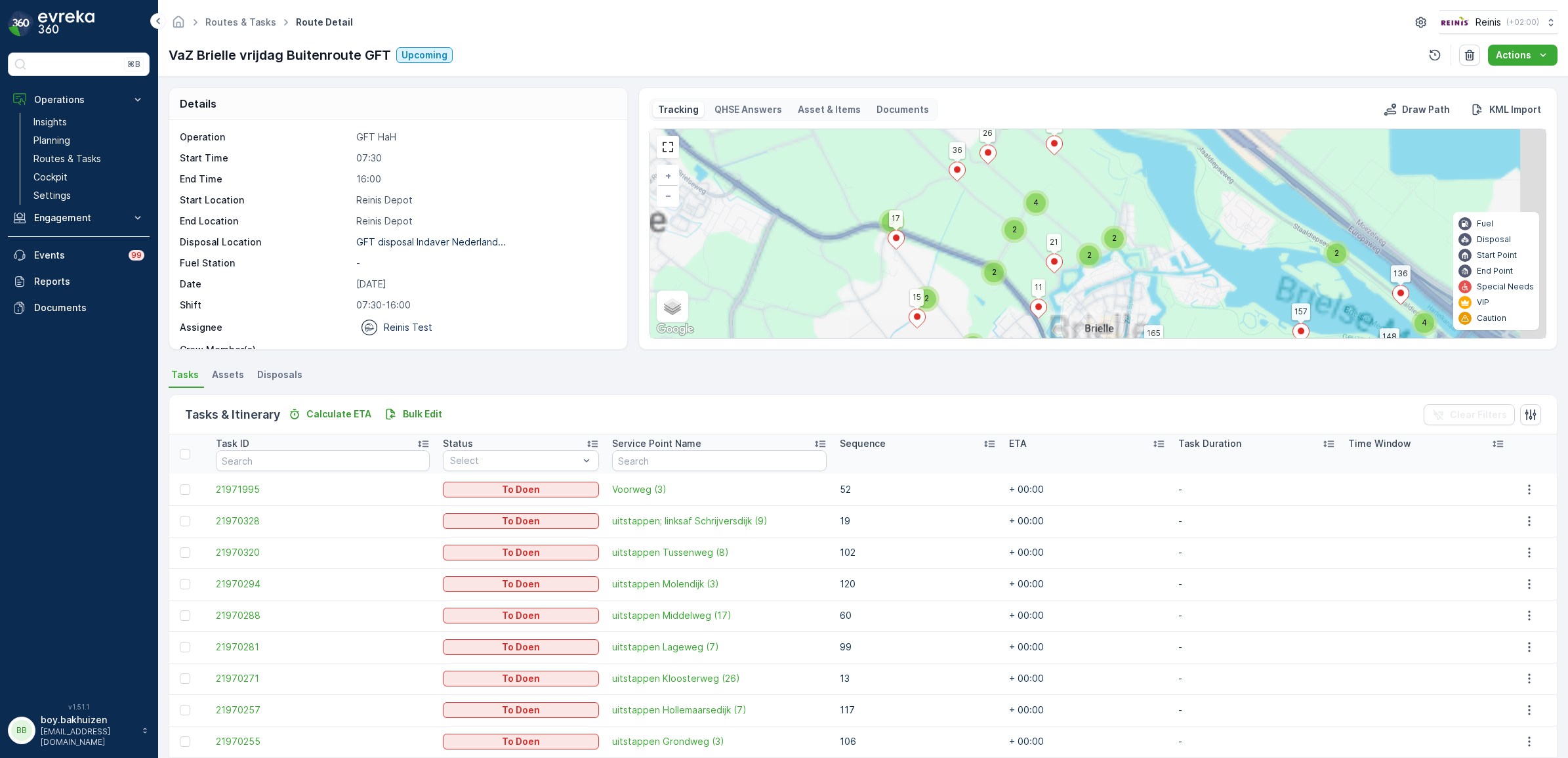
drag, startPoint x: 1038, startPoint y: 201, endPoint x: 1012, endPoint y: 286, distance: 88.9
click at [1012, 286] on div "2 3 4 4 2 3 4 3 5 2 2 2 2 3 3 3 2 4 2 2 2 2 2 2 2 6 3 3 4 2 2 3 2 2 2 2 2 2 3 2…" at bounding box center [1097, 233] width 895 height 209
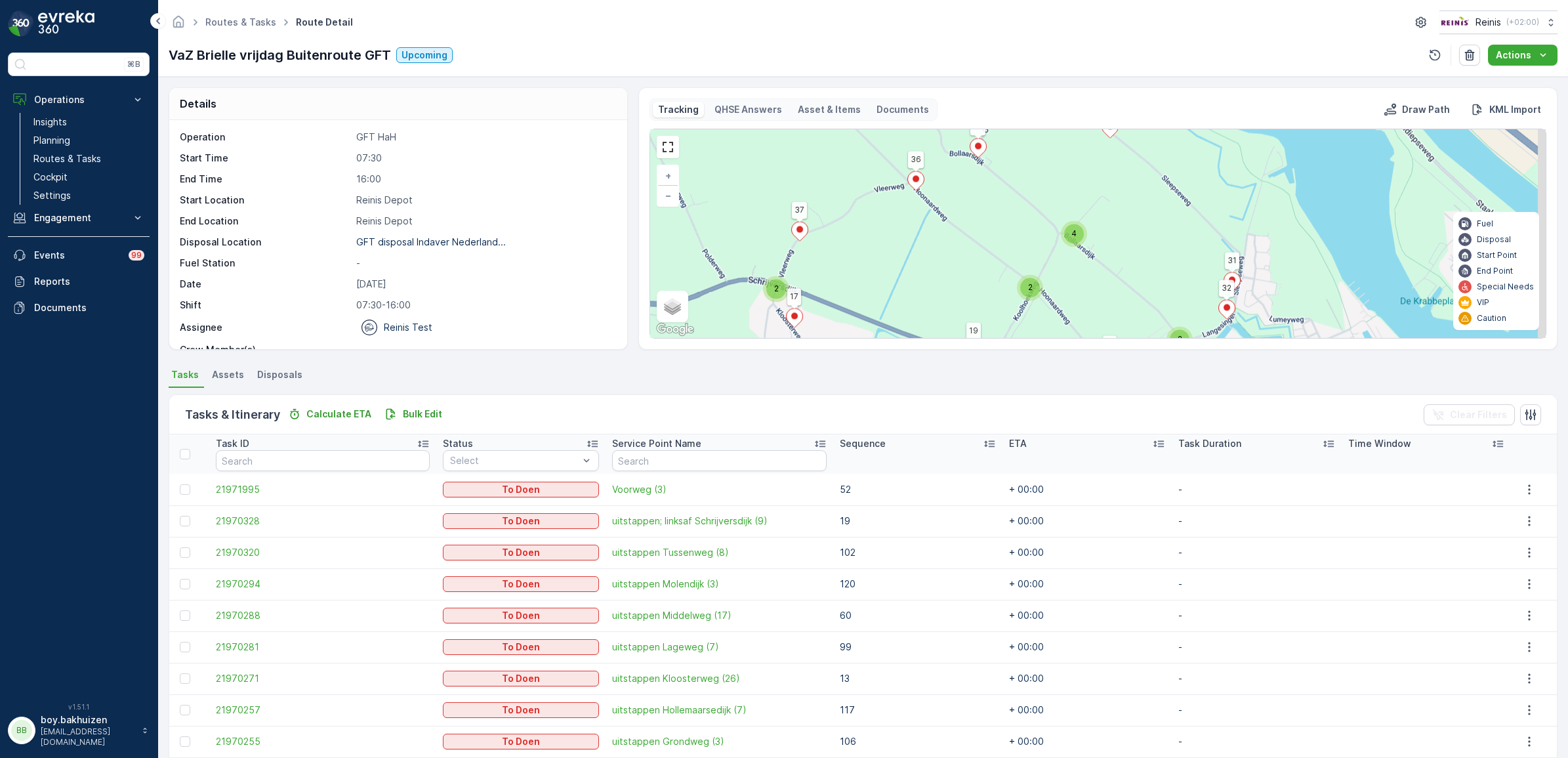
drag, startPoint x: 1080, startPoint y: 220, endPoint x: 1073, endPoint y: 262, distance: 42.6
click at [1073, 264] on div "2 3 3 2 3 2 2 2 2 2 2 2 2 2 4 2 2 2 2 4 2 2 3 2 2 2 2 2 2 3 2 3 2 2 113 3 5 4 1…" at bounding box center [1097, 233] width 895 height 209
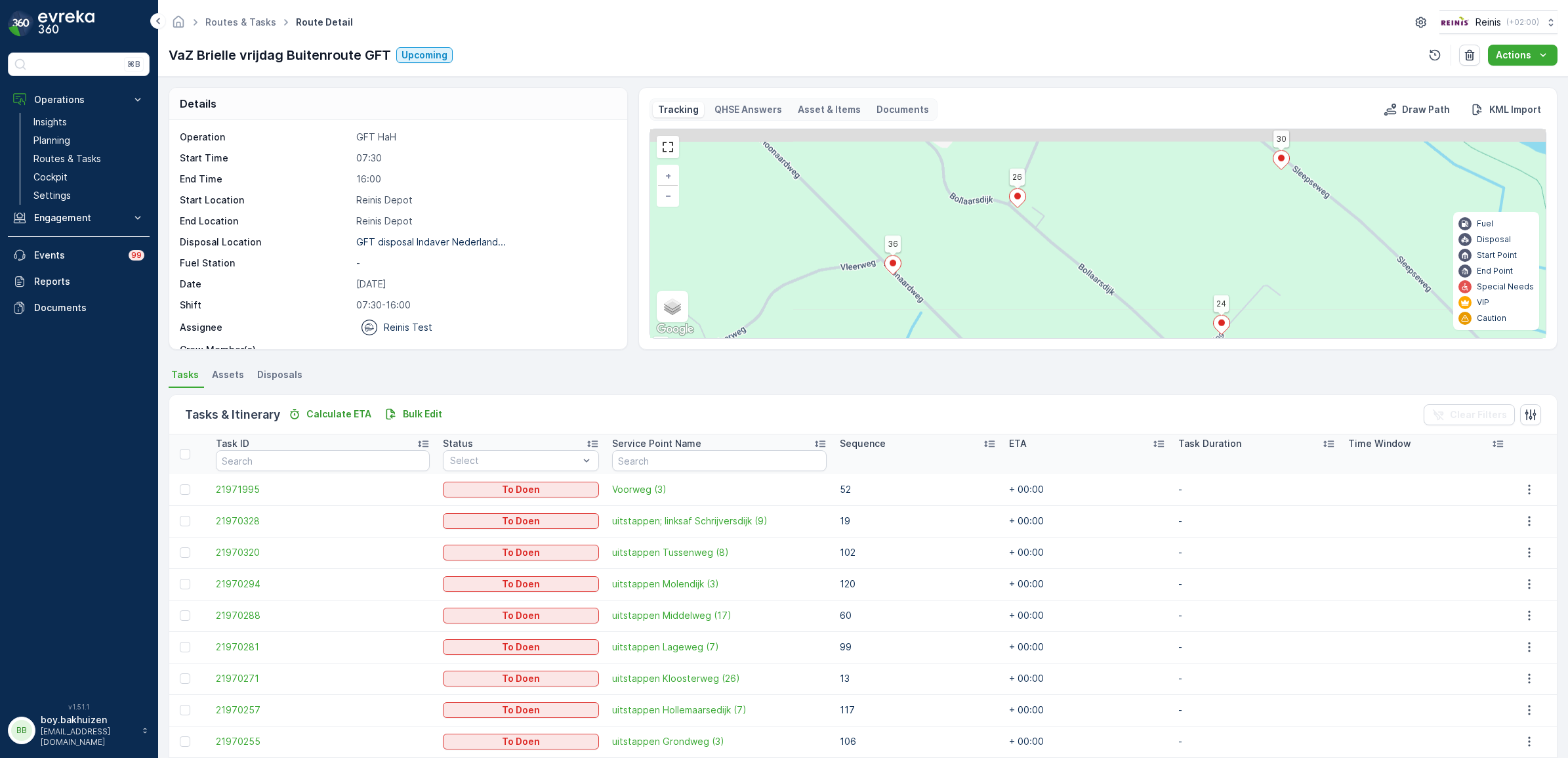
drag, startPoint x: 1003, startPoint y: 226, endPoint x: 1075, endPoint y: 289, distance: 95.7
click at [1083, 312] on div "3 2 2 2 2 2 2 2 2 2 2 2 2 2 2 113 3 5 4 106 107 108 48 44 7 41 42 9 43 56 8 50 …" at bounding box center [1097, 233] width 895 height 209
click at [1017, 199] on ellipse at bounding box center [1018, 197] width 7 height 7
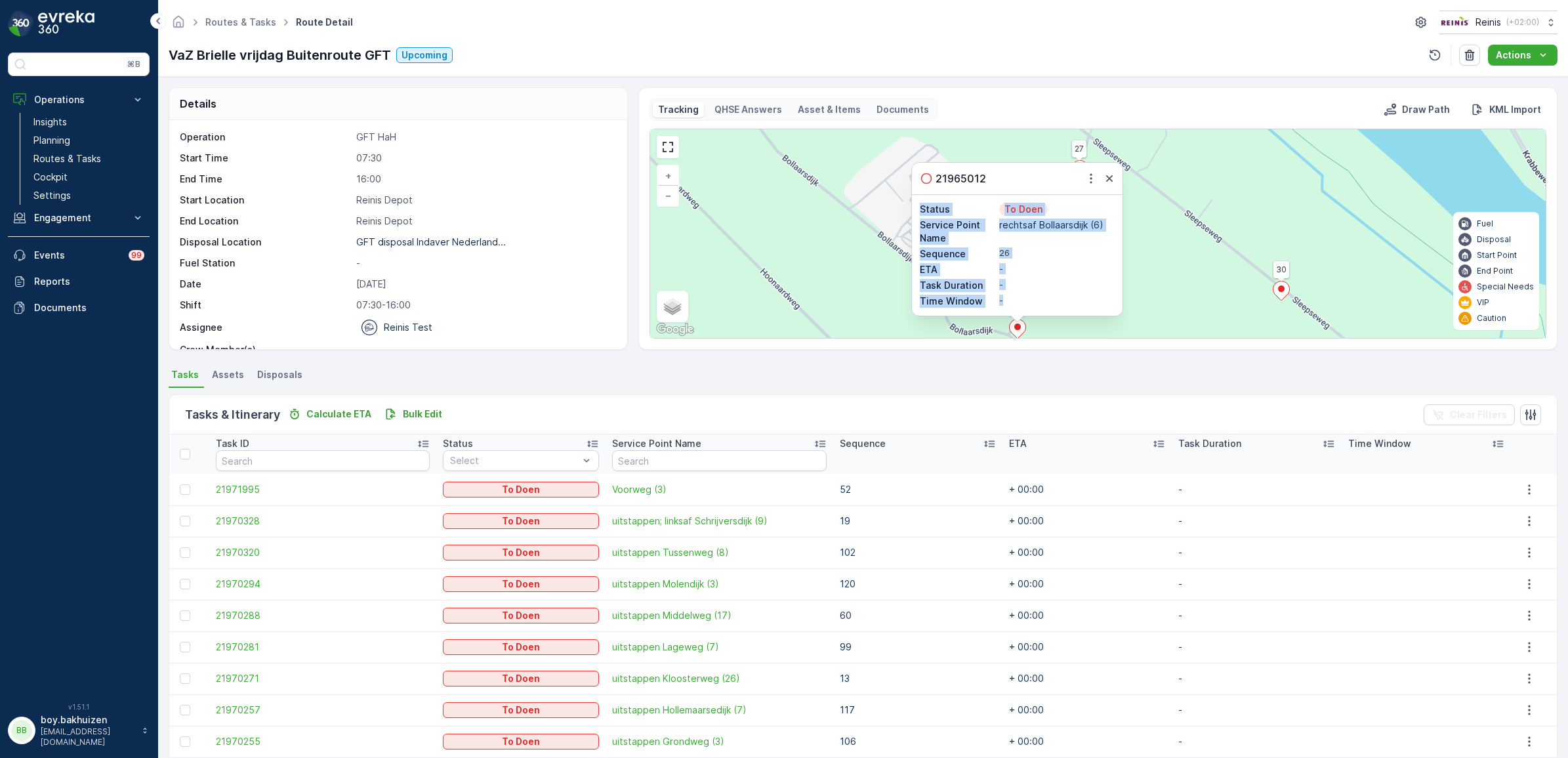
drag, startPoint x: 994, startPoint y: 182, endPoint x: 883, endPoint y: 181, distance: 111.0
click at [883, 181] on div "3 2 2 2 2 2 2 2 2 2 2 2 2 2 2 113 3 5 4 106 107 108 48 44 7 41 42 9 43 56 8 50 …" at bounding box center [1097, 233] width 895 height 209
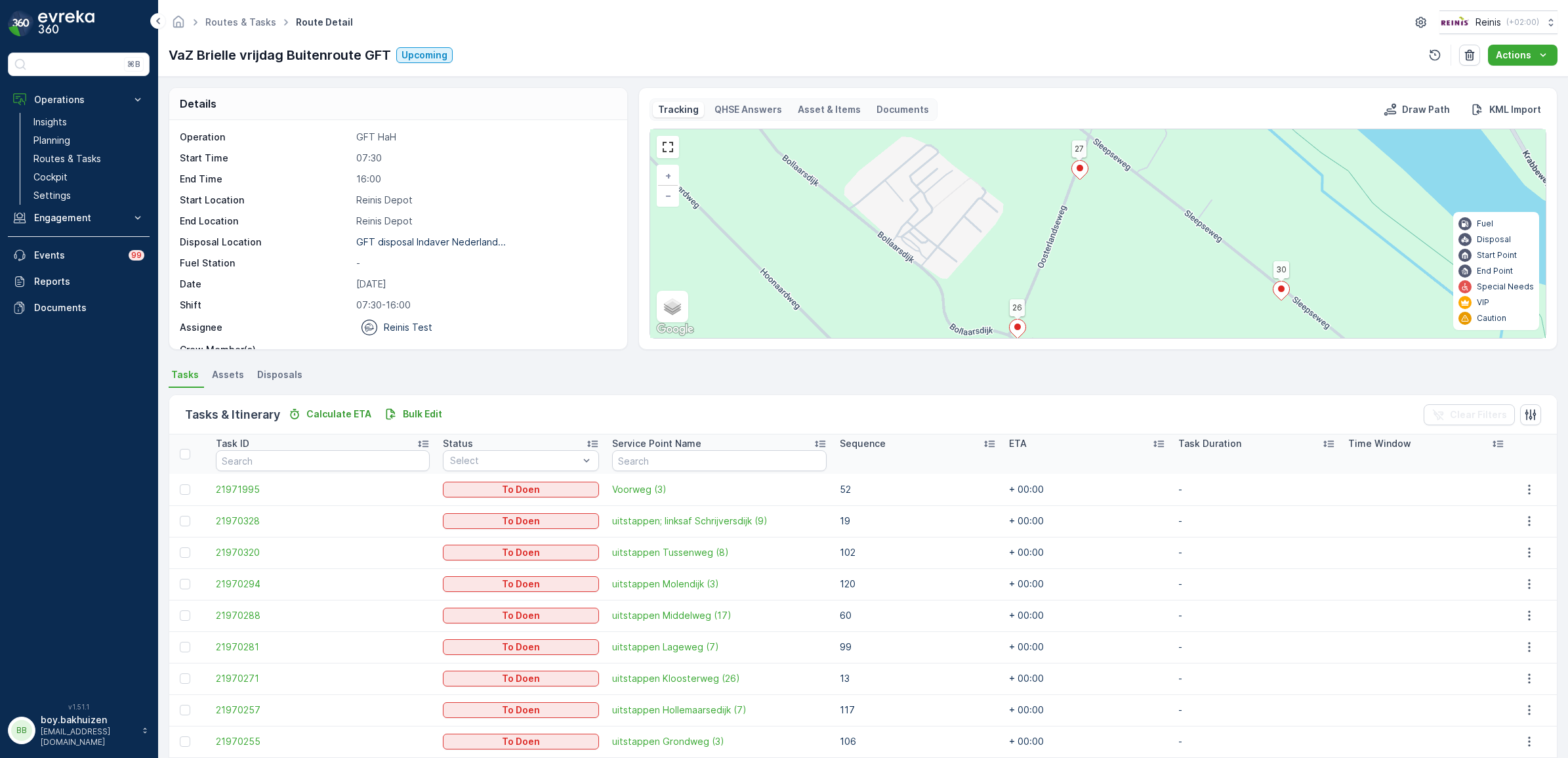
click at [1102, 225] on div "3 2 2 2 2 2 2 2 2 2 2 2 2 2 2 113 3 5 4 106 107 108 48 44 7 41 42 9 43 56 8 50 …" at bounding box center [1097, 233] width 895 height 209
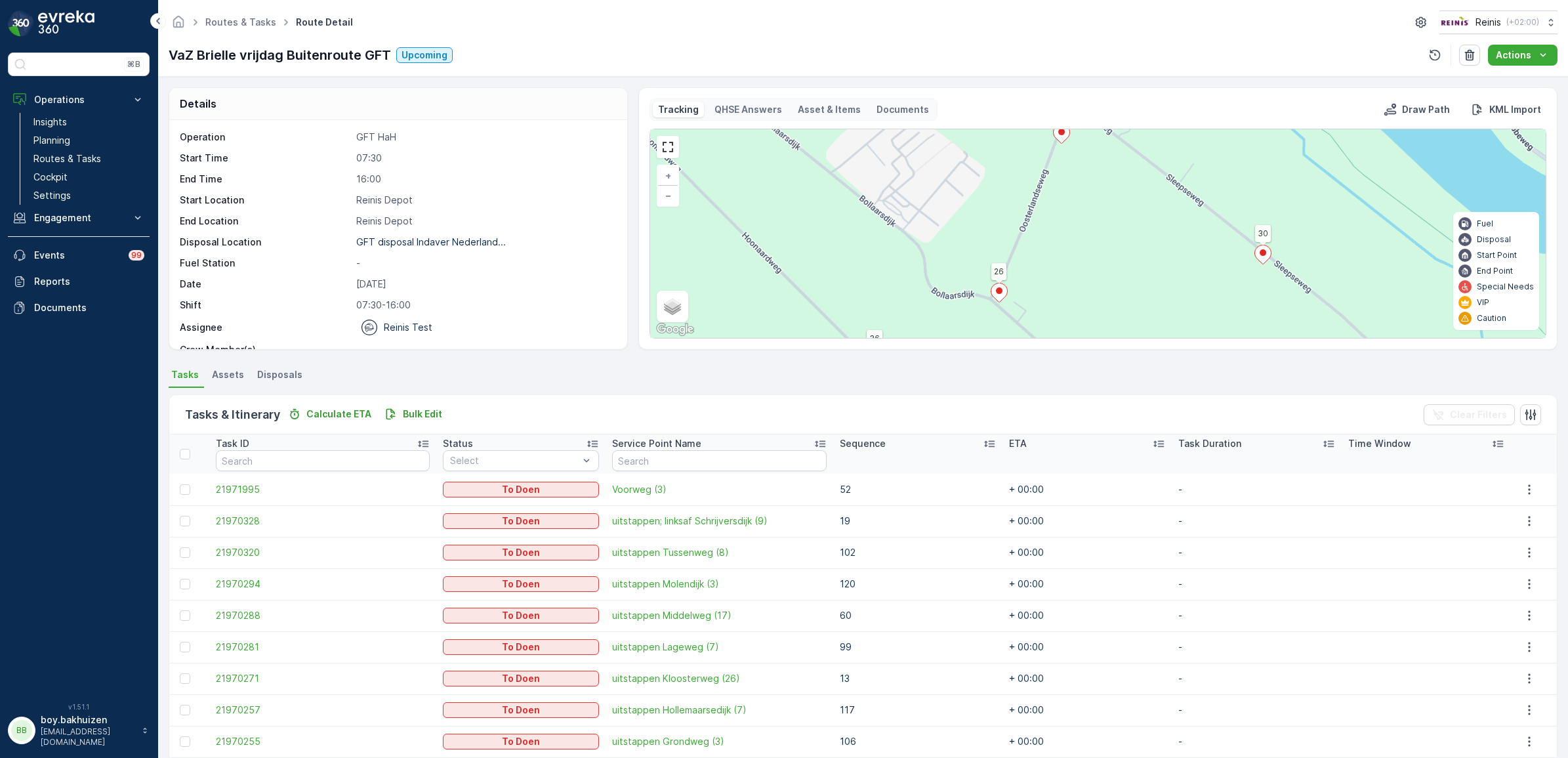
drag, startPoint x: 964, startPoint y: 259, endPoint x: 917, endPoint y: 185, distance: 87.7
click at [917, 182] on div "3 2 2 2 2 2 2 2 2 2 2 2 2 2 2 113 3 5 4 106 107 108 48 44 7 41 42 9 43 56 8 50 …" at bounding box center [1097, 233] width 895 height 209
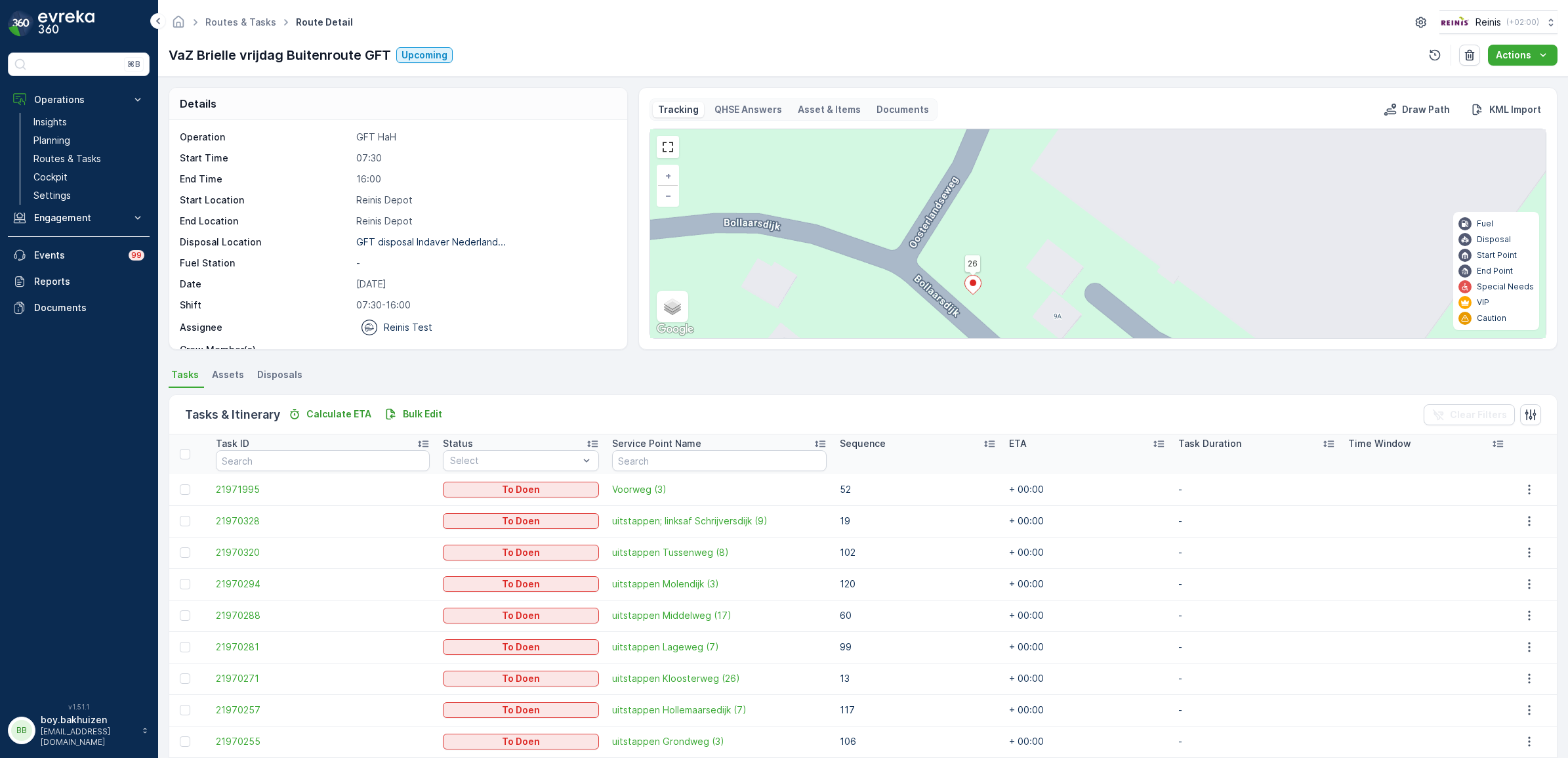
click at [972, 280] on icon at bounding box center [973, 284] width 17 height 19
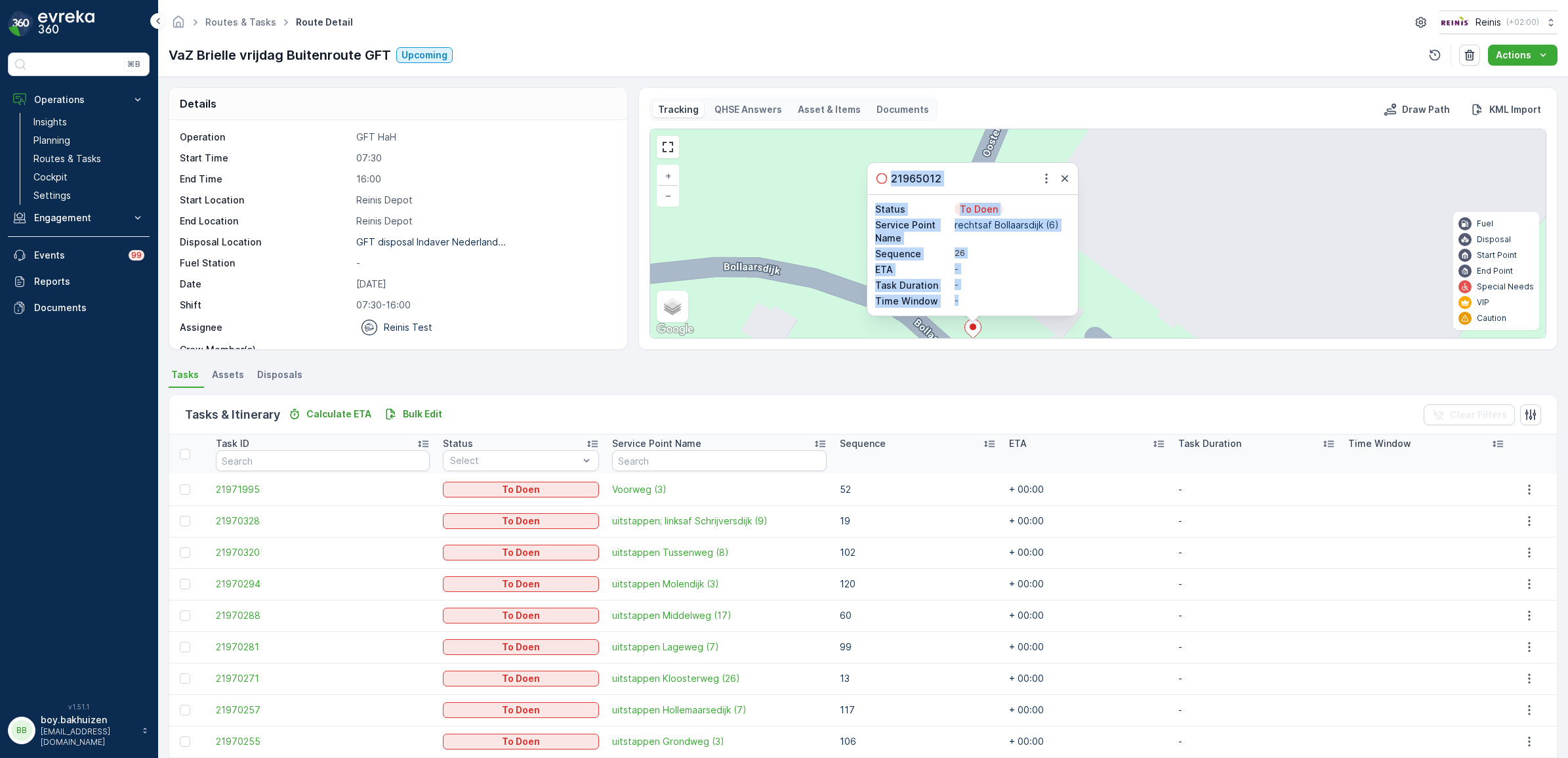
click at [989, 229] on p "rechtsaf Bollaarsdijk (6)" at bounding box center [1013, 225] width 116 height 13
click at [664, 458] on input "text" at bounding box center [719, 460] width 214 height 21
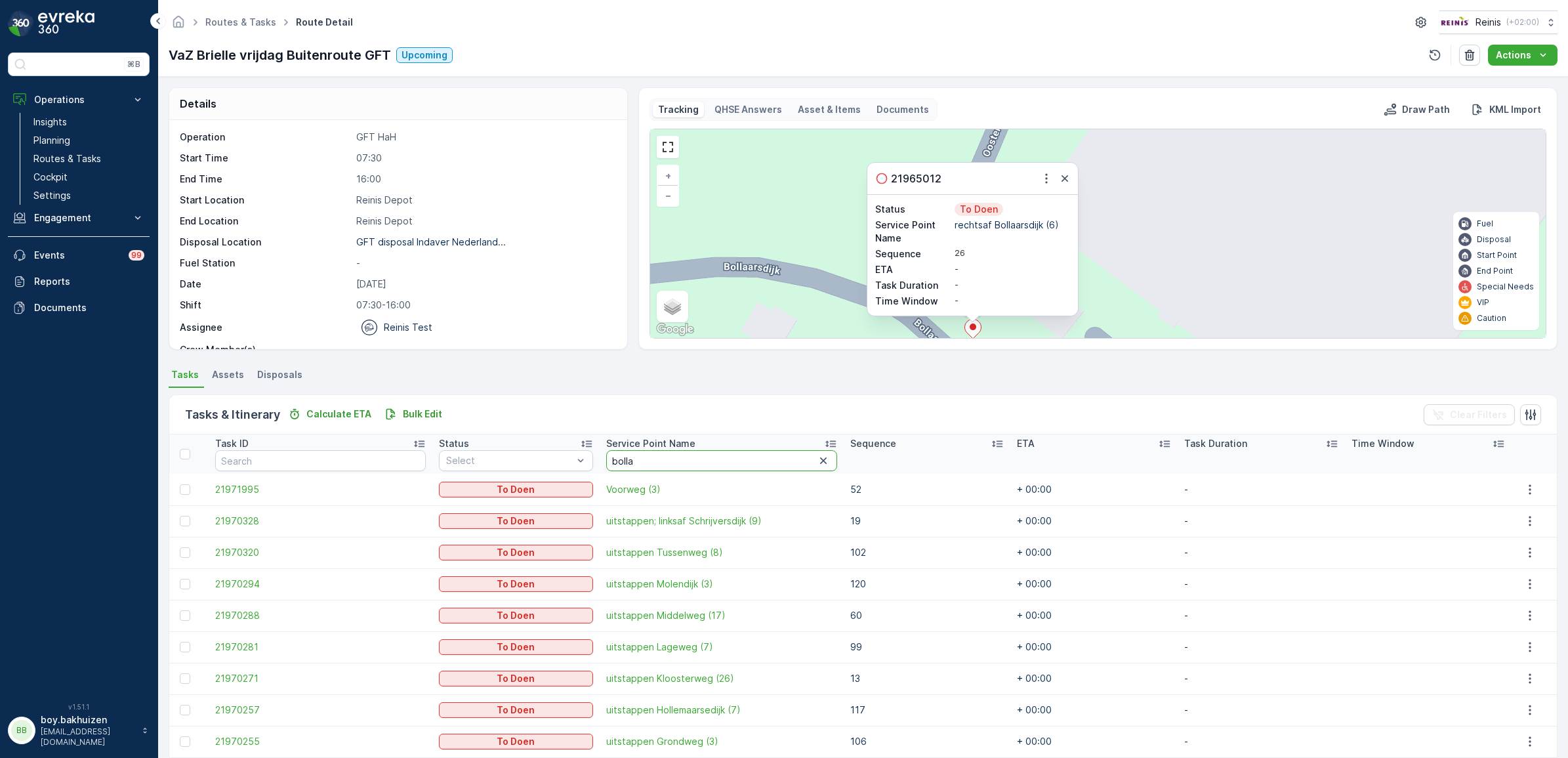
type input "bollaa"
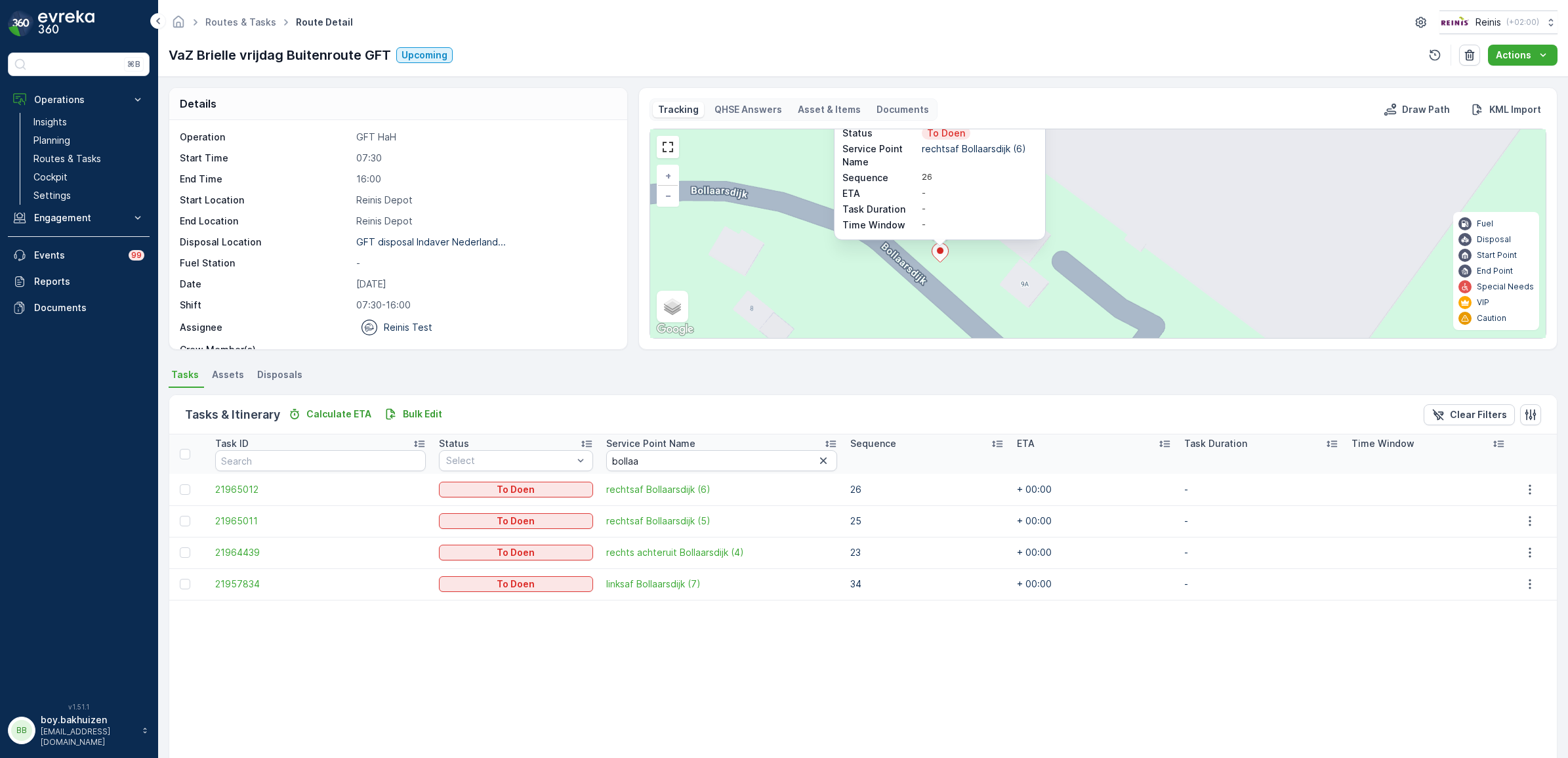
drag, startPoint x: 798, startPoint y: 274, endPoint x: 770, endPoint y: 208, distance: 71.7
click at [770, 208] on div "2 113 3 5 4 106 107 108 48 44 7 41 42 9 43 56 8 50 105 70 102 17 30 26 36 28 15…" at bounding box center [1097, 233] width 895 height 209
click at [1064, 295] on div "2 113 3 5 4 106 107 108 48 44 7 41 42 9 43 56 8 50 105 70 102 17 30 26 36 28 15…" at bounding box center [1097, 233] width 895 height 209
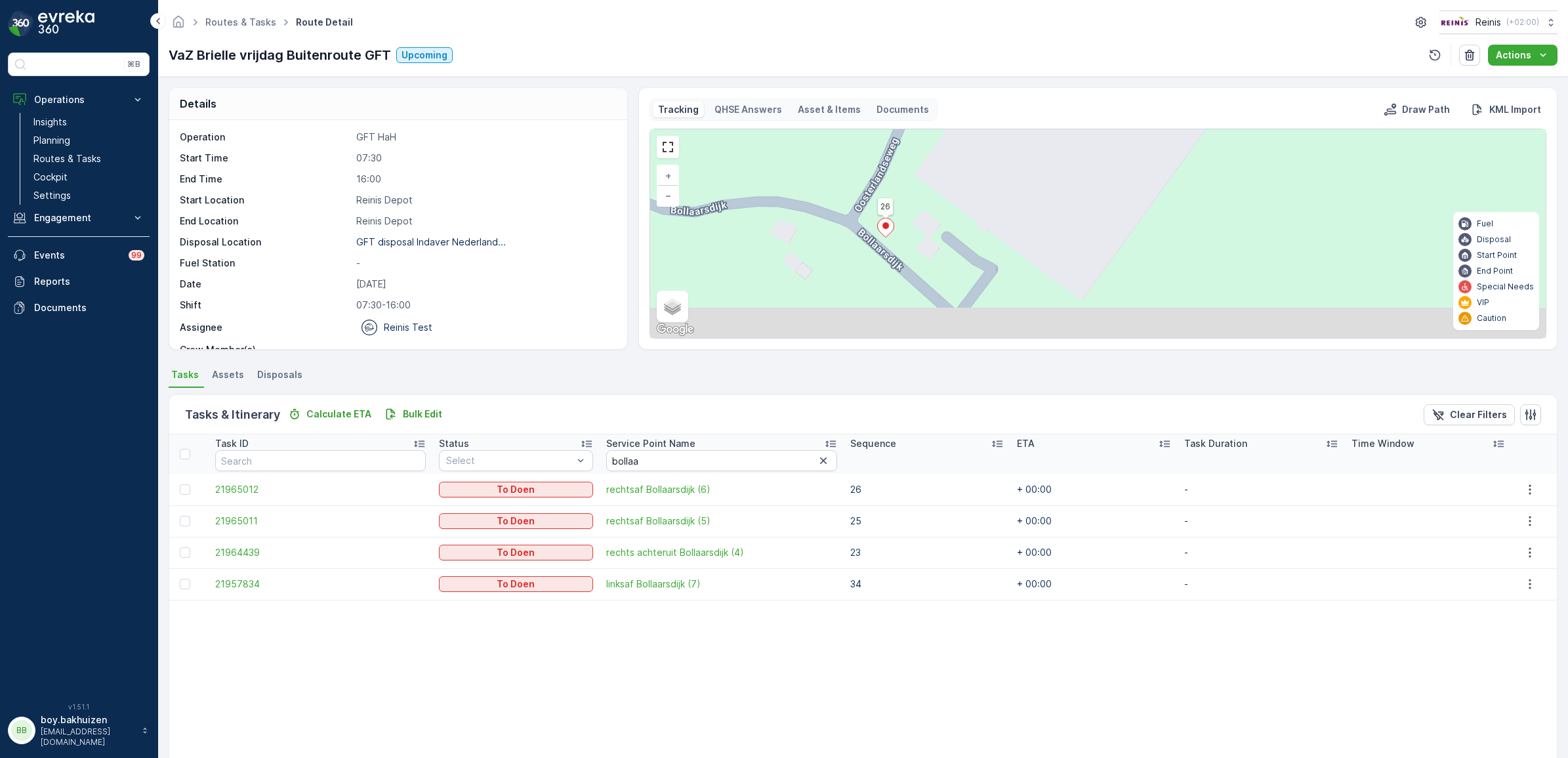
drag, startPoint x: 858, startPoint y: 292, endPoint x: 844, endPoint y: 245, distance: 49.0
click at [844, 245] on div "2 113 3 5 4 106 107 108 48 44 7 41 42 9 43 56 8 50 105 70 102 17 30 26 36 28 15…" at bounding box center [1097, 233] width 895 height 209
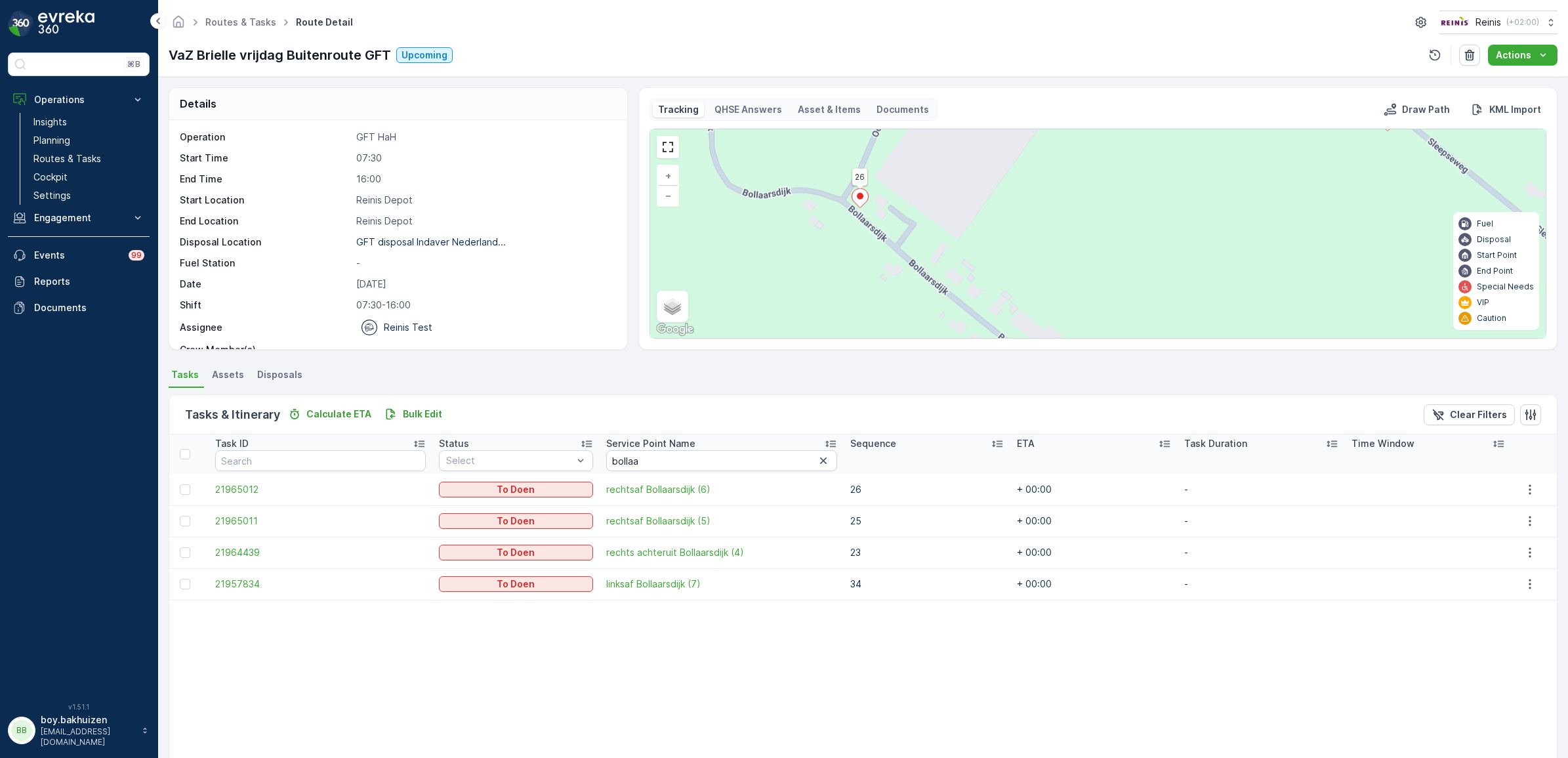
drag, startPoint x: 828, startPoint y: 291, endPoint x: 824, endPoint y: 255, distance: 36.2
click at [824, 253] on div "2 113 3 5 4 106 107 108 48 44 7 41 42 9 43 56 8 50 105 70 102 17 30 26 36 28 15…" at bounding box center [1097, 233] width 895 height 209
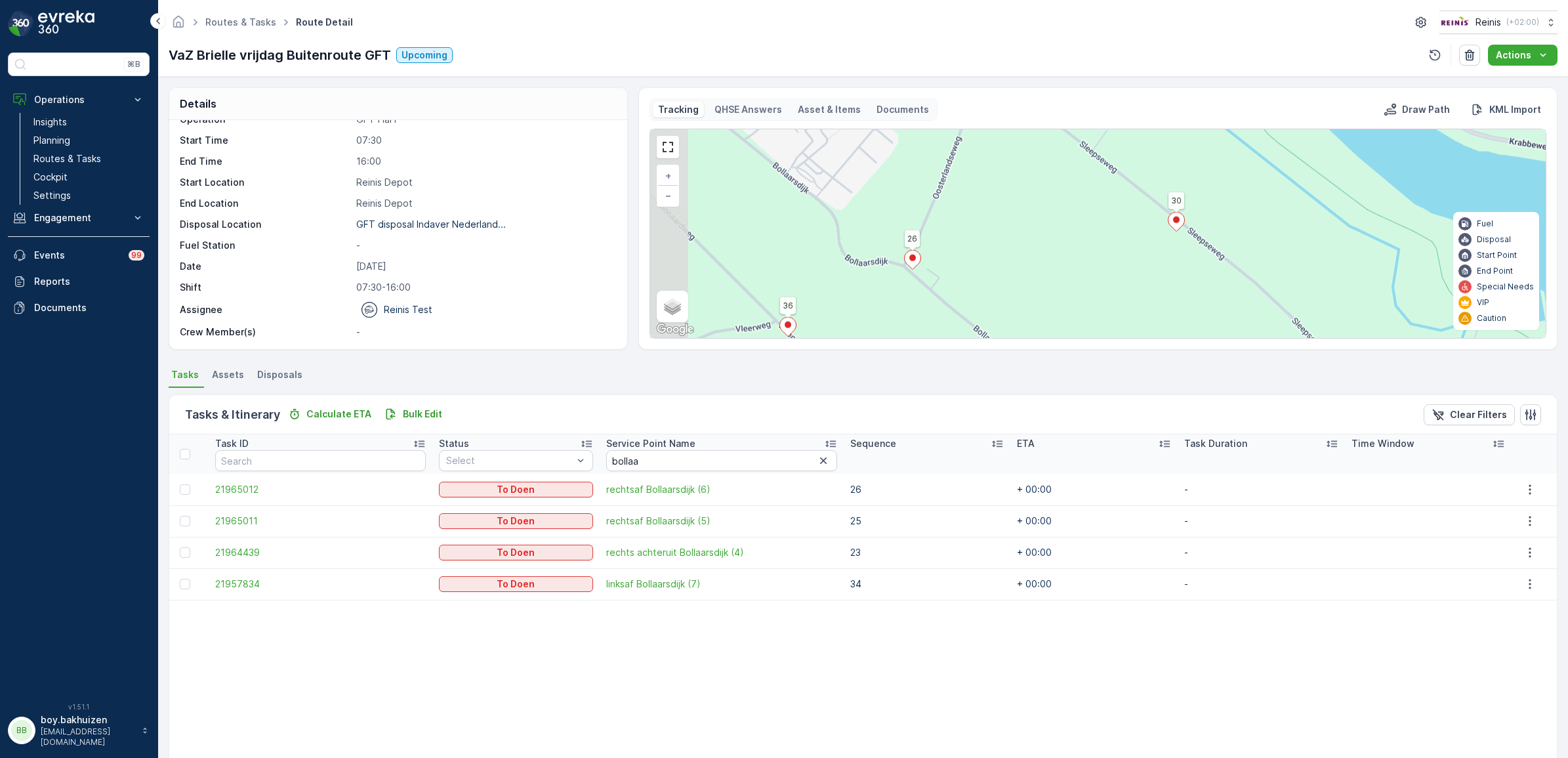
drag, startPoint x: 936, startPoint y: 272, endPoint x: 993, endPoint y: 243, distance: 64.0
click at [993, 243] on div "3 2 2 2 2 2 2 2 2 2 2 2 2 2 2 113 3 5 4 106 107 108 48 44 7 41 42 9 43 56 8 50 …" at bounding box center [1097, 233] width 895 height 209
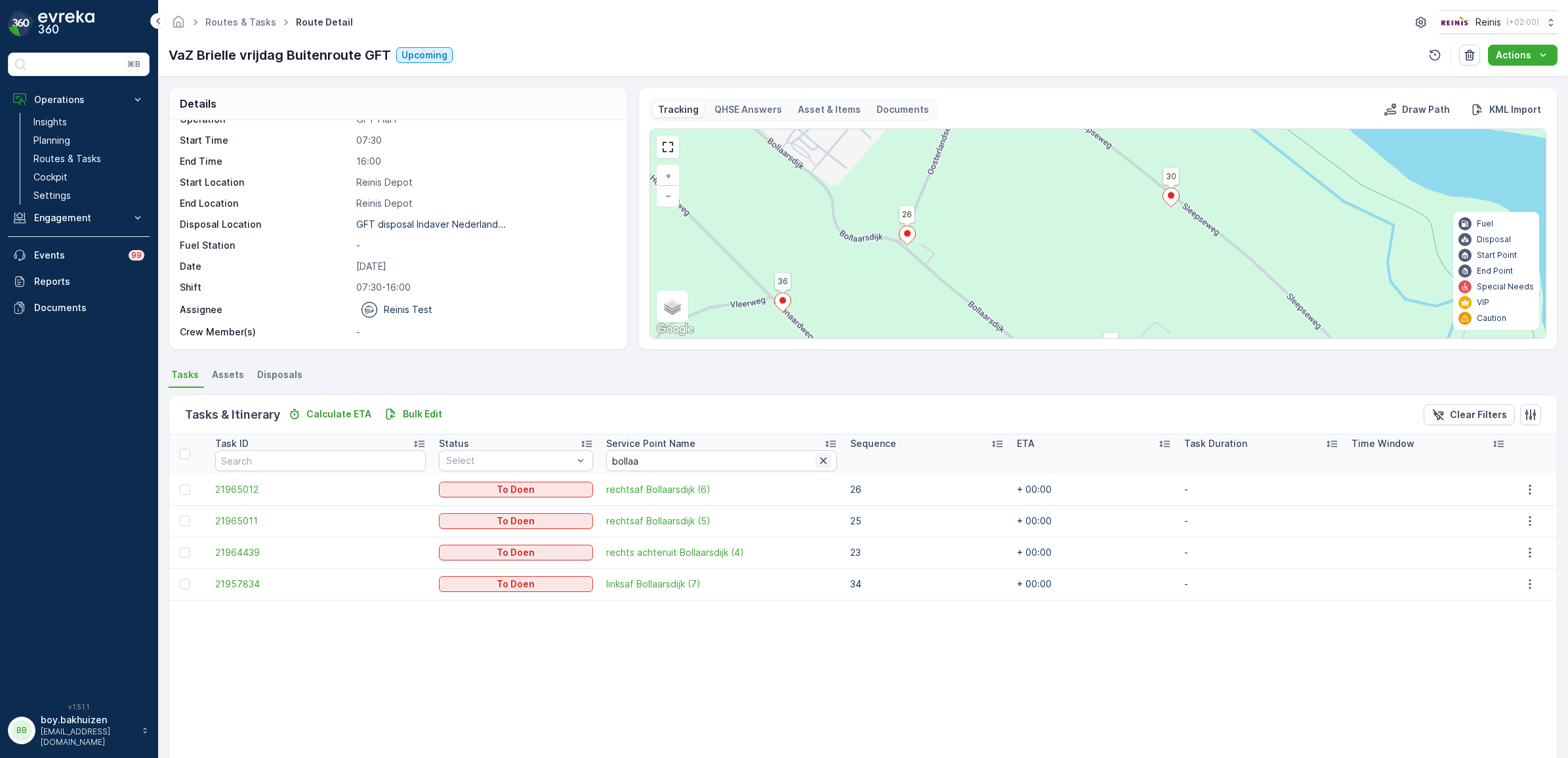
click at [817, 464] on icon "button" at bounding box center [823, 461] width 13 height 13
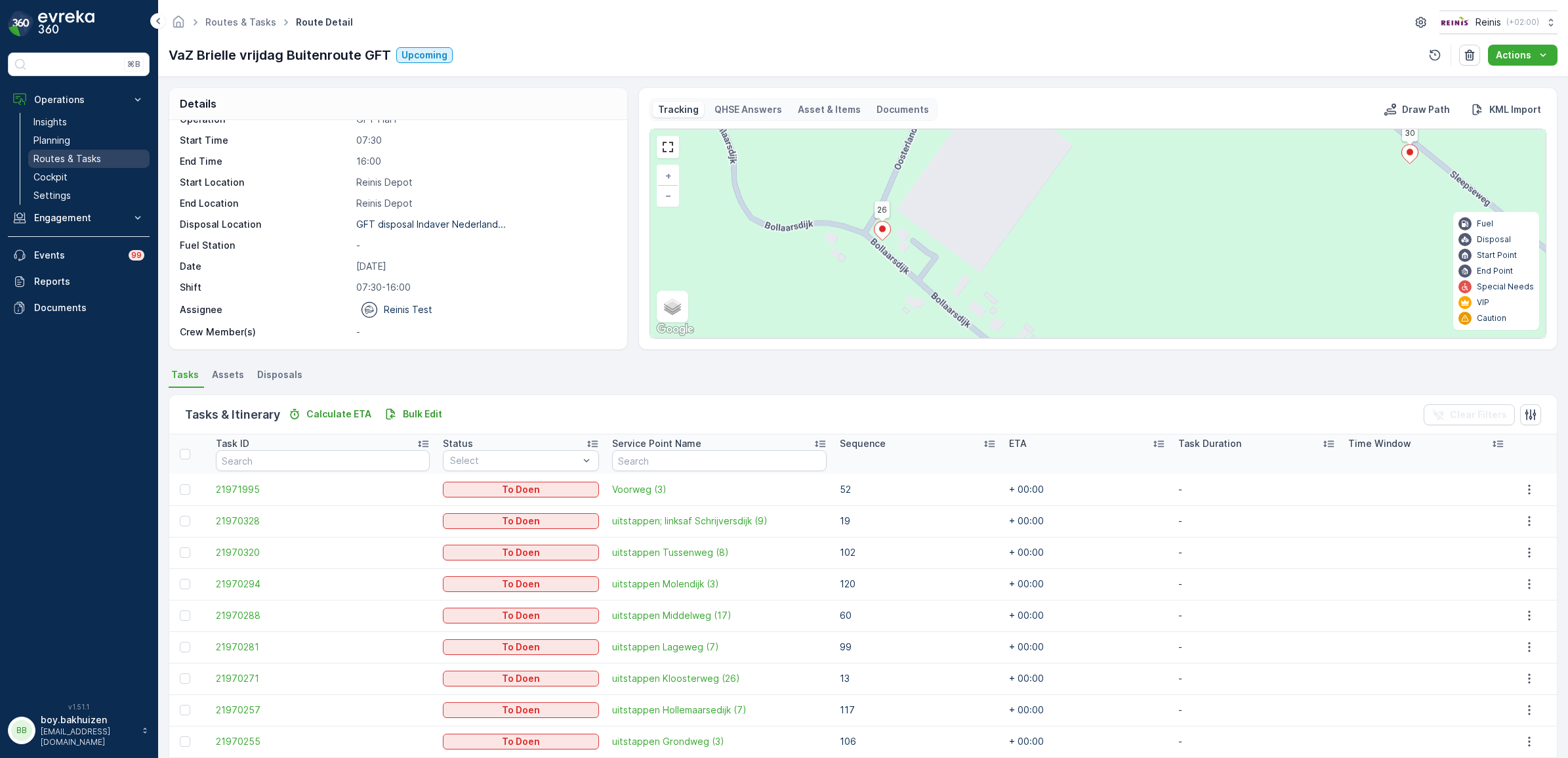
click at [54, 157] on p "Routes & Tasks" at bounding box center [67, 159] width 68 height 13
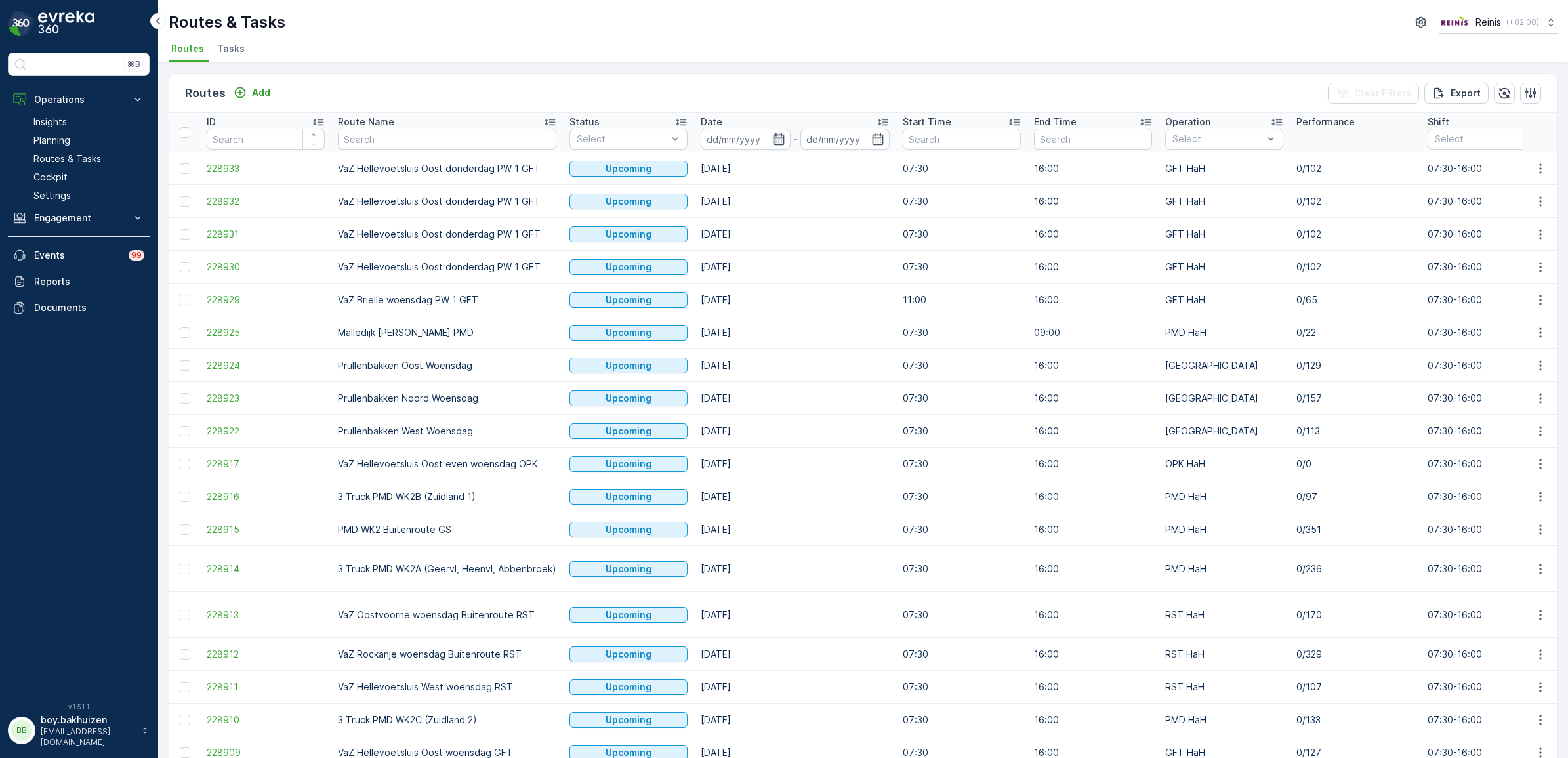
click at [774, 137] on icon "button" at bounding box center [779, 139] width 13 height 13
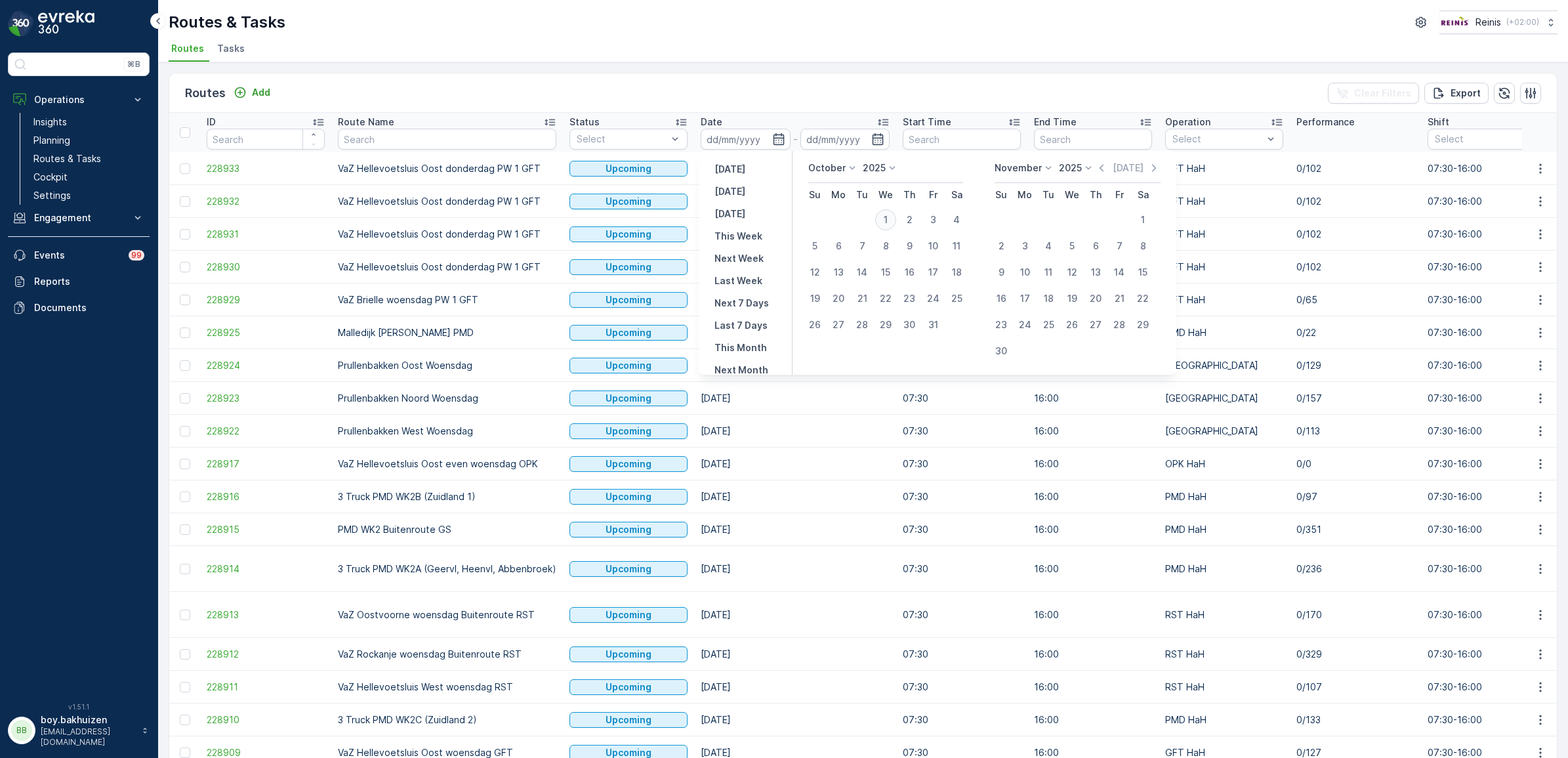
click at [886, 218] on div "1" at bounding box center [885, 219] width 21 height 21
type input "01.10.2025"
click at [886, 218] on div "1" at bounding box center [885, 219] width 21 height 21
type input "01.10.2025"
click at [822, 92] on div "Routes Add Clear Filters Export" at bounding box center [863, 93] width 1387 height 39
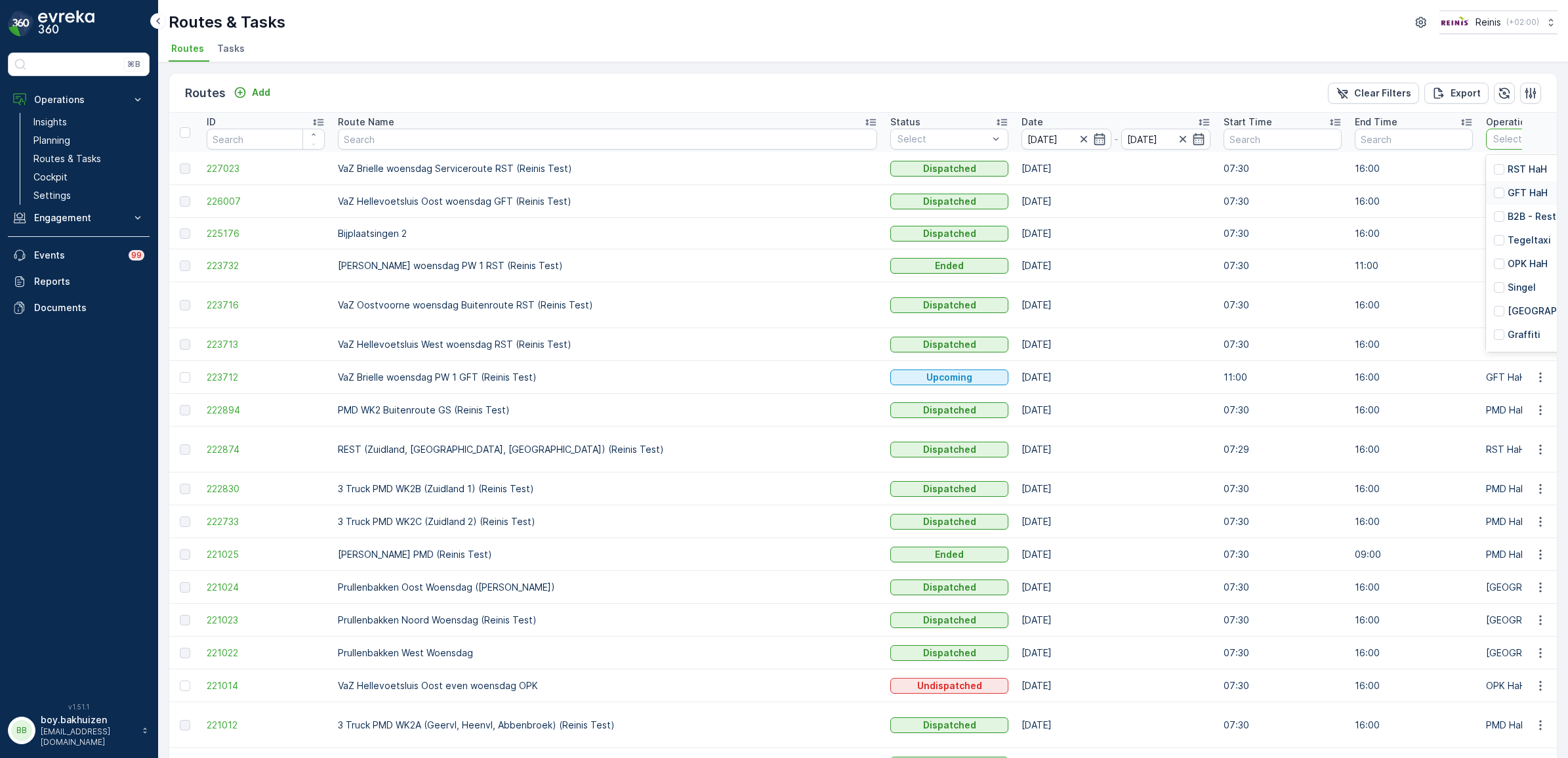
click at [1508, 192] on p "GFT HaH" at bounding box center [1528, 193] width 40 height 13
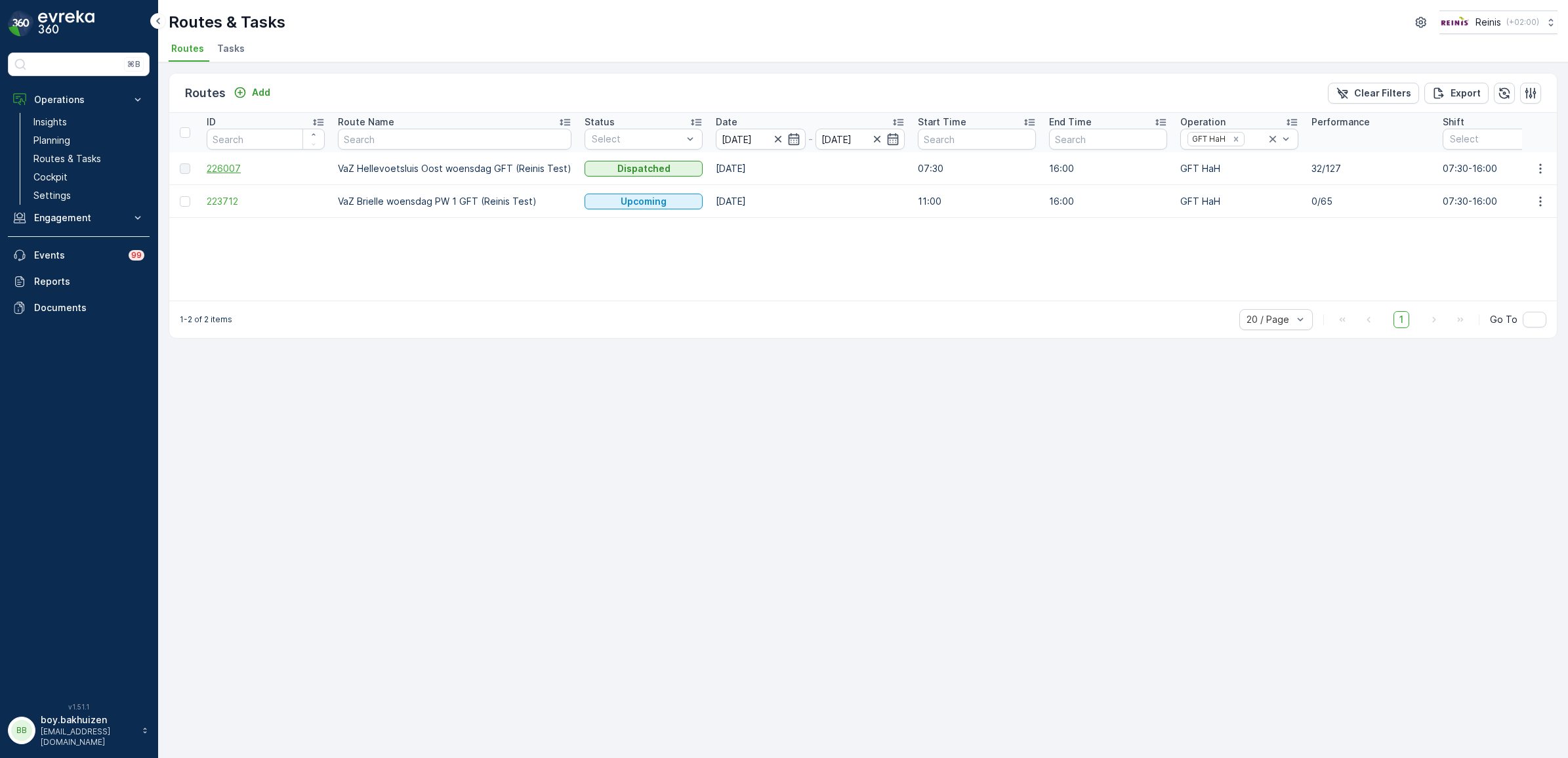
click at [238, 162] on span "226007" at bounding box center [266, 168] width 118 height 13
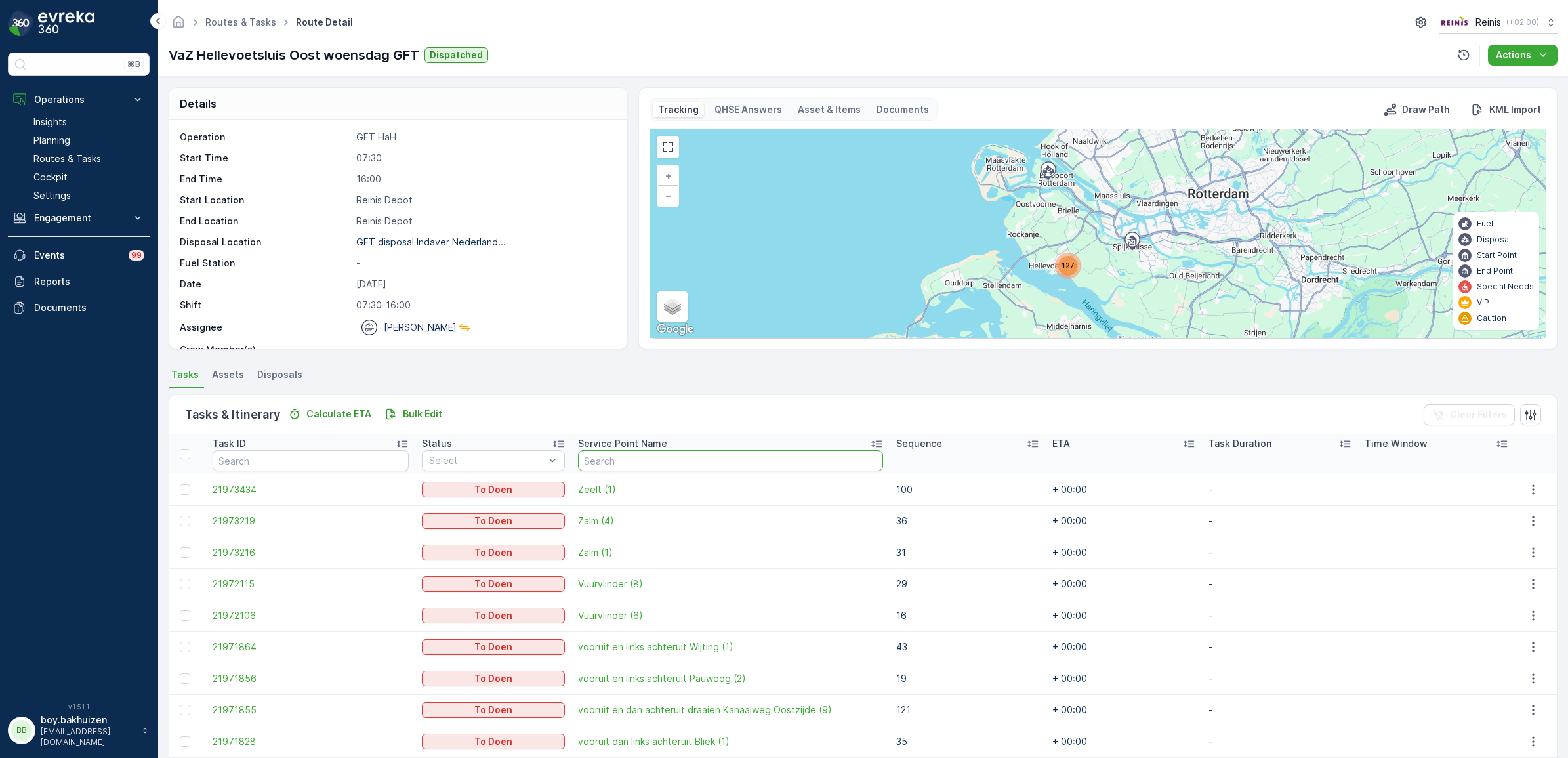
click at [623, 455] on input "text" at bounding box center [730, 460] width 305 height 21
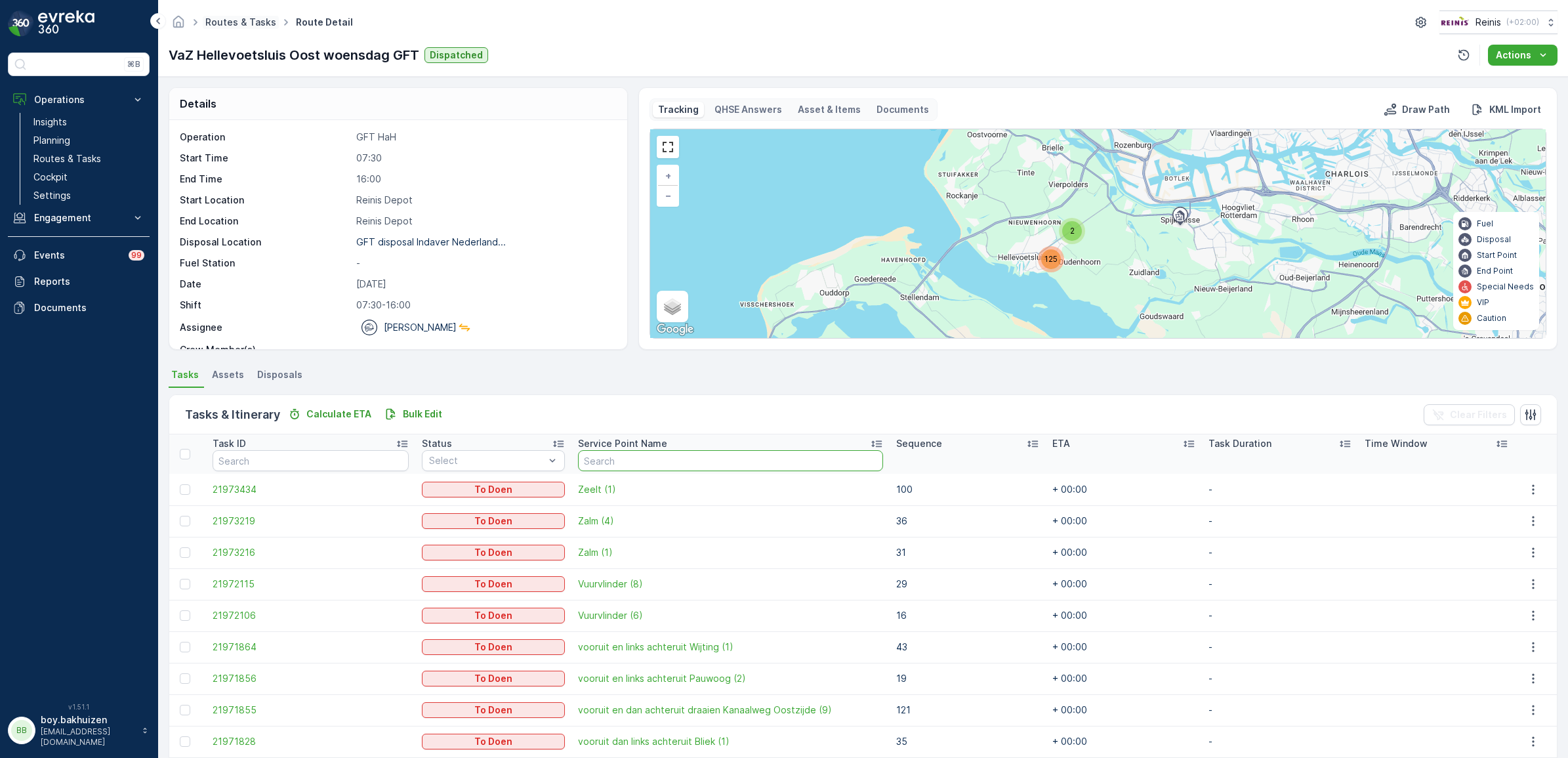
click at [240, 21] on link "Routes & Tasks" at bounding box center [240, 22] width 71 height 11
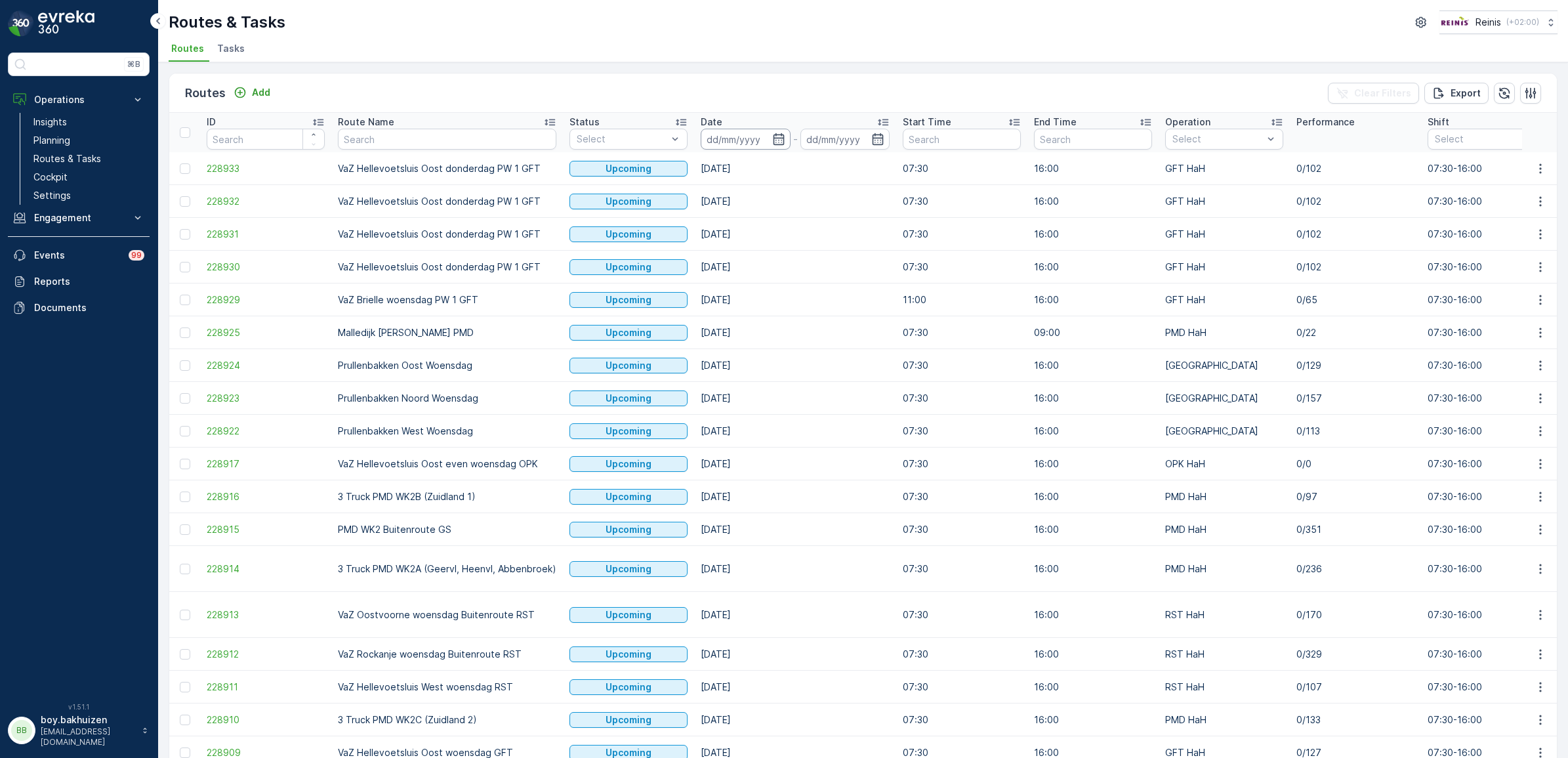
click at [766, 133] on input at bounding box center [745, 139] width 90 height 21
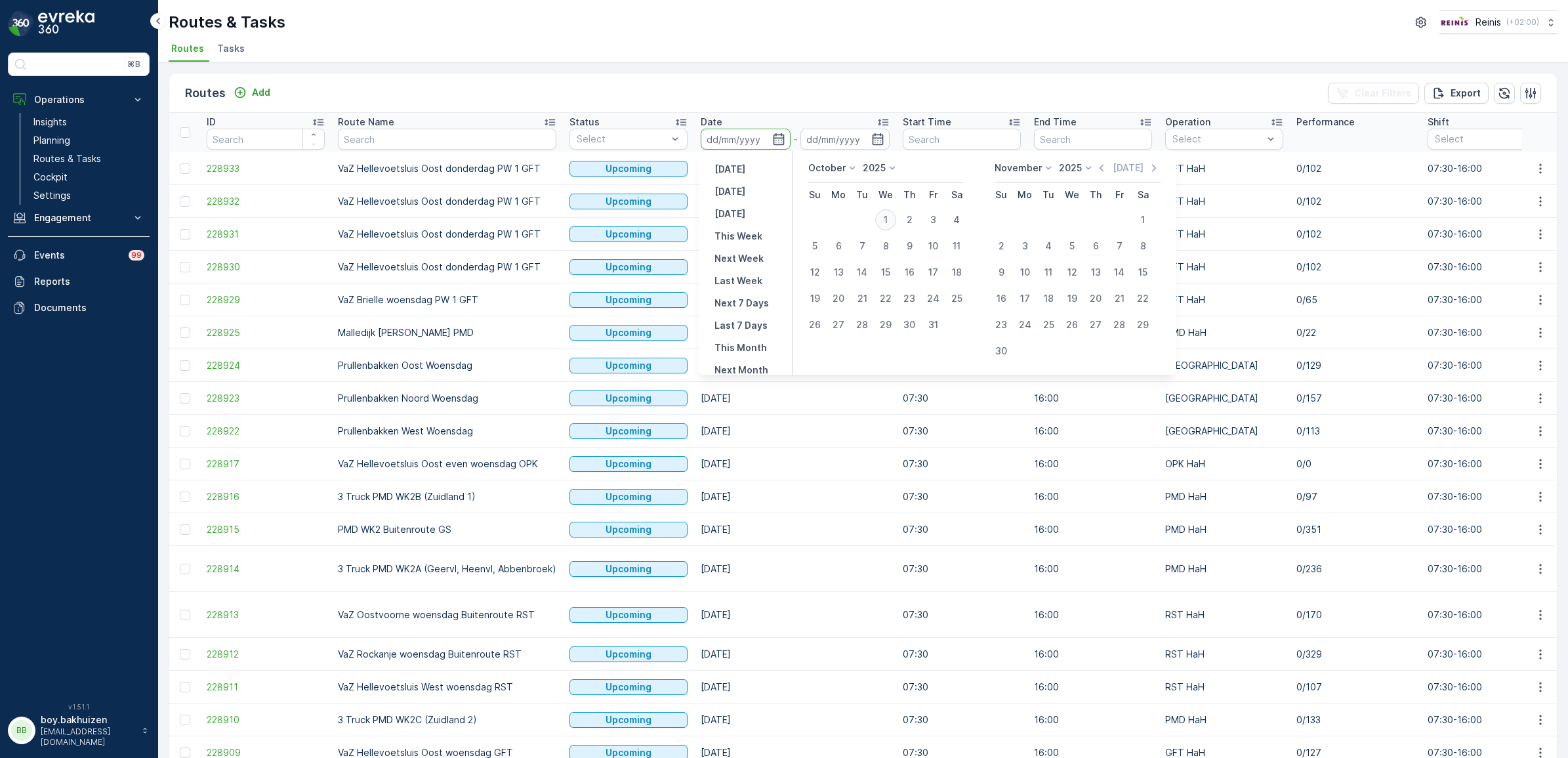
click at [884, 224] on div "1" at bounding box center [885, 219] width 21 height 21
type input "01.10.2025"
click at [881, 219] on div "1" at bounding box center [885, 219] width 21 height 21
type input "01.10.2025"
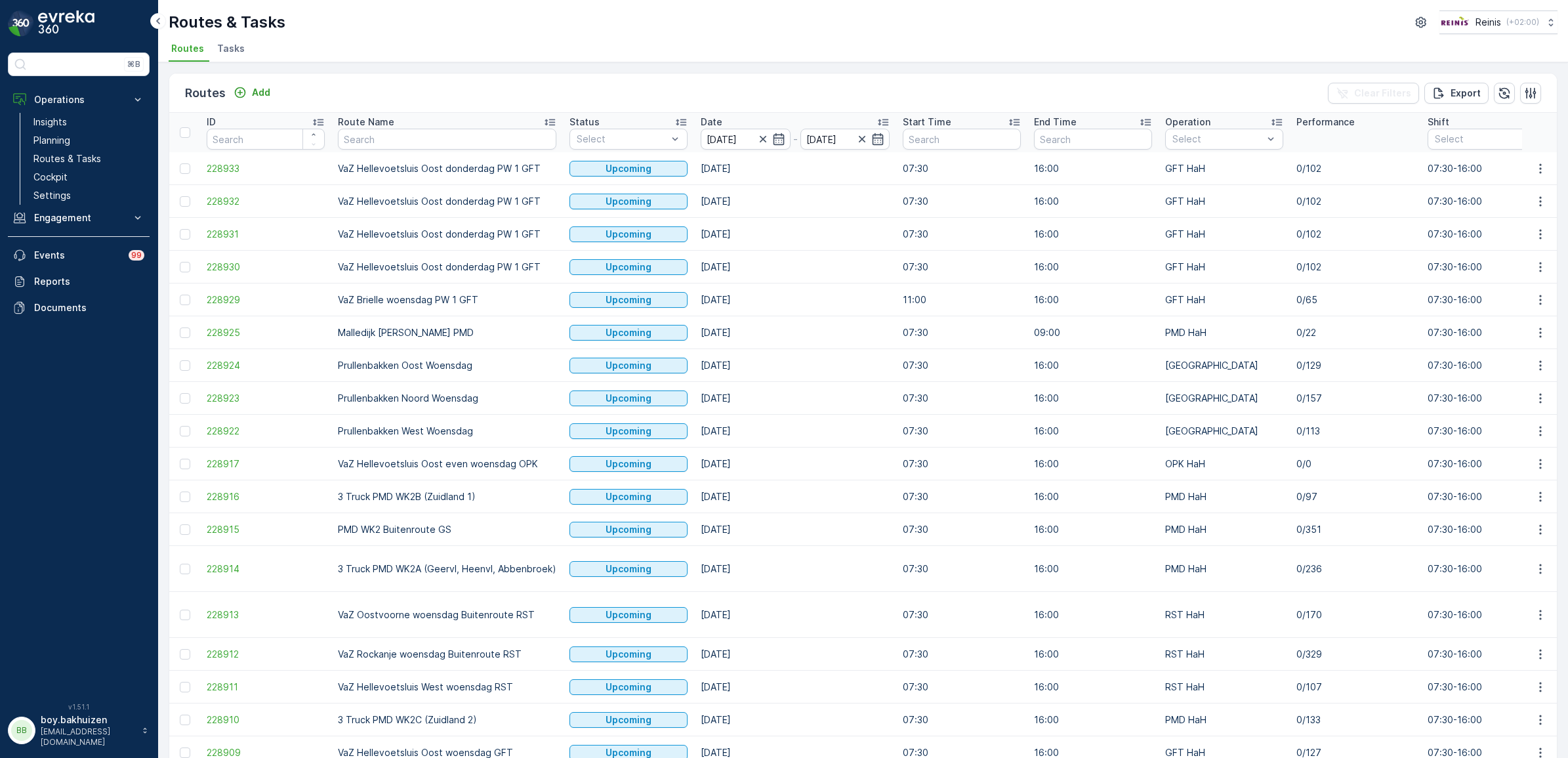
click at [792, 80] on div "Routes Add Clear Filters Export" at bounding box center [863, 93] width 1387 height 39
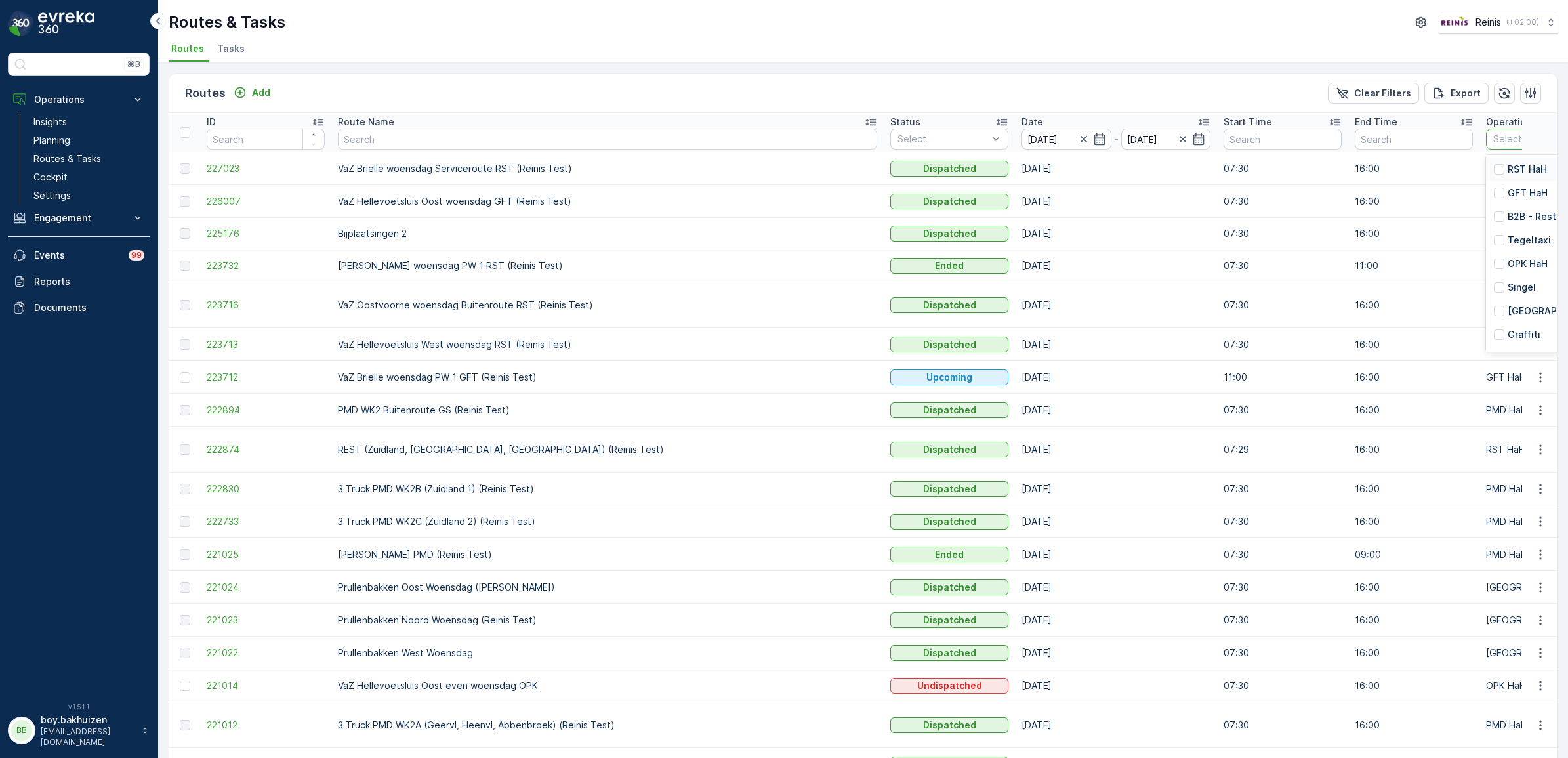
click at [1508, 166] on p "RST HaH" at bounding box center [1527, 169] width 39 height 13
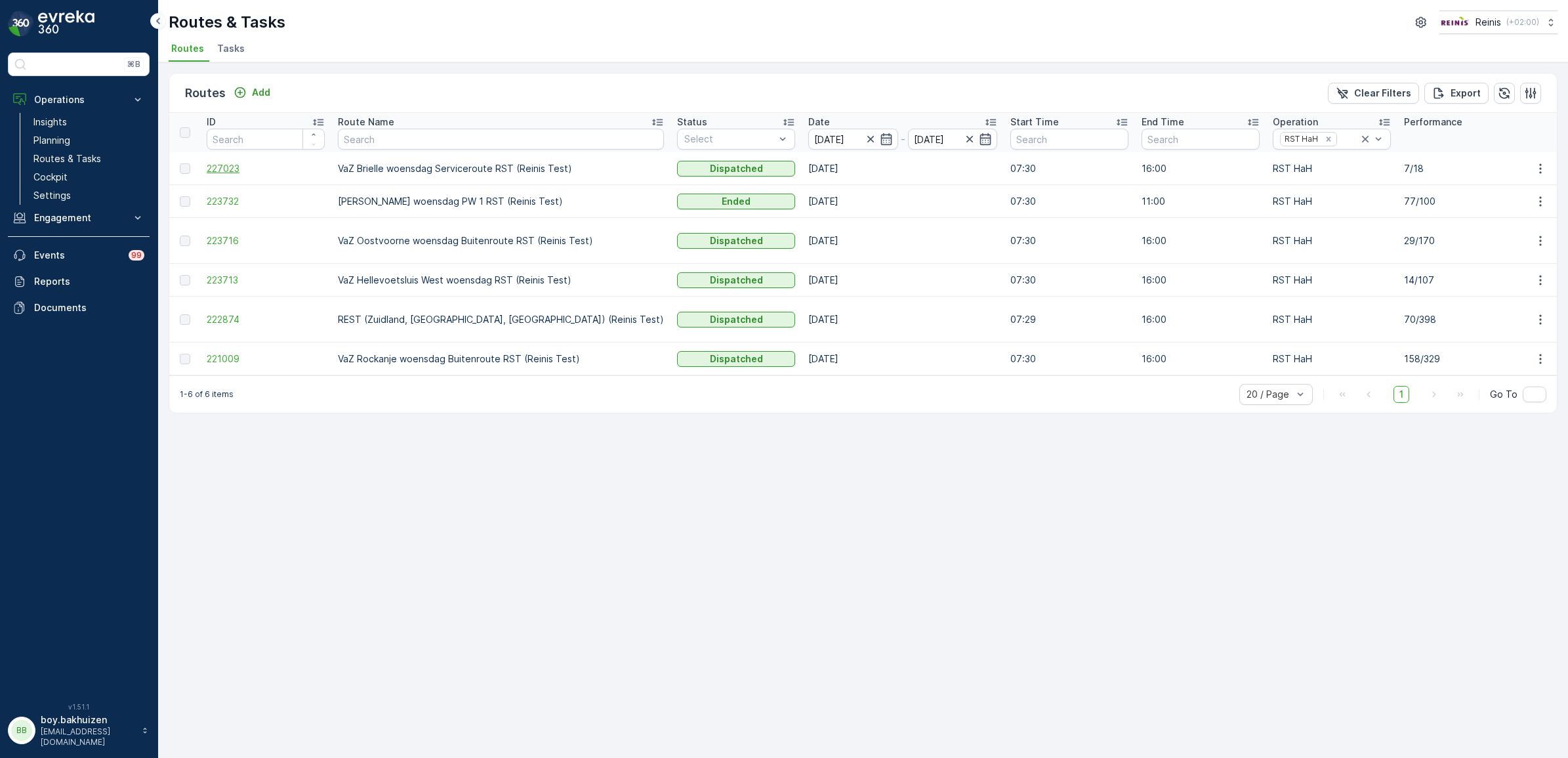
click at [216, 168] on span "227023" at bounding box center [266, 168] width 118 height 13
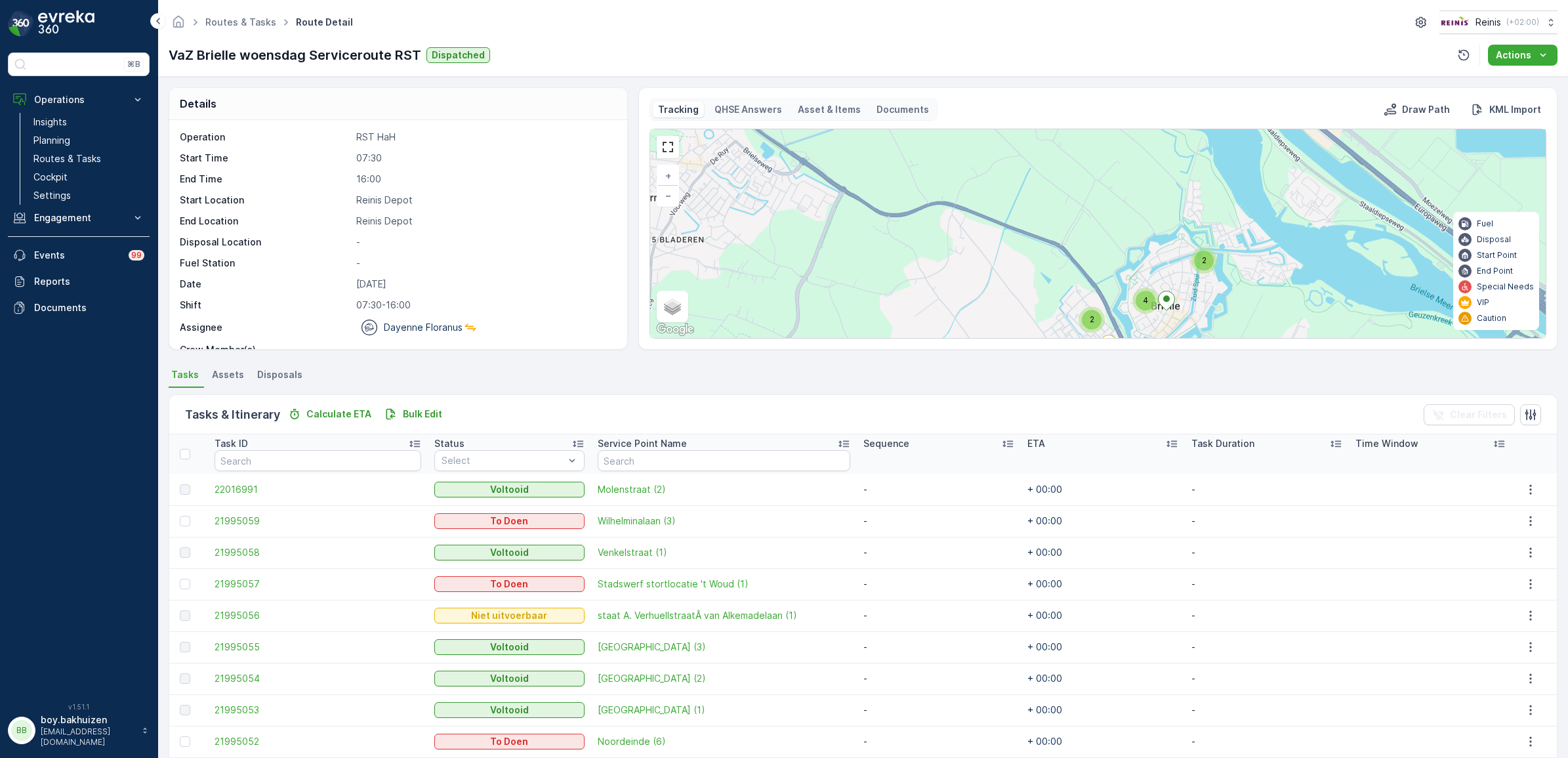
drag, startPoint x: 1091, startPoint y: 183, endPoint x: 1100, endPoint y: 250, distance: 67.6
click at [1100, 250] on div "2 2 2 4 + − Satellite Roadmap Terrain Hybrid Leaflet Keyboard shortcuts Map Dat…" at bounding box center [1097, 233] width 895 height 209
click at [681, 453] on input "text" at bounding box center [724, 460] width 253 height 21
type input "oost"
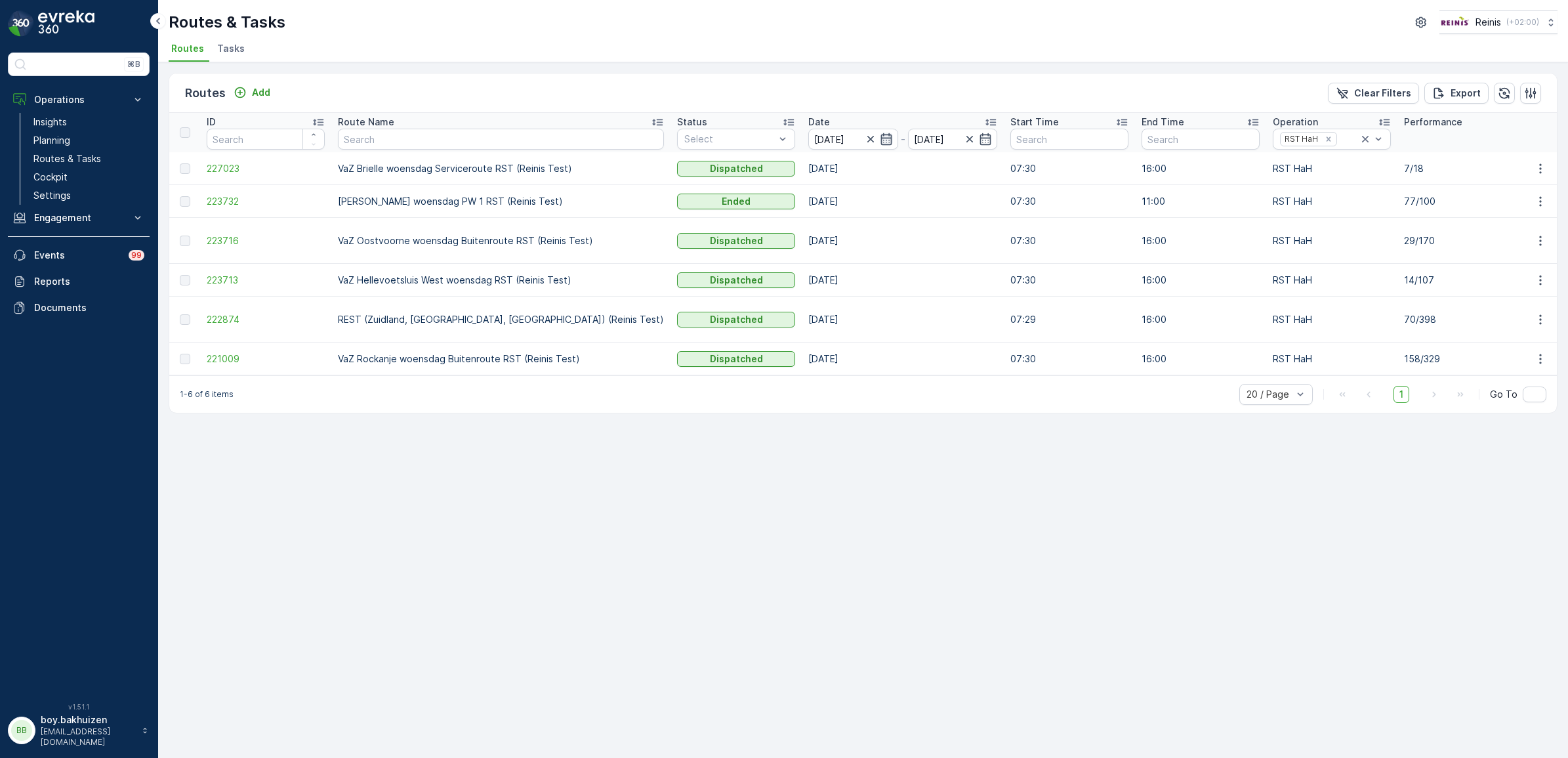
click at [880, 137] on icon "button" at bounding box center [885, 139] width 11 height 12
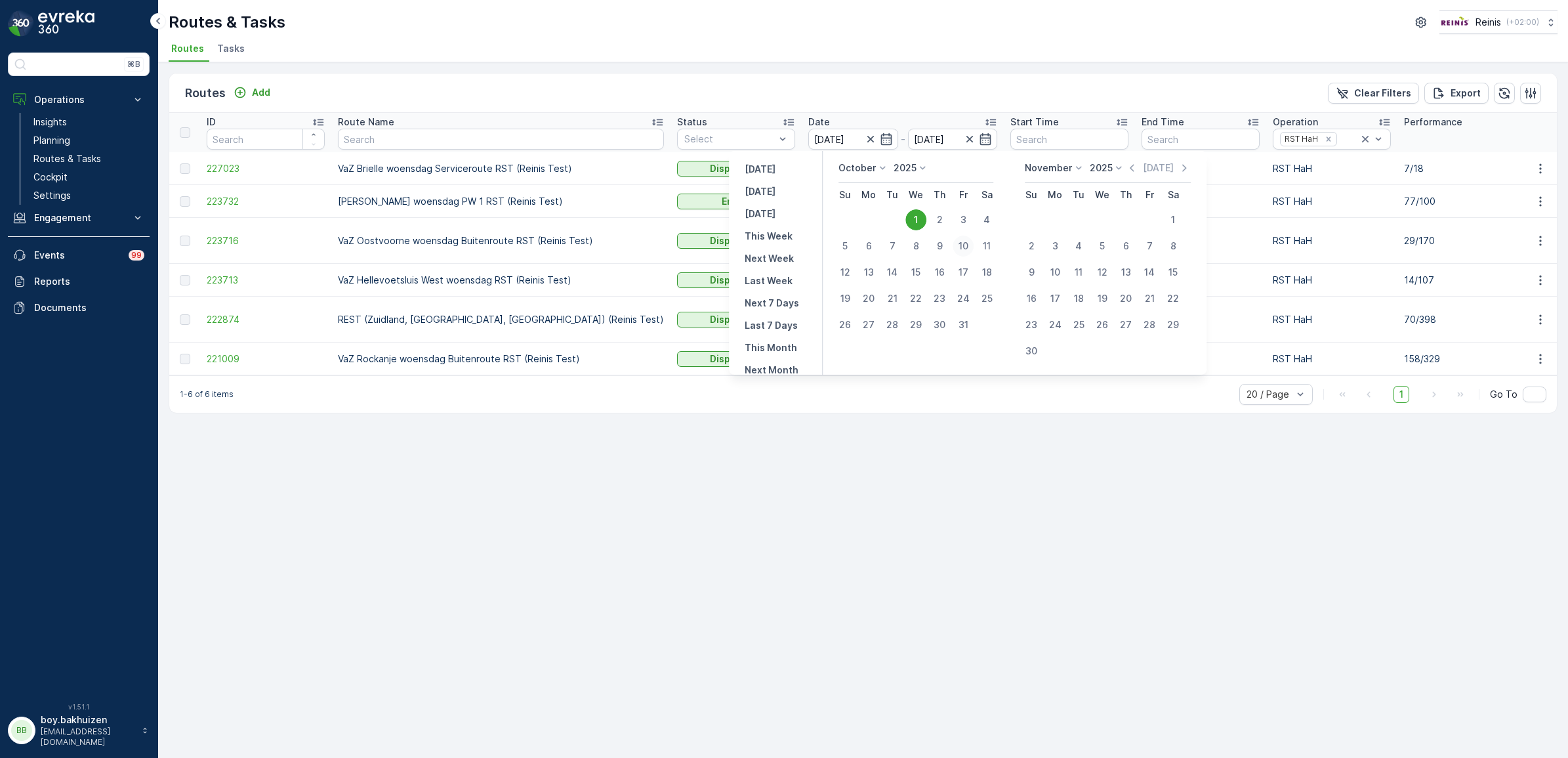
click at [960, 243] on div "10" at bounding box center [962, 245] width 21 height 21
type input "10.10.2025"
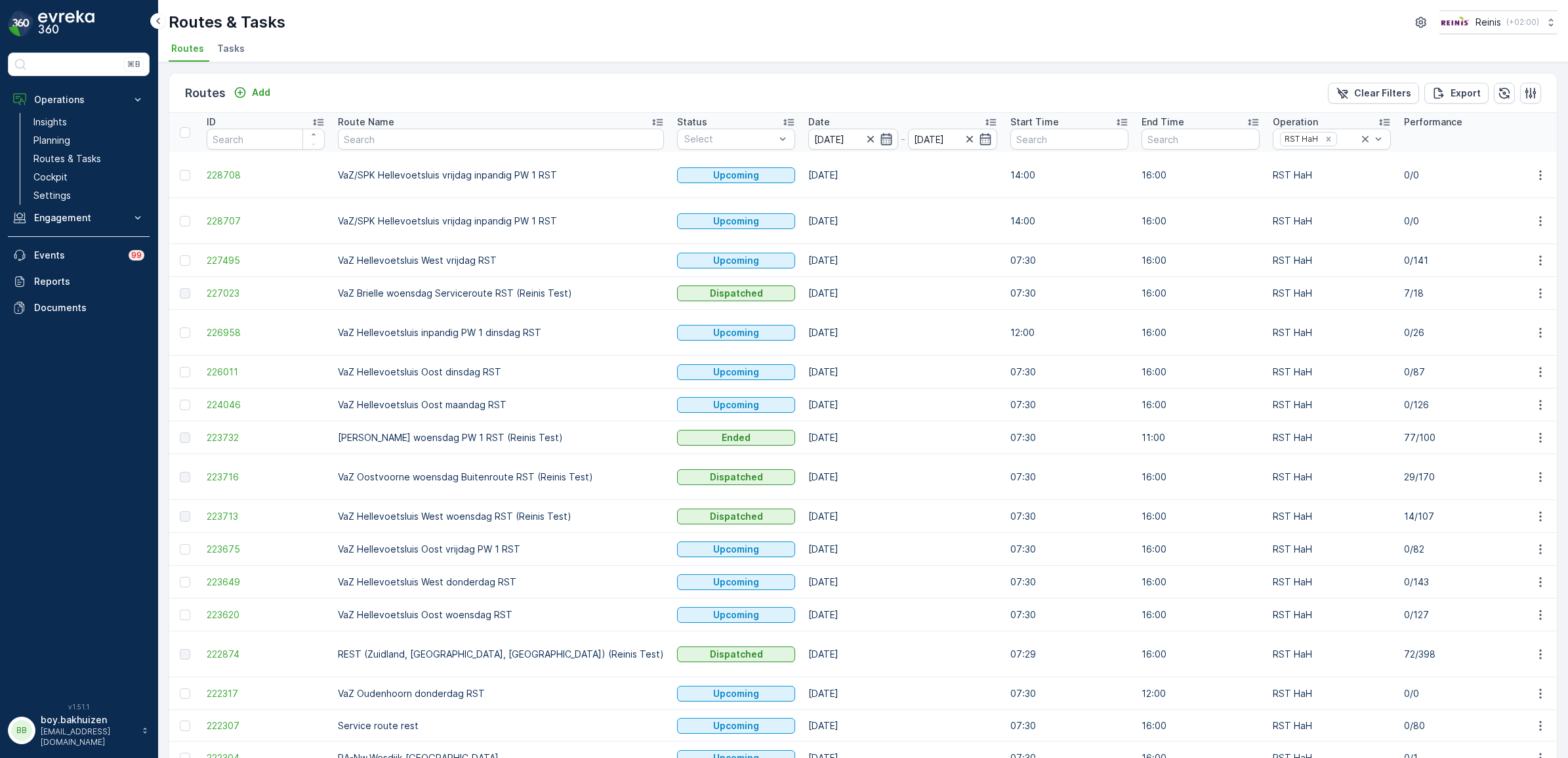
click at [880, 142] on icon "button" at bounding box center [885, 139] width 11 height 12
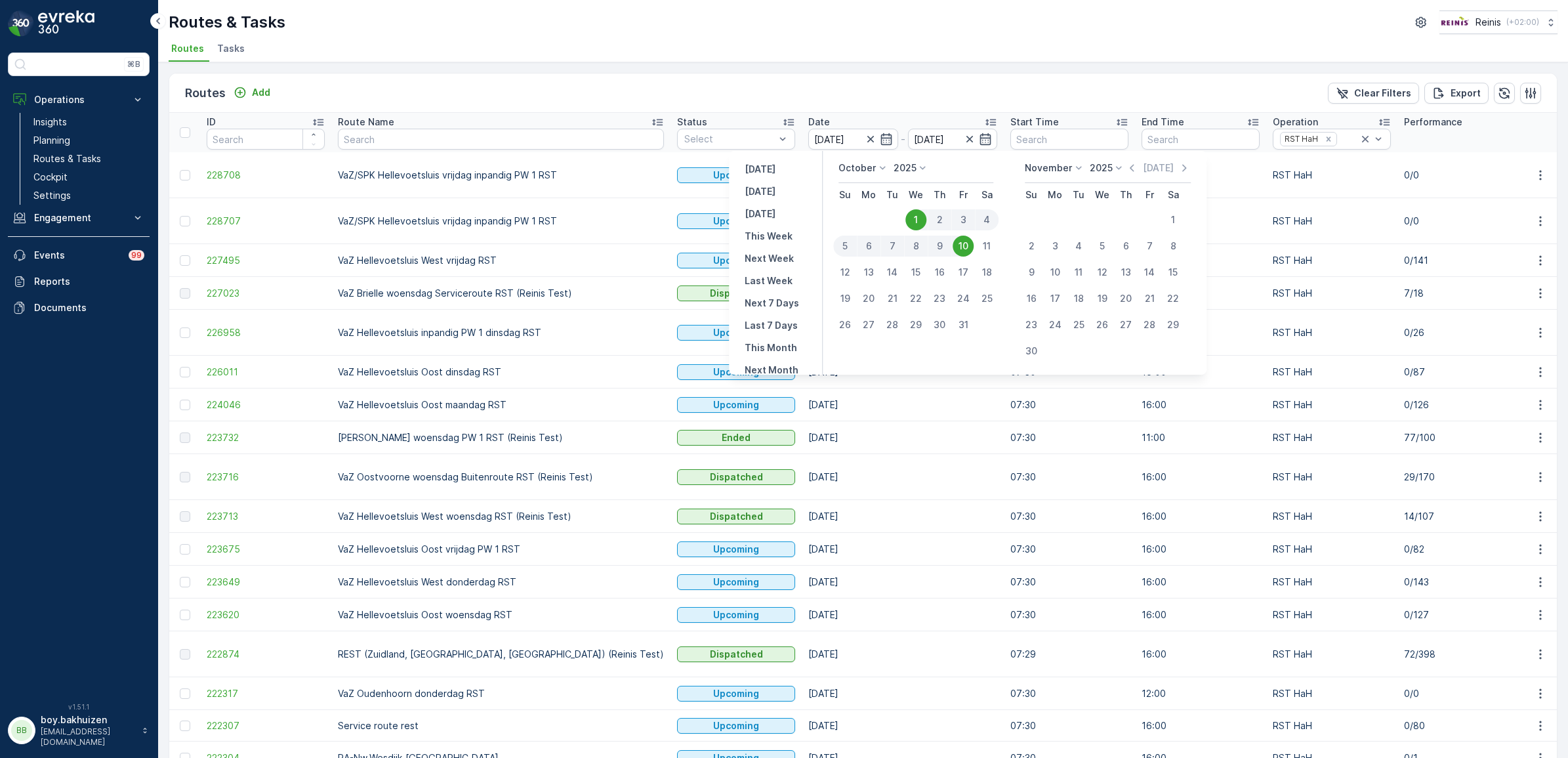
click at [957, 247] on div "10" at bounding box center [962, 245] width 21 height 21
click at [970, 244] on div "10" at bounding box center [962, 245] width 21 height 21
type input "10.10.2025"
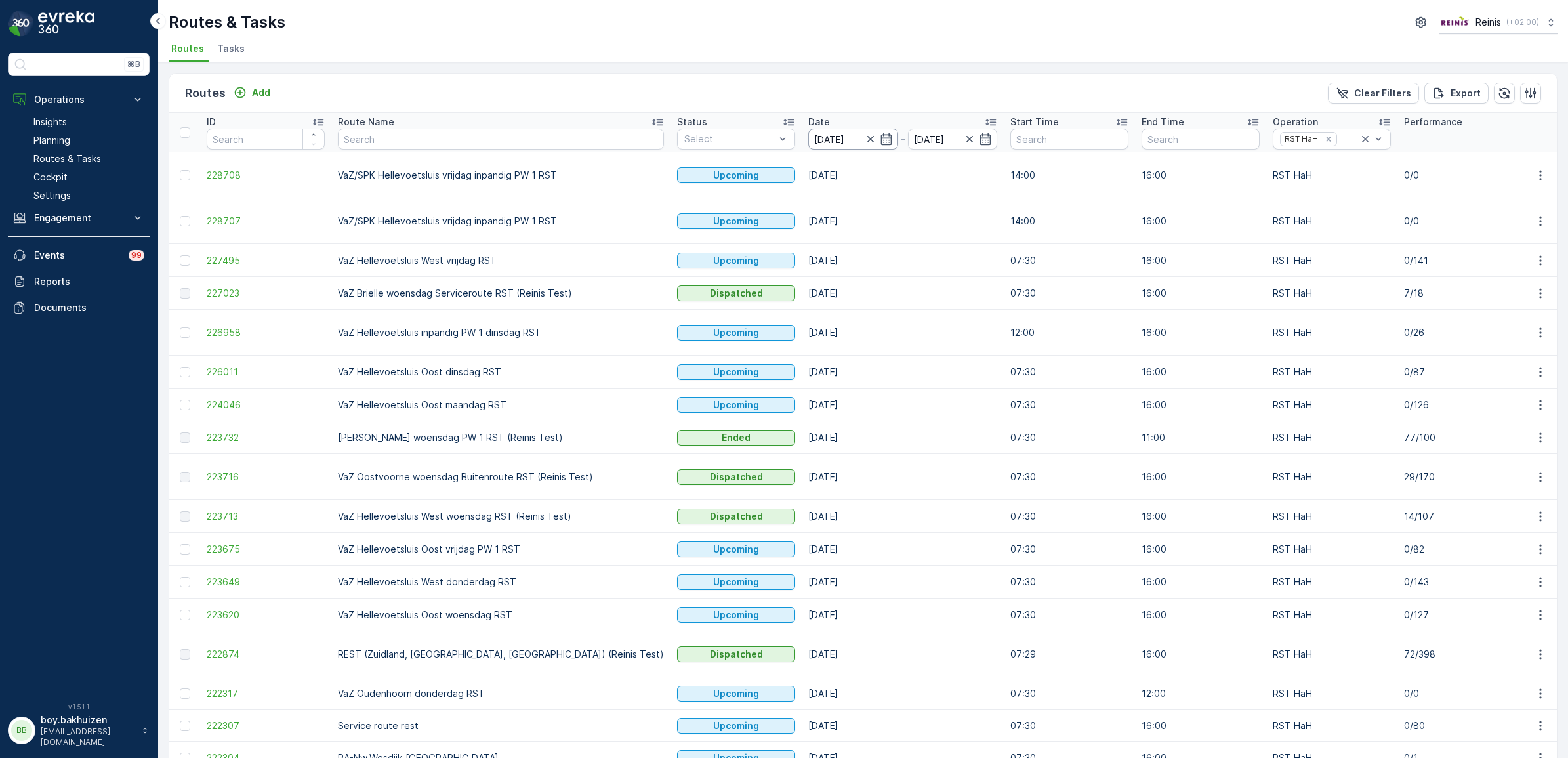
click at [808, 139] on input "01.10.2025" at bounding box center [853, 139] width 90 height 21
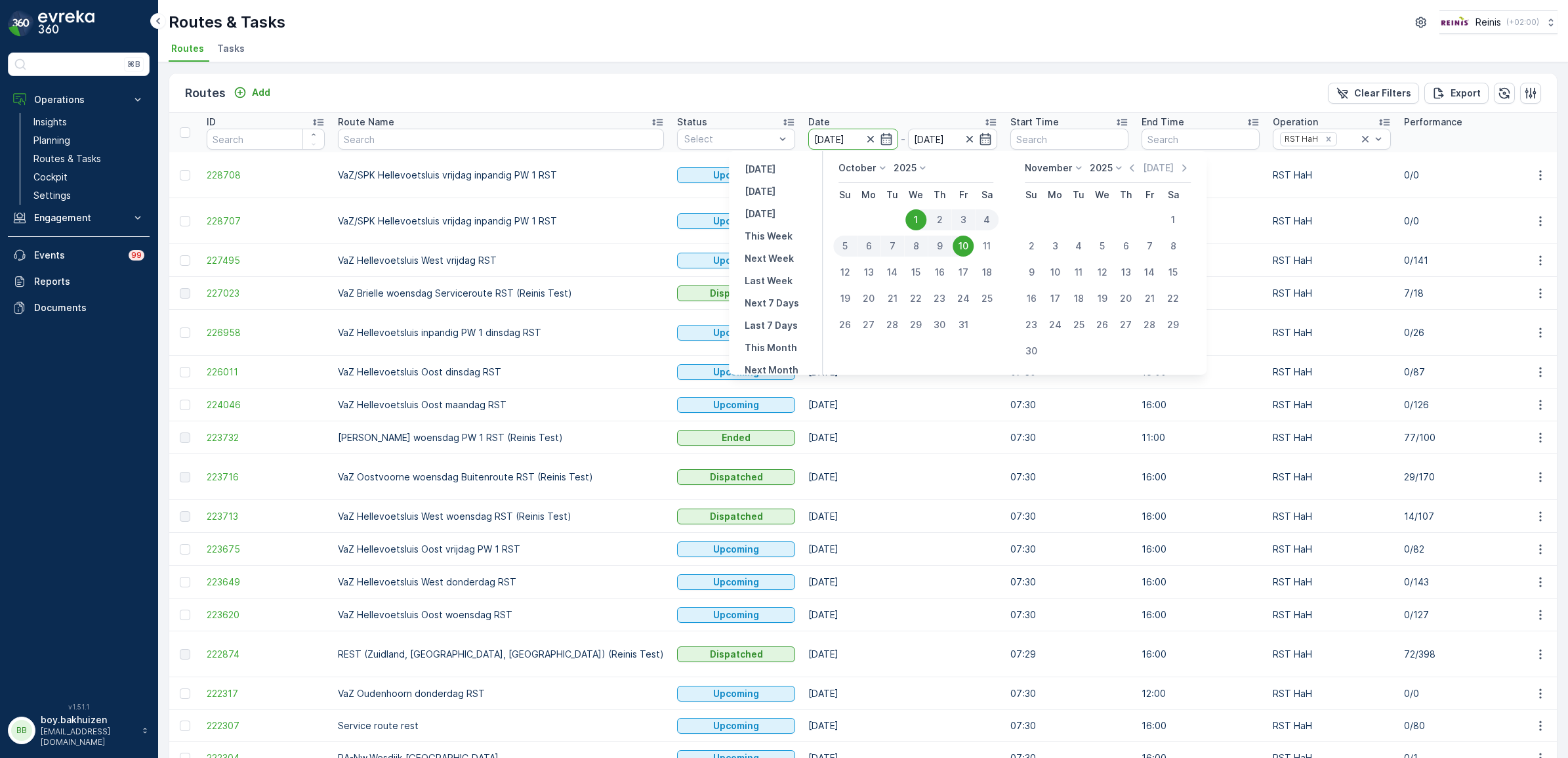
click at [960, 243] on div "10" at bounding box center [962, 245] width 21 height 21
type input "10.10.2025"
click at [866, 80] on div "Routes Add Clear Filters Export" at bounding box center [863, 93] width 1387 height 39
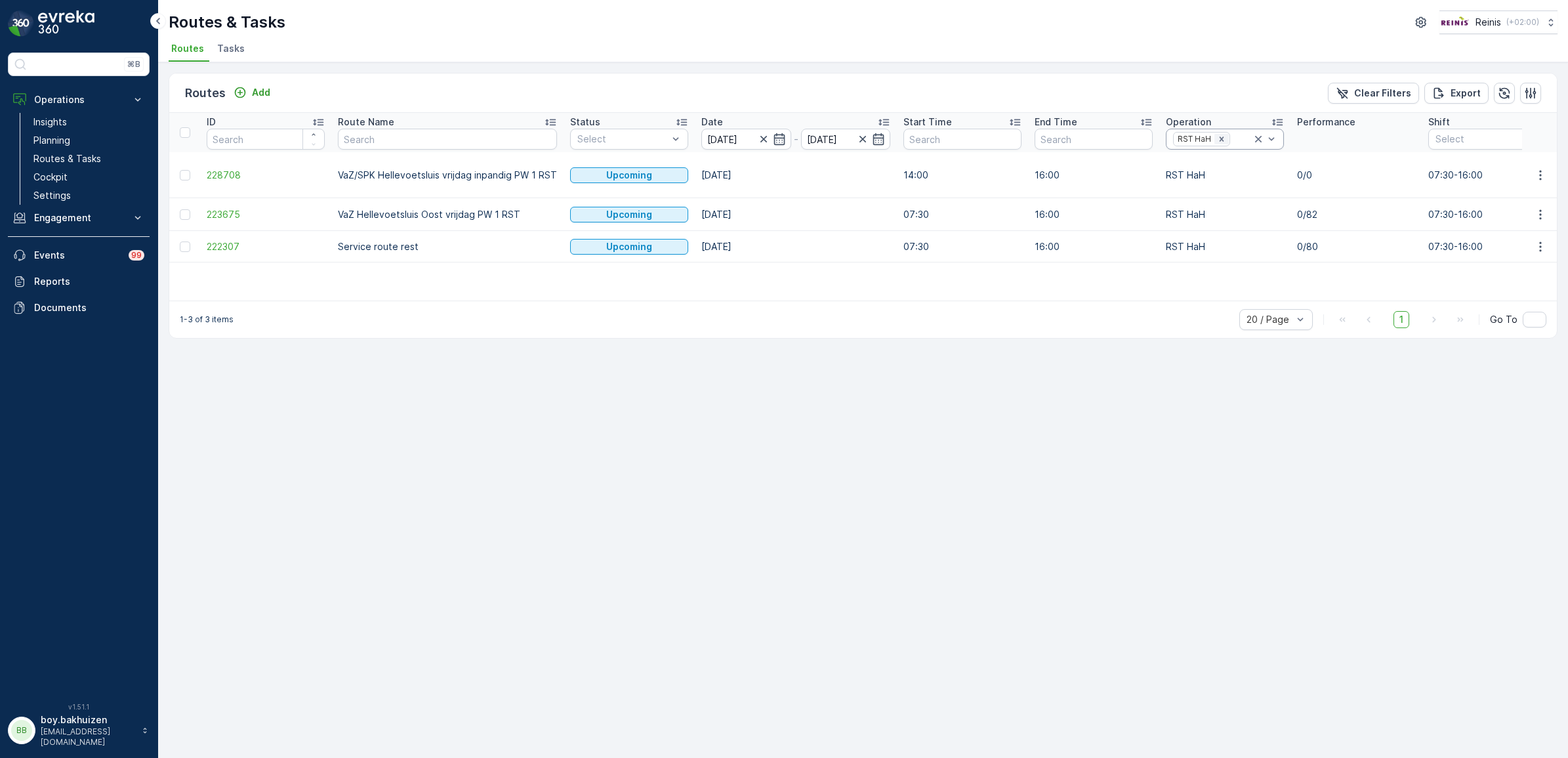
click at [1222, 139] on icon "Remove RST HaH" at bounding box center [1221, 139] width 9 height 9
click at [1222, 140] on icon "Remove RST HaH" at bounding box center [1221, 139] width 9 height 9
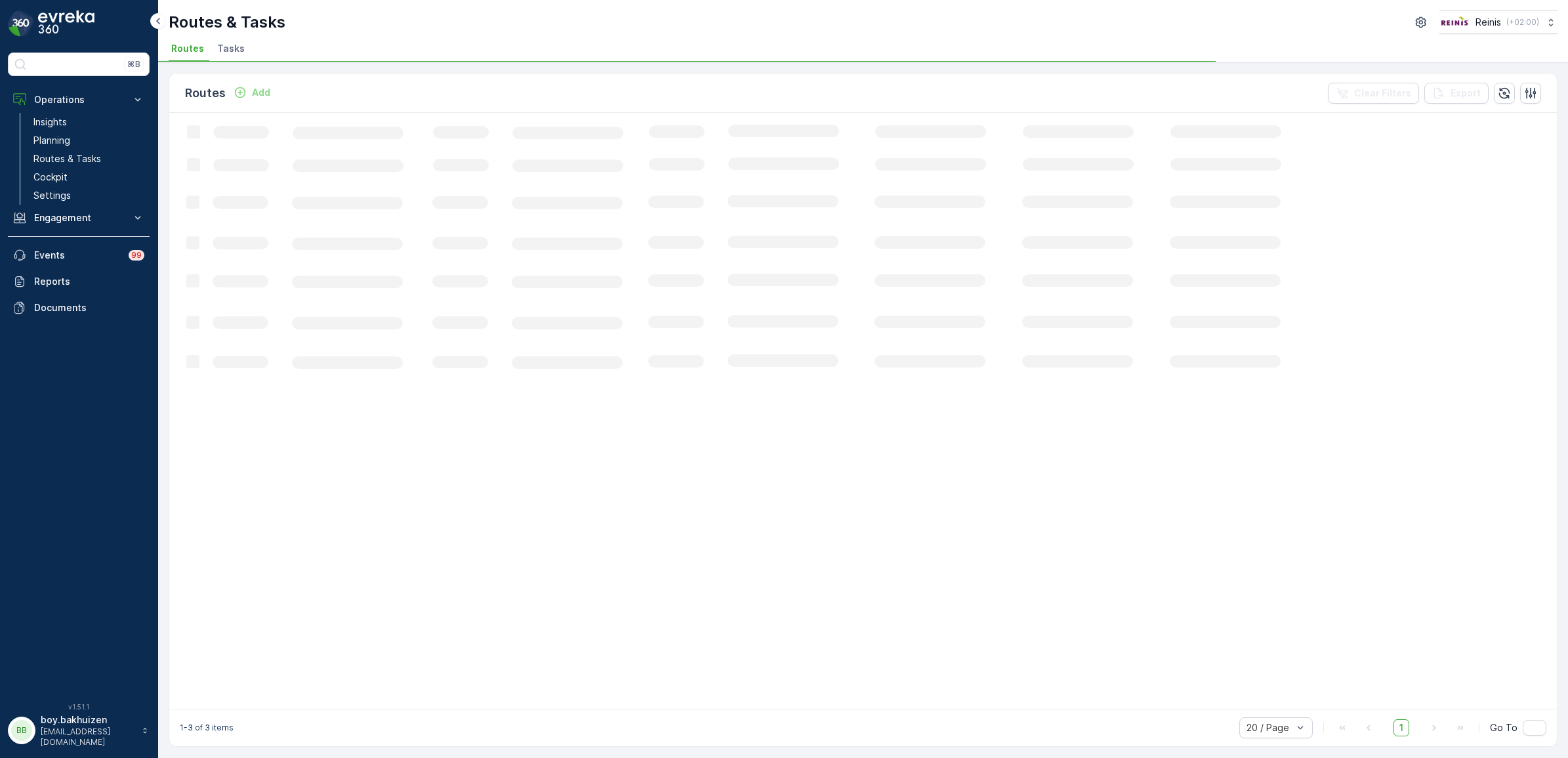
click at [1271, 139] on icon "Loading..." at bounding box center [799, 410] width 1260 height 594
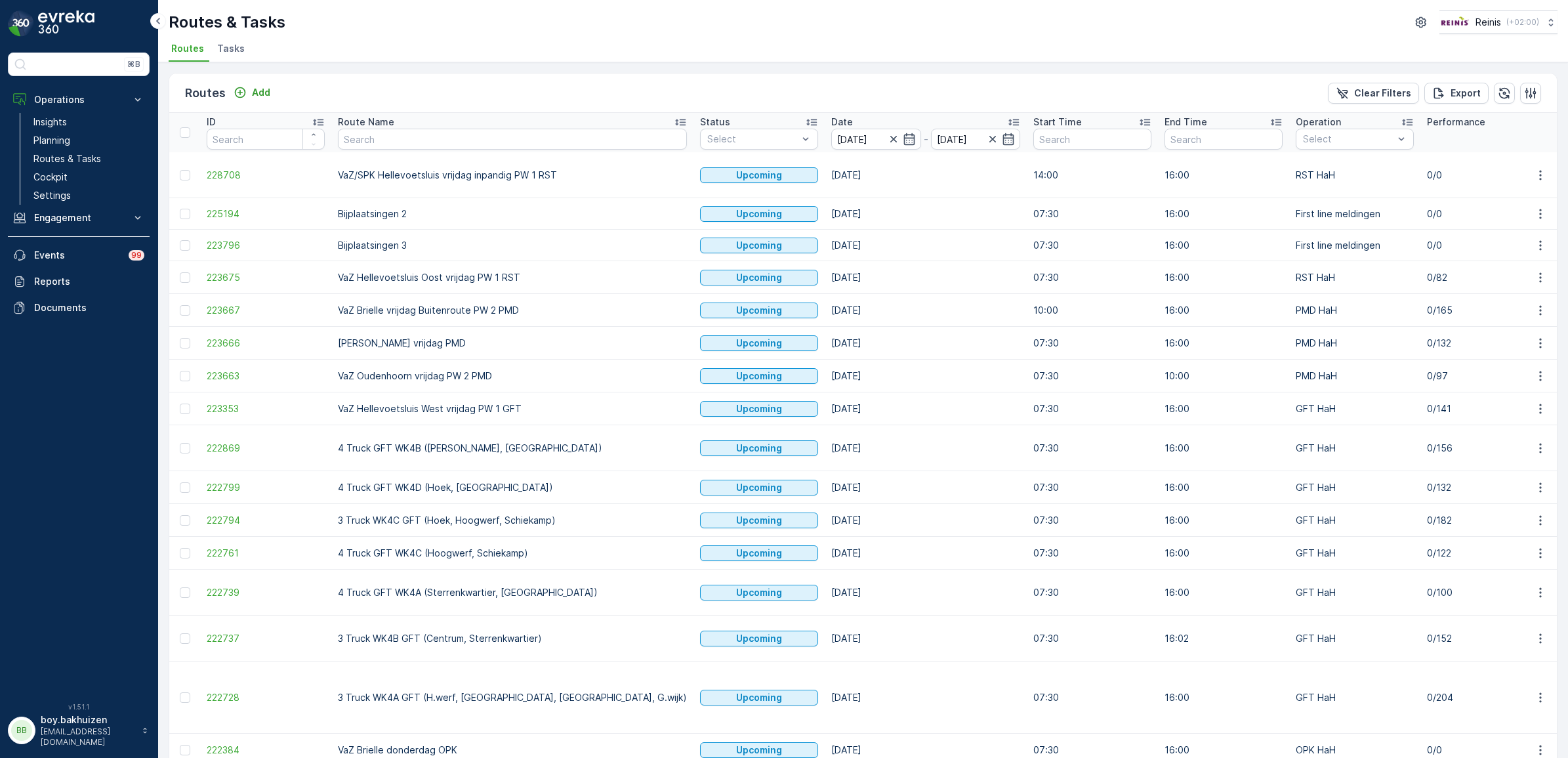
click at [1289, 135] on th "Operation Select" at bounding box center [1354, 132] width 132 height 39
click at [1318, 171] on p "PMD HaH" at bounding box center [1338, 168] width 42 height 13
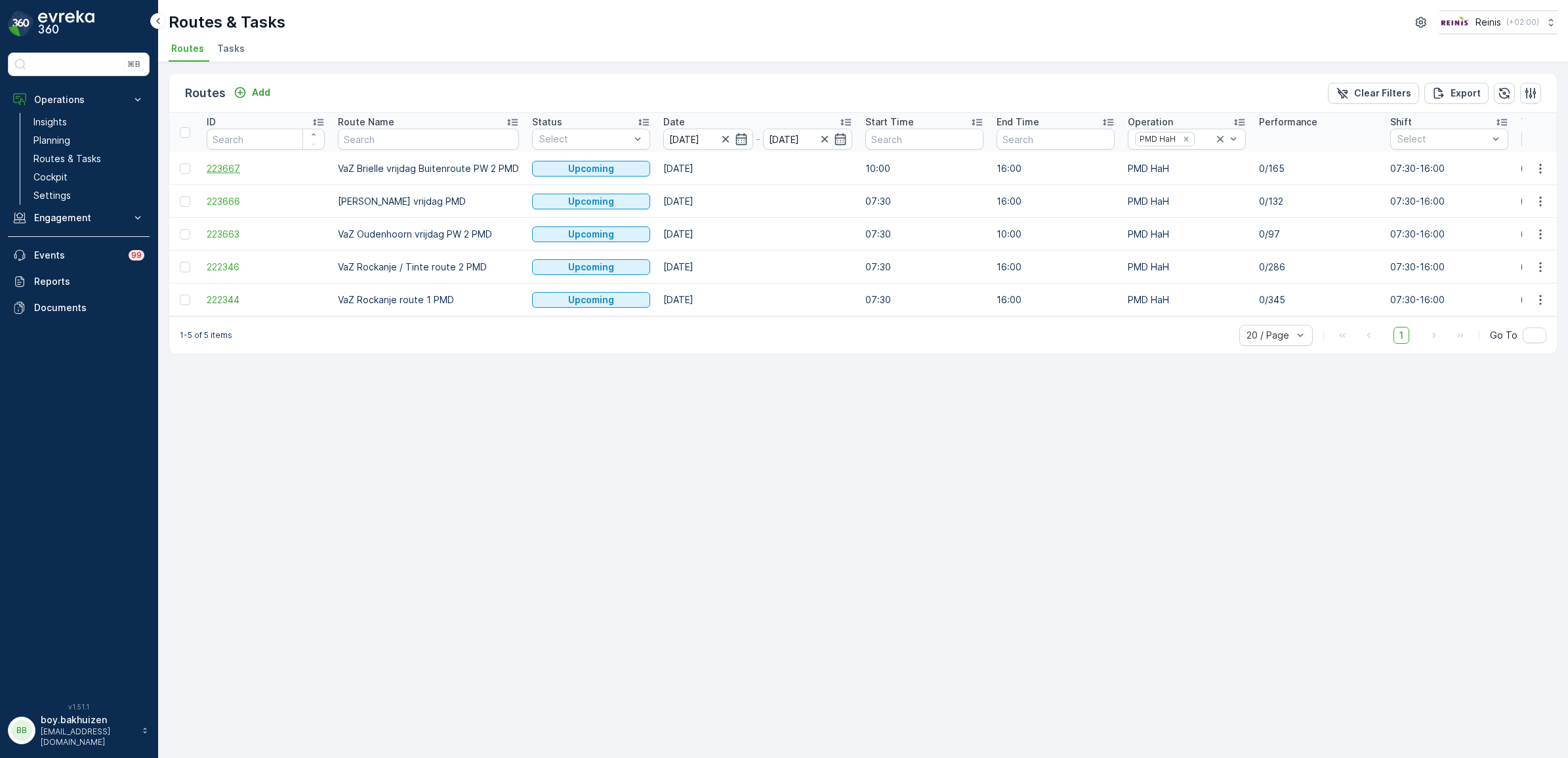
click at [230, 168] on span "223667" at bounding box center [266, 168] width 118 height 13
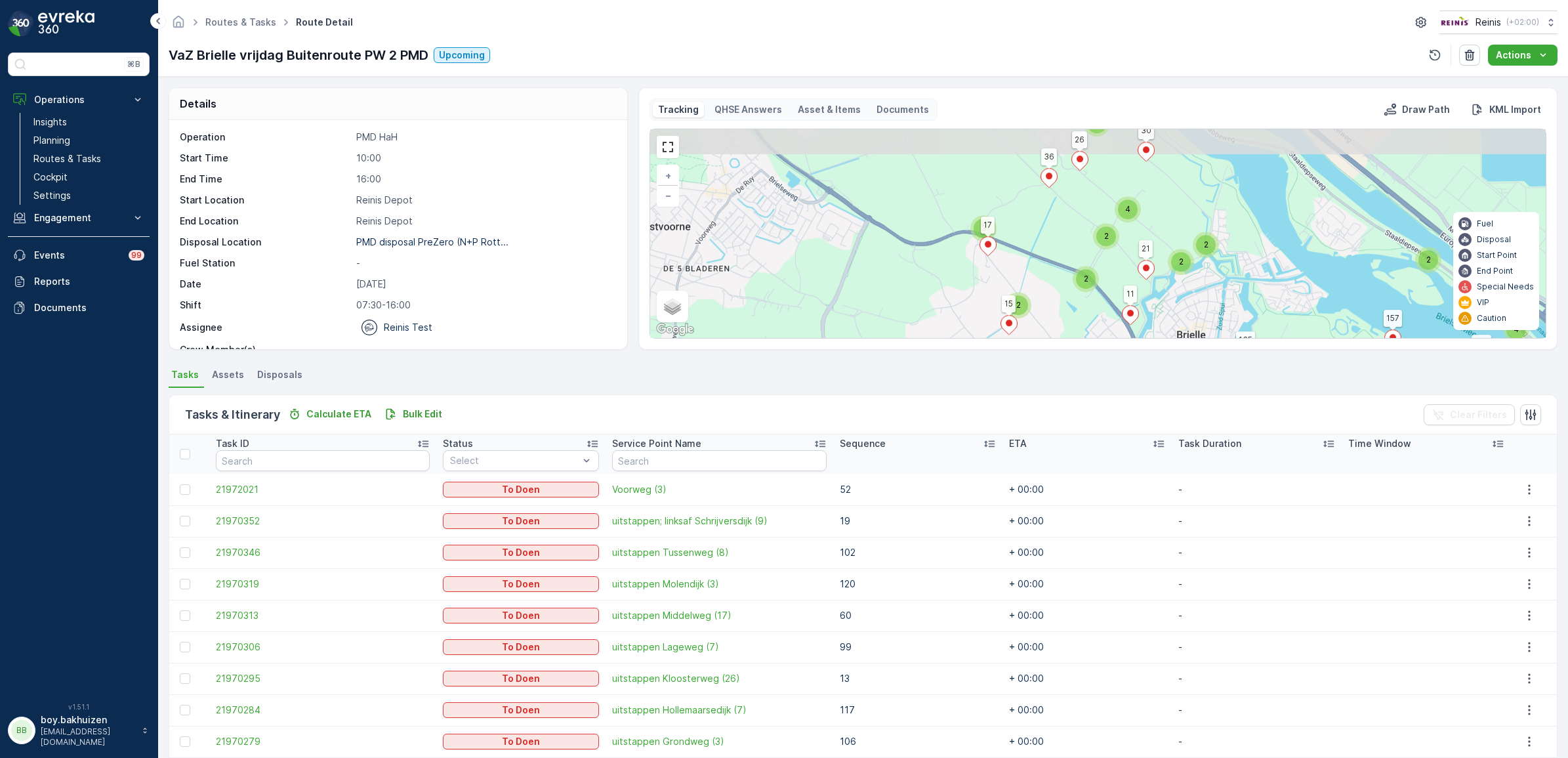
drag, startPoint x: 1087, startPoint y: 168, endPoint x: 1076, endPoint y: 229, distance: 62.0
click at [1076, 229] on div "3 2 4 2 2 2 2 3 4 3 2 2 2 2 3 3 4 4 2 2 3 2 2 3 5 2 2 3 2 2 2 2 6 3 2 4 2 2 3 2…" at bounding box center [1097, 233] width 895 height 209
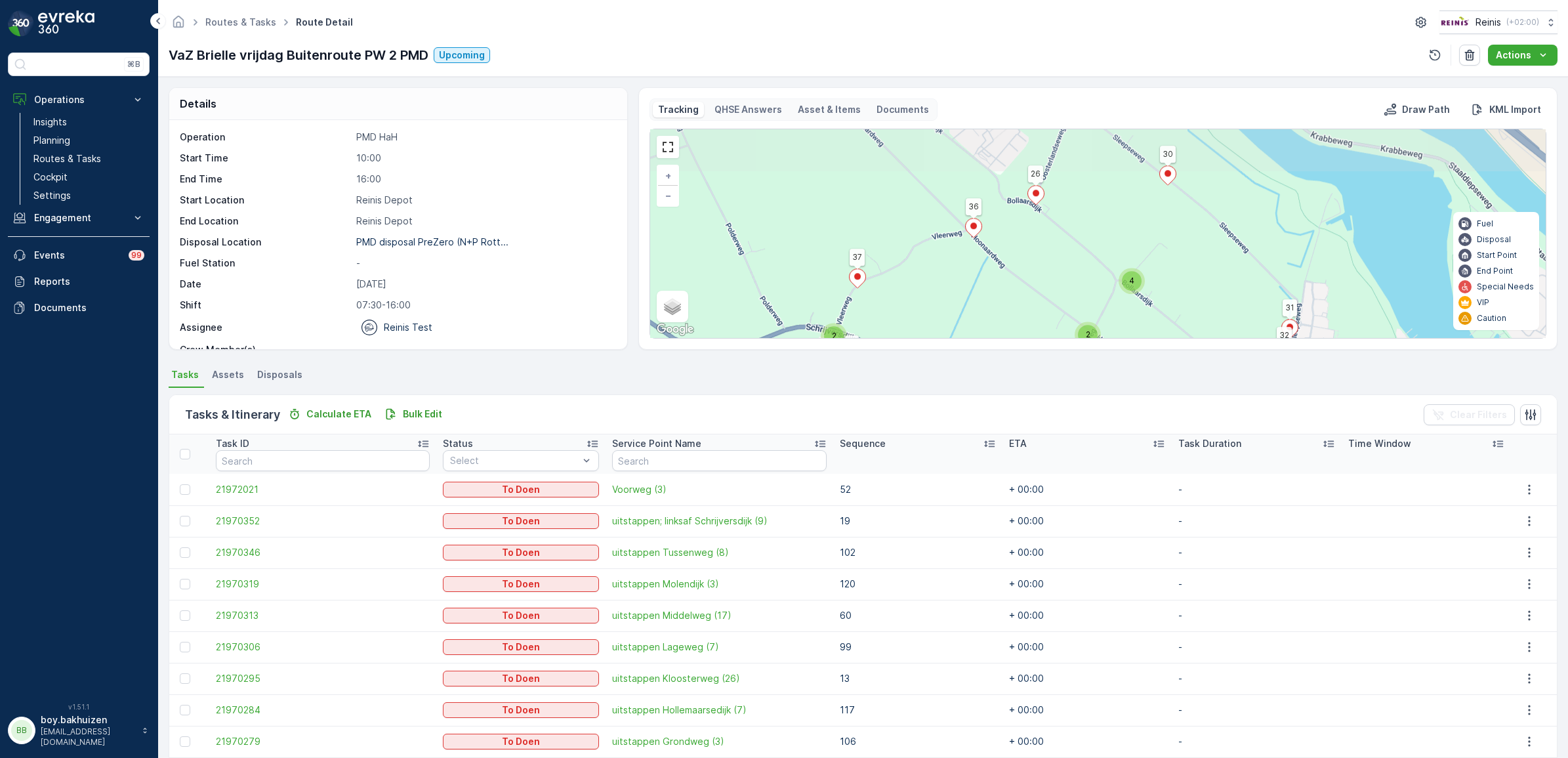
drag, startPoint x: 1060, startPoint y: 231, endPoint x: 1017, endPoint y: 234, distance: 43.1
click at [1017, 234] on div "2 2 4 2 2 3 2 2 2 2 2 3 3 2 2 2 2 2 2 2 2 4 2 2 3 2 2 2 2 3 2 3 2 2 41 17 30 26…" at bounding box center [1097, 233] width 895 height 209
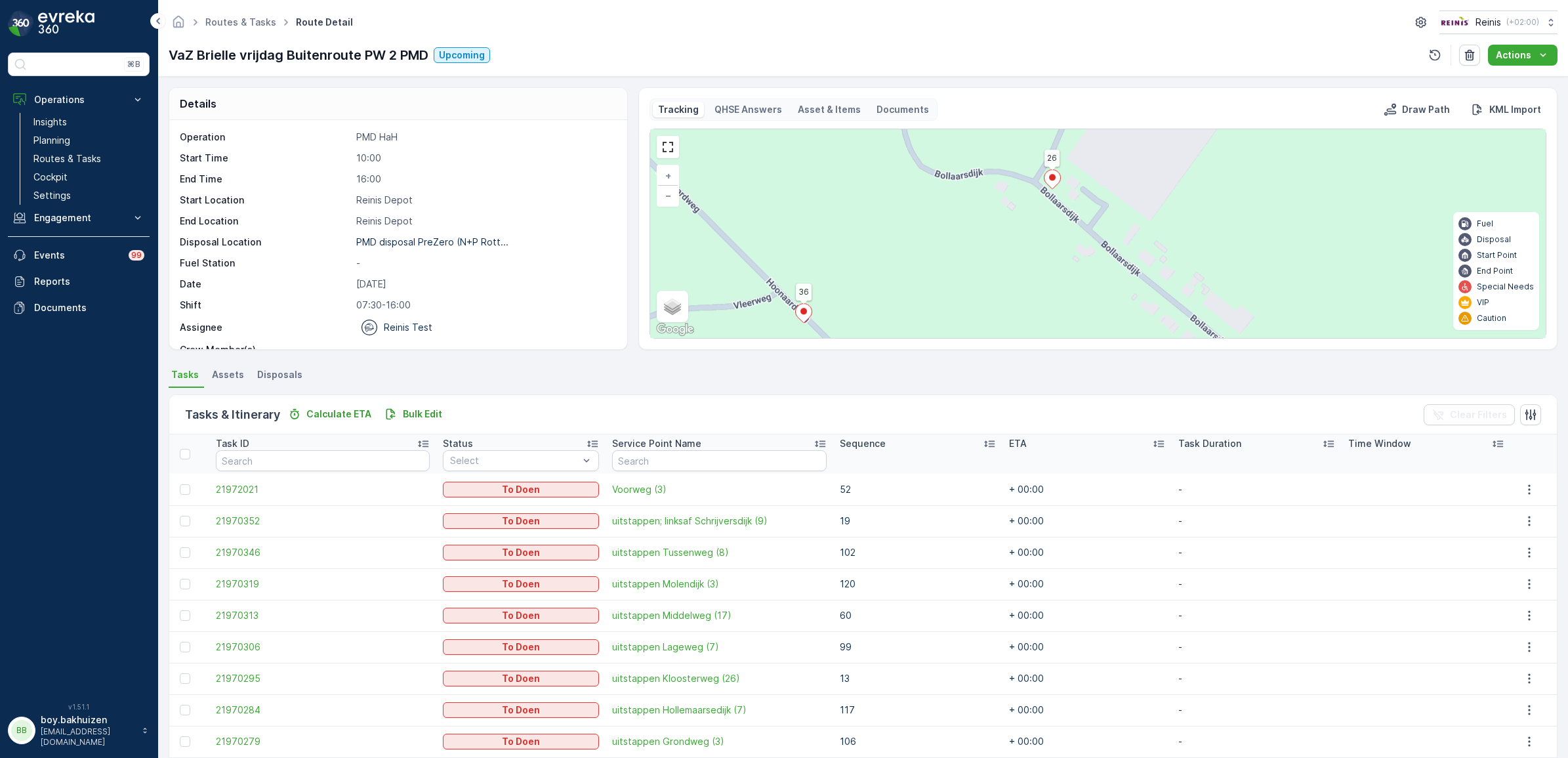
click at [1053, 177] on ellipse at bounding box center [1052, 178] width 7 height 7
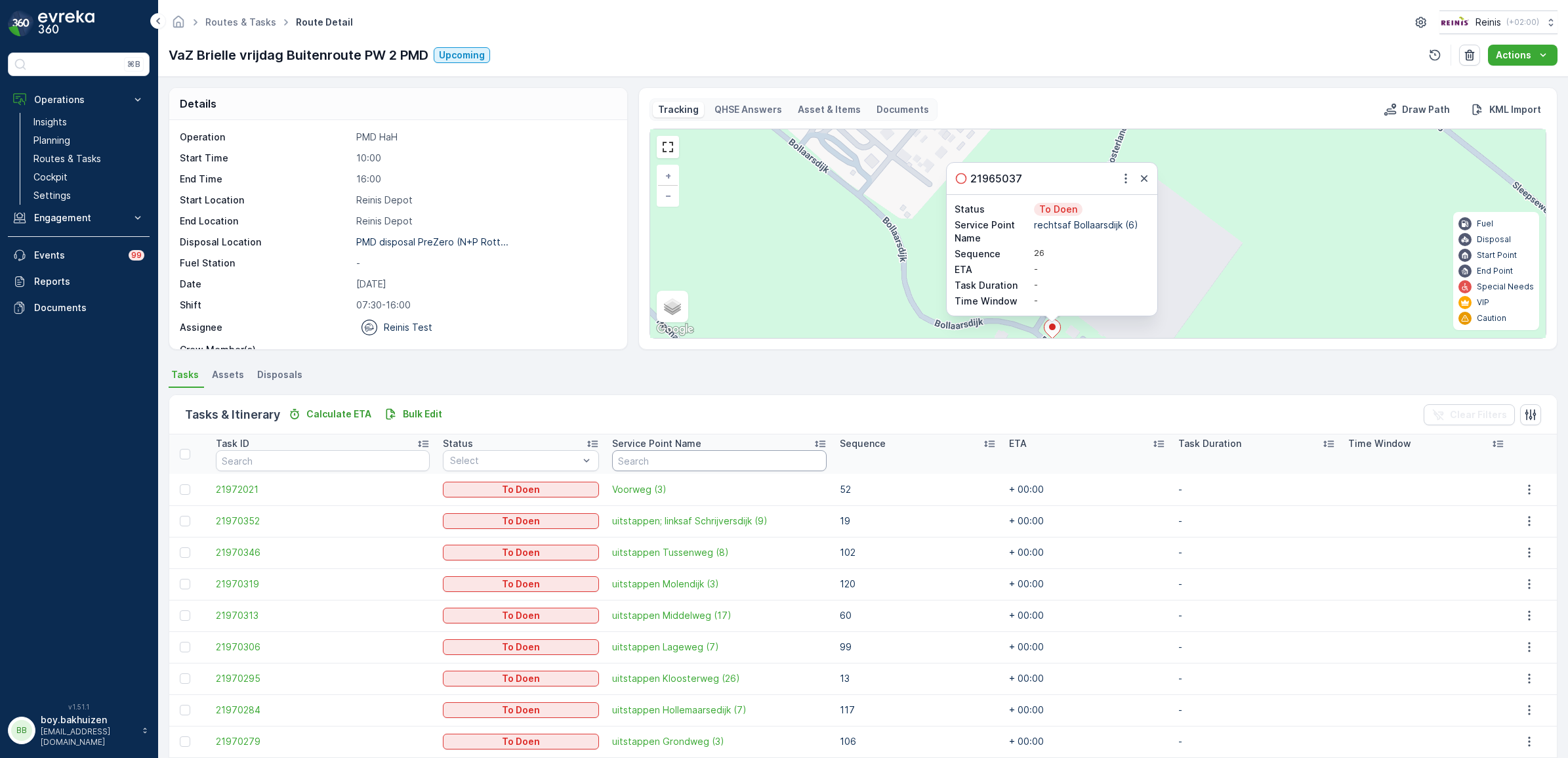
click at [663, 454] on input "text" at bounding box center [719, 460] width 214 height 21
type input "bollaa"
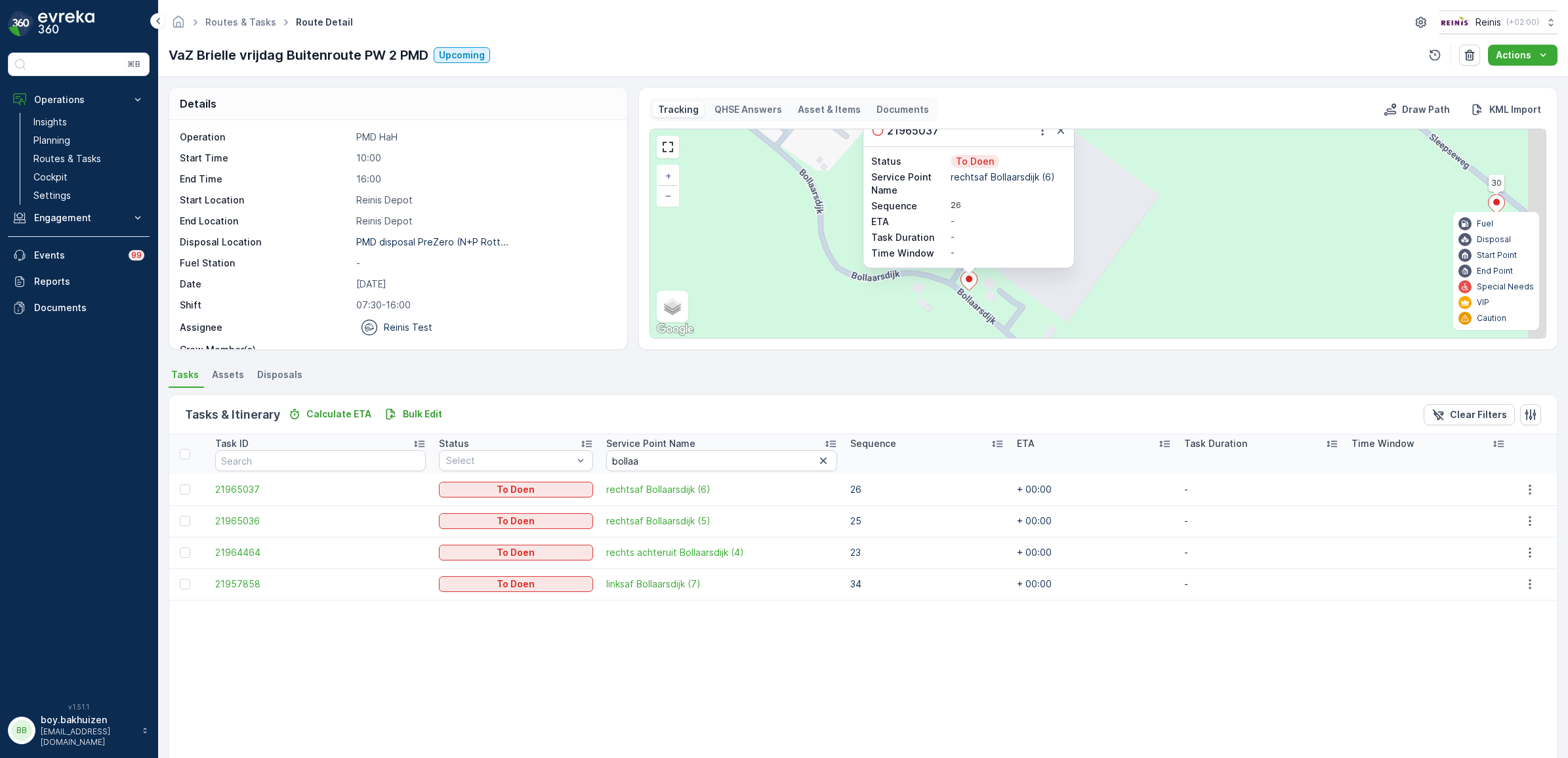
drag, startPoint x: 902, startPoint y: 230, endPoint x: 789, endPoint y: 162, distance: 131.9
click at [789, 162] on div "2 41 17 30 26 36 28 15 113 106 107 108 3 5 4 48 44 7 9 42 43 56 8 105 70 102 95…" at bounding box center [1097, 233] width 895 height 209
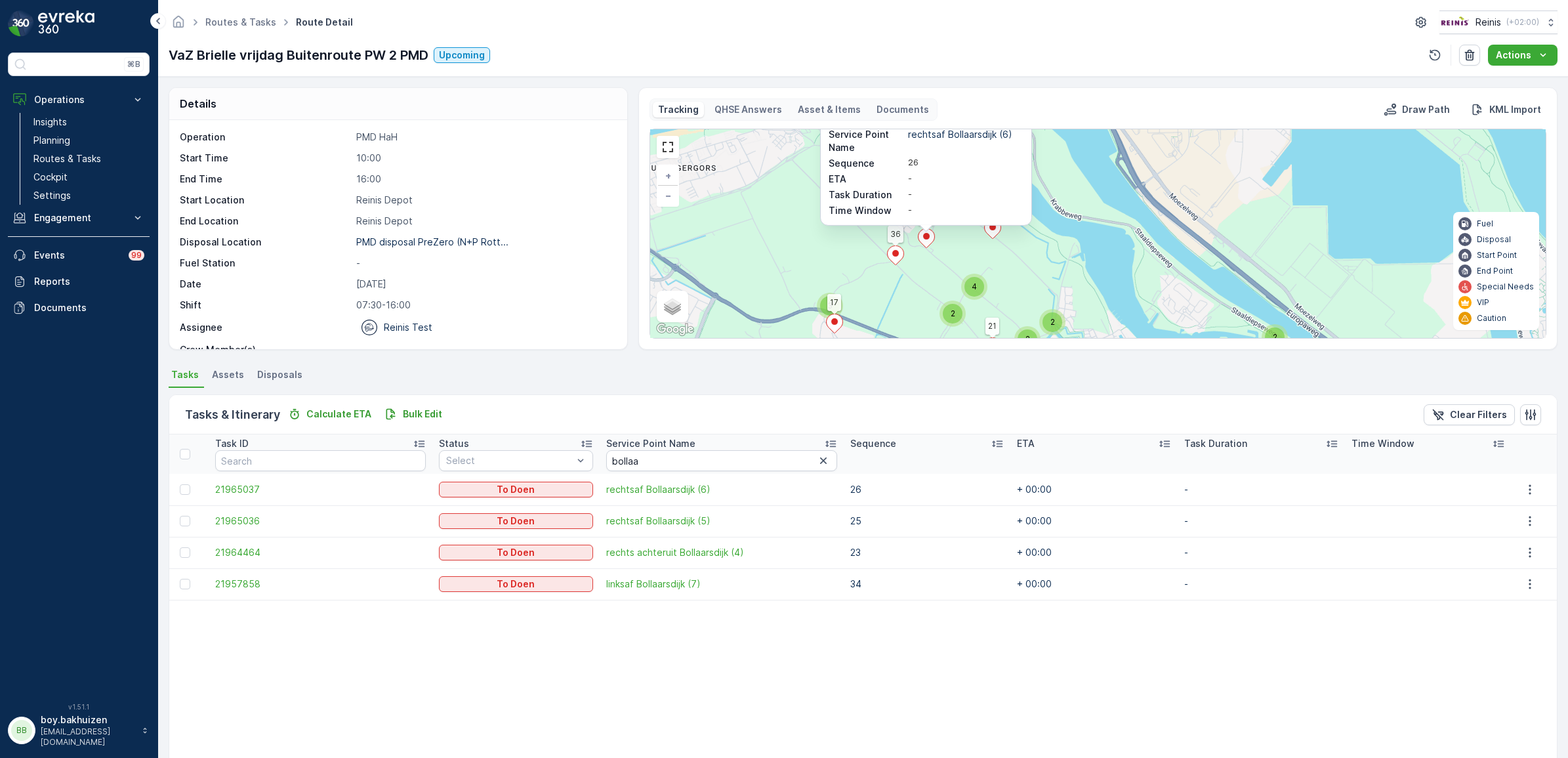
drag, startPoint x: 988, startPoint y: 313, endPoint x: 926, endPoint y: 260, distance: 81.6
click at [926, 260] on div "3 2 4 2 2 2 2 3 4 3 2 2 2 2 3 3 4 4 2 2 3 2 2 3 5 2 2 3 2 2 2 2 6 3 2 4 2 2 3 2…" at bounding box center [1097, 233] width 895 height 209
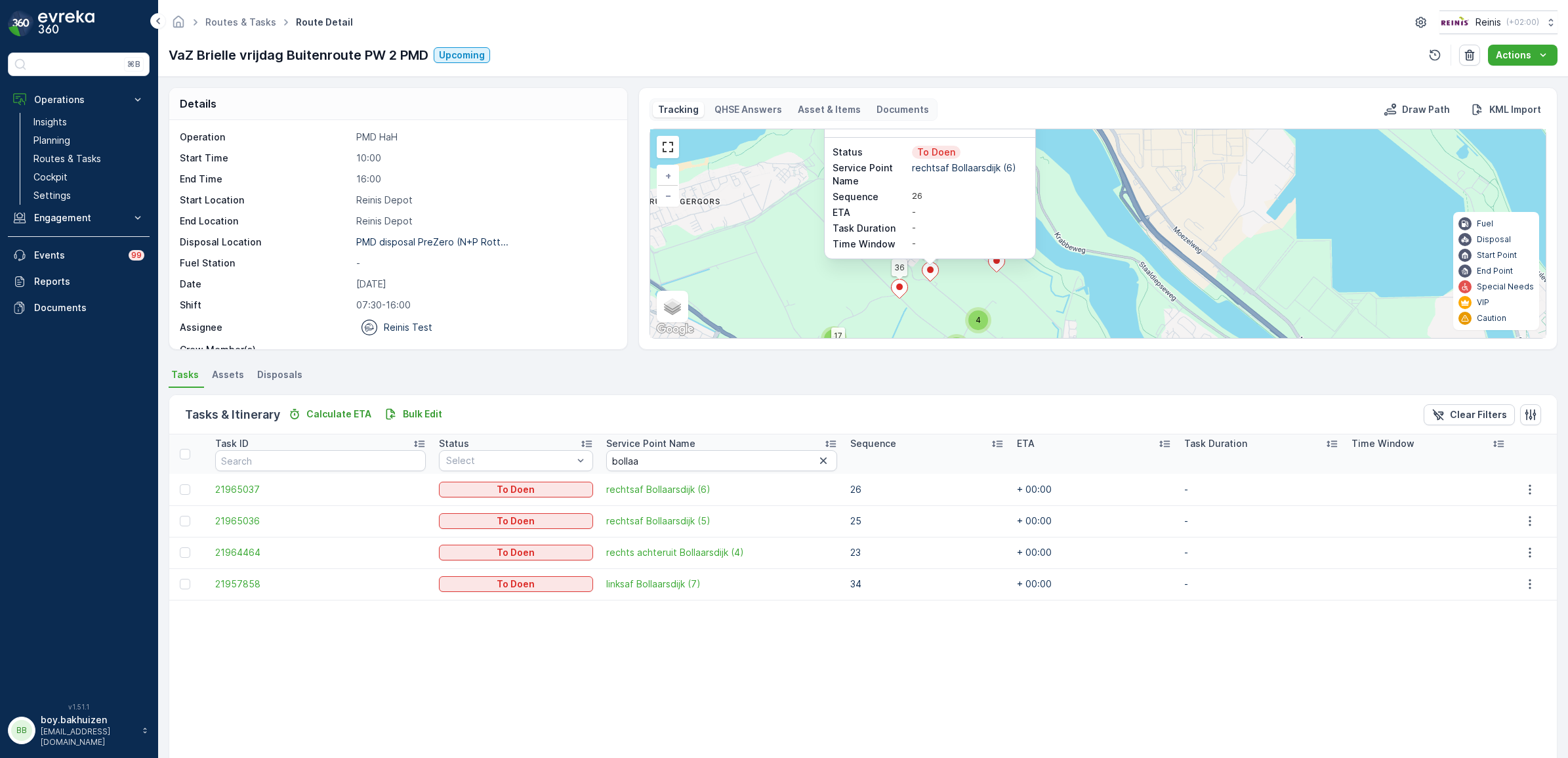
drag, startPoint x: 946, startPoint y: 247, endPoint x: 950, endPoint y: 277, distance: 30.3
click at [950, 277] on div "3 2 4 2 2 2 2 3 4 3 2 2 2 2 3 3 4 4 2 2 3 2 2 3 5 2 2 3 2 2 2 2 6 3 2 4 2 2 3 2…" at bounding box center [1097, 233] width 895 height 209
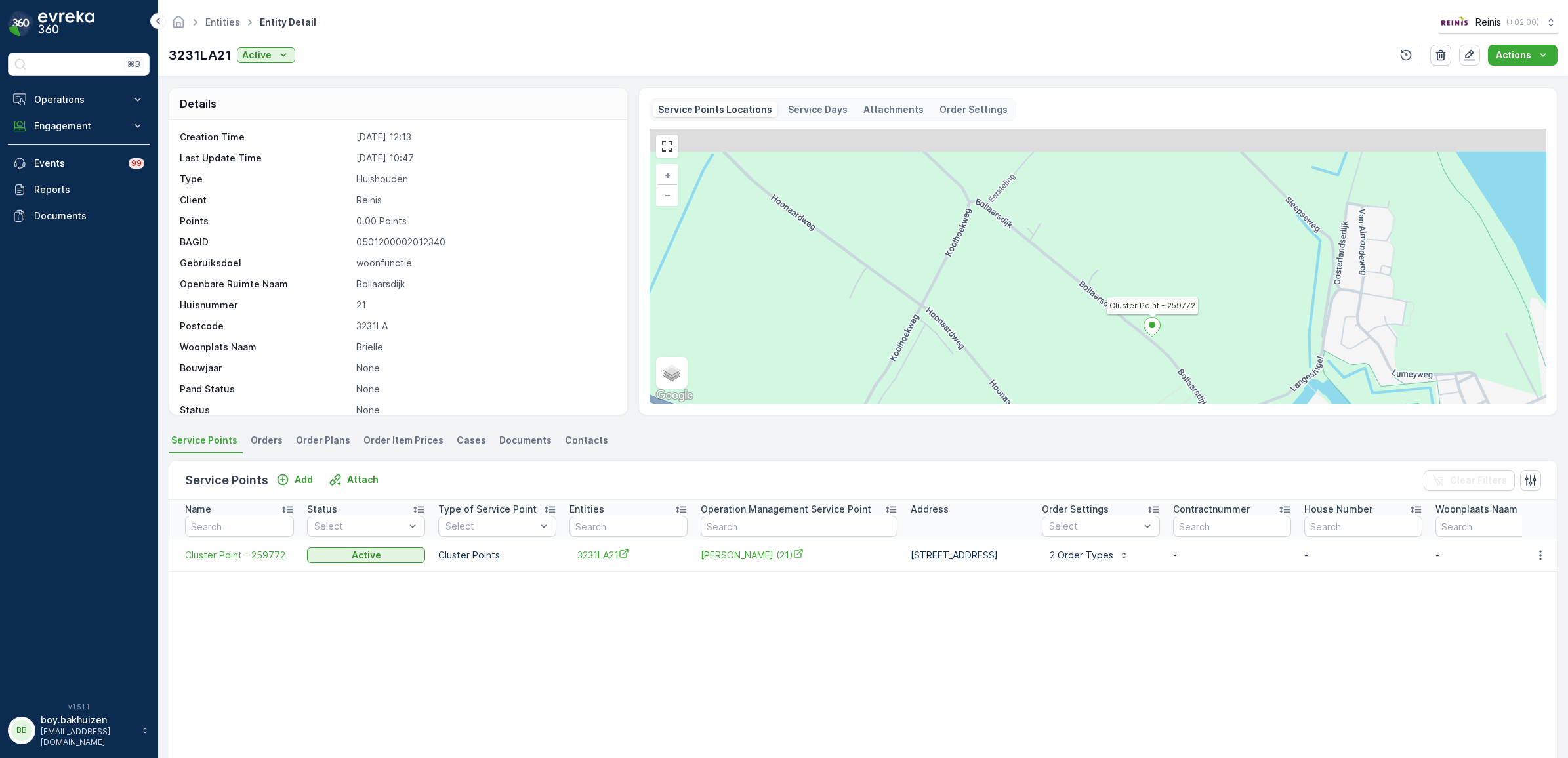
drag, startPoint x: 1060, startPoint y: 274, endPoint x: 1107, endPoint y: 328, distance: 71.6
click at [1117, 344] on div "Cluster Point - 259772 + − Satellite Roadmap Terrain Hybrid Leaflet Keyboard sh…" at bounding box center [1097, 266] width 897 height 276
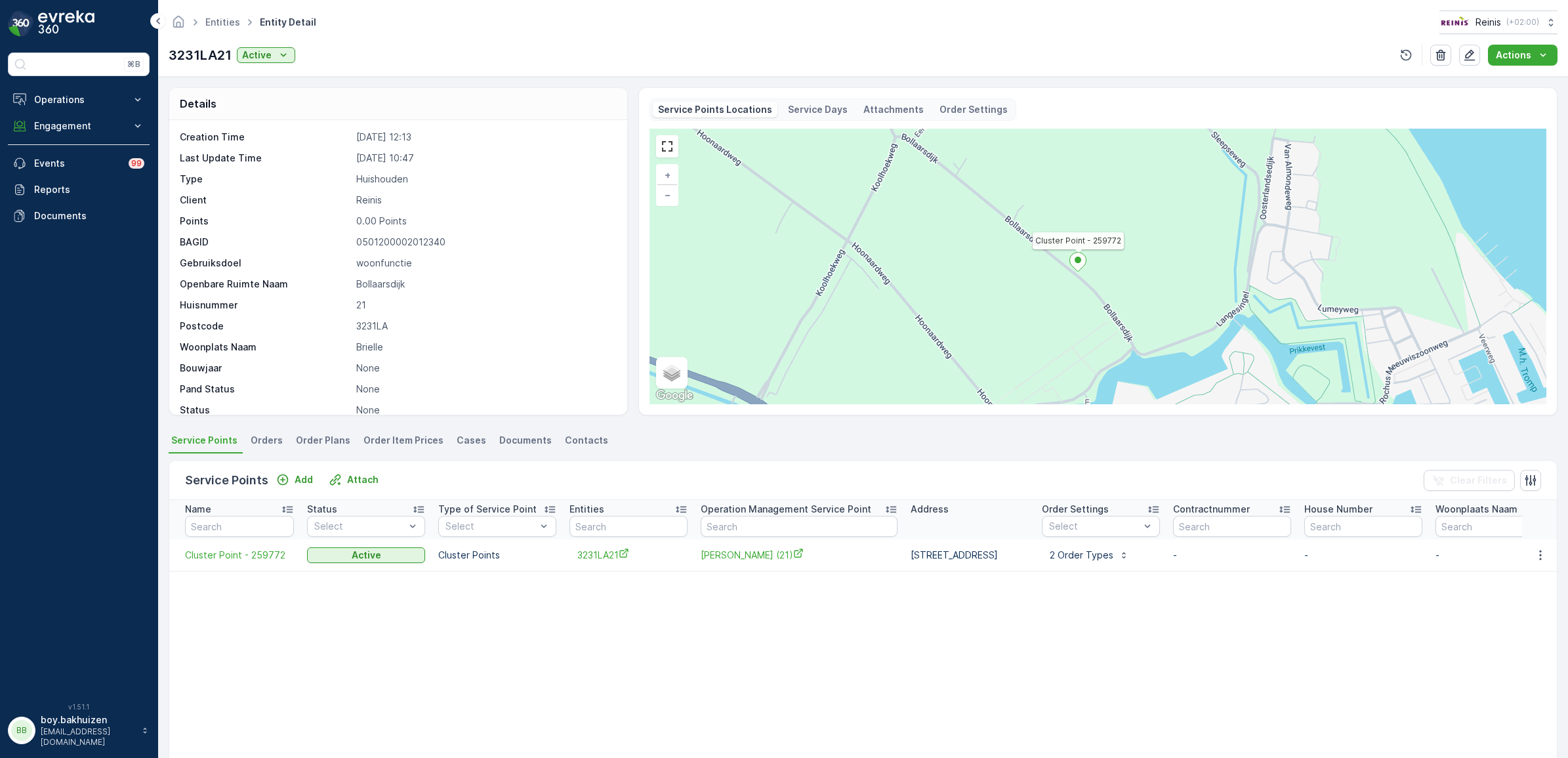
drag, startPoint x: 1122, startPoint y: 332, endPoint x: 1049, endPoint y: 266, distance: 98.4
click at [1049, 266] on div "Cluster Point - 259772 + − Satellite Roadmap Terrain Hybrid Leaflet Keyboard sh…" at bounding box center [1097, 266] width 897 height 276
click at [1070, 310] on div "Cluster Point - 259772 + − Satellite Roadmap Terrain Hybrid Leaflet Keyboard sh…" at bounding box center [1097, 266] width 897 height 276
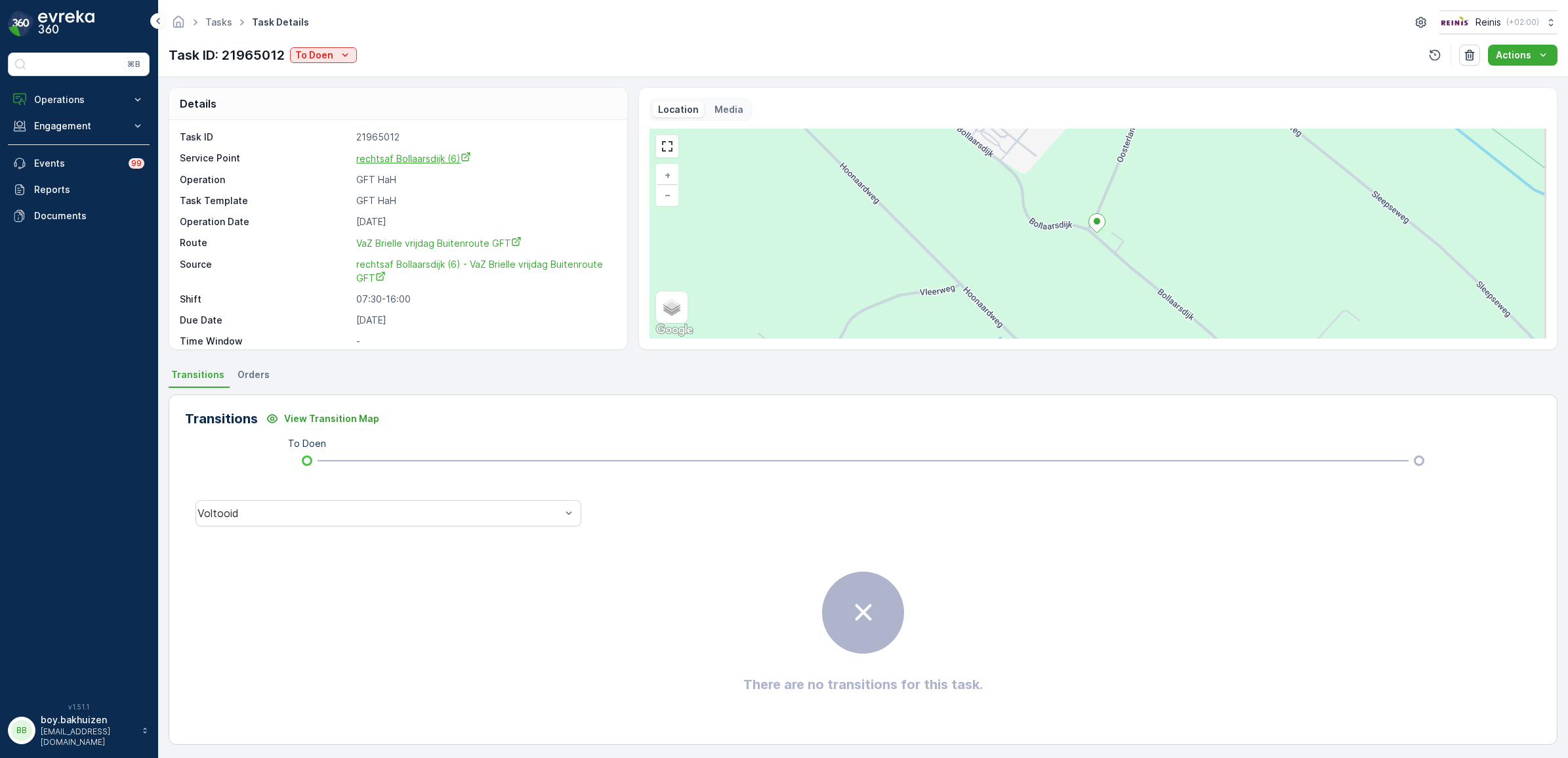
click at [401, 158] on span "rechtsaf Bollaarsdijk (6)" at bounding box center [413, 157] width 115 height 11
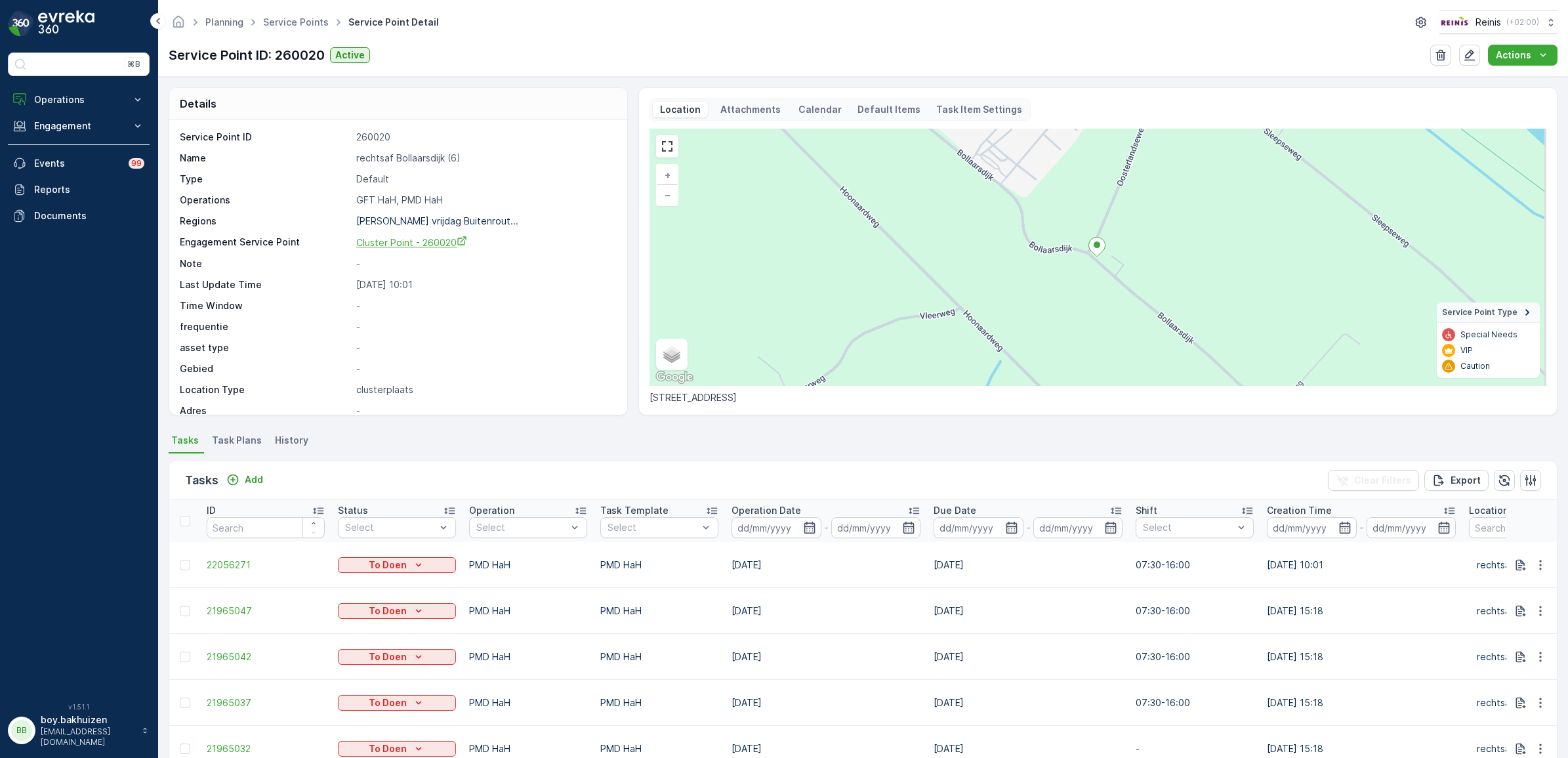
click at [419, 240] on span "Cluster Point - 260020" at bounding box center [411, 242] width 111 height 11
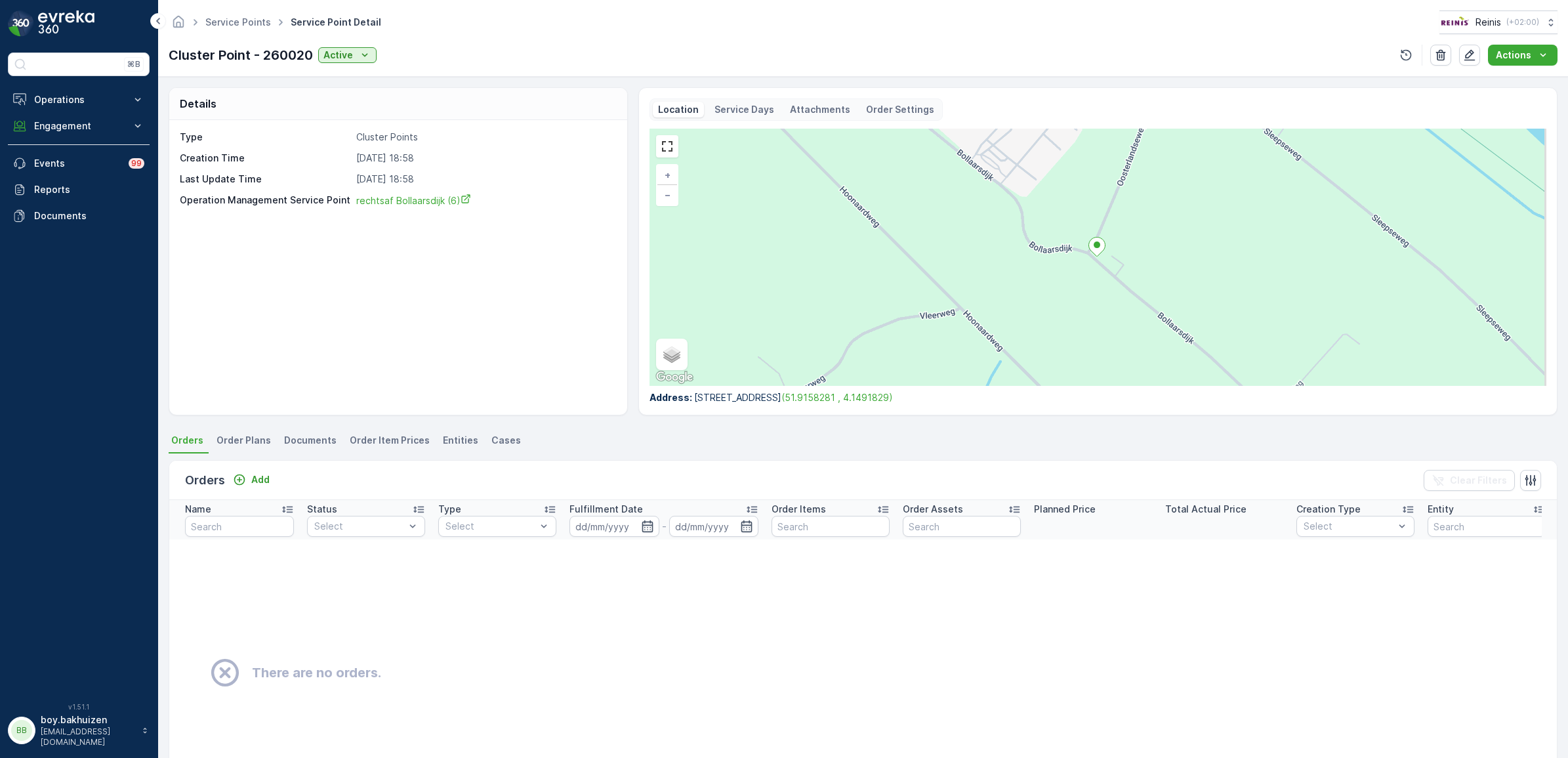
click at [466, 441] on span "Entities" at bounding box center [461, 441] width 35 height 13
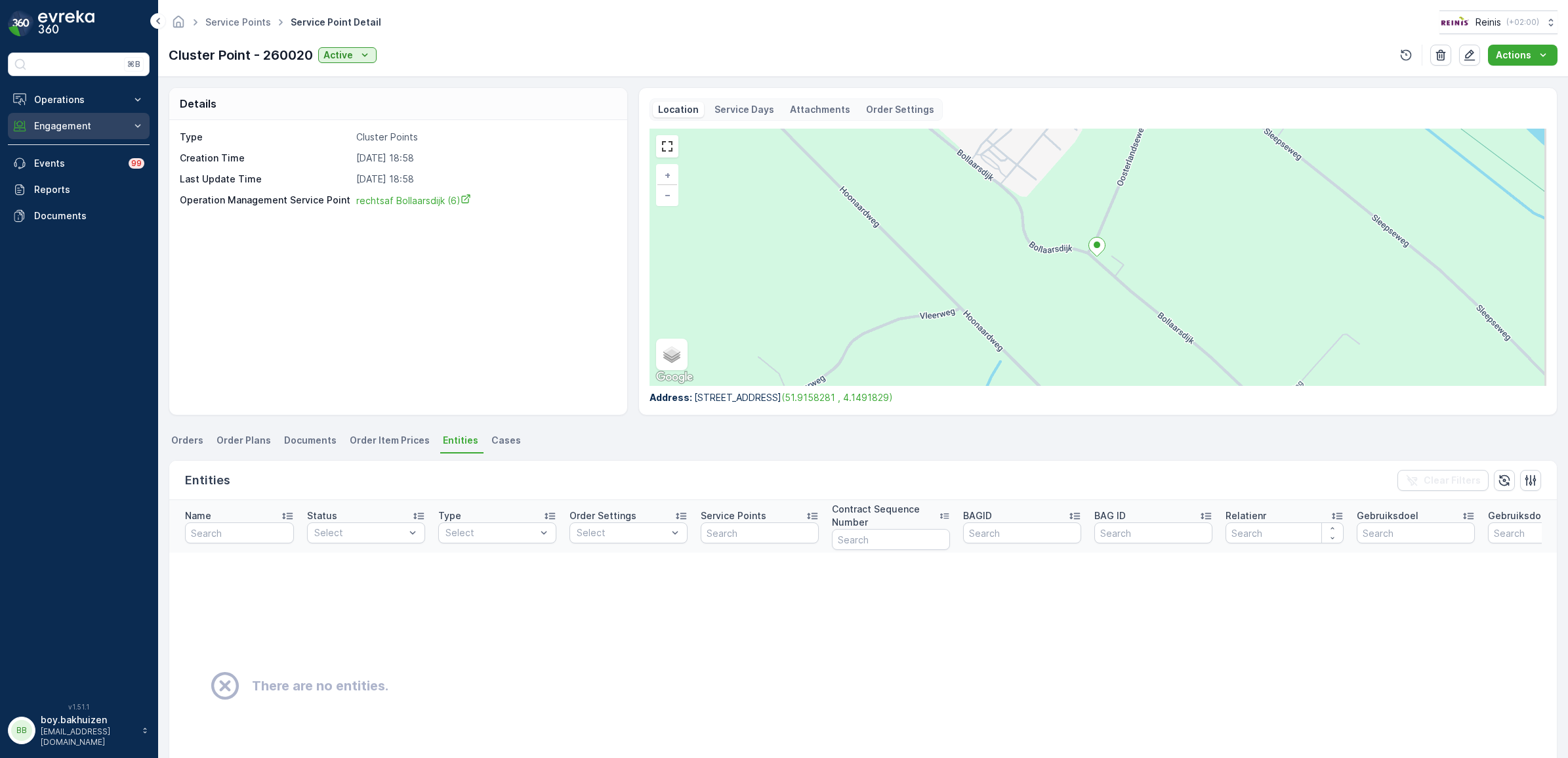
click at [59, 122] on p "Engagement" at bounding box center [79, 126] width 90 height 13
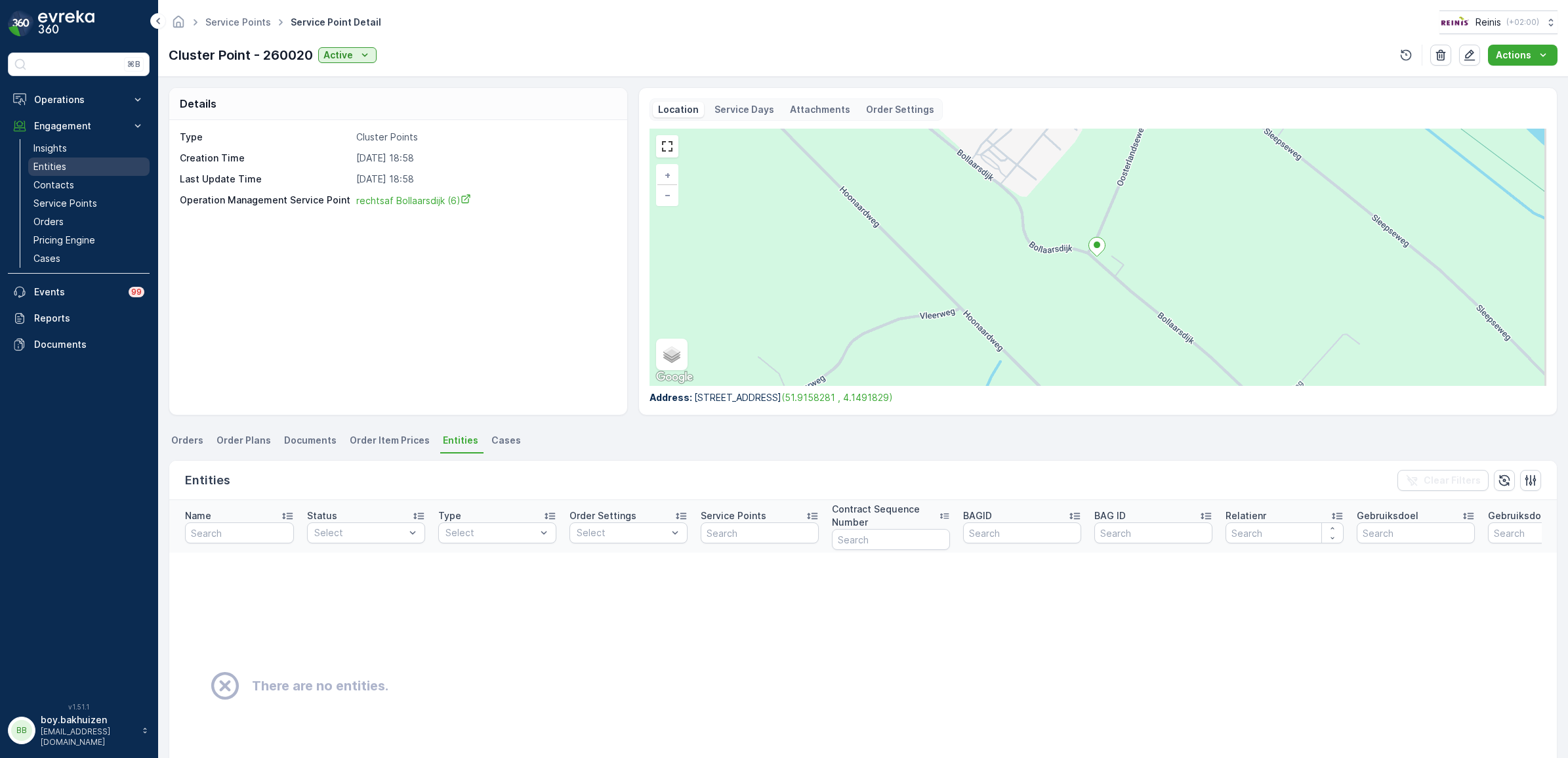
click at [53, 168] on p "Entities" at bounding box center [49, 167] width 33 height 13
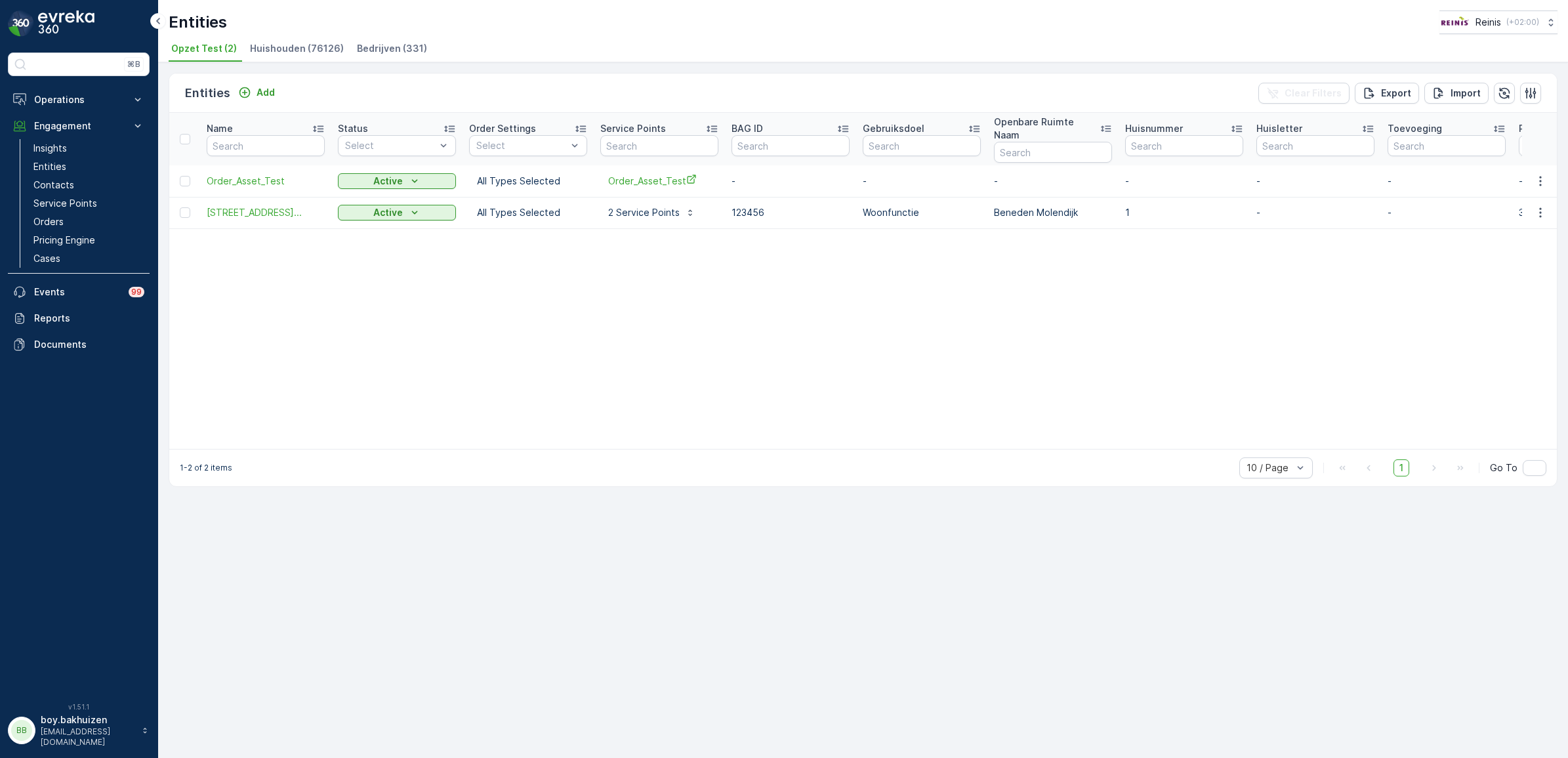
click at [280, 44] on span "Huishouden (76126)" at bounding box center [297, 49] width 94 height 13
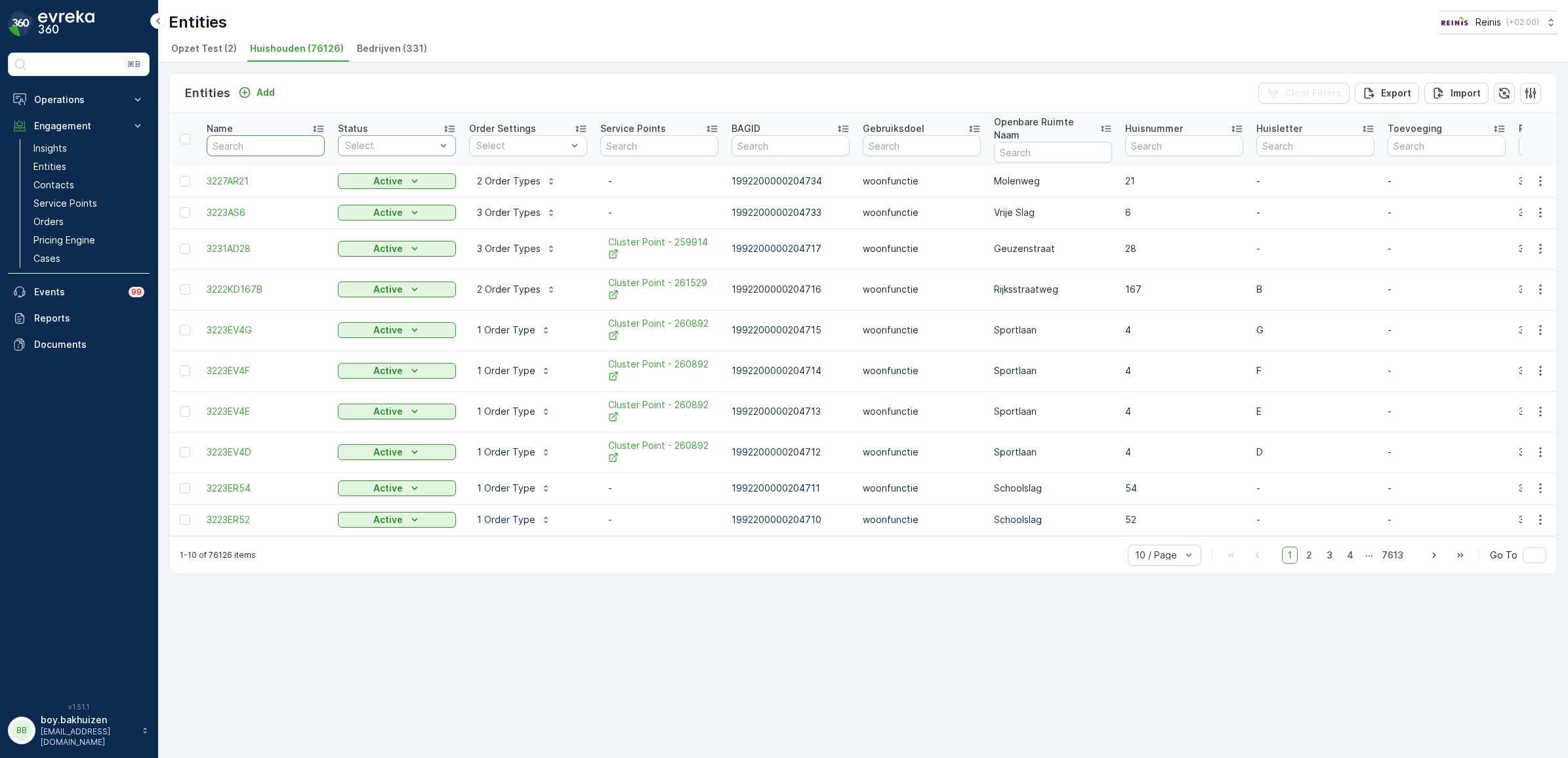
click at [293, 143] on input "text" at bounding box center [266, 145] width 118 height 21
type input "3231LA"
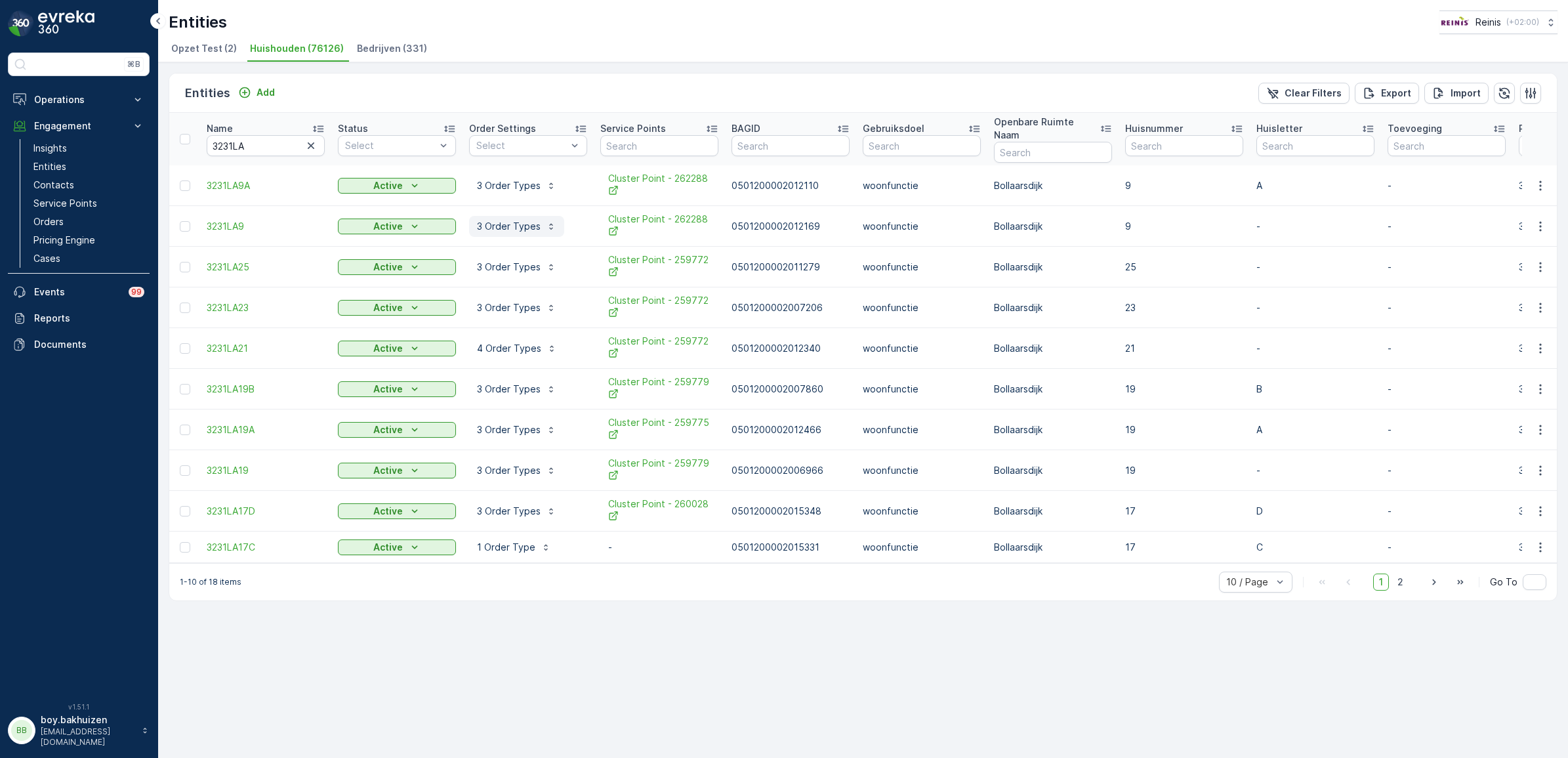
click at [516, 223] on button "3 Order Types" at bounding box center [517, 226] width 95 height 21
click at [259, 219] on span "3231LA9" at bounding box center [266, 226] width 118 height 13
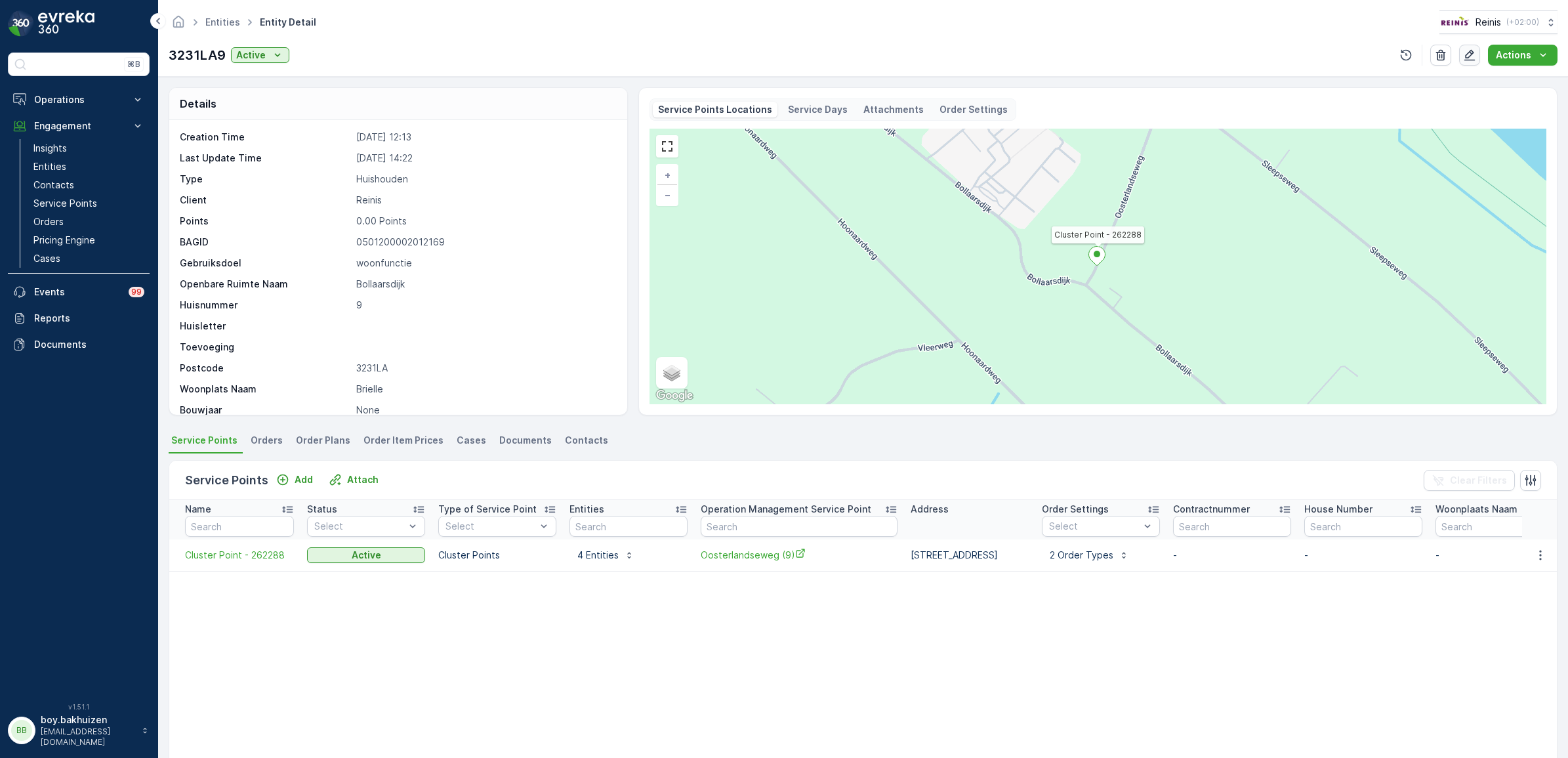
click at [1473, 54] on icon "button" at bounding box center [1469, 55] width 13 height 13
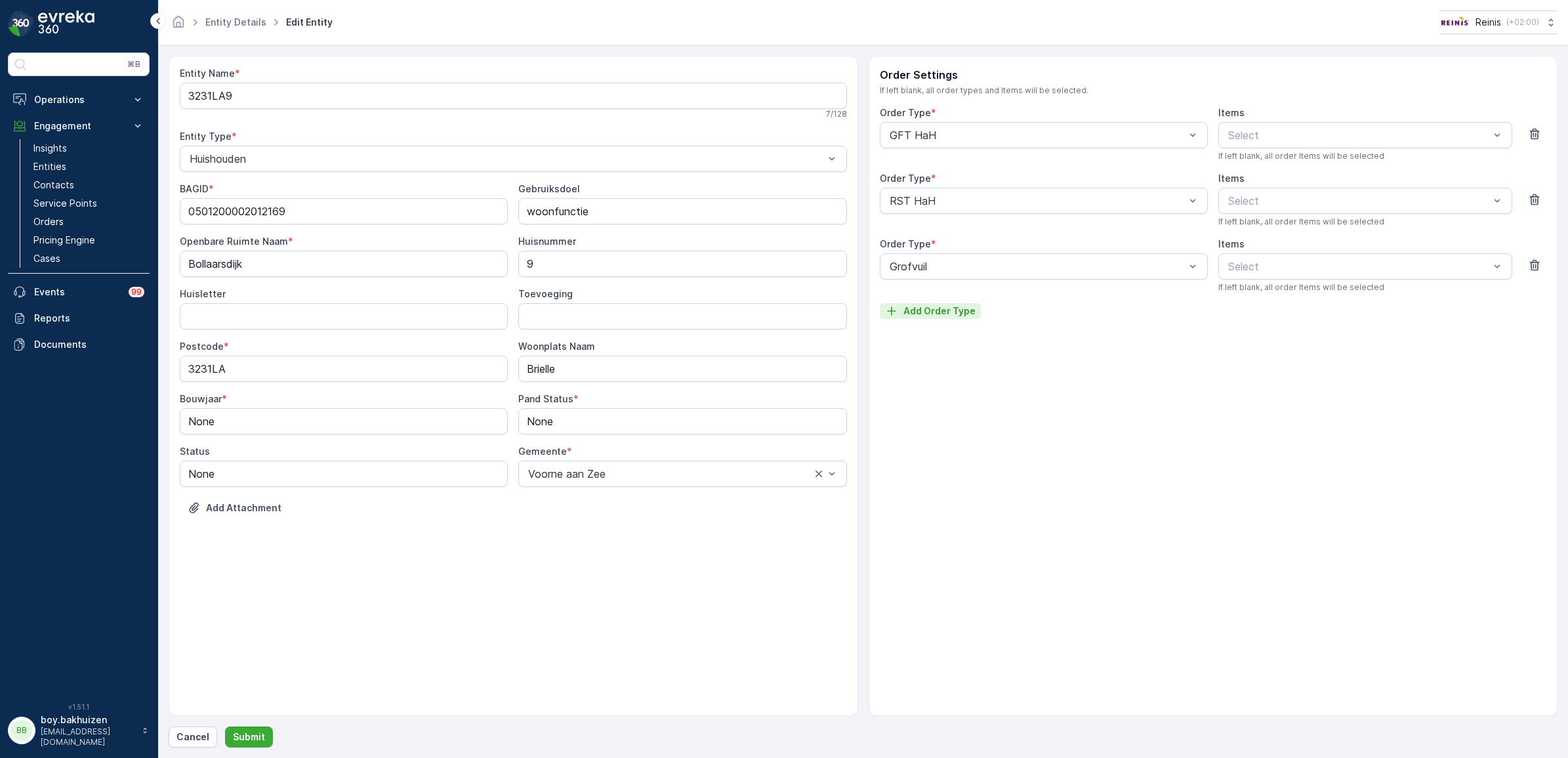
click at [942, 310] on p "Add Order Type" at bounding box center [939, 311] width 72 height 13
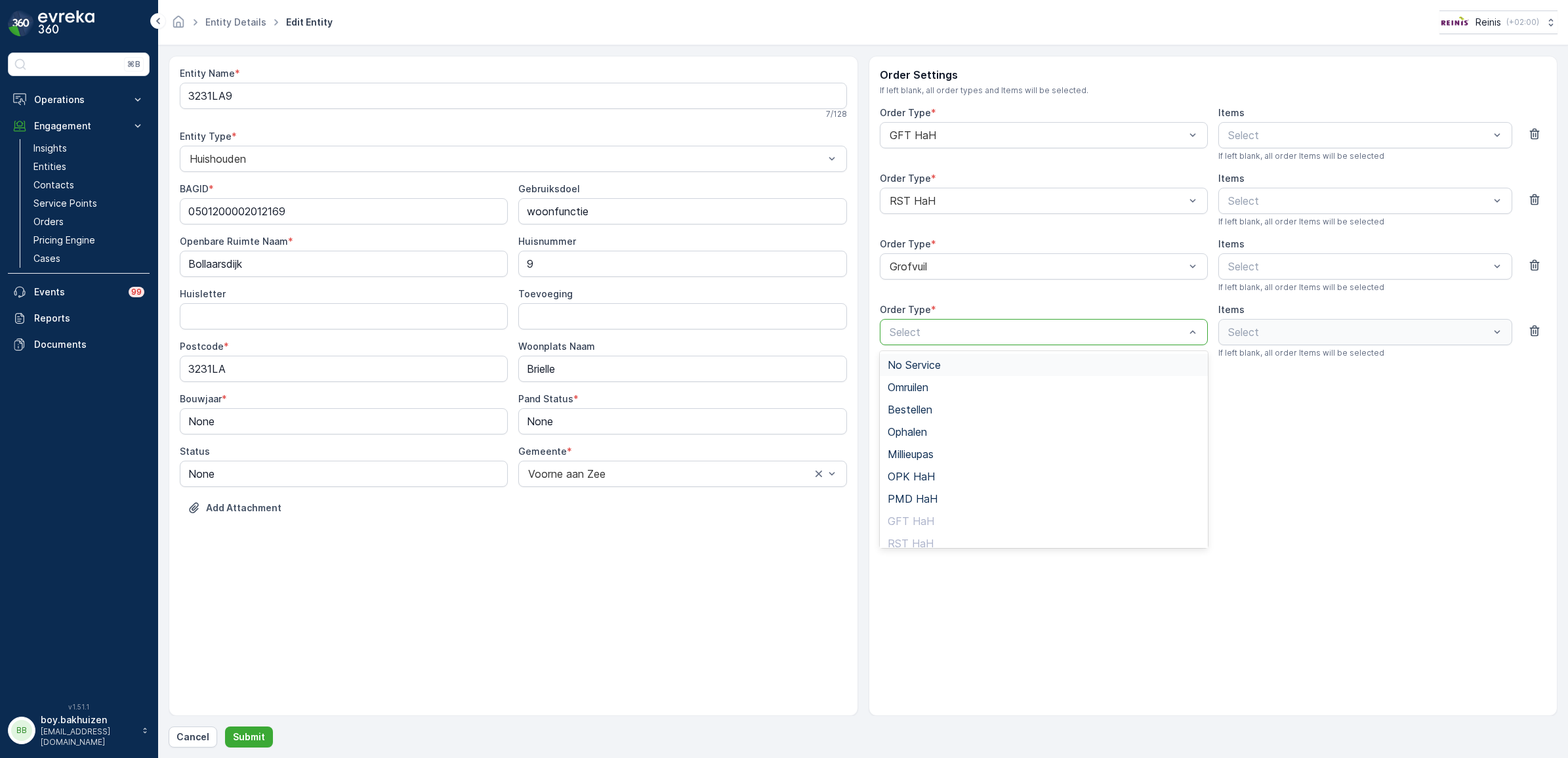
click at [936, 322] on div "Select" at bounding box center [1044, 332] width 328 height 26
click at [907, 498] on span "PMD HaH" at bounding box center [913, 498] width 50 height 12
click at [243, 735] on p "Submit" at bounding box center [249, 737] width 32 height 13
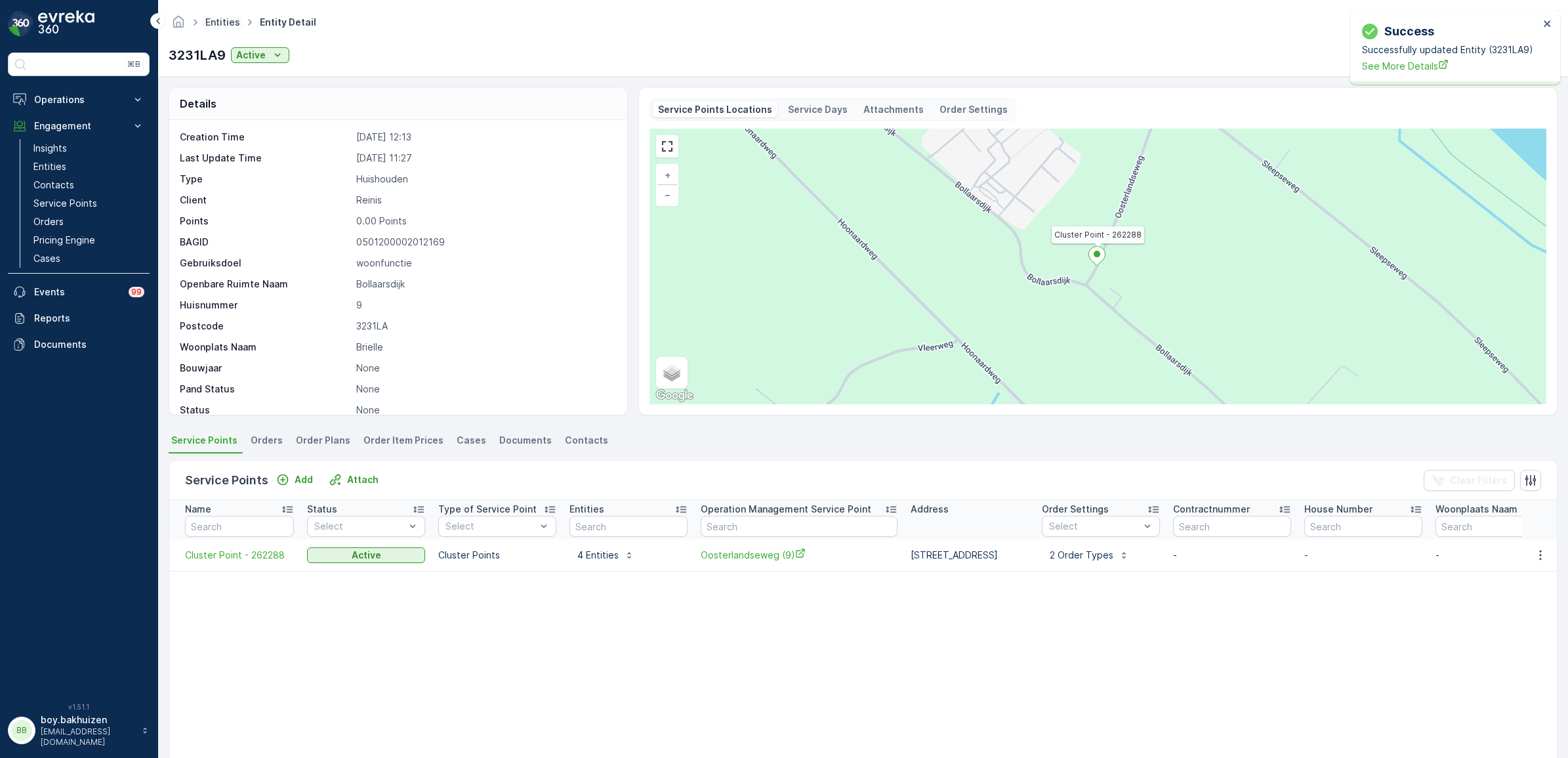
click at [233, 21] on link "Entities" at bounding box center [223, 22] width 35 height 11
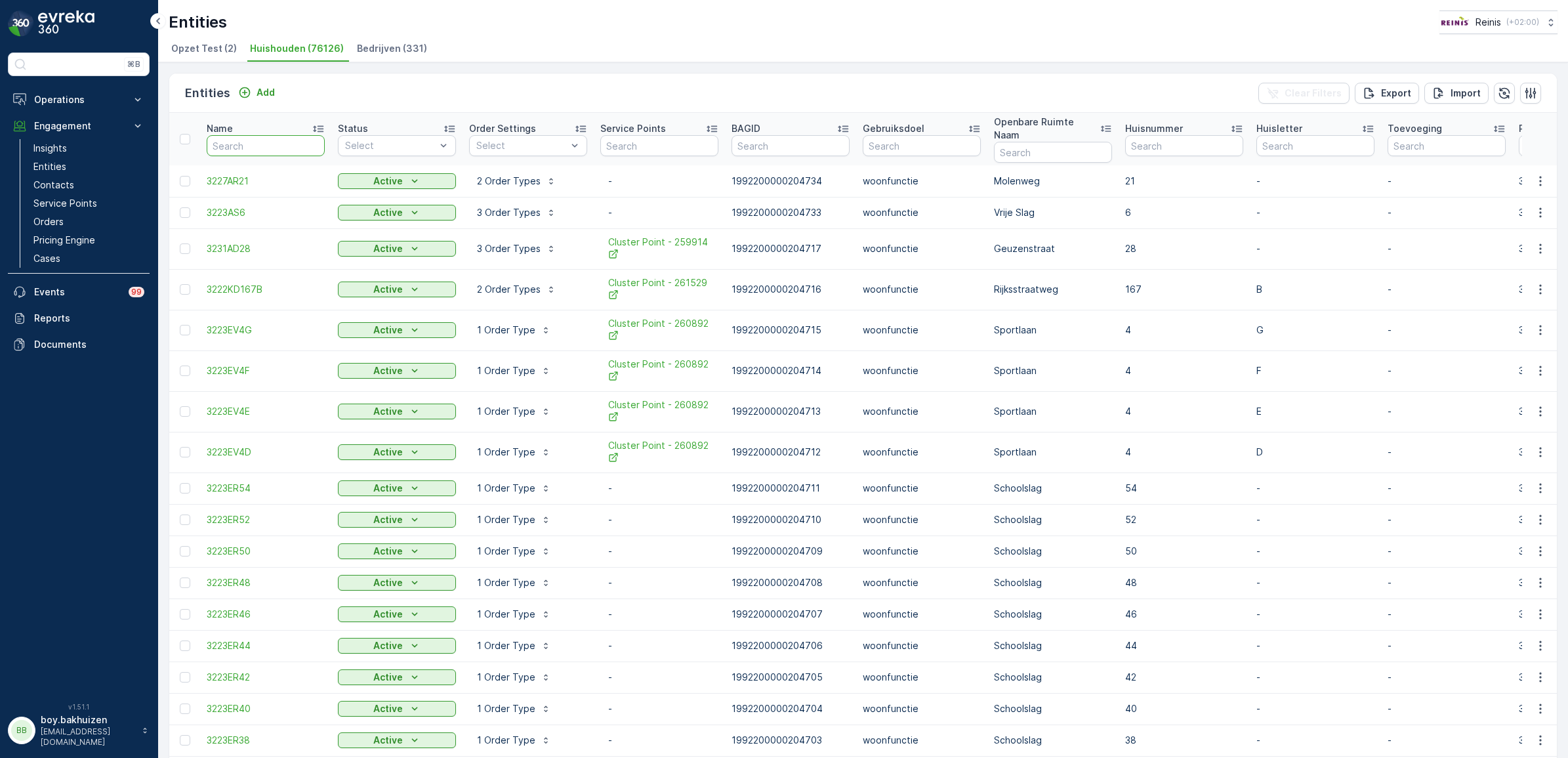
click at [258, 135] on input "text" at bounding box center [266, 145] width 118 height 21
type input "3231"
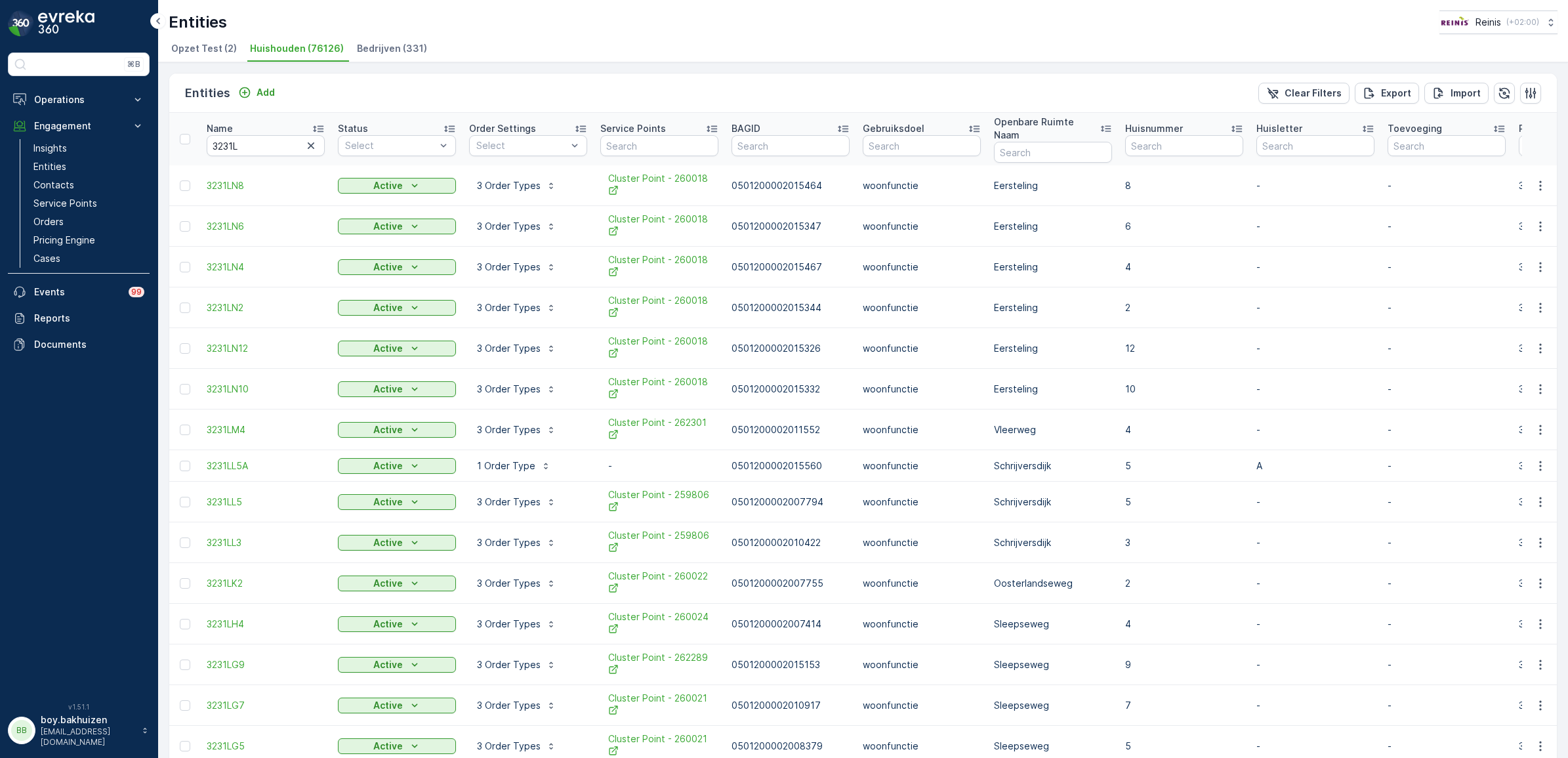
click at [253, 138] on input "3231L" at bounding box center [266, 145] width 118 height 21
type input "3231LA"
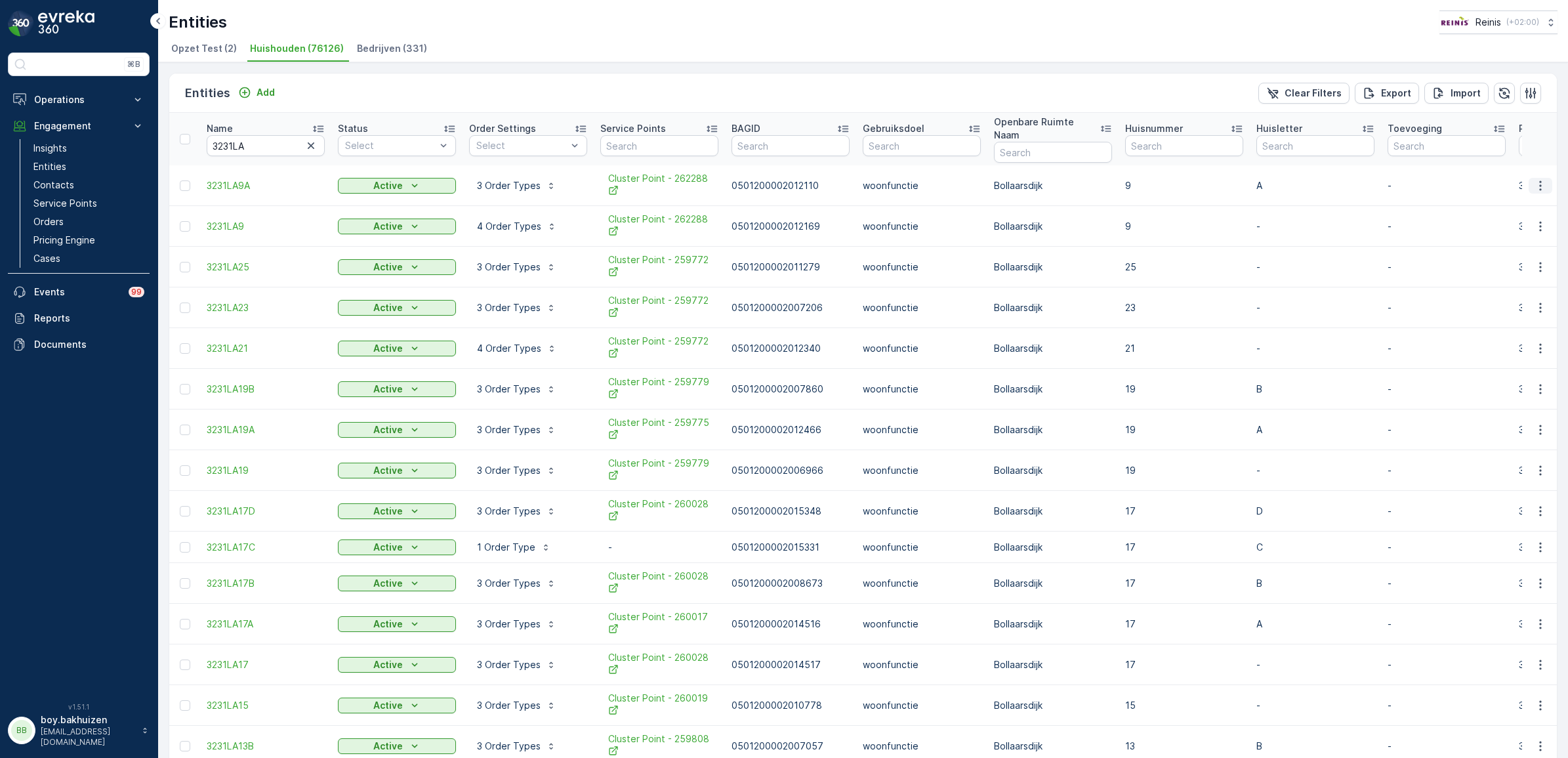
click at [1544, 178] on button "button" at bounding box center [1540, 185] width 23 height 16
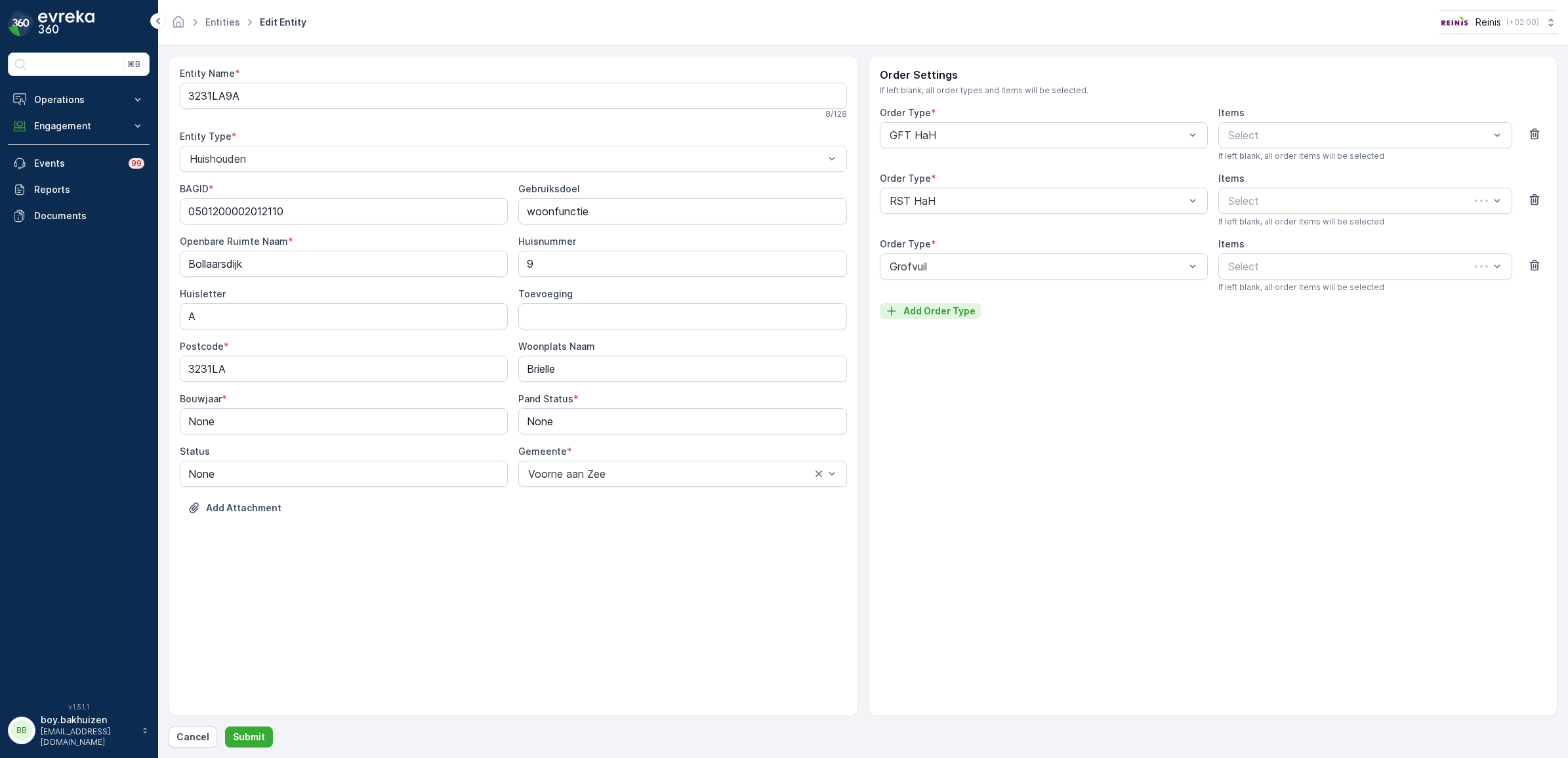
click at [952, 313] on p "Add Order Type" at bounding box center [939, 311] width 72 height 13
click at [952, 389] on div "Order Settings If left blank, all order types and Items will be selected. Order…" at bounding box center [1213, 386] width 689 height 660
click at [950, 382] on p "Add Order Type" at bounding box center [939, 377] width 72 height 13
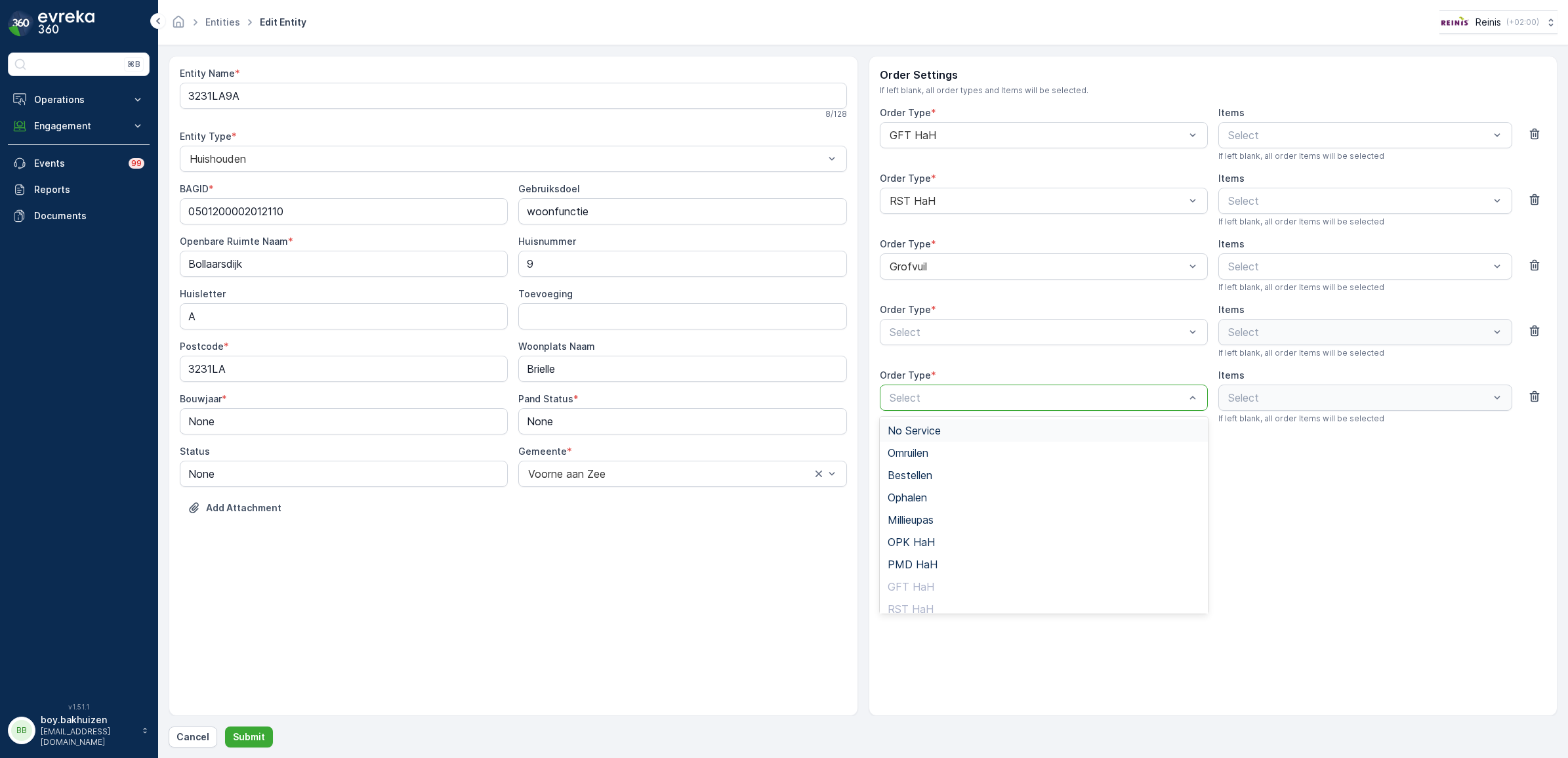
click at [1398, 492] on div "Order Settings If left blank, all order types and Items will be selected. Order…" at bounding box center [1213, 386] width 689 height 660
click at [910, 489] on div "PMD HaH" at bounding box center [1044, 498] width 328 height 23
click at [1540, 394] on icon "button" at bounding box center [1534, 396] width 13 height 13
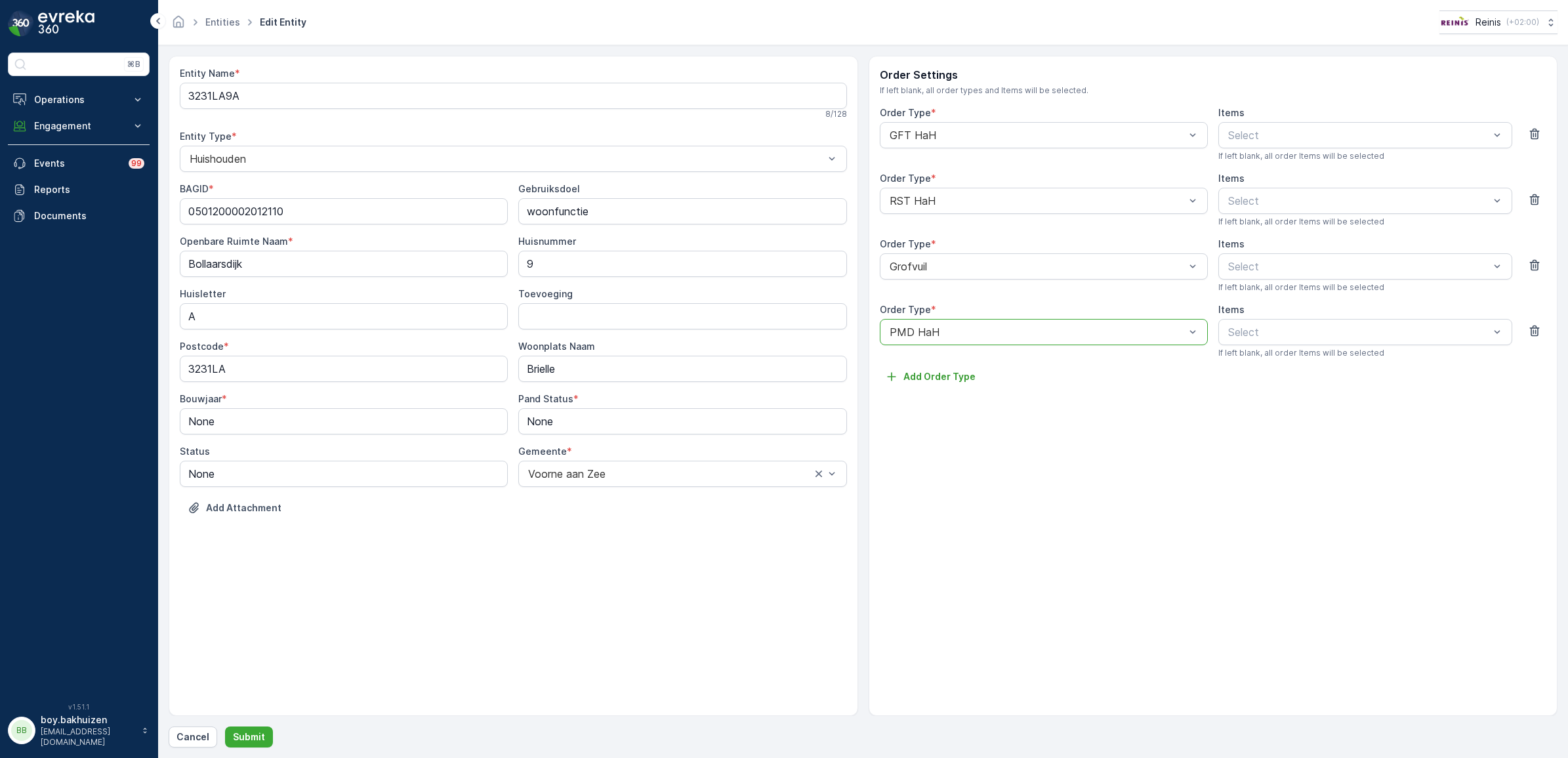
click at [1389, 510] on div "Order Settings If left blank, all order types and Items will be selected. Order…" at bounding box center [1213, 386] width 689 height 660
click at [920, 379] on p "Add Order Type" at bounding box center [939, 377] width 72 height 13
click at [946, 536] on div "OPK HaH" at bounding box center [1044, 542] width 312 height 12
click at [250, 731] on p "Submit" at bounding box center [249, 737] width 32 height 13
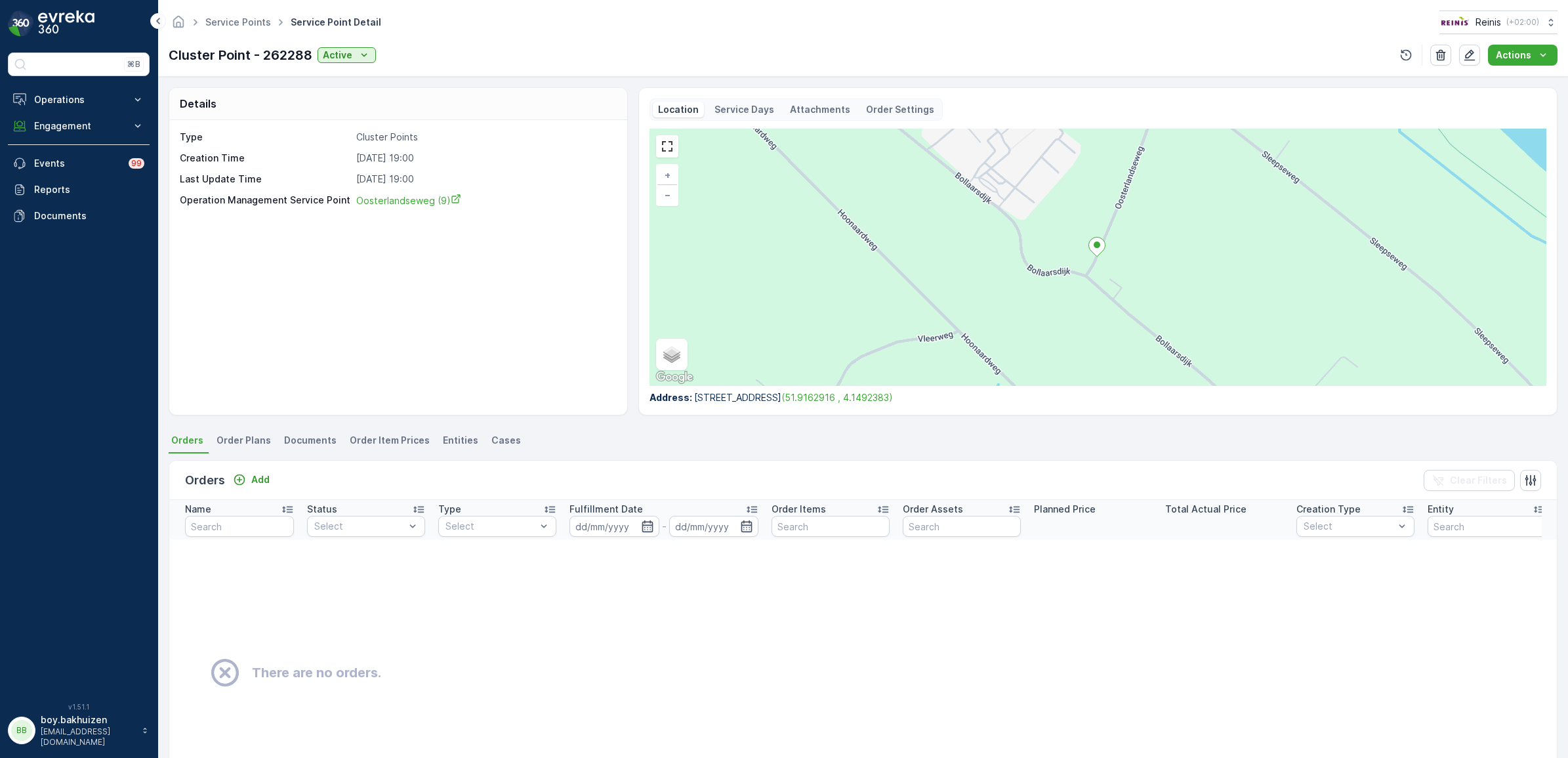
click at [235, 446] on span "Order Plans" at bounding box center [243, 441] width 54 height 13
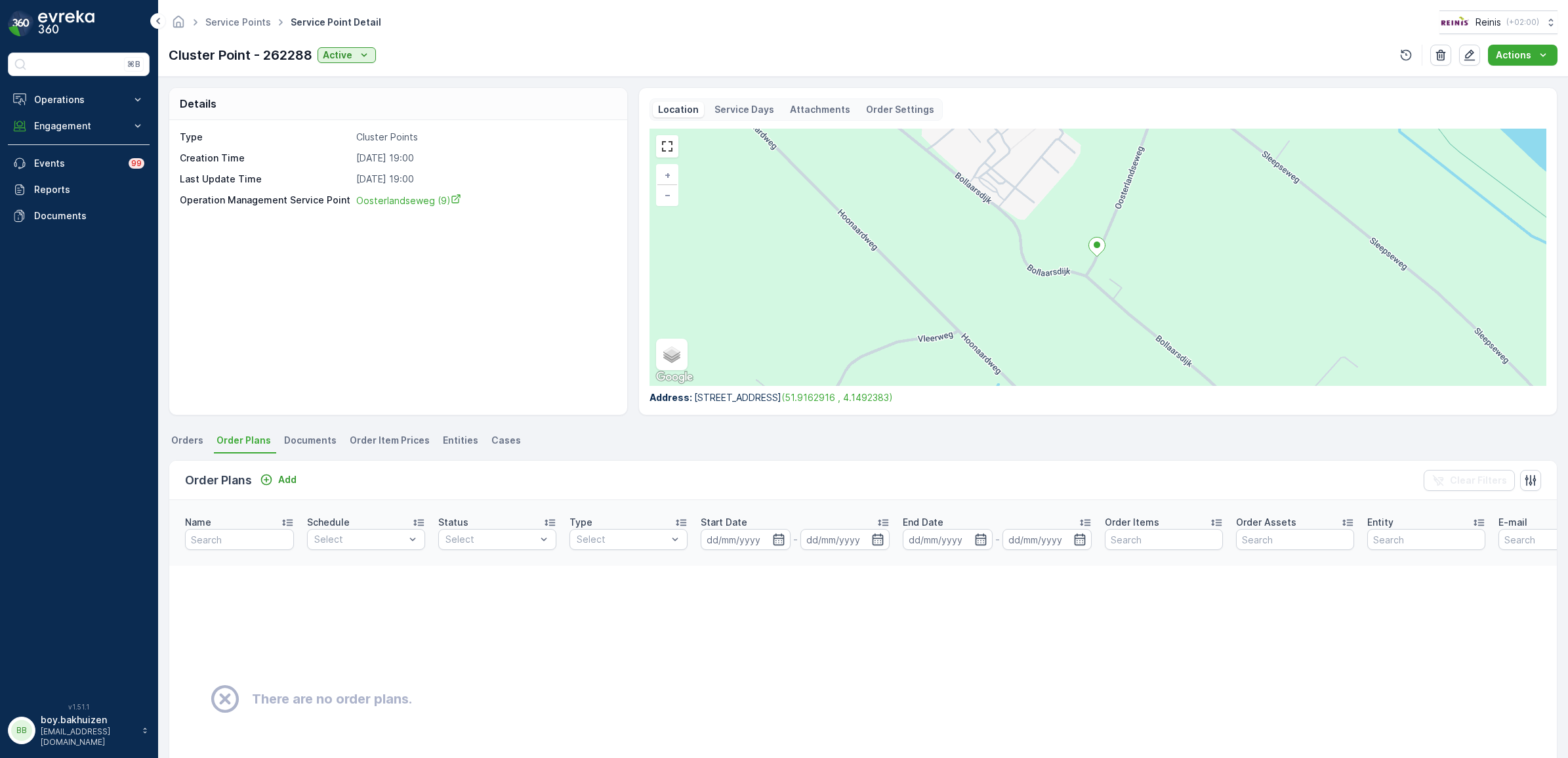
click at [303, 443] on span "Documents" at bounding box center [310, 441] width 53 height 13
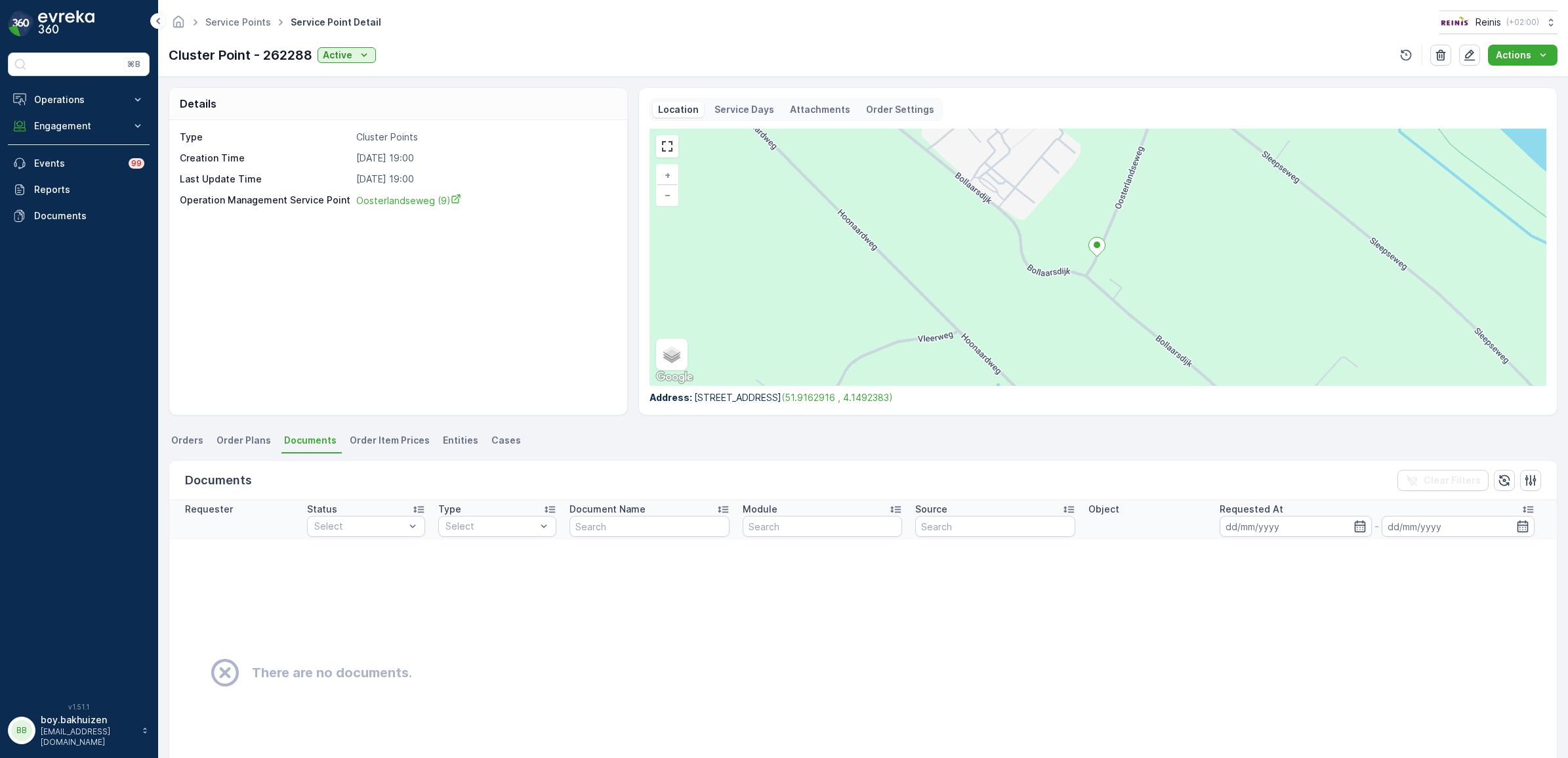
click at [365, 441] on span "Order Item Prices" at bounding box center [389, 441] width 80 height 13
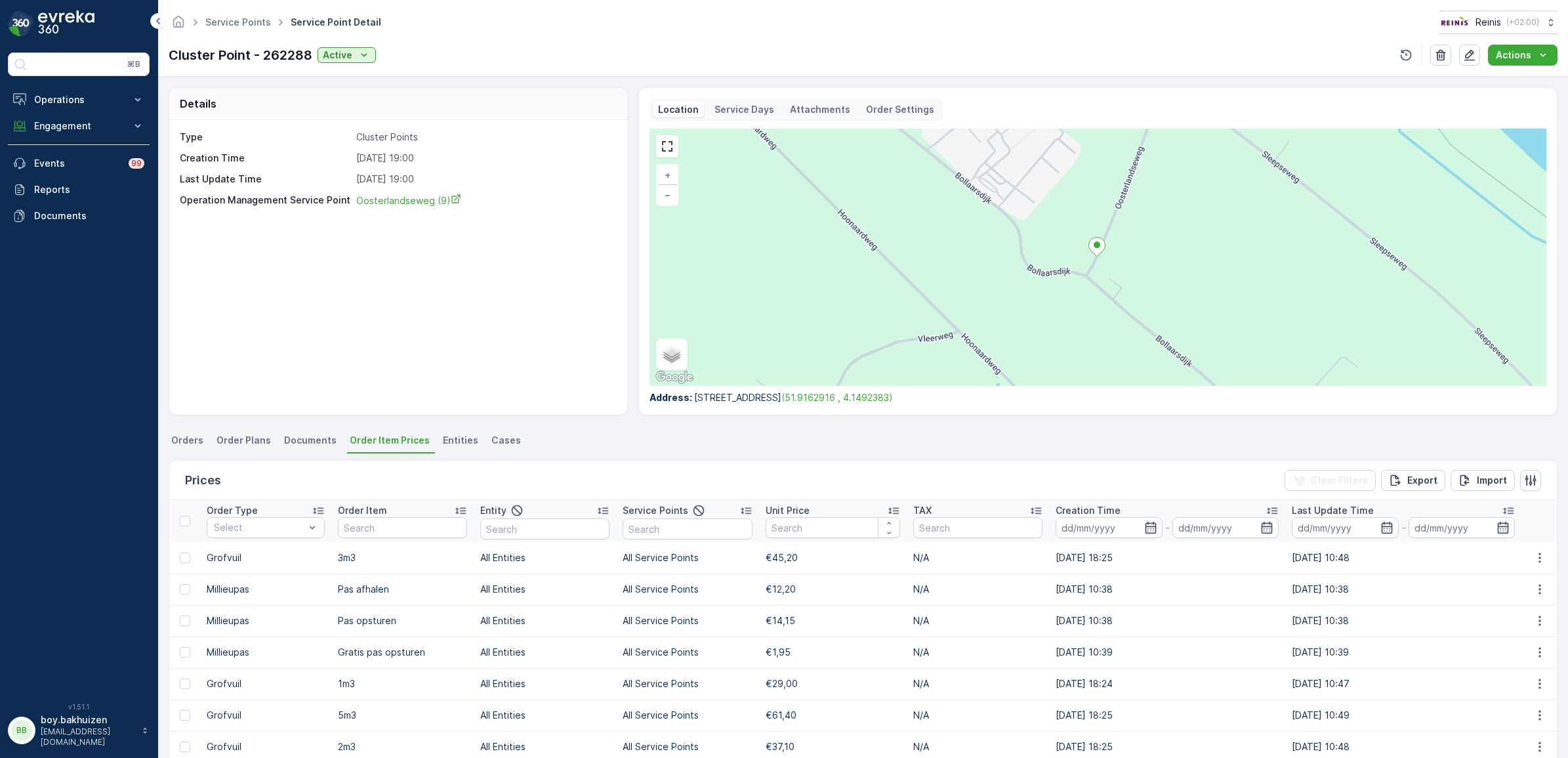
click at [453, 441] on span "Entities" at bounding box center [461, 441] width 35 height 13
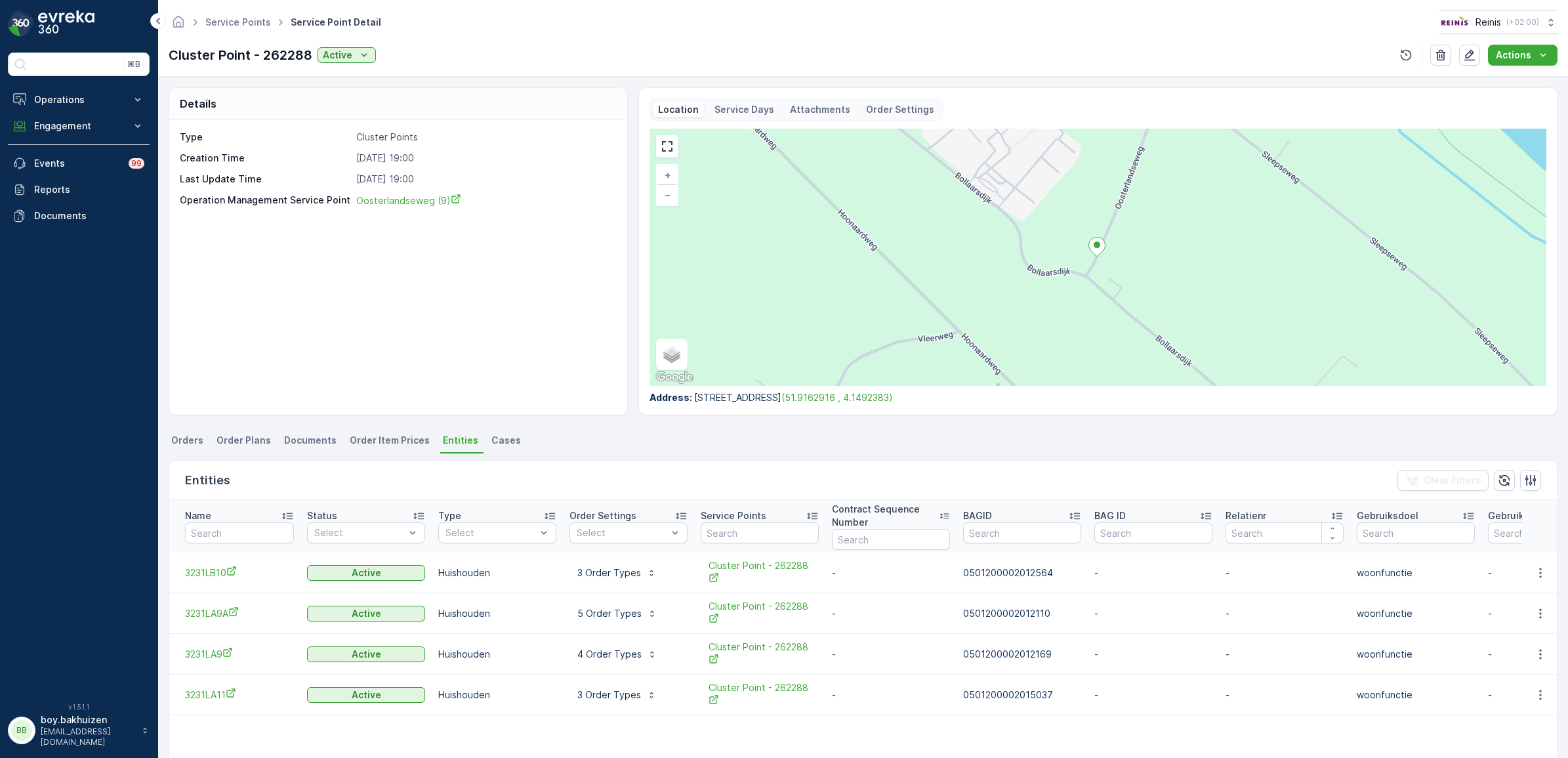
click at [190, 443] on span "Orders" at bounding box center [187, 441] width 32 height 13
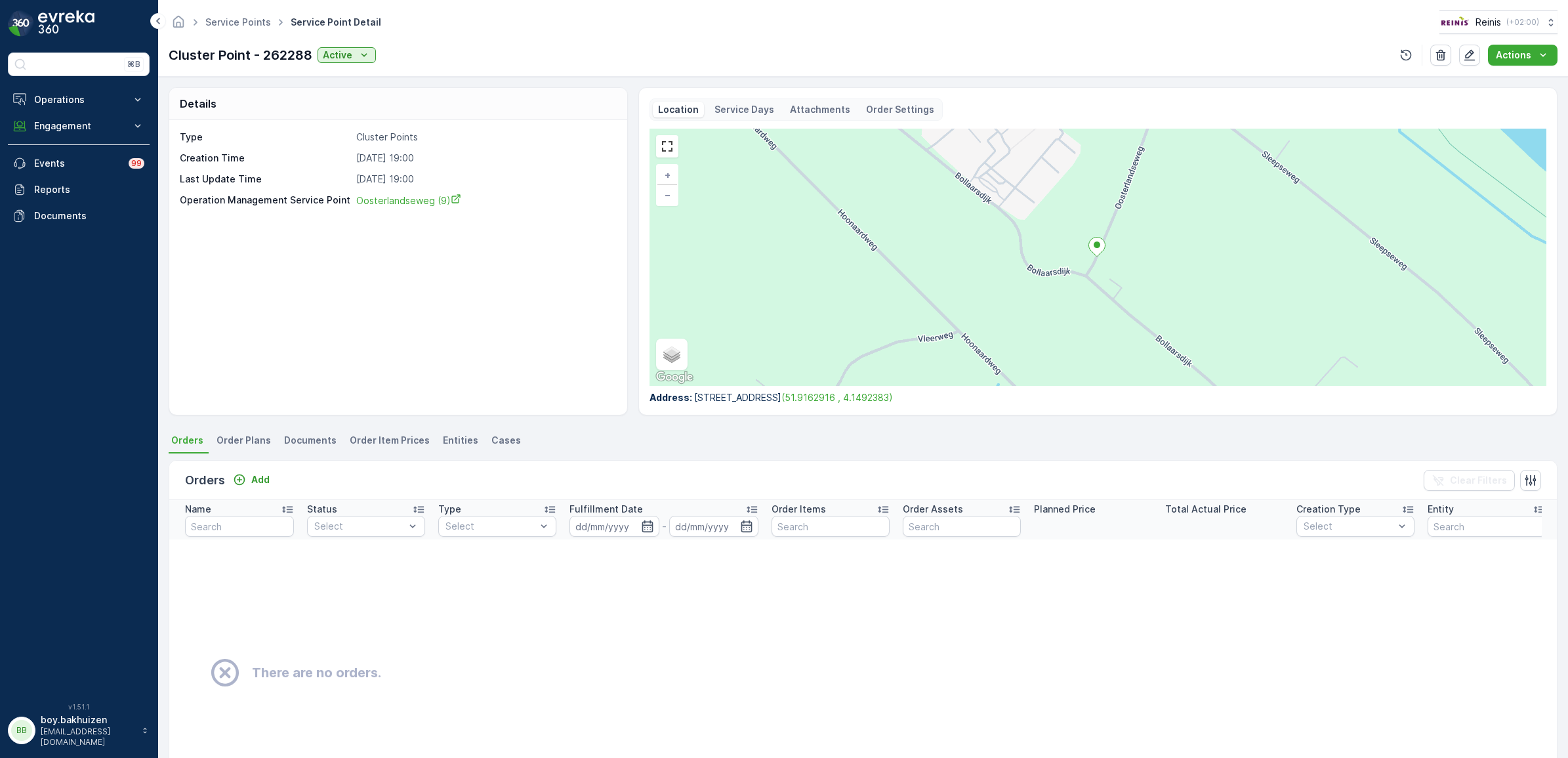
click at [244, 441] on span "Order Plans" at bounding box center [243, 441] width 54 height 13
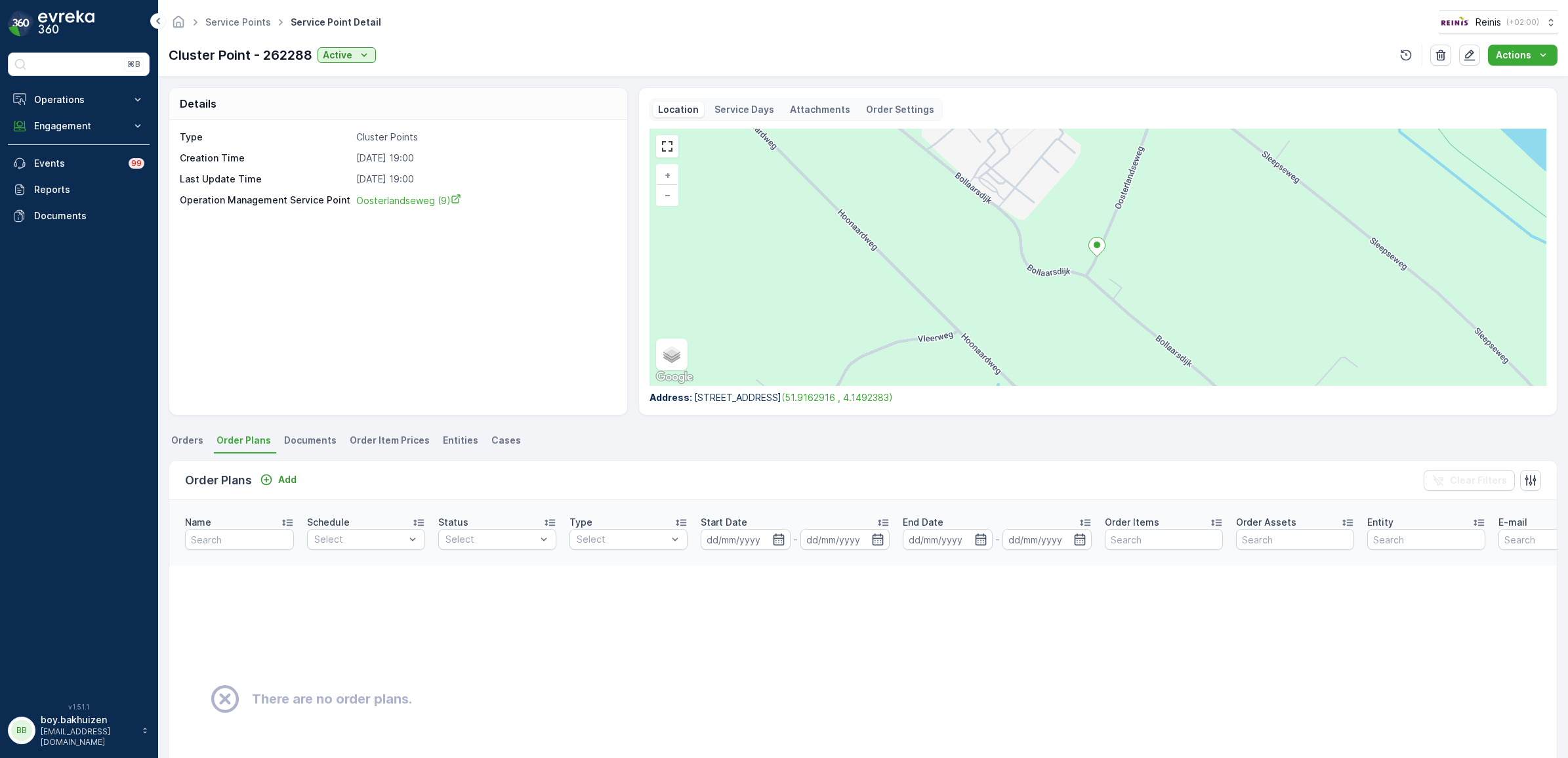
click at [291, 437] on span "Documents" at bounding box center [310, 441] width 53 height 13
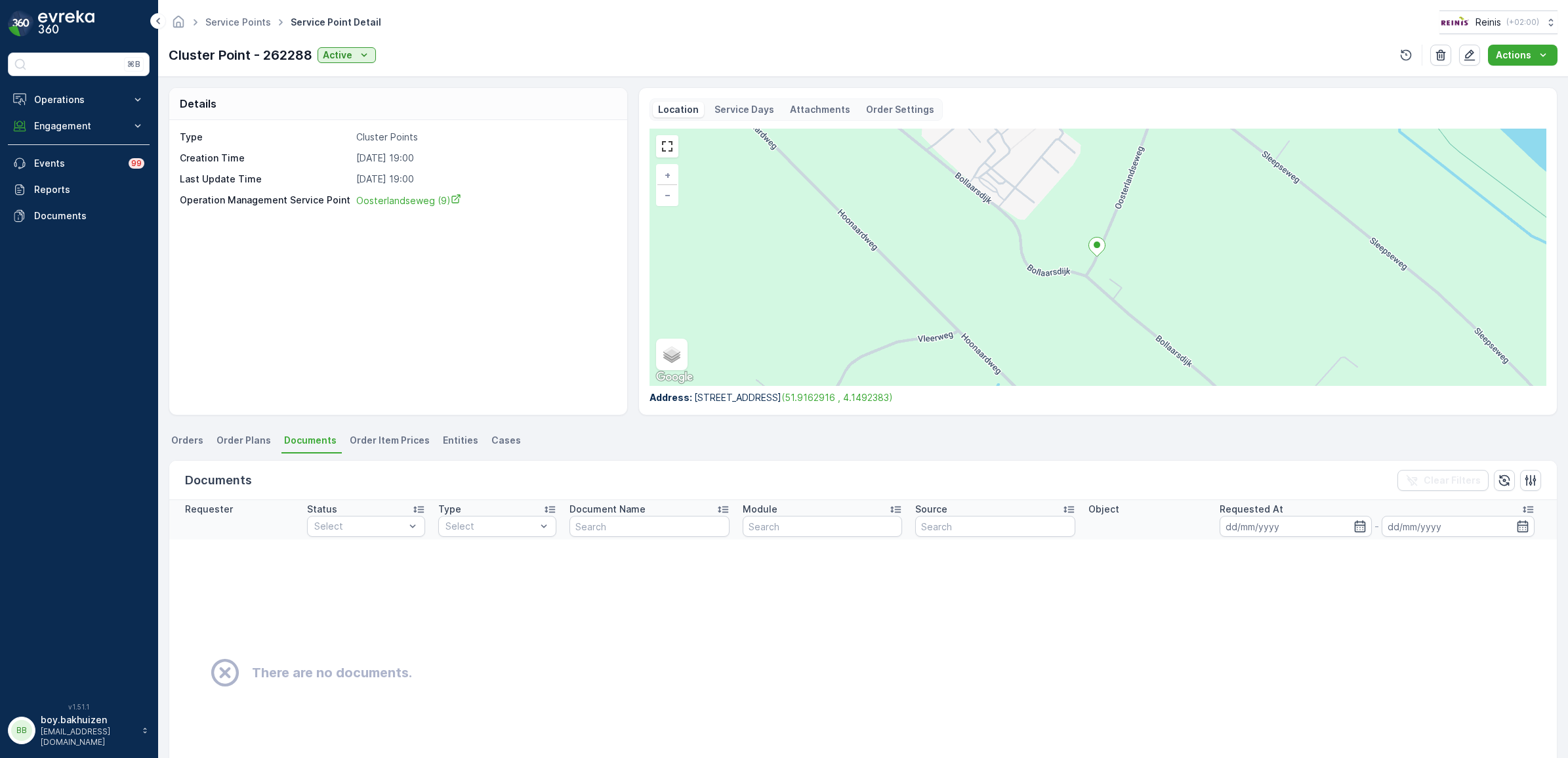
drag, startPoint x: 377, startPoint y: 438, endPoint x: 408, endPoint y: 438, distance: 31.0
click at [378, 438] on span "Order Item Prices" at bounding box center [389, 441] width 80 height 13
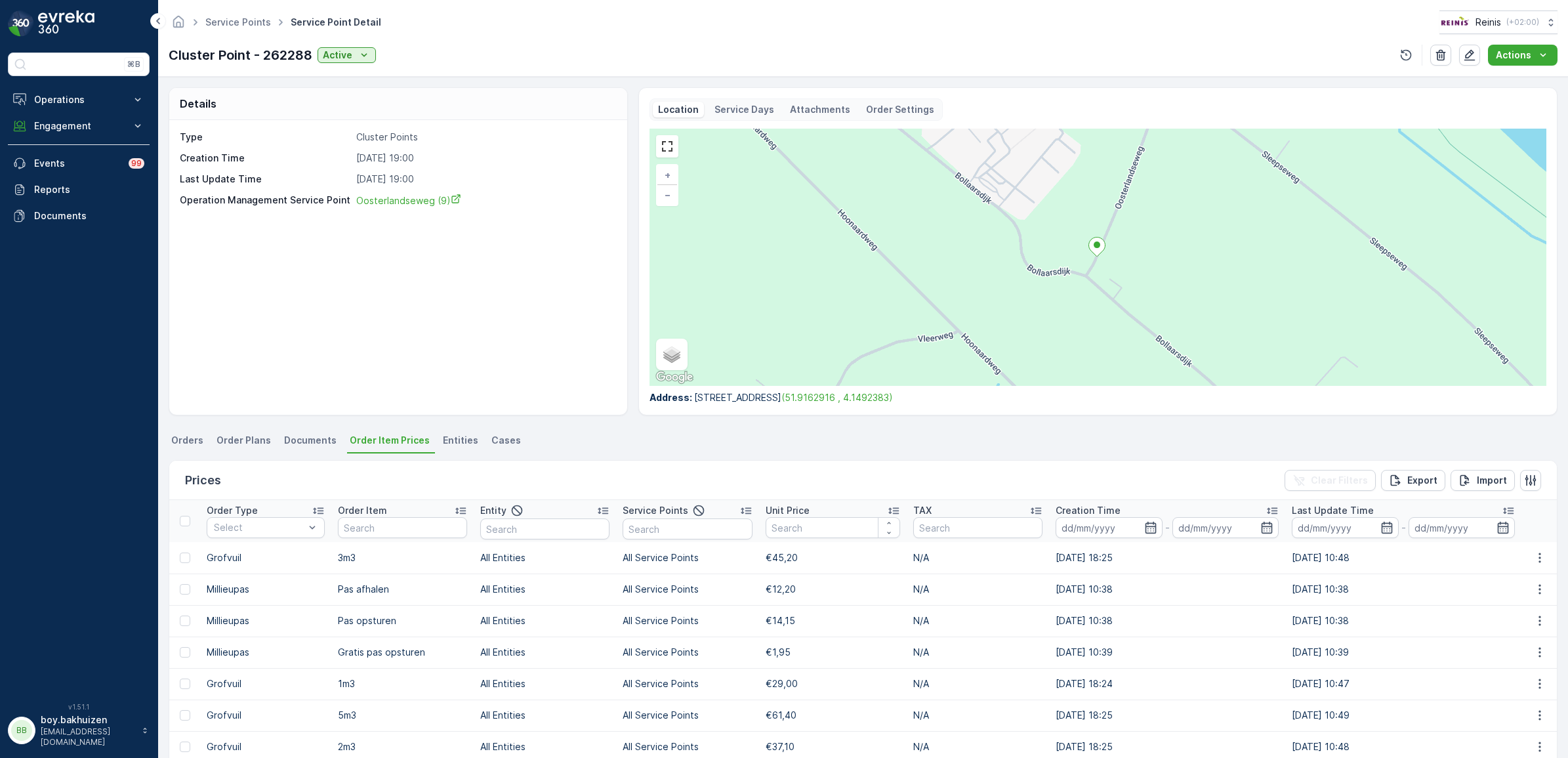
click at [443, 437] on span "Entities" at bounding box center [461, 441] width 35 height 13
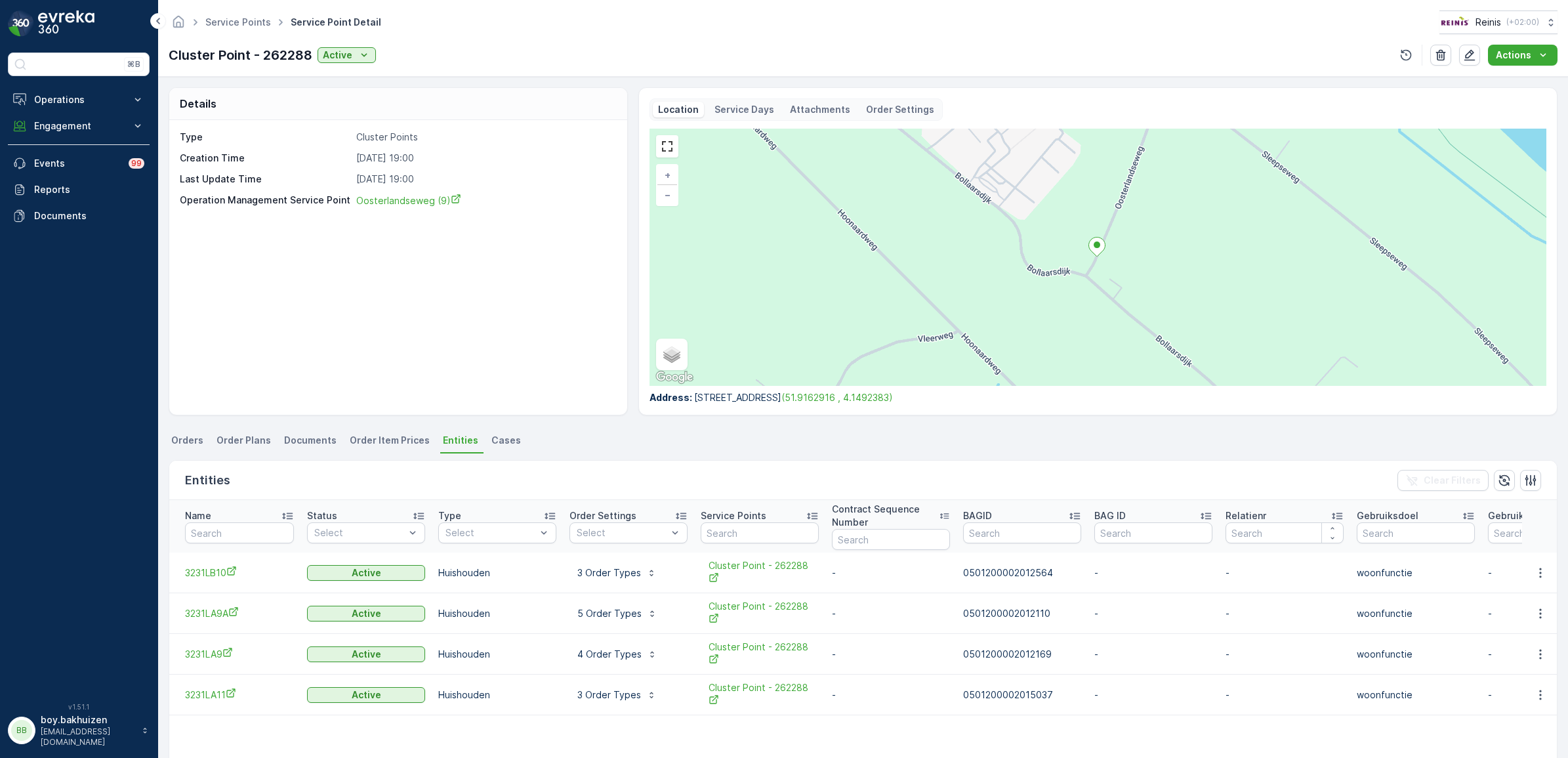
click at [1096, 250] on icon at bounding box center [1097, 247] width 17 height 19
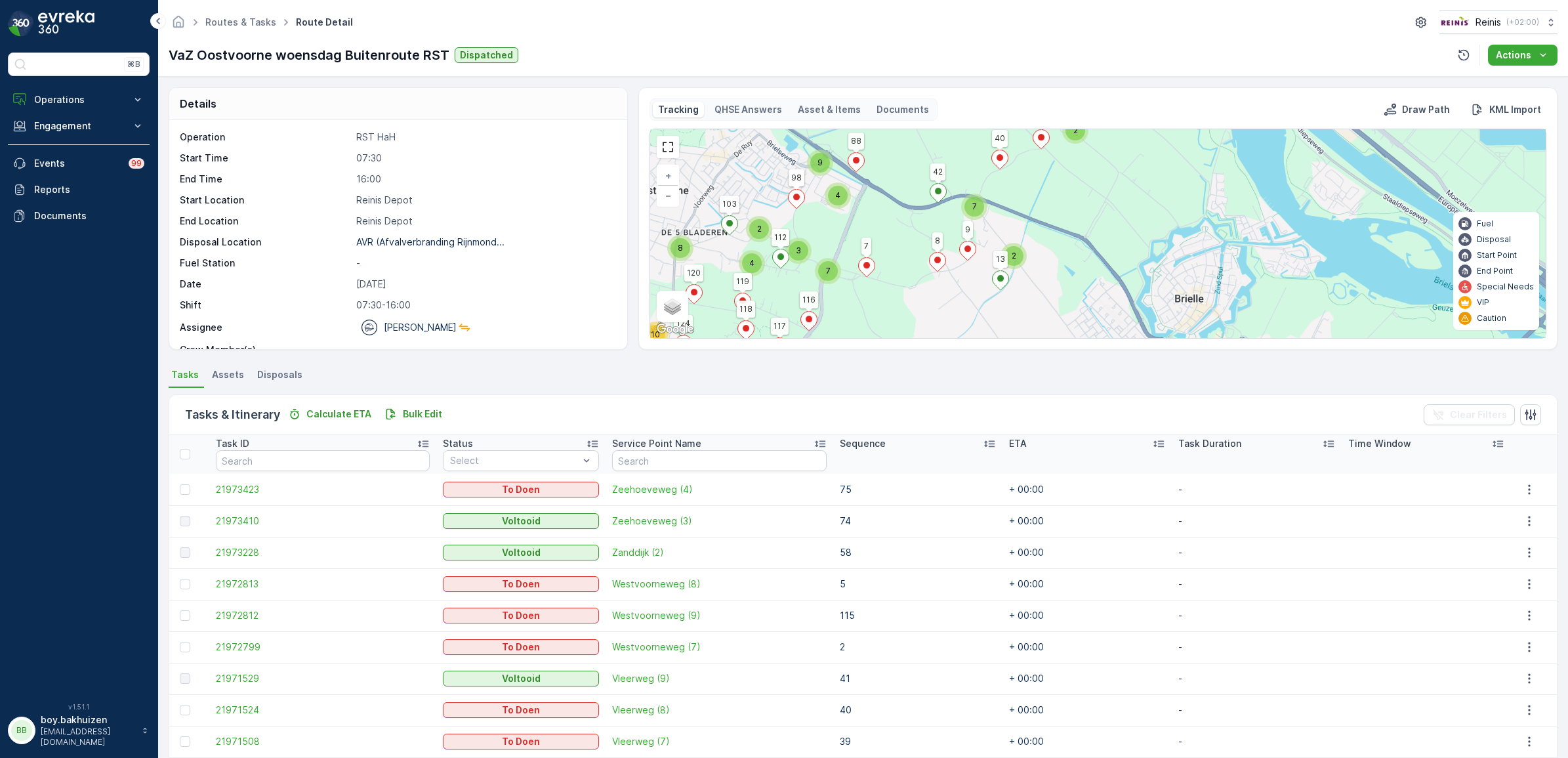
drag, startPoint x: 1155, startPoint y: 217, endPoint x: 1106, endPoint y: 269, distance: 71.4
click at [1106, 269] on div "3 5 2 3 3 8 4 3 4 2 8 2 10 2 2 2 3 5 2 3 4 2 2 9 7 2 7 2 5 2 2 4 3 6 9 67 139 1…" at bounding box center [1097, 233] width 895 height 209
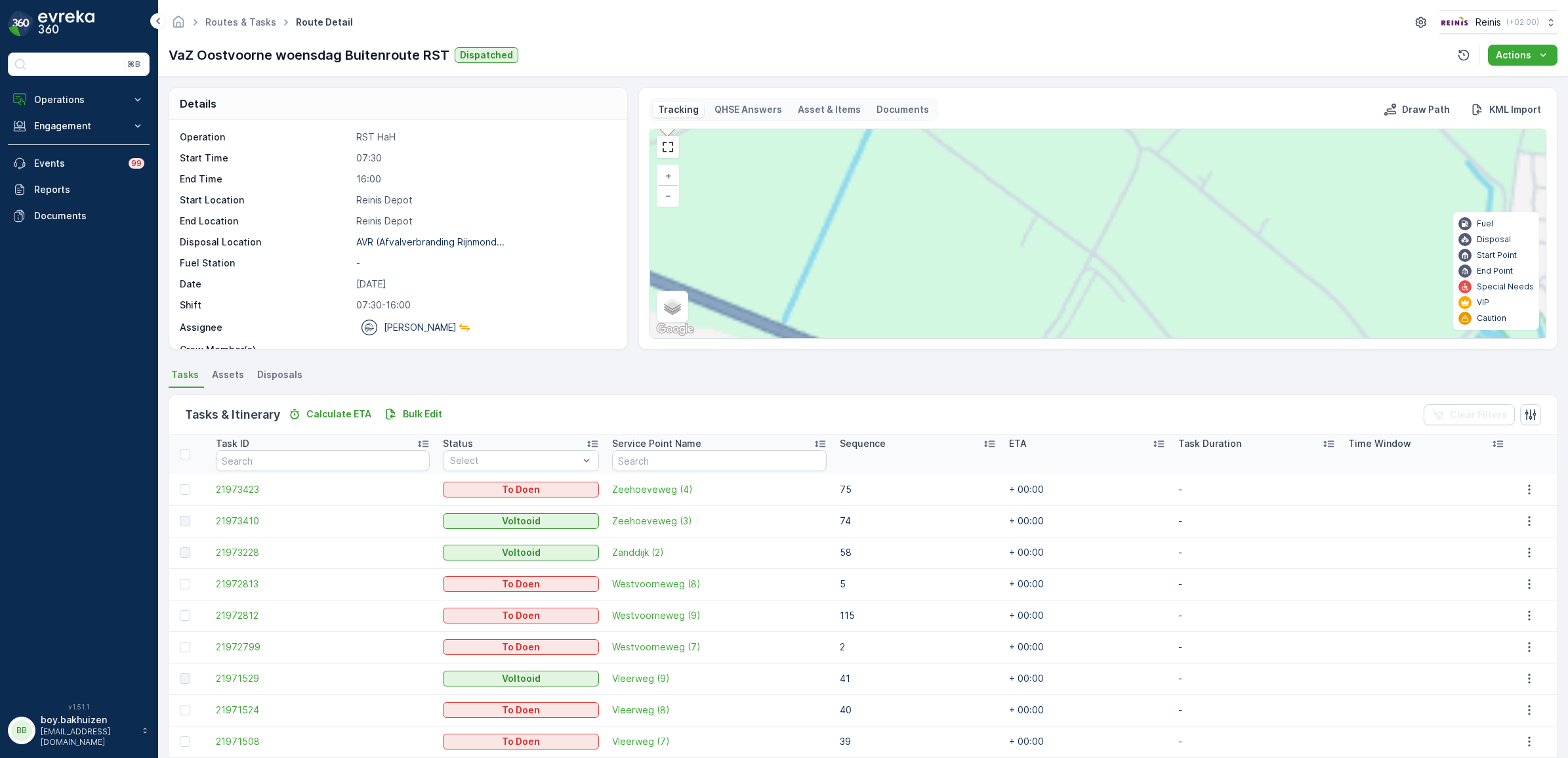
drag, startPoint x: 1064, startPoint y: 240, endPoint x: 1081, endPoint y: 307, distance: 69.1
click at [1081, 307] on div "3 5 2 3 3 8 4 3 4 2 8 2 10 2 2 2 3 5 2 3 4 2 2 9 7 2 7 2 5 2 2 4 3 6 9 2 3 2 2 …" at bounding box center [1097, 233] width 895 height 209
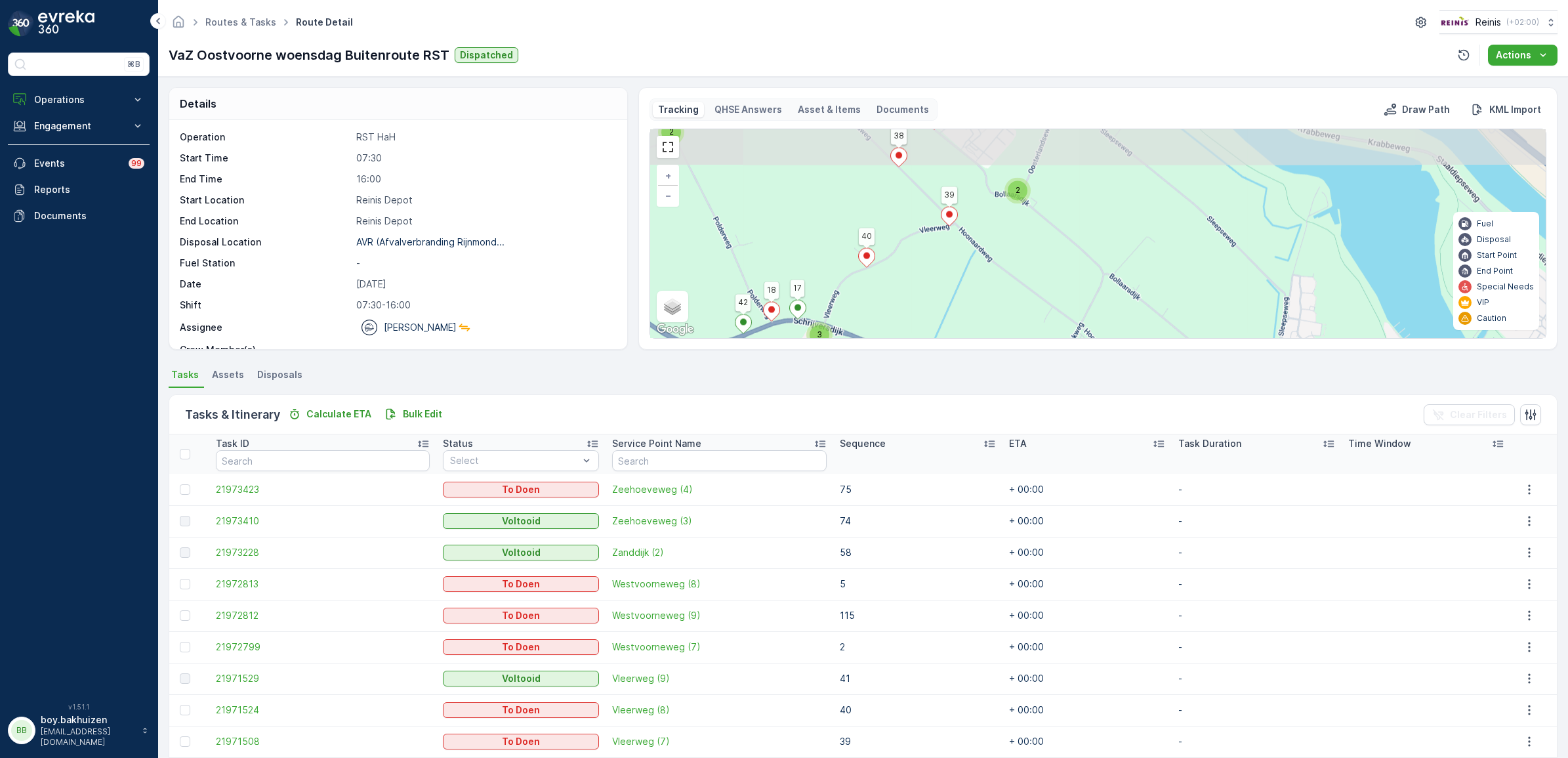
drag, startPoint x: 1024, startPoint y: 240, endPoint x: 1015, endPoint y: 277, distance: 38.1
click at [1015, 277] on div "2 3 2 3 3 3 5 2 2 3 2 3 3 2 2 4 3 2 2 2 3 2 2 3 2 2 5 5 2 2 3 2 3 2 2 2 2 3 2 3…" at bounding box center [1097, 233] width 895 height 209
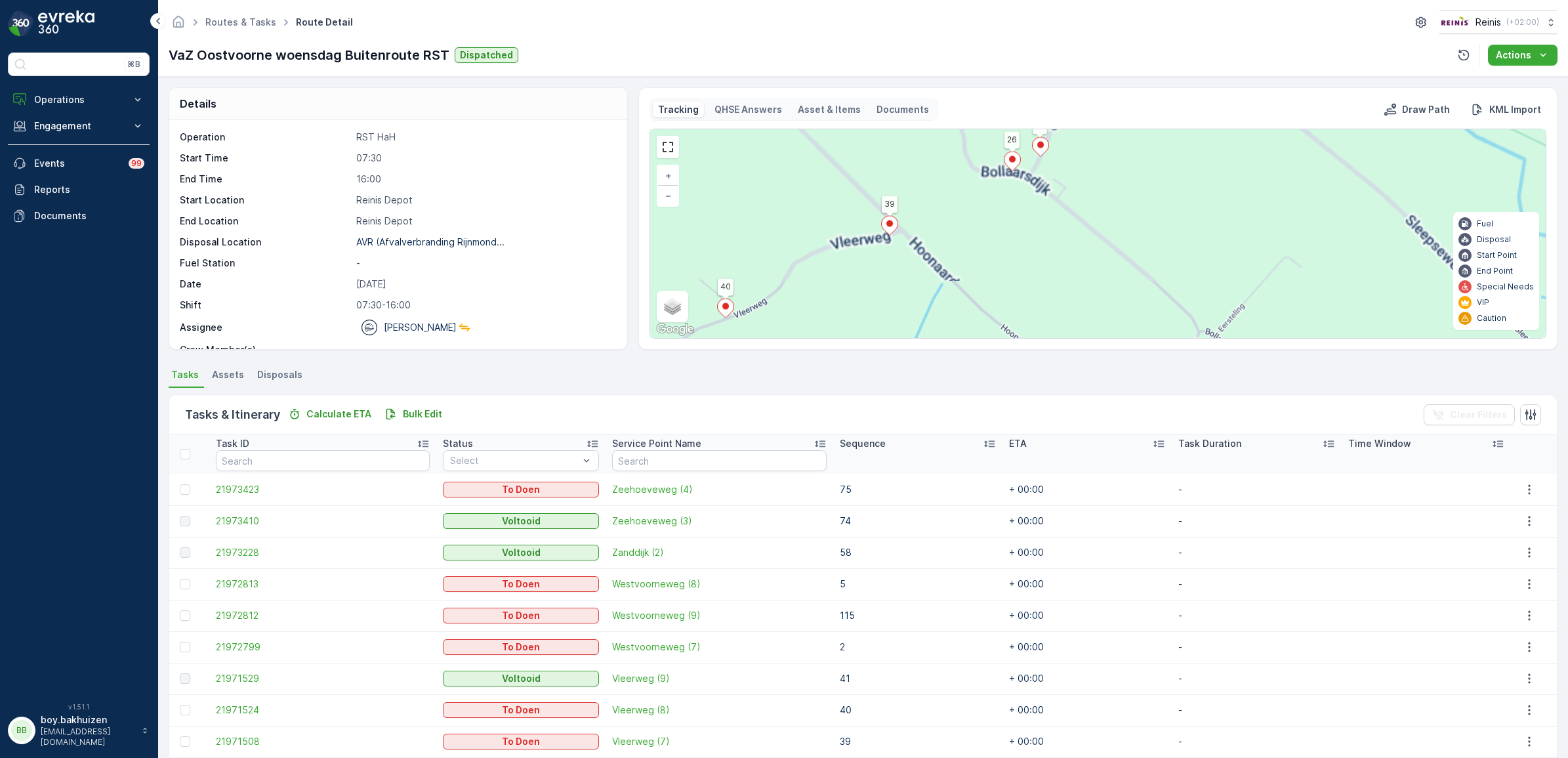
drag, startPoint x: 1018, startPoint y: 224, endPoint x: 1010, endPoint y: 277, distance: 53.6
click at [1010, 277] on div "2 3 3 3 5 3 2 3 2 2 4 3 2 2 3 2 3 2 5 5 2 3 3 2 2 3 2 3 4 2 3 2 2 2 2 2 2 2 3 3…" at bounding box center [1097, 233] width 895 height 209
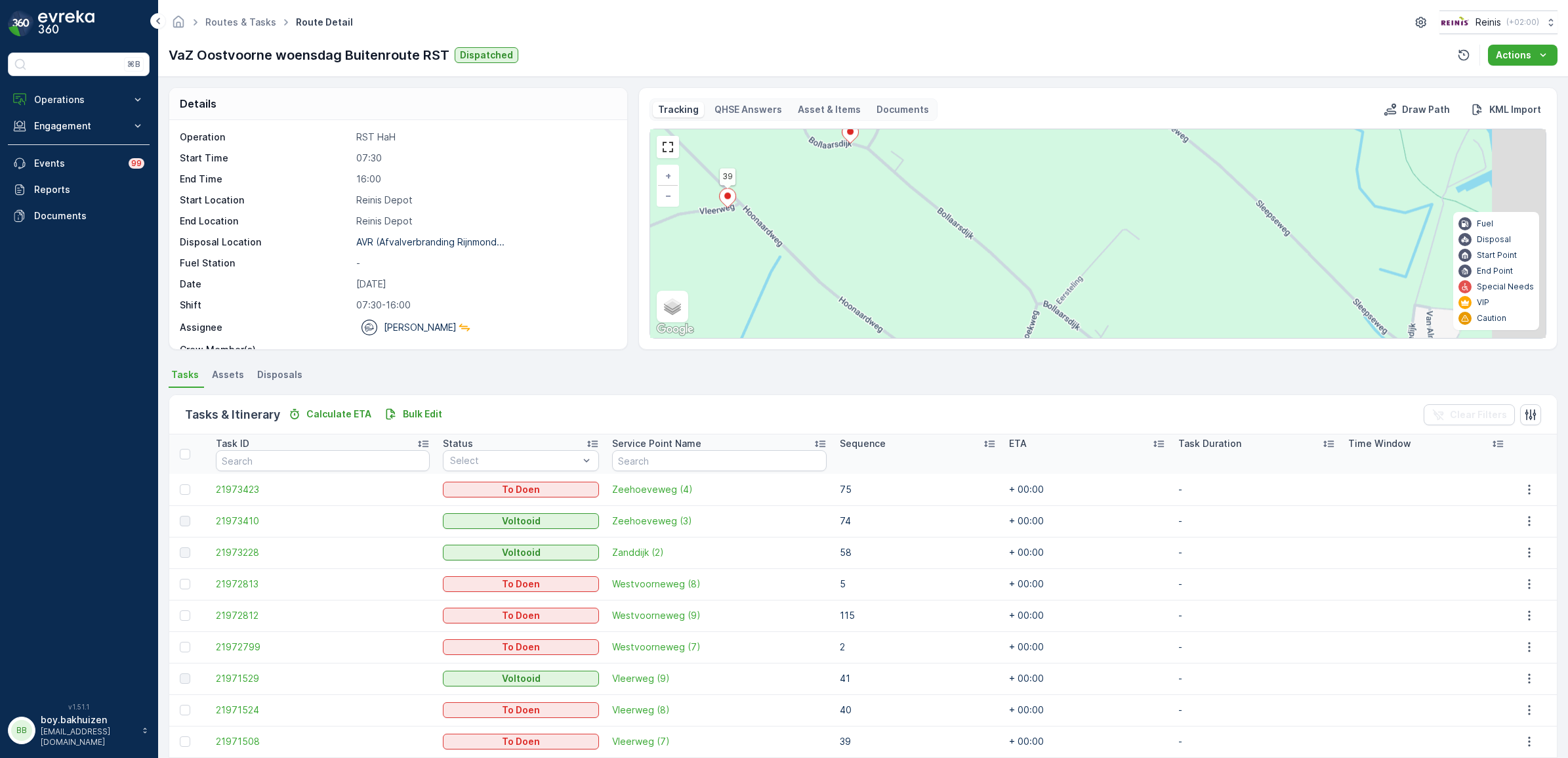
drag, startPoint x: 1060, startPoint y: 250, endPoint x: 906, endPoint y: 168, distance: 174.5
click at [906, 168] on div "2 3 2 2 2 2 2 2 2 3 3 2 2 2 2 4 3 2 2 2 2 2 2 2 2 2 2 3 67 139 149 168 123 119 …" at bounding box center [1097, 233] width 895 height 209
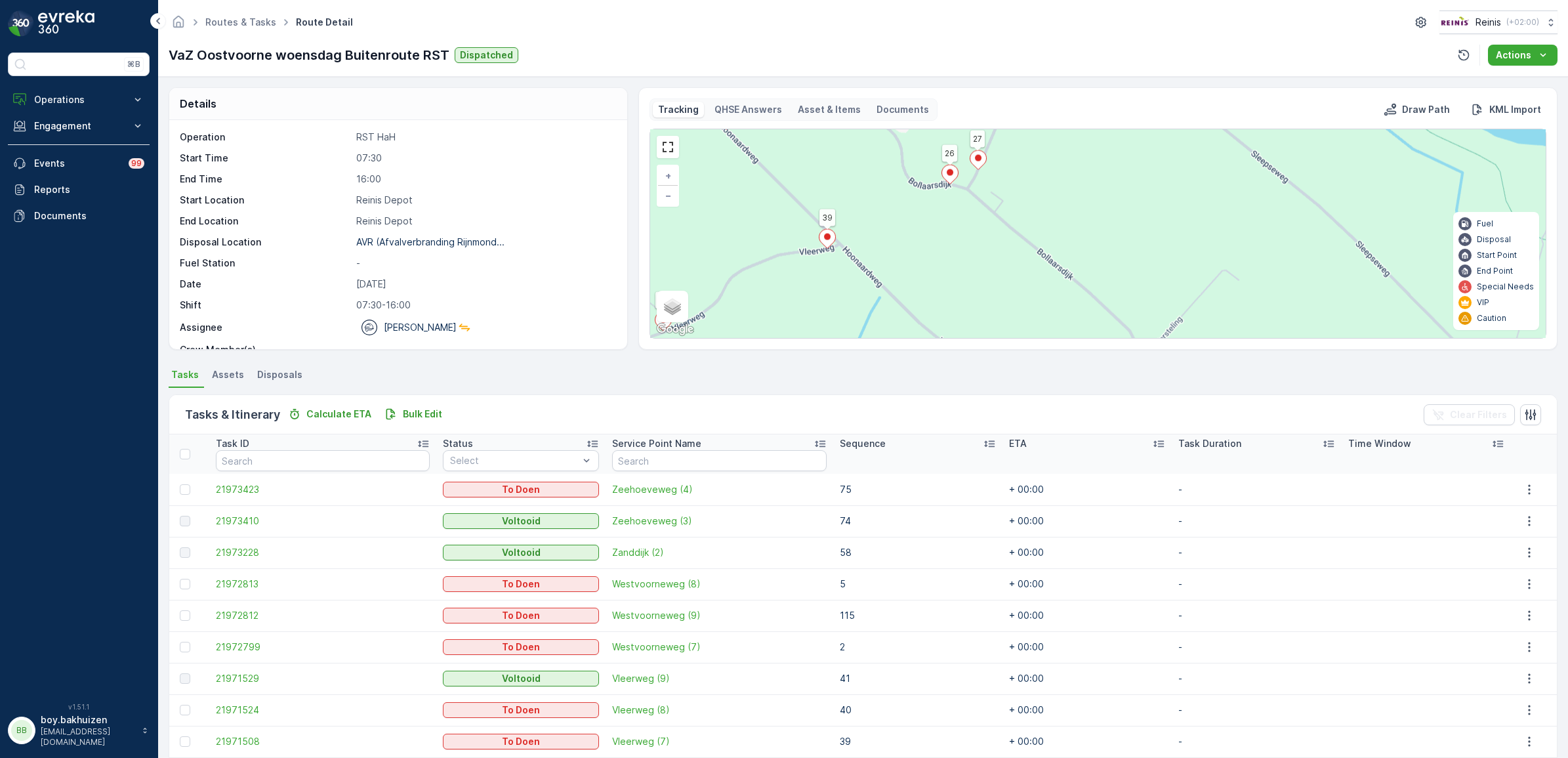
drag, startPoint x: 1014, startPoint y: 220, endPoint x: 1114, endPoint y: 261, distance: 108.1
click at [1114, 261] on div "2 3 2 2 2 2 2 2 2 3 3 2 2 2 2 4 3 2 2 2 2 2 2 2 2 2 2 3 67 139 149 168 123 119 …" at bounding box center [1097, 233] width 895 height 209
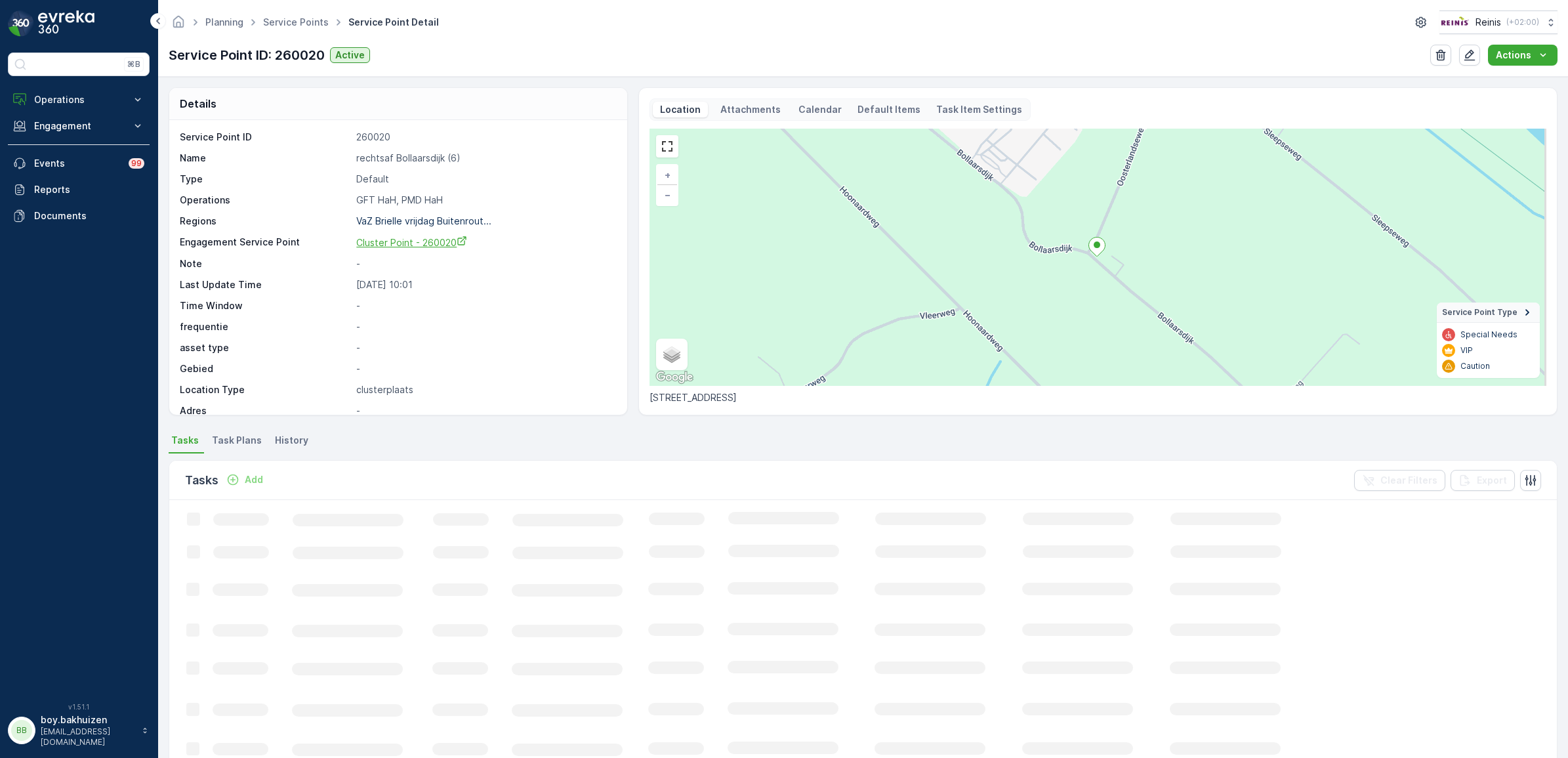
click at [414, 244] on span "Cluster Point - 260020" at bounding box center [411, 242] width 111 height 11
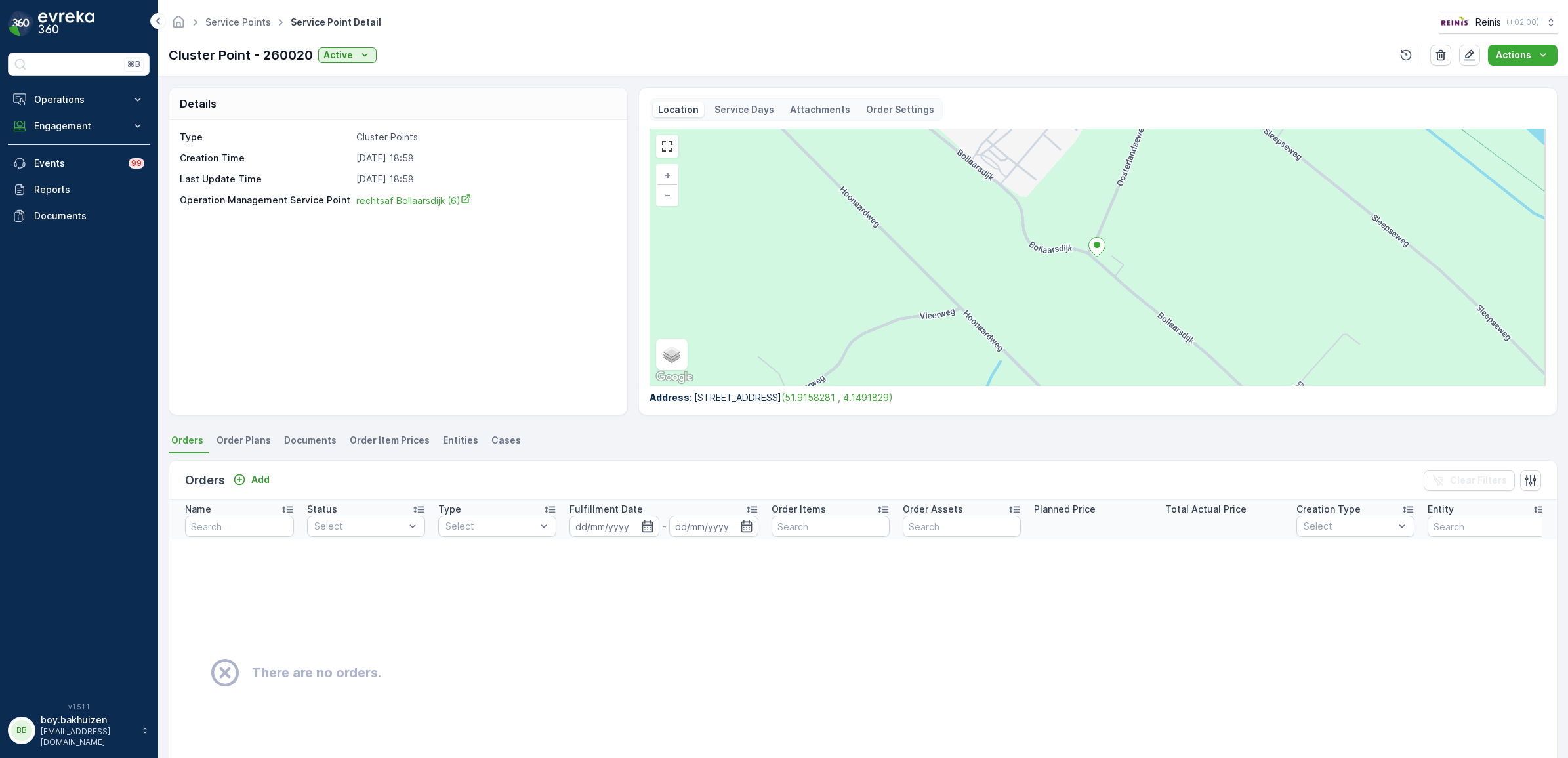
click at [456, 440] on span "Entities" at bounding box center [461, 441] width 35 height 13
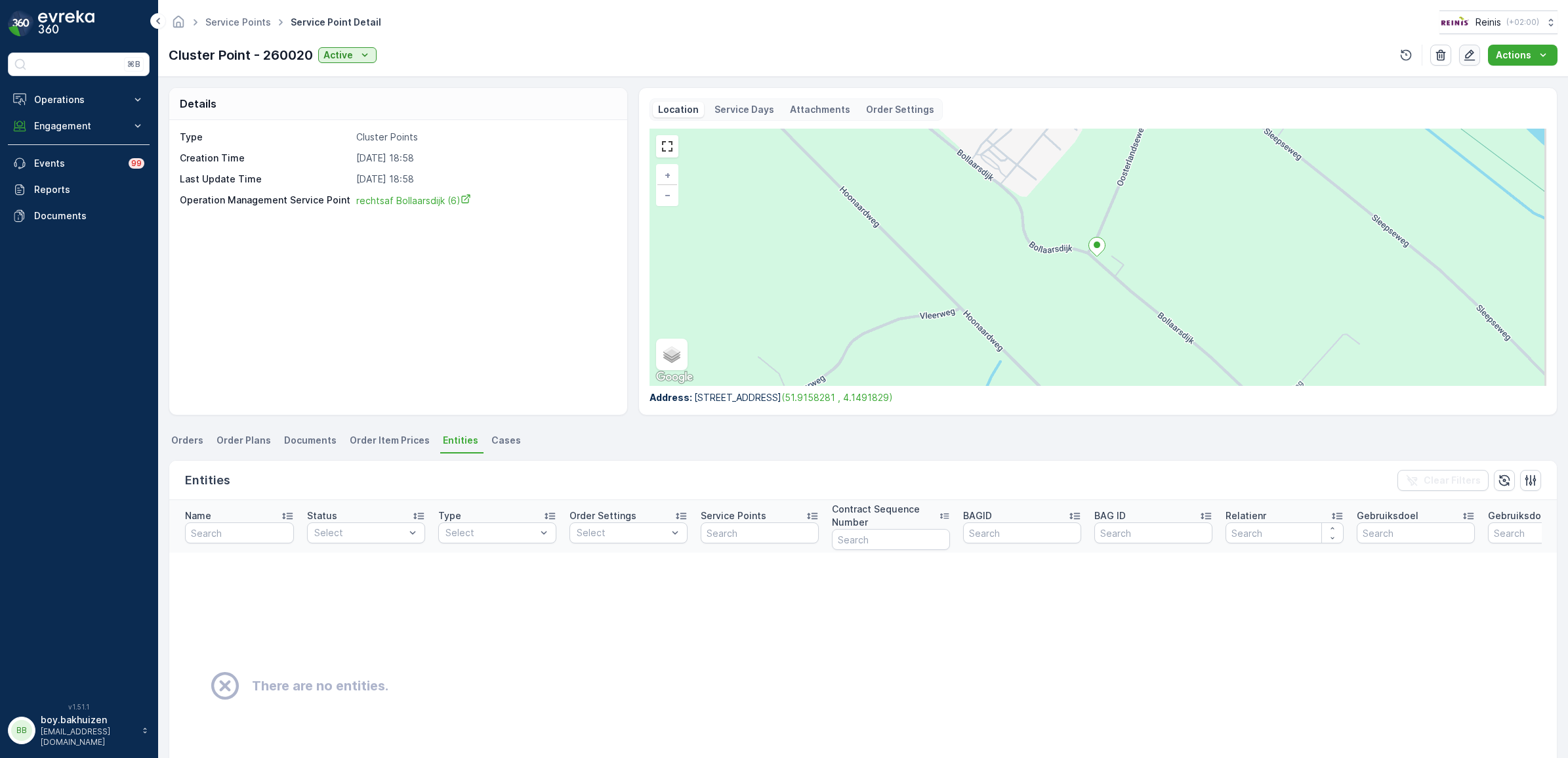
click at [1469, 51] on icon "button" at bounding box center [1469, 55] width 13 height 13
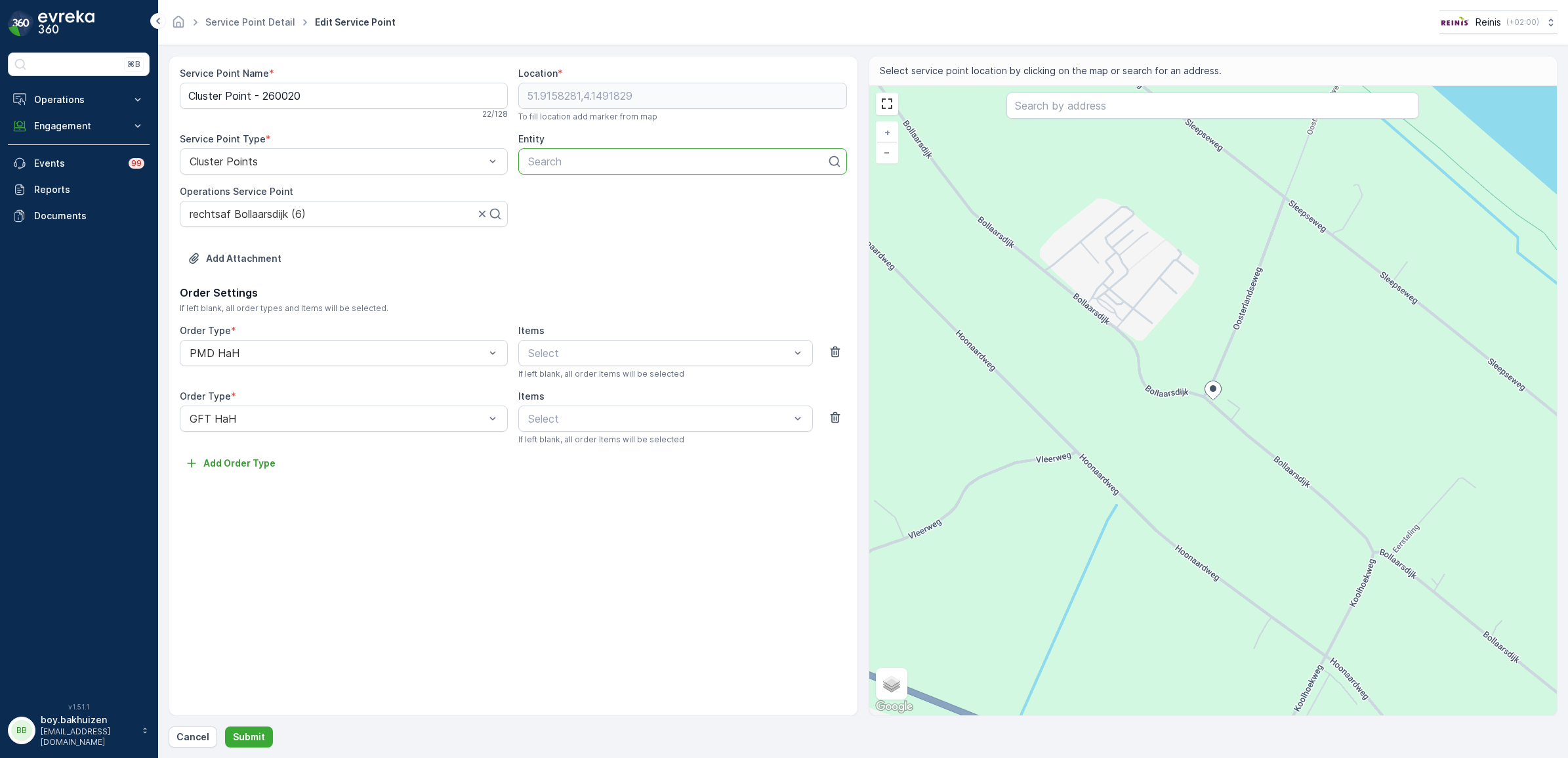
click at [580, 159] on div at bounding box center [677, 162] width 301 height 12
type input "3231la9"
click at [580, 212] on div "3231LA9" at bounding box center [682, 216] width 312 height 12
type input "3231la9a"
click at [622, 194] on div "3231LA9A" at bounding box center [682, 193] width 312 height 12
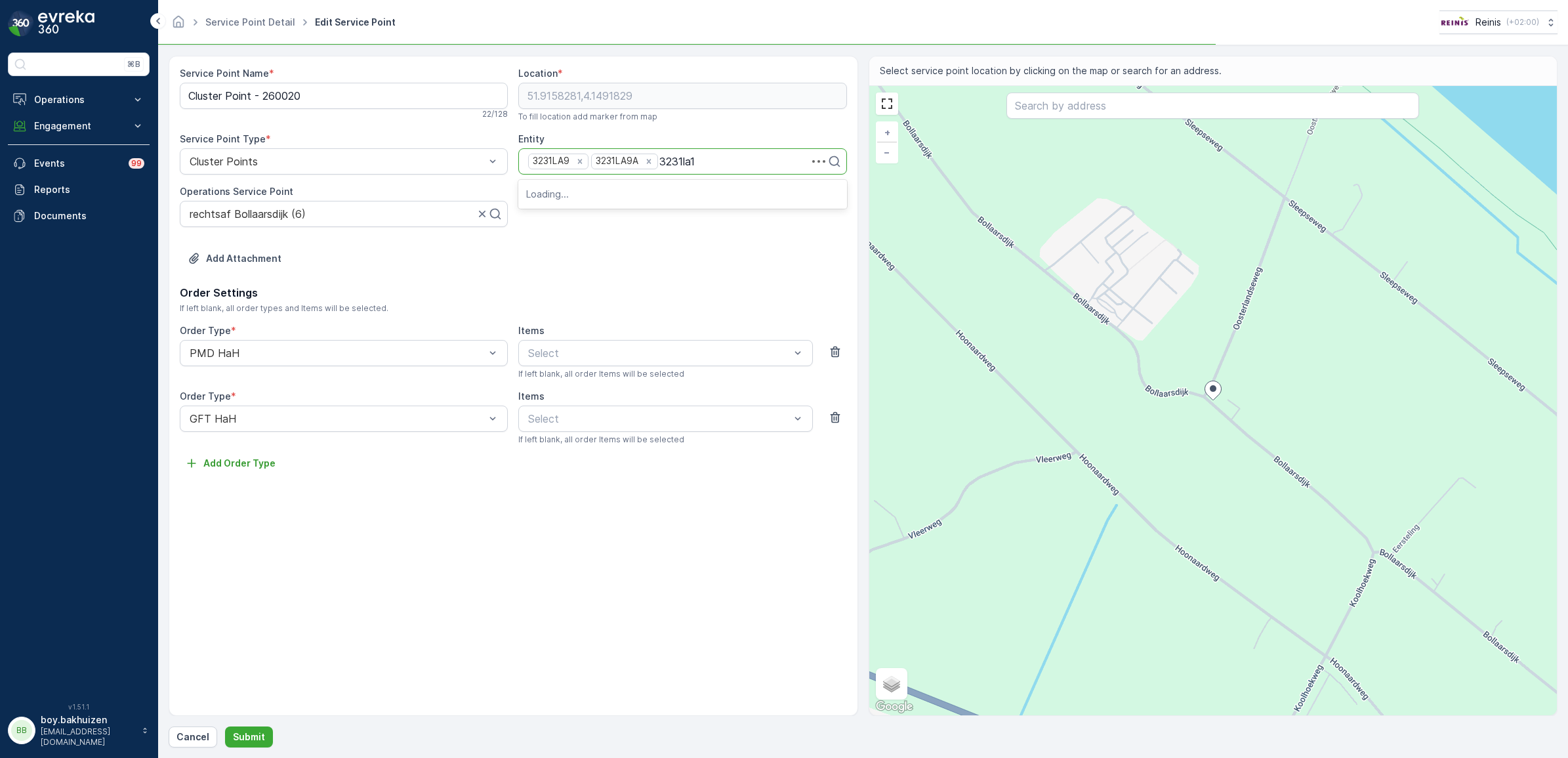
type input "3231la11"
click at [585, 212] on div "3231LA11" at bounding box center [682, 216] width 312 height 12
type input "3231la11a"
click at [624, 198] on div "3231LA11A" at bounding box center [682, 193] width 312 height 12
type input "3231la13"
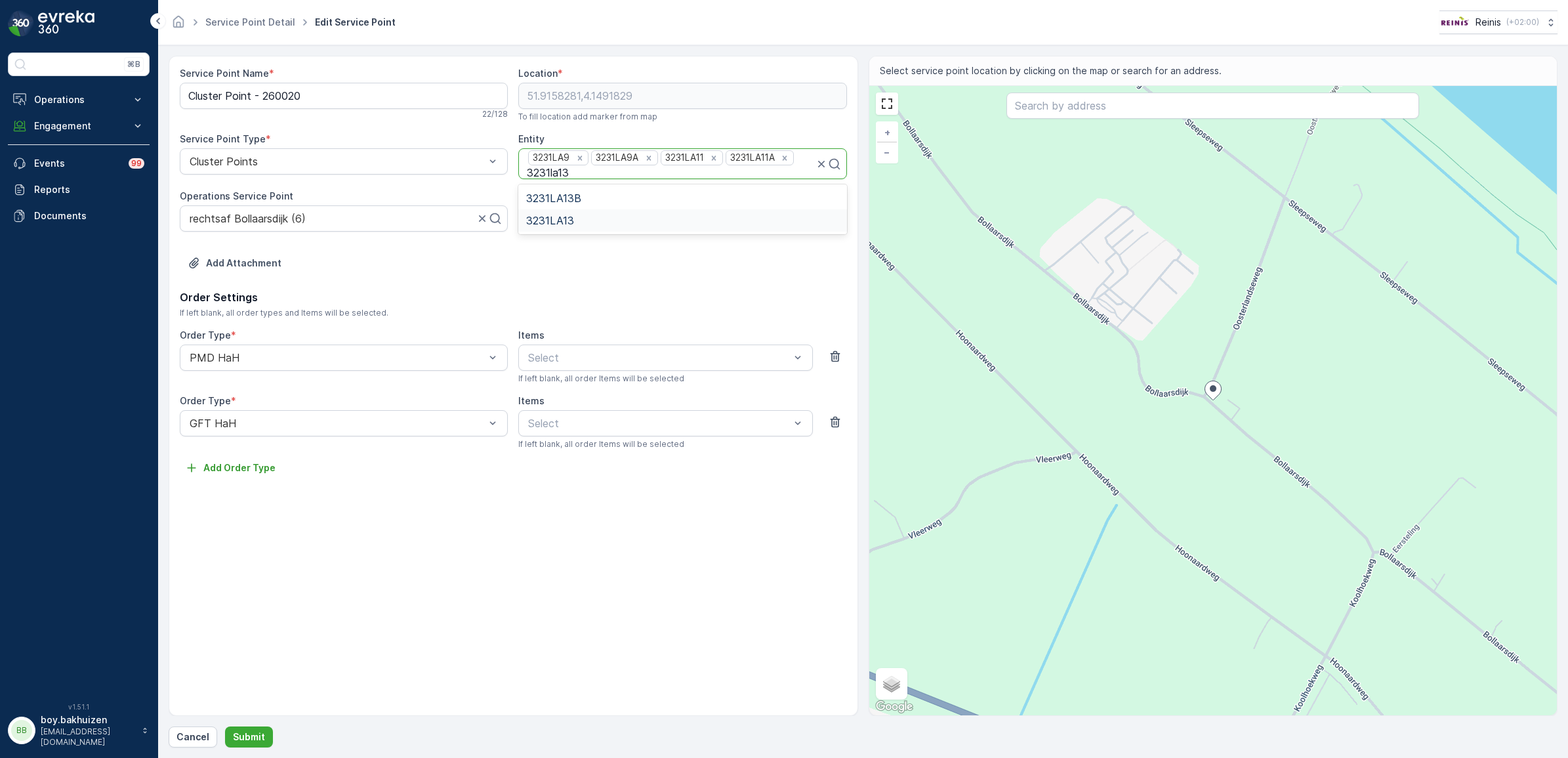
click at [578, 214] on div "3231LA13" at bounding box center [683, 220] width 328 height 23
type input "3231la13"
click at [580, 205] on span "3231LA13B" at bounding box center [554, 204] width 55 height 12
type input "3231la1"
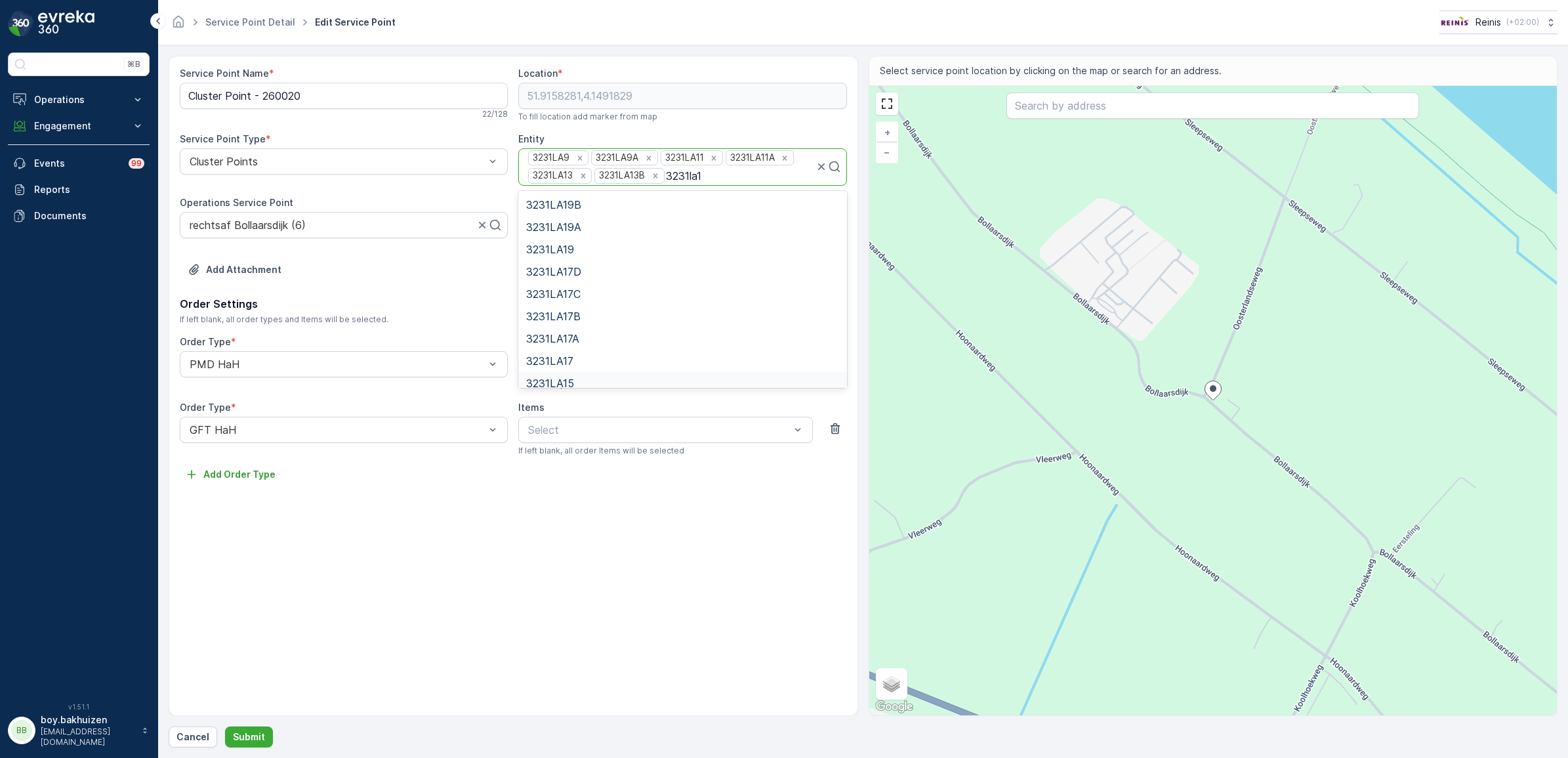
click at [589, 374] on div "3231LA15" at bounding box center [683, 383] width 328 height 23
type input "3231la1"
click at [572, 362] on span "3231LA17" at bounding box center [549, 361] width 47 height 12
click at [792, 174] on icon "Remove 3231LA17" at bounding box center [787, 175] width 9 height 9
click at [241, 731] on p "Submit" at bounding box center [249, 737] width 32 height 13
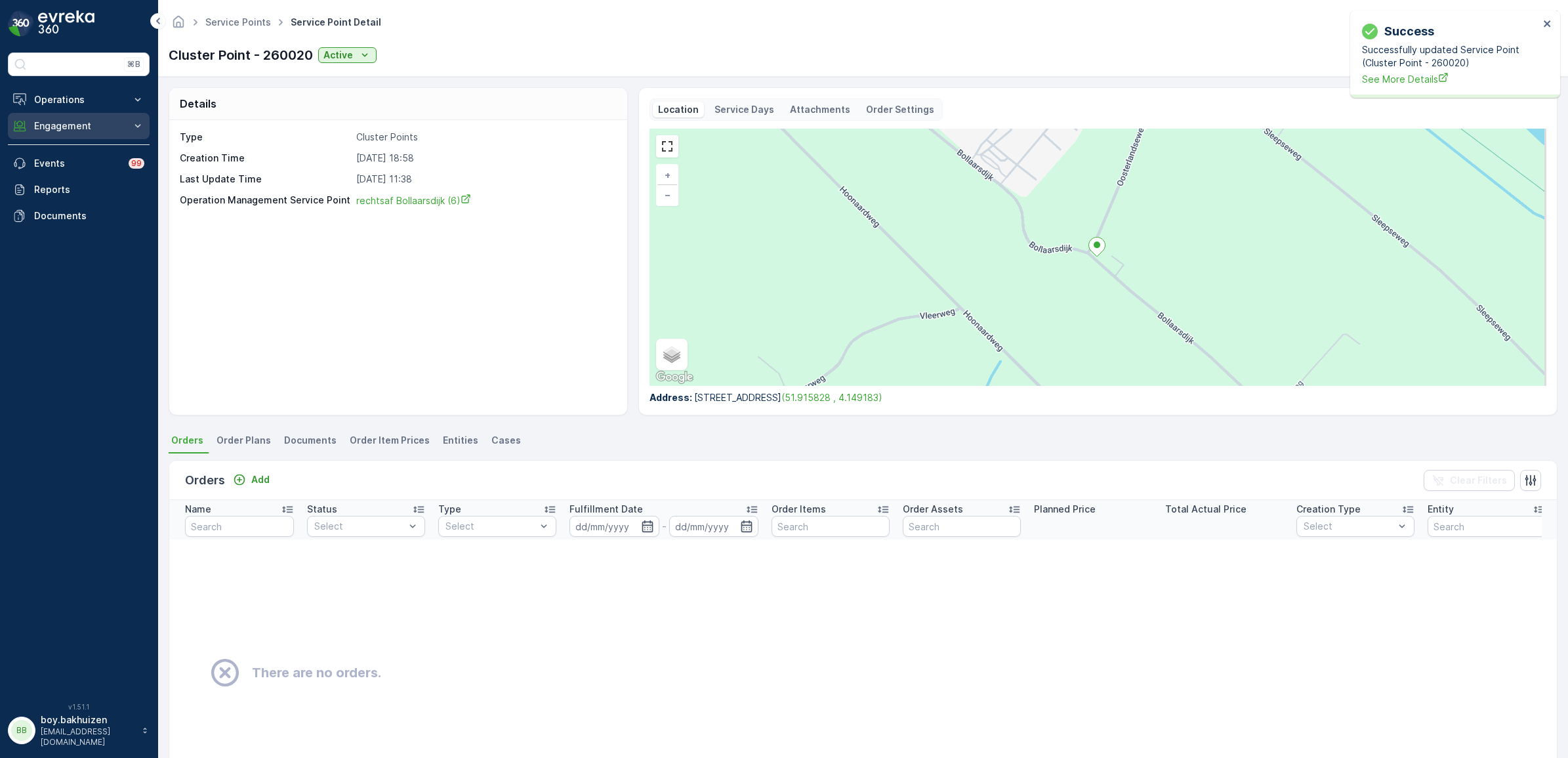
click at [51, 131] on p "Engagement" at bounding box center [79, 126] width 90 height 13
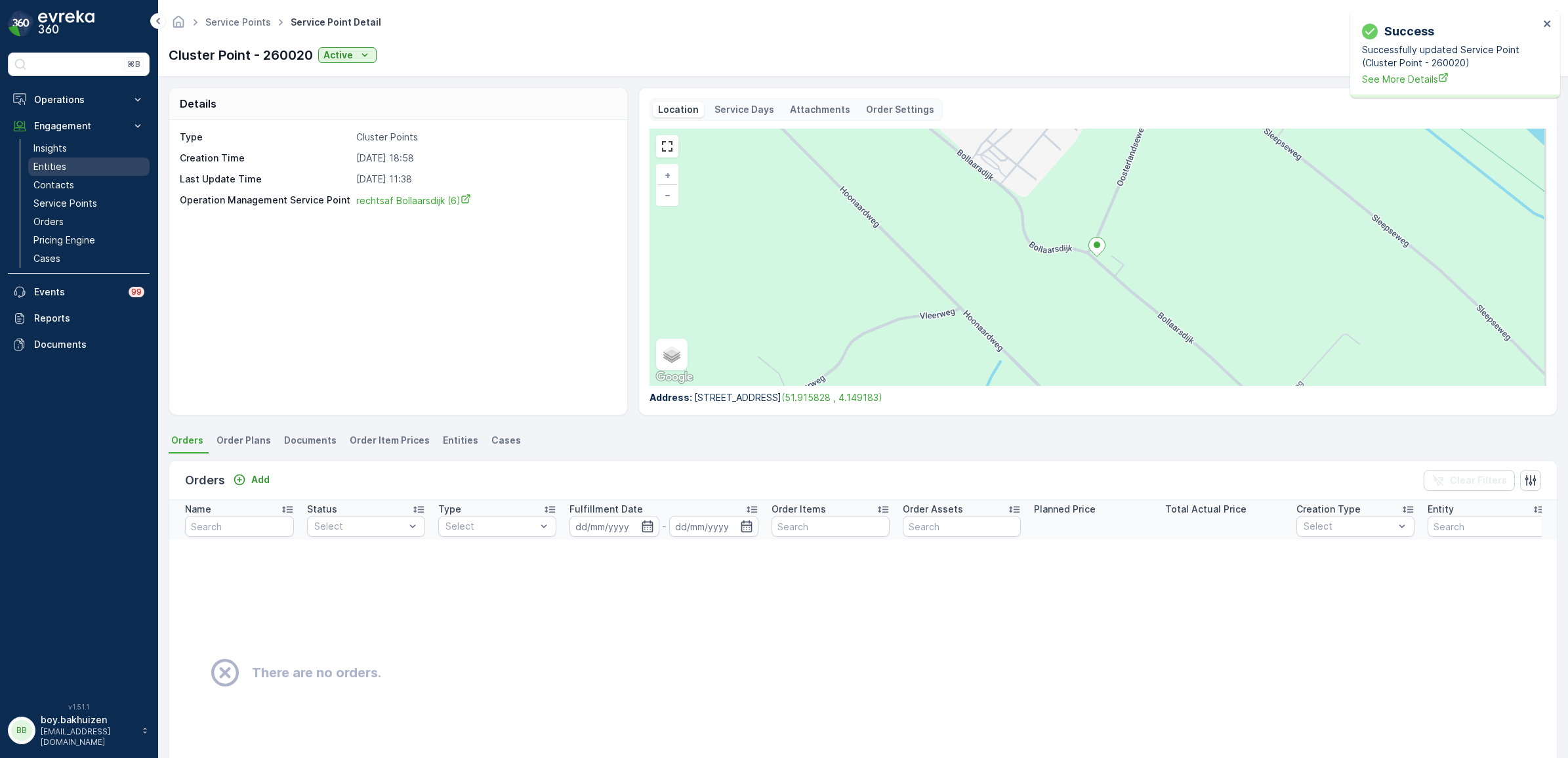
click at [54, 162] on p "Entities" at bounding box center [49, 167] width 33 height 13
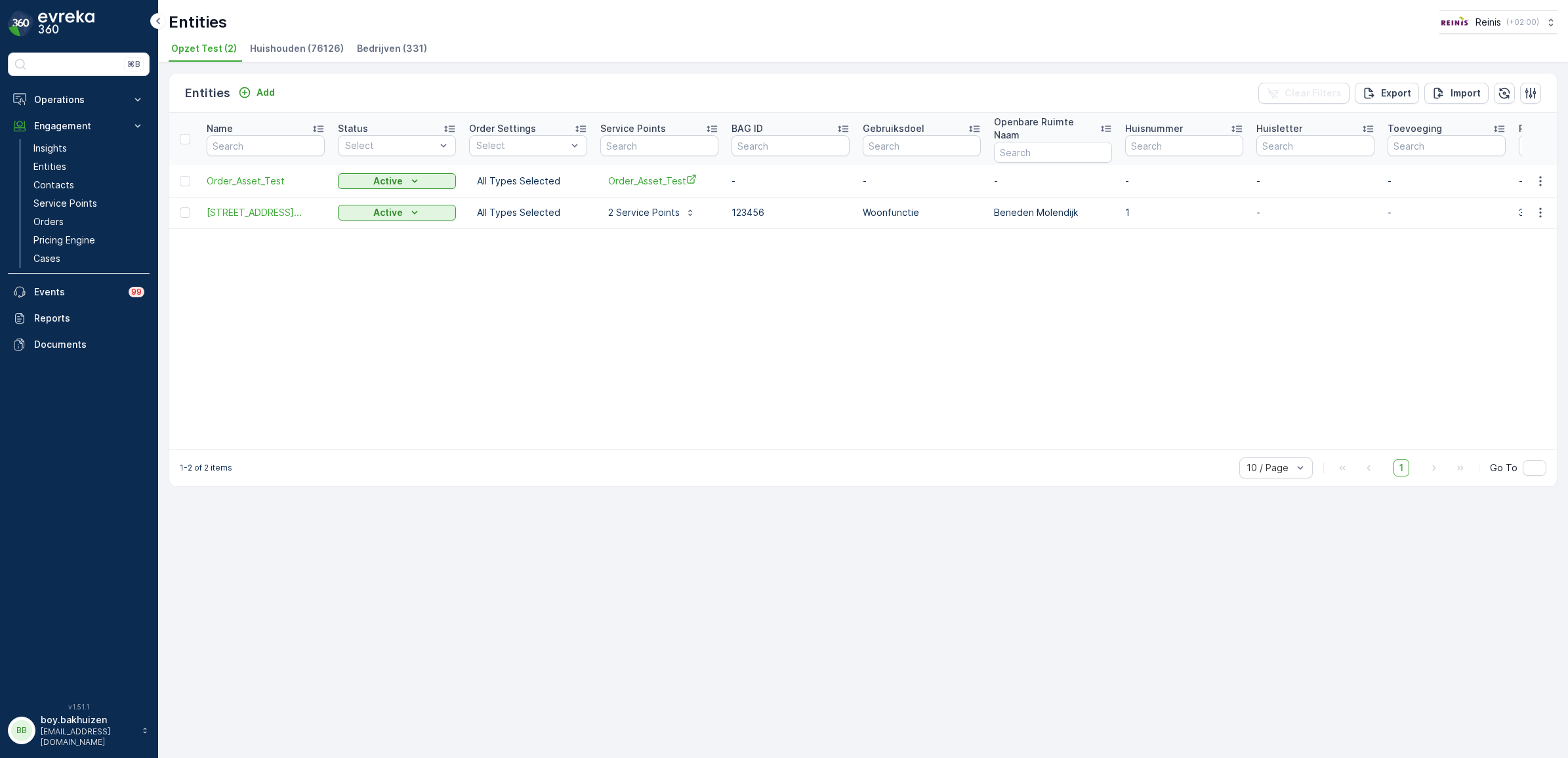
click at [307, 49] on span "Huishouden (76126)" at bounding box center [297, 49] width 94 height 13
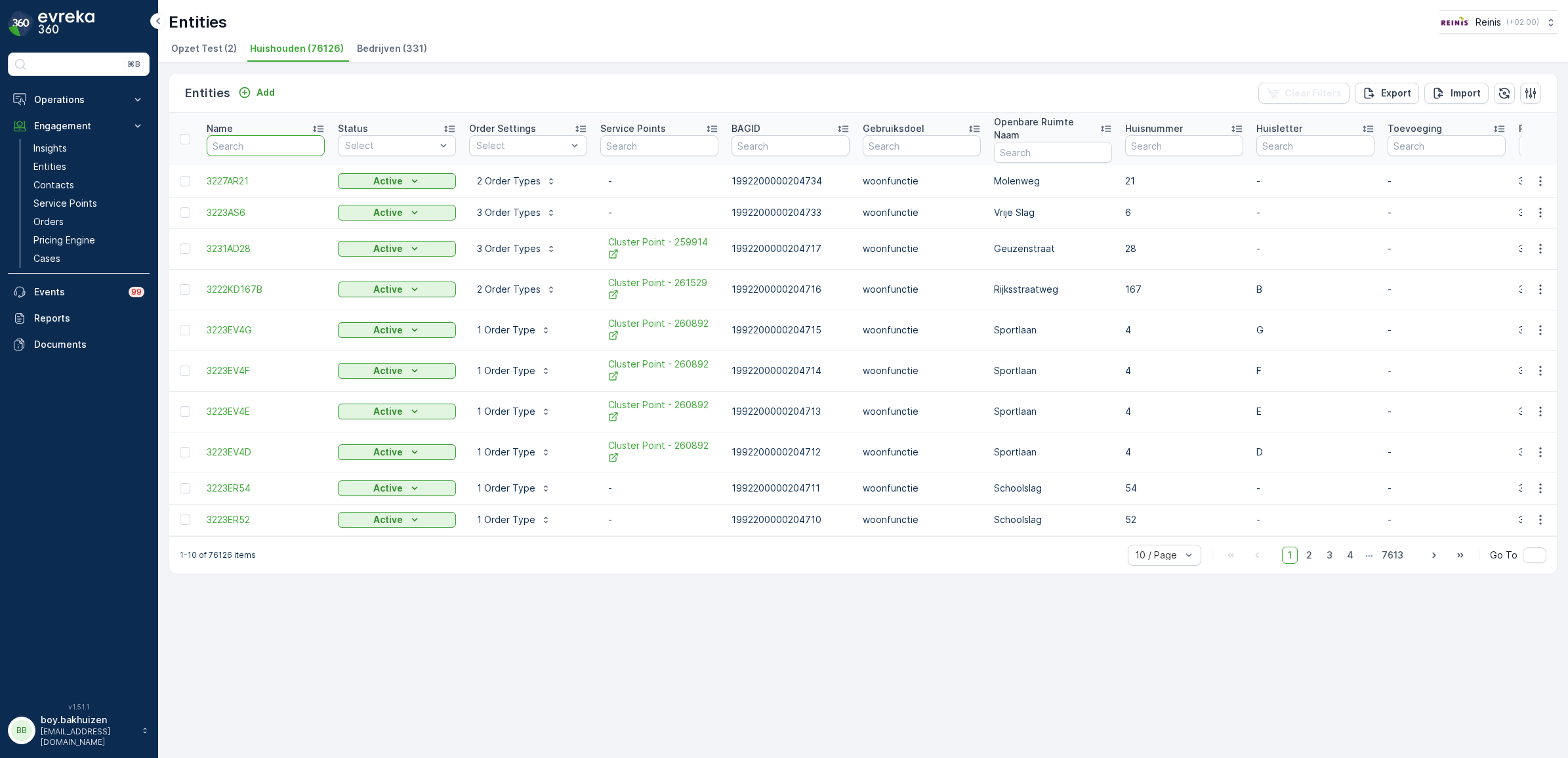
click at [255, 137] on input "text" at bounding box center [266, 145] width 118 height 21
type input "3231la"
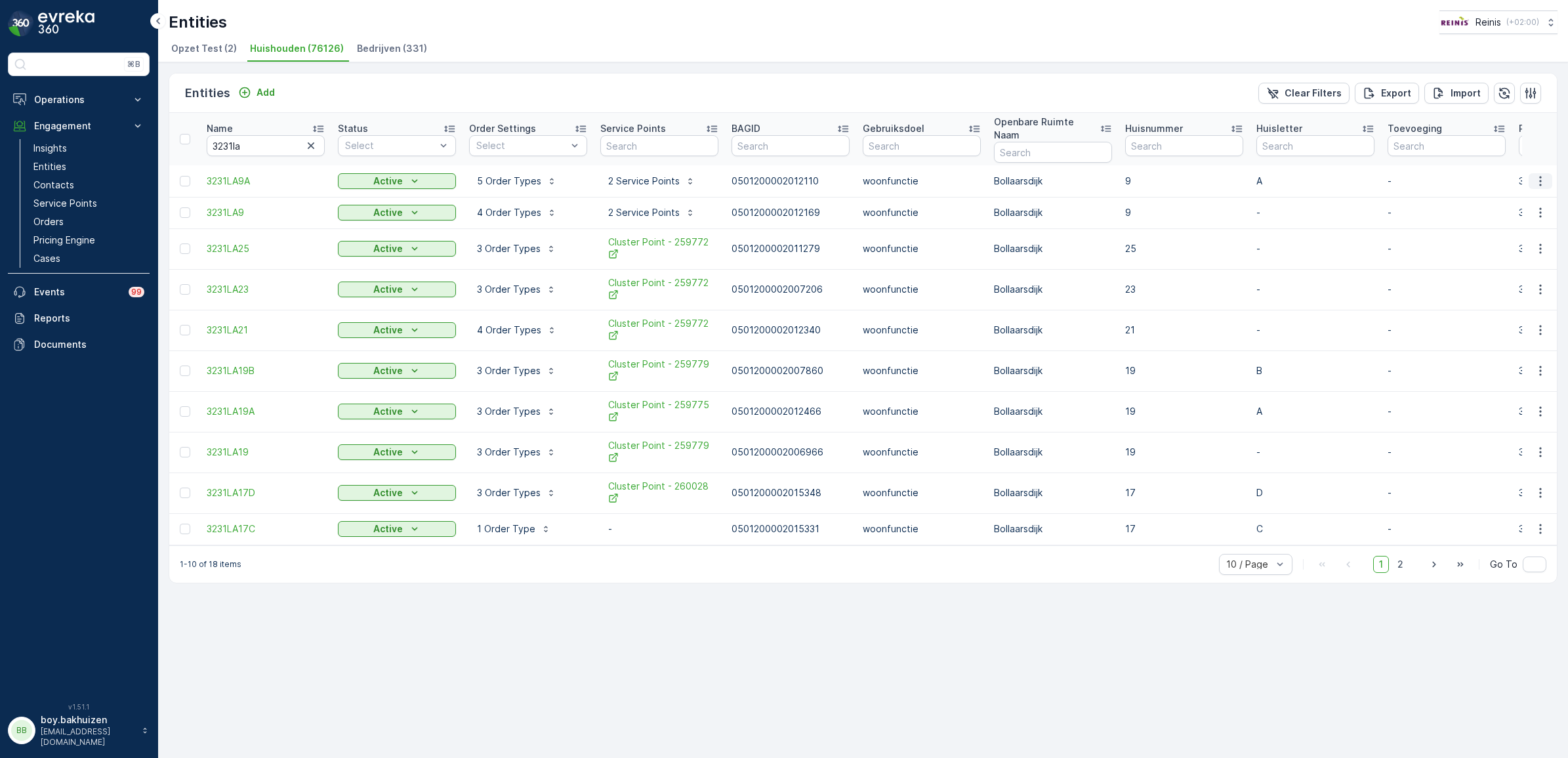
click at [1544, 174] on icon "button" at bounding box center [1540, 181] width 13 height 13
click at [634, 174] on p "2 Service Points" at bounding box center [643, 181] width 71 height 13
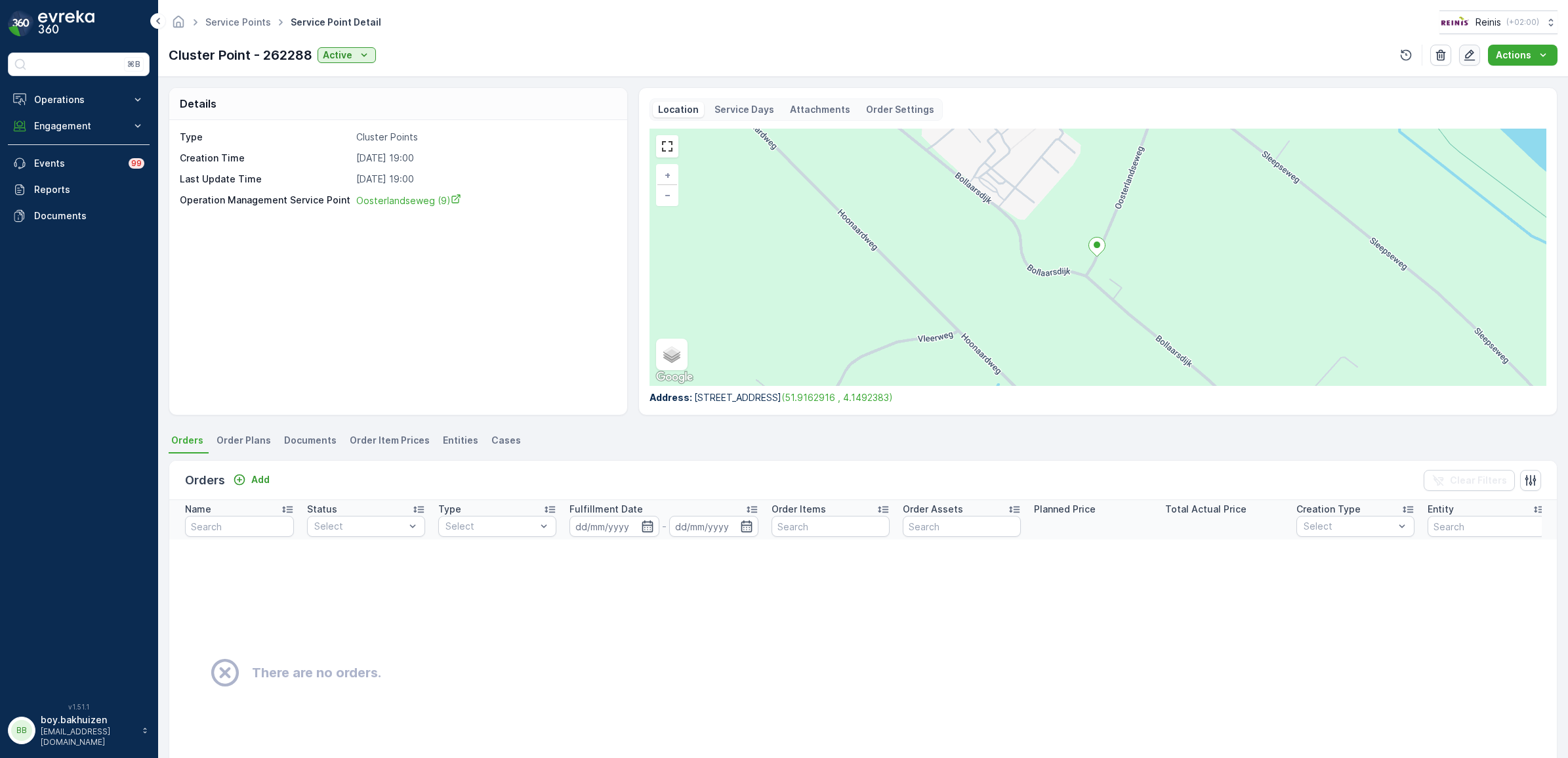
click at [1466, 54] on icon "button" at bounding box center [1469, 55] width 13 height 13
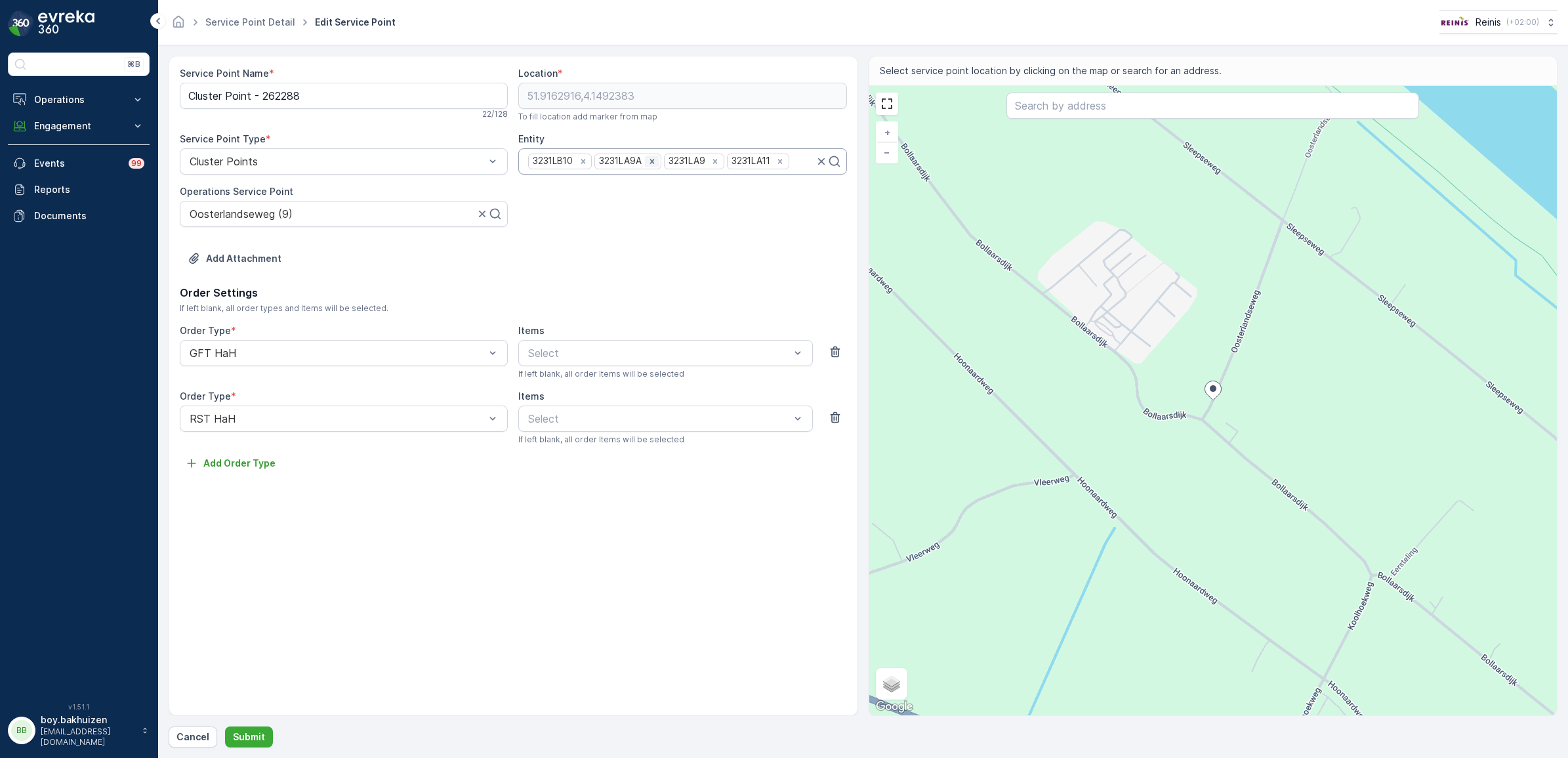
click at [654, 162] on icon "Remove 3231LA9A" at bounding box center [652, 161] width 4 height 4
click at [649, 162] on icon "Remove 3231LA9" at bounding box center [646, 161] width 9 height 9
click at [650, 162] on icon "Remove 3231LA11" at bounding box center [647, 161] width 4 height 4
click at [250, 736] on p "Submit" at bounding box center [249, 737] width 32 height 13
